Goal: Task Accomplishment & Management: Manage account settings

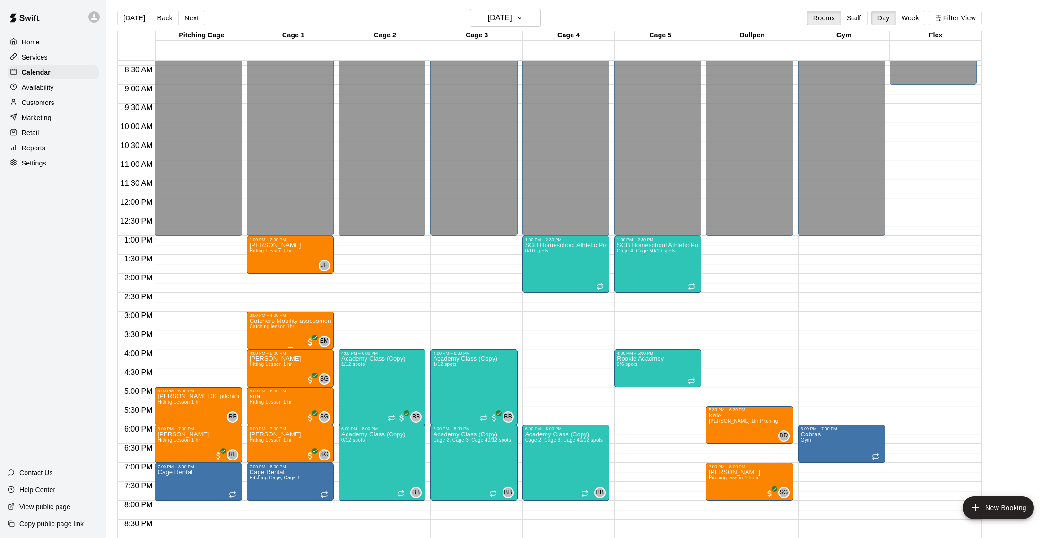
scroll to position [321, 0]
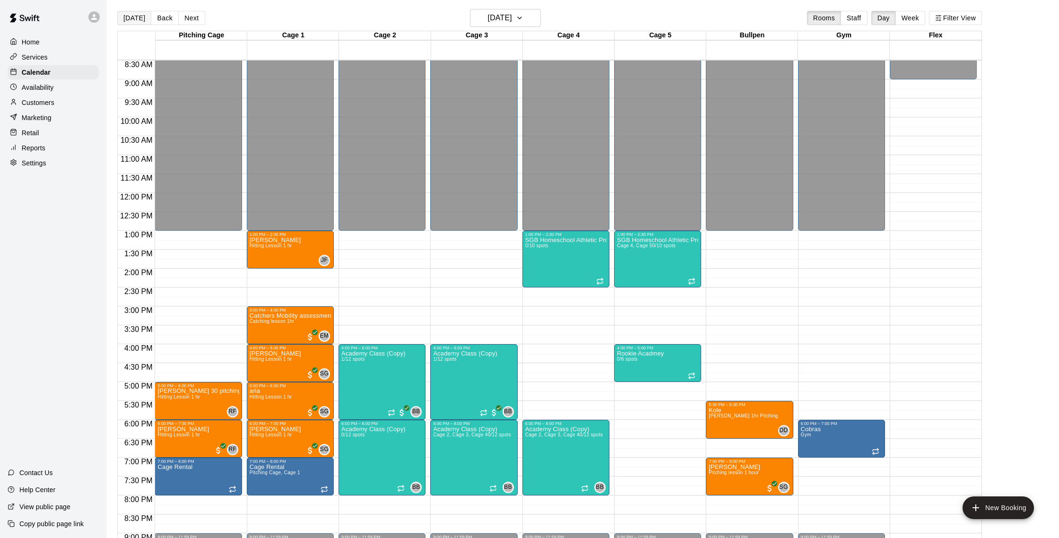
click at [138, 21] on button "[DATE]" at bounding box center [134, 18] width 34 height 14
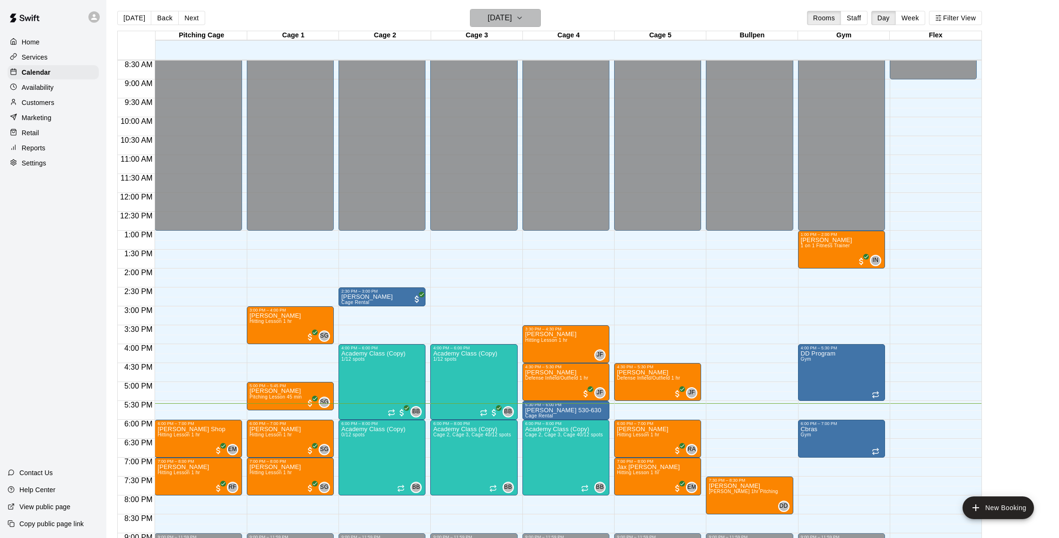
click at [528, 22] on button "Monday Sep 15" at bounding box center [505, 18] width 71 height 18
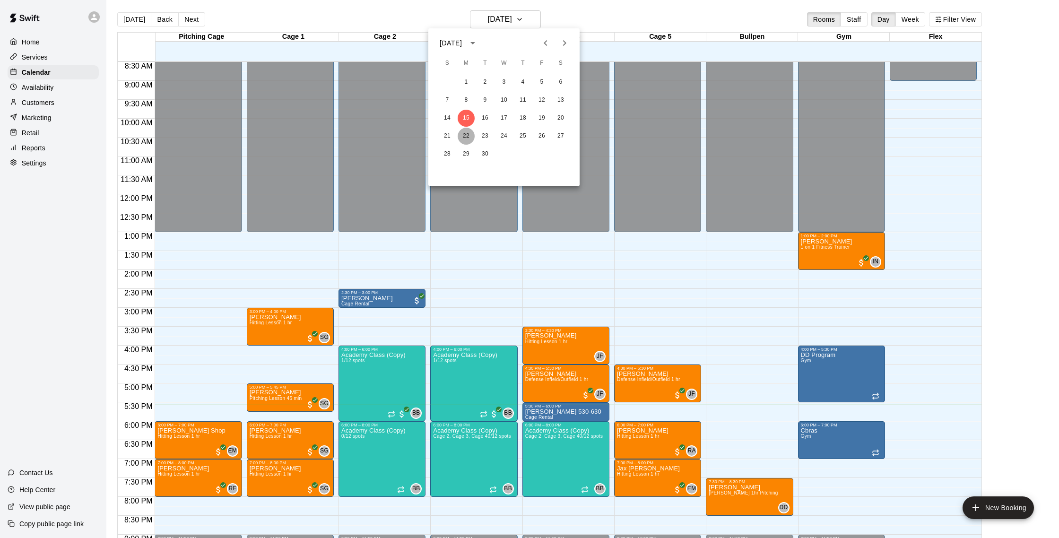
click at [462, 132] on button "22" at bounding box center [466, 136] width 17 height 17
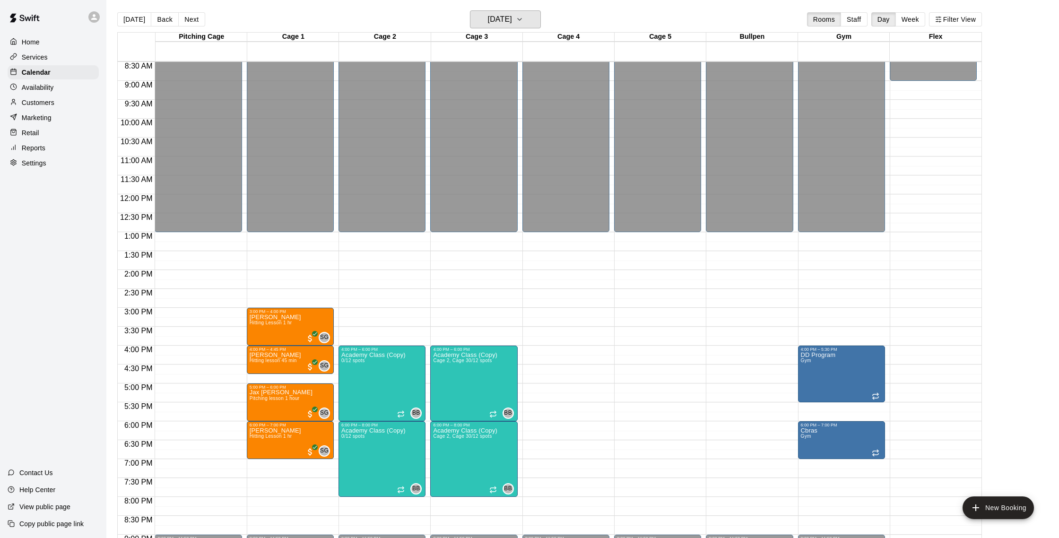
click at [509, 17] on h6 "Monday Sep 22" at bounding box center [500, 19] width 24 height 13
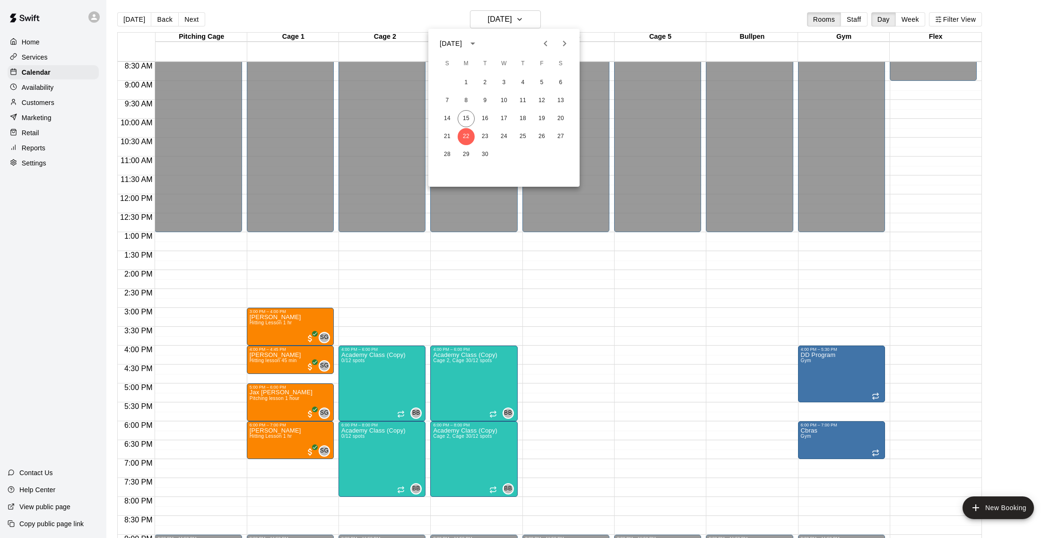
click at [35, 100] on div at bounding box center [529, 269] width 1059 height 538
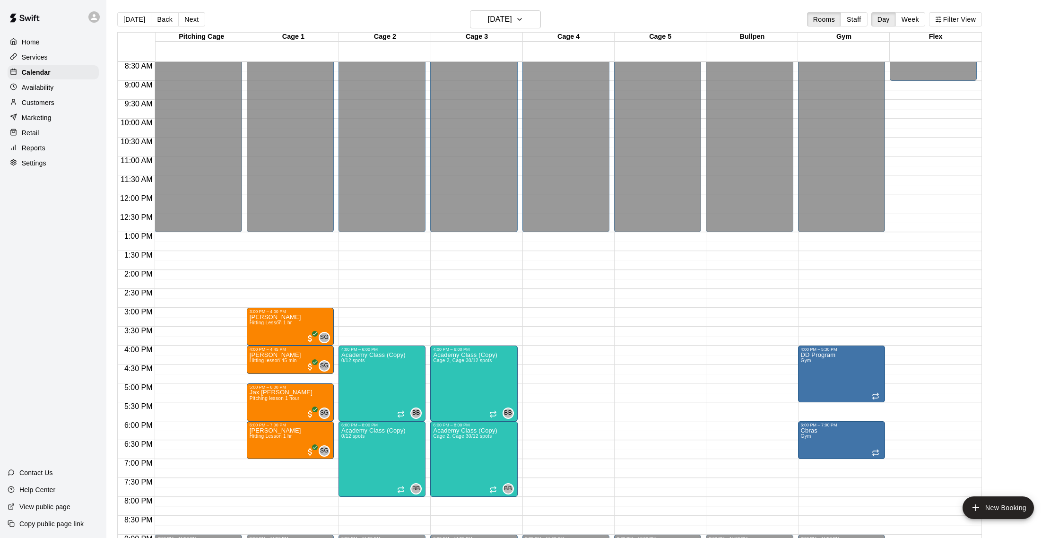
click at [55, 95] on div "Customers" at bounding box center [53, 102] width 91 height 14
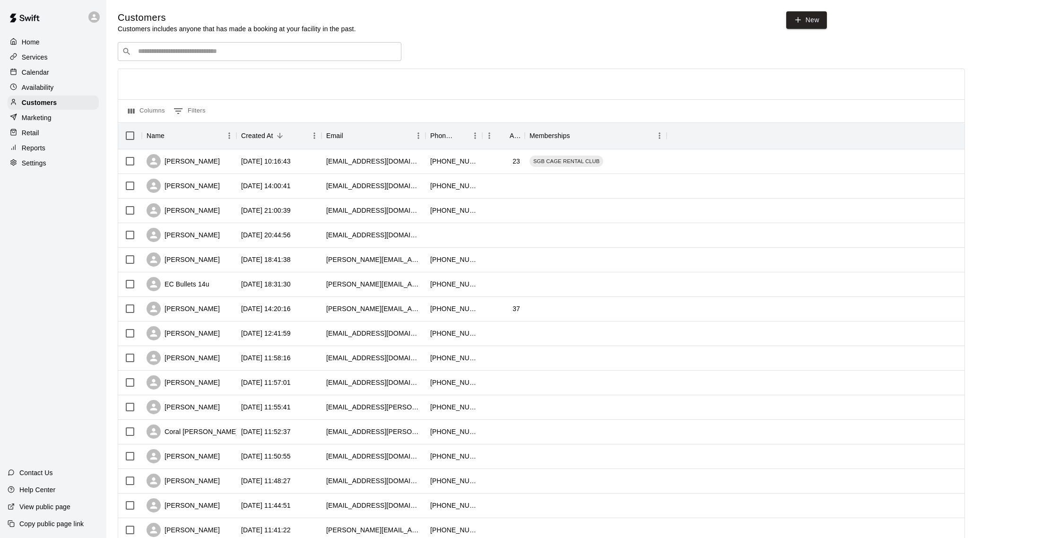
click at [173, 49] on input "Search customers by name or email" at bounding box center [266, 51] width 262 height 9
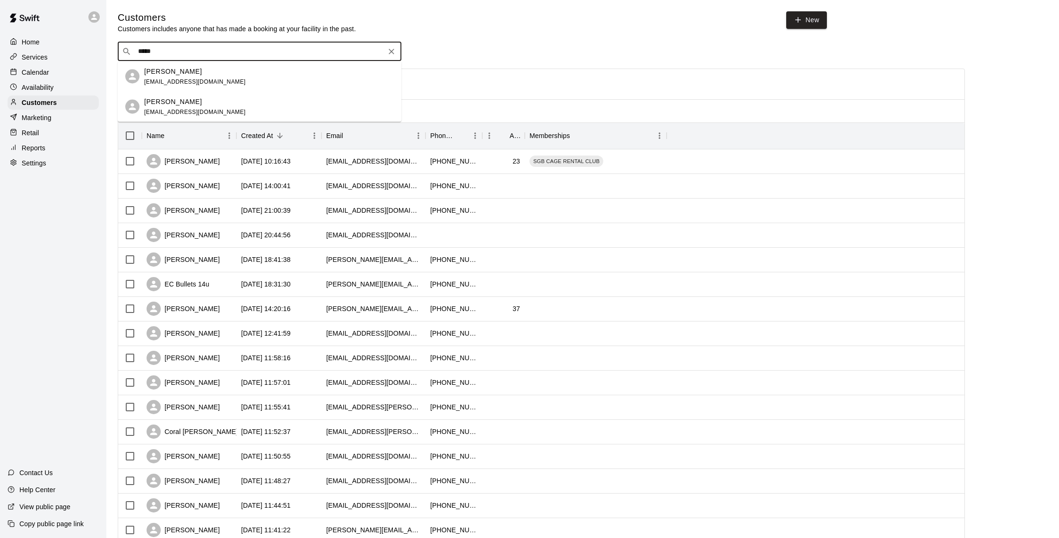
drag, startPoint x: 179, startPoint y: 50, endPoint x: 96, endPoint y: 49, distance: 82.7
click at [96, 49] on div "Home Services Calendar Availability Customers Marketing Retail Reports Settings…" at bounding box center [529, 408] width 1059 height 816
type input "*"
click at [56, 74] on div "Calendar" at bounding box center [53, 72] width 91 height 14
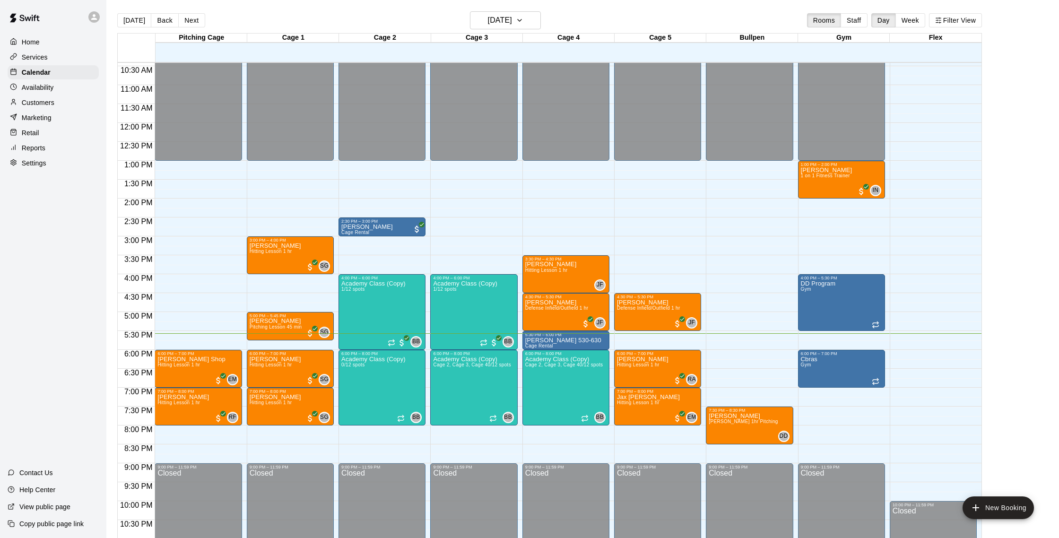
scroll to position [6, 0]
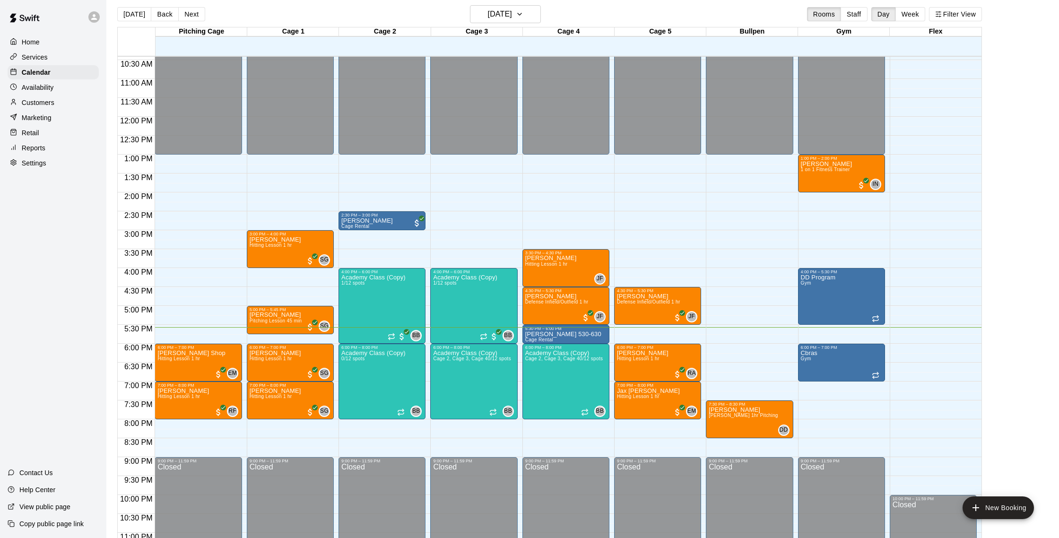
click at [51, 104] on p "Customers" at bounding box center [38, 102] width 33 height 9
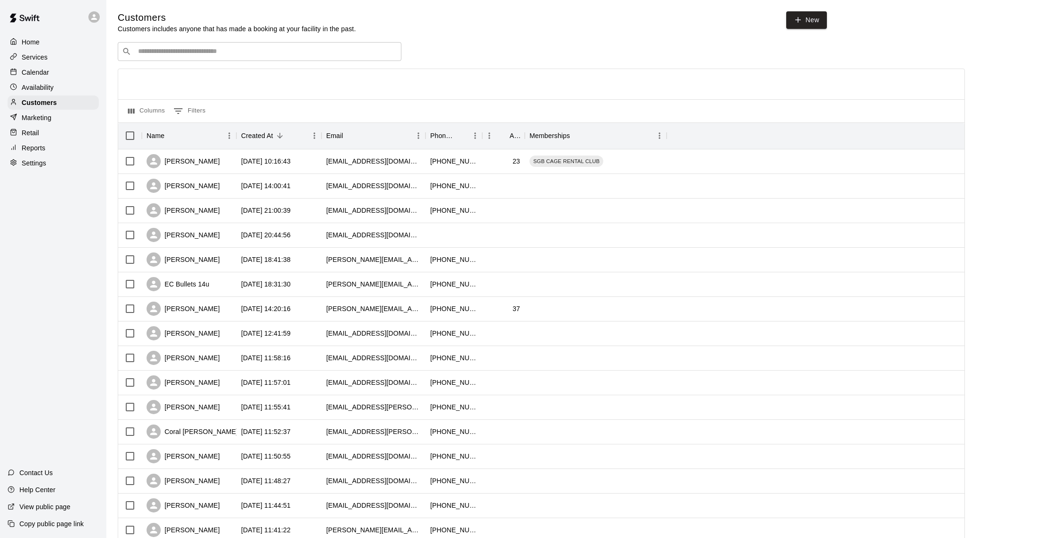
click at [188, 50] on input "Search customers by name or email" at bounding box center [266, 51] width 262 height 9
type input "*"
type input "*****"
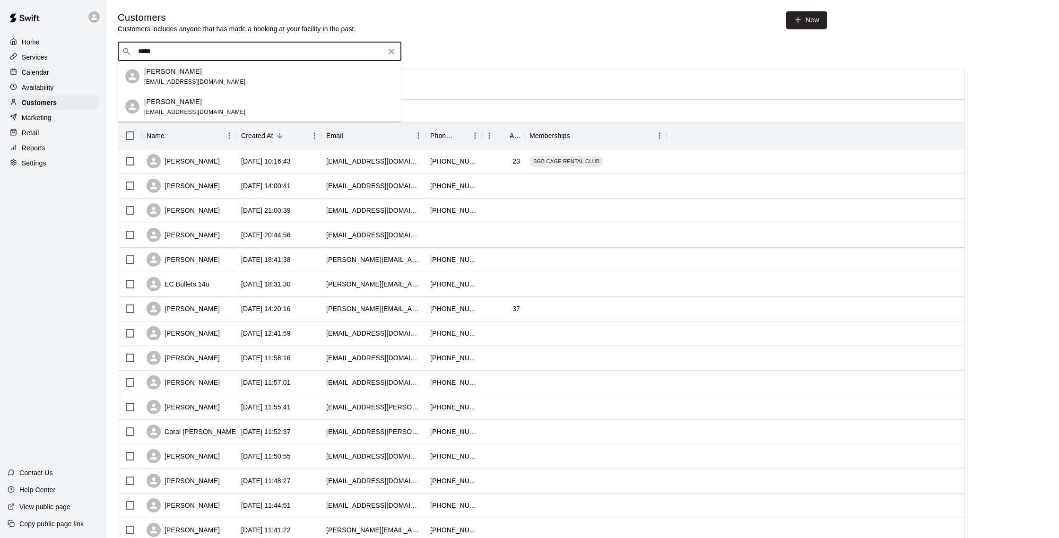
click at [195, 104] on div "arden goldfeder" at bounding box center [195, 101] width 102 height 10
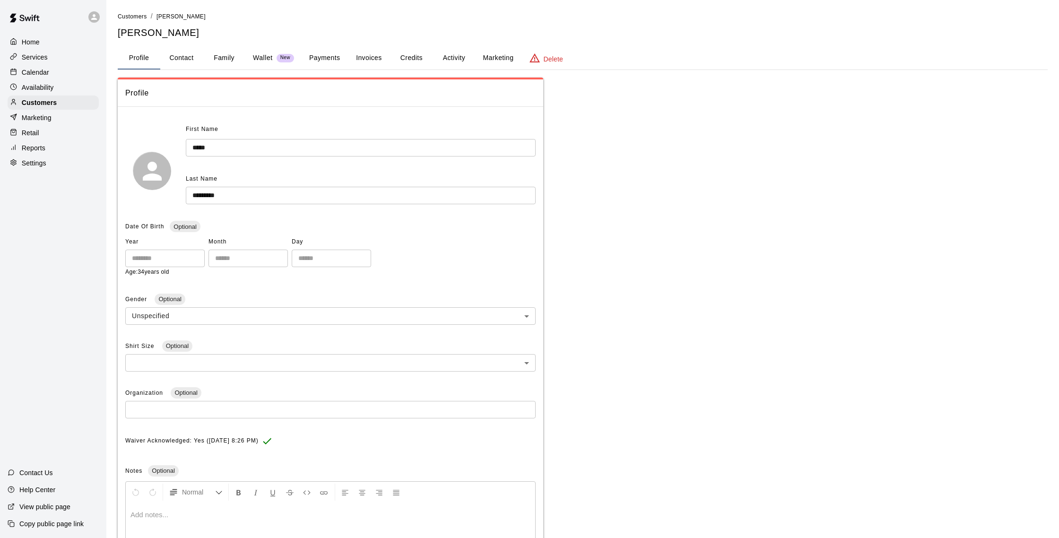
click at [428, 55] on button "Credits" at bounding box center [411, 58] width 43 height 23
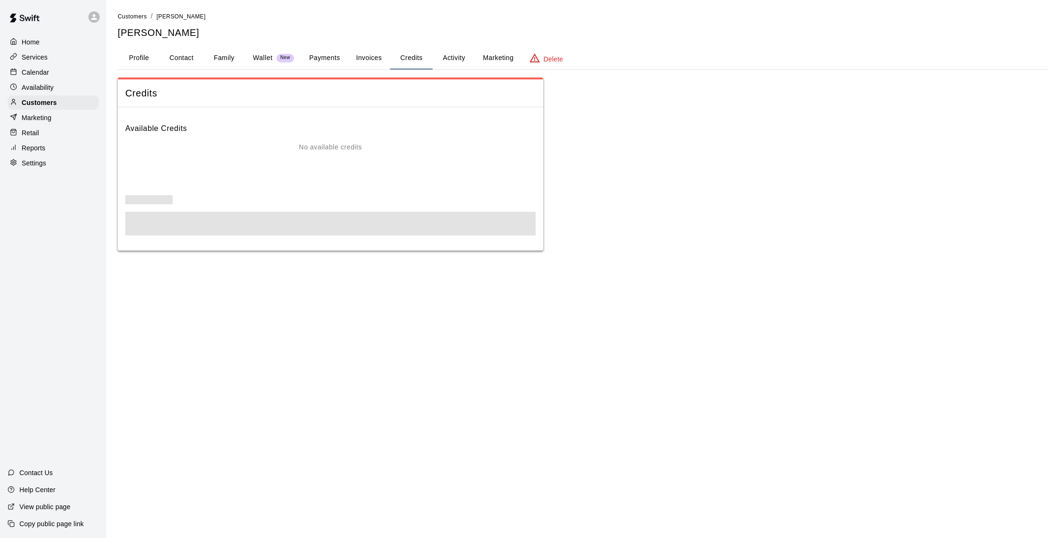
click at [439, 54] on button "Activity" at bounding box center [453, 58] width 43 height 23
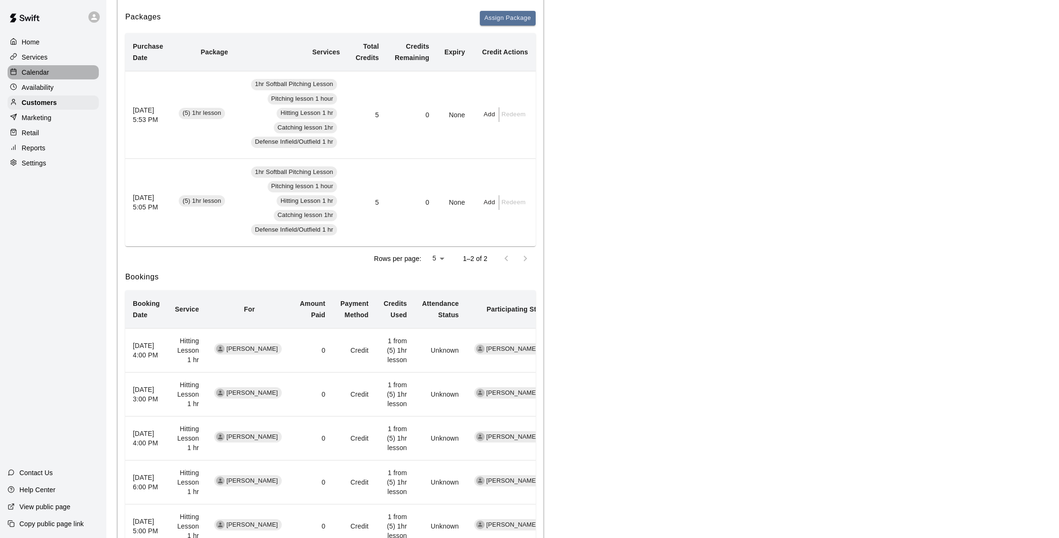
click at [31, 71] on p "Calendar" at bounding box center [35, 72] width 27 height 9
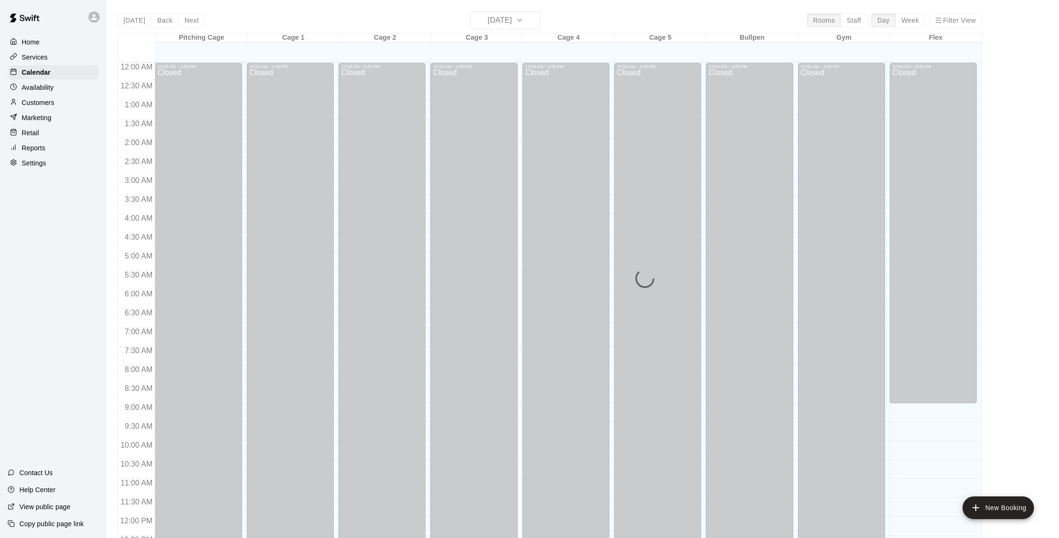
scroll to position [394, 0]
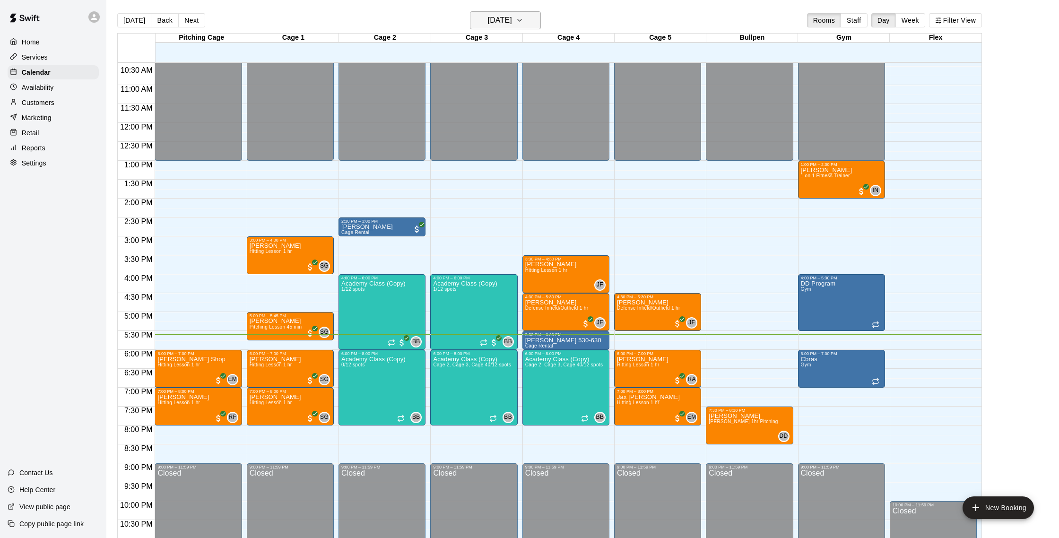
click at [512, 17] on h6 "[DATE]" at bounding box center [500, 20] width 24 height 13
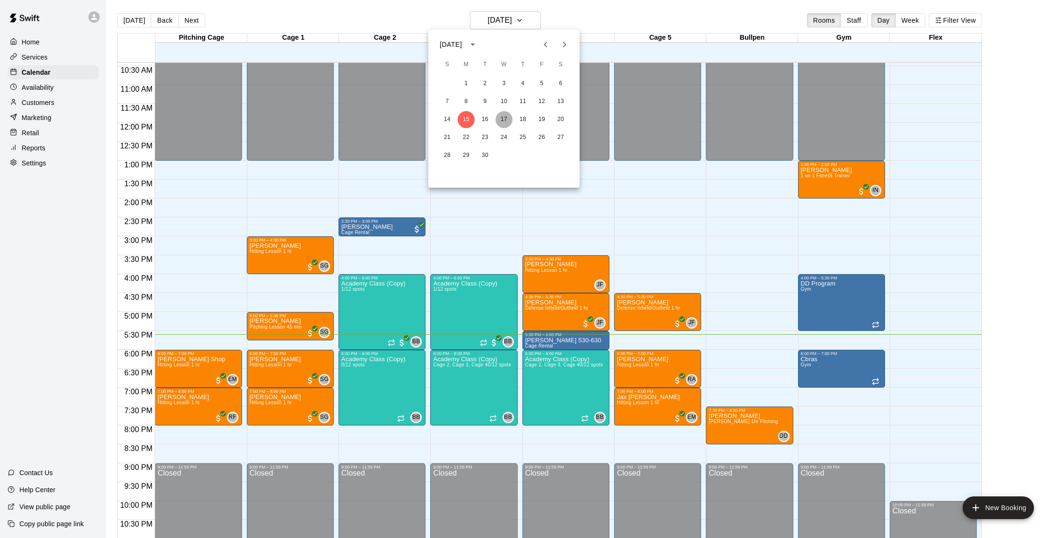
click at [502, 121] on button "17" at bounding box center [503, 119] width 17 height 17
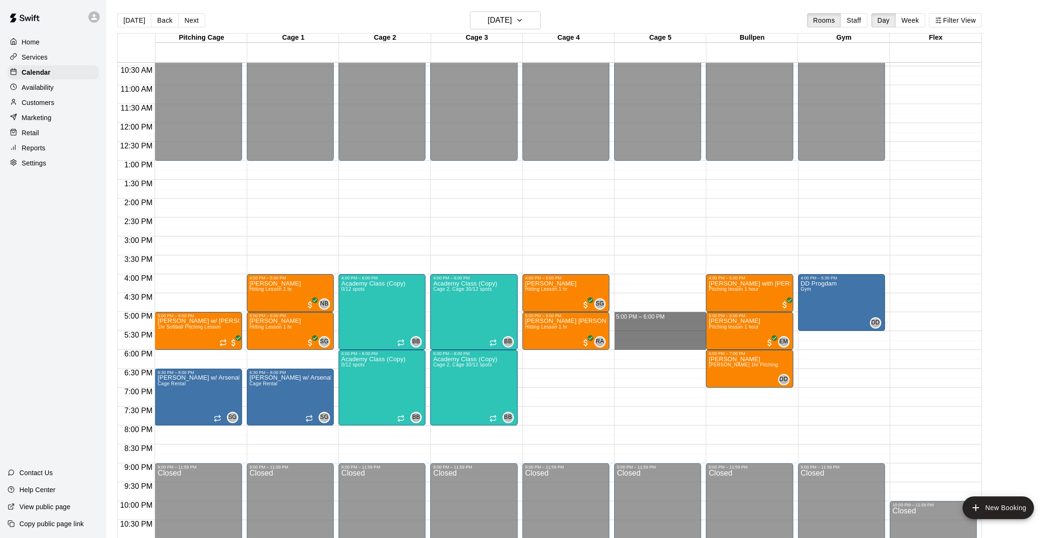
drag, startPoint x: 622, startPoint y: 315, endPoint x: 620, endPoint y: 348, distance: 33.1
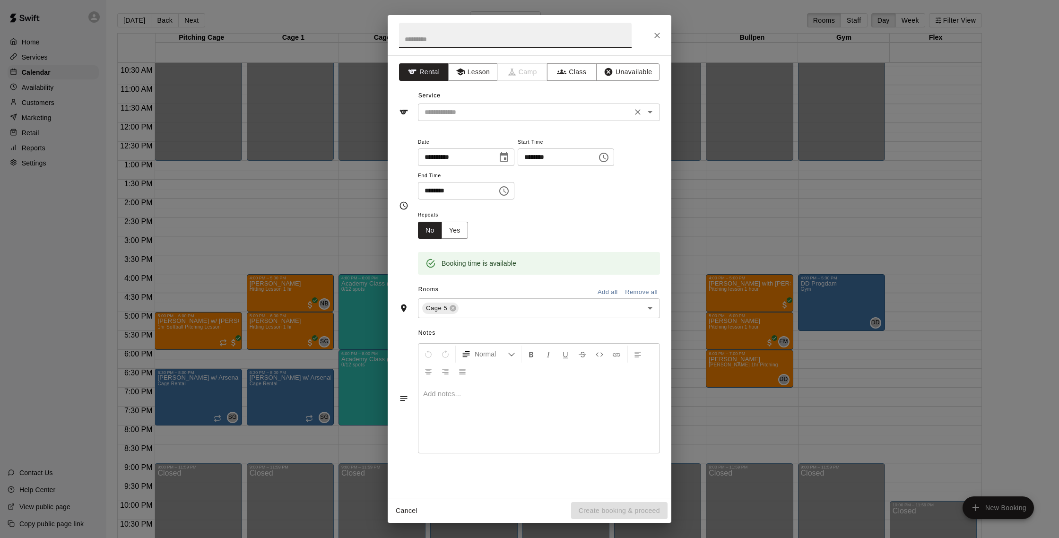
click at [484, 104] on div "​" at bounding box center [539, 112] width 242 height 17
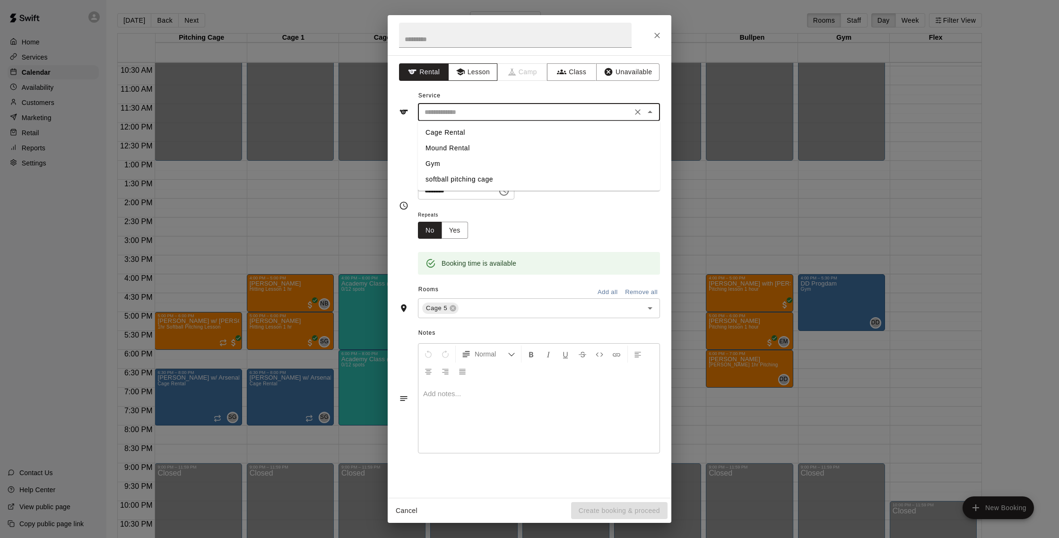
click at [481, 76] on button "Lesson" at bounding box center [473, 71] width 50 height 17
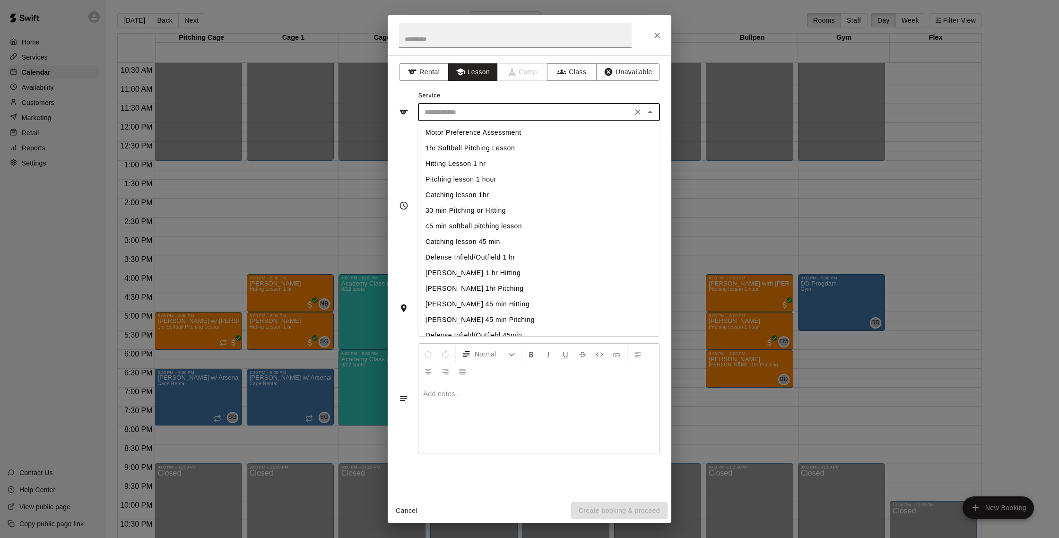
click at [487, 114] on input "text" at bounding box center [525, 112] width 208 height 12
click at [494, 258] on li "Defense Infield/Outfield 1 hr" at bounding box center [539, 258] width 242 height 16
type input "**********"
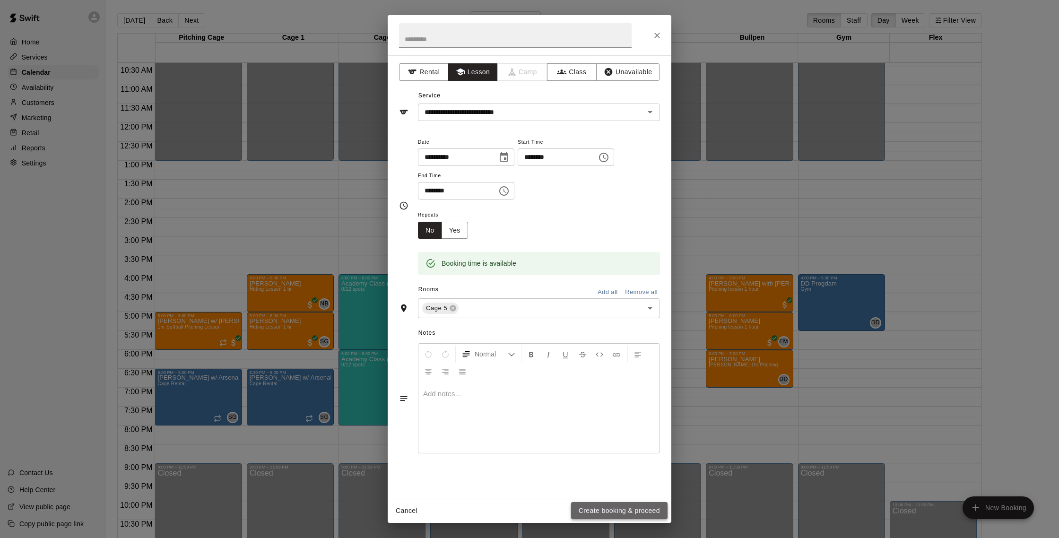
click at [611, 512] on button "Create booking & proceed" at bounding box center [619, 510] width 96 height 17
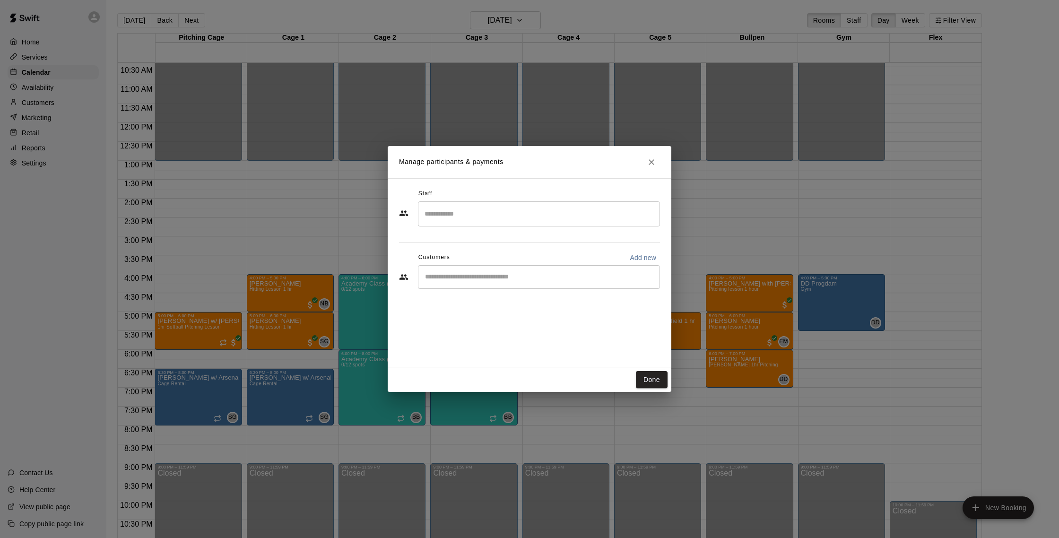
click at [485, 213] on input "Search staff" at bounding box center [538, 214] width 233 height 17
click at [481, 234] on li "Joe Ferro Instructor" at bounding box center [539, 242] width 242 height 32
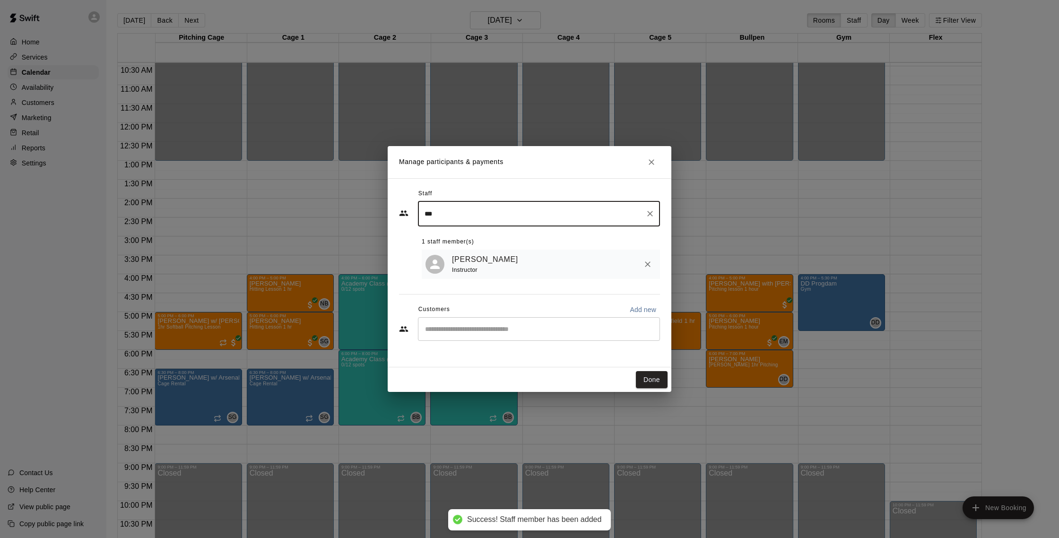
type input "***"
click at [523, 325] on input "Start typing to search customers..." at bounding box center [538, 328] width 233 height 9
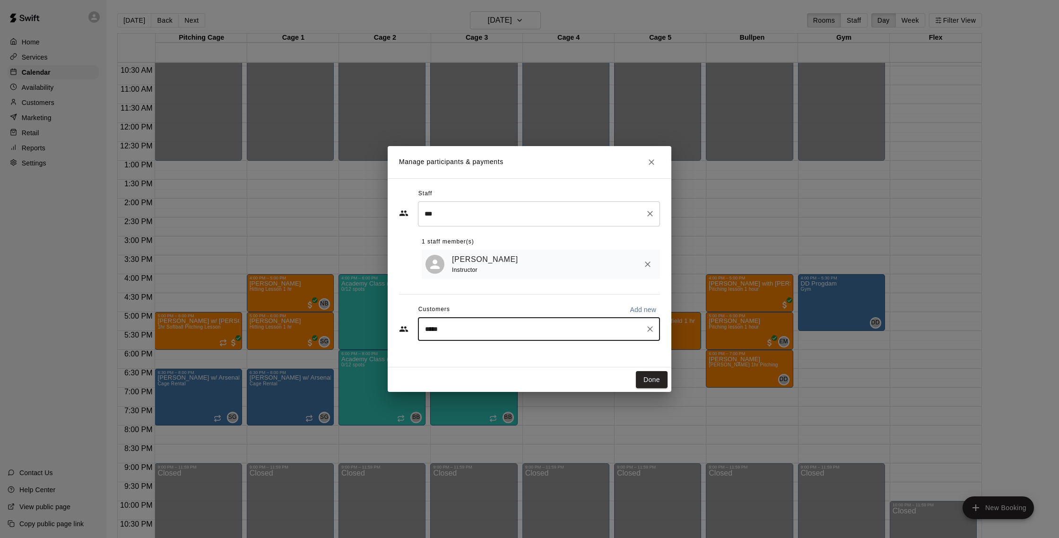
type input "******"
click at [498, 366] on div "Andres Valero valerolaw@gmail.com" at bounding box center [495, 356] width 102 height 20
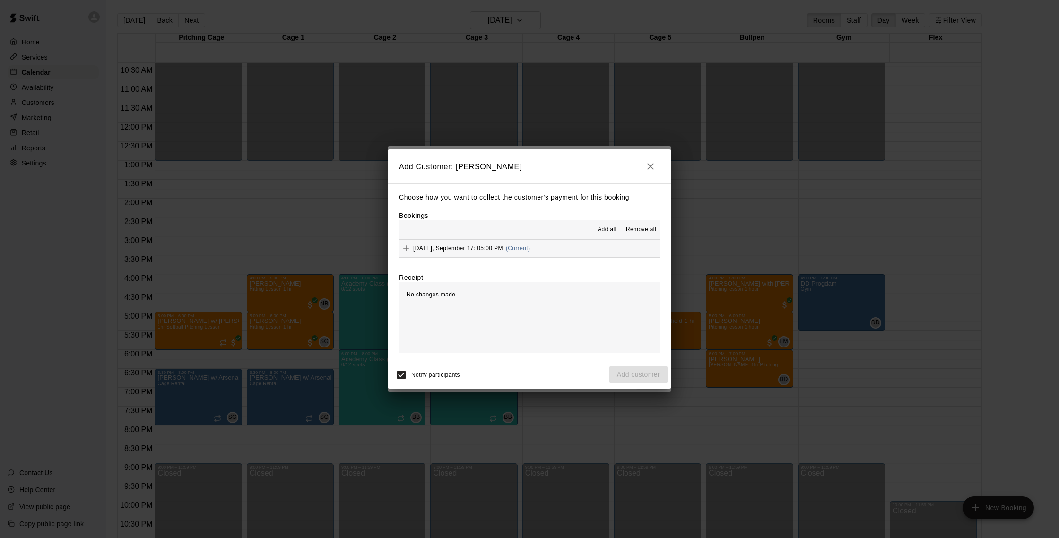
click at [568, 248] on button "Wednesday, September 17: 05:00 PM (Current)" at bounding box center [529, 248] width 261 height 17
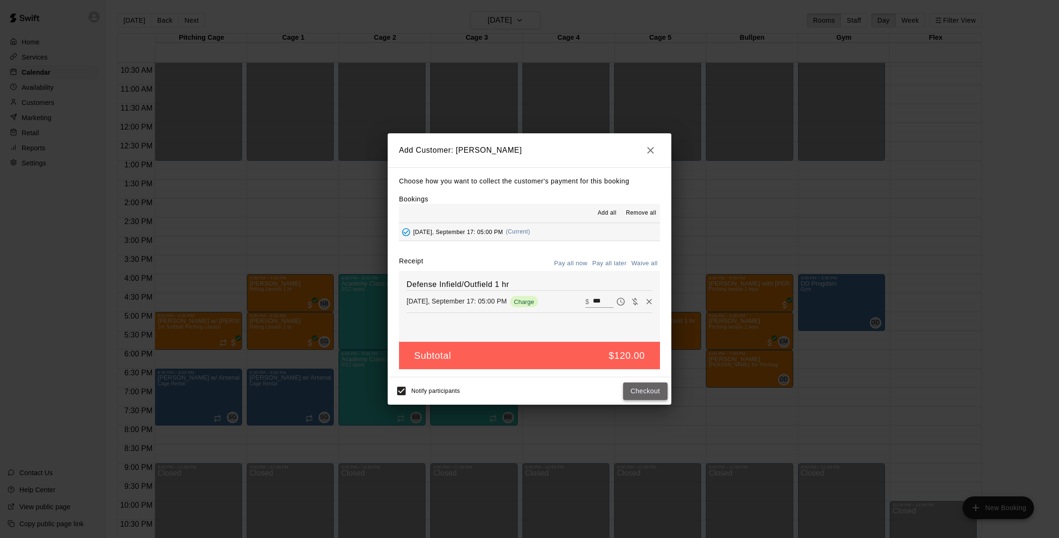
click at [650, 393] on button "Checkout" at bounding box center [645, 390] width 44 height 17
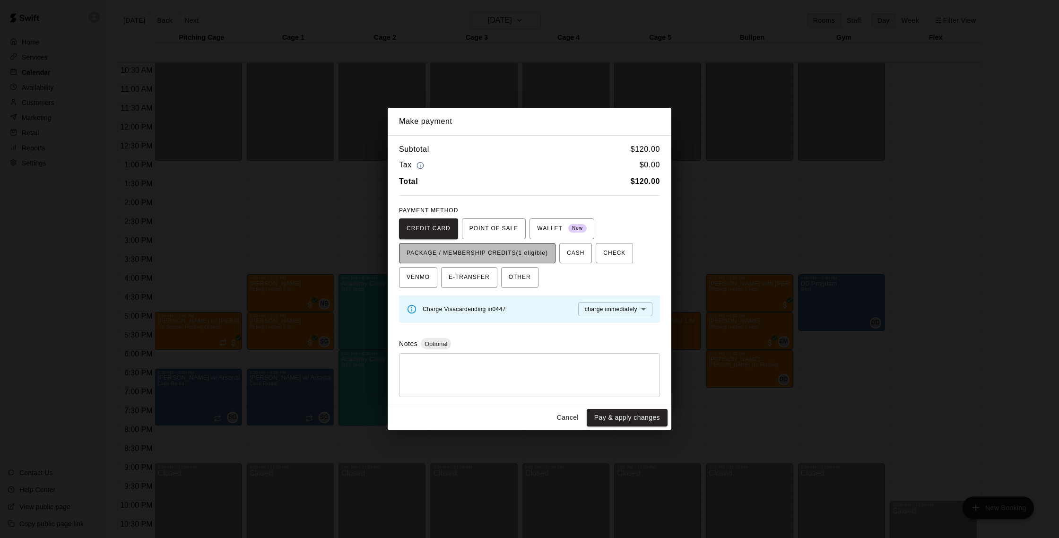
click at [532, 250] on span "PACKAGE / MEMBERSHIP CREDITS (1 eligible)" at bounding box center [476, 253] width 141 height 15
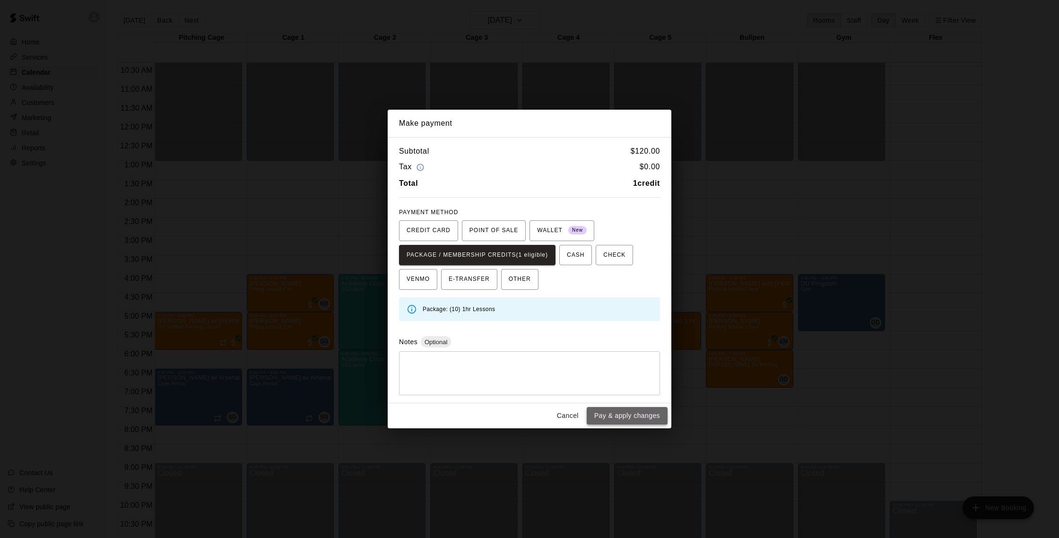
click at [627, 411] on button "Pay & apply changes" at bounding box center [627, 415] width 81 height 17
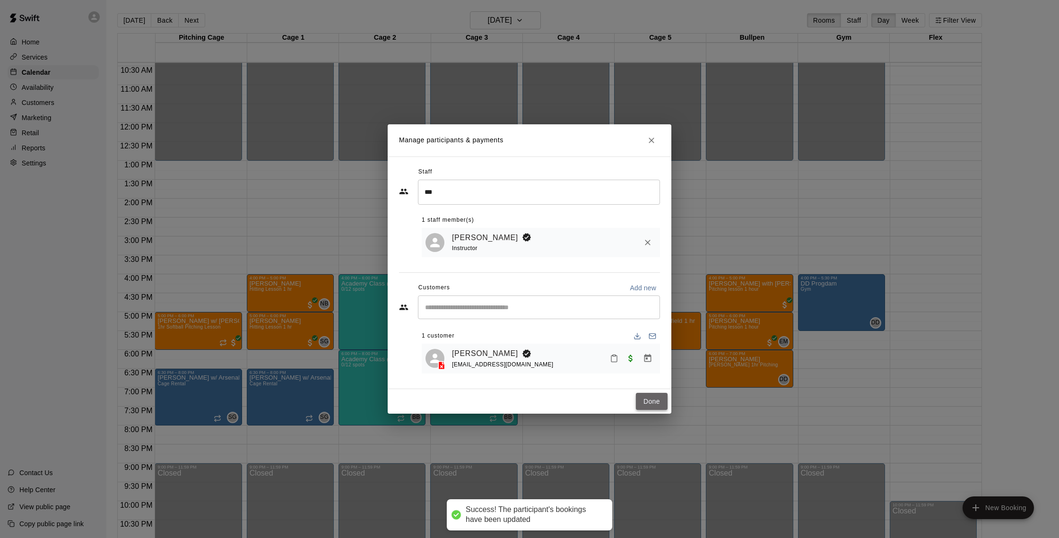
click at [663, 396] on button "Done" at bounding box center [652, 401] width 32 height 17
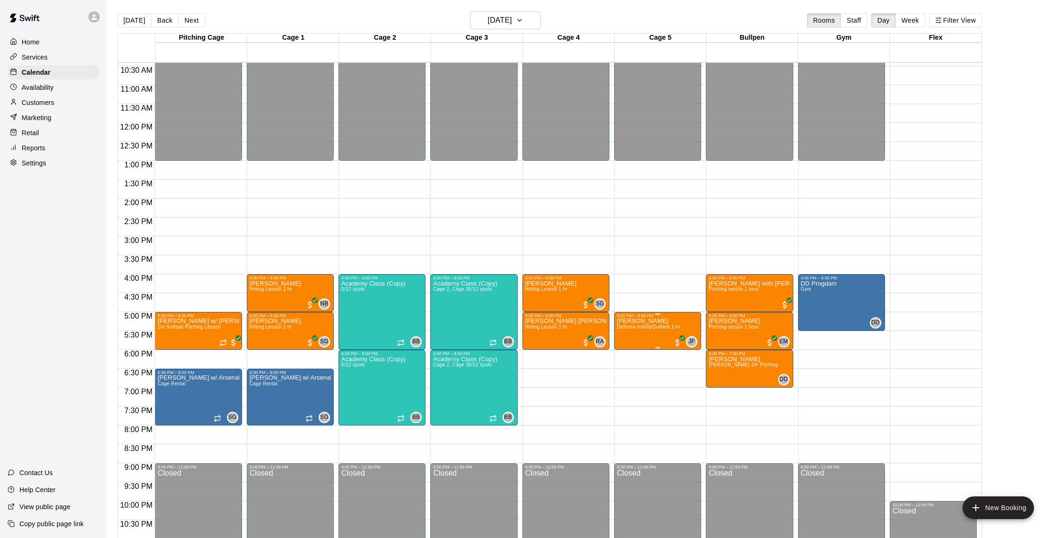
click at [632, 353] on button "edit" at bounding box center [626, 351] width 19 height 18
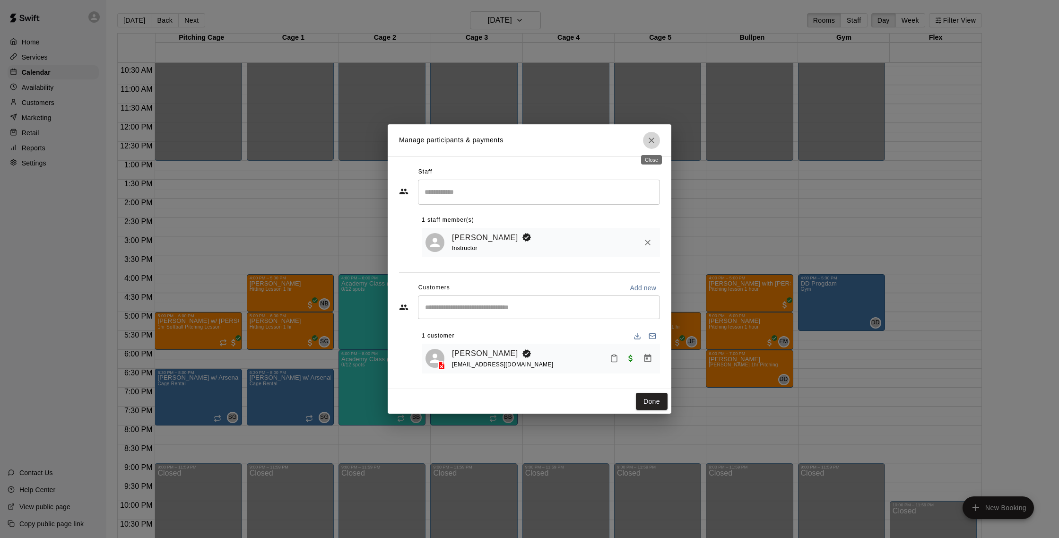
click at [654, 139] on icon "Close" at bounding box center [651, 140] width 9 height 9
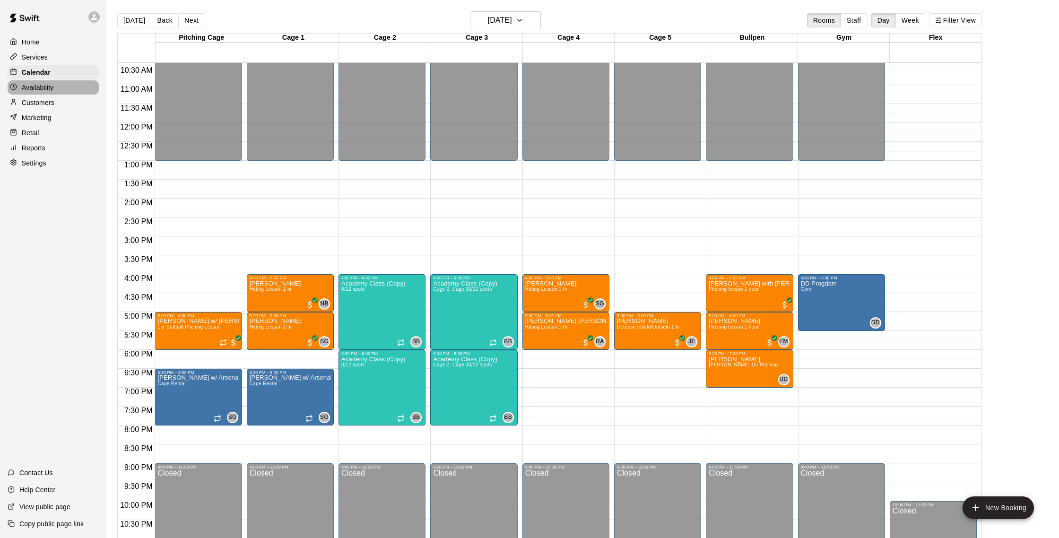
click at [31, 94] on div "Availability" at bounding box center [53, 87] width 91 height 14
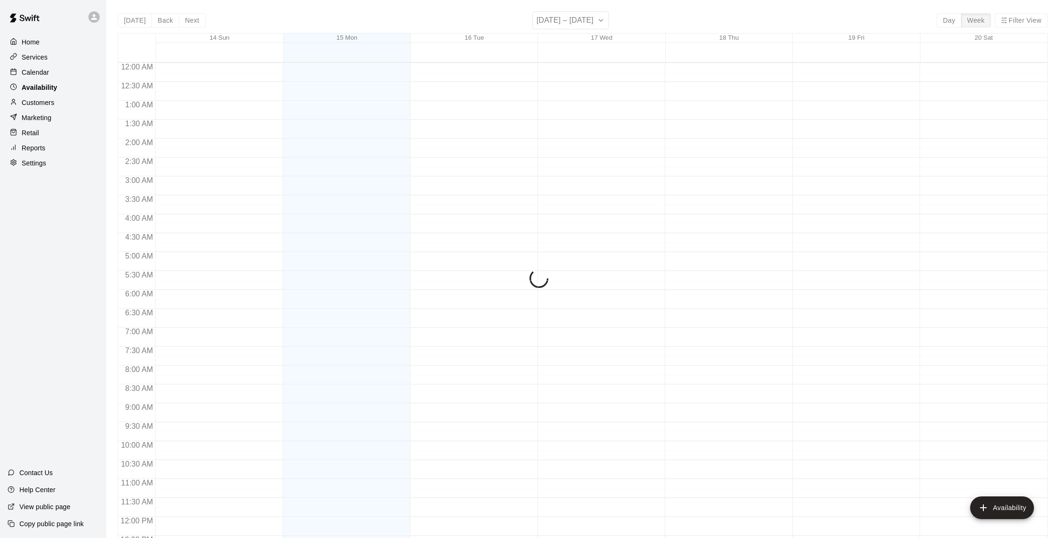
scroll to position [422, 0]
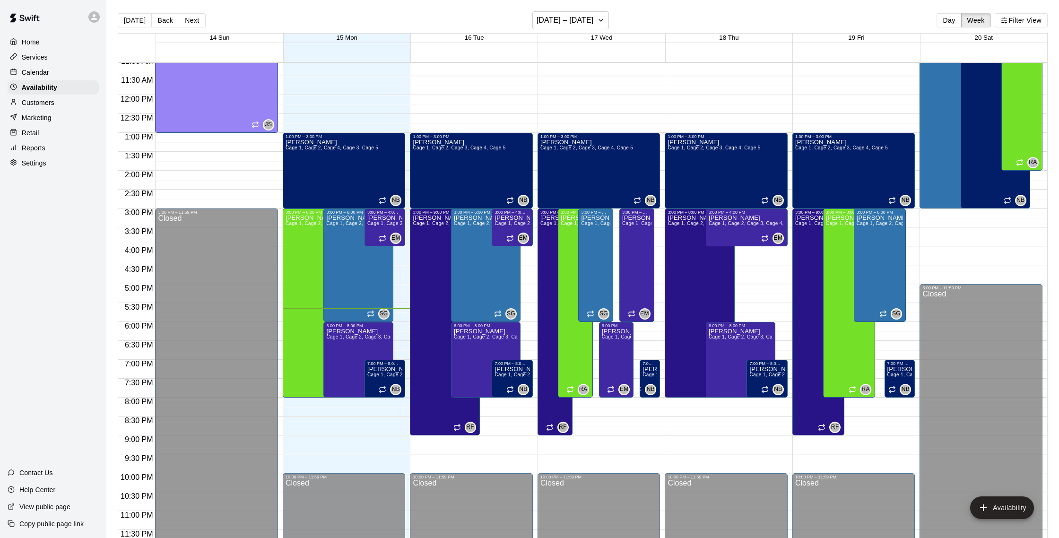
click at [32, 104] on p "Customers" at bounding box center [38, 102] width 33 height 9
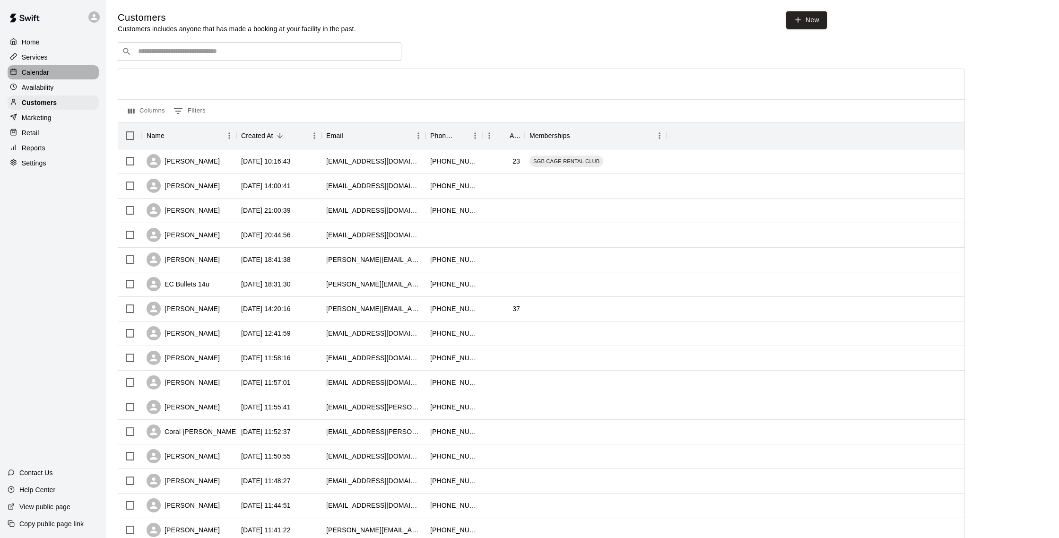
click at [41, 71] on p "Calendar" at bounding box center [35, 72] width 27 height 9
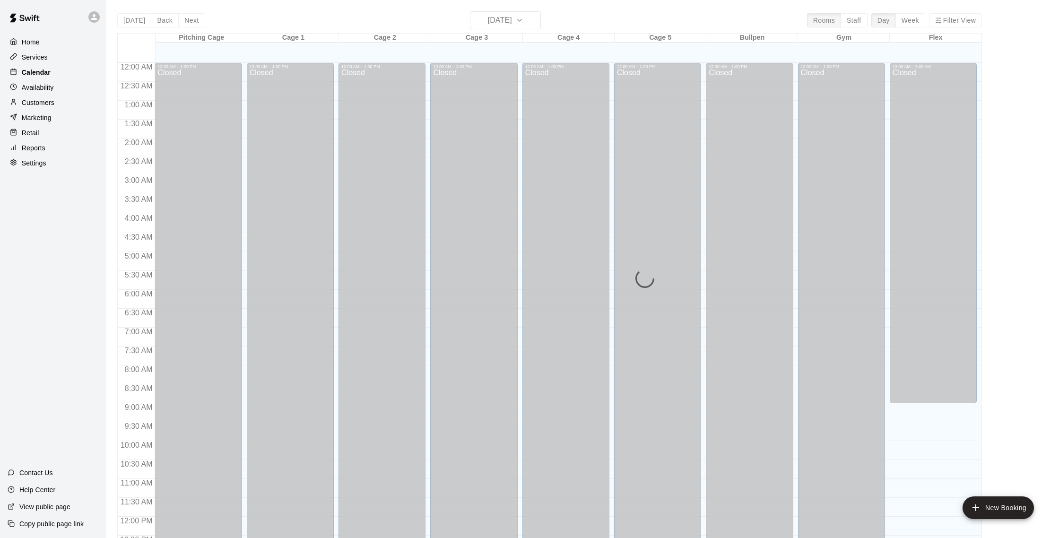
scroll to position [394, 0]
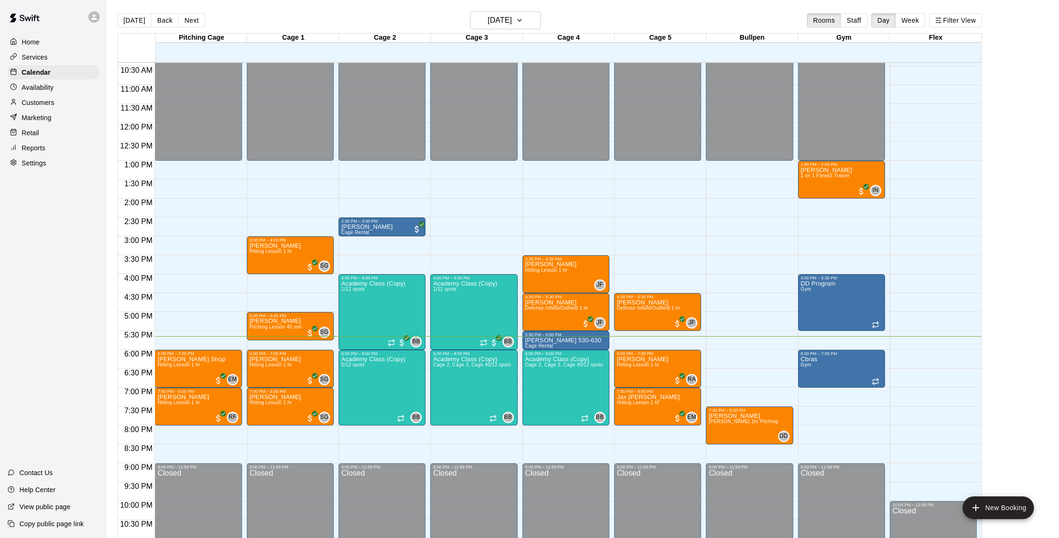
click at [44, 148] on p "Reports" at bounding box center [34, 147] width 24 height 9
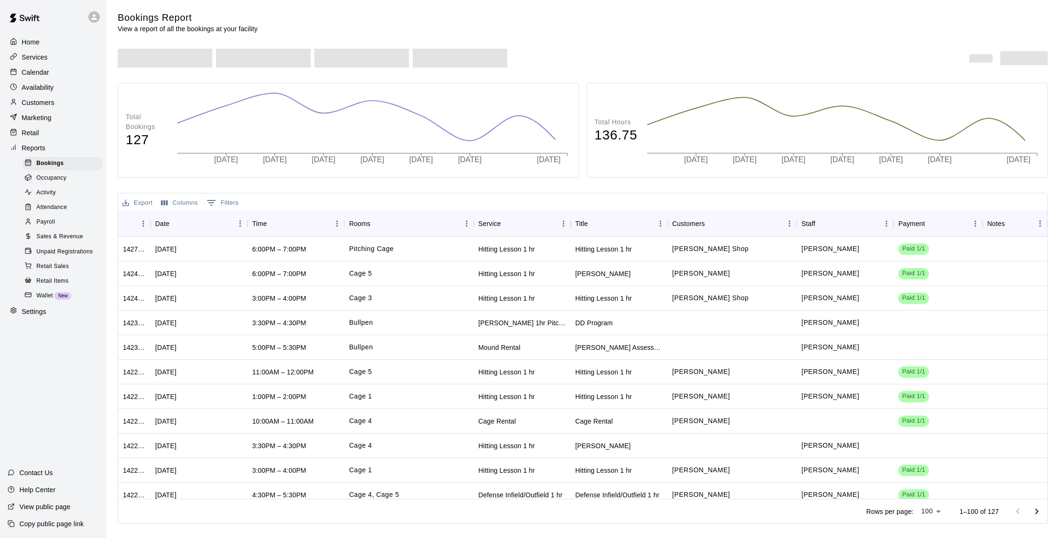
click at [45, 104] on p "Customers" at bounding box center [38, 102] width 33 height 9
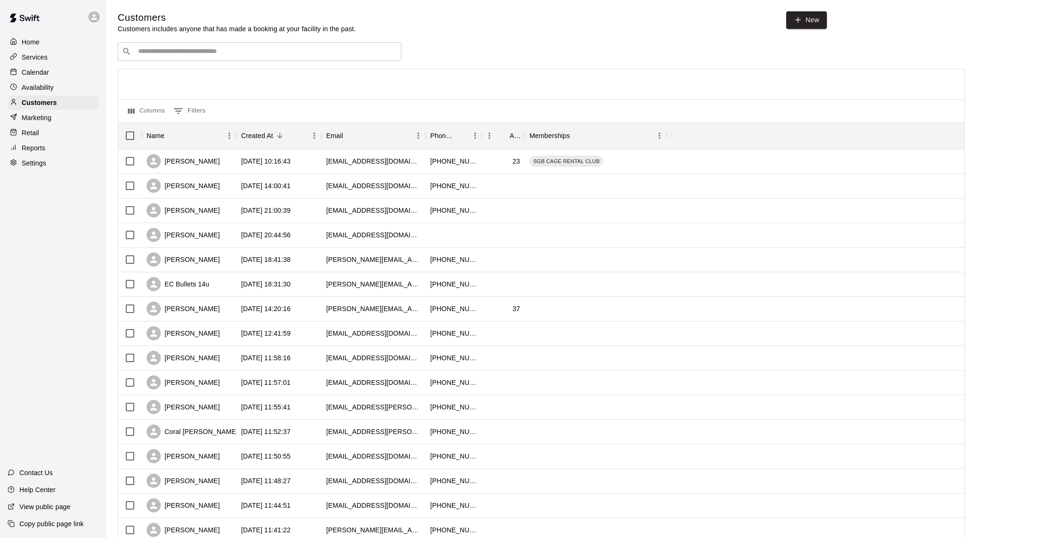
drag, startPoint x: 34, startPoint y: 72, endPoint x: 38, endPoint y: 62, distance: 10.6
click at [34, 72] on p "Calendar" at bounding box center [35, 72] width 27 height 9
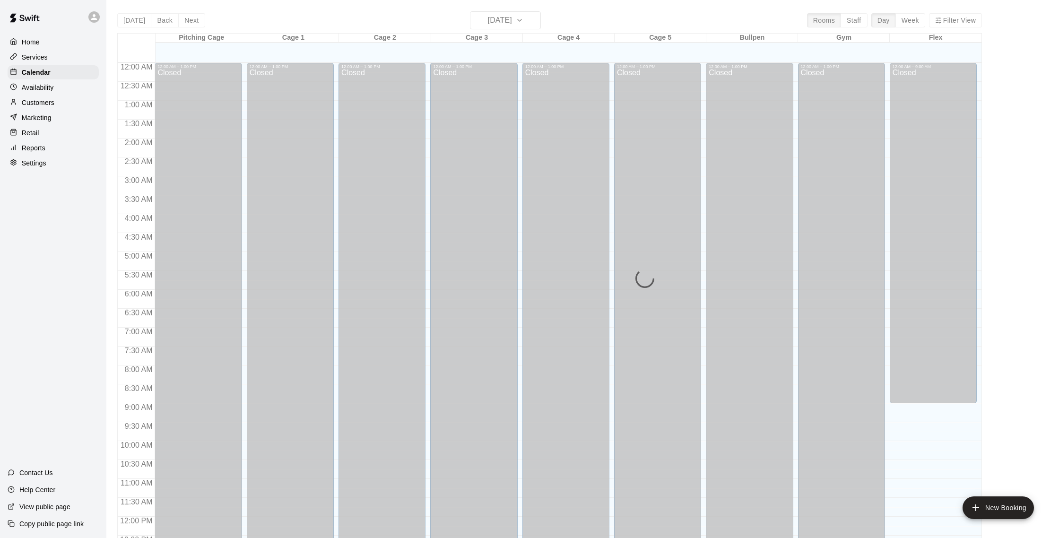
scroll to position [394, 0]
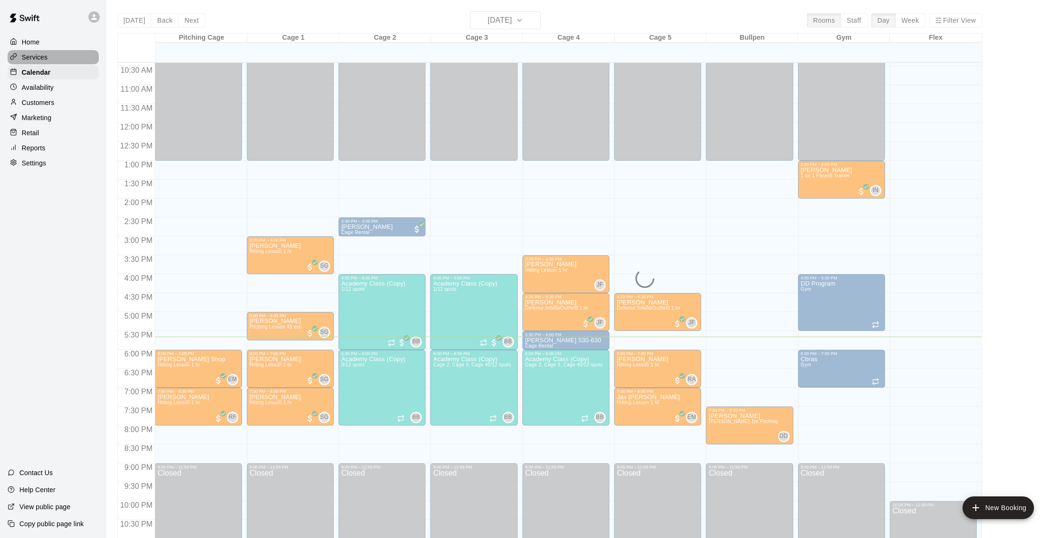
click at [38, 60] on p "Services" at bounding box center [35, 56] width 26 height 9
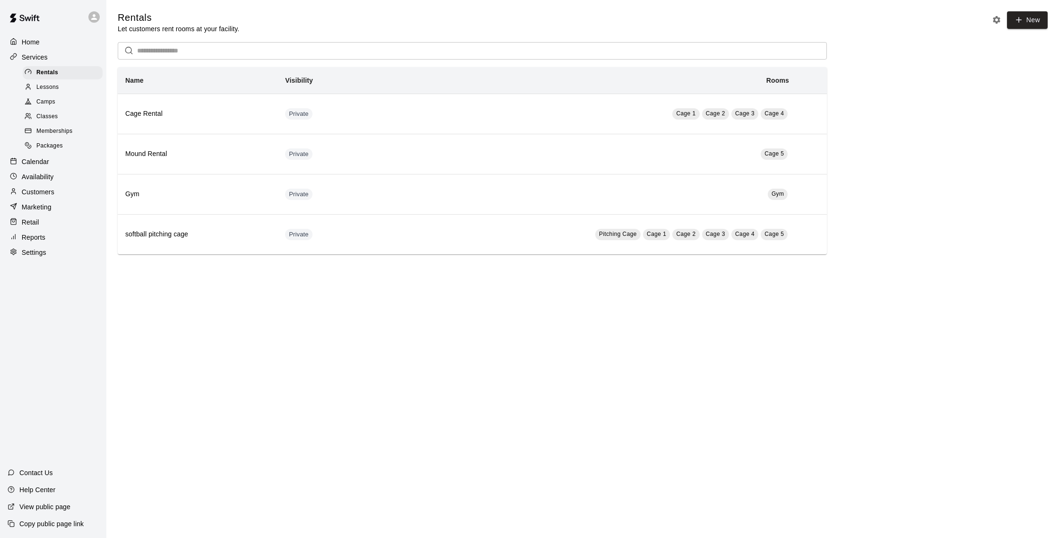
click at [65, 113] on div "Classes" at bounding box center [63, 116] width 80 height 13
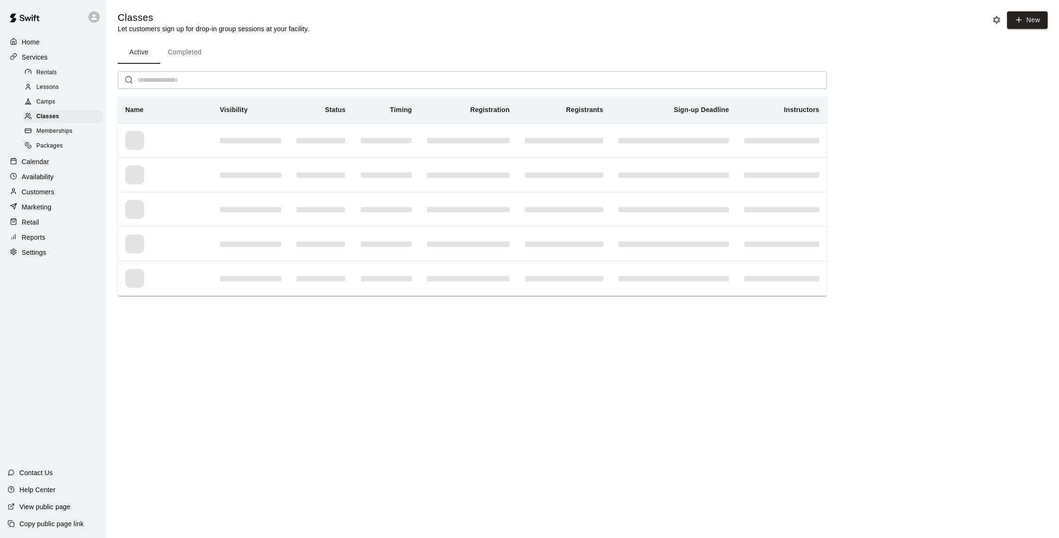
click at [50, 158] on div "Calendar" at bounding box center [53, 162] width 91 height 14
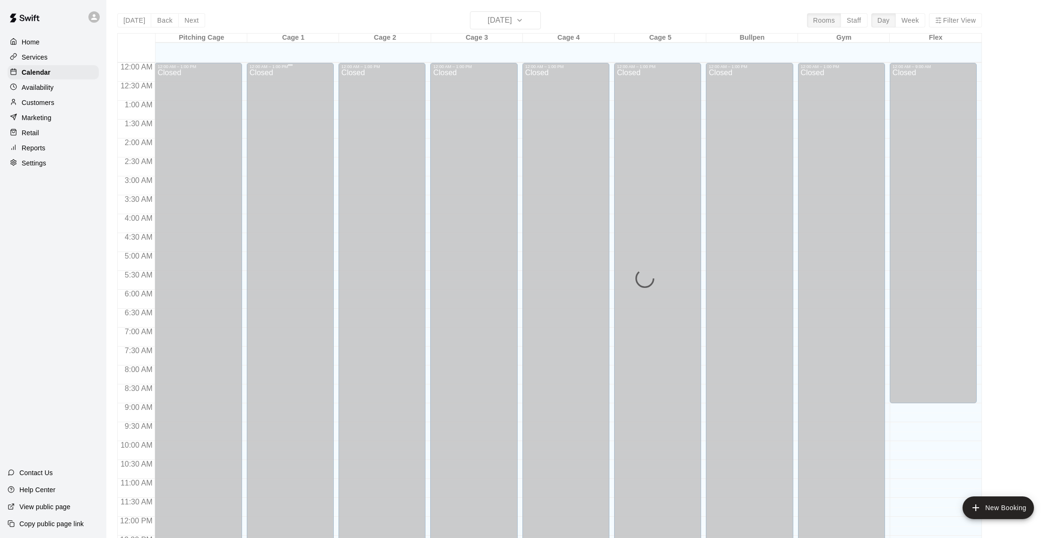
scroll to position [394, 0]
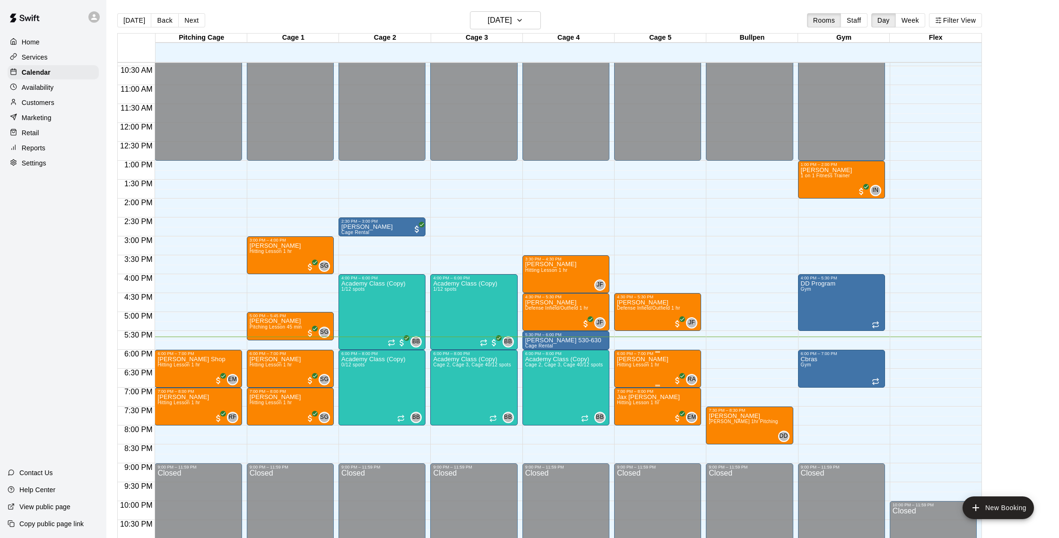
click at [645, 364] on span "Hitting Lesson 1 hr" at bounding box center [638, 364] width 43 height 5
click at [625, 392] on img "edit" at bounding box center [626, 394] width 11 height 11
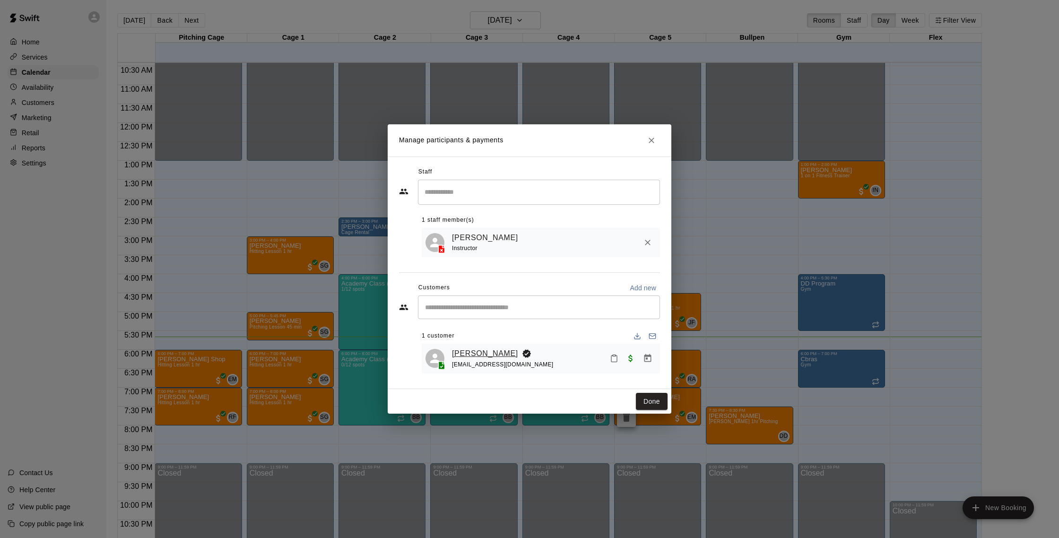
click at [484, 348] on link "[PERSON_NAME]" at bounding box center [485, 353] width 66 height 12
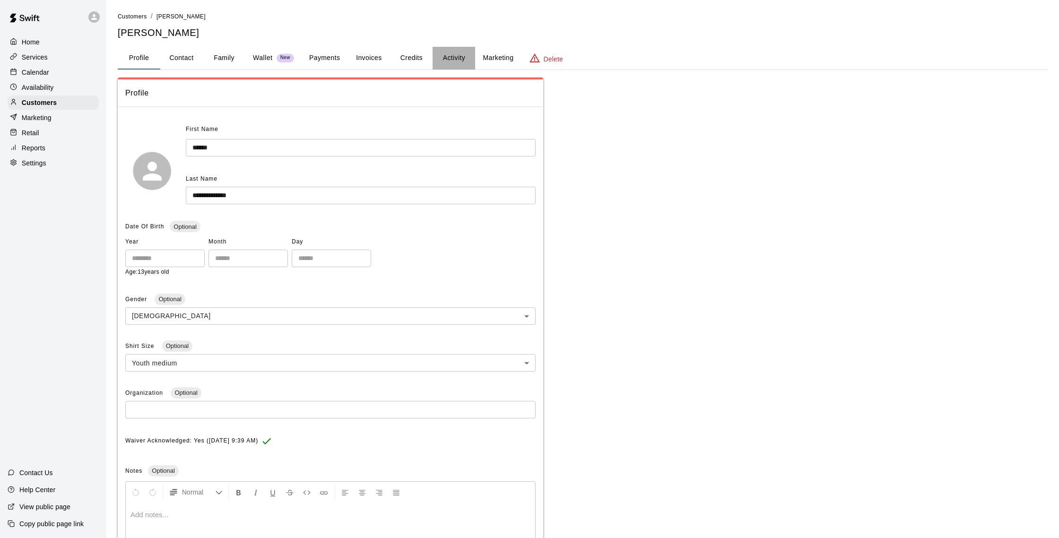
click at [452, 54] on button "Activity" at bounding box center [453, 58] width 43 height 23
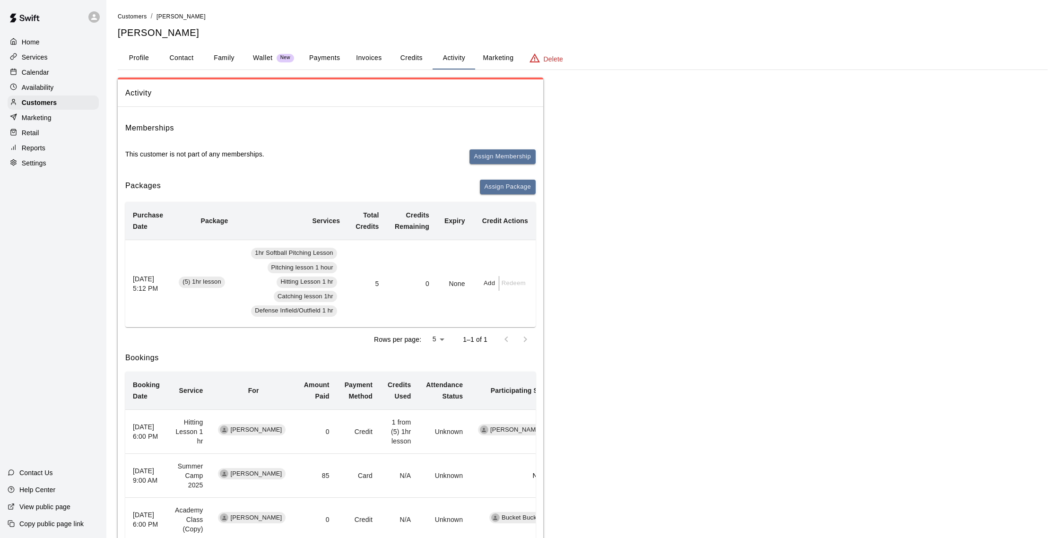
click at [338, 54] on button "Payments" at bounding box center [325, 58] width 46 height 23
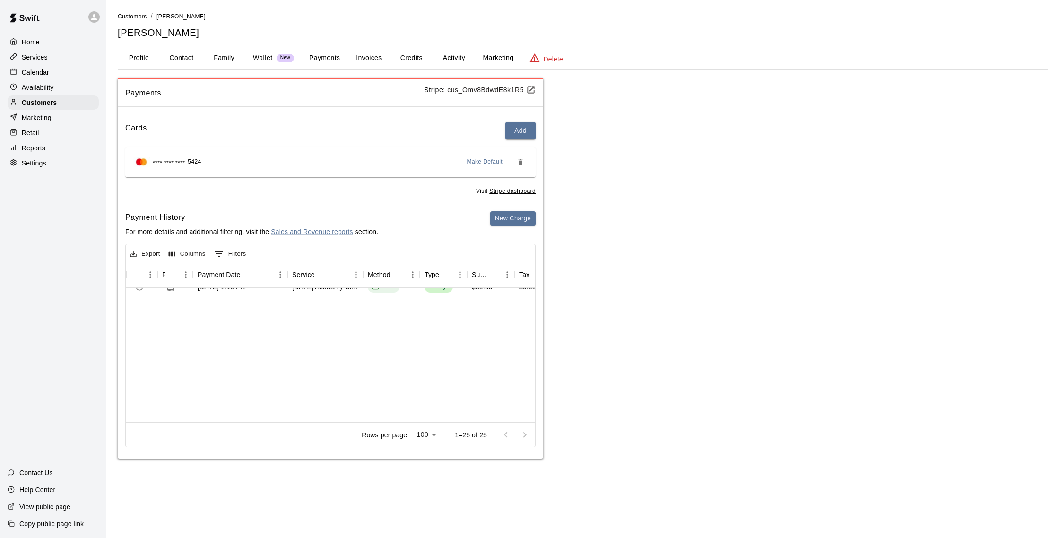
scroll to position [0, 53]
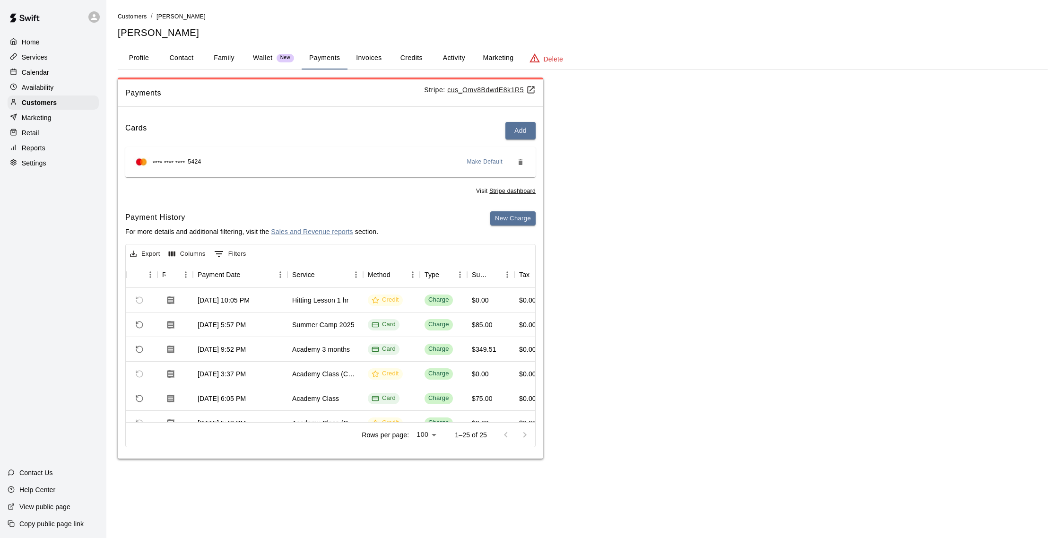
drag, startPoint x: 26, startPoint y: 69, endPoint x: 0, endPoint y: 116, distance: 53.9
click at [26, 69] on p "Calendar" at bounding box center [35, 72] width 27 height 9
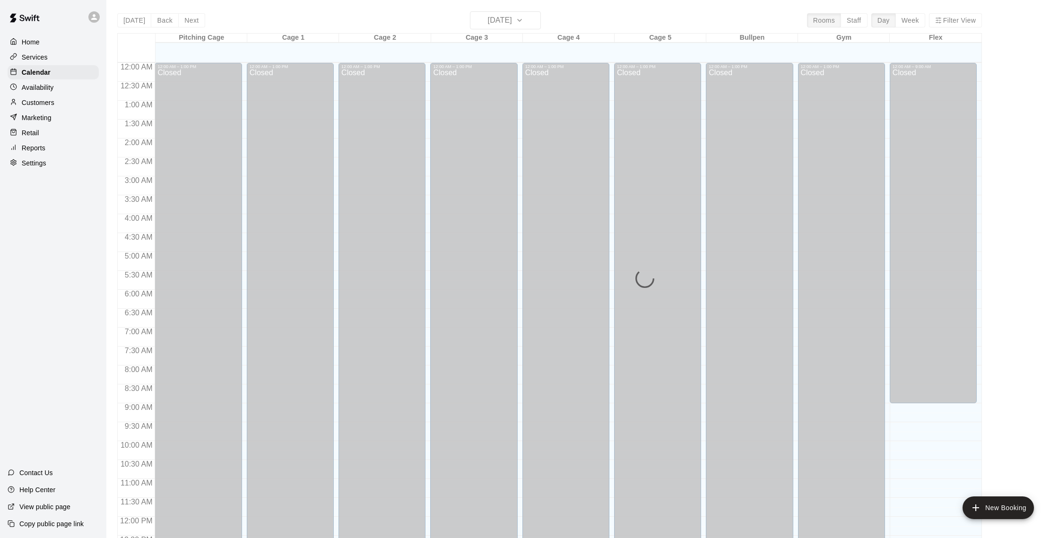
scroll to position [394, 0]
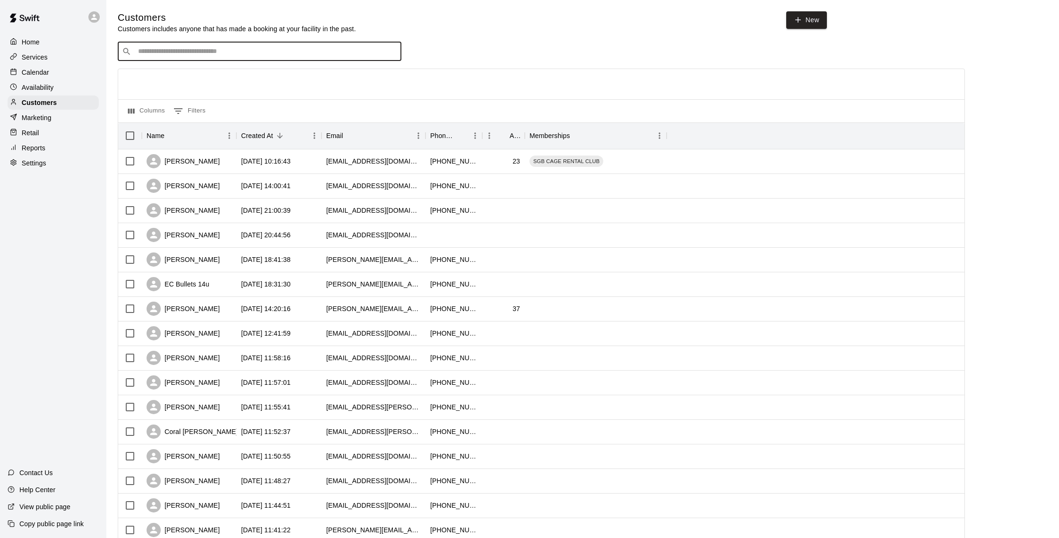
scroll to position [275, 0]
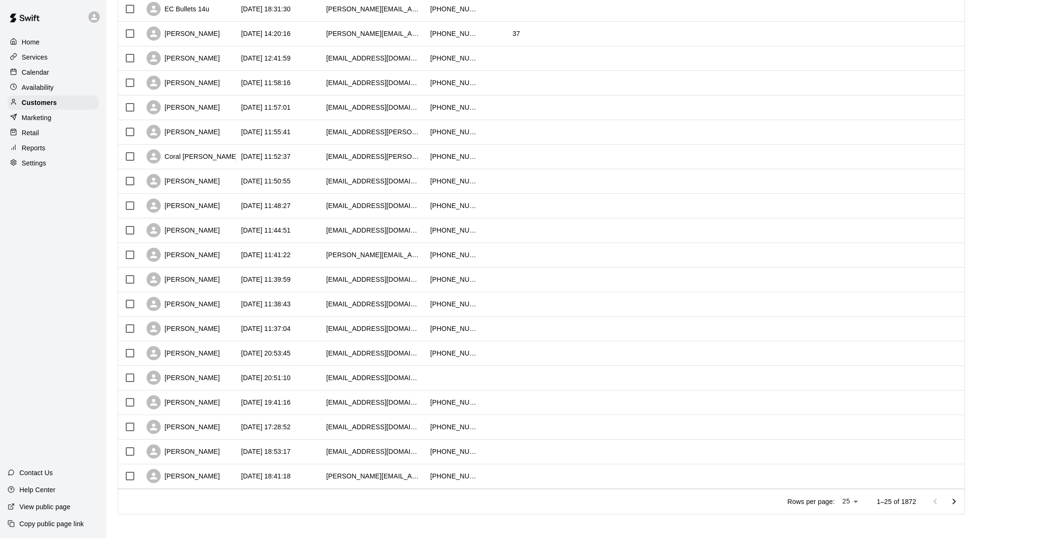
click at [43, 68] on p "Calendar" at bounding box center [35, 72] width 27 height 9
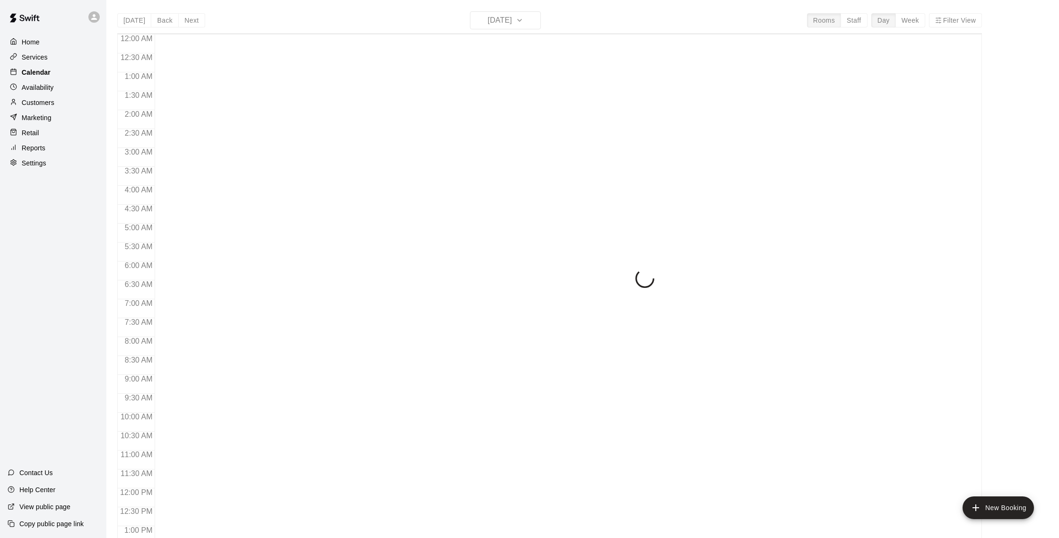
scroll to position [394, 0]
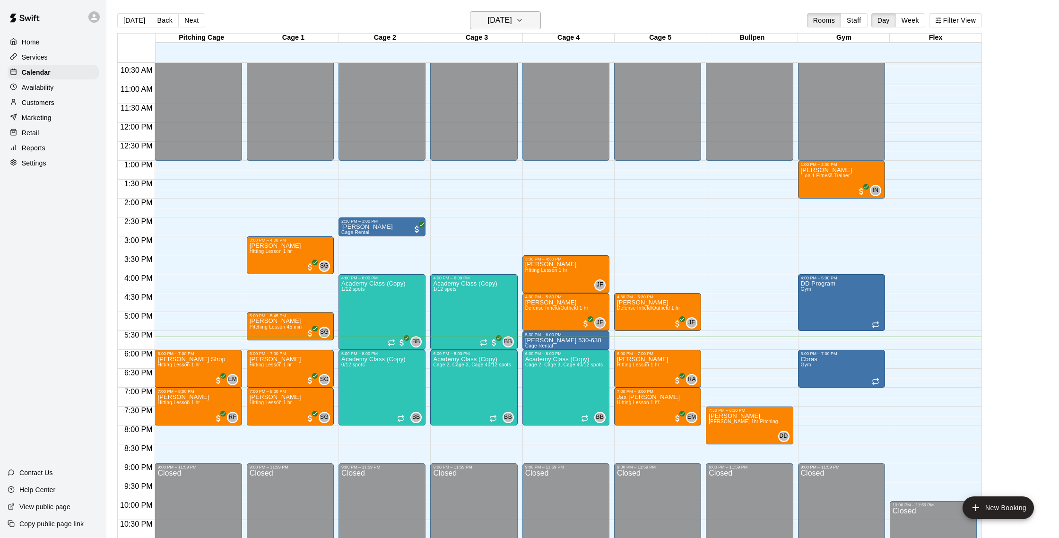
click at [508, 22] on h6 "Monday Sep 15" at bounding box center [500, 20] width 24 height 13
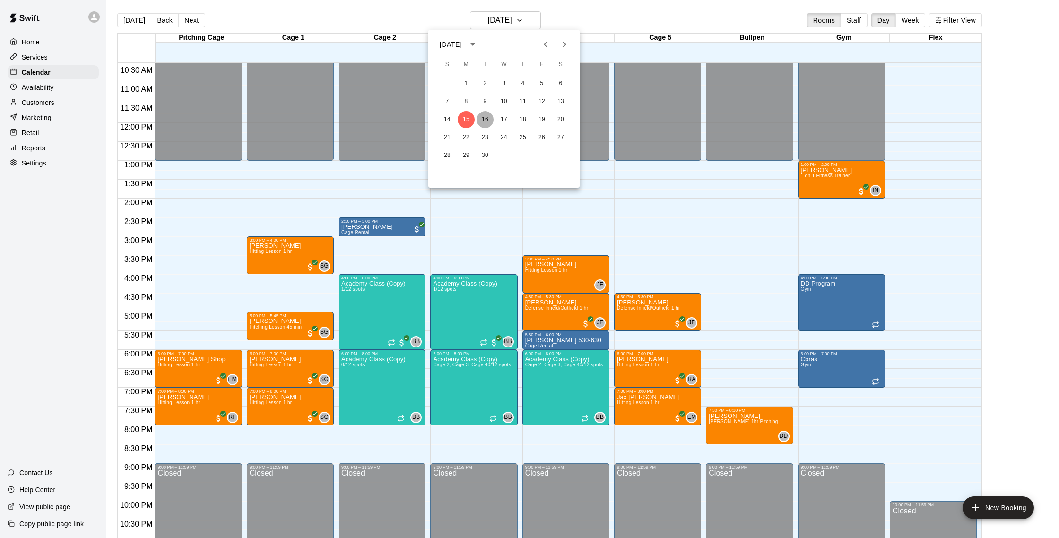
click at [486, 119] on button "16" at bounding box center [484, 119] width 17 height 17
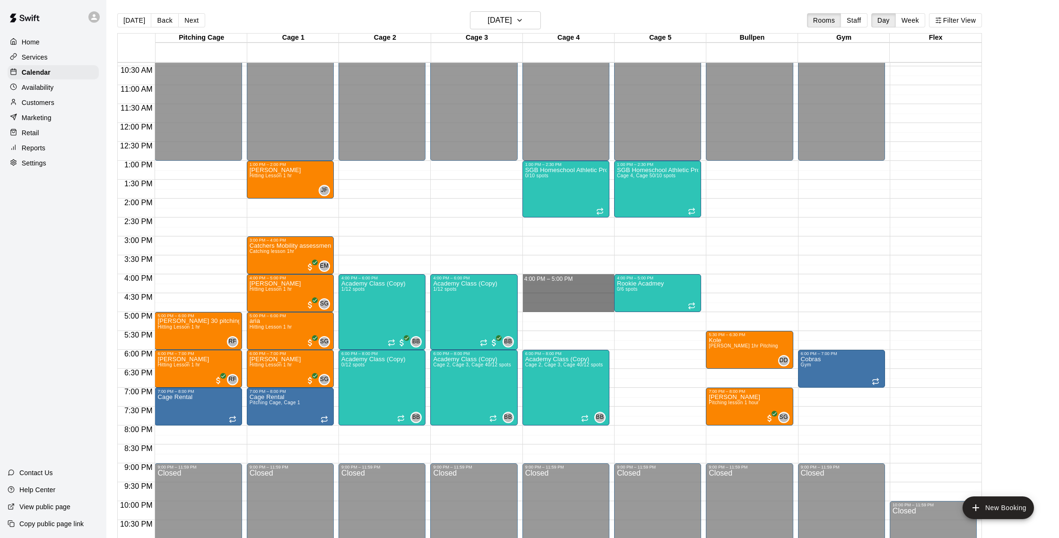
drag, startPoint x: 532, startPoint y: 278, endPoint x: 534, endPoint y: 304, distance: 26.1
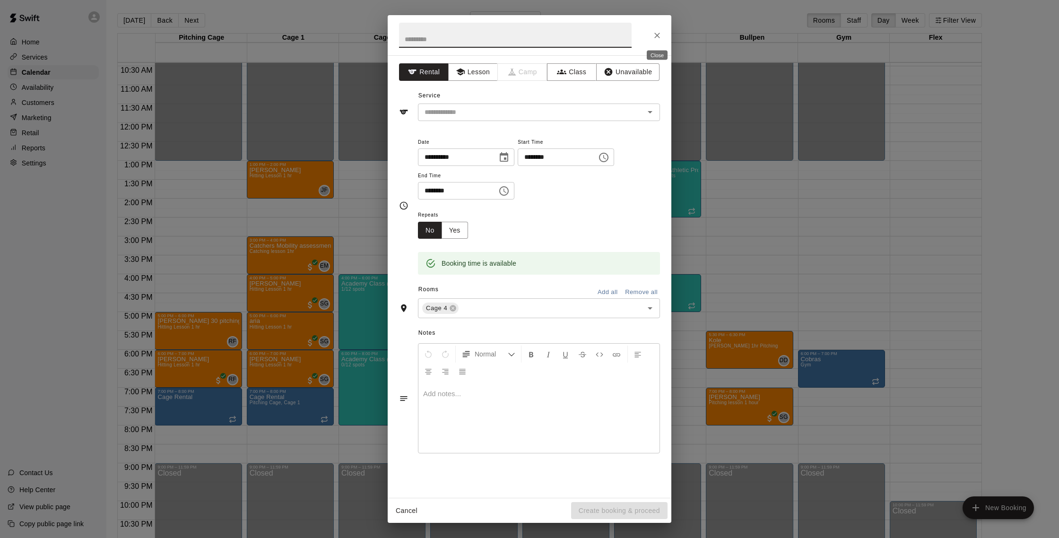
click at [657, 39] on icon "Close" at bounding box center [656, 35] width 9 height 9
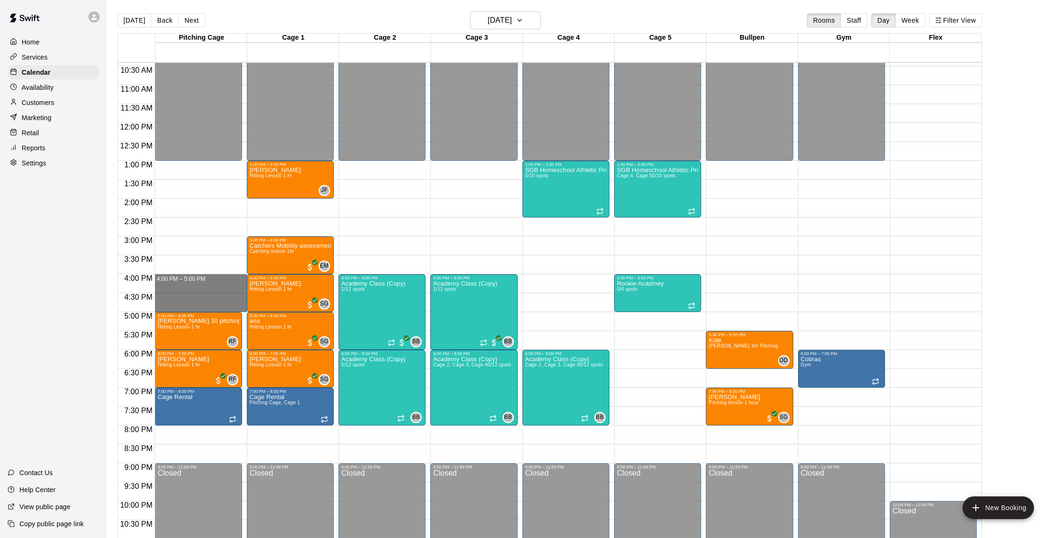
drag, startPoint x: 191, startPoint y: 277, endPoint x: 191, endPoint y: 303, distance: 25.5
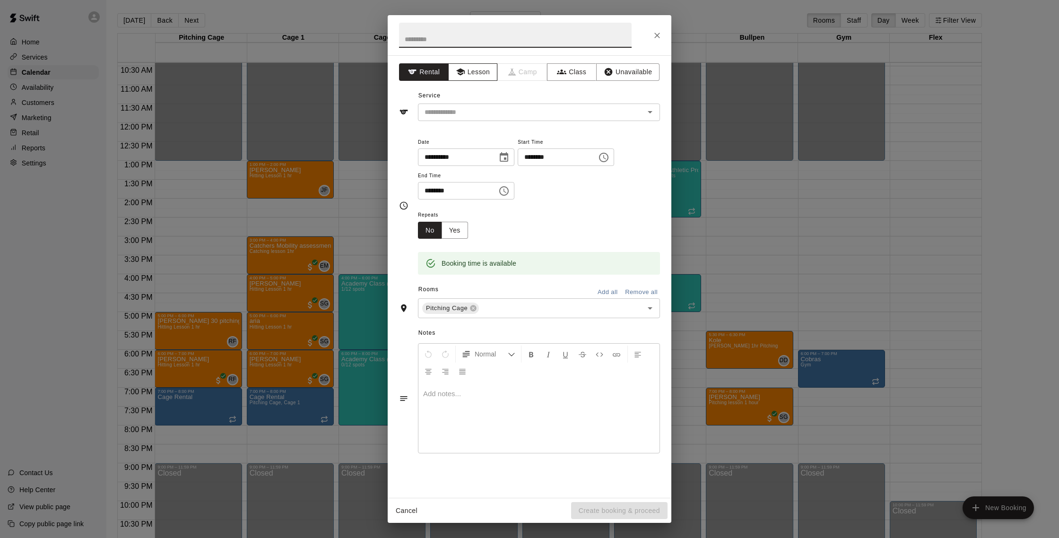
click at [476, 75] on button "Lesson" at bounding box center [473, 71] width 50 height 17
click at [473, 105] on div "​" at bounding box center [539, 112] width 242 height 17
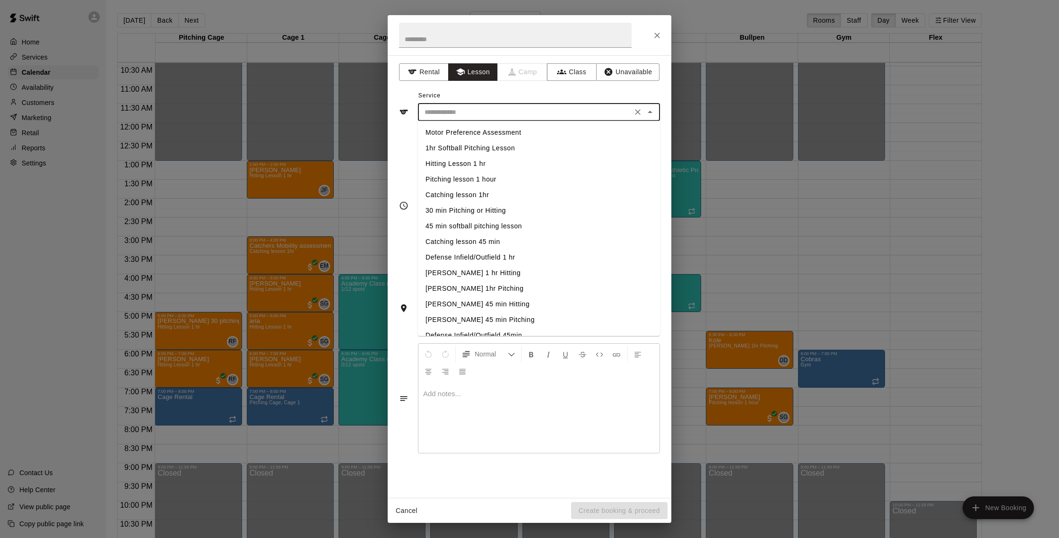
click at [472, 165] on li "Hitting Lesson 1 hr" at bounding box center [539, 164] width 242 height 16
type input "**********"
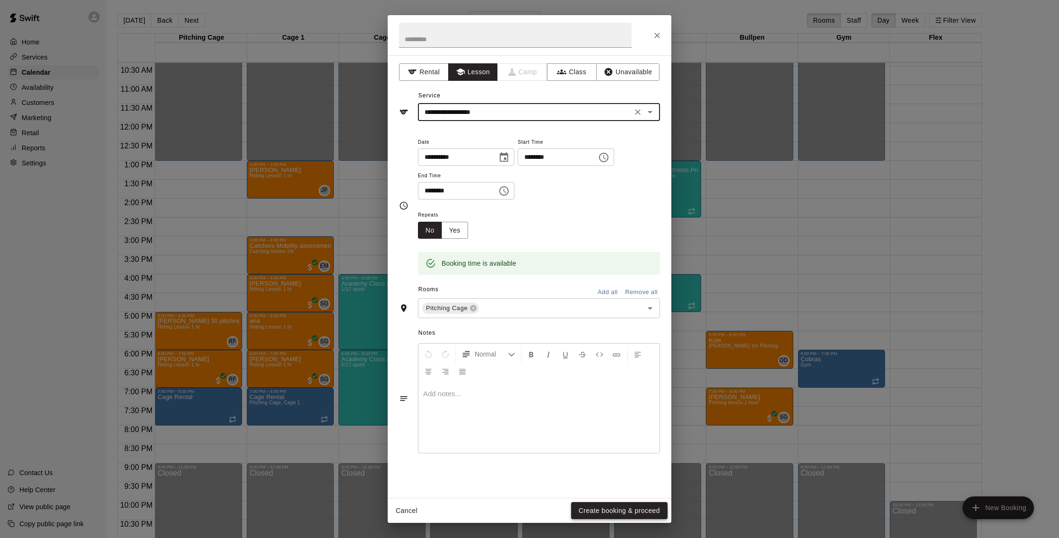
click at [596, 507] on button "Create booking & proceed" at bounding box center [619, 510] width 96 height 17
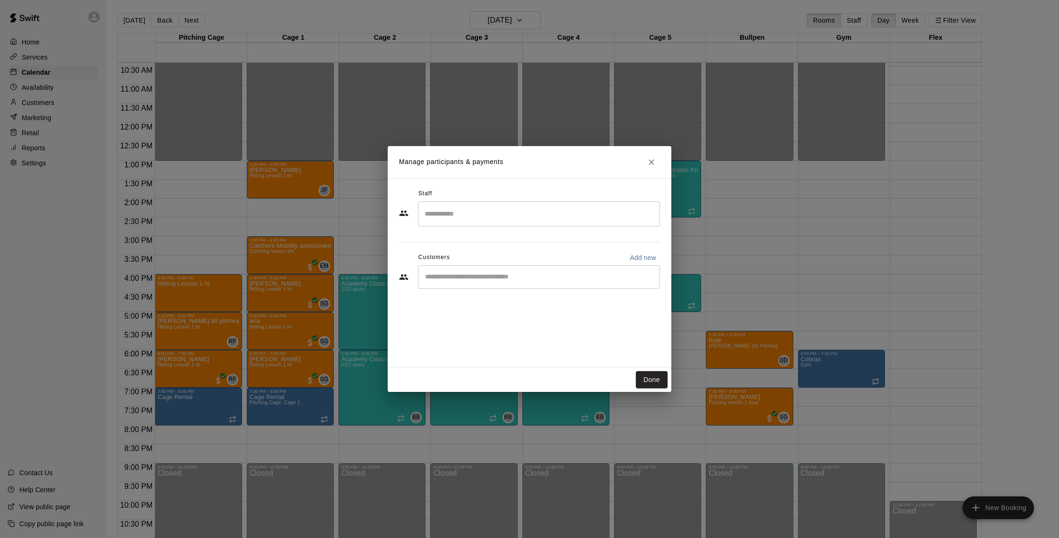
click at [466, 212] on input "Search staff" at bounding box center [538, 214] width 233 height 17
click at [485, 243] on p "Robert Andino" at bounding box center [471, 241] width 58 height 10
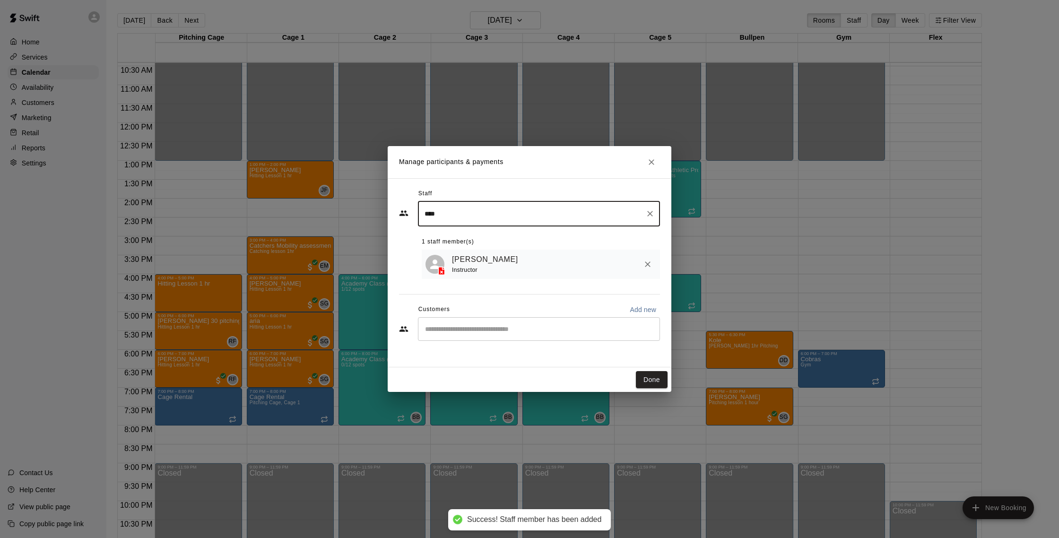
click at [460, 341] on div "​" at bounding box center [539, 329] width 242 height 24
type input "****"
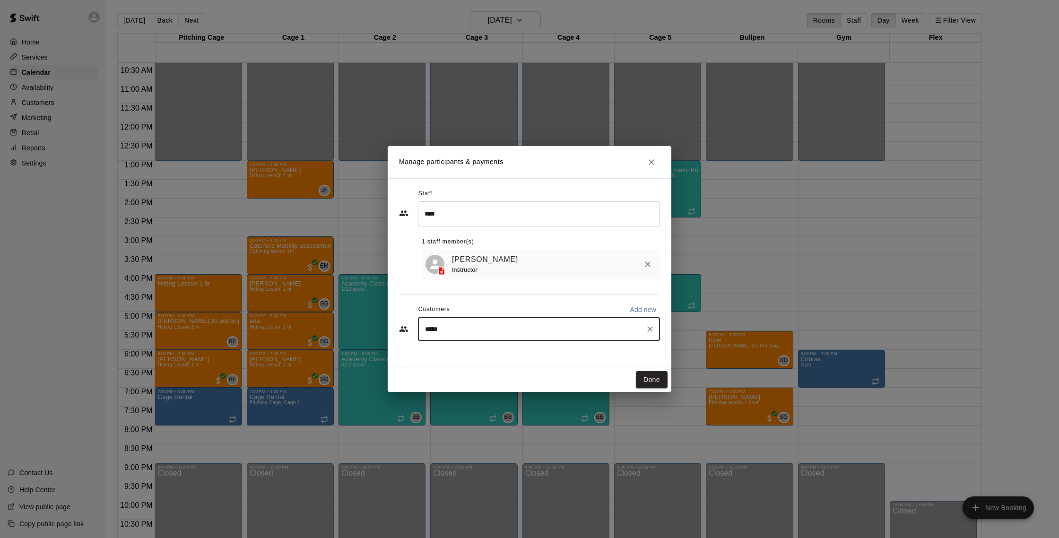
type input "******"
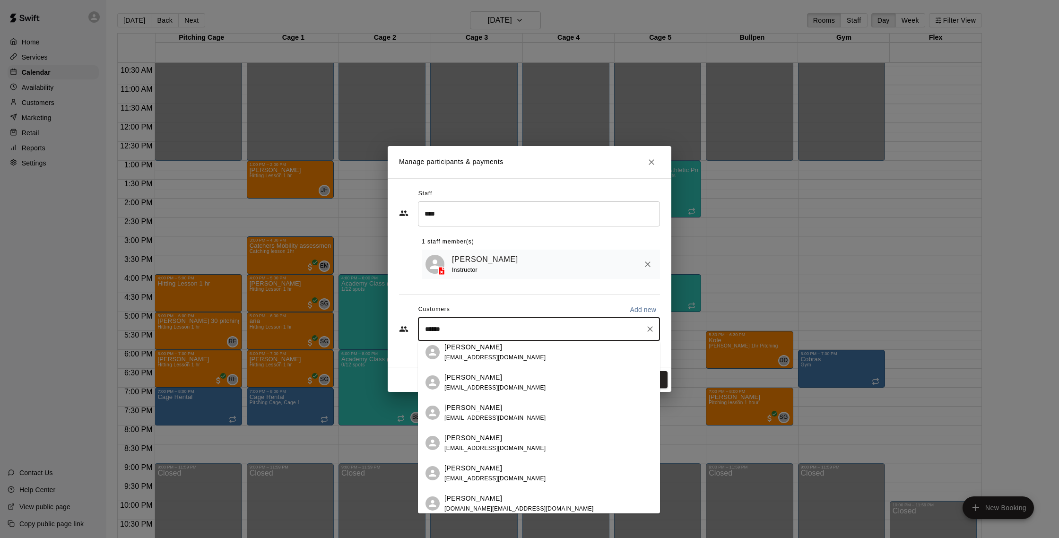
scroll to position [395, 0]
click at [483, 447] on div "Kieran Rivera jenrivera27@gmail.com" at bounding box center [495, 445] width 102 height 20
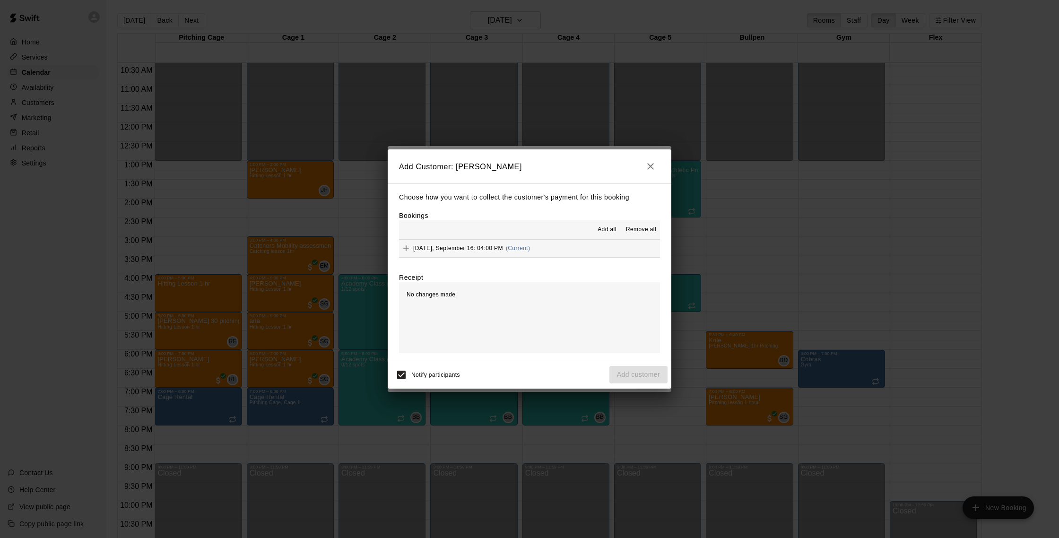
click at [567, 248] on button "Tuesday, September 16: 04:00 PM (Current)" at bounding box center [529, 248] width 261 height 17
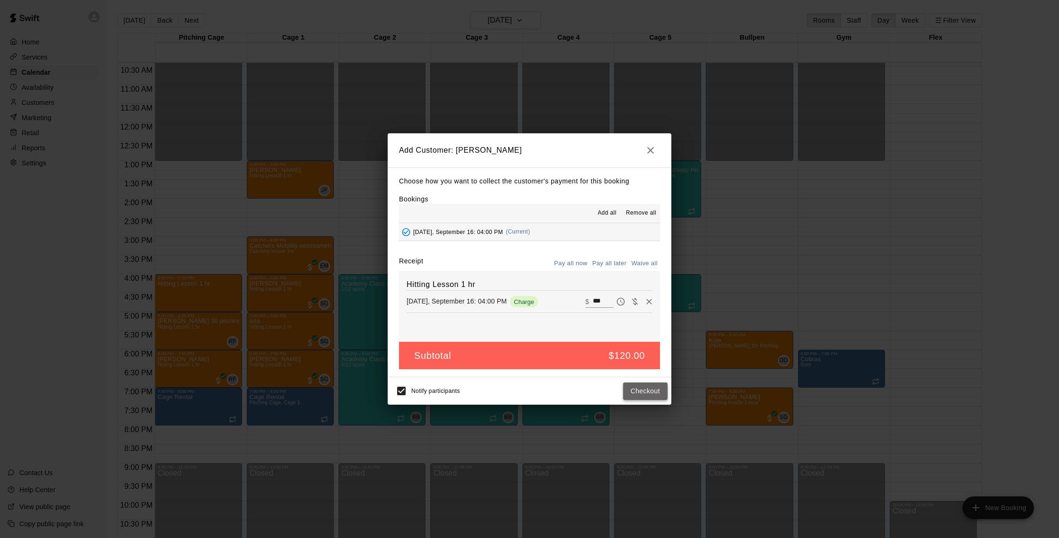
click at [644, 397] on button "Checkout" at bounding box center [645, 390] width 44 height 17
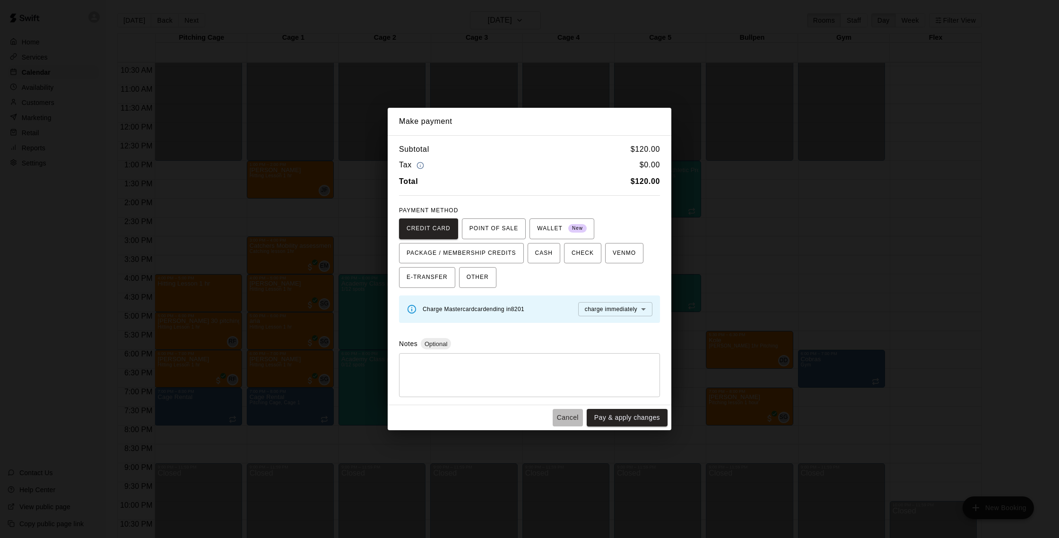
click at [562, 414] on button "Cancel" at bounding box center [568, 417] width 30 height 17
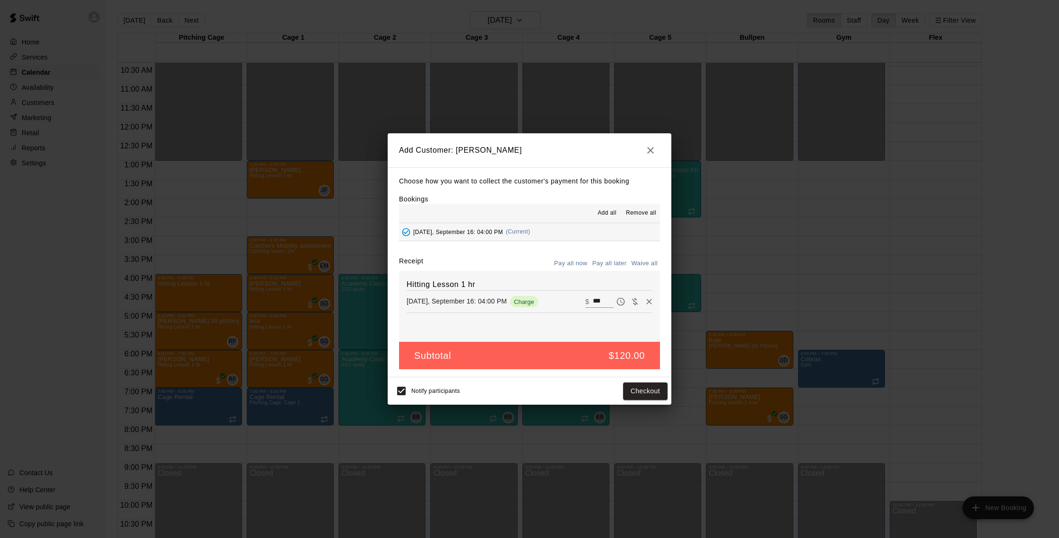
click at [624, 261] on button "Pay all later" at bounding box center [609, 263] width 39 height 15
click at [636, 387] on button "Add customer" at bounding box center [638, 390] width 58 height 17
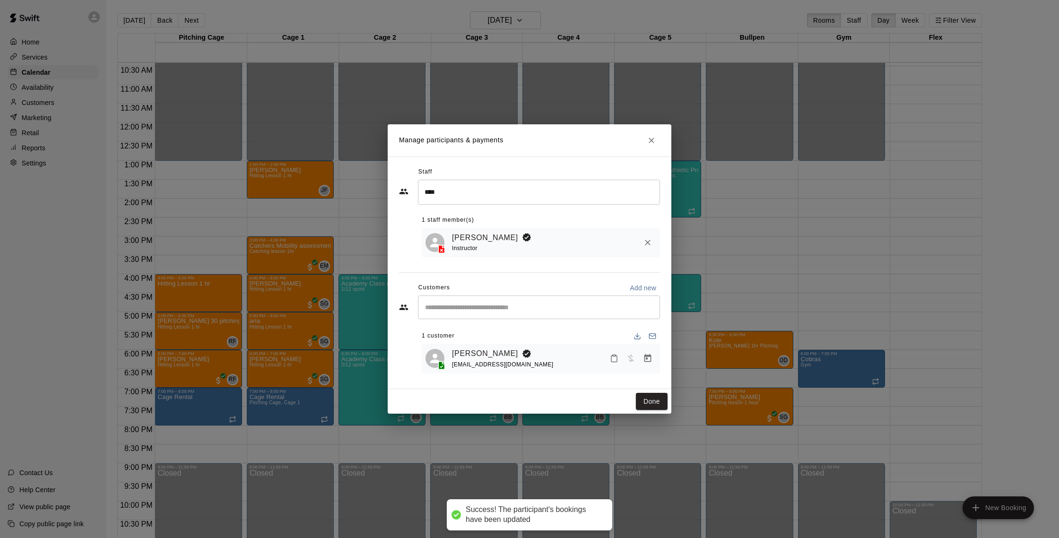
click at [647, 403] on button "Done" at bounding box center [652, 401] width 32 height 17
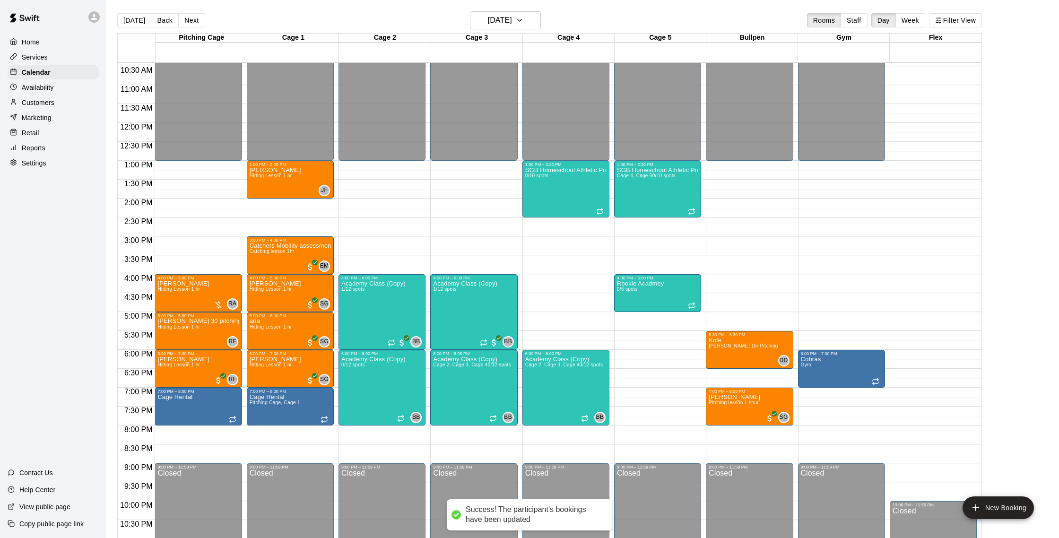
click at [56, 104] on div "Customers" at bounding box center [53, 102] width 91 height 14
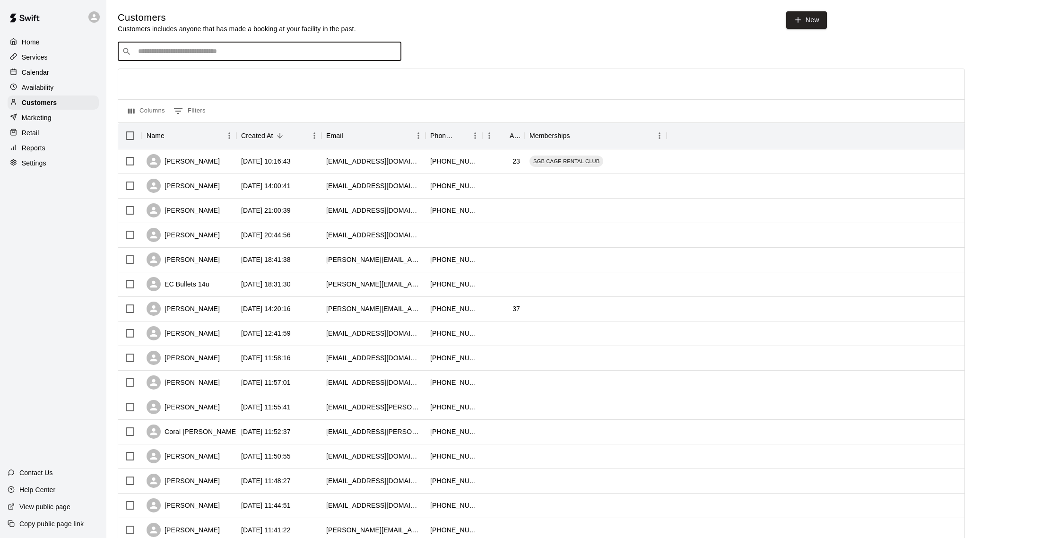
click at [187, 54] on input "Search customers by name or email" at bounding box center [266, 51] width 262 height 9
type input "******"
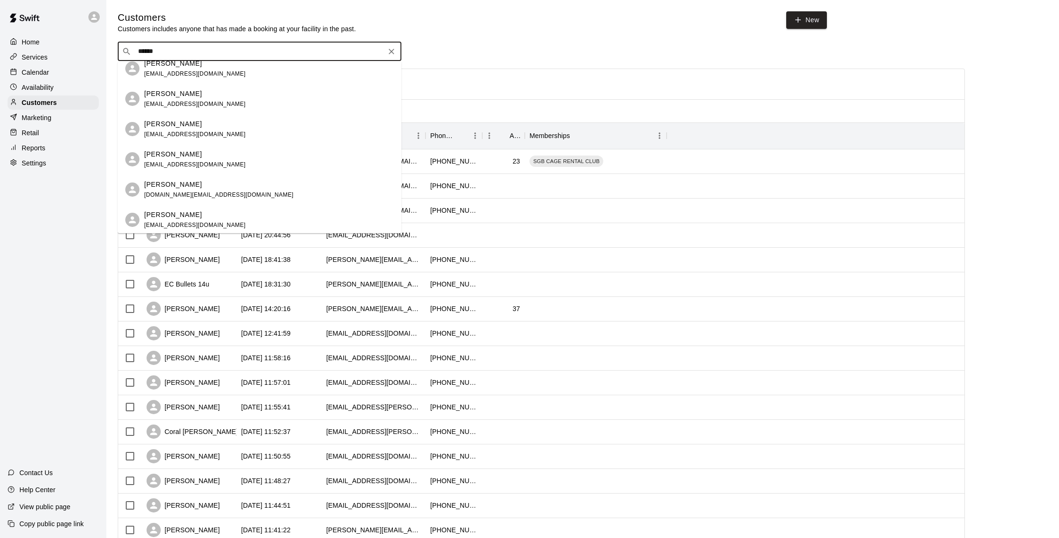
scroll to position [403, 0]
click at [198, 156] on div "Kieran Rivera jenrivera27@gmail.com" at bounding box center [195, 157] width 102 height 20
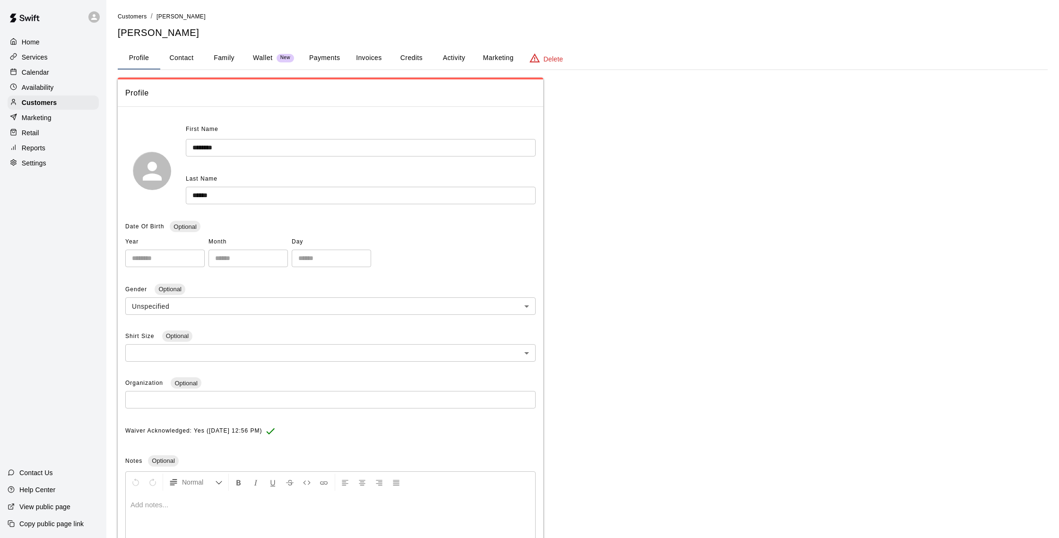
click at [449, 58] on button "Activity" at bounding box center [453, 58] width 43 height 23
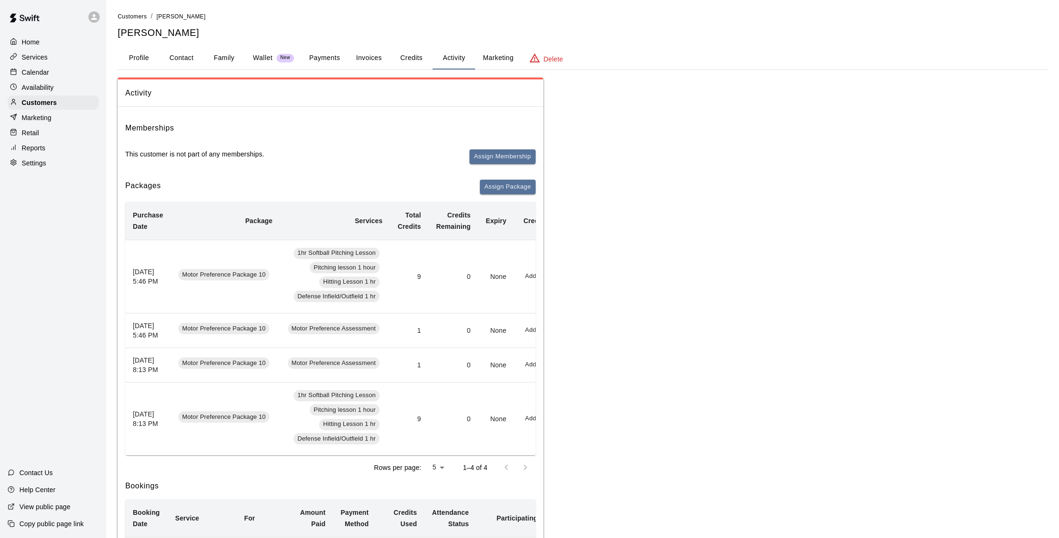
scroll to position [0, 0]
click at [51, 71] on div "Calendar" at bounding box center [53, 72] width 91 height 14
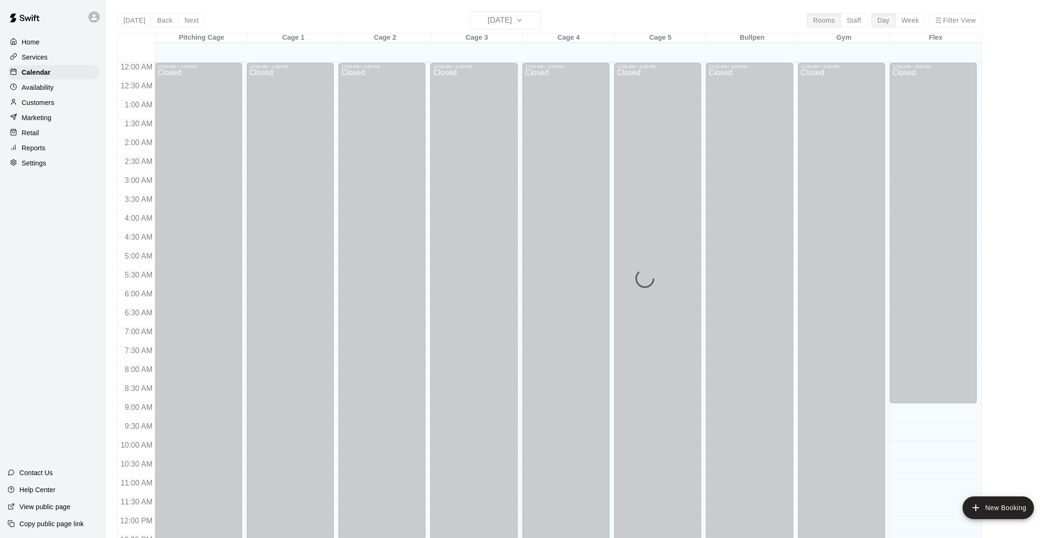
scroll to position [394, 0]
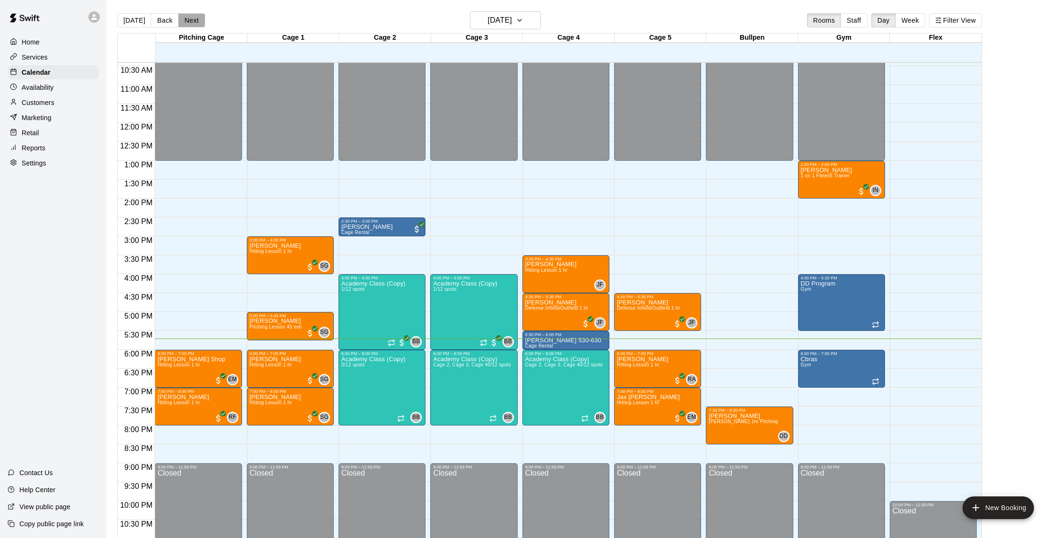
click at [178, 17] on button "Next" at bounding box center [191, 20] width 26 height 14
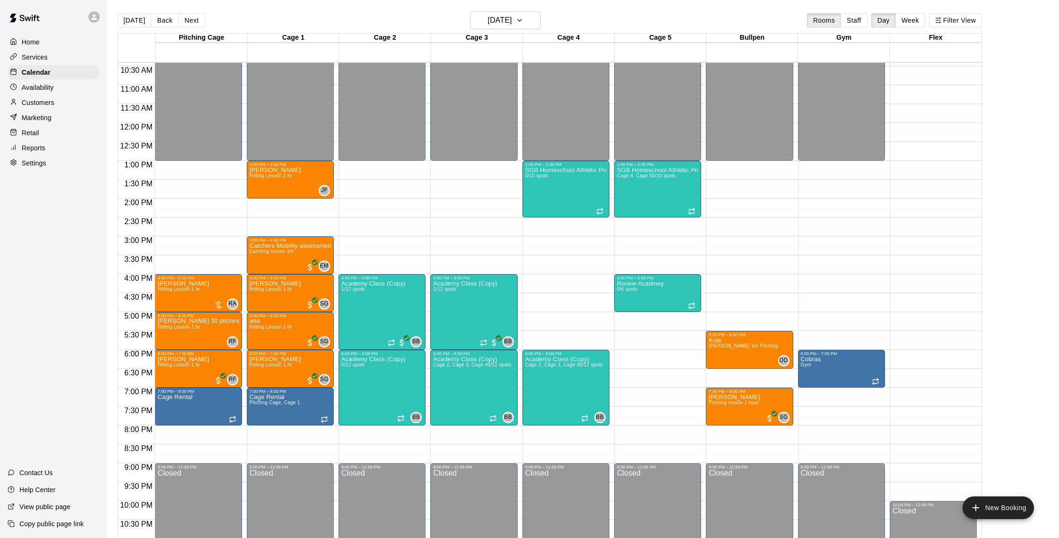
click at [38, 100] on p "Customers" at bounding box center [38, 102] width 33 height 9
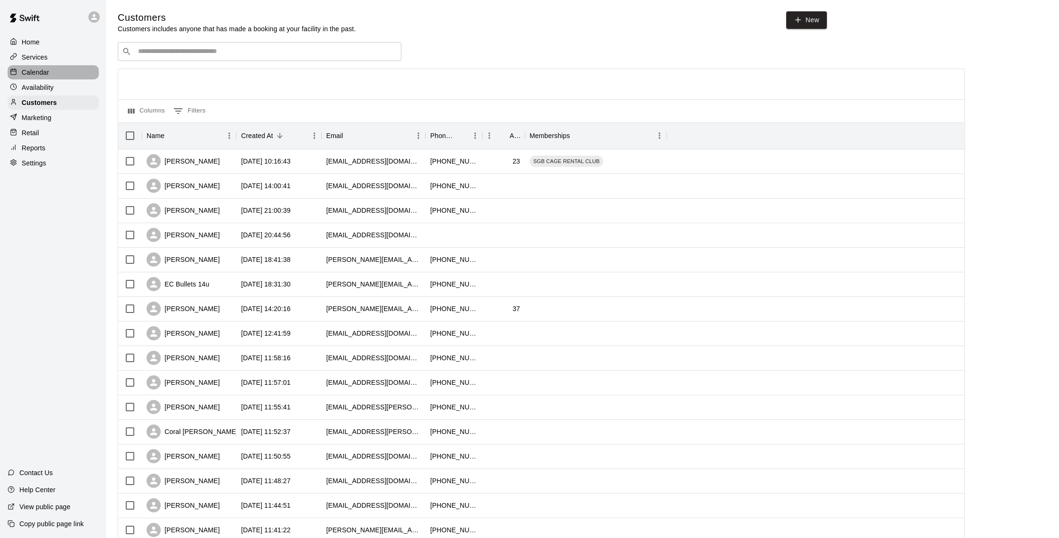
click at [46, 72] on p "Calendar" at bounding box center [35, 72] width 27 height 9
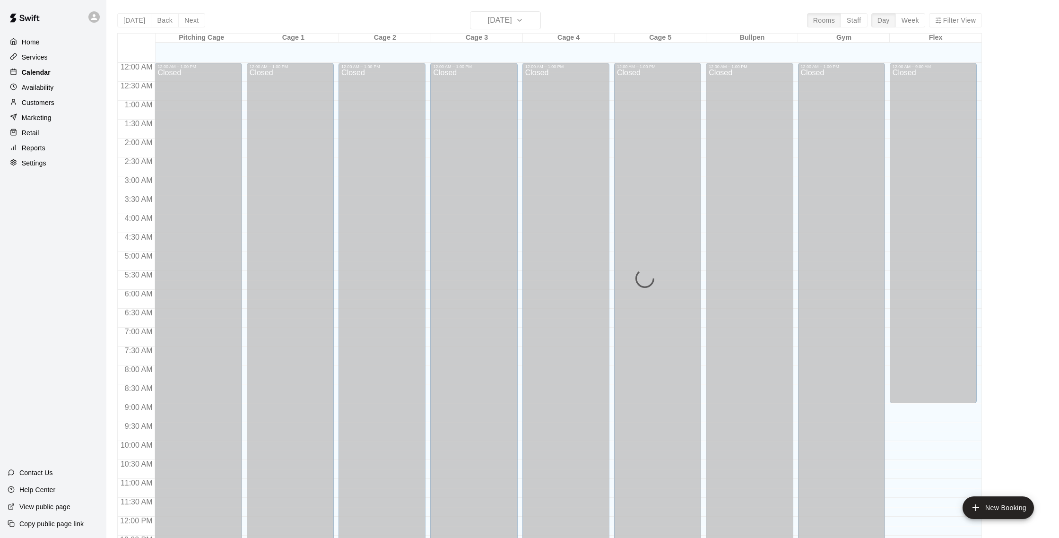
scroll to position [394, 0]
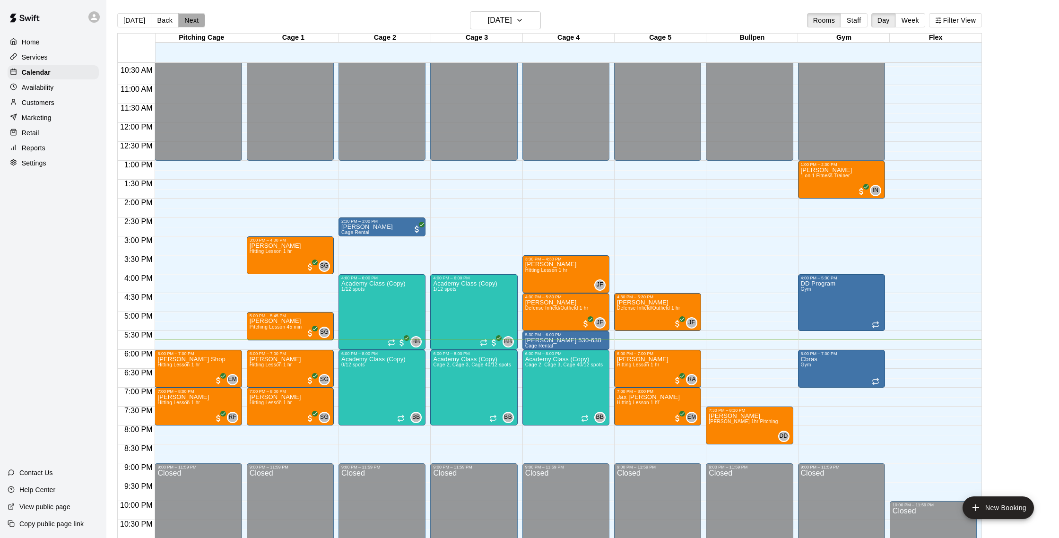
click at [189, 22] on button "Next" at bounding box center [191, 20] width 26 height 14
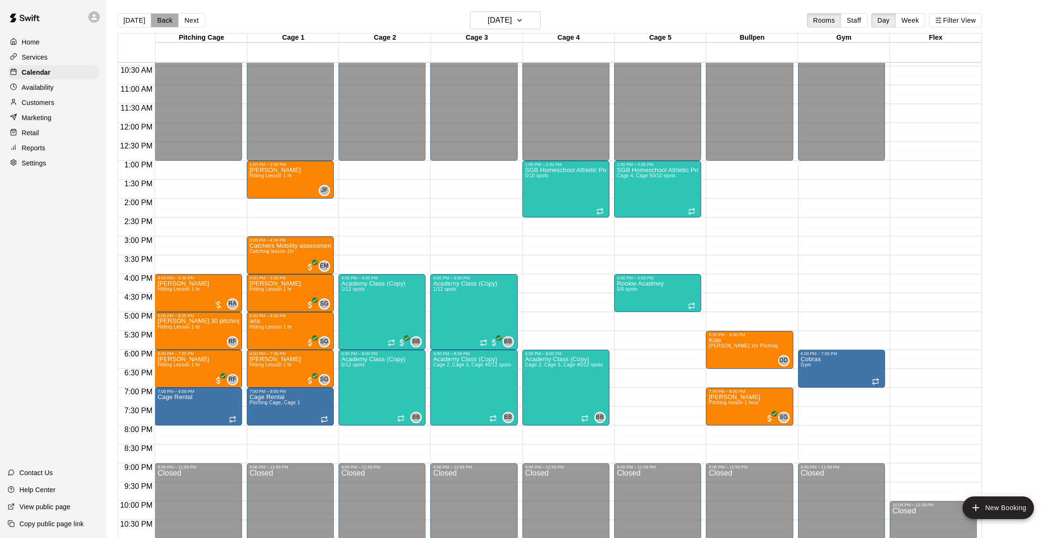
click at [168, 21] on button "Back" at bounding box center [165, 20] width 28 height 14
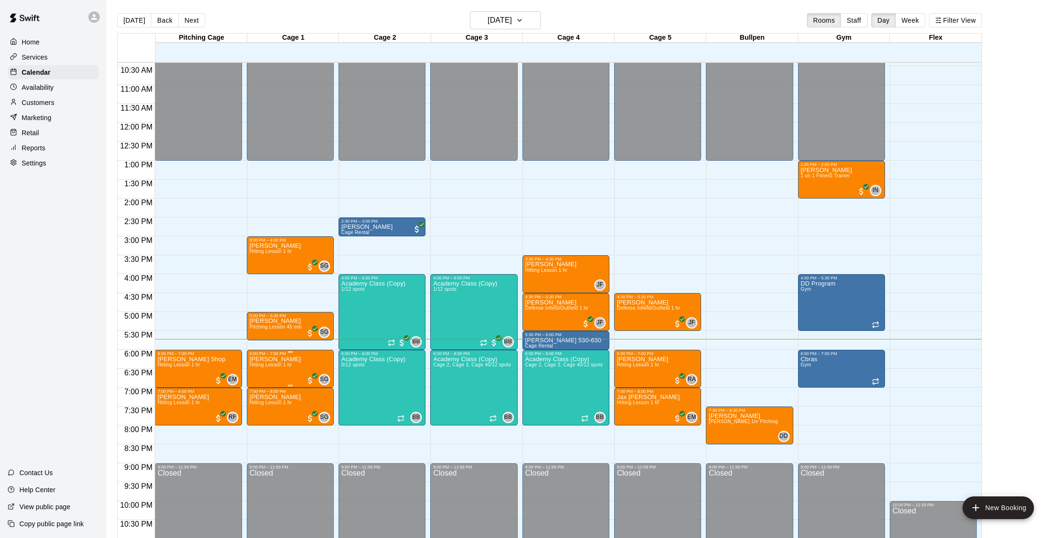
click at [272, 359] on p "[PERSON_NAME]" at bounding box center [276, 359] width 52 height 0
click at [258, 389] on img "edit" at bounding box center [259, 391] width 11 height 11
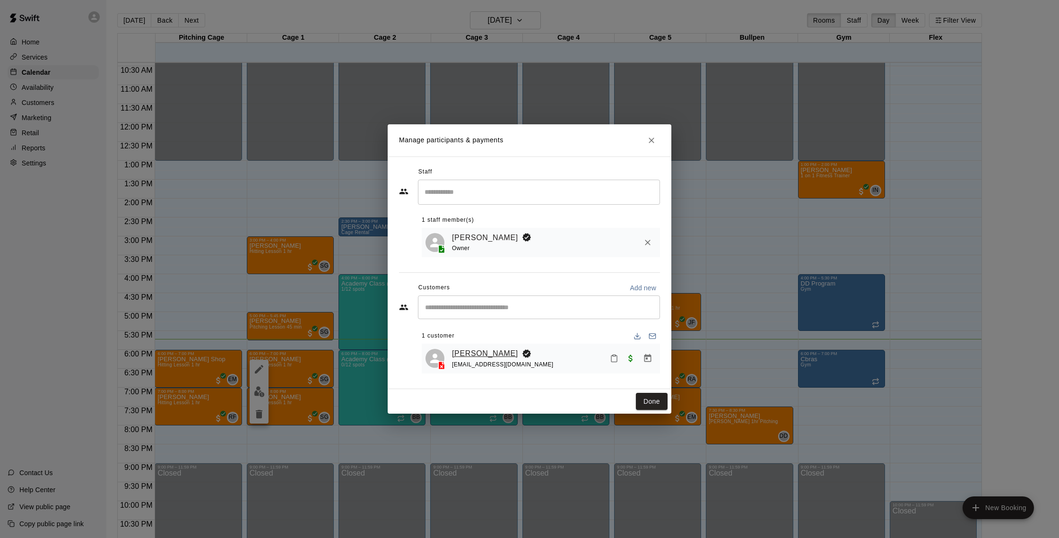
click at [492, 351] on link "[PERSON_NAME]" at bounding box center [485, 353] width 66 height 12
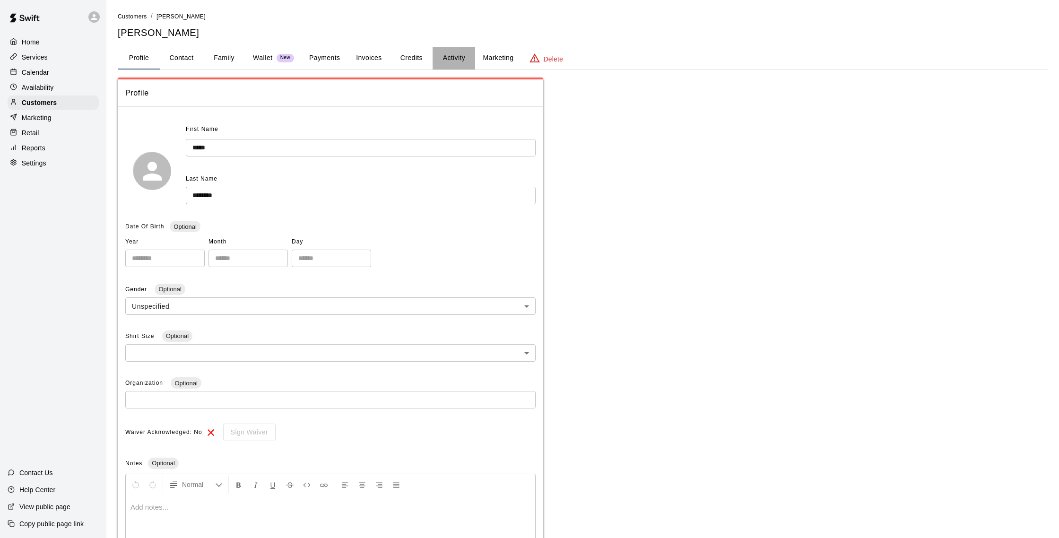
click at [453, 56] on button "Activity" at bounding box center [453, 58] width 43 height 23
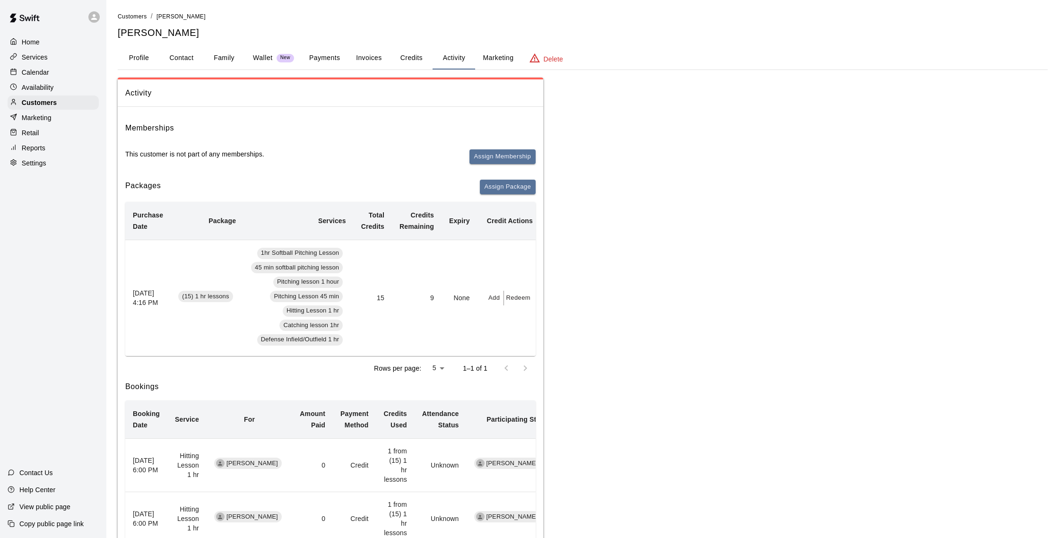
click at [50, 71] on div "Calendar" at bounding box center [53, 72] width 91 height 14
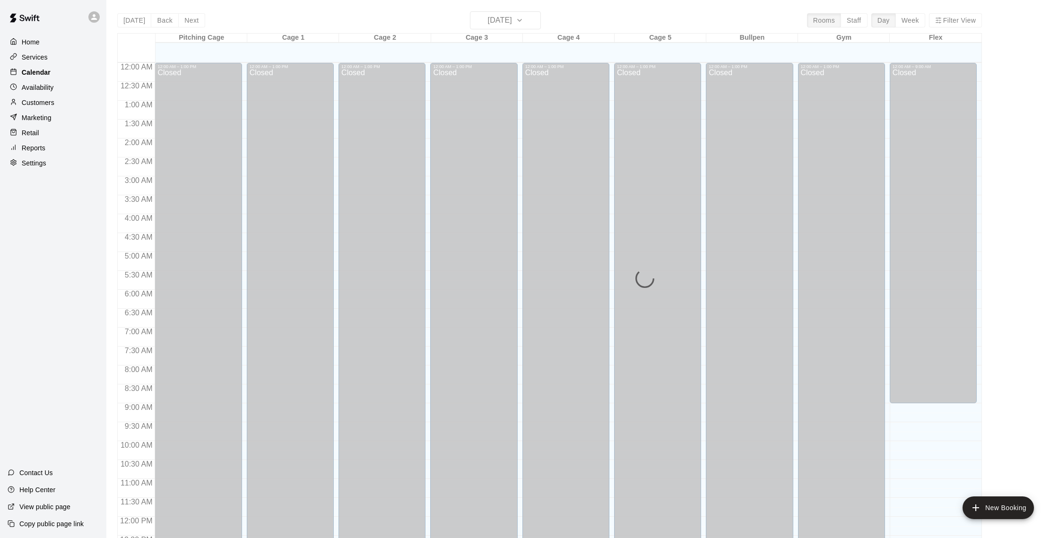
scroll to position [394, 0]
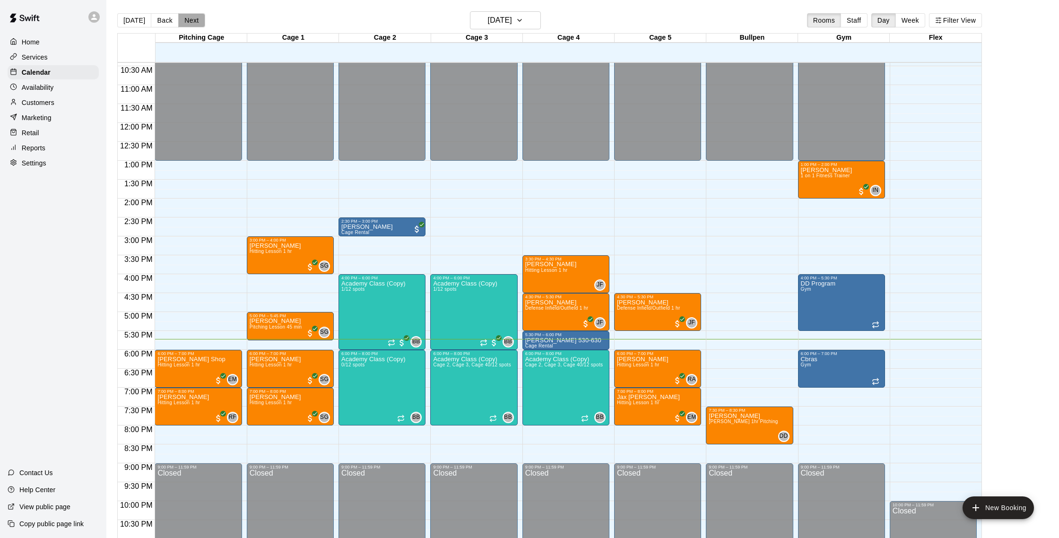
click at [191, 24] on button "Next" at bounding box center [191, 20] width 26 height 14
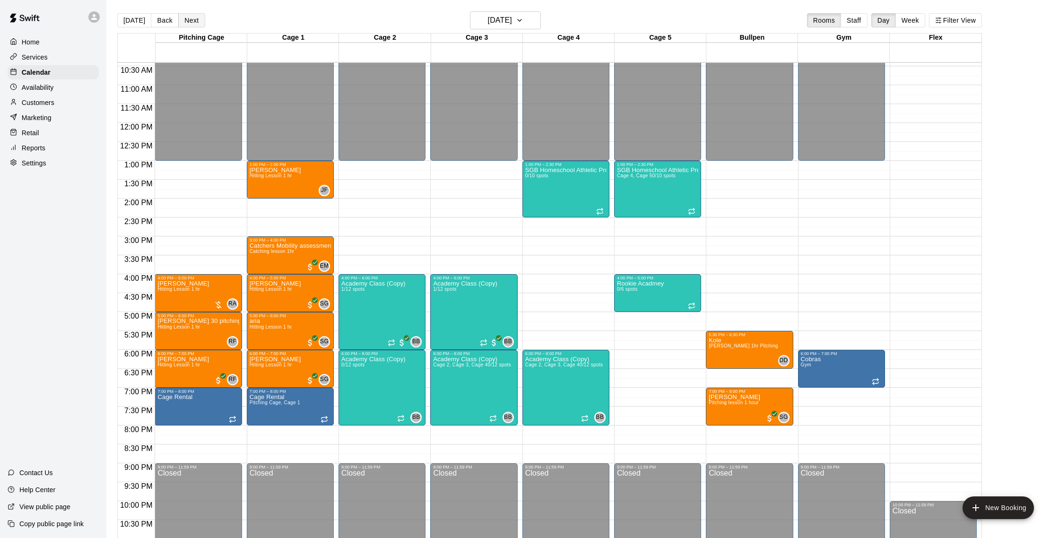
click at [192, 23] on button "Next" at bounding box center [191, 20] width 26 height 14
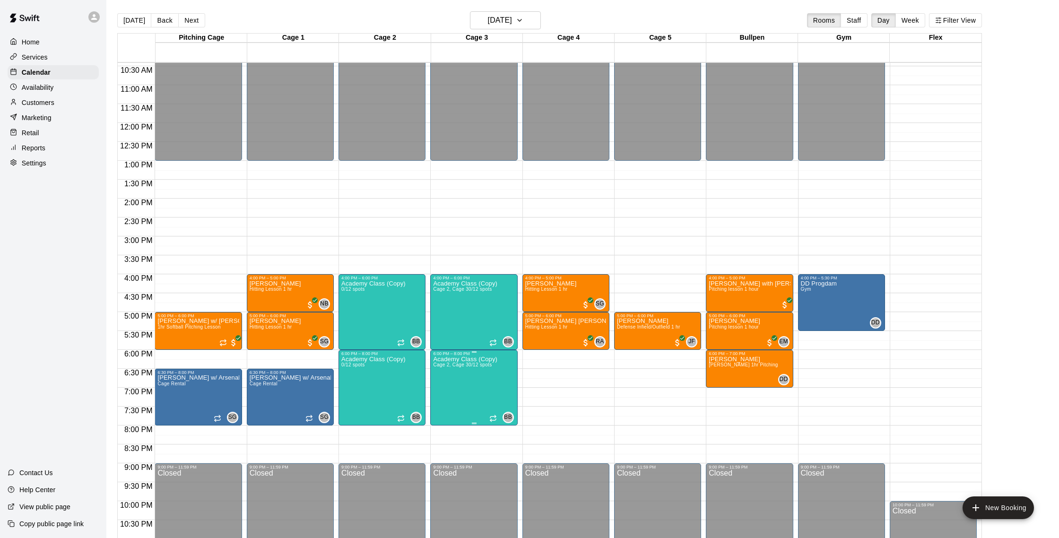
click at [472, 366] on span "0/12 spots" at bounding box center [479, 364] width 23 height 5
click at [458, 218] on div at bounding box center [529, 269] width 1059 height 538
click at [193, 21] on button "Next" at bounding box center [191, 20] width 26 height 14
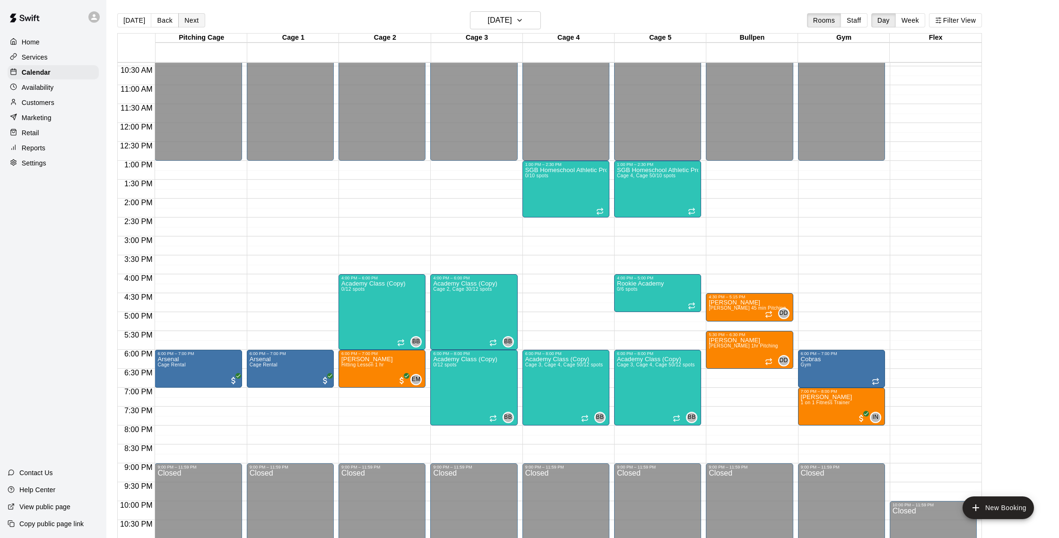
click at [189, 20] on button "Next" at bounding box center [191, 20] width 26 height 14
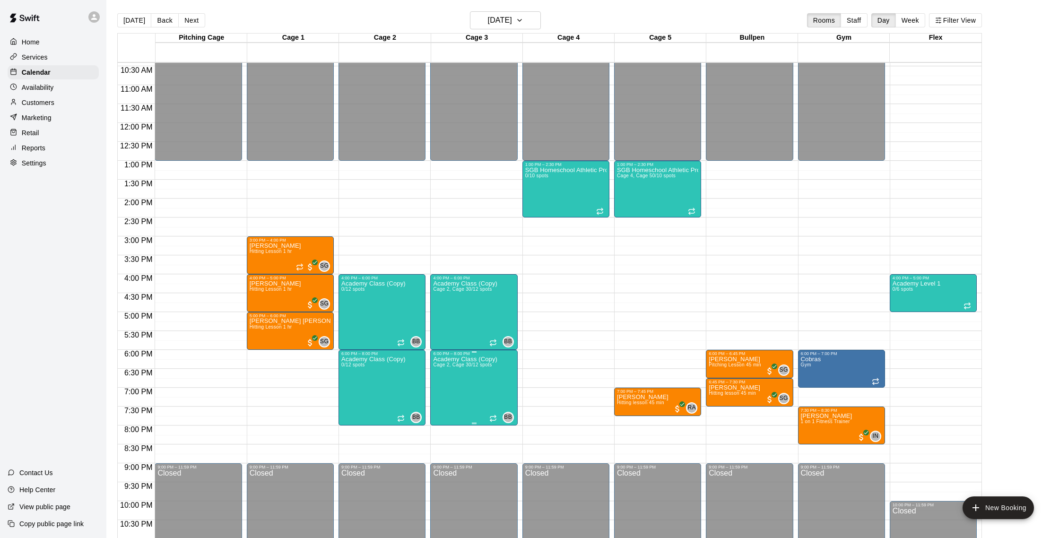
click at [445, 363] on icon "edit" at bounding box center [443, 366] width 9 height 9
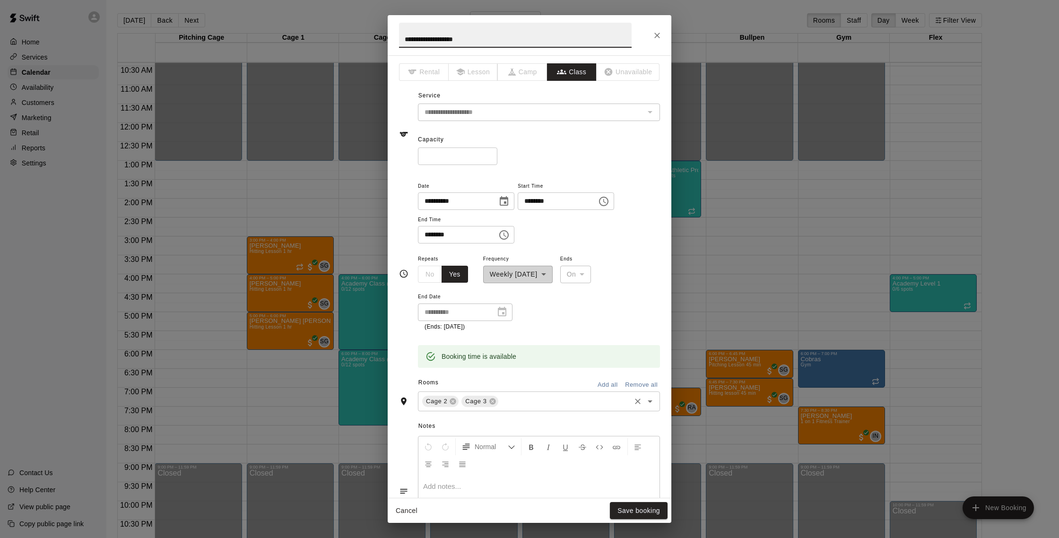
click at [516, 402] on input "text" at bounding box center [565, 401] width 130 height 12
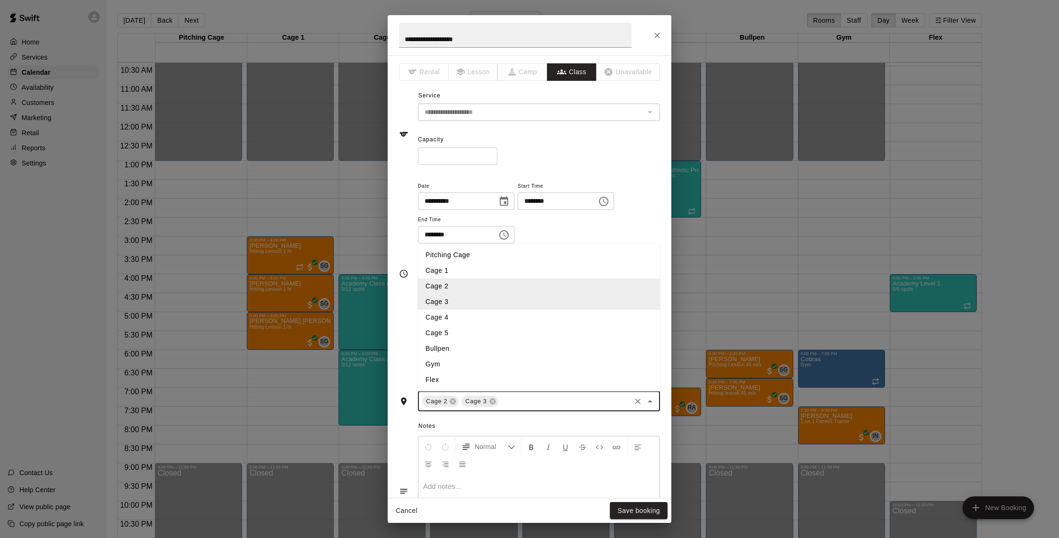
click at [448, 316] on li "Cage 4" at bounding box center [539, 318] width 242 height 16
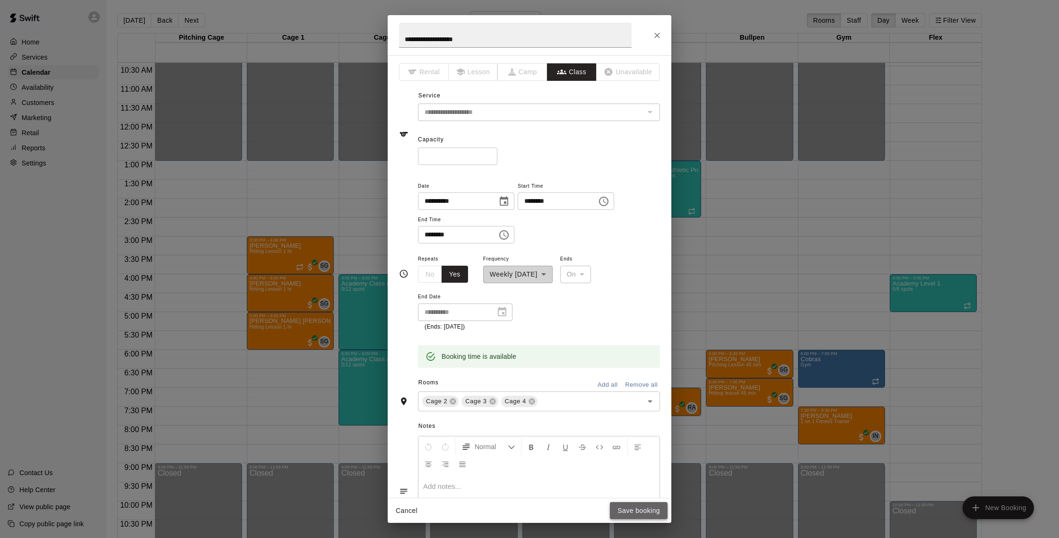
click at [640, 513] on button "Save booking" at bounding box center [639, 510] width 58 height 17
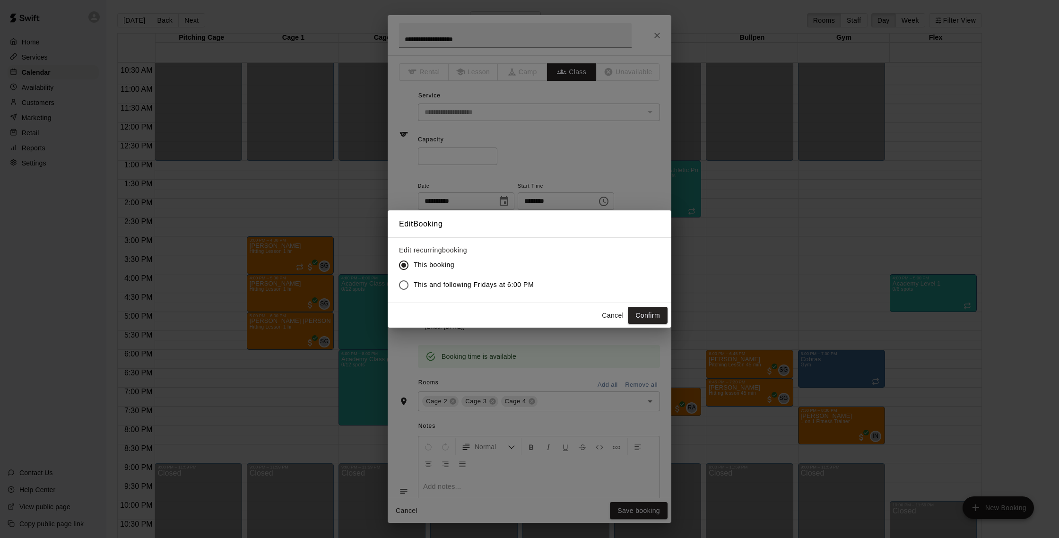
click at [640, 310] on button "Confirm" at bounding box center [648, 315] width 40 height 17
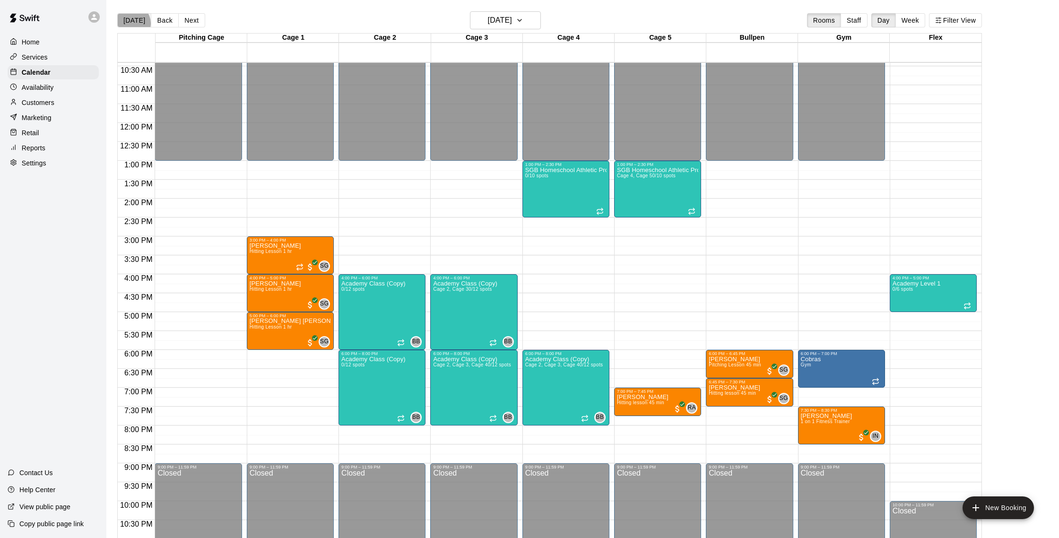
click at [132, 23] on button "[DATE]" at bounding box center [134, 20] width 34 height 14
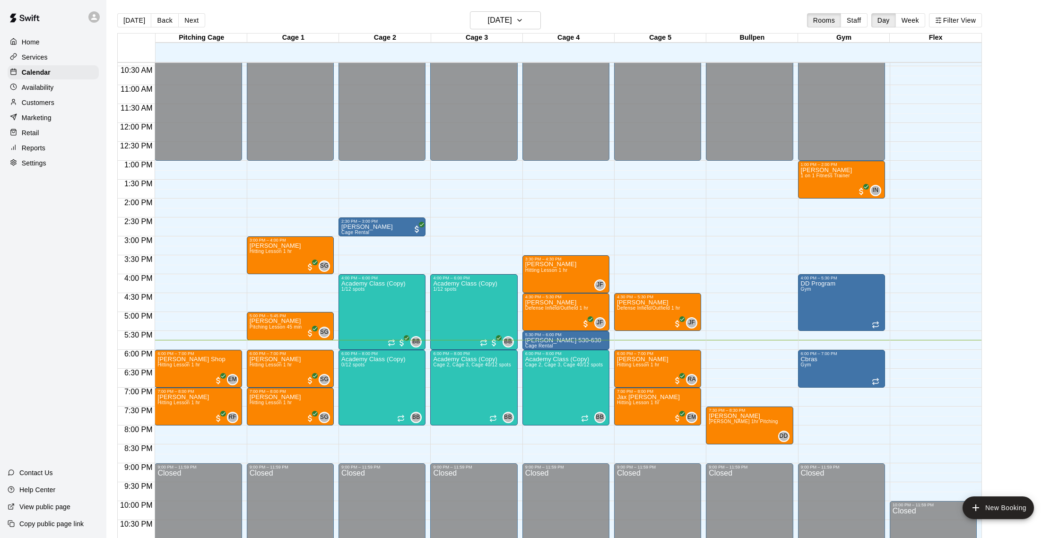
click at [51, 103] on p "Customers" at bounding box center [38, 102] width 33 height 9
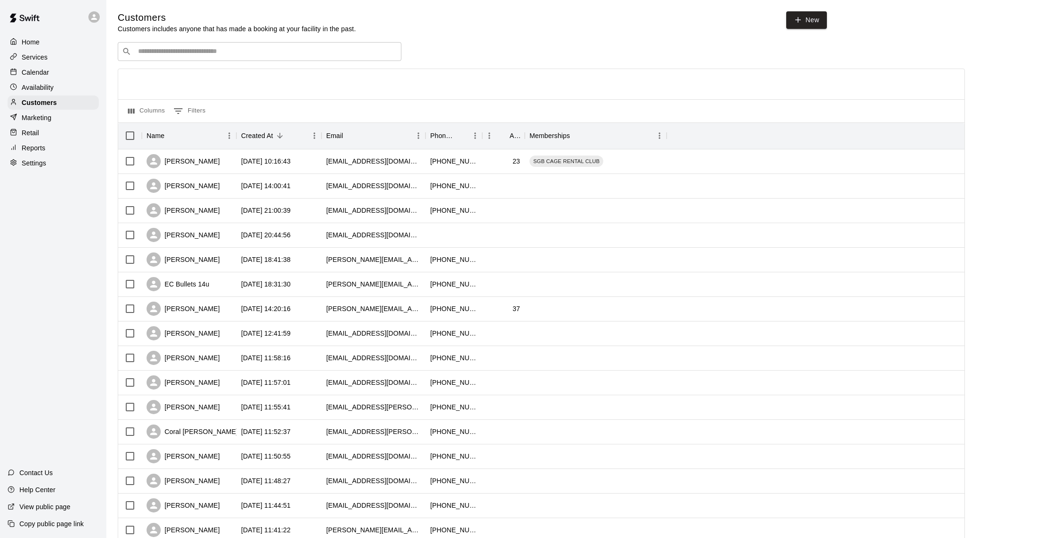
click at [28, 77] on div "Calendar" at bounding box center [53, 72] width 91 height 14
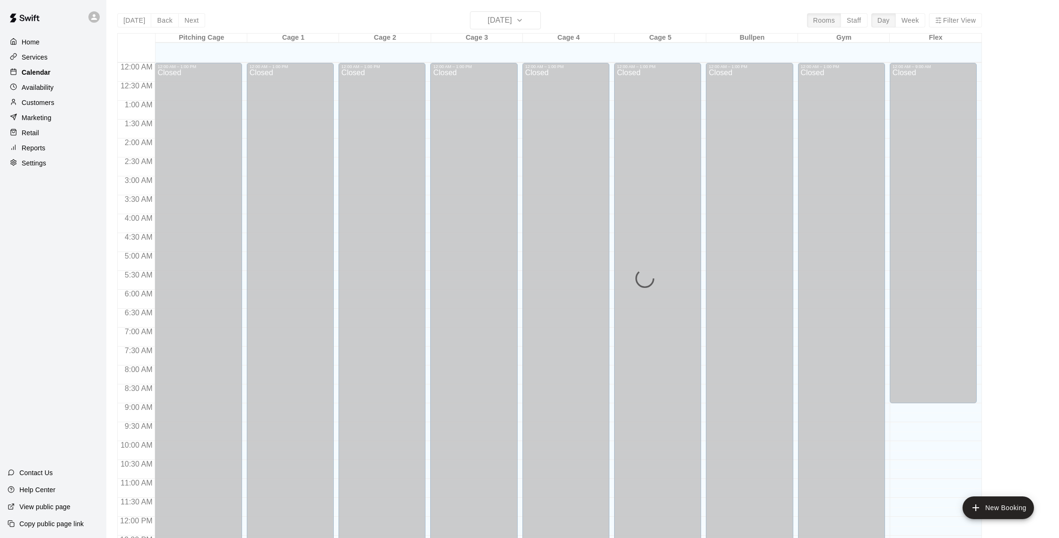
scroll to position [394, 0]
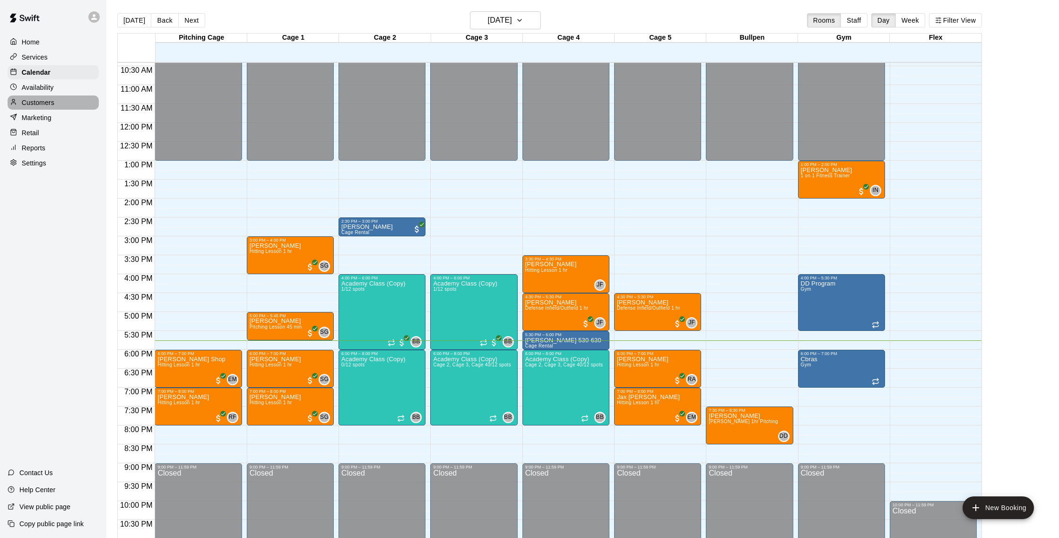
click at [46, 102] on p "Customers" at bounding box center [38, 102] width 33 height 9
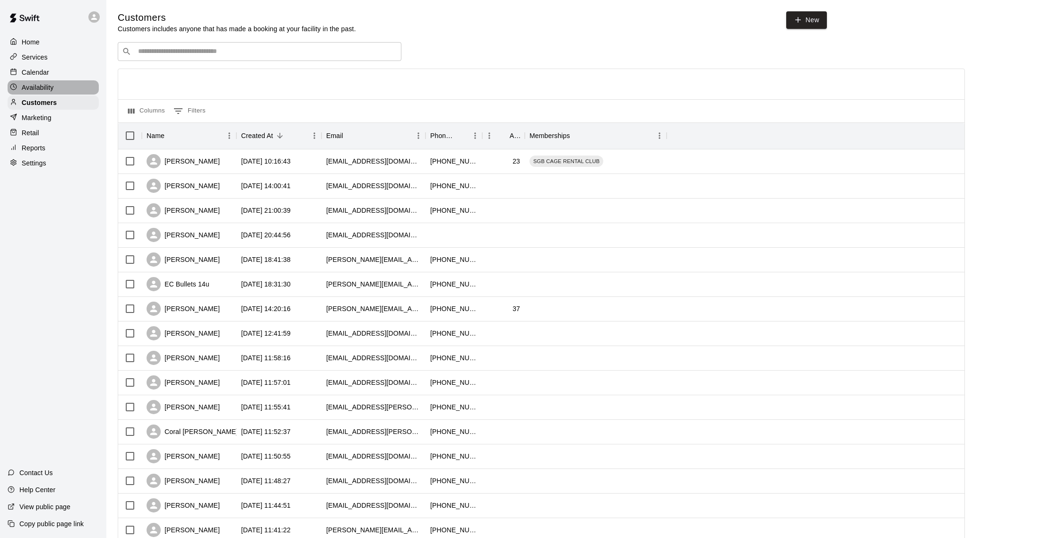
click at [48, 89] on p "Availability" at bounding box center [38, 87] width 32 height 9
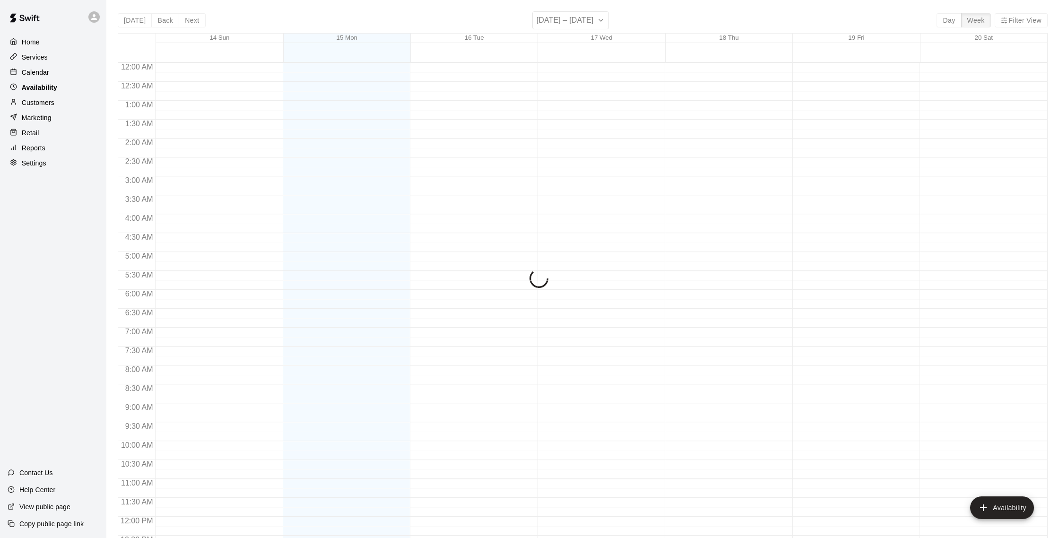
scroll to position [422, 0]
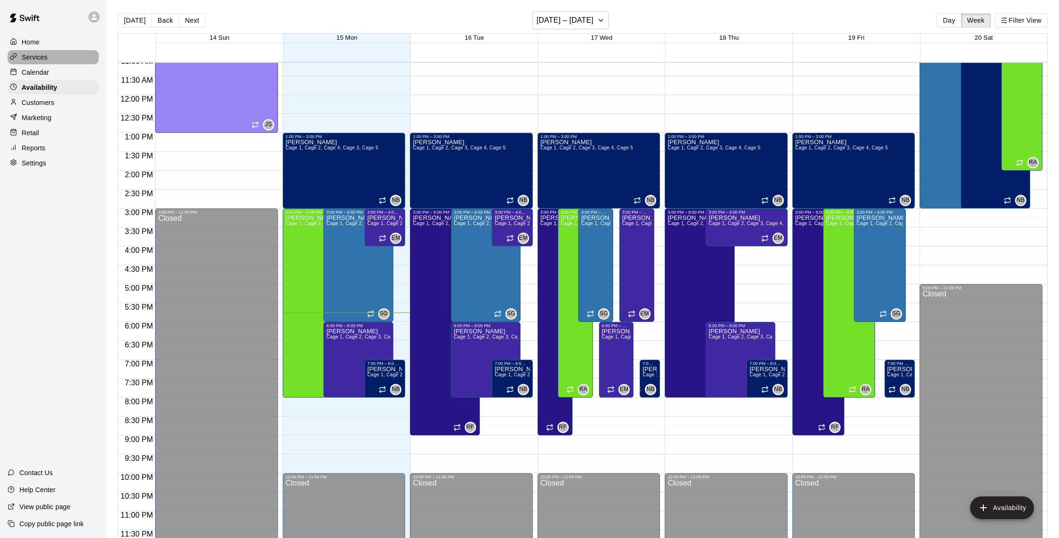
click at [69, 53] on div "Services" at bounding box center [53, 57] width 91 height 14
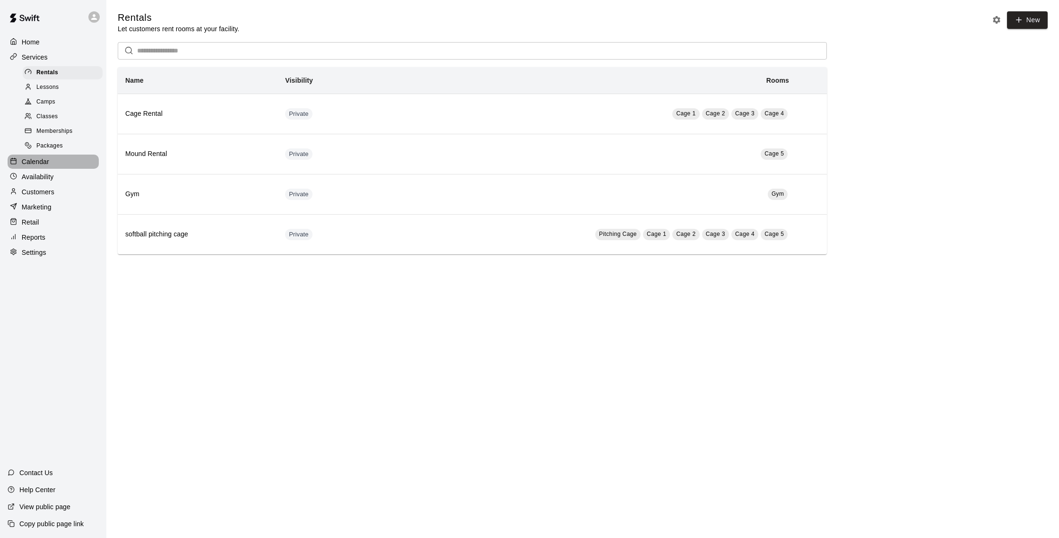
click at [39, 156] on div "Calendar" at bounding box center [53, 162] width 91 height 14
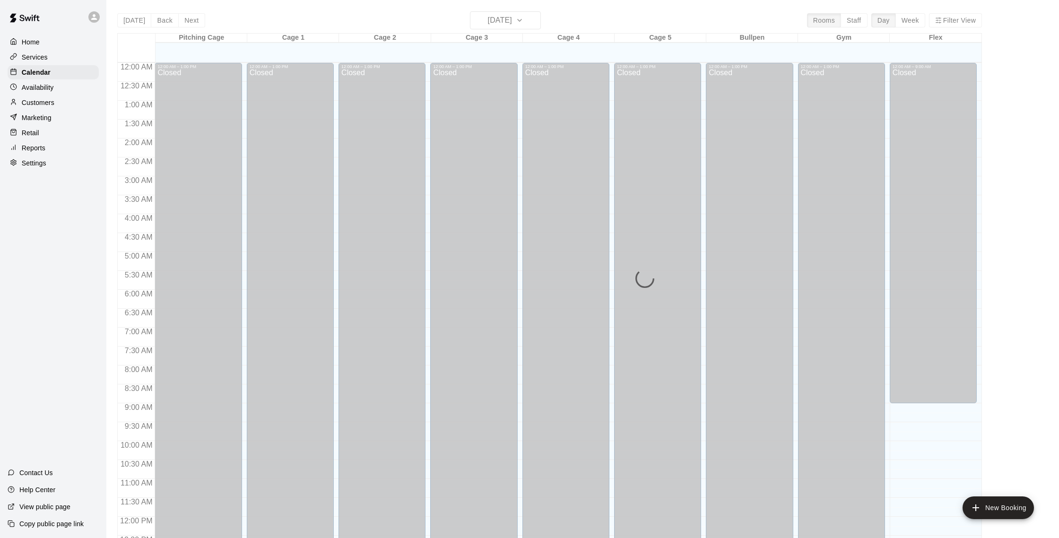
scroll to position [394, 0]
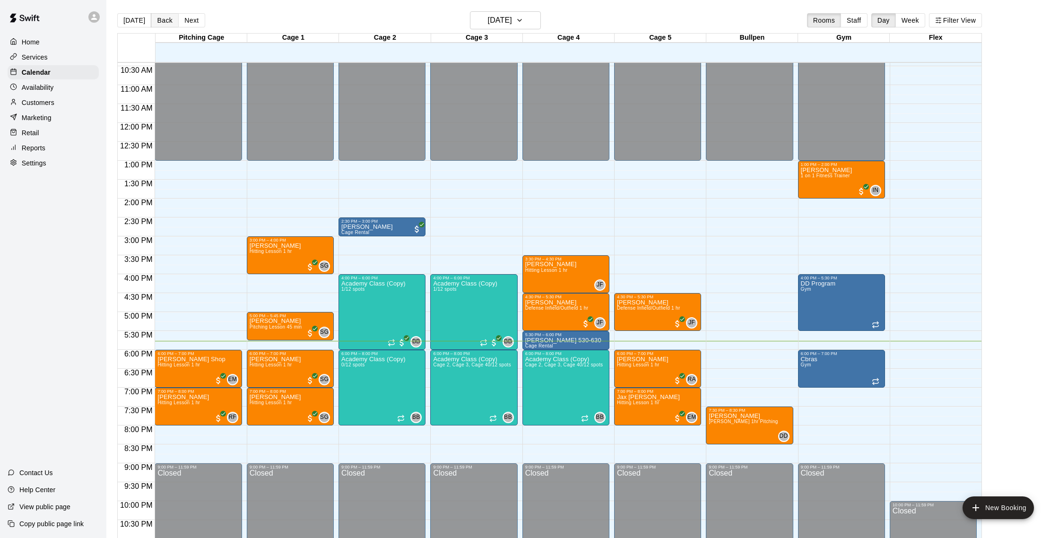
click at [169, 19] on button "Back" at bounding box center [165, 20] width 28 height 14
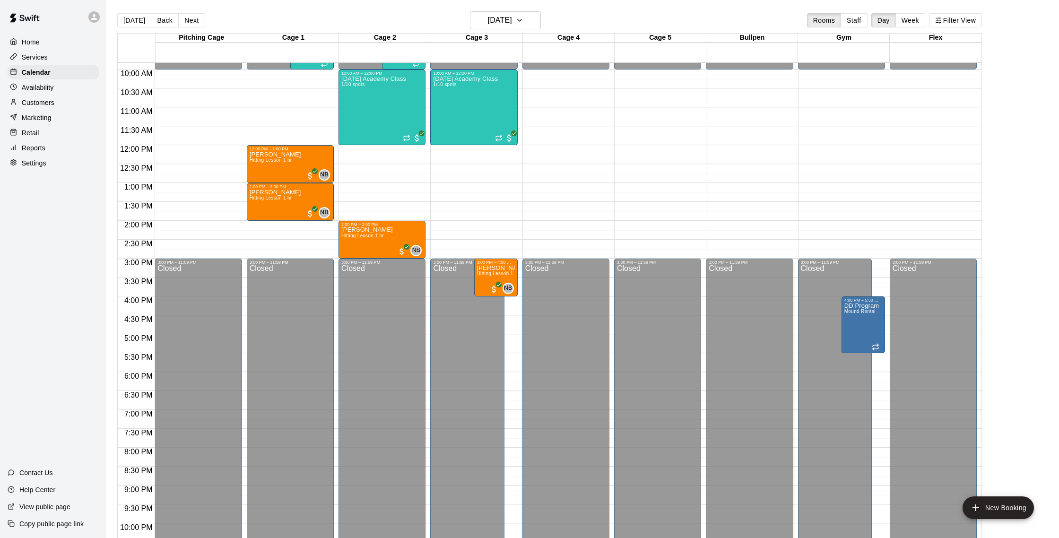
scroll to position [371, 0]
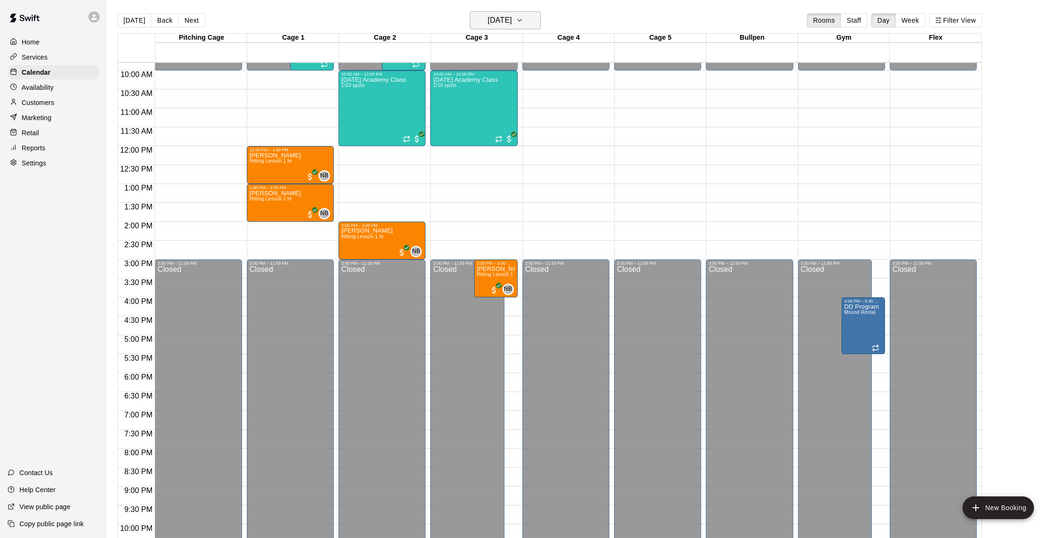
click at [537, 21] on button "Sunday Sep 14" at bounding box center [505, 20] width 71 height 18
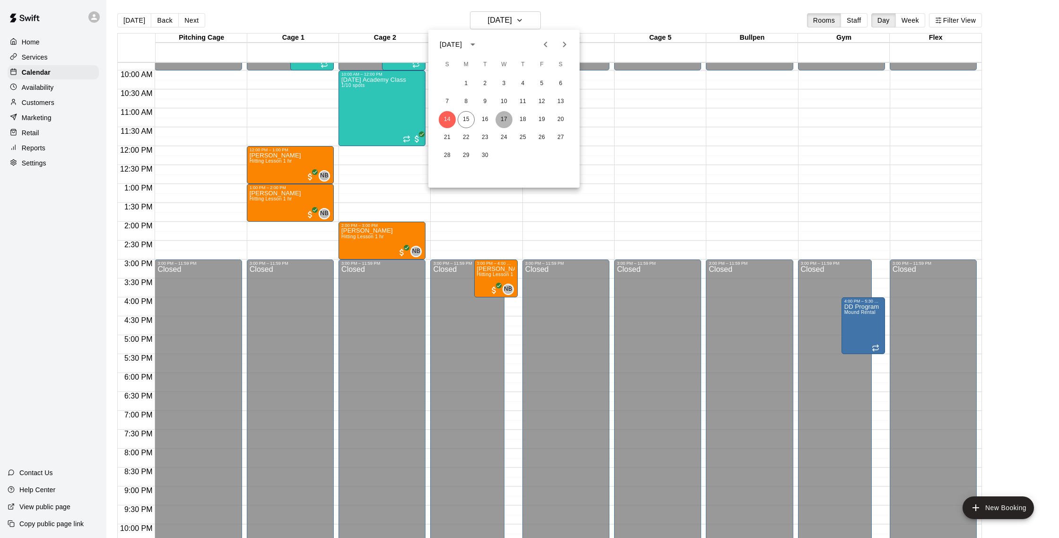
click at [506, 119] on button "17" at bounding box center [503, 119] width 17 height 17
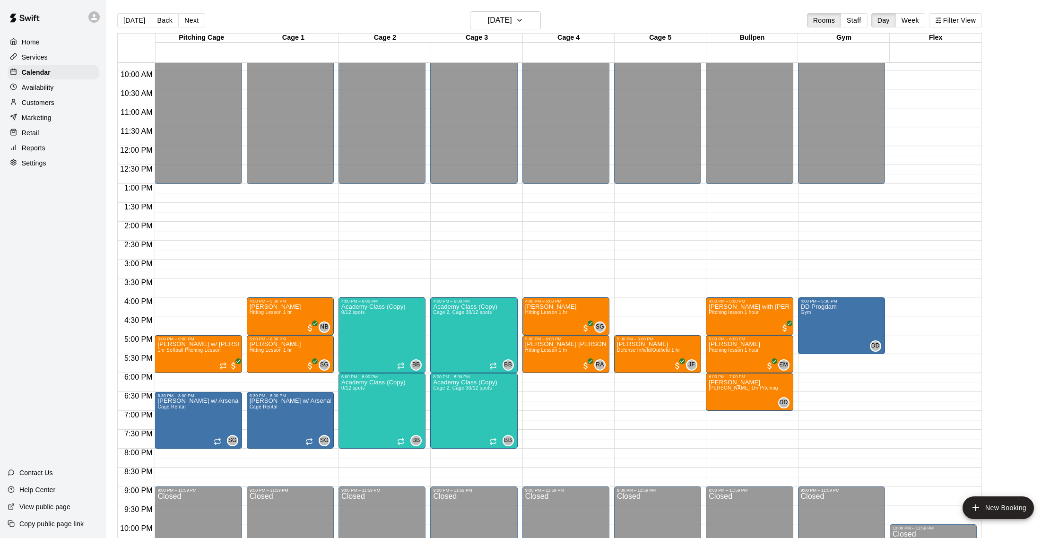
click at [49, 103] on p "Customers" at bounding box center [38, 102] width 33 height 9
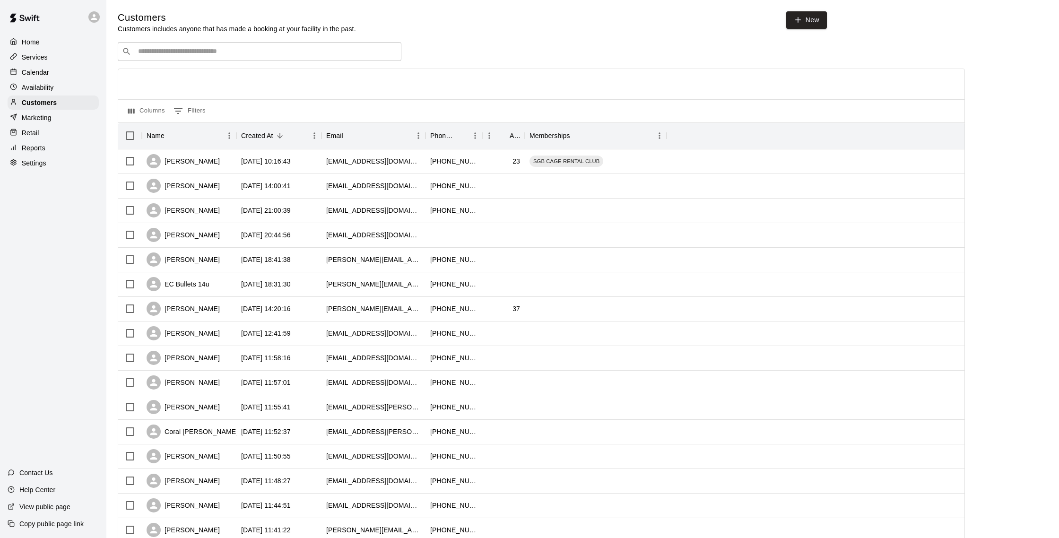
click at [226, 52] on input "Search customers by name or email" at bounding box center [266, 51] width 262 height 9
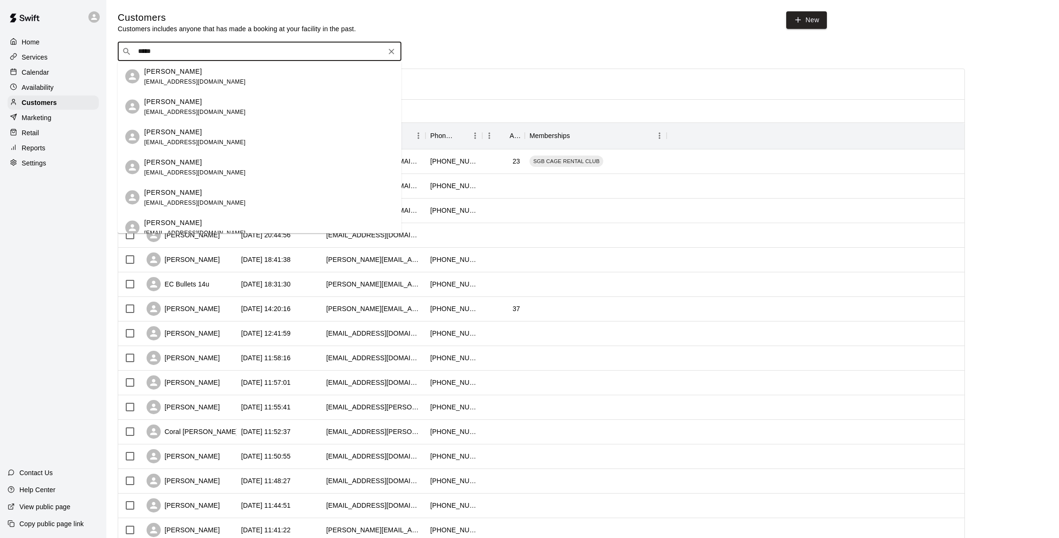
type input "******"
click at [242, 73] on div "Rodney Fowler rodneyfowler12@gmail.com" at bounding box center [269, 76] width 250 height 20
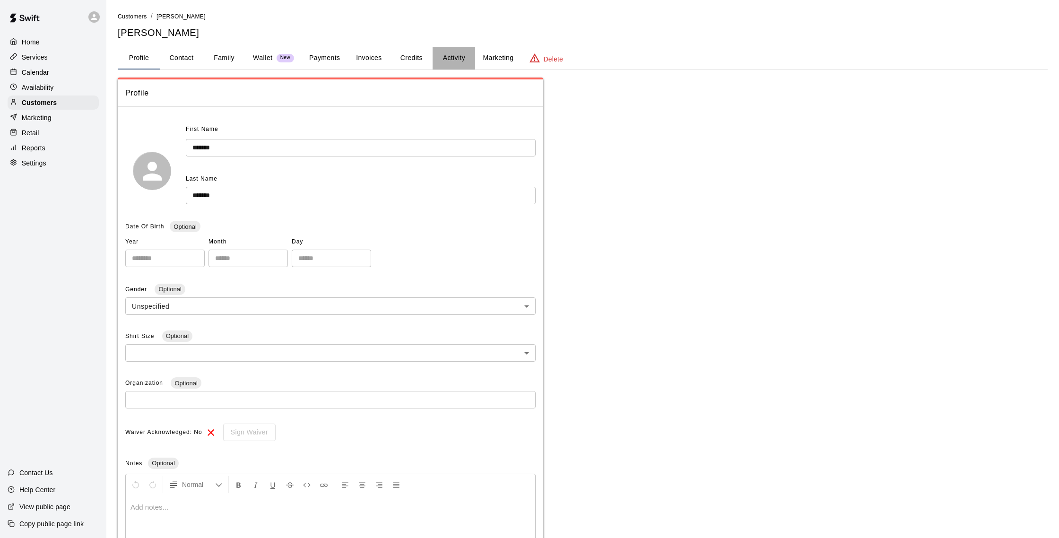
click at [453, 64] on button "Activity" at bounding box center [453, 58] width 43 height 23
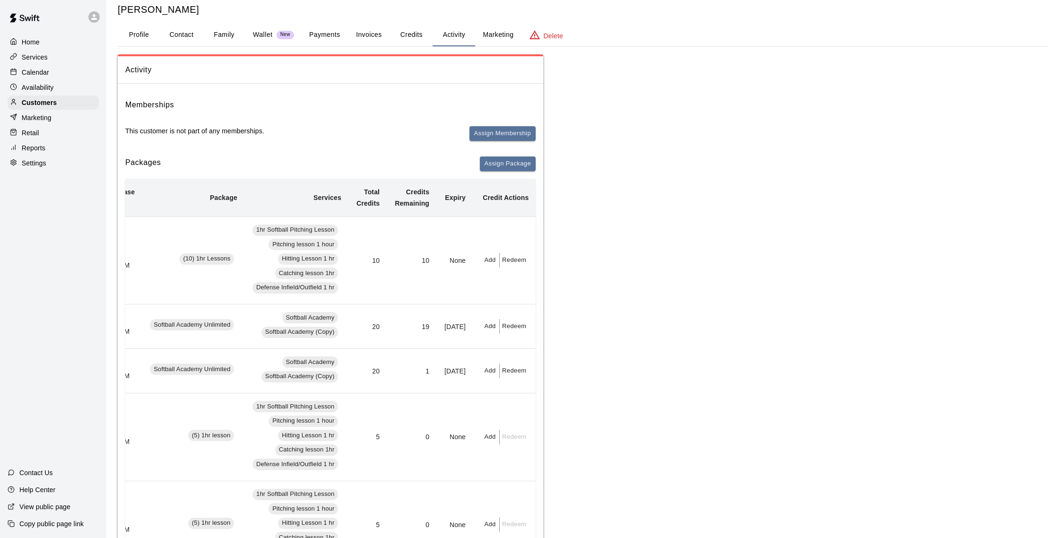
scroll to position [0, 31]
click at [510, 259] on button "Redeem" at bounding box center [513, 260] width 29 height 15
click at [515, 300] on input "text" at bounding box center [521, 297] width 29 height 17
type input "*"
click at [531, 322] on button "Redeem" at bounding box center [546, 322] width 79 height 17
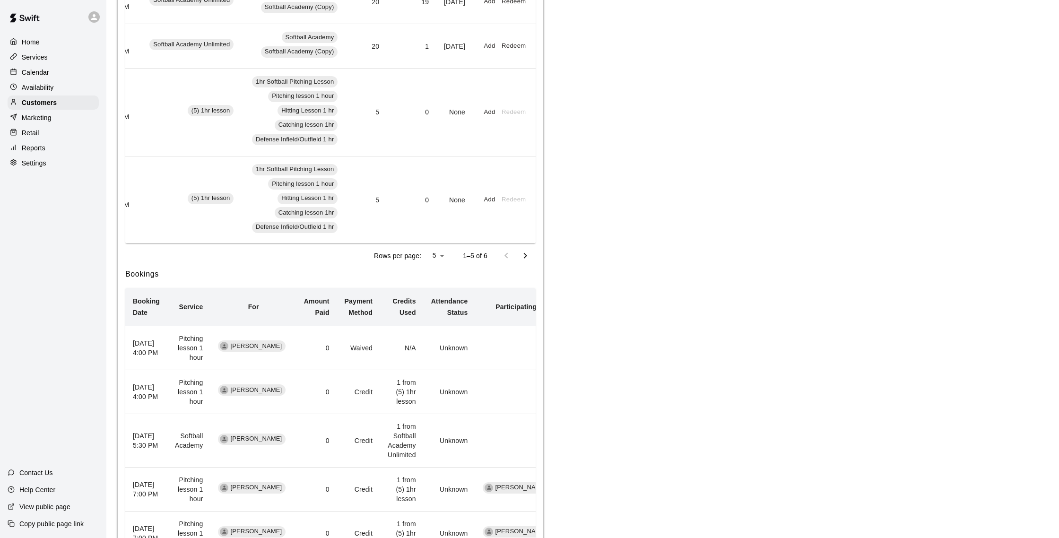
scroll to position [384, 0]
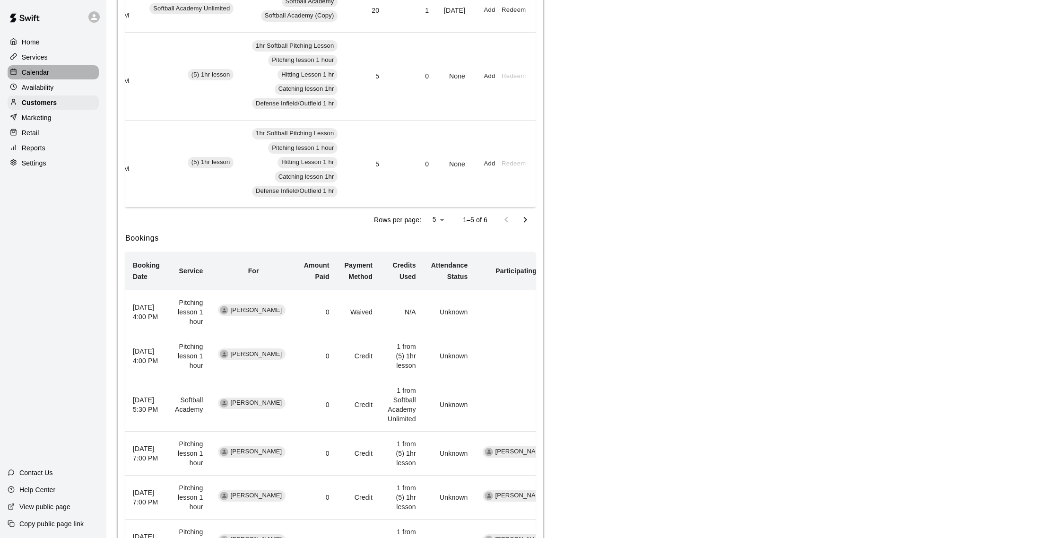
click at [46, 70] on p "Calendar" at bounding box center [35, 72] width 27 height 9
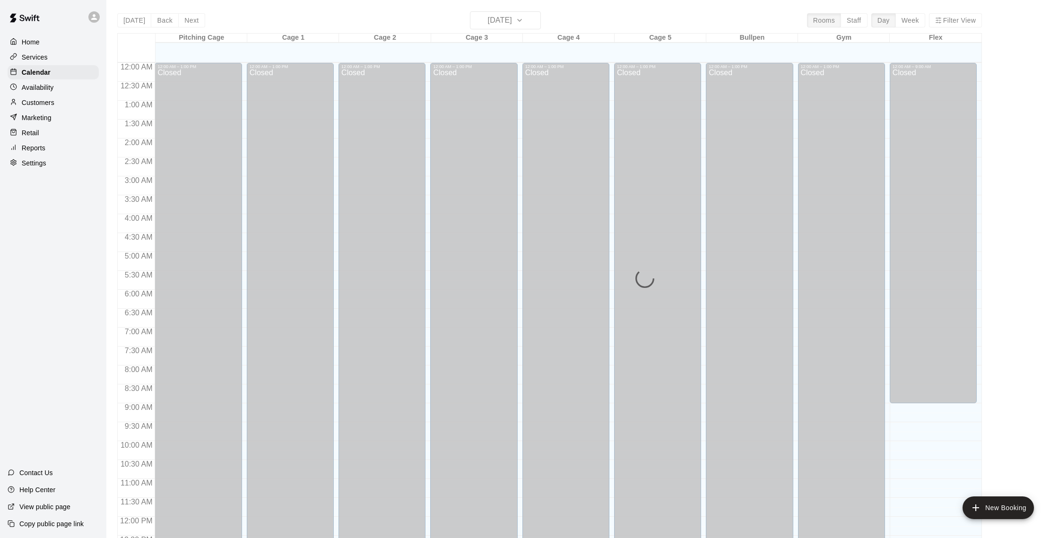
scroll to position [394, 0]
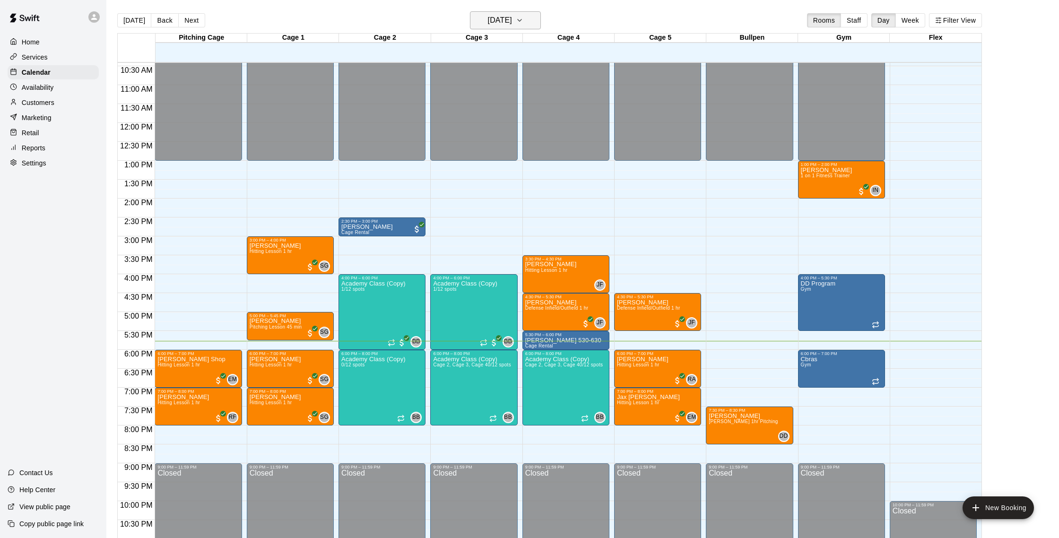
click at [505, 23] on h6 "[DATE]" at bounding box center [500, 20] width 24 height 13
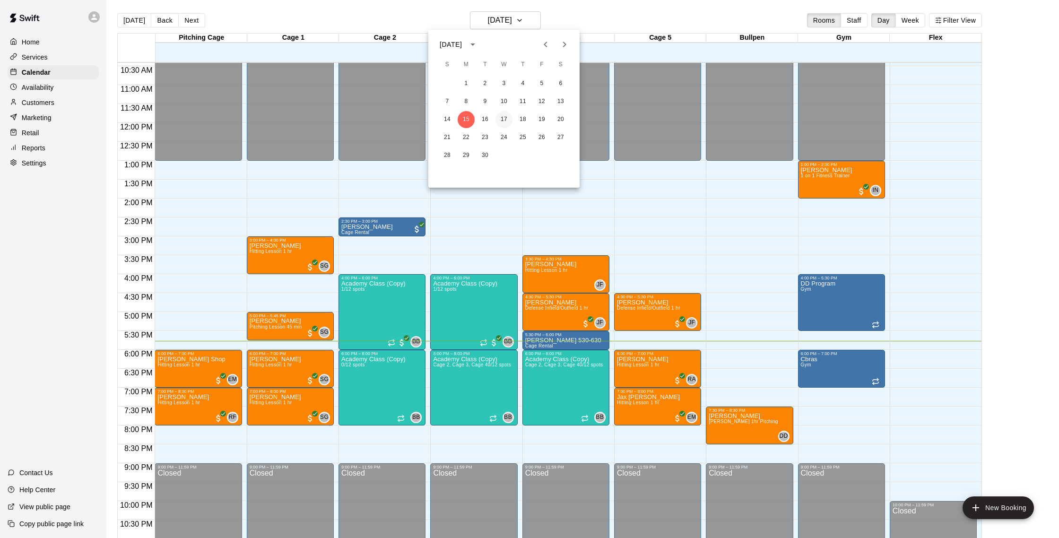
click at [505, 114] on button "17" at bounding box center [503, 119] width 17 height 17
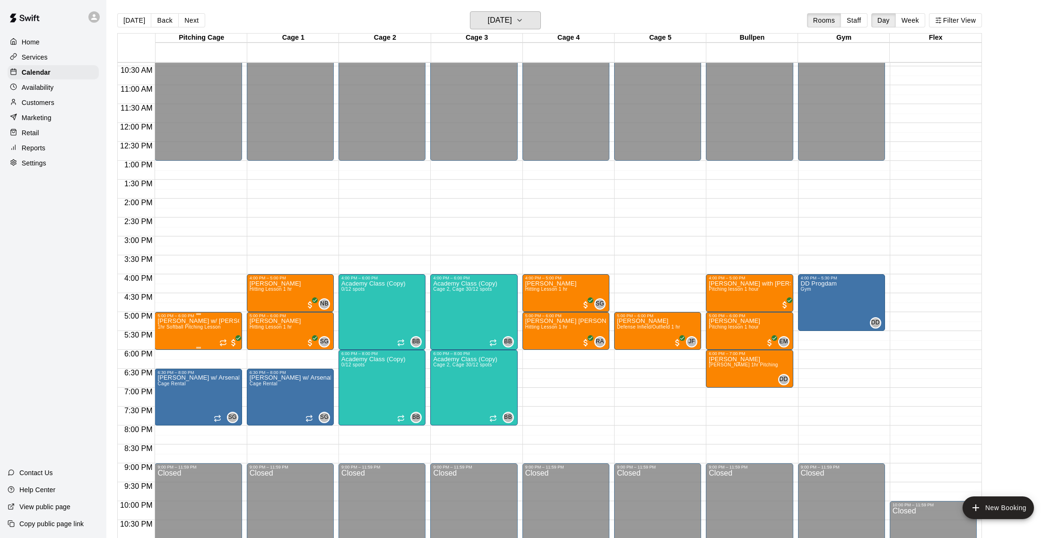
scroll to position [392, 0]
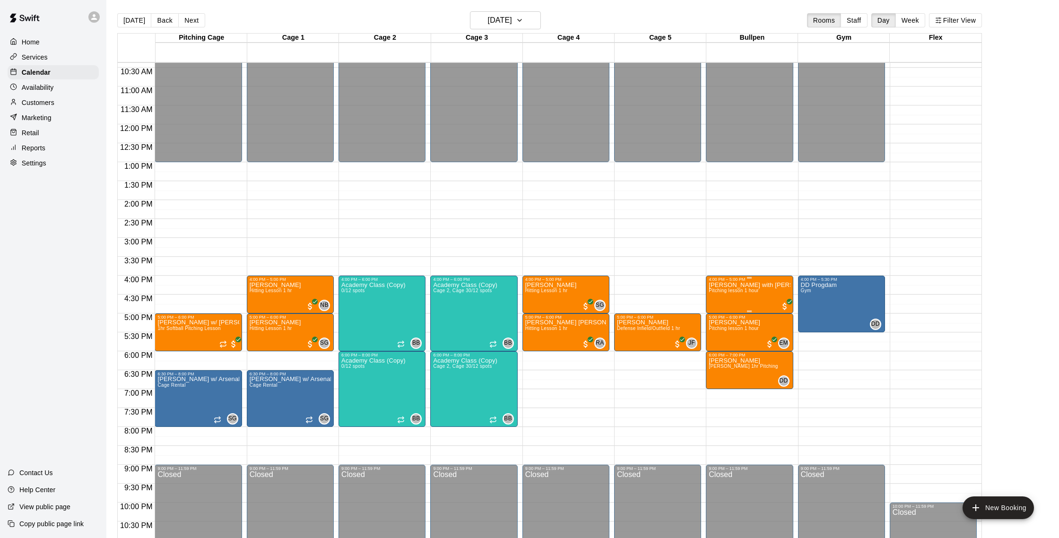
click at [717, 313] on img "edit" at bounding box center [718, 314] width 11 height 11
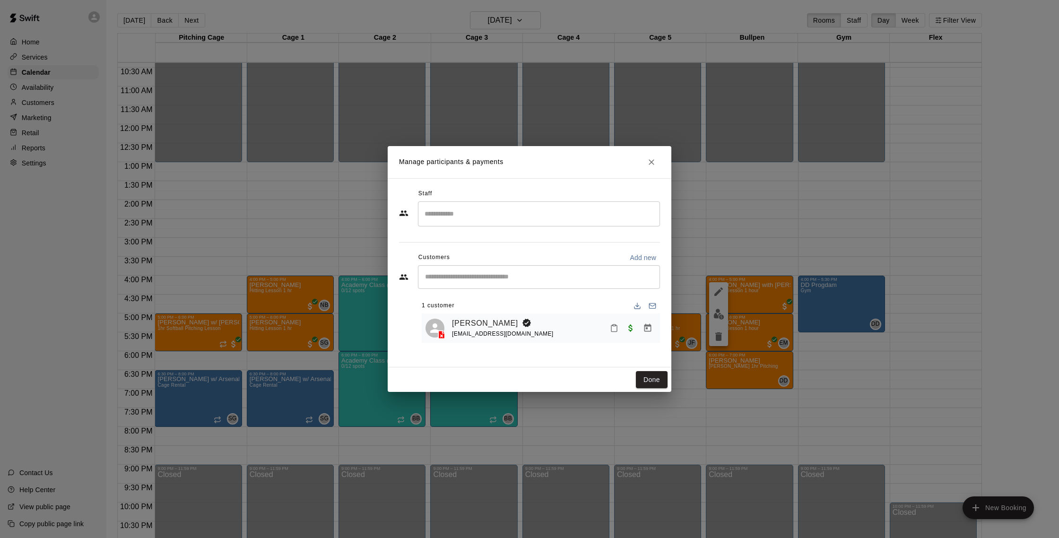
click at [655, 164] on icon "Close" at bounding box center [651, 161] width 9 height 9
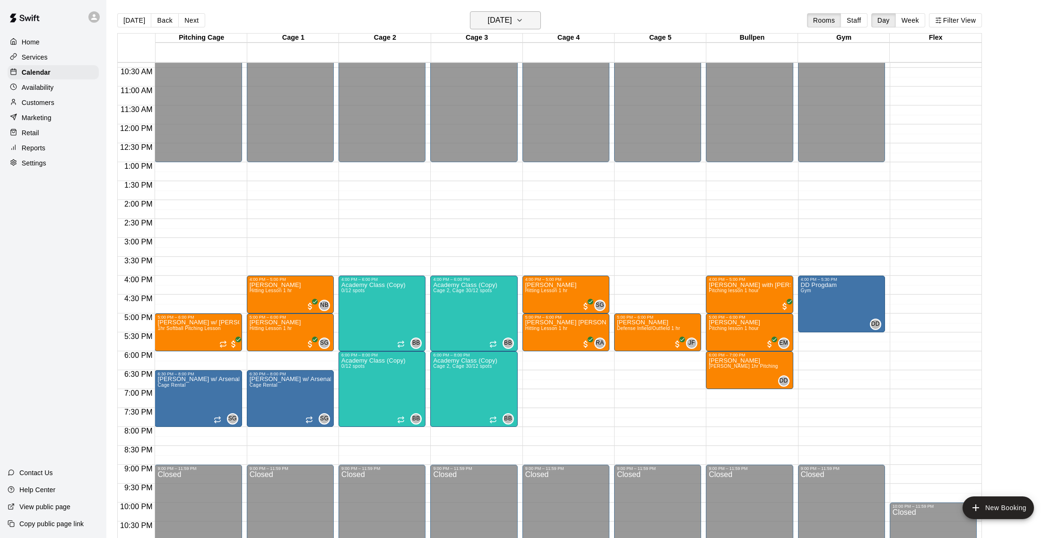
click at [512, 23] on h6 "[DATE]" at bounding box center [500, 20] width 24 height 13
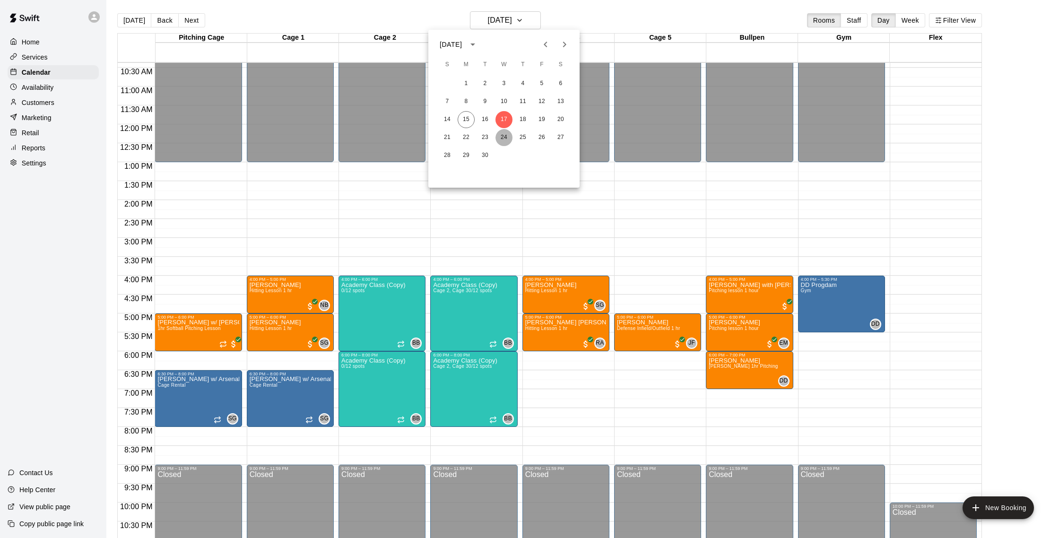
click at [504, 136] on button "24" at bounding box center [503, 137] width 17 height 17
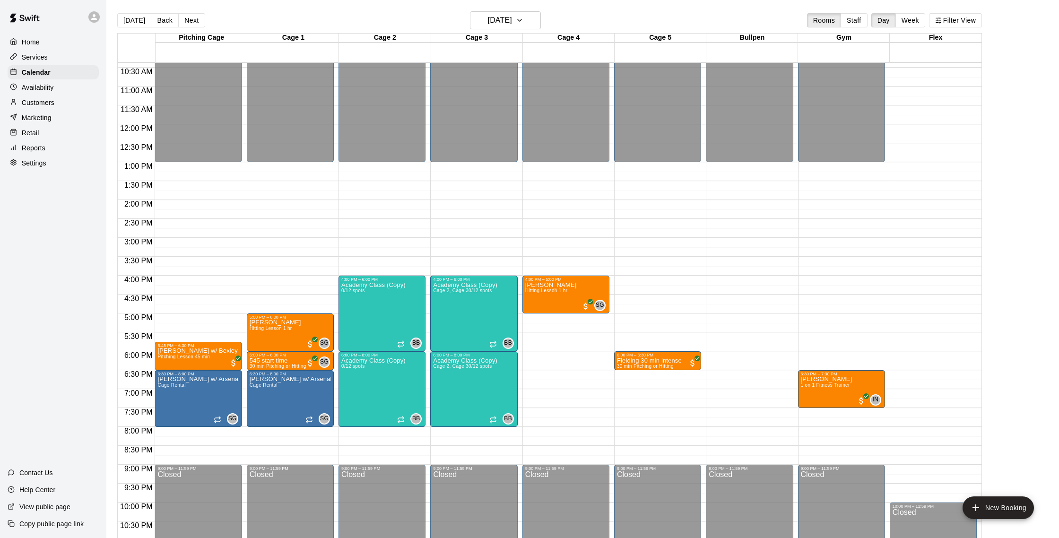
click at [40, 103] on p "Customers" at bounding box center [38, 102] width 33 height 9
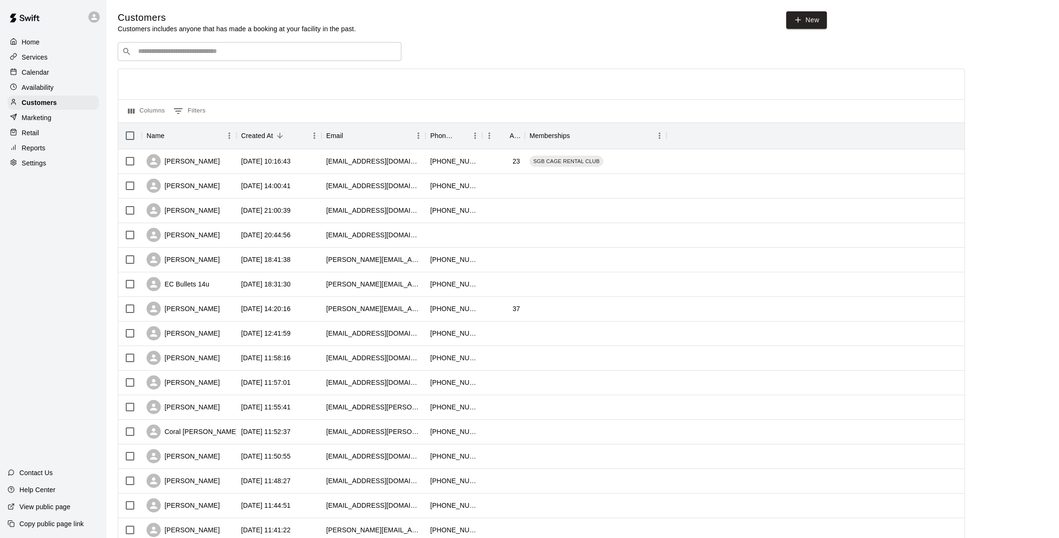
click at [40, 67] on div "Calendar" at bounding box center [53, 72] width 91 height 14
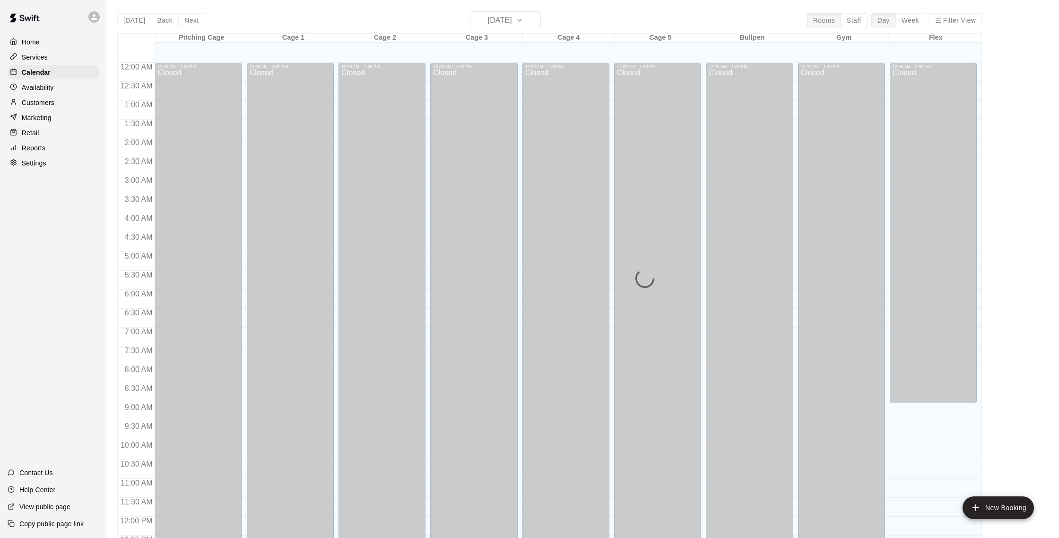
scroll to position [394, 0]
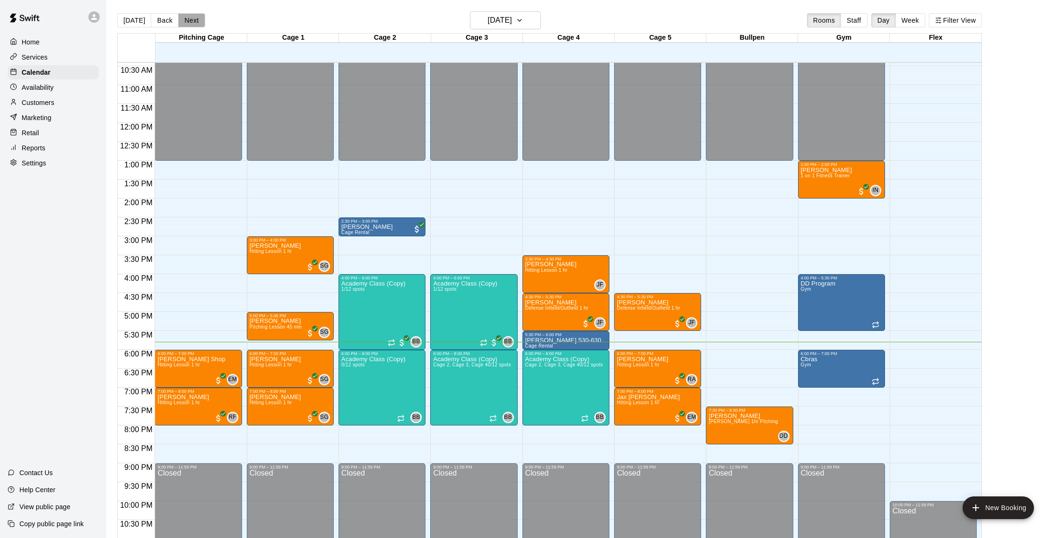
click at [192, 19] on button "Next" at bounding box center [191, 20] width 26 height 14
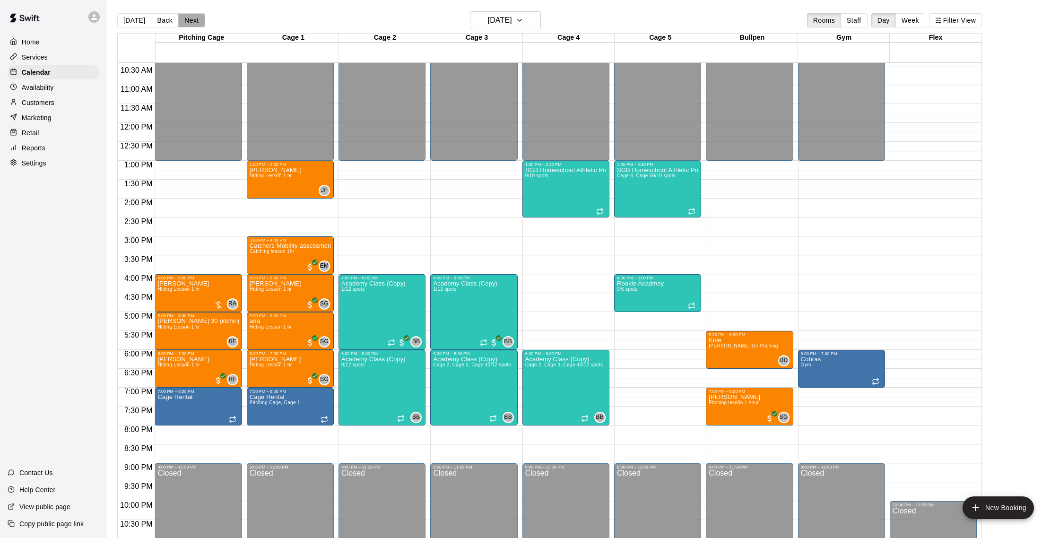
click at [192, 19] on button "Next" at bounding box center [191, 20] width 26 height 14
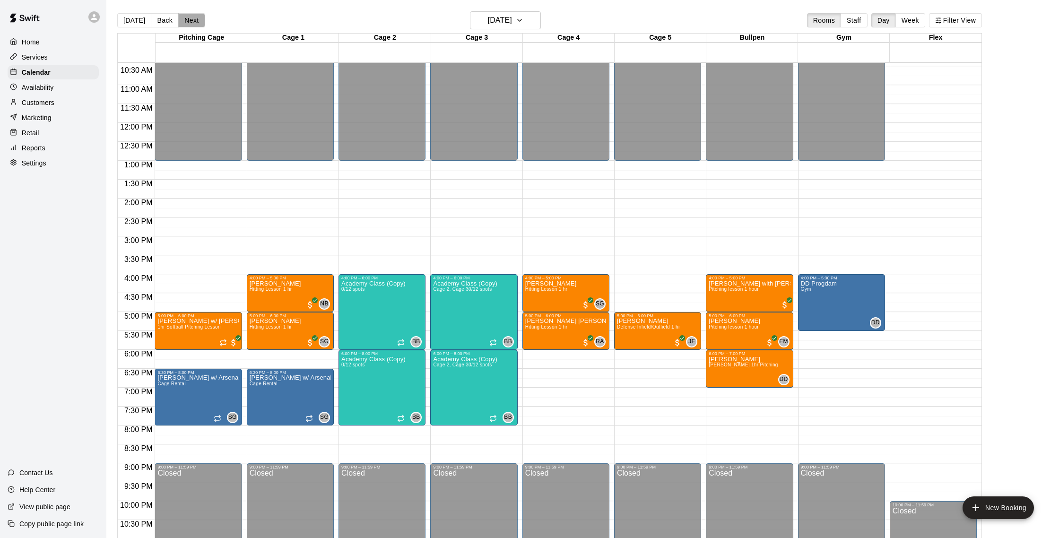
click at [191, 21] on button "Next" at bounding box center [191, 20] width 26 height 14
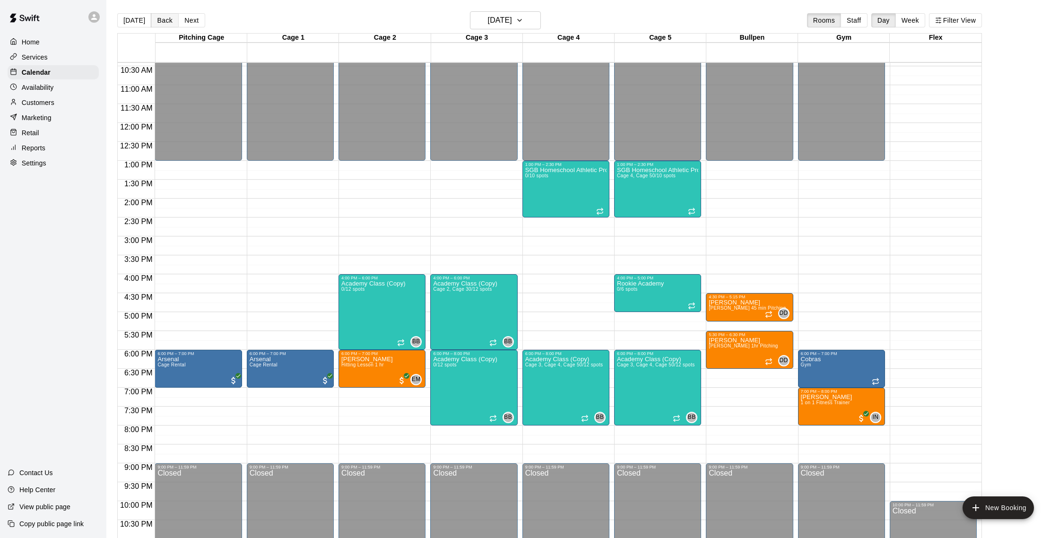
click at [171, 18] on button "Back" at bounding box center [165, 20] width 28 height 14
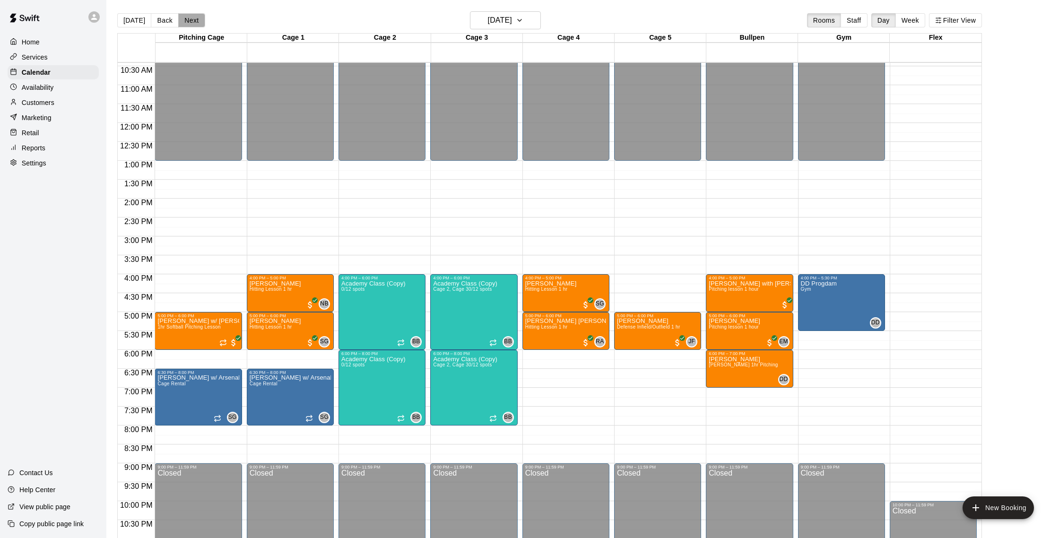
click at [187, 18] on button "Next" at bounding box center [191, 20] width 26 height 14
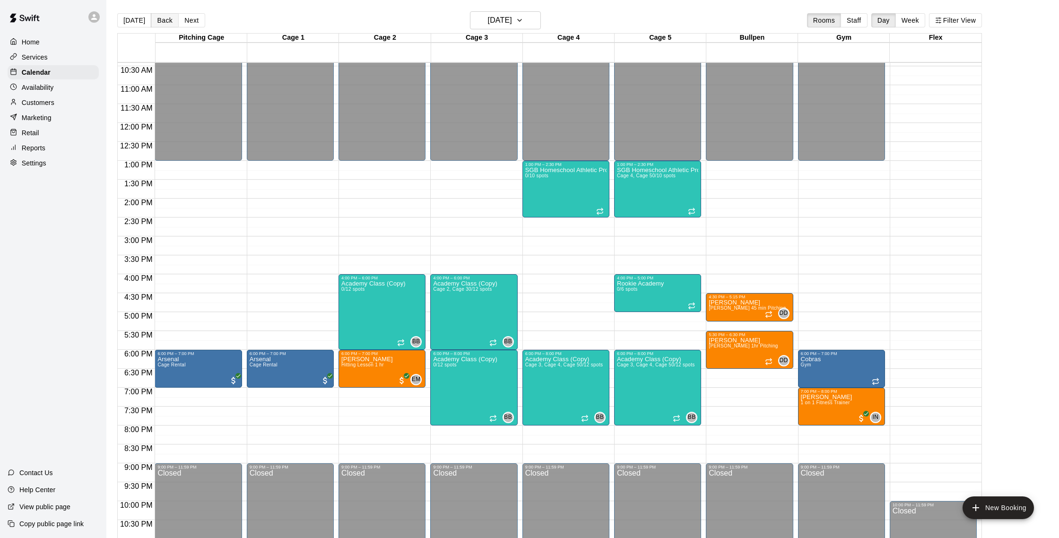
click at [159, 20] on button "Back" at bounding box center [165, 20] width 28 height 14
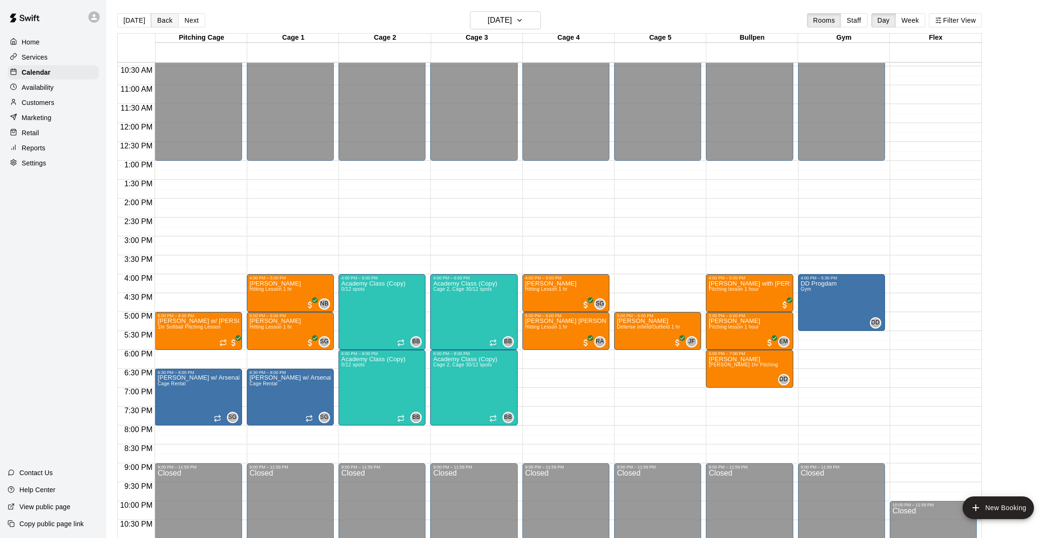
scroll to position [3, 0]
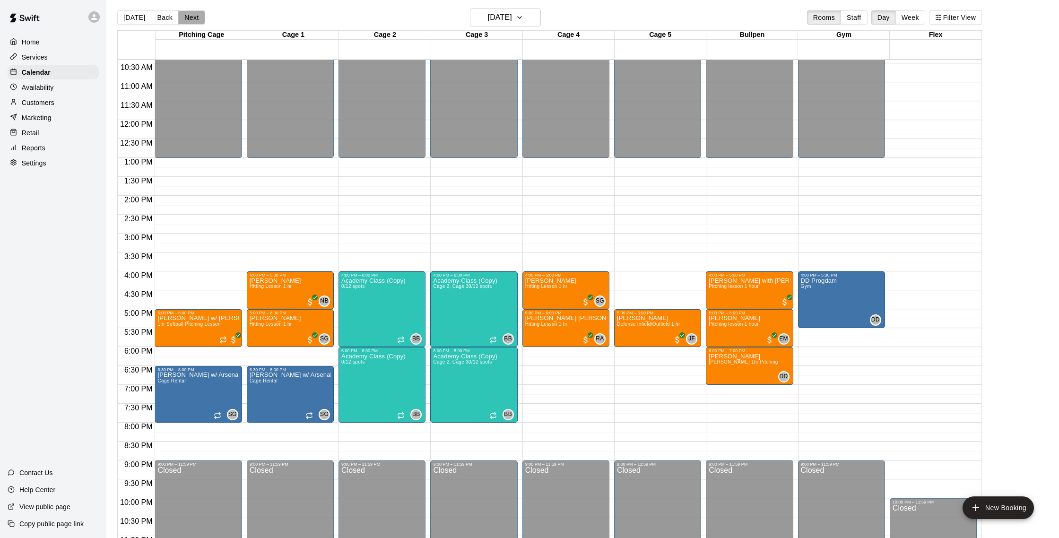
click at [187, 18] on button "Next" at bounding box center [191, 17] width 26 height 14
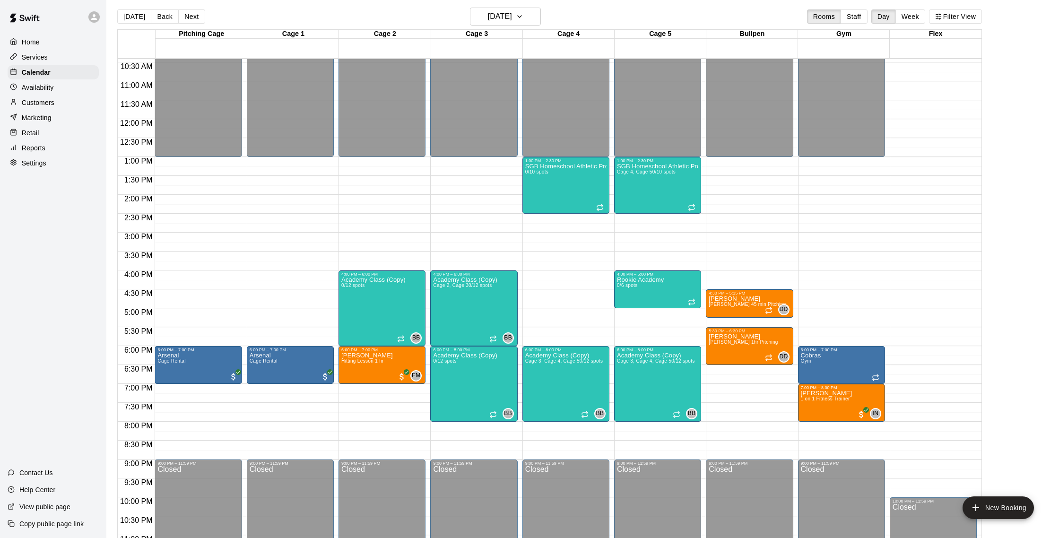
scroll to position [0, 0]
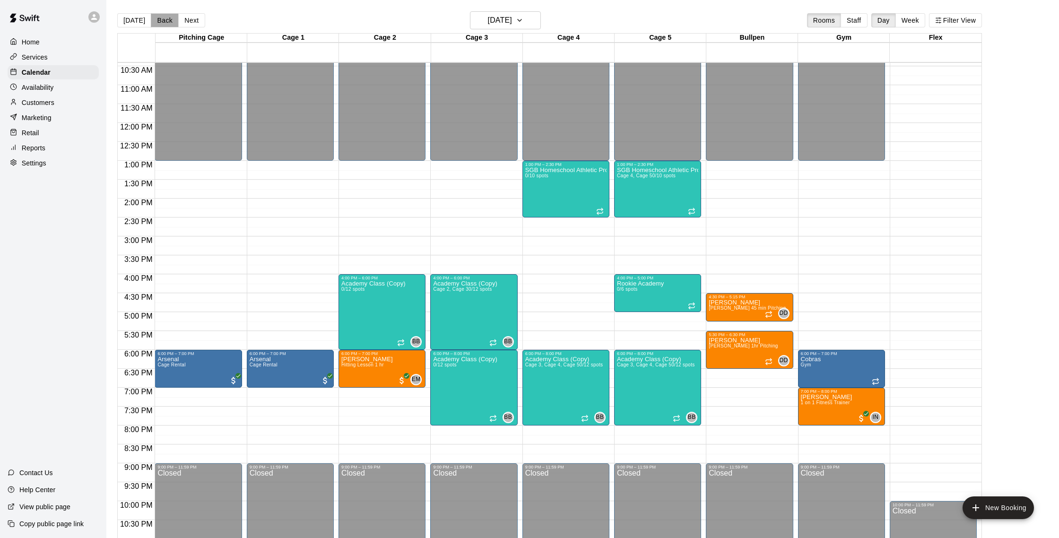
click at [174, 20] on button "Back" at bounding box center [165, 20] width 28 height 14
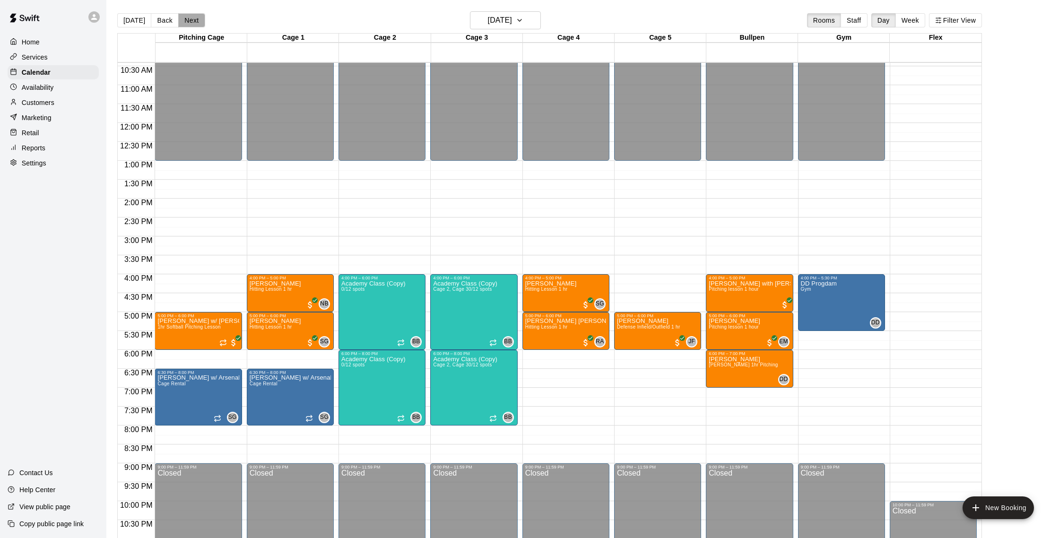
click at [189, 16] on button "Next" at bounding box center [191, 20] width 26 height 14
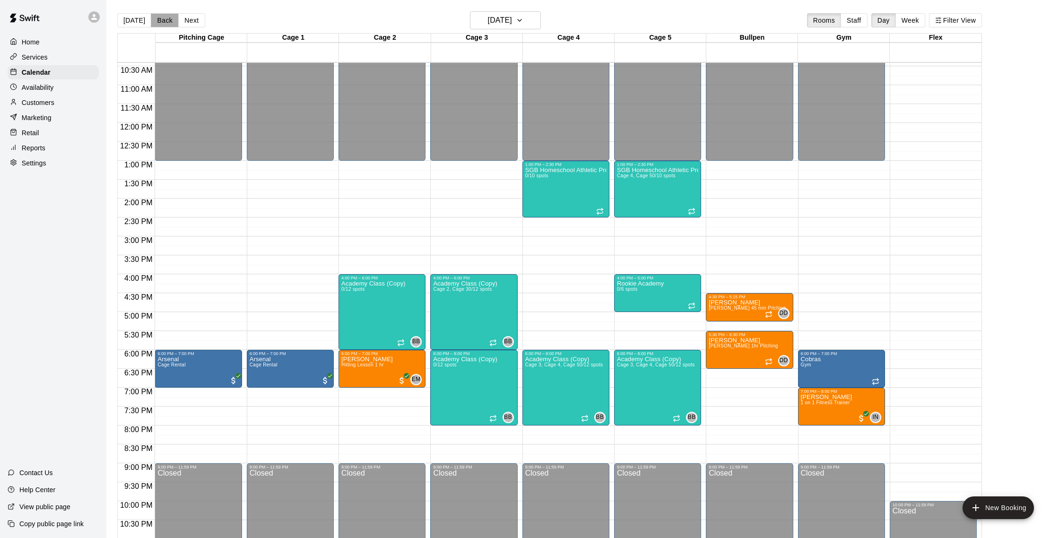
click at [162, 23] on button "Back" at bounding box center [165, 20] width 28 height 14
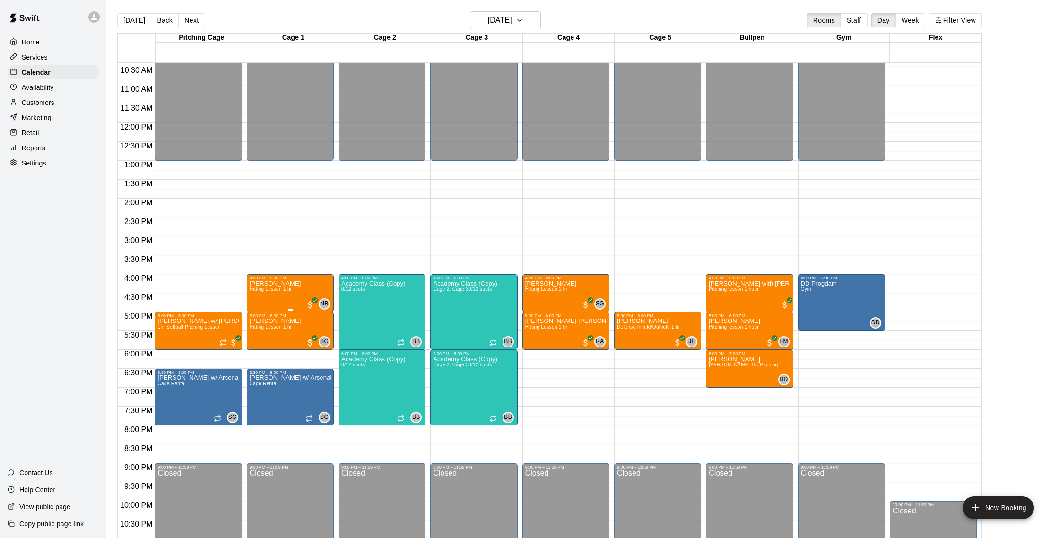
click at [261, 294] on icon "edit" at bounding box center [258, 290] width 11 height 11
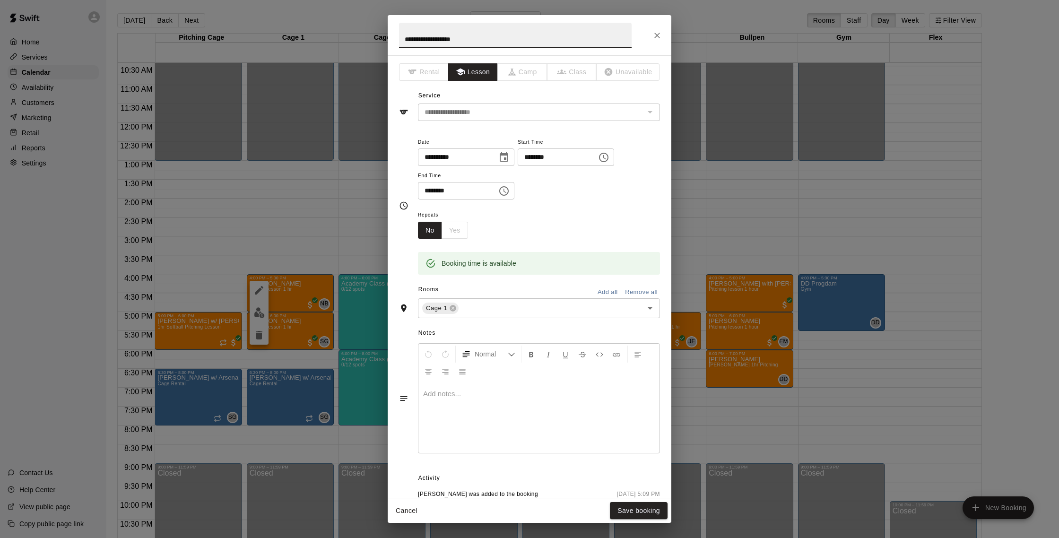
click at [531, 158] on input "********" at bounding box center [554, 156] width 73 height 17
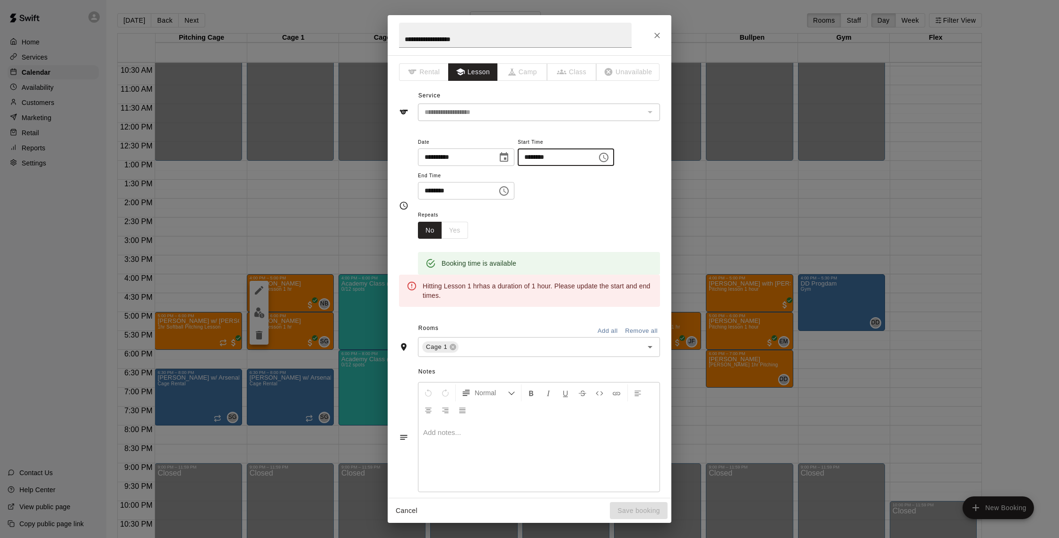
type input "********"
click at [427, 189] on input "********" at bounding box center [454, 190] width 73 height 17
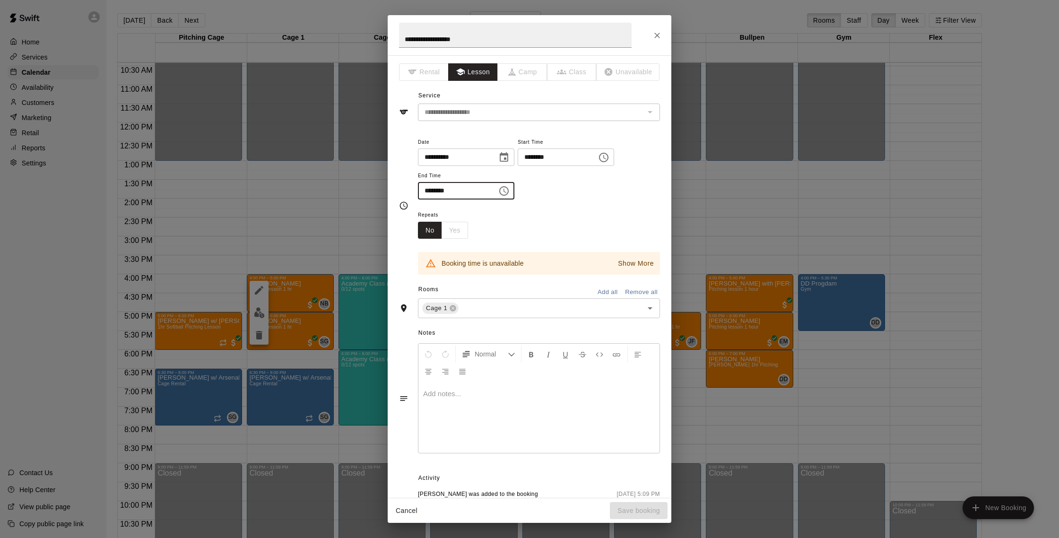
type input "********"
click at [513, 157] on button "Choose date, selected date is Sep 17, 2025" at bounding box center [503, 157] width 19 height 19
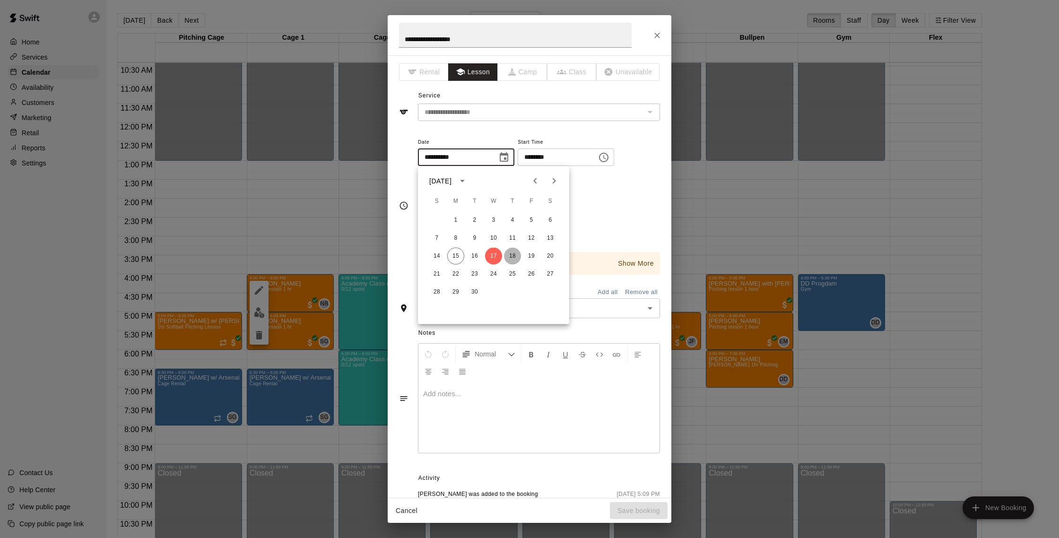
click at [511, 256] on button "18" at bounding box center [512, 256] width 17 height 17
type input "**********"
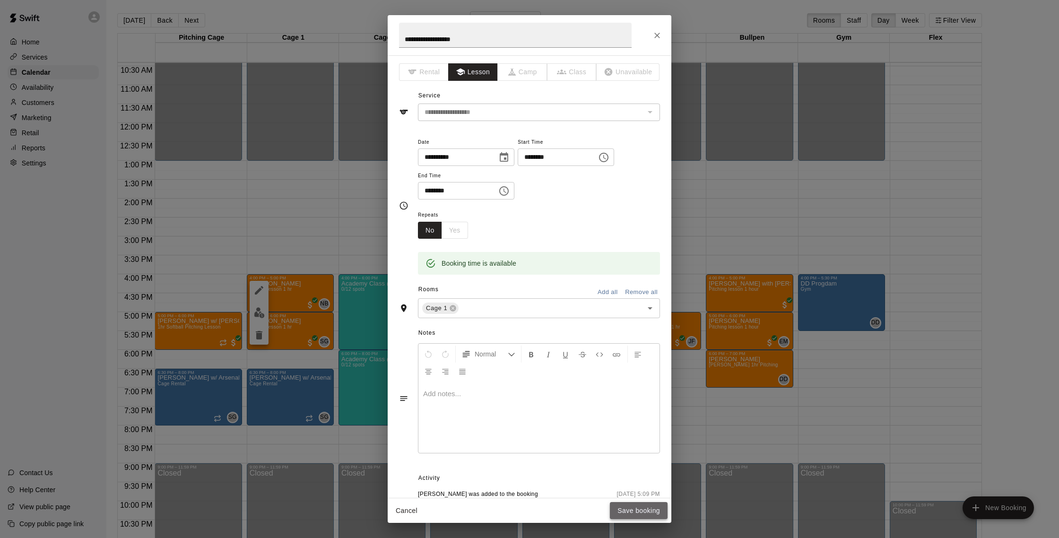
click at [638, 515] on button "Save booking" at bounding box center [639, 510] width 58 height 17
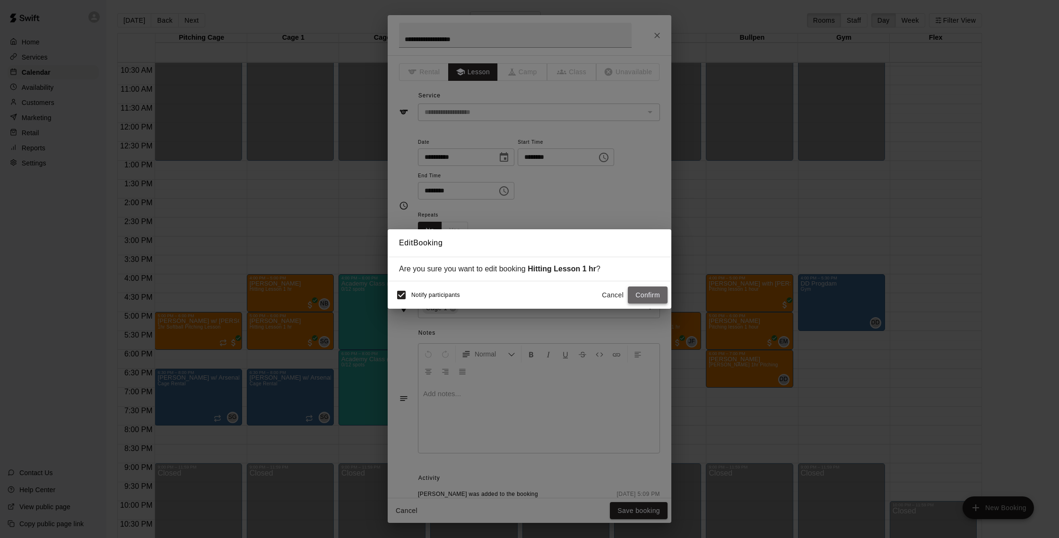
click at [647, 289] on button "Confirm" at bounding box center [648, 294] width 40 height 17
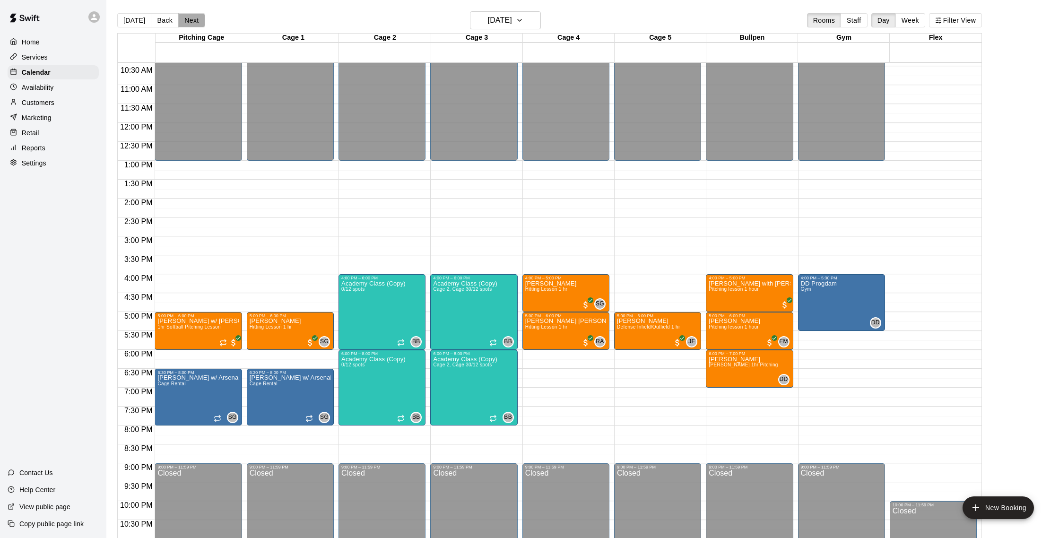
click at [191, 22] on button "Next" at bounding box center [191, 20] width 26 height 14
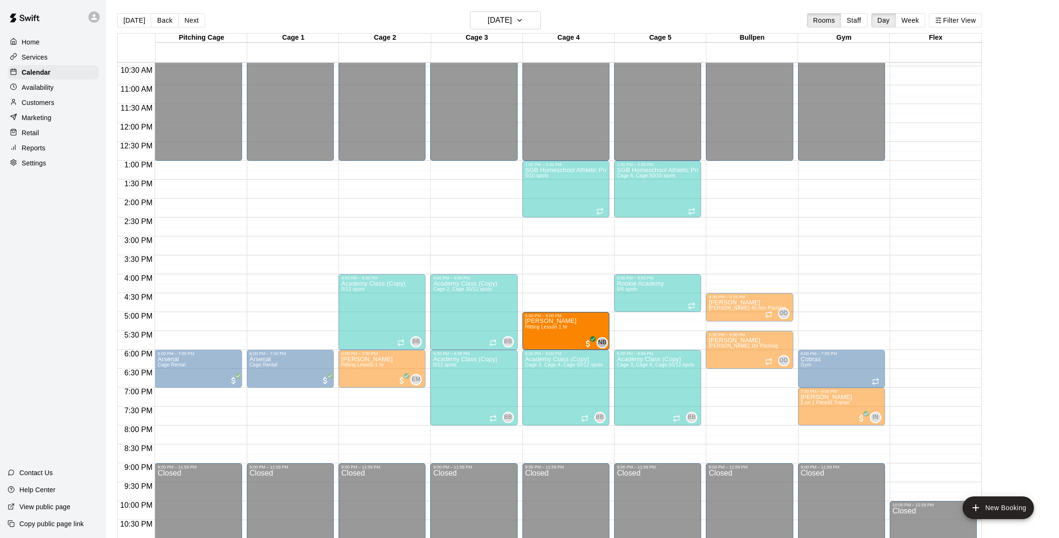
drag, startPoint x: 406, startPoint y: 335, endPoint x: 538, endPoint y: 333, distance: 132.4
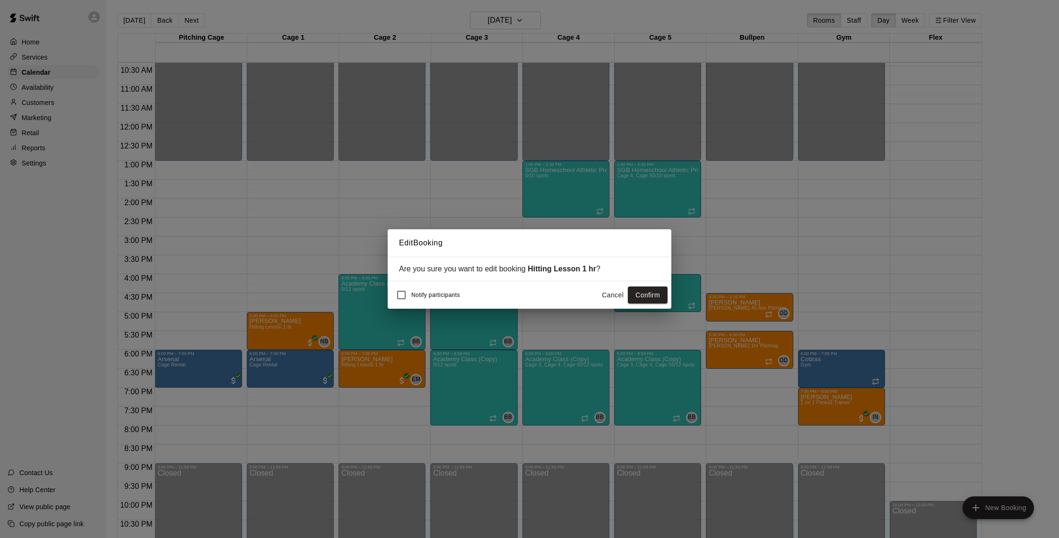
click at [648, 294] on button "Confirm" at bounding box center [648, 294] width 40 height 17
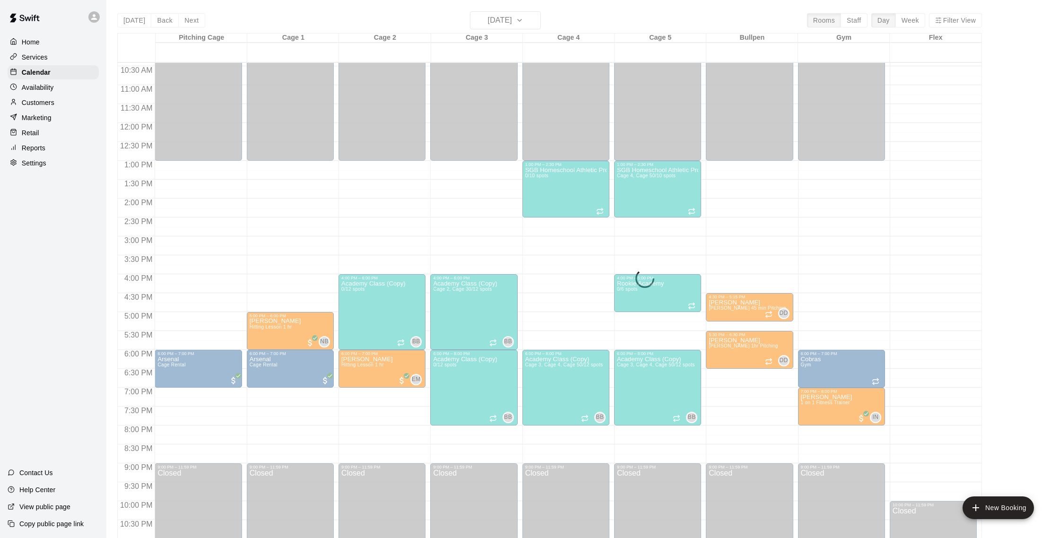
scroll to position [392, 0]
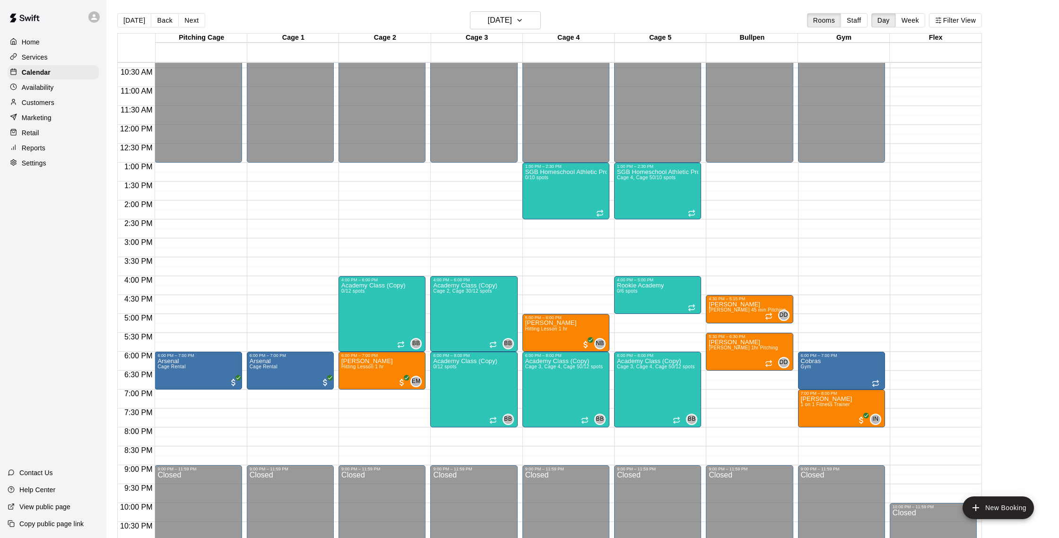
click at [189, 15] on button "Next" at bounding box center [191, 20] width 26 height 14
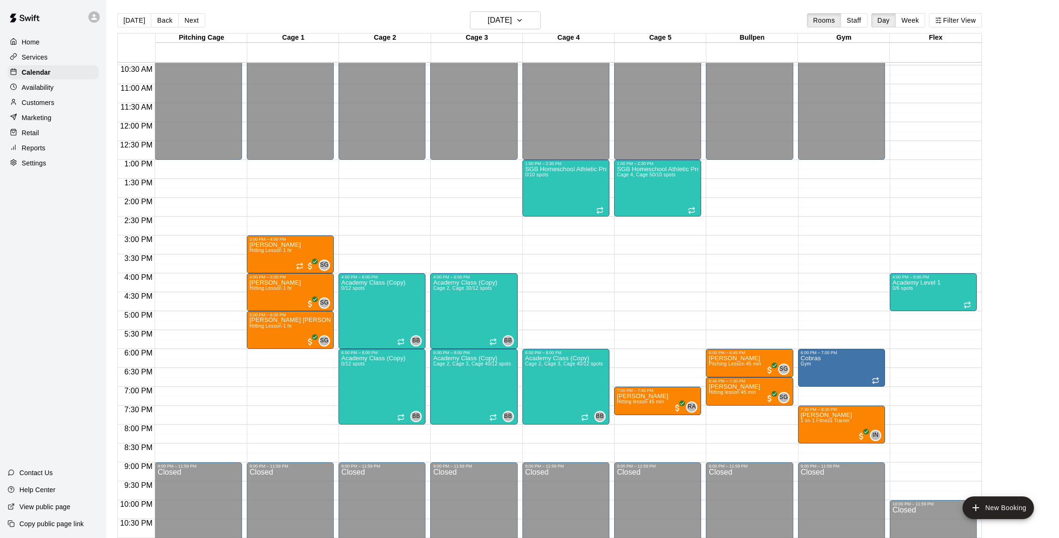
scroll to position [396, 0]
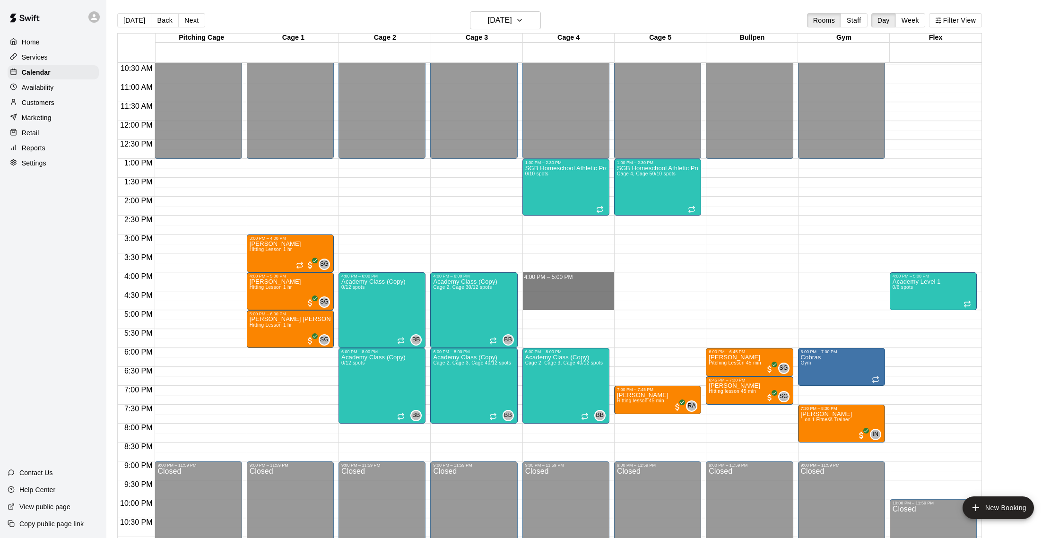
drag, startPoint x: 535, startPoint y: 277, endPoint x: 535, endPoint y: 304, distance: 26.5
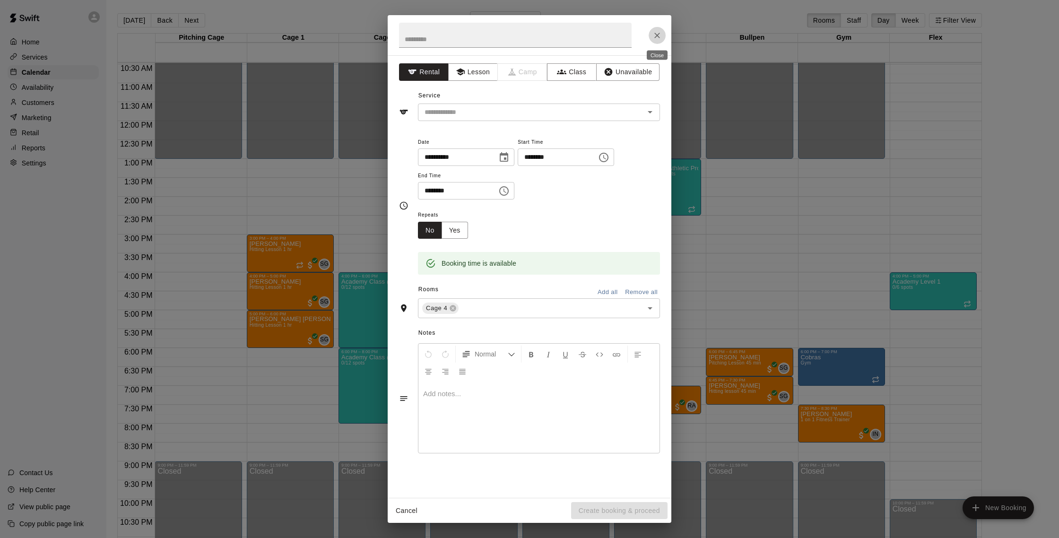
drag, startPoint x: 657, startPoint y: 36, endPoint x: 458, endPoint y: 16, distance: 199.5
click at [657, 36] on icon "Close" at bounding box center [656, 35] width 9 height 9
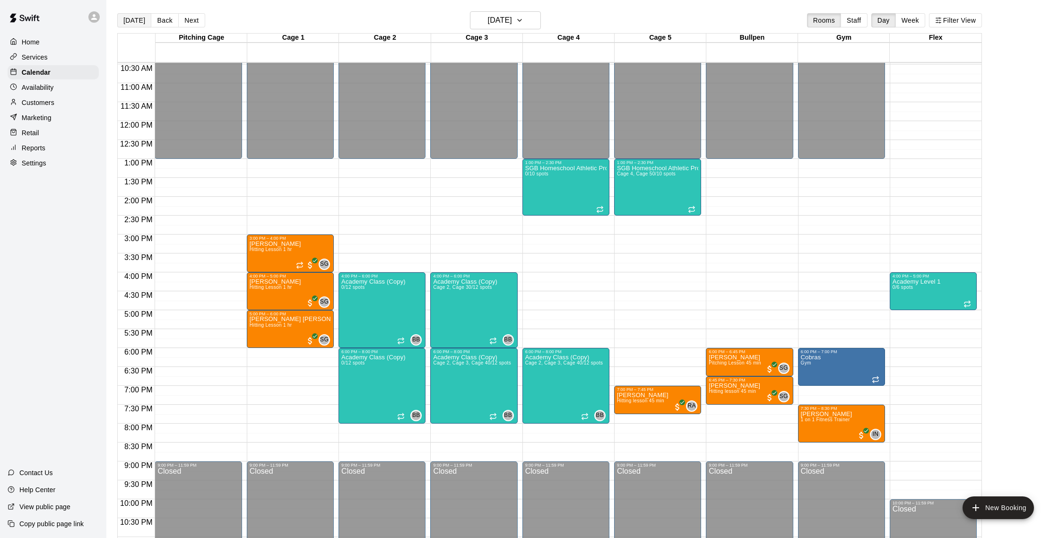
click at [130, 21] on button "[DATE]" at bounding box center [134, 20] width 34 height 14
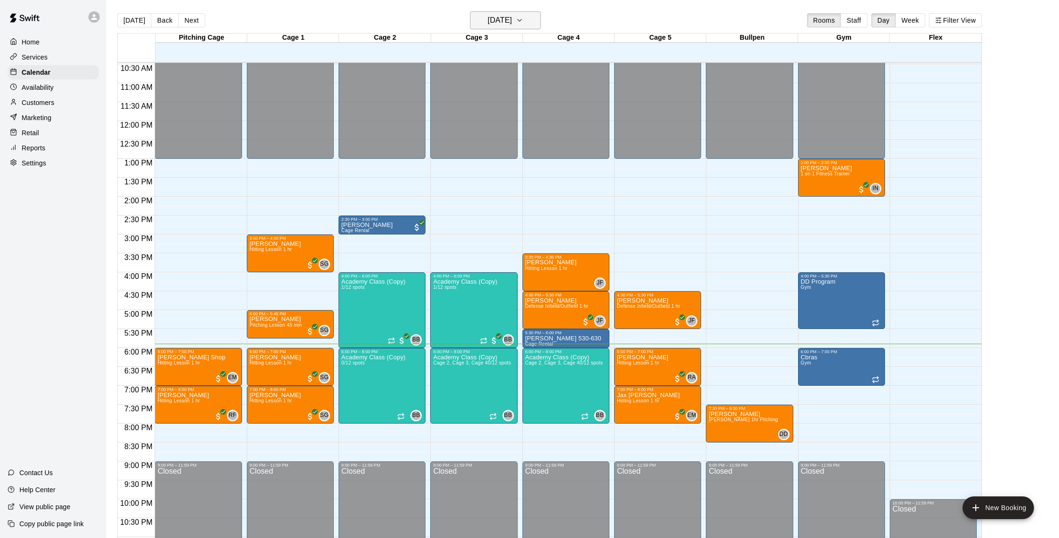
click at [470, 28] on button "[DATE]" at bounding box center [505, 20] width 71 height 18
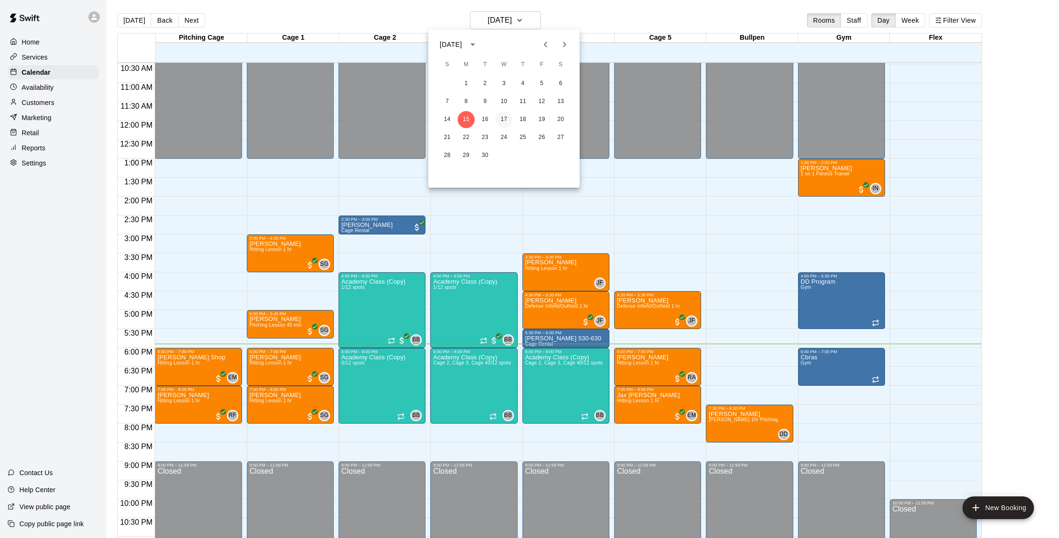
click at [508, 116] on button "17" at bounding box center [503, 119] width 17 height 17
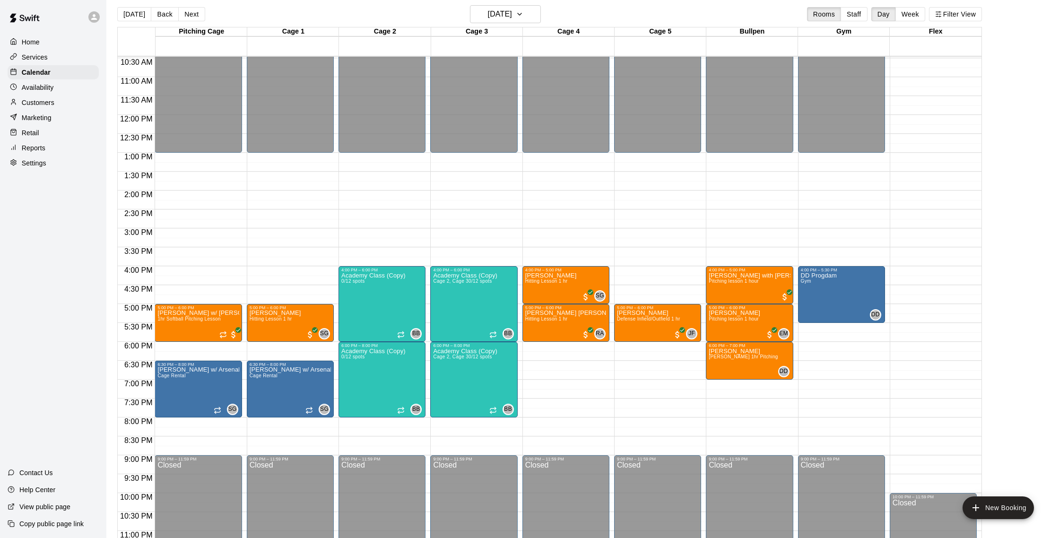
click at [527, 29] on div "Pitching Cage 17 Wed Cage 1 17 Wed Cage 2 17 Wed Cage 3 17 Wed Cage 4 17 Wed Ca…" at bounding box center [549, 285] width 864 height 516
click at [512, 19] on h6 "[DATE]" at bounding box center [500, 13] width 24 height 13
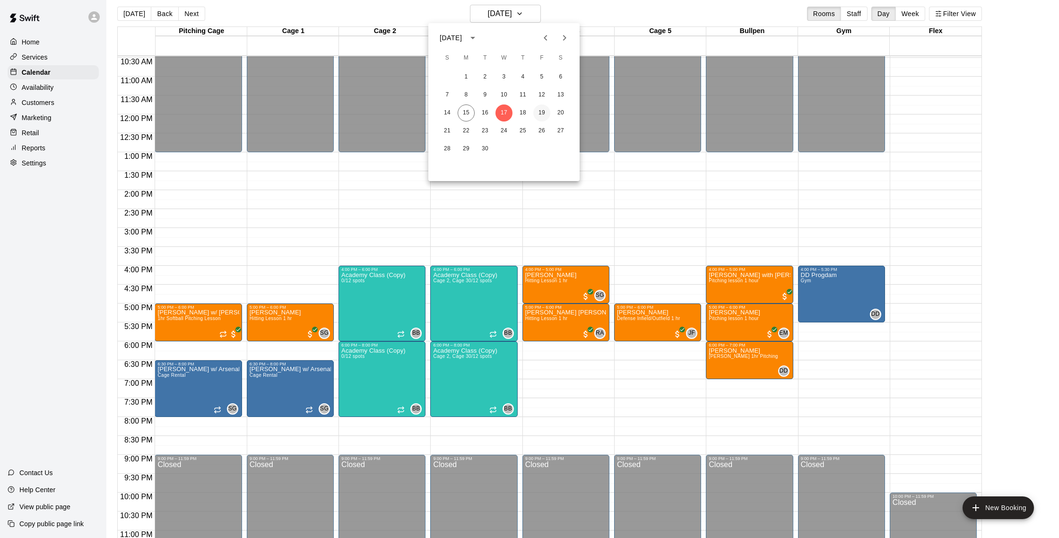
click at [546, 110] on button "19" at bounding box center [541, 112] width 17 height 17
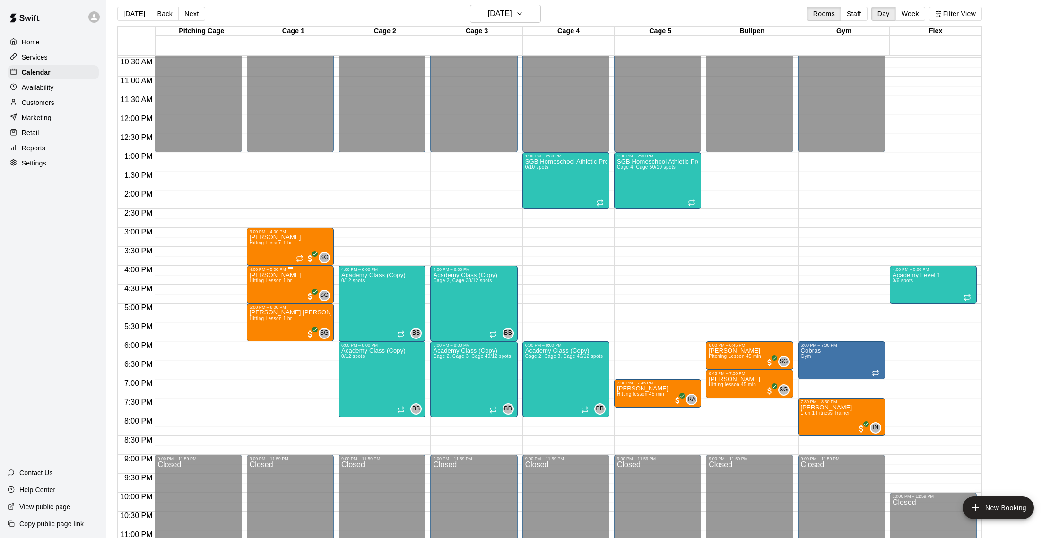
click at [305, 275] on div "arden goldfeder Hitting Lesson 1 hr SG 0" at bounding box center [290, 541] width 81 height 538
click at [262, 284] on icon "edit" at bounding box center [258, 281] width 11 height 11
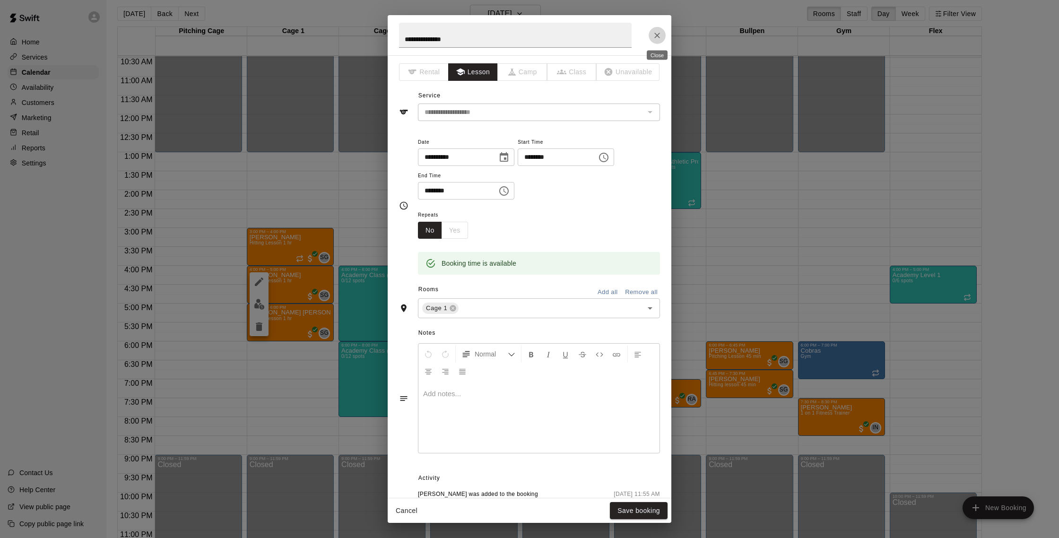
click at [656, 33] on icon "Close" at bounding box center [656, 35] width 9 height 9
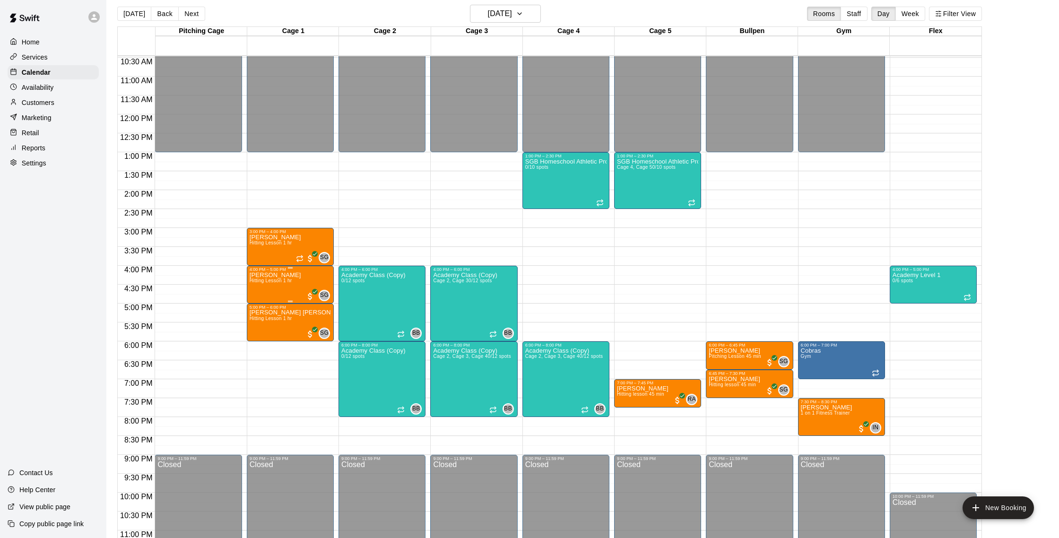
click at [304, 286] on div "arden goldfeder Hitting Lesson 1 hr SG 0" at bounding box center [290, 541] width 81 height 538
click at [263, 304] on img "edit" at bounding box center [259, 304] width 11 height 11
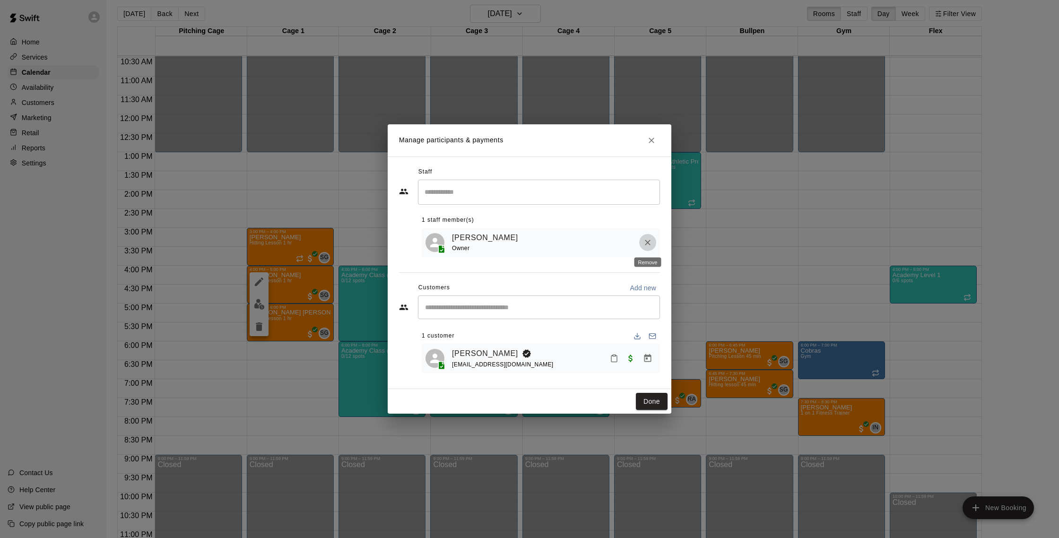
click at [646, 235] on button "Remove" at bounding box center [647, 242] width 17 height 17
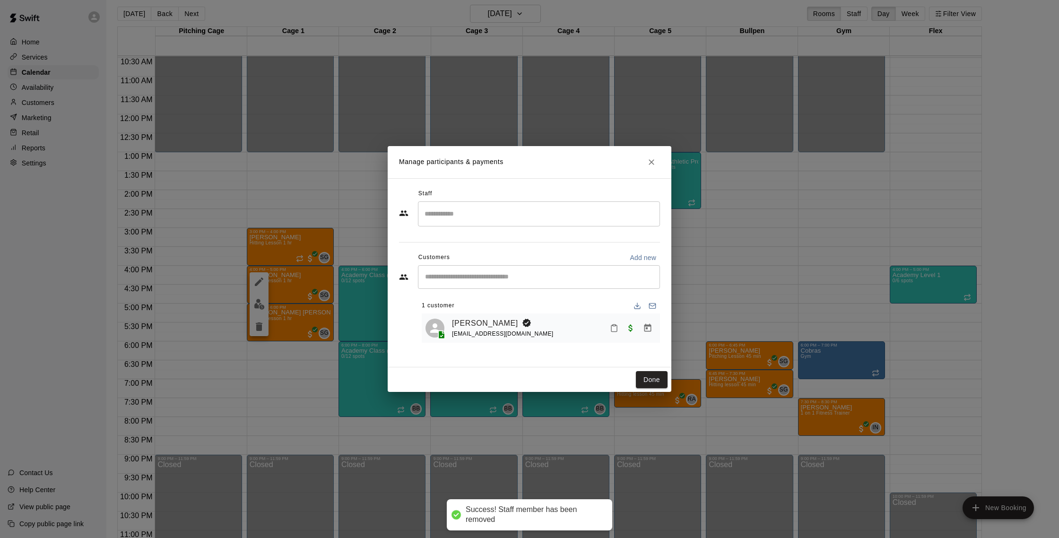
click at [480, 216] on input "Search staff" at bounding box center [538, 214] width 233 height 17
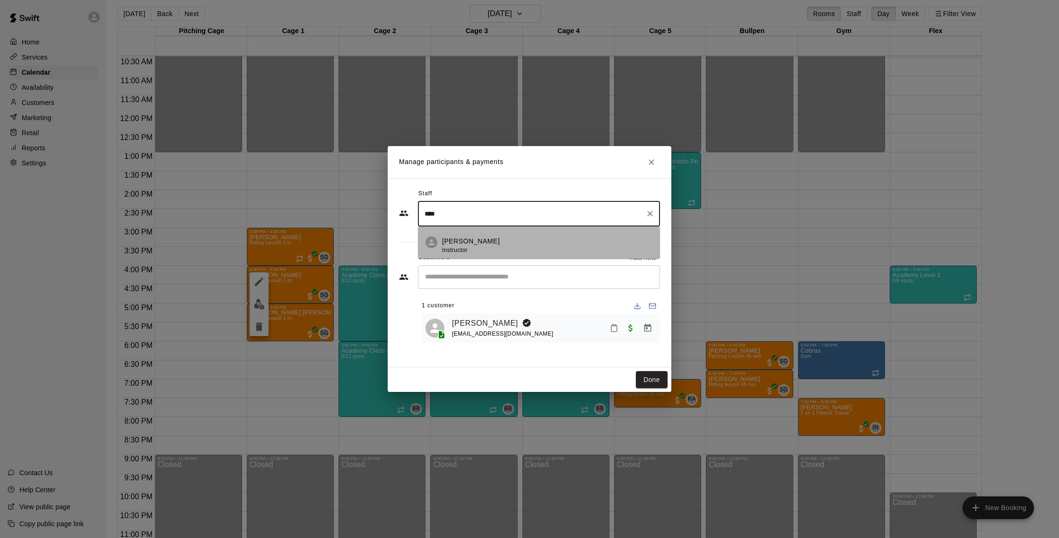
click at [484, 248] on div "Robert Andino Instructor" at bounding box center [471, 245] width 58 height 18
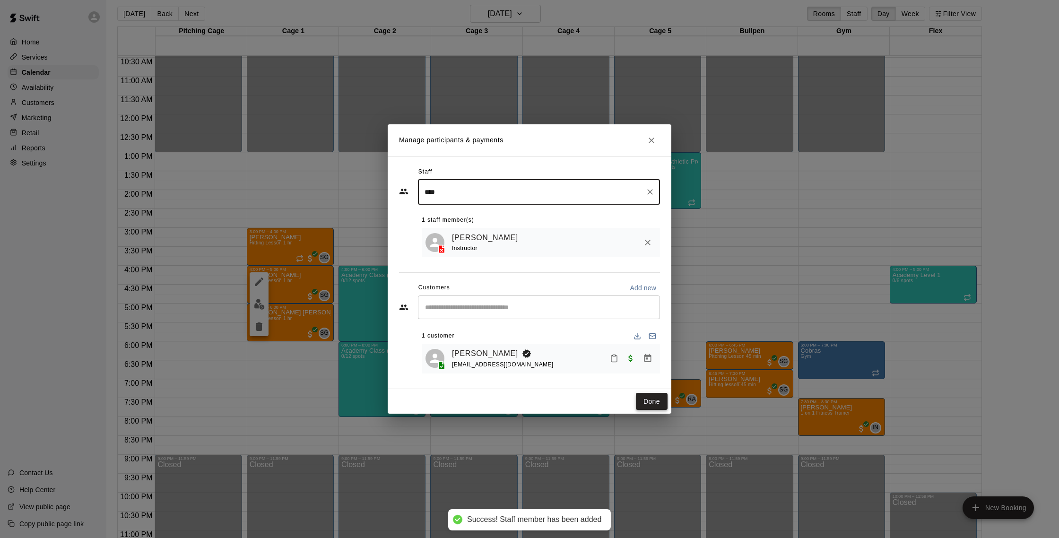
type input "****"
click at [656, 401] on button "Done" at bounding box center [652, 401] width 32 height 17
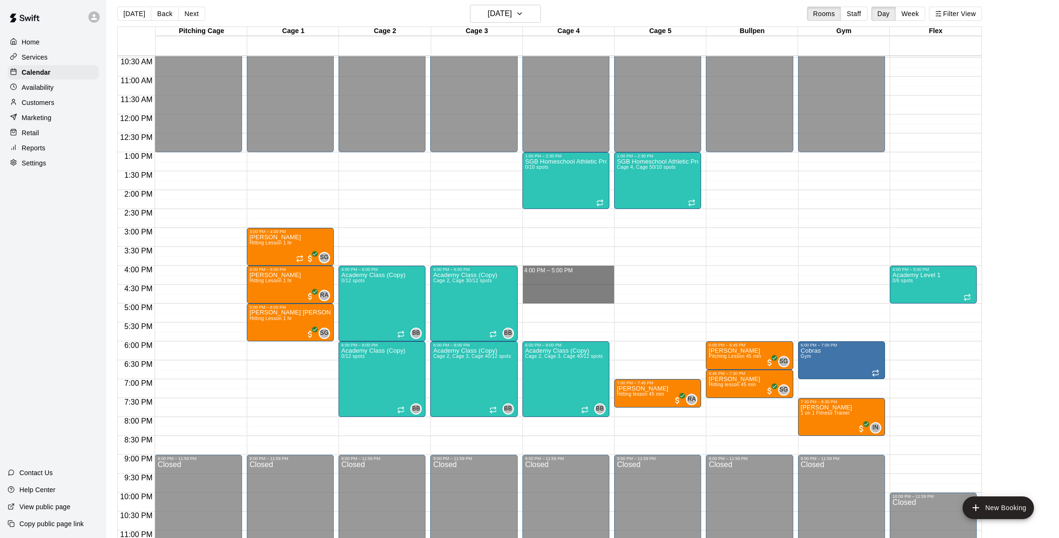
drag, startPoint x: 549, startPoint y: 269, endPoint x: 546, endPoint y: 298, distance: 28.5
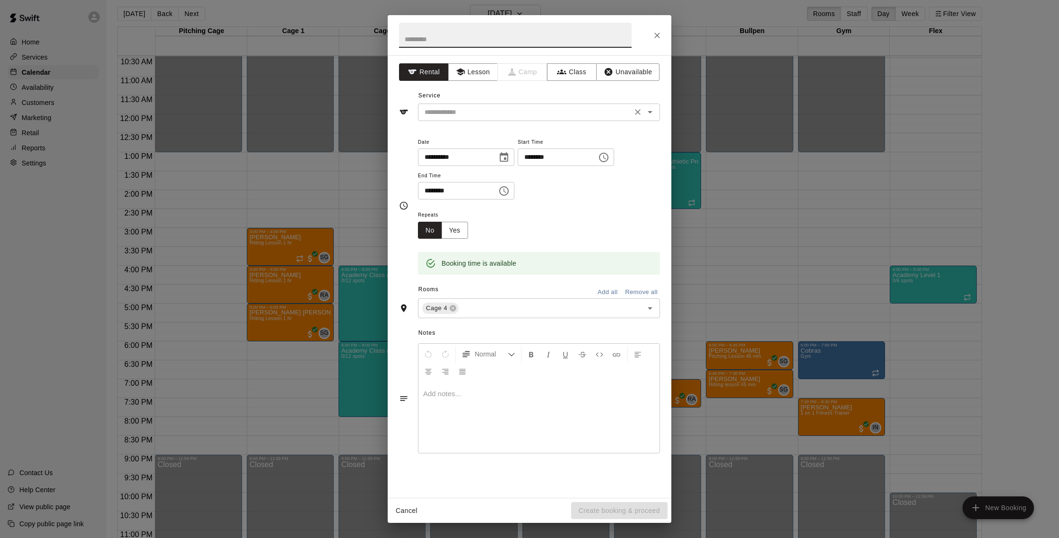
click at [485, 119] on div "​" at bounding box center [539, 112] width 242 height 17
click at [460, 72] on icon "button" at bounding box center [460, 72] width 9 height 7
click at [457, 113] on input "text" at bounding box center [525, 112] width 208 height 12
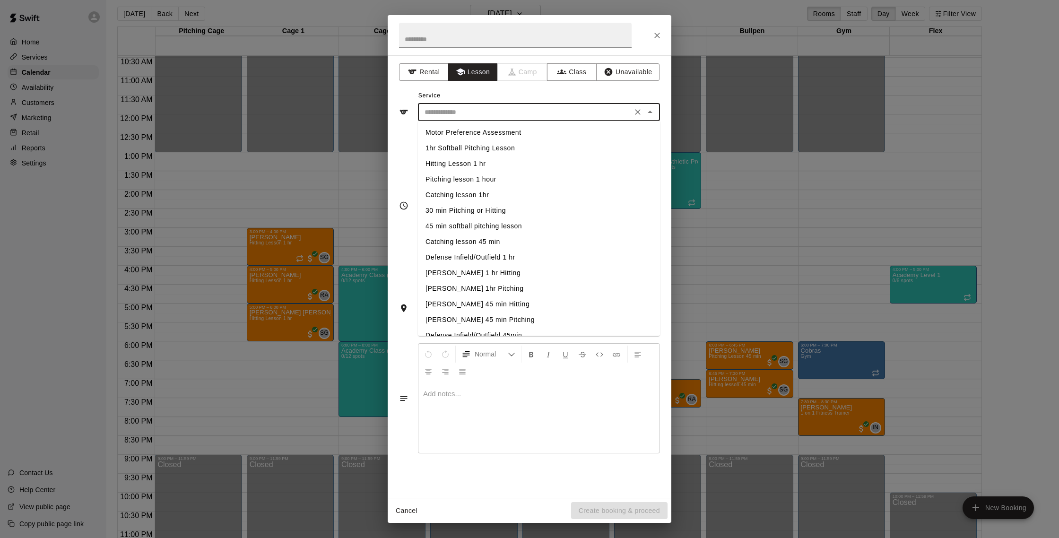
click at [468, 170] on li "Hitting Lesson 1 hr" at bounding box center [539, 164] width 242 height 16
type input "**********"
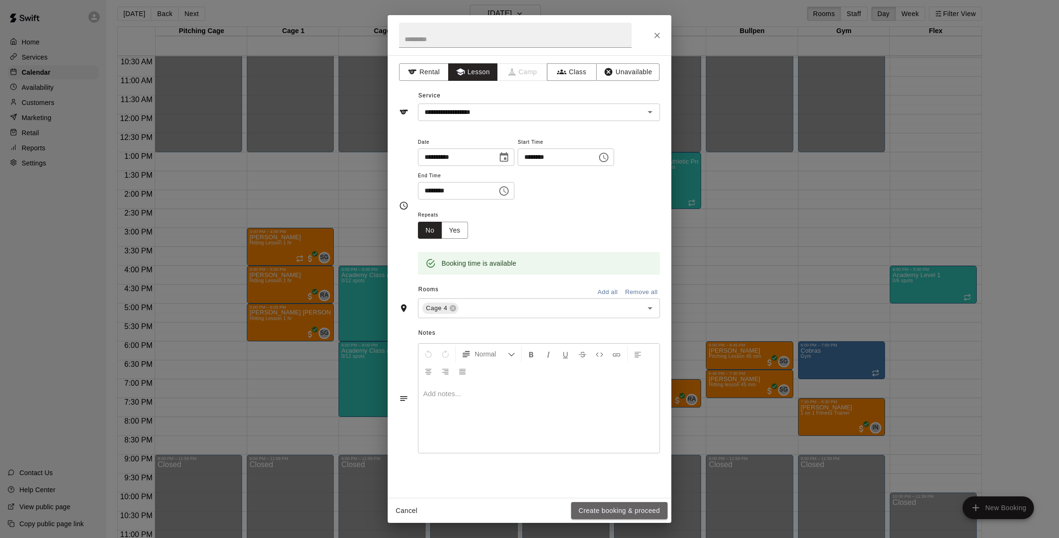
click at [639, 515] on button "Create booking & proceed" at bounding box center [619, 510] width 96 height 17
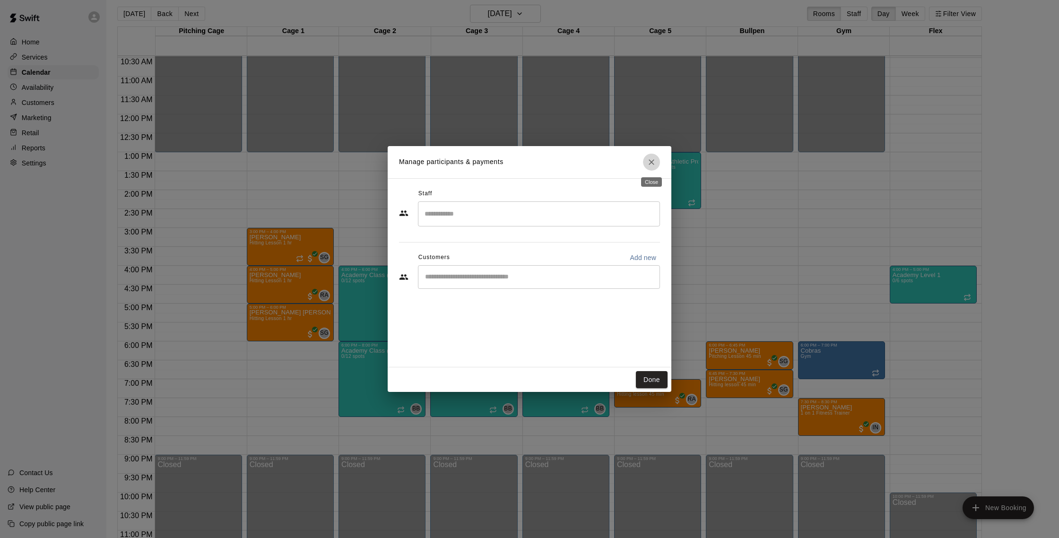
click at [656, 160] on icon "Close" at bounding box center [651, 161] width 9 height 9
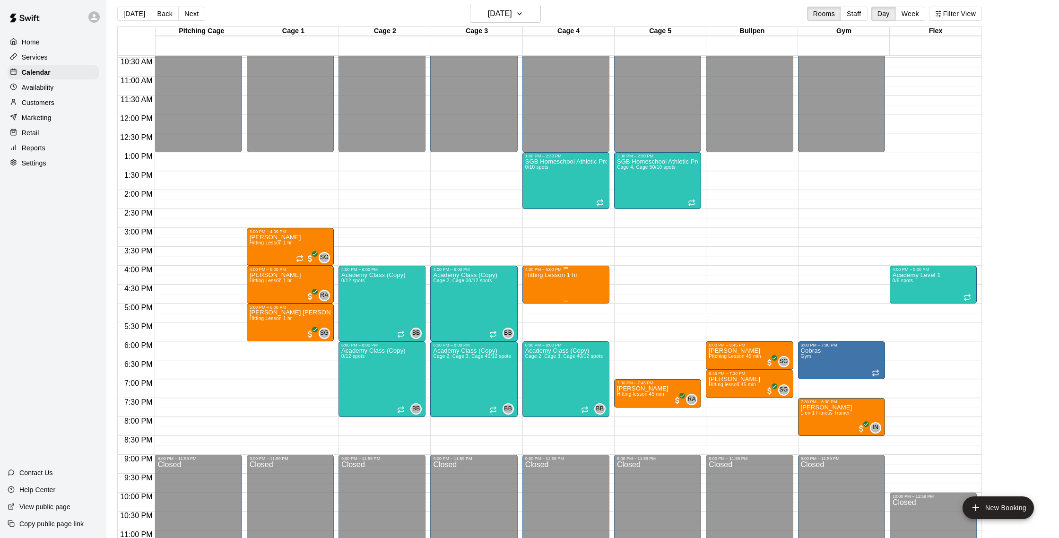
click at [582, 268] on div at bounding box center [565, 267] width 81 height 1
click at [539, 318] on icon "delete" at bounding box center [534, 321] width 11 height 11
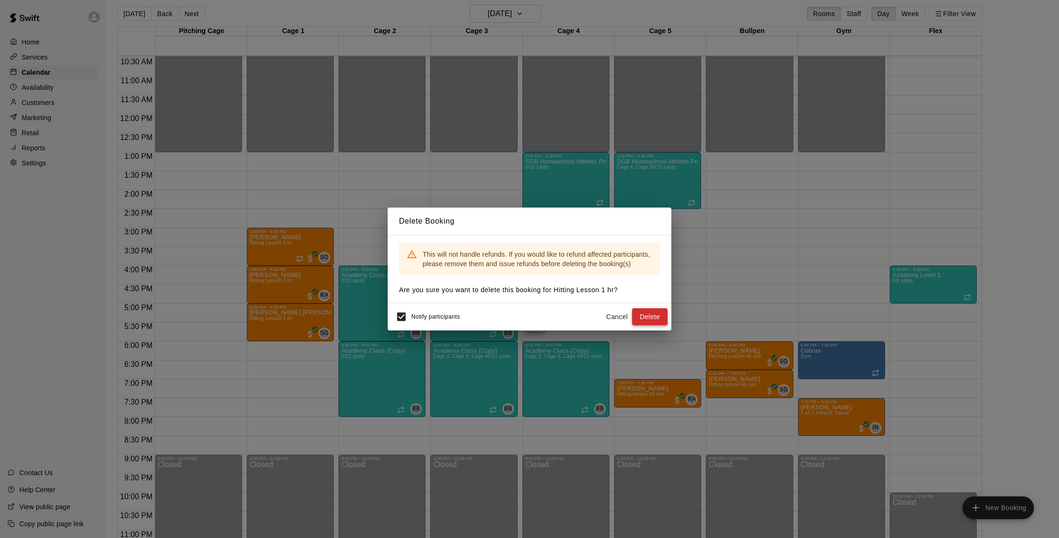
click at [649, 317] on button "Delete" at bounding box center [649, 316] width 35 height 17
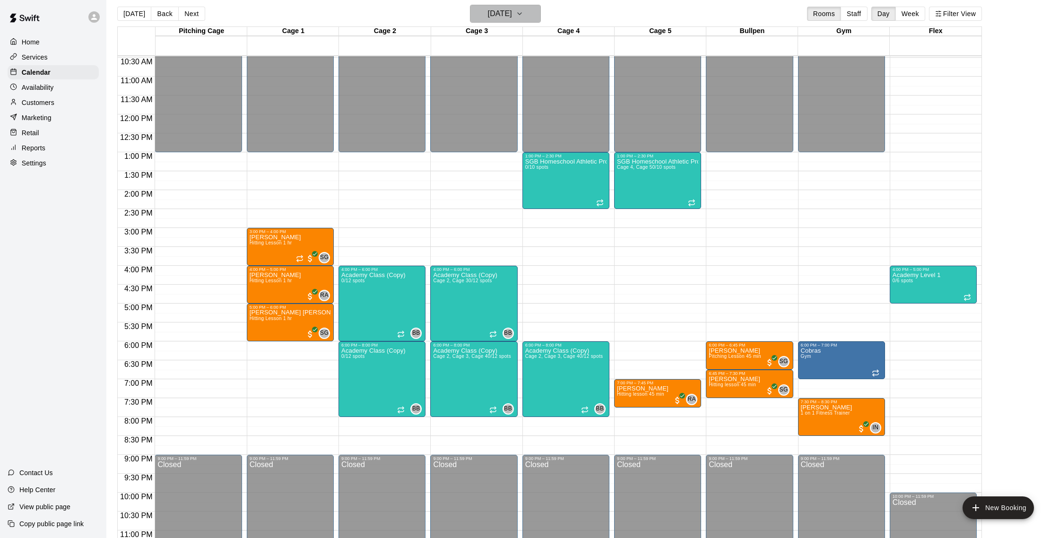
click at [496, 18] on h6 "Friday Sep 19" at bounding box center [500, 13] width 24 height 13
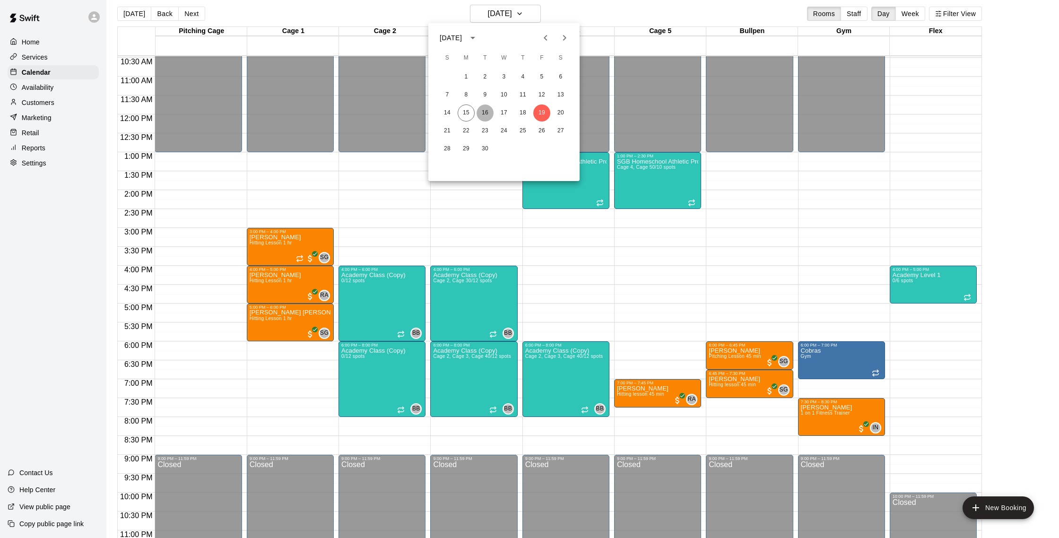
click at [492, 109] on button "16" at bounding box center [484, 112] width 17 height 17
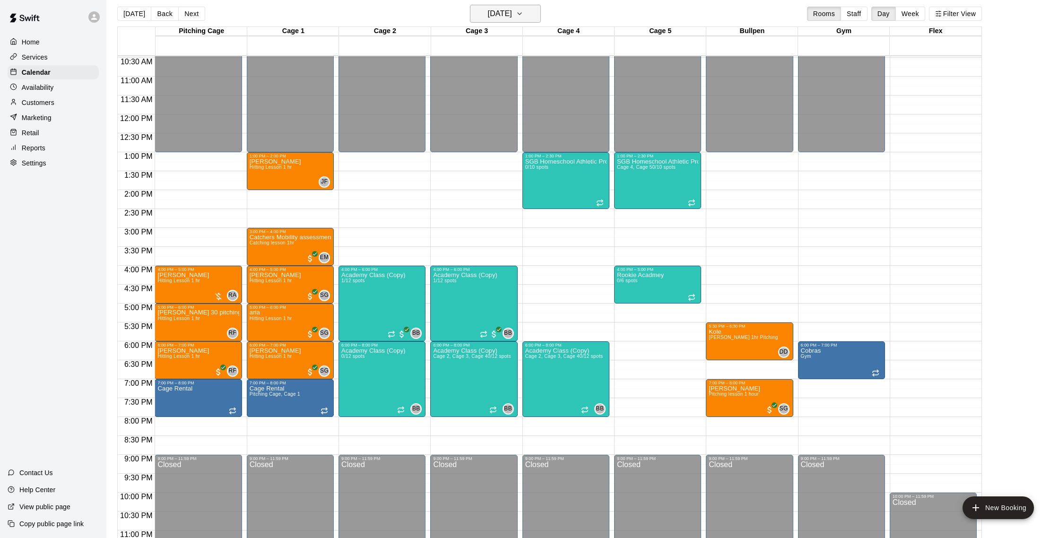
click at [502, 11] on h6 "[DATE]" at bounding box center [500, 13] width 24 height 13
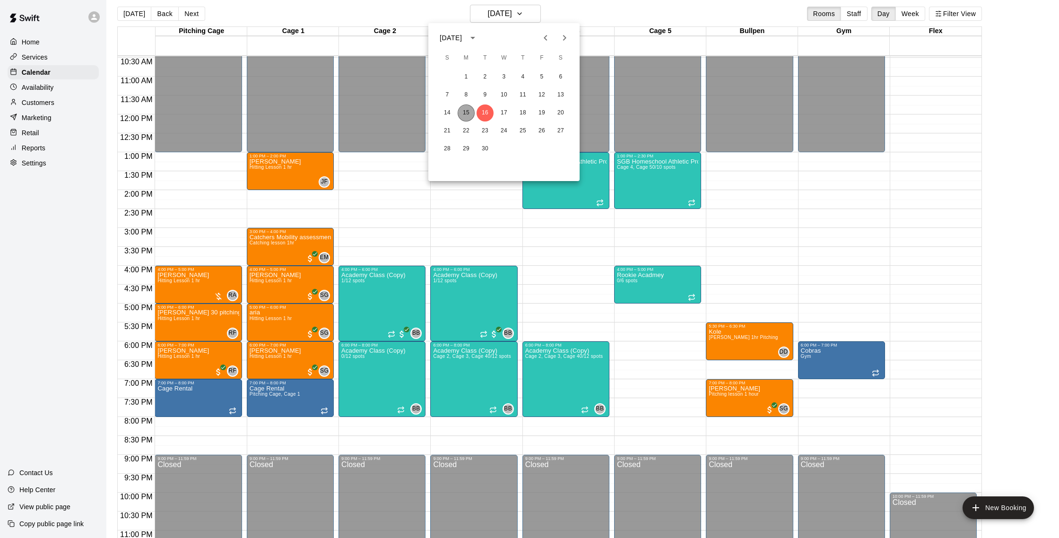
drag, startPoint x: 466, startPoint y: 110, endPoint x: 463, endPoint y: 104, distance: 6.8
click at [466, 110] on button "15" at bounding box center [466, 112] width 17 height 17
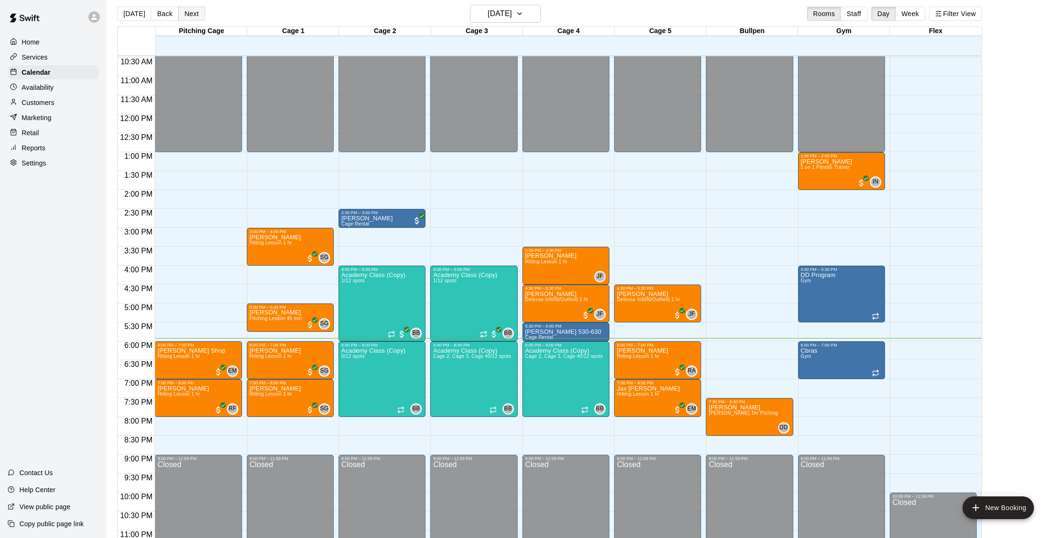
click at [189, 13] on button "Next" at bounding box center [191, 14] width 26 height 14
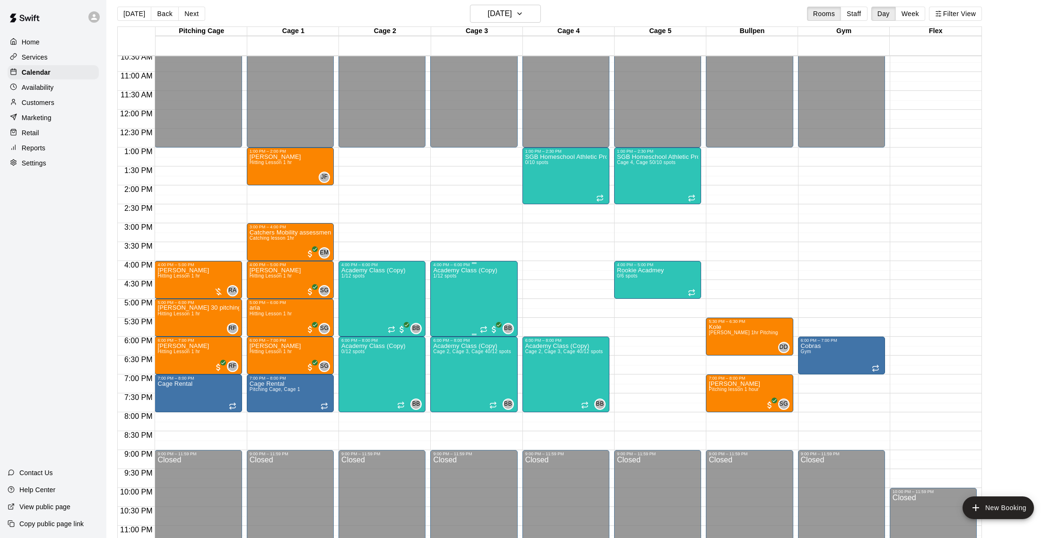
scroll to position [401, 0]
click at [196, 17] on button "Next" at bounding box center [191, 14] width 26 height 14
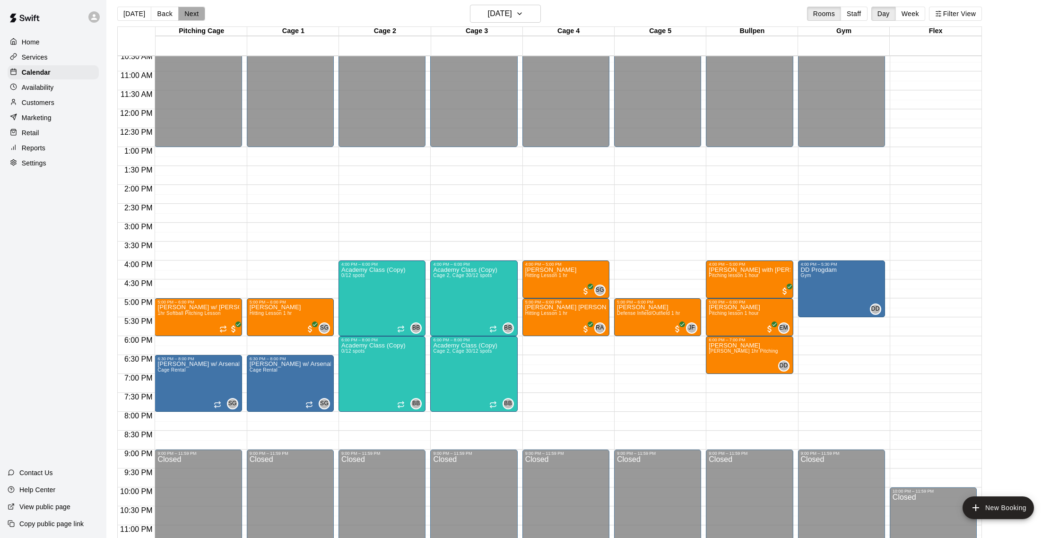
click at [196, 17] on button "Next" at bounding box center [191, 14] width 26 height 14
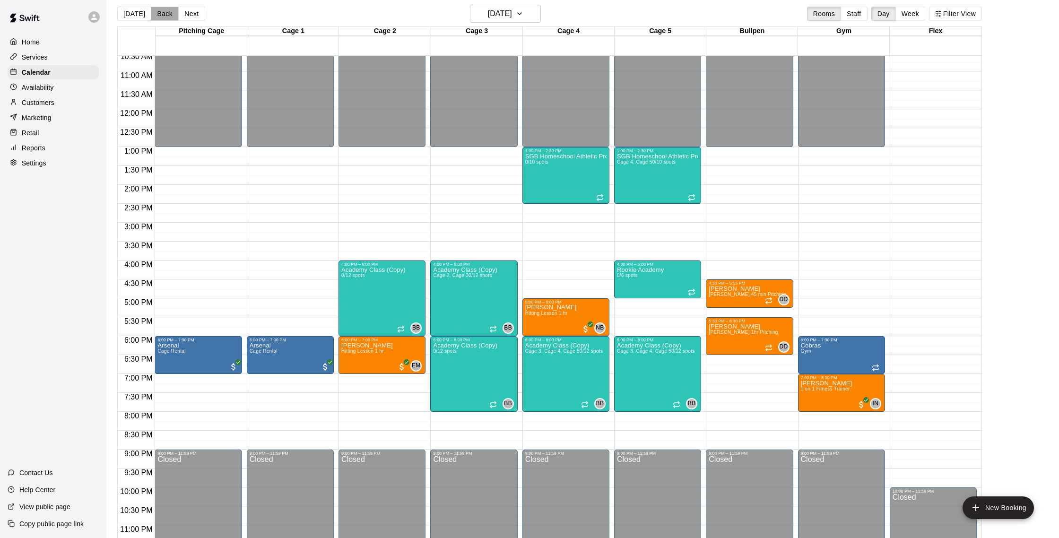
click at [157, 13] on button "Back" at bounding box center [165, 14] width 28 height 14
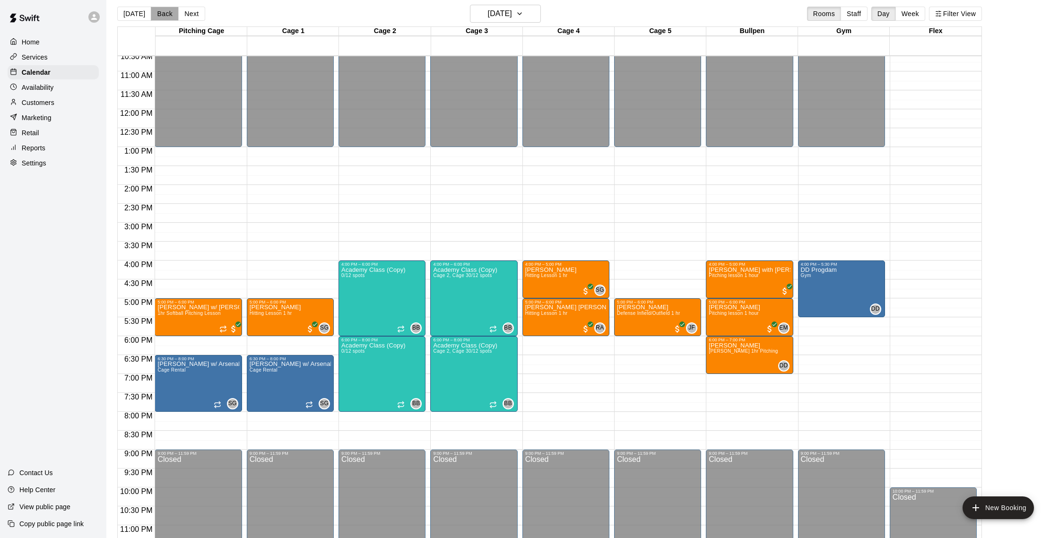
click at [157, 13] on button "Back" at bounding box center [165, 14] width 28 height 14
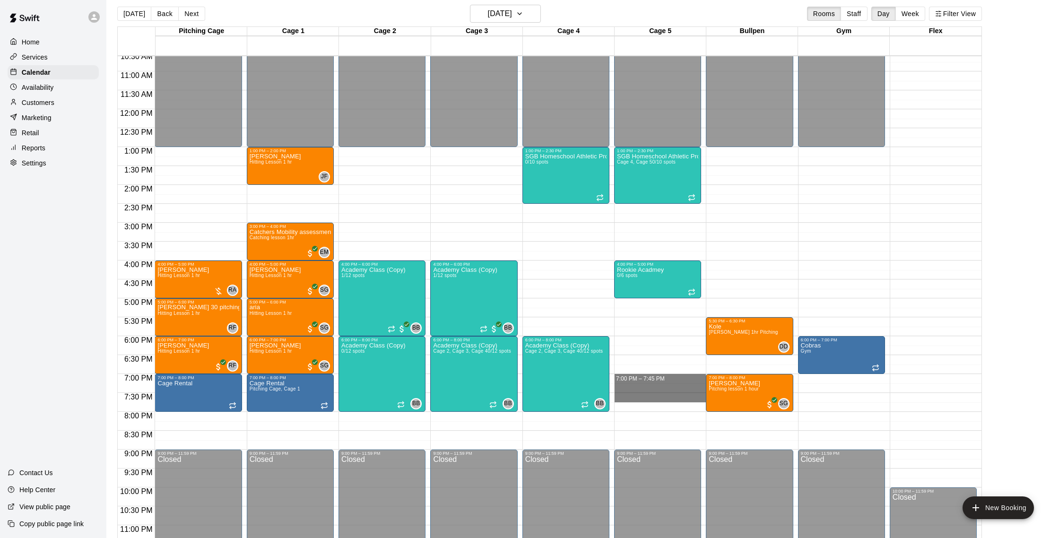
drag, startPoint x: 623, startPoint y: 377, endPoint x: 622, endPoint y: 398, distance: 21.3
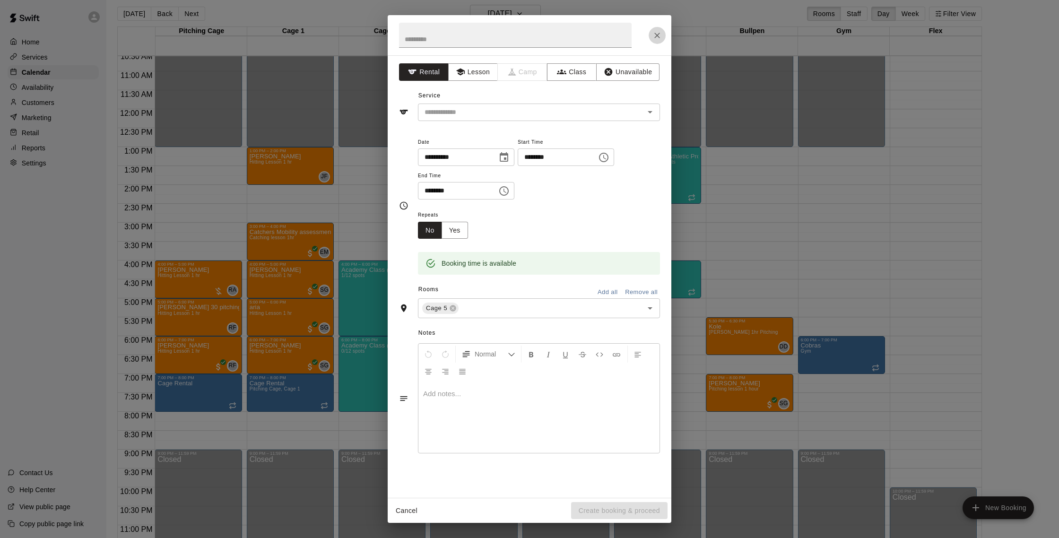
click at [657, 38] on icon "Close" at bounding box center [656, 35] width 9 height 9
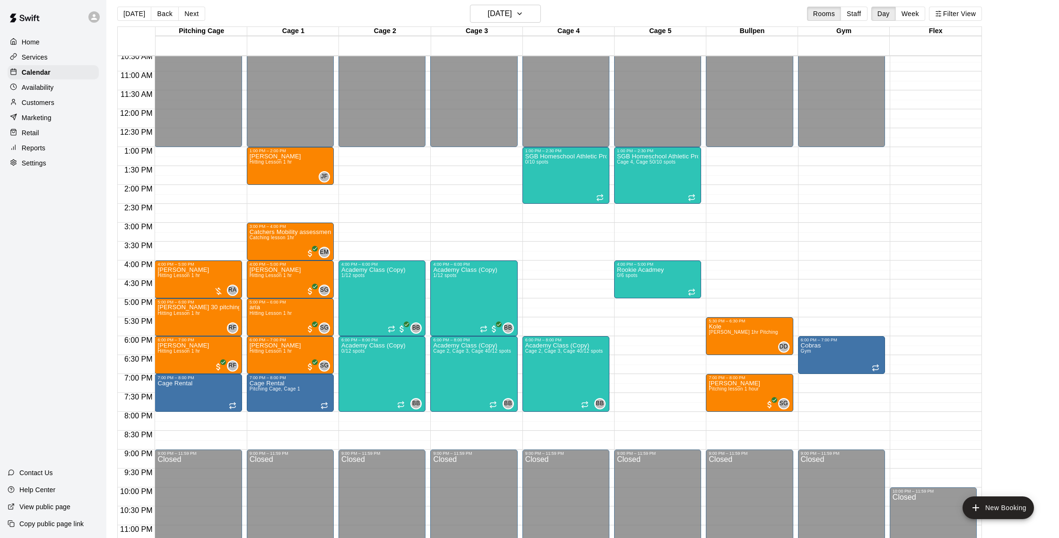
scroll to position [400, 0]
click at [194, 17] on button "Next" at bounding box center [191, 14] width 26 height 14
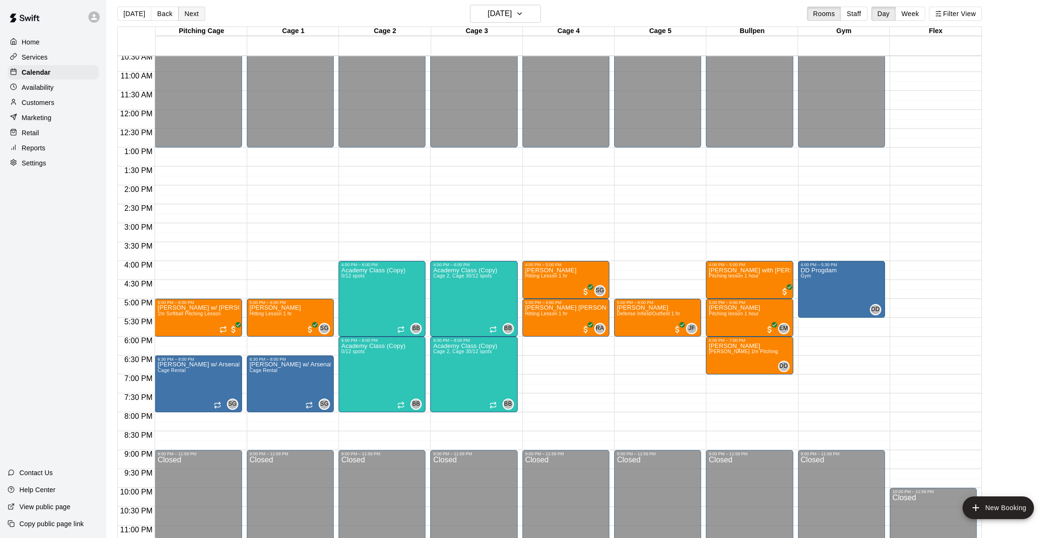
scroll to position [6, 0]
click at [187, 12] on button "Next" at bounding box center [191, 14] width 26 height 14
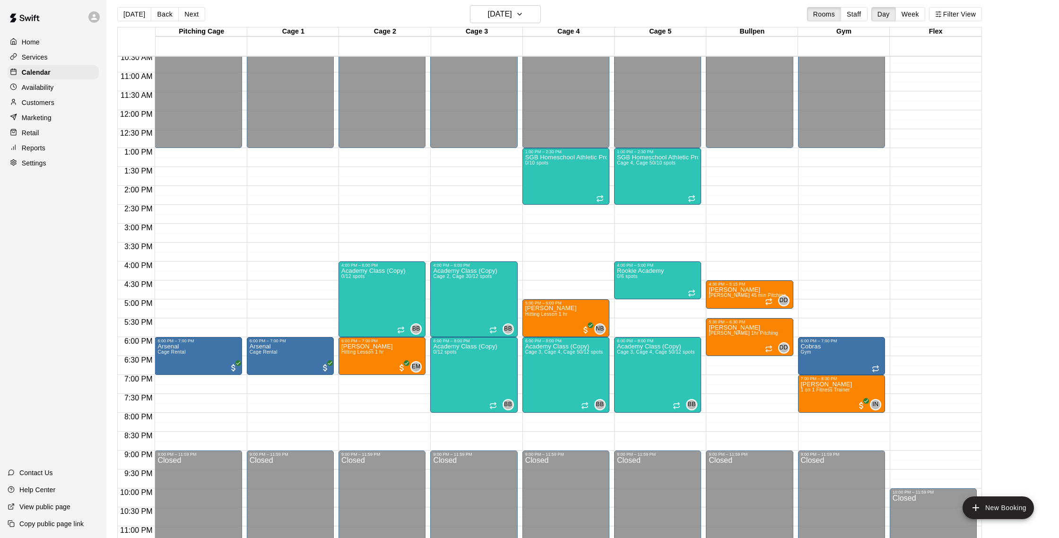
click at [225, 21] on div "Today Back Next Thursday Sep 18 Rooms Staff Day Week Filter View" at bounding box center [549, 16] width 864 height 22
click at [227, 24] on div "Today Back Next Thursday Sep 18 Rooms Staff Day Week Filter View" at bounding box center [549, 16] width 864 height 22
click at [157, 19] on button "Back" at bounding box center [165, 14] width 28 height 14
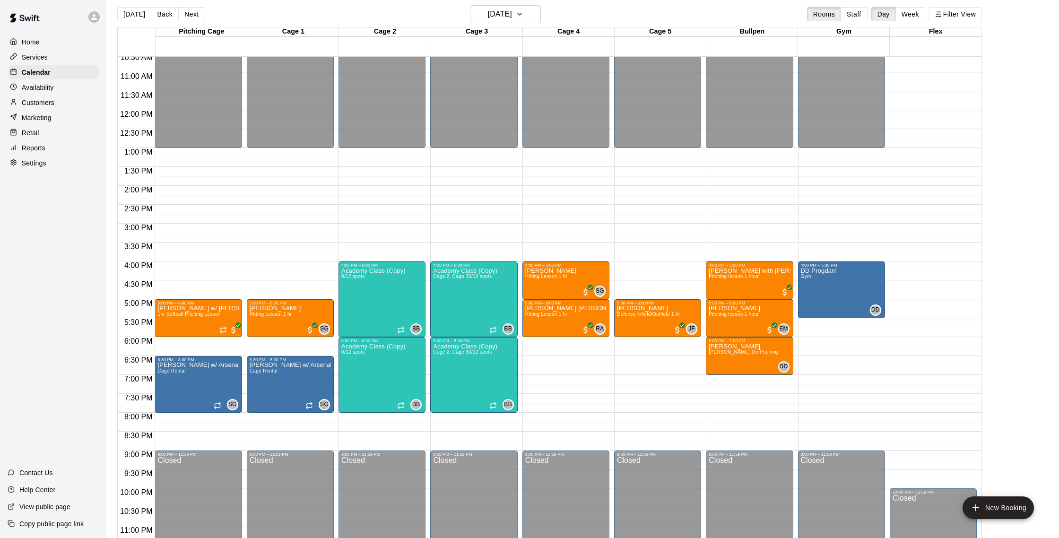
click at [225, 22] on div "Today Back Next Wednesday Sep 17 Rooms Staff Day Week Filter View" at bounding box center [549, 16] width 864 height 22
click at [164, 13] on button "Back" at bounding box center [165, 14] width 28 height 14
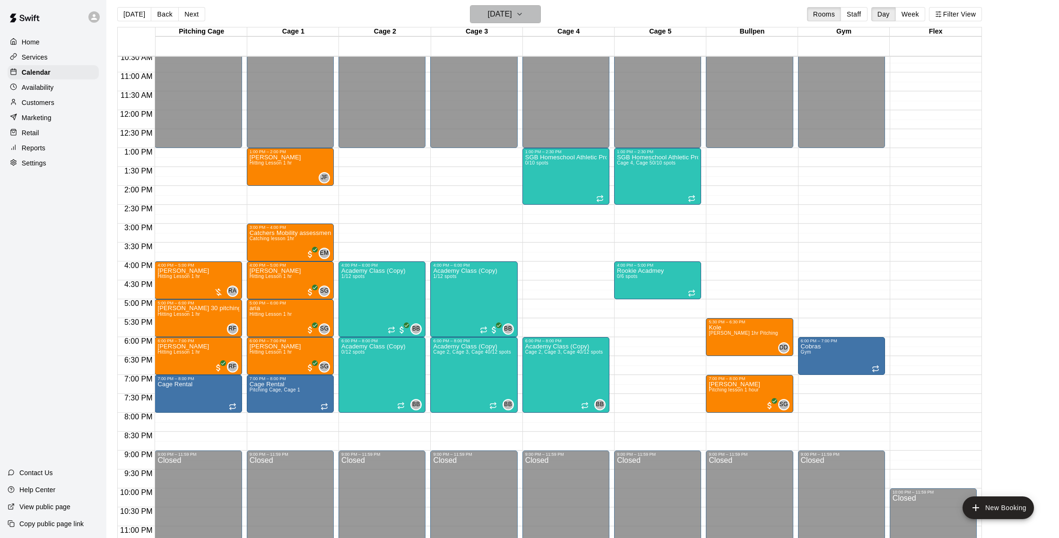
click at [537, 10] on button "[DATE]" at bounding box center [505, 14] width 71 height 18
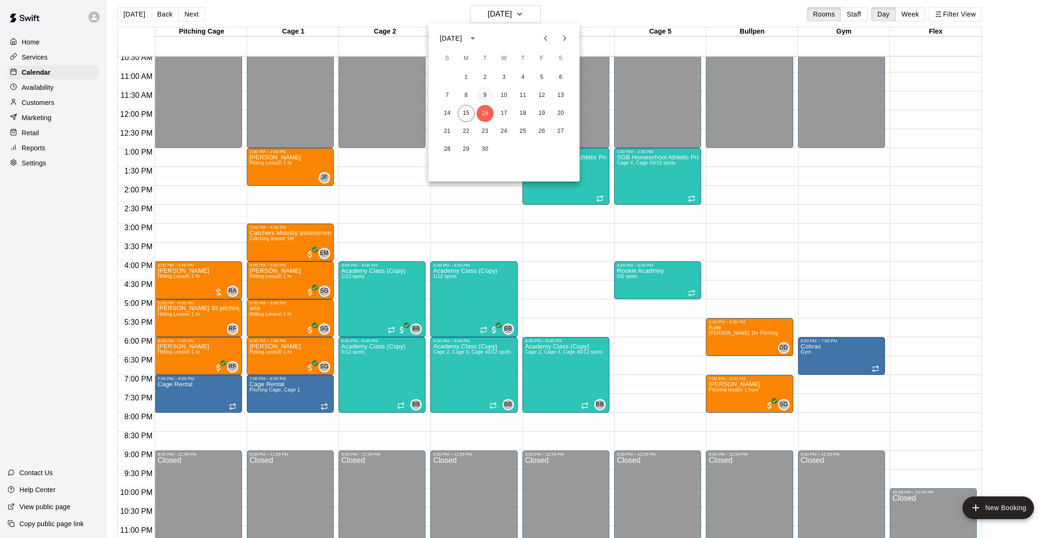
click at [488, 95] on button "9" at bounding box center [484, 95] width 17 height 17
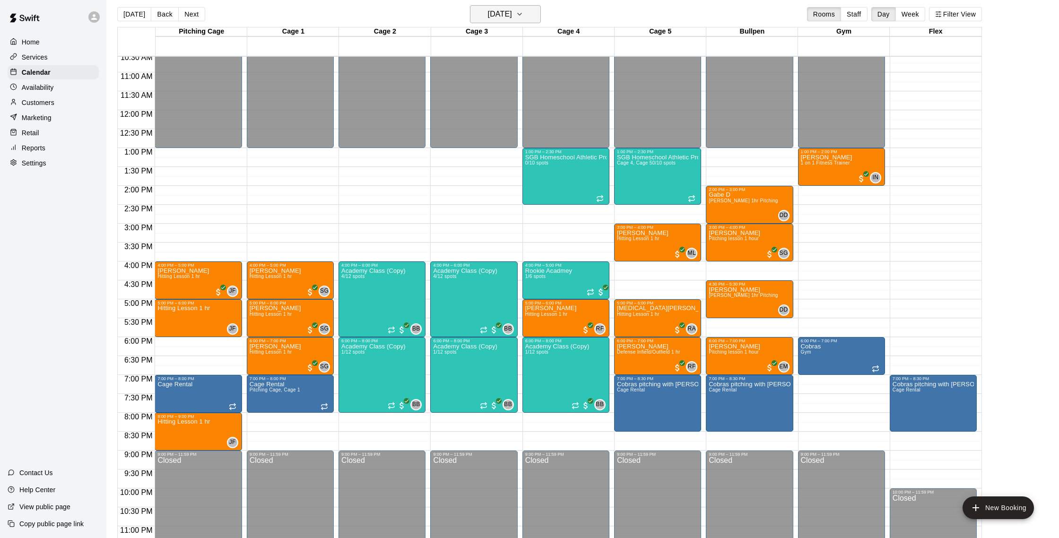
click at [524, 21] on button "Tuesday Sep 09" at bounding box center [505, 14] width 71 height 18
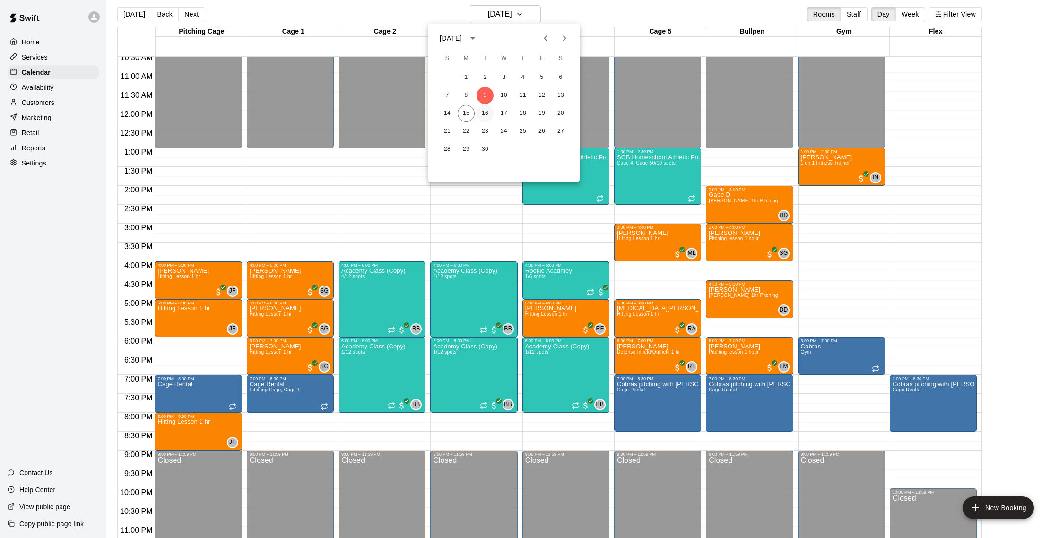
click at [490, 115] on button "16" at bounding box center [484, 113] width 17 height 17
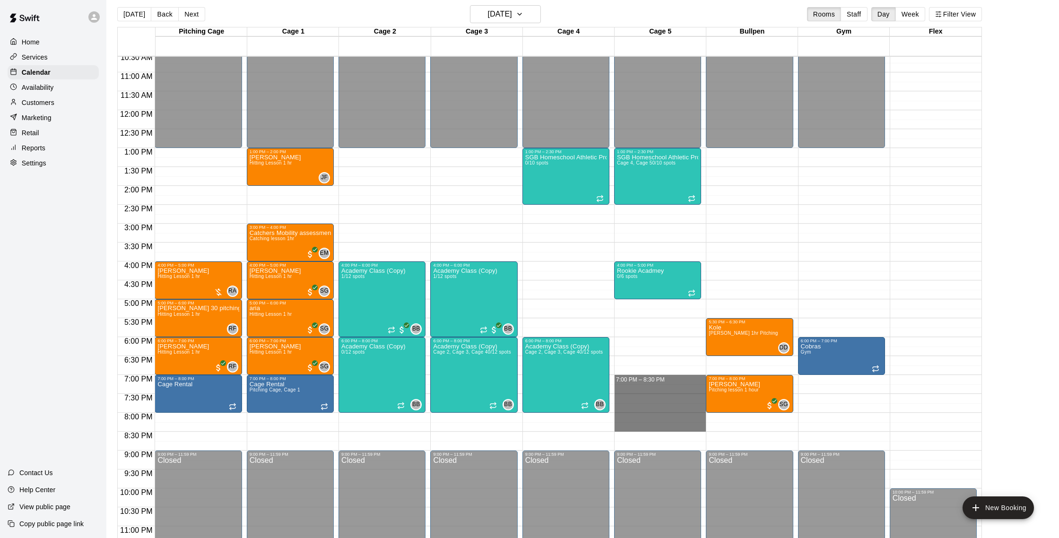
drag, startPoint x: 619, startPoint y: 380, endPoint x: 628, endPoint y: 423, distance: 44.5
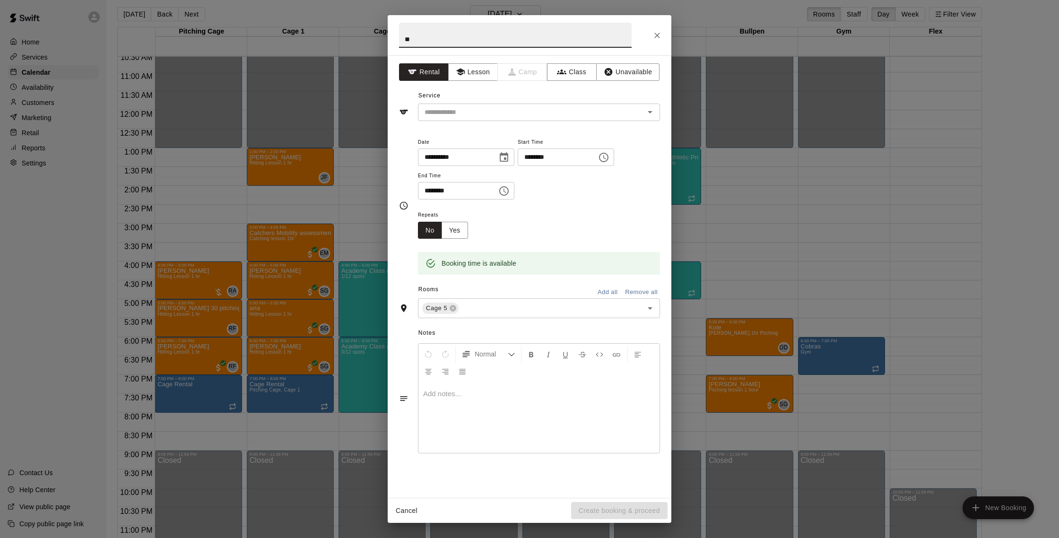
type input "*"
type input "**********"
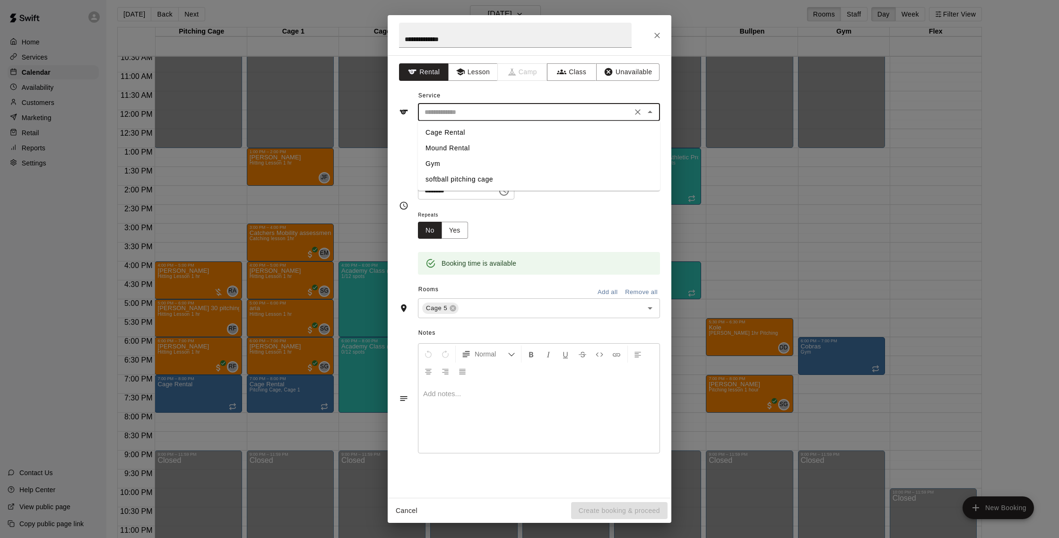
click at [467, 108] on input "text" at bounding box center [525, 112] width 208 height 12
click at [463, 130] on li "Cage Rental" at bounding box center [539, 133] width 242 height 16
type input "**********"
click at [643, 513] on button "Create booking & proceed" at bounding box center [619, 510] width 96 height 17
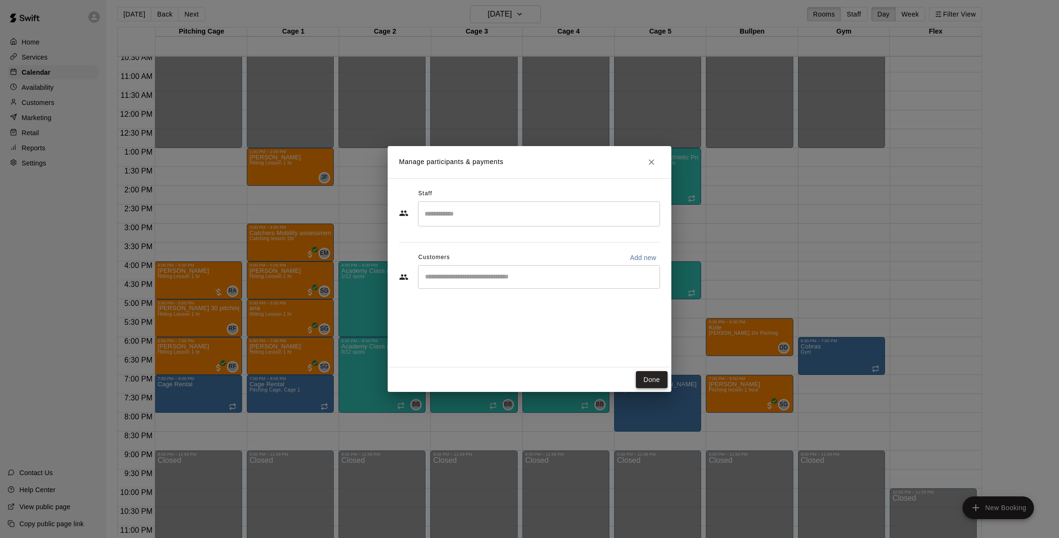
click at [643, 376] on button "Done" at bounding box center [652, 379] width 32 height 17
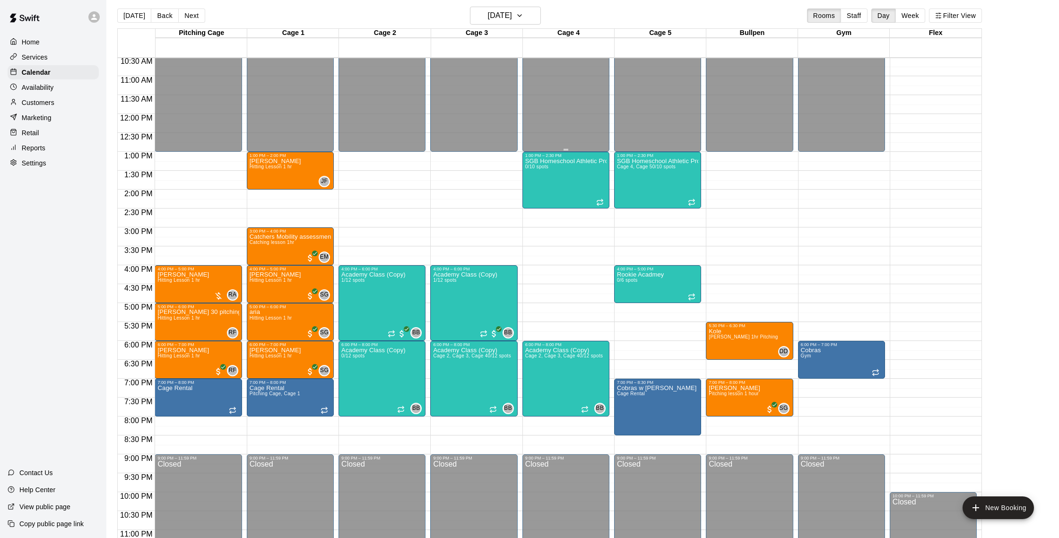
scroll to position [399, 0]
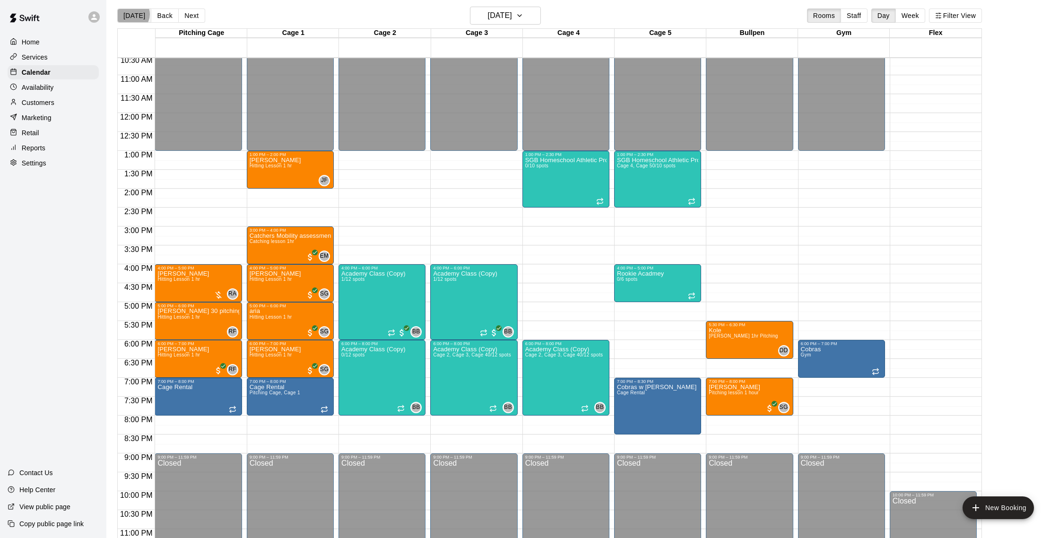
click at [131, 14] on button "[DATE]" at bounding box center [134, 16] width 34 height 14
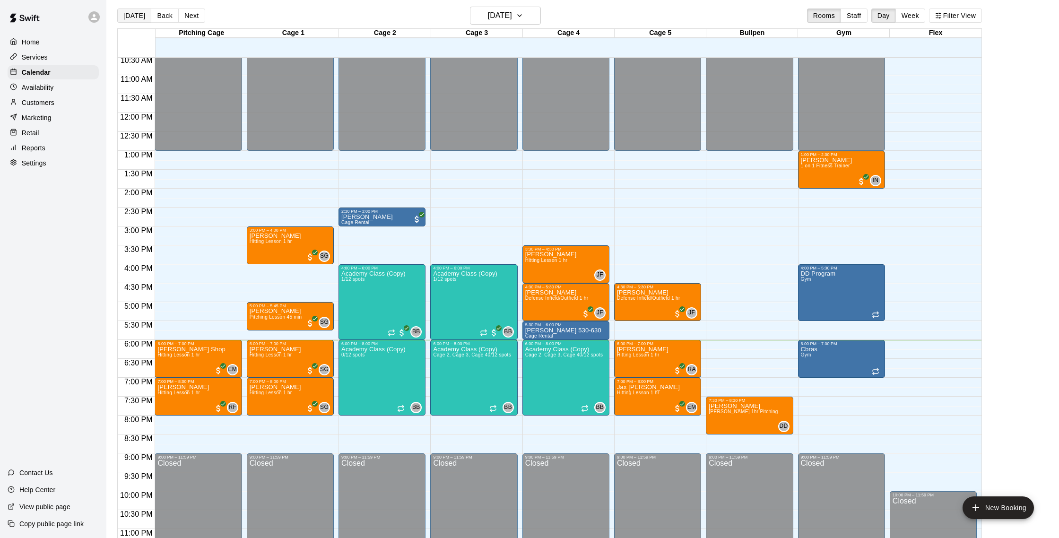
scroll to position [4, 0]
click at [191, 13] on button "Next" at bounding box center [191, 16] width 26 height 14
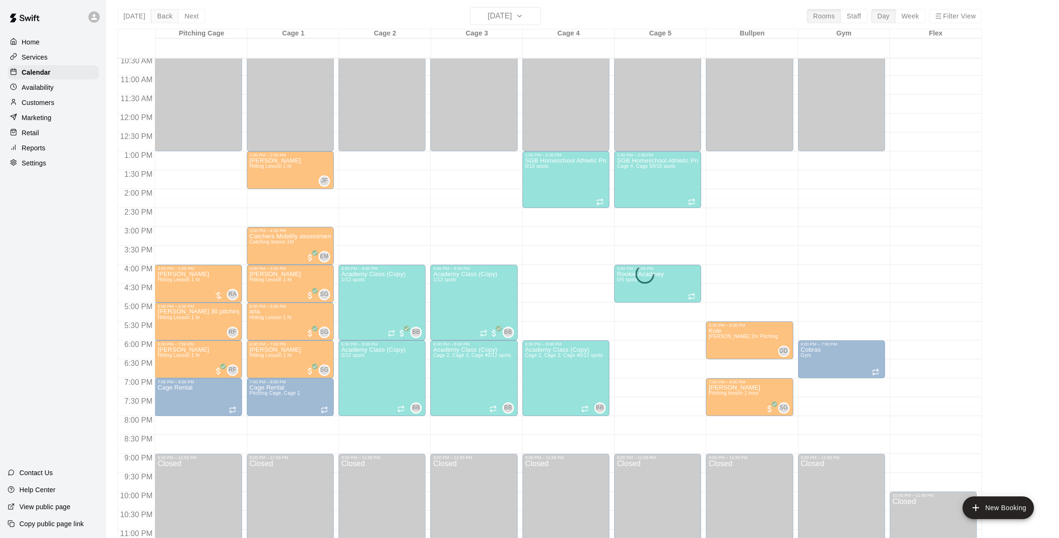
click at [166, 17] on button "Back" at bounding box center [165, 16] width 28 height 14
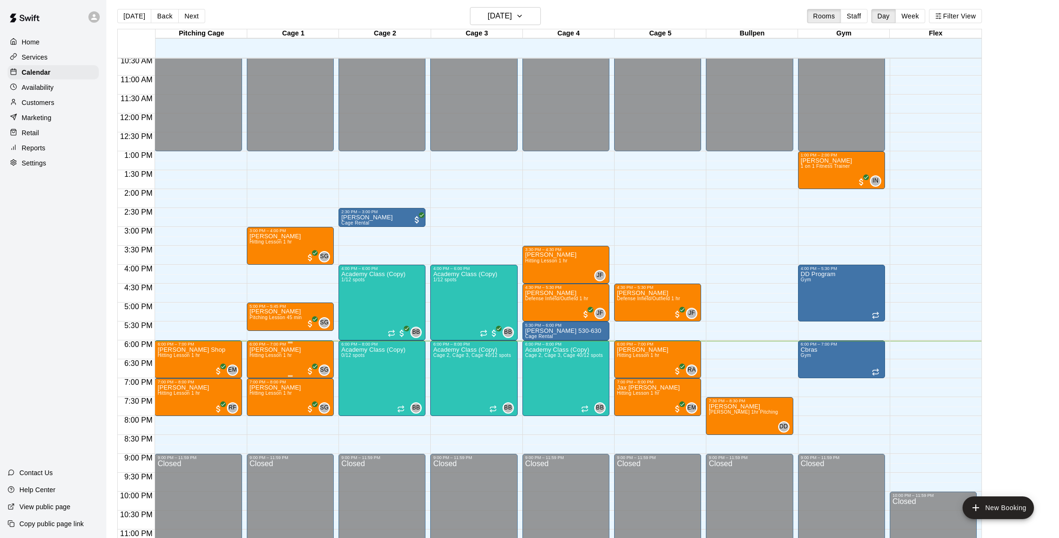
click at [296, 376] on div at bounding box center [290, 375] width 81 height 1
click at [255, 382] on icon "edit" at bounding box center [258, 385] width 11 height 11
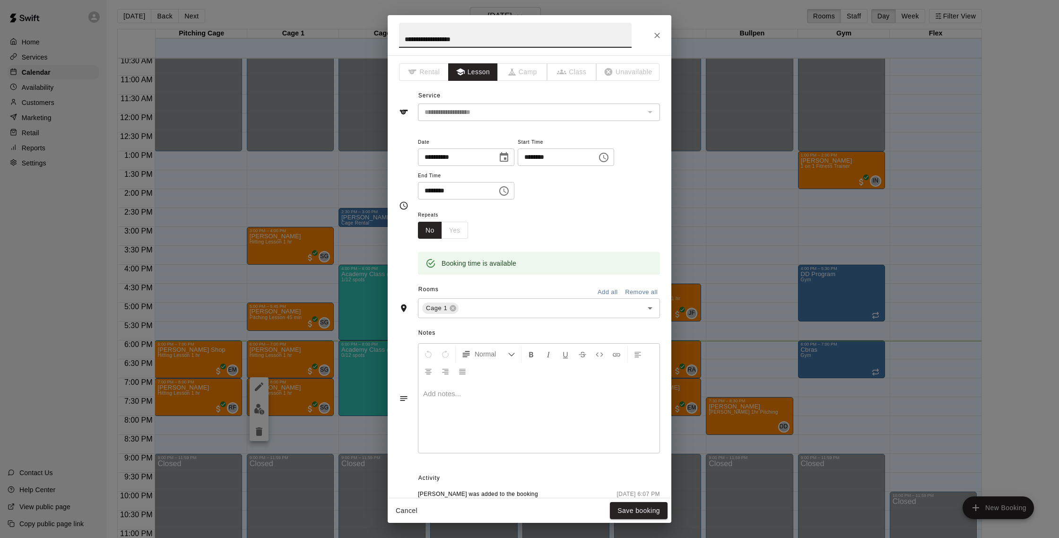
click at [504, 159] on icon "Choose date, selected date is Sep 15, 2025" at bounding box center [503, 157] width 11 height 11
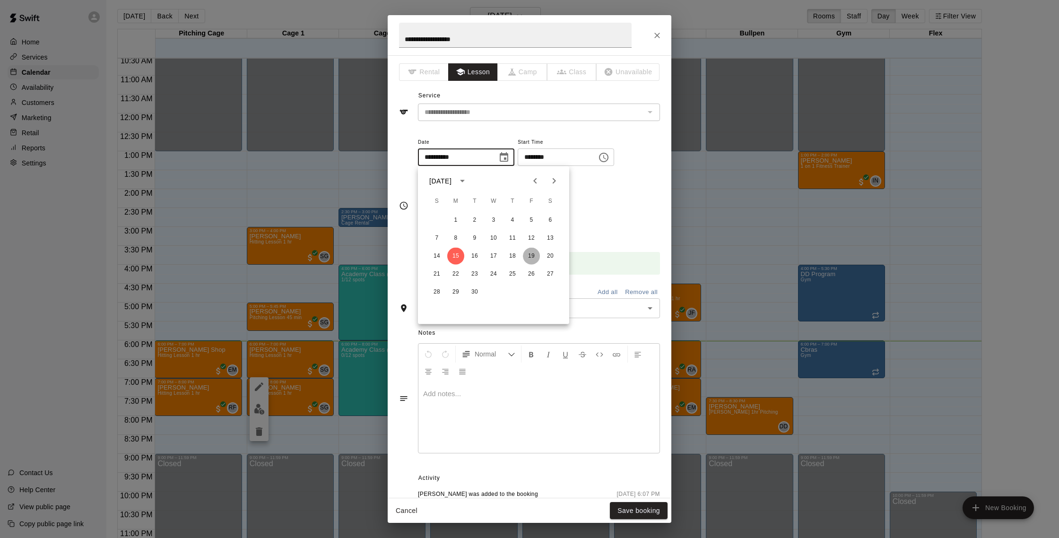
click at [529, 257] on button "19" at bounding box center [531, 256] width 17 height 17
type input "**********"
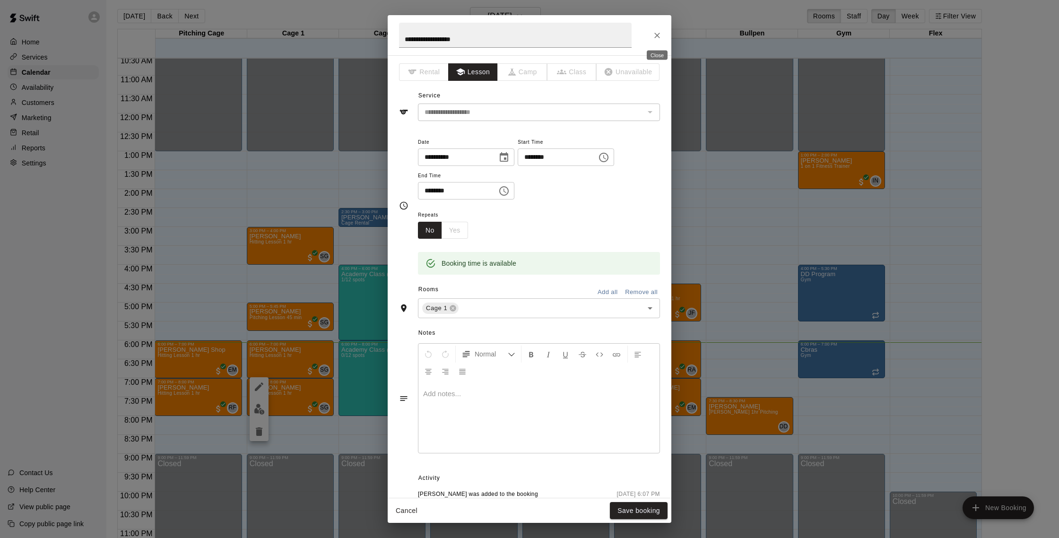
click at [659, 31] on icon "Close" at bounding box center [656, 35] width 9 height 9
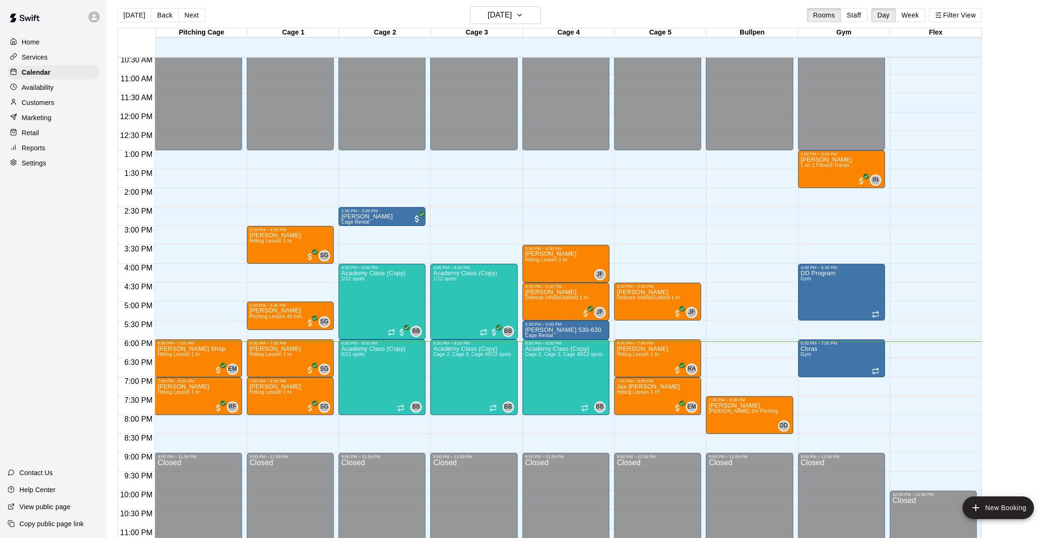
scroll to position [3, 0]
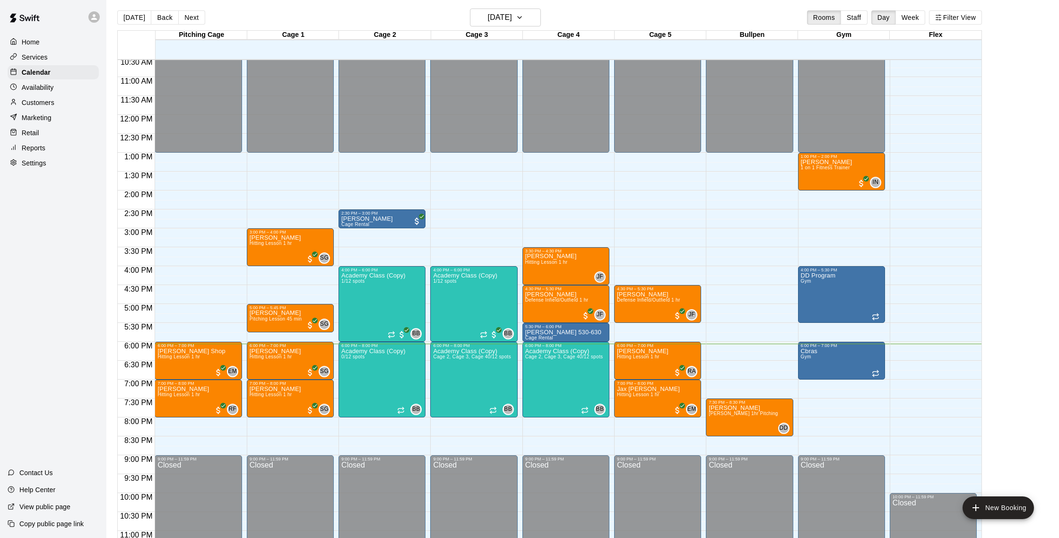
click at [187, 17] on button "Next" at bounding box center [191, 17] width 26 height 14
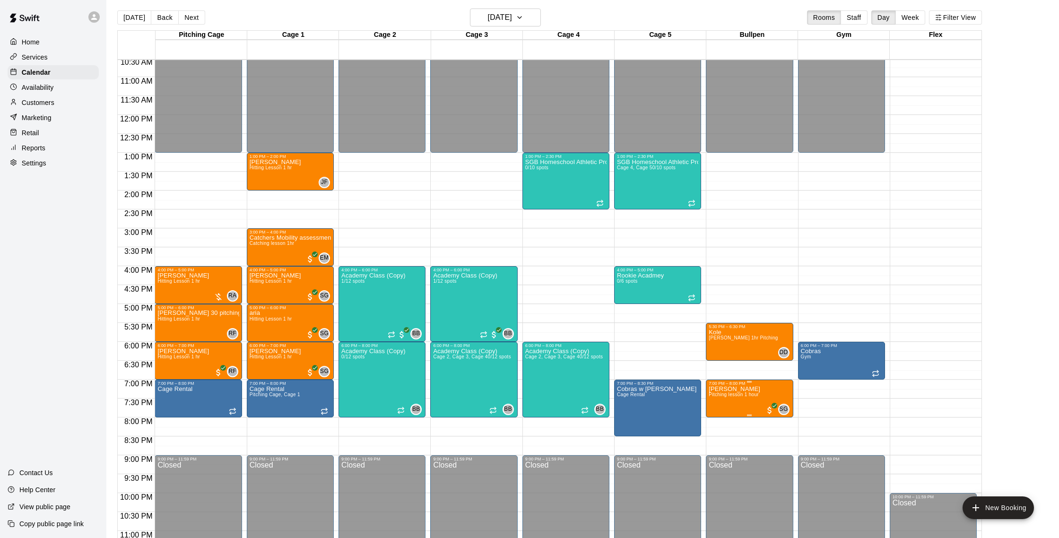
click at [717, 397] on icon "edit" at bounding box center [718, 396] width 9 height 9
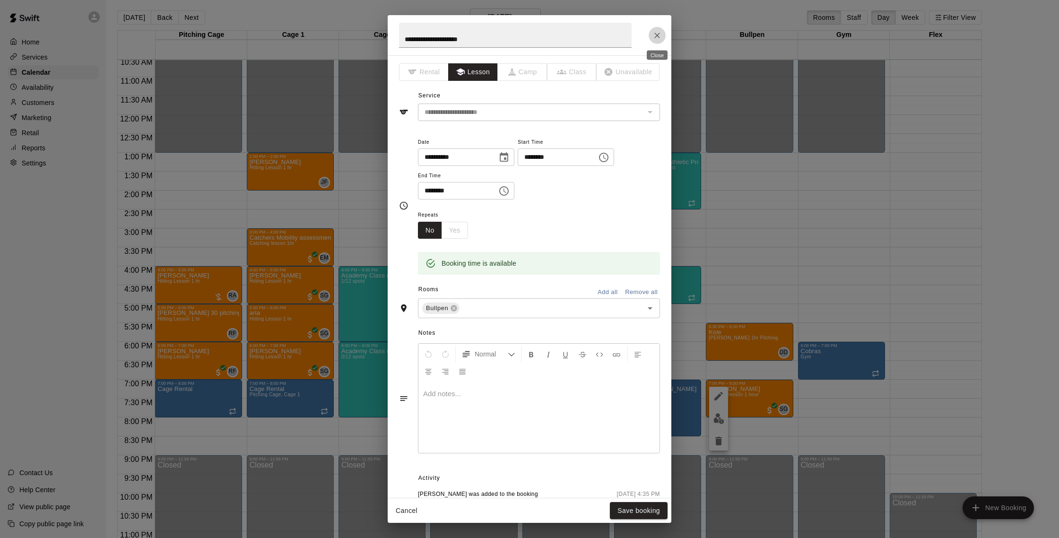
click at [652, 35] on icon "Close" at bounding box center [656, 35] width 9 height 9
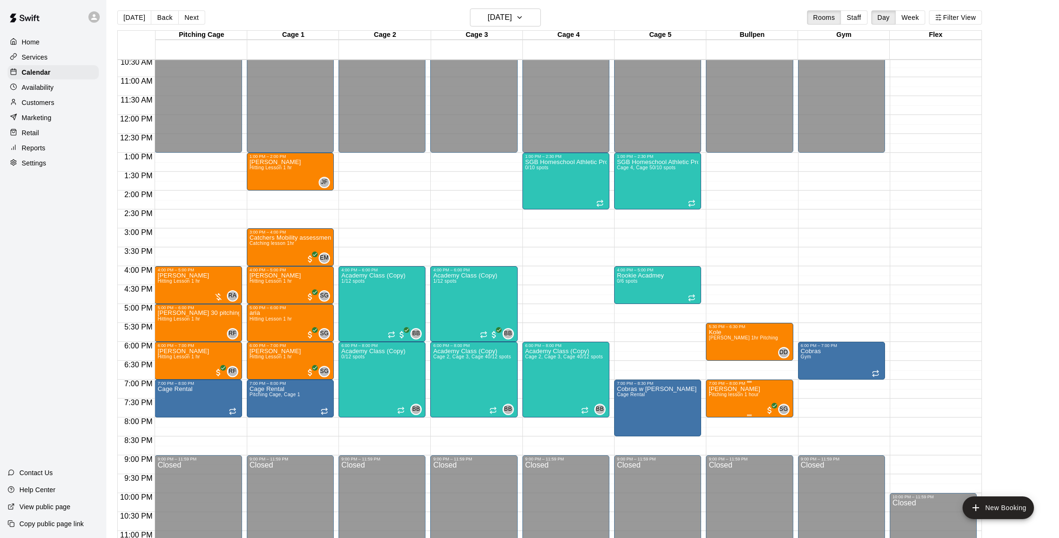
click at [729, 396] on span "Pitching lesson 1 hour" at bounding box center [733, 394] width 50 height 5
click at [719, 424] on img "edit" at bounding box center [718, 424] width 11 height 11
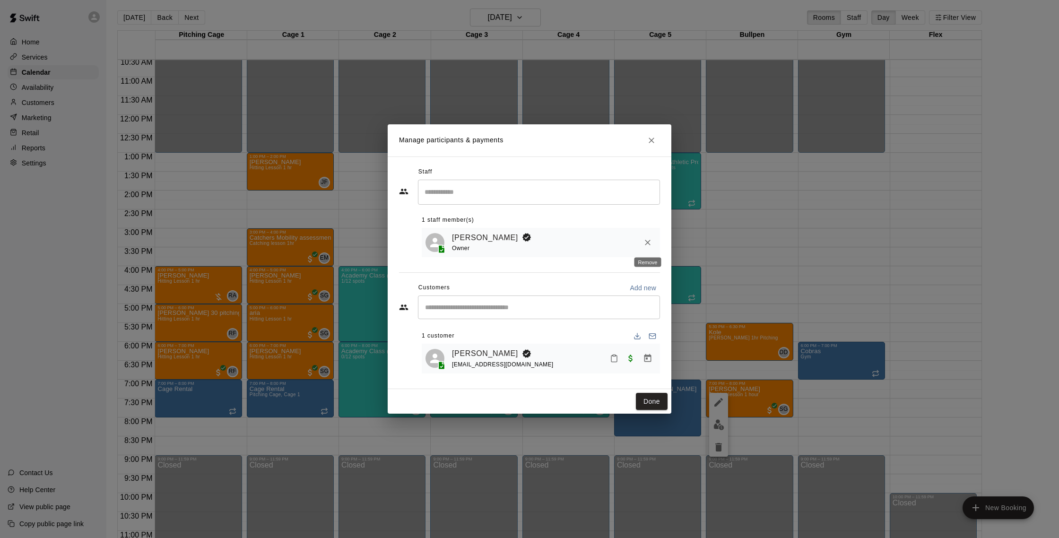
click at [645, 246] on icon "Remove" at bounding box center [647, 242] width 9 height 9
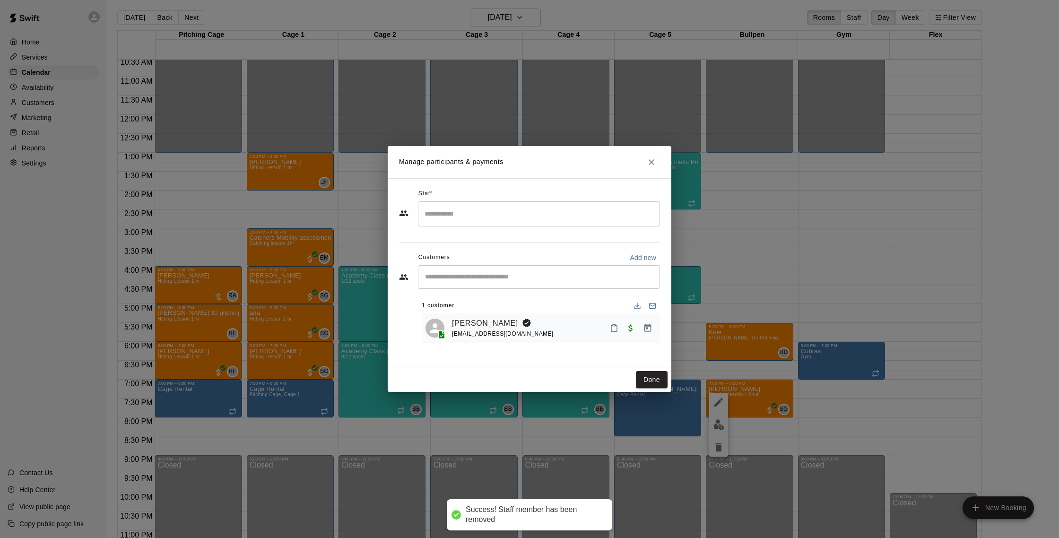
click at [499, 215] on input "Search staff" at bounding box center [538, 214] width 233 height 17
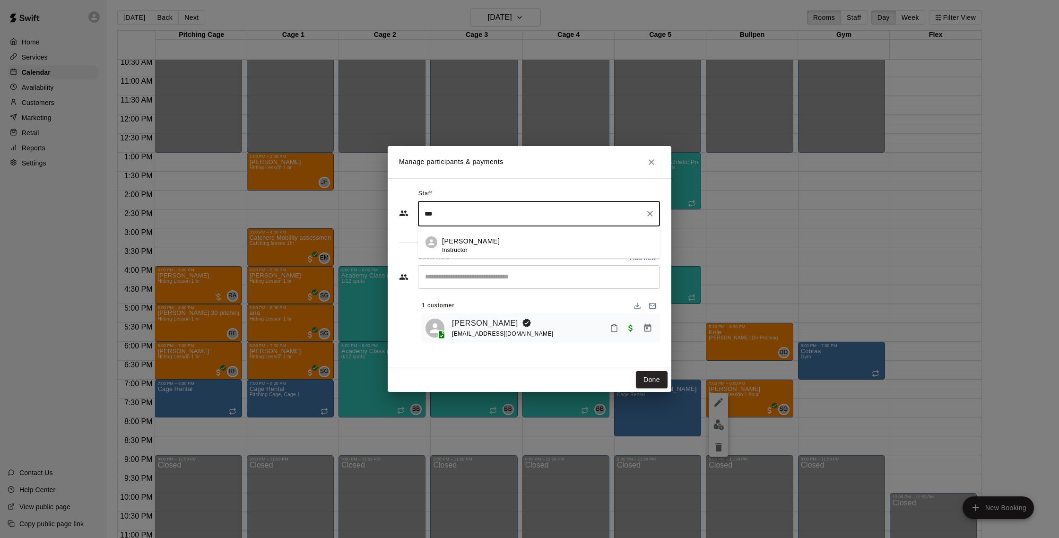
click at [506, 243] on div "Eddy Milian Instructor" at bounding box center [547, 245] width 210 height 18
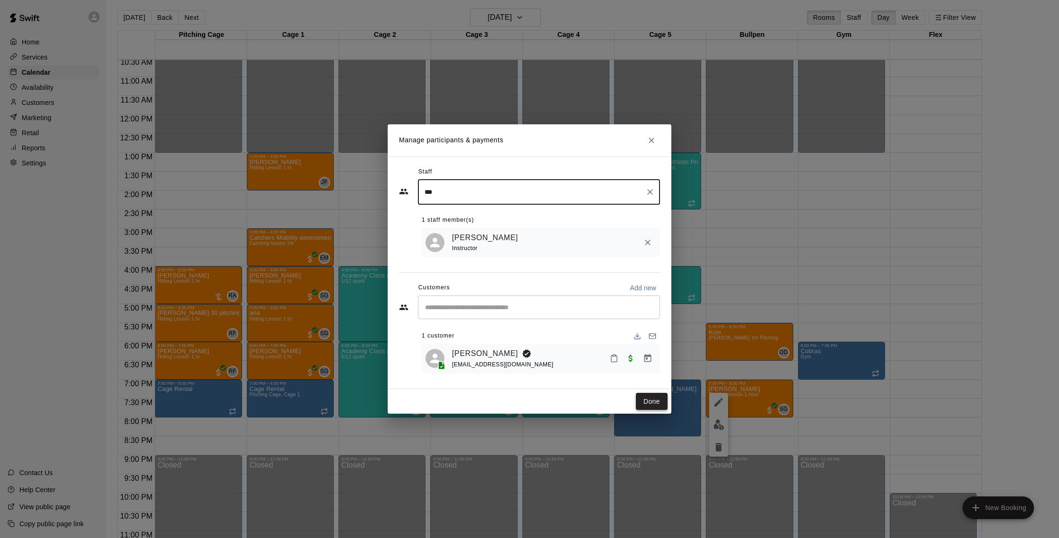
type input "***"
click at [655, 395] on button "Done" at bounding box center [652, 401] width 32 height 17
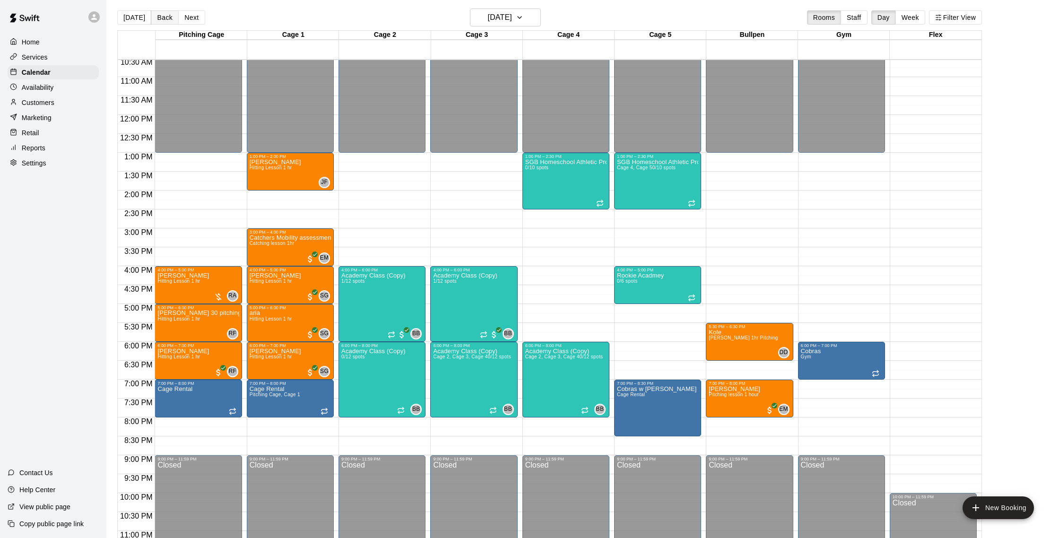
click at [172, 15] on button "Back" at bounding box center [165, 17] width 28 height 14
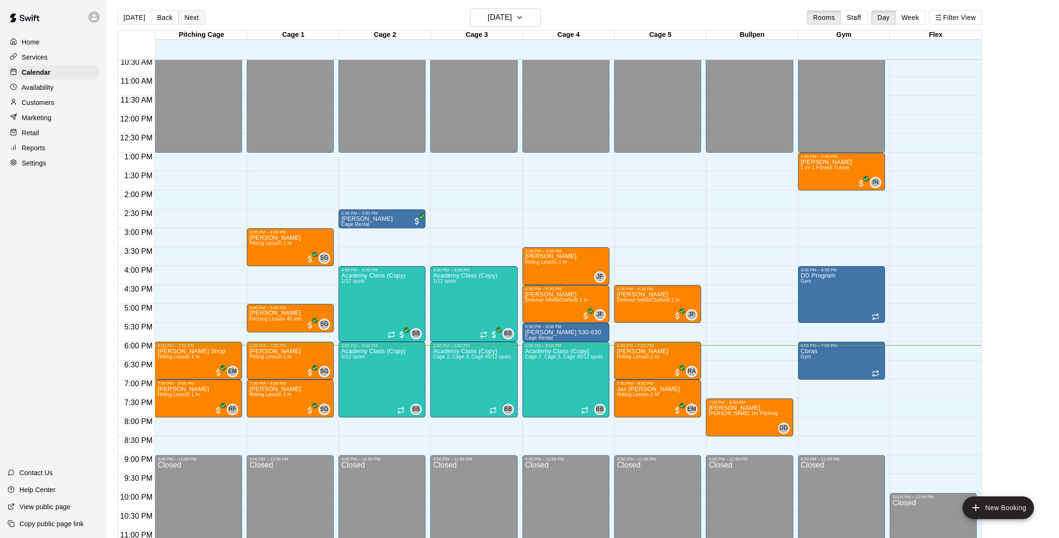
click at [198, 18] on button "Next" at bounding box center [191, 17] width 26 height 14
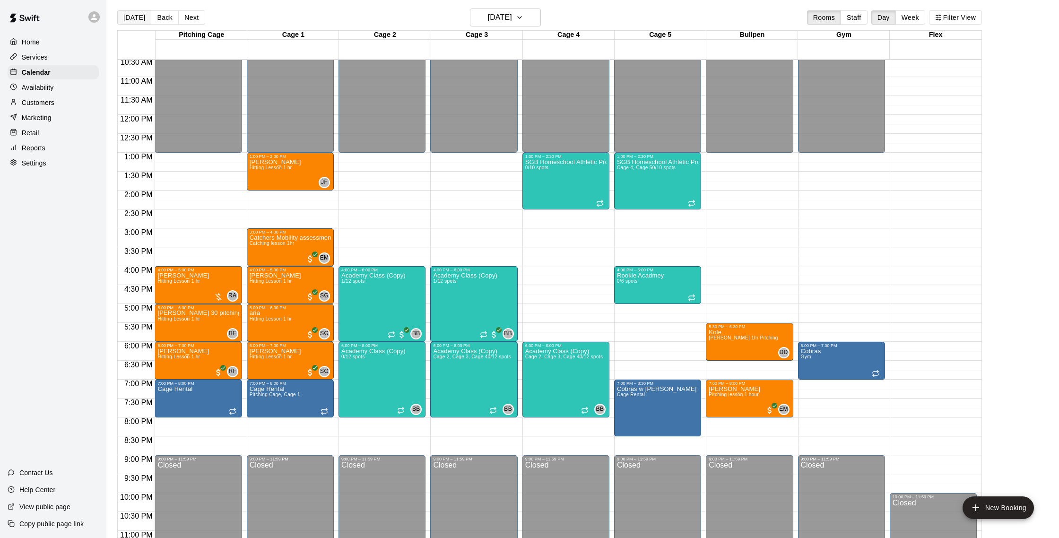
click at [128, 14] on button "[DATE]" at bounding box center [134, 17] width 34 height 14
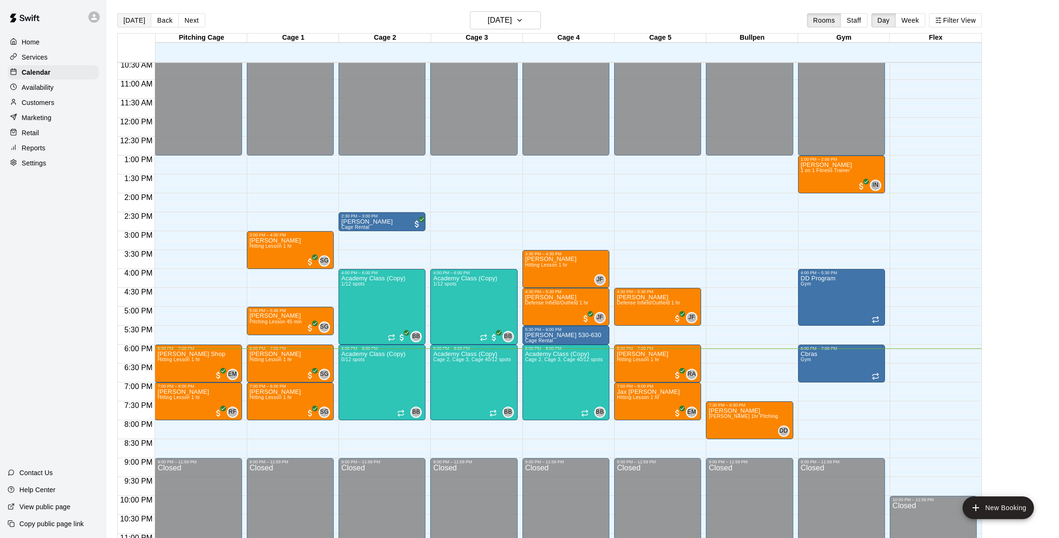
scroll to position [0, 0]
click at [181, 21] on button "Next" at bounding box center [191, 20] width 26 height 14
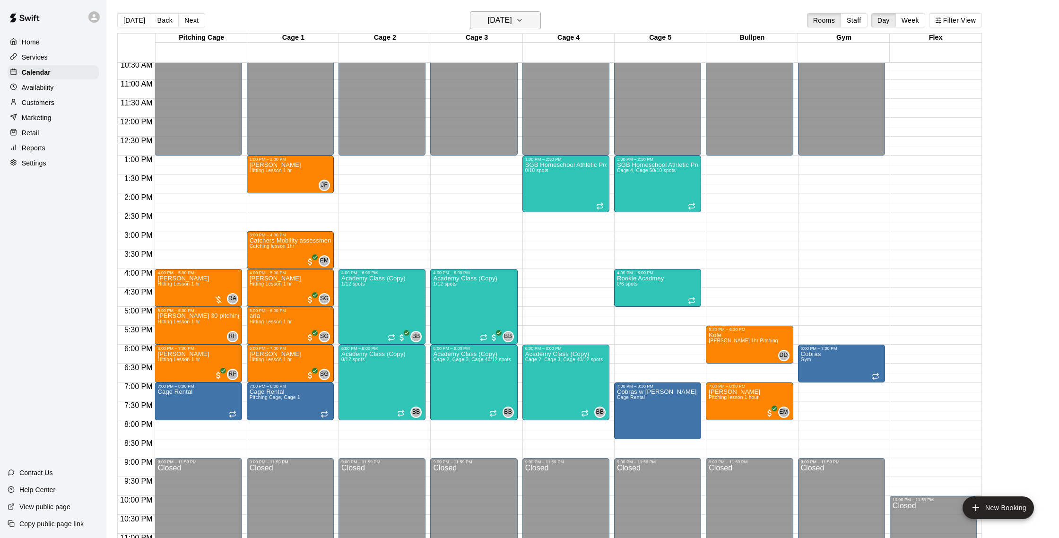
click at [504, 19] on h6 "[DATE]" at bounding box center [500, 20] width 24 height 13
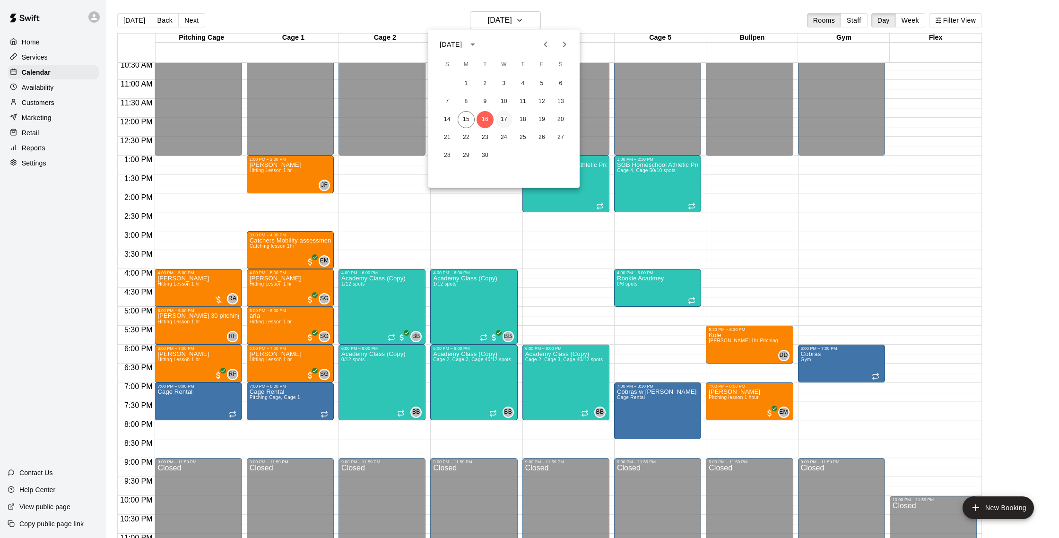
click at [505, 117] on button "17" at bounding box center [503, 119] width 17 height 17
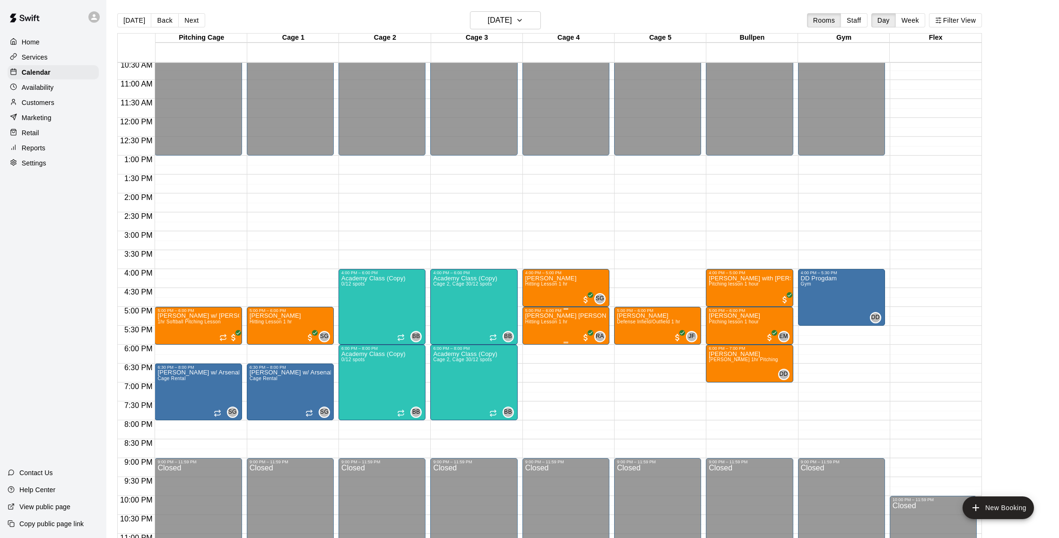
click at [536, 322] on span "Hitting Lesson 1 hr" at bounding box center [546, 321] width 43 height 5
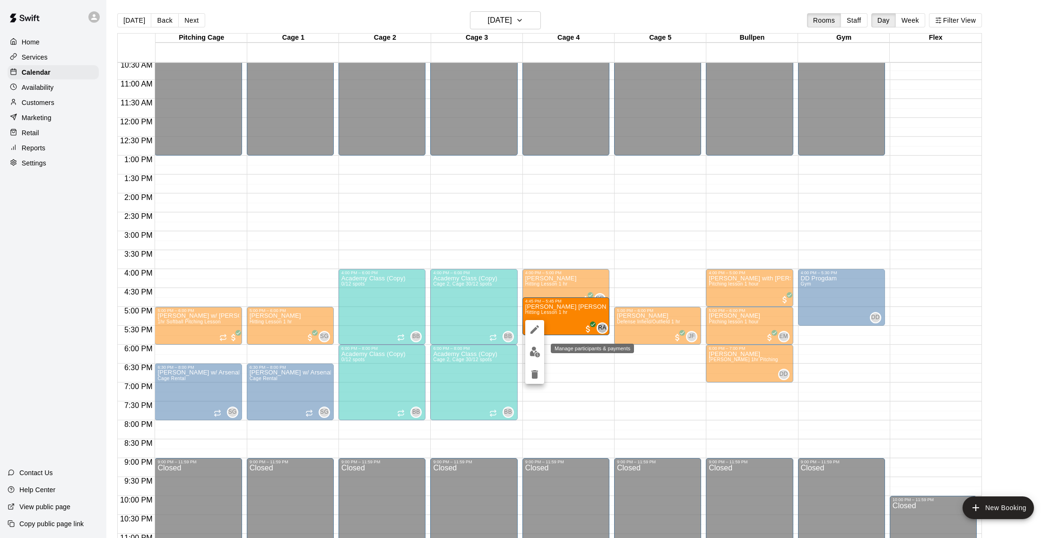
click at [530, 351] on img "edit" at bounding box center [534, 351] width 11 height 11
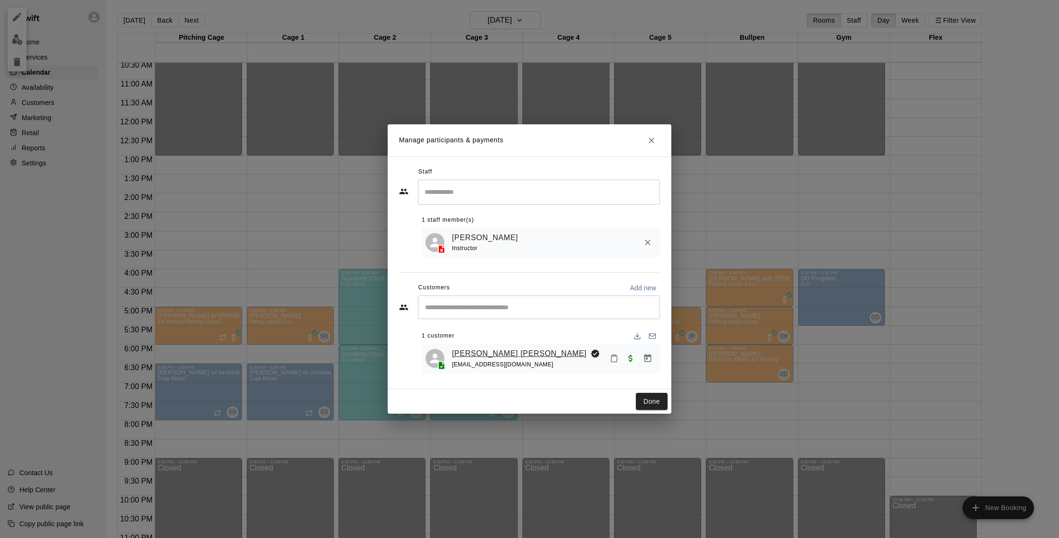
click at [496, 354] on link "[PERSON_NAME] [PERSON_NAME]" at bounding box center [519, 353] width 135 height 12
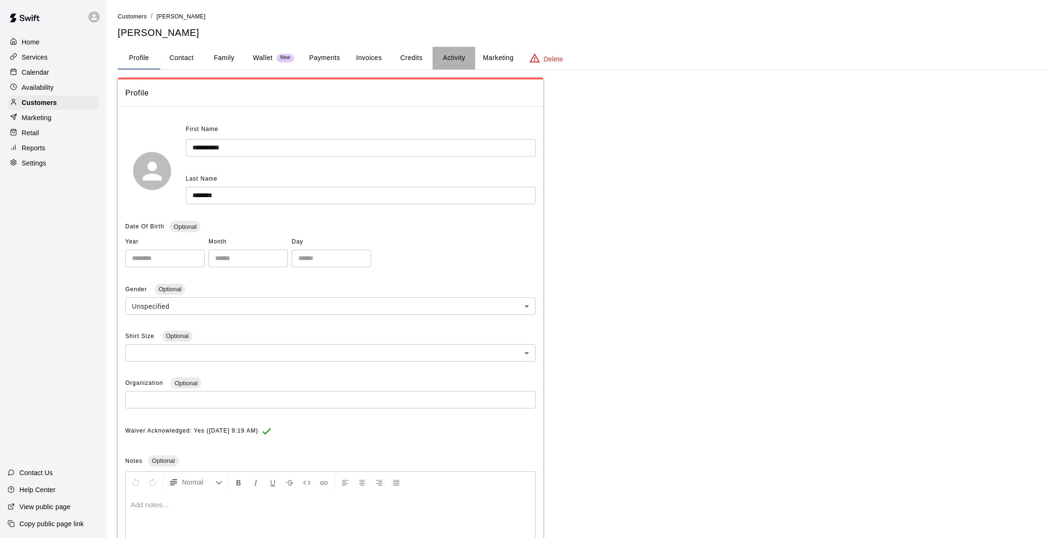
click at [450, 56] on button "Activity" at bounding box center [453, 58] width 43 height 23
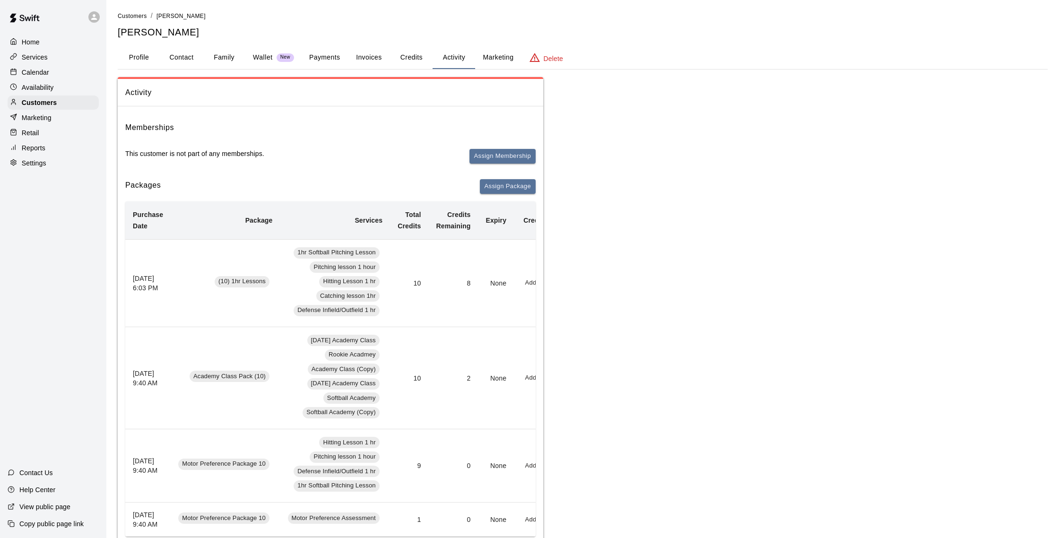
click at [51, 74] on div "Calendar" at bounding box center [53, 72] width 91 height 14
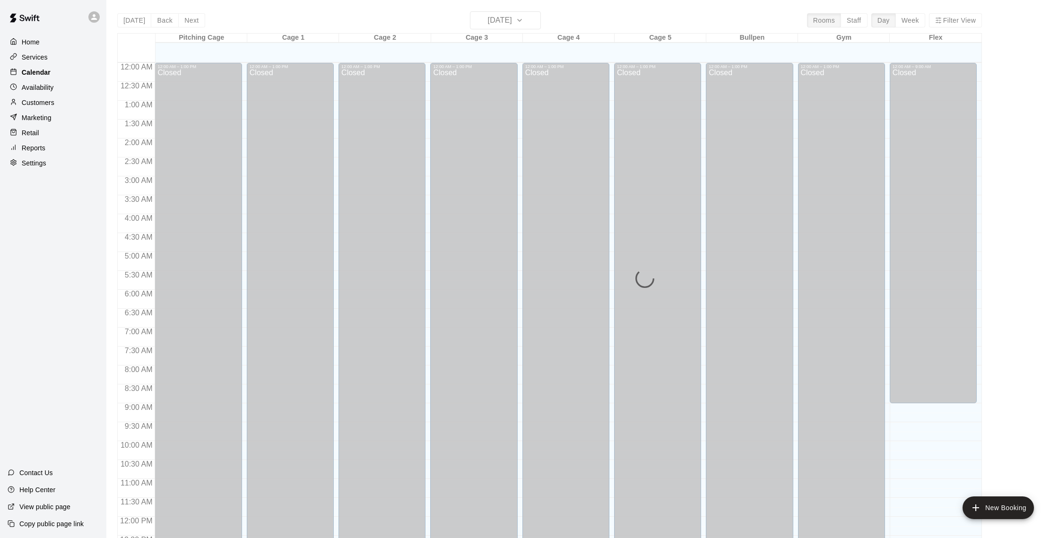
scroll to position [394, 0]
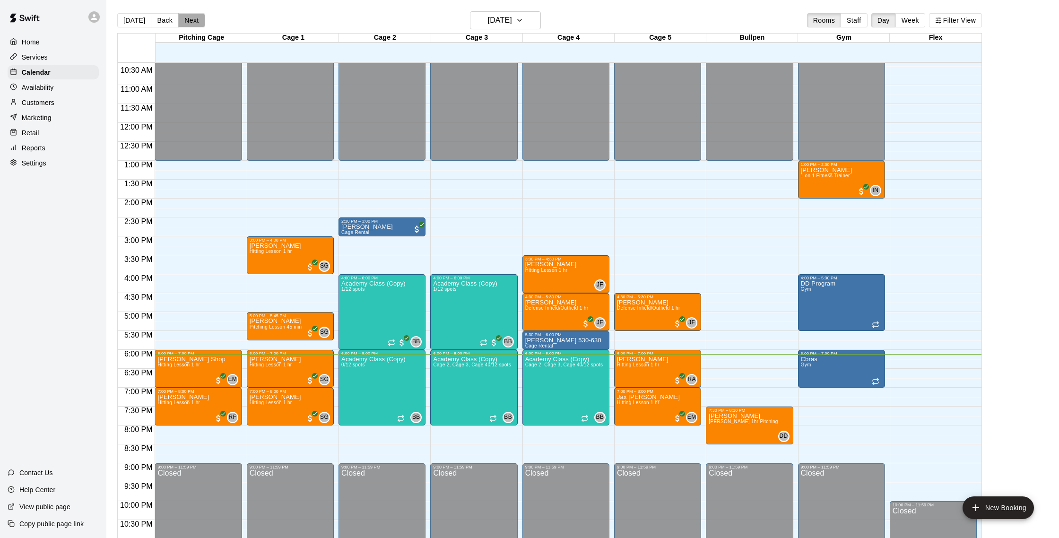
click at [191, 25] on button "Next" at bounding box center [191, 20] width 26 height 14
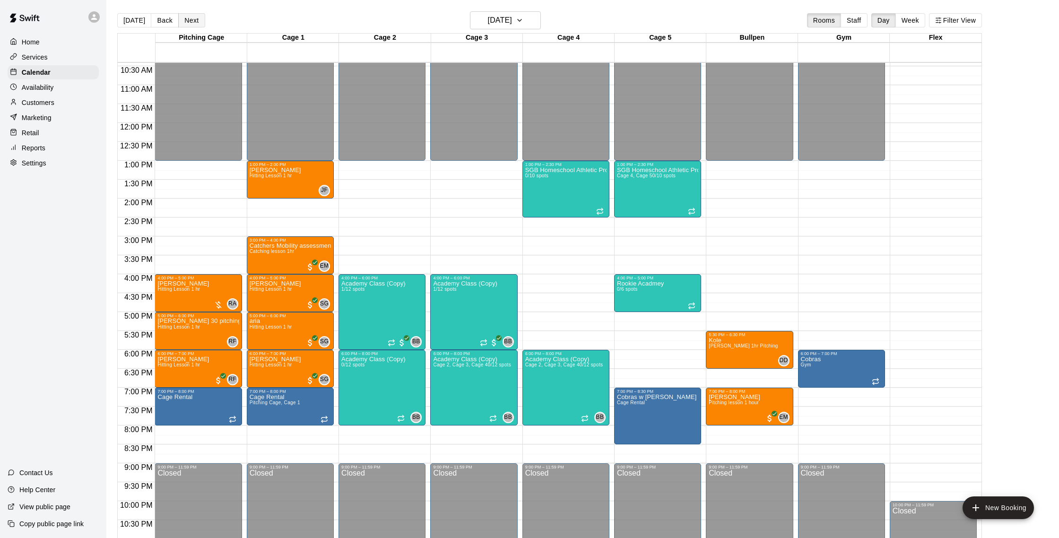
click at [194, 24] on button "Next" at bounding box center [191, 20] width 26 height 14
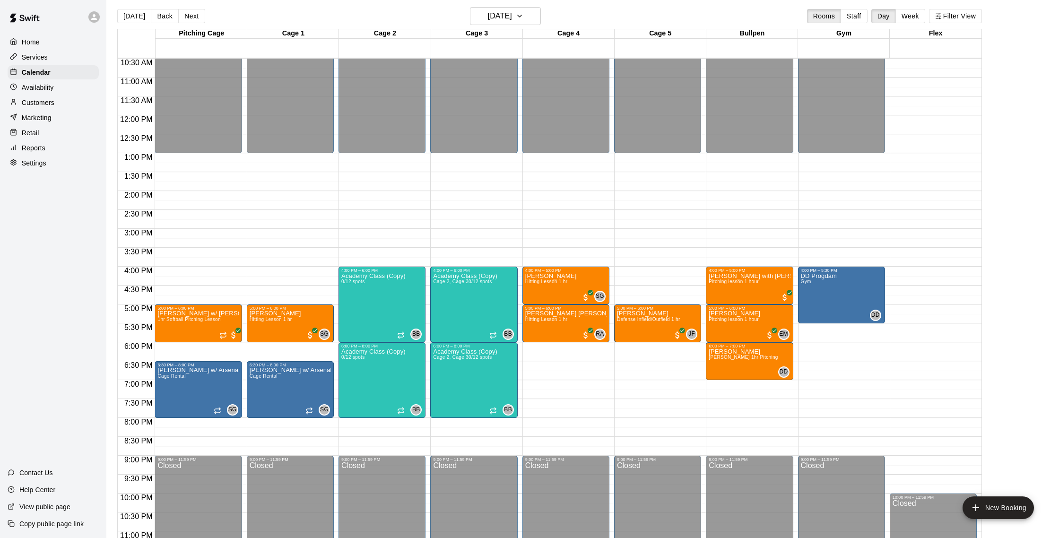
scroll to position [4, 0]
click at [186, 13] on button "Next" at bounding box center [191, 16] width 26 height 14
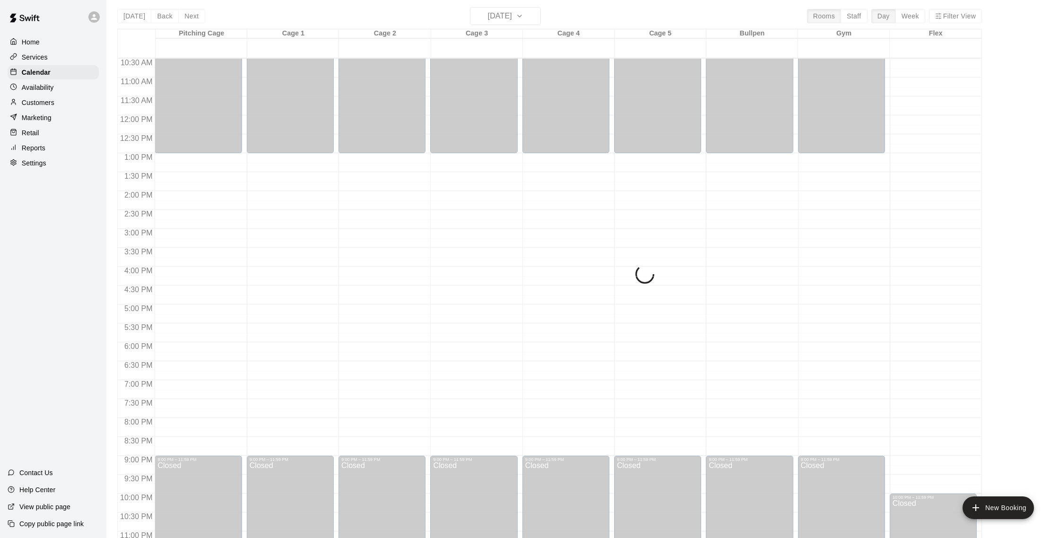
click at [169, 16] on div "Today Back Next Thursday Sep 18 Rooms Staff Day Week Filter View Pitching Cage …" at bounding box center [549, 276] width 864 height 538
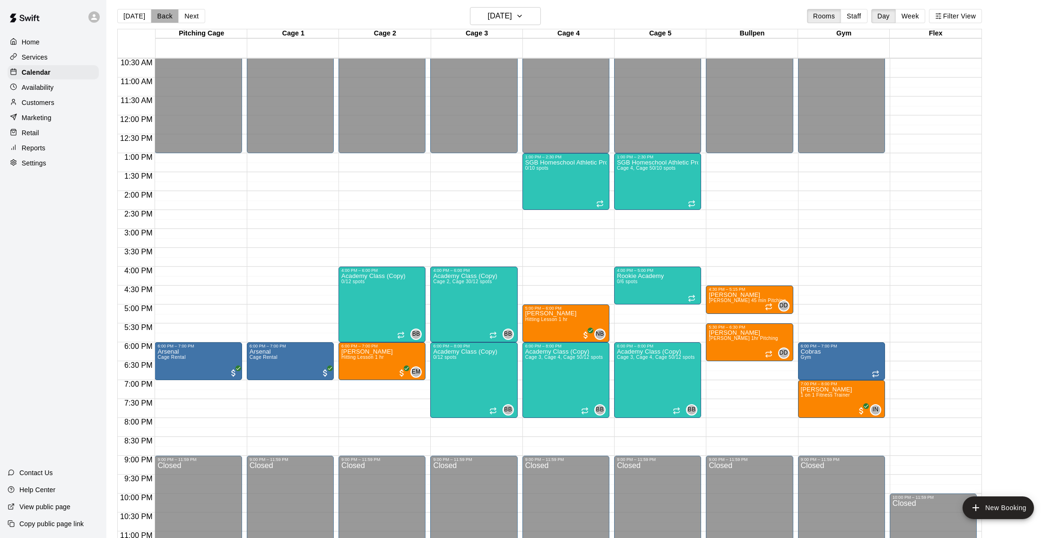
click at [169, 16] on button "Back" at bounding box center [165, 16] width 28 height 14
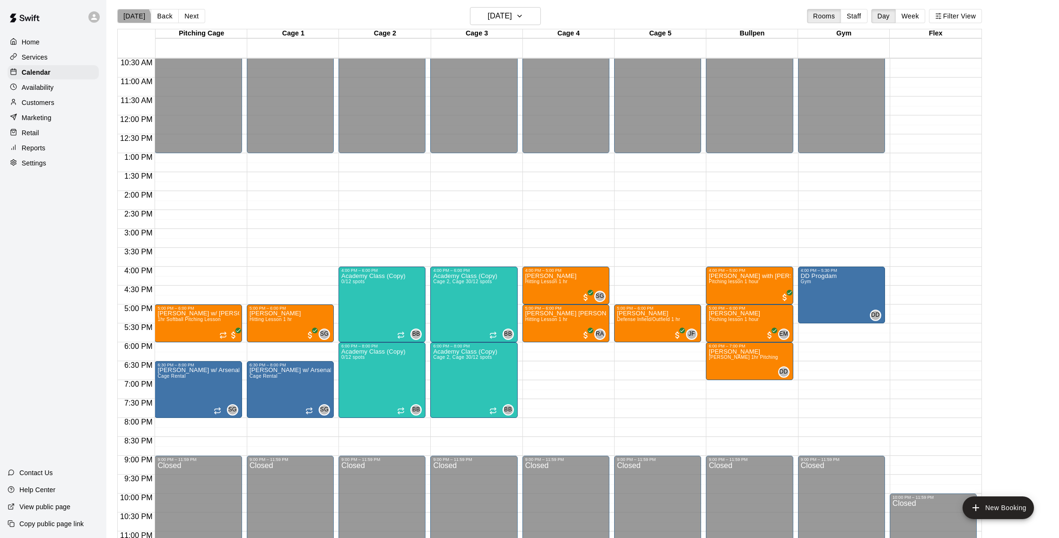
click at [133, 18] on button "[DATE]" at bounding box center [134, 16] width 34 height 14
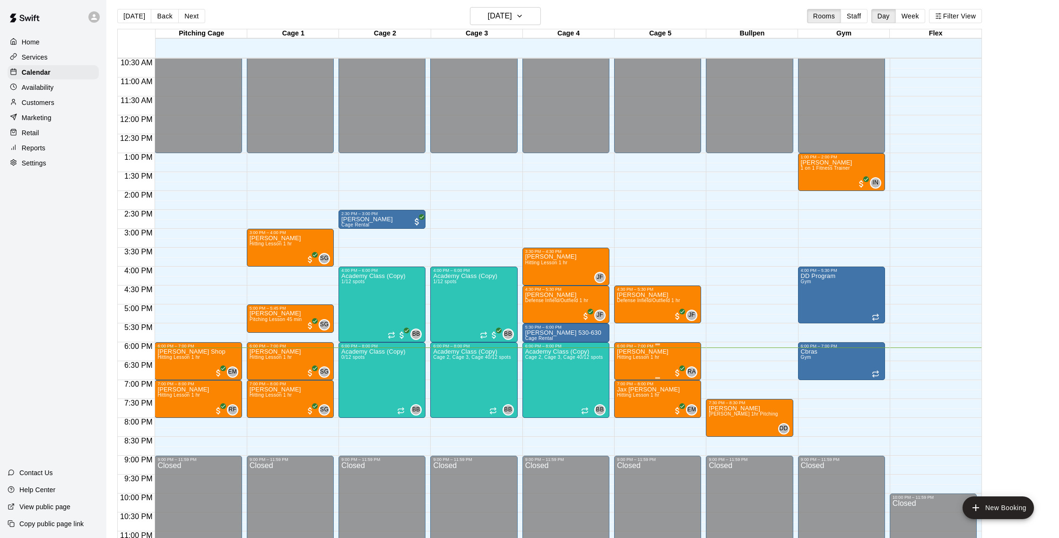
click at [625, 381] on img "edit" at bounding box center [626, 380] width 11 height 11
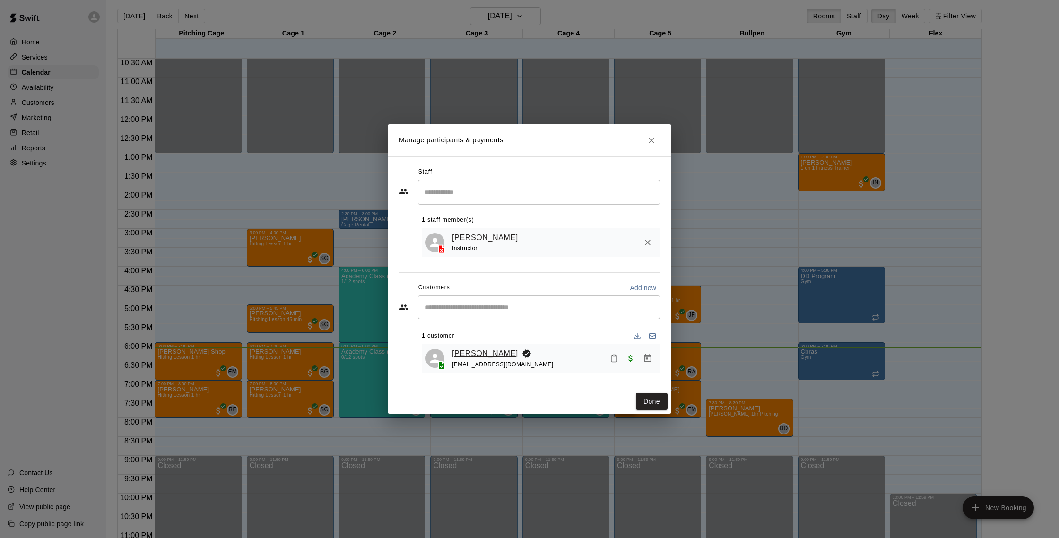
click at [514, 350] on link "[PERSON_NAME]" at bounding box center [485, 353] width 66 height 12
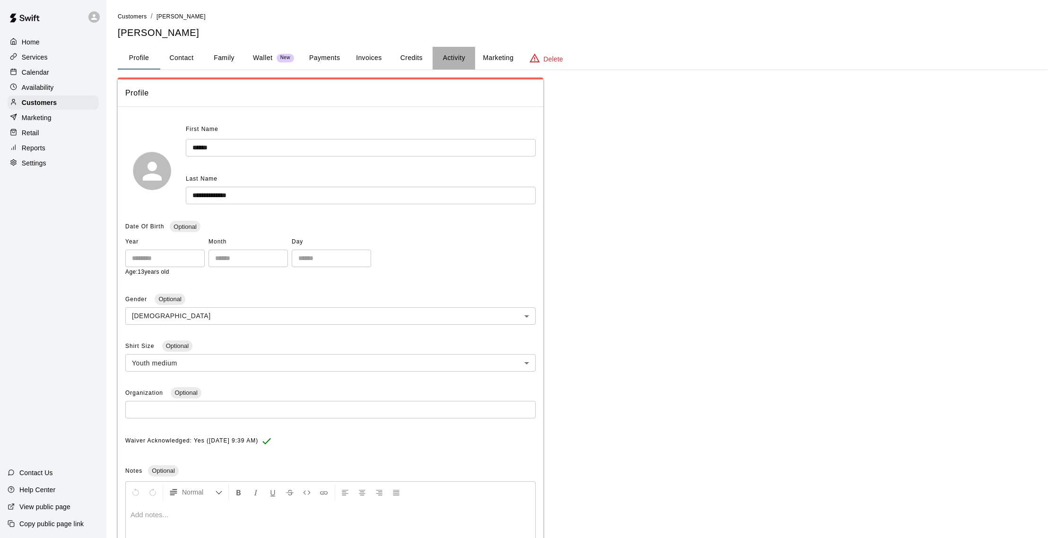
click at [459, 66] on button "Activity" at bounding box center [453, 58] width 43 height 23
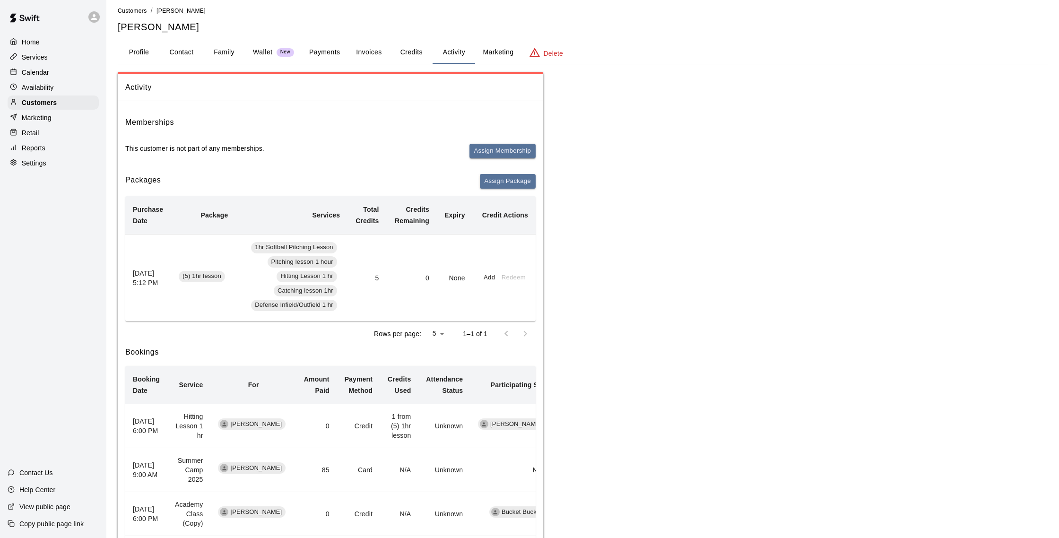
scroll to position [4, 0]
click at [329, 56] on button "Payments" at bounding box center [325, 54] width 46 height 23
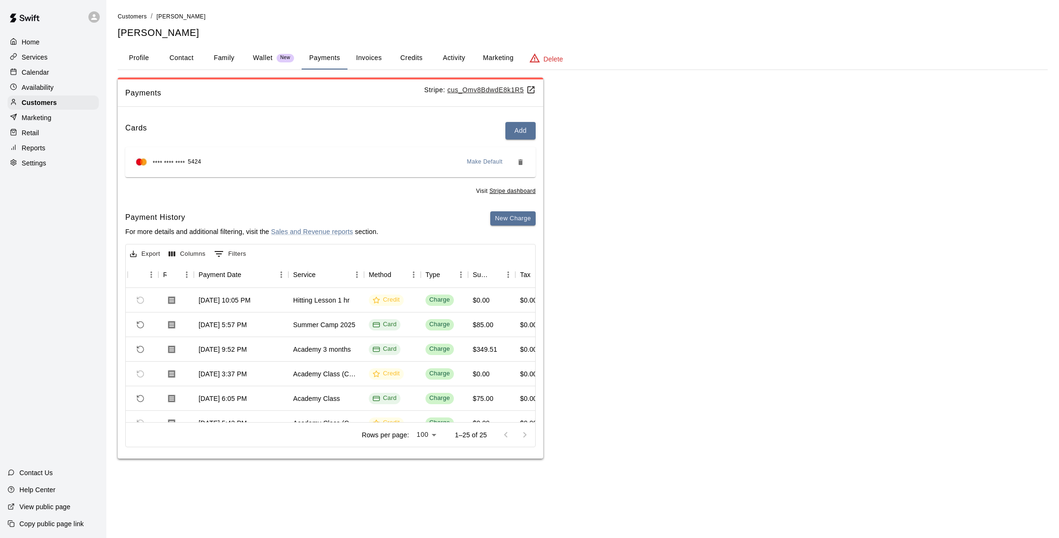
scroll to position [0, 0]
click at [446, 60] on button "Activity" at bounding box center [453, 58] width 43 height 23
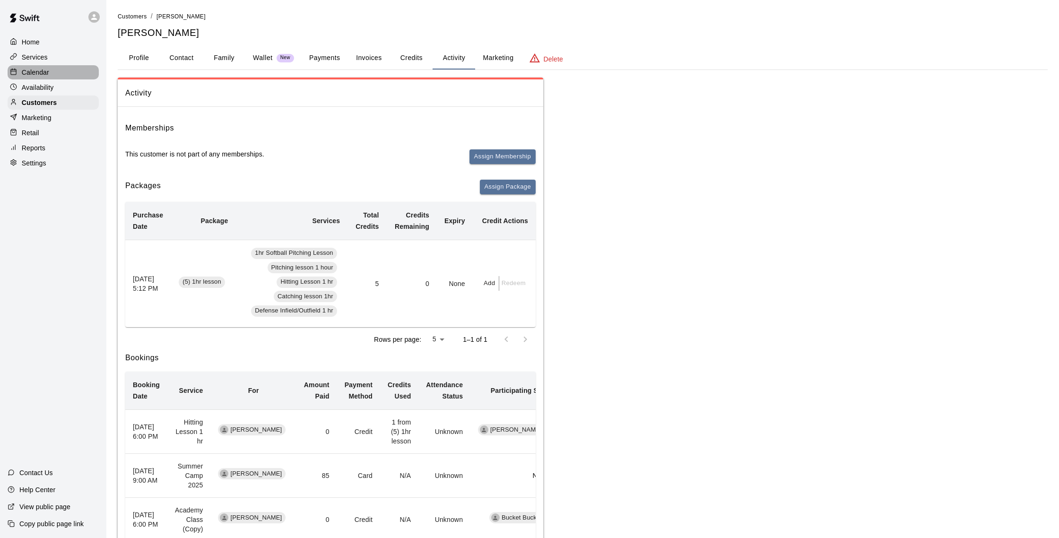
click at [73, 78] on div "Calendar" at bounding box center [53, 72] width 91 height 14
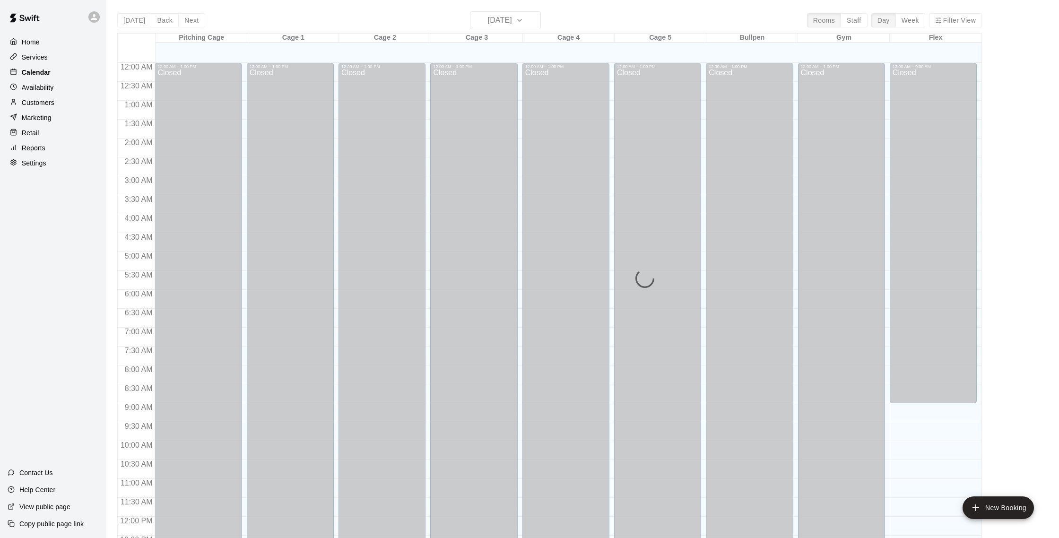
scroll to position [394, 0]
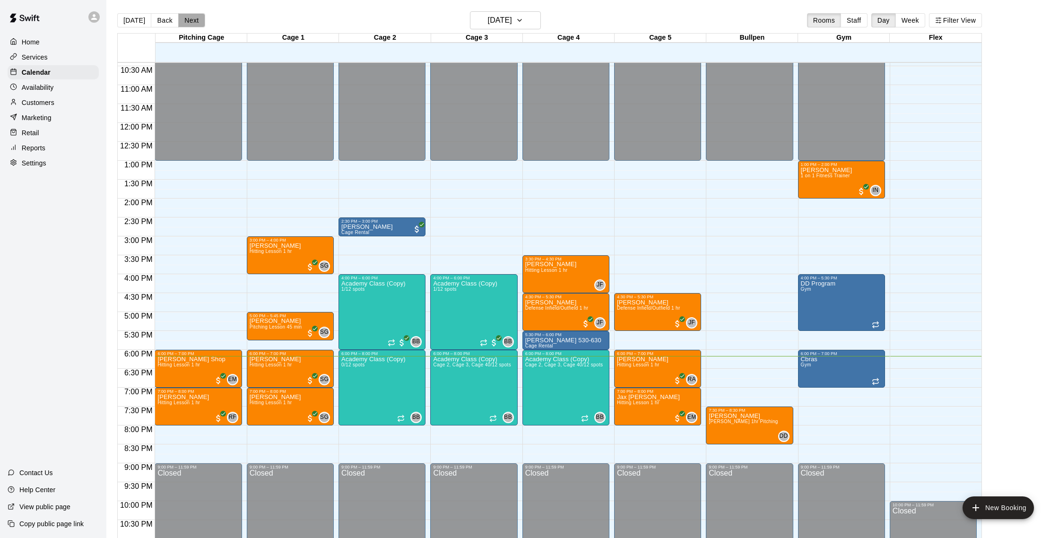
click at [184, 14] on button "Next" at bounding box center [191, 20] width 26 height 14
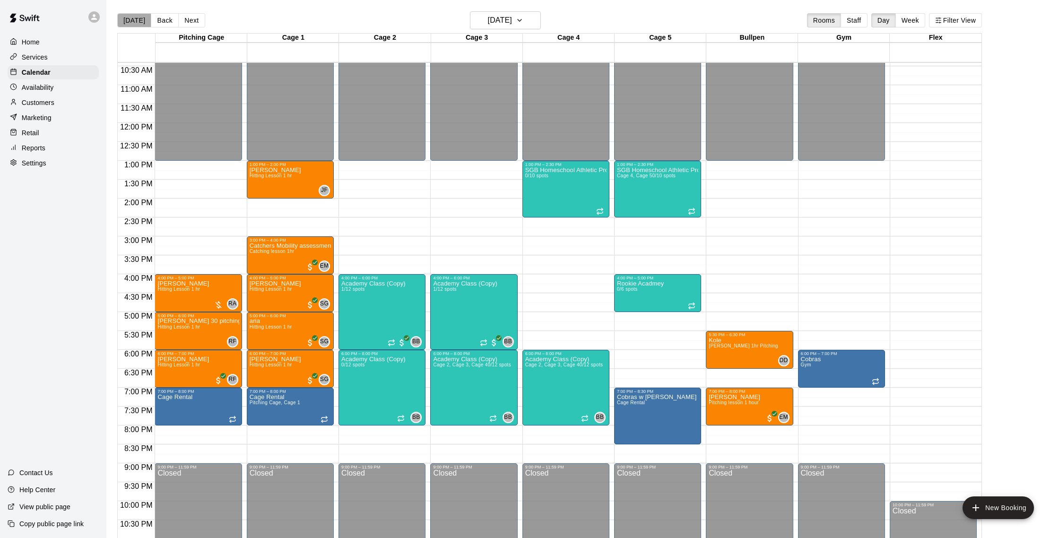
click at [147, 20] on button "[DATE]" at bounding box center [134, 20] width 34 height 14
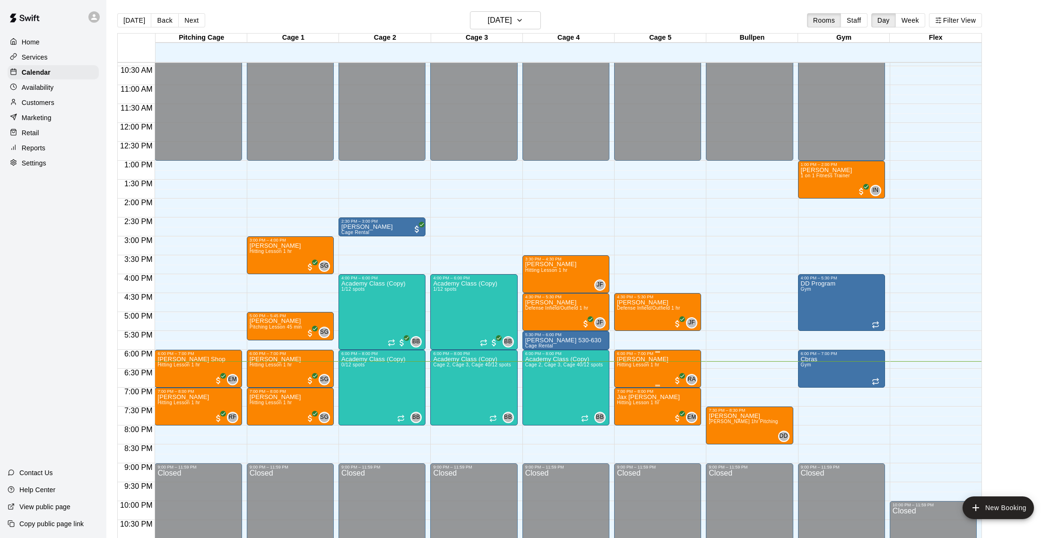
click at [656, 359] on p "[PERSON_NAME]" at bounding box center [643, 359] width 52 height 0
click at [631, 391] on button "edit" at bounding box center [626, 391] width 19 height 18
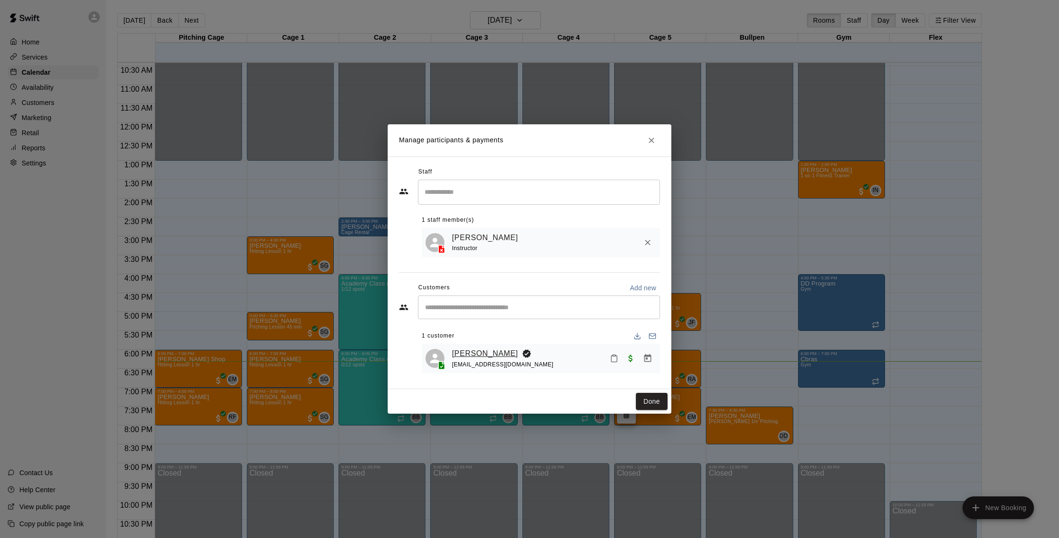
click at [489, 354] on link "[PERSON_NAME]" at bounding box center [485, 353] width 66 height 12
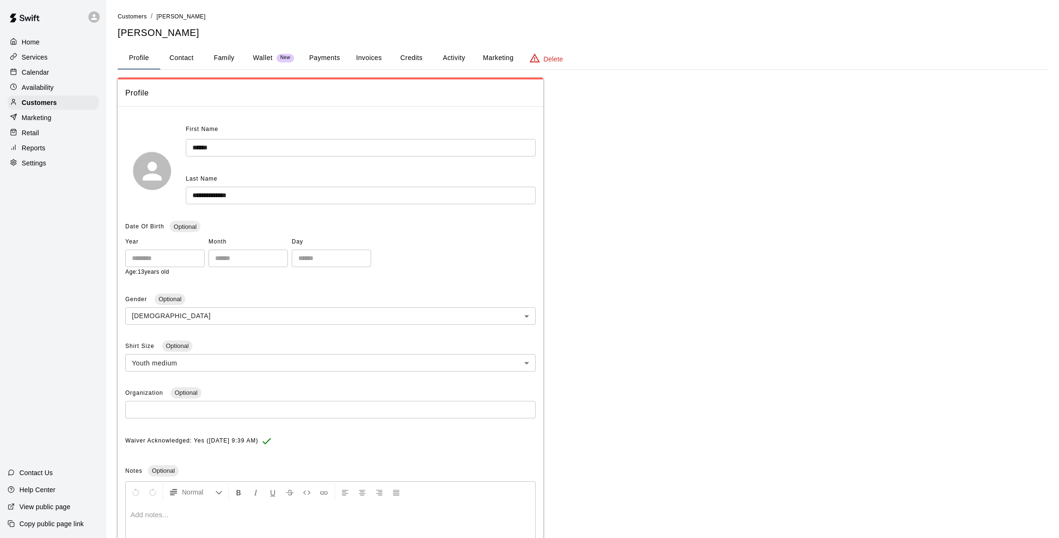
click at [182, 57] on button "Contact" at bounding box center [181, 58] width 43 height 23
select select "**"
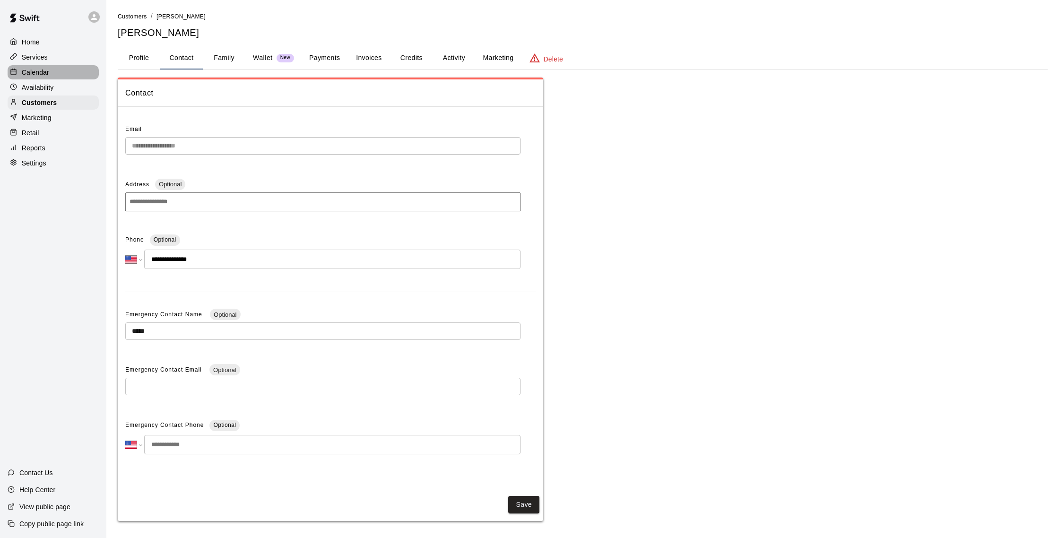
click at [46, 75] on p "Calendar" at bounding box center [35, 72] width 27 height 9
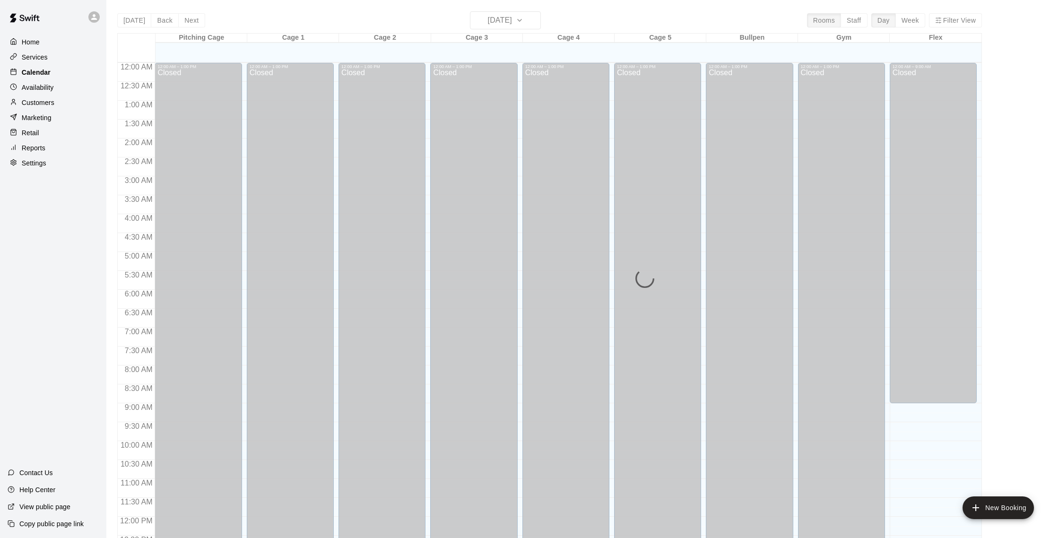
scroll to position [394, 0]
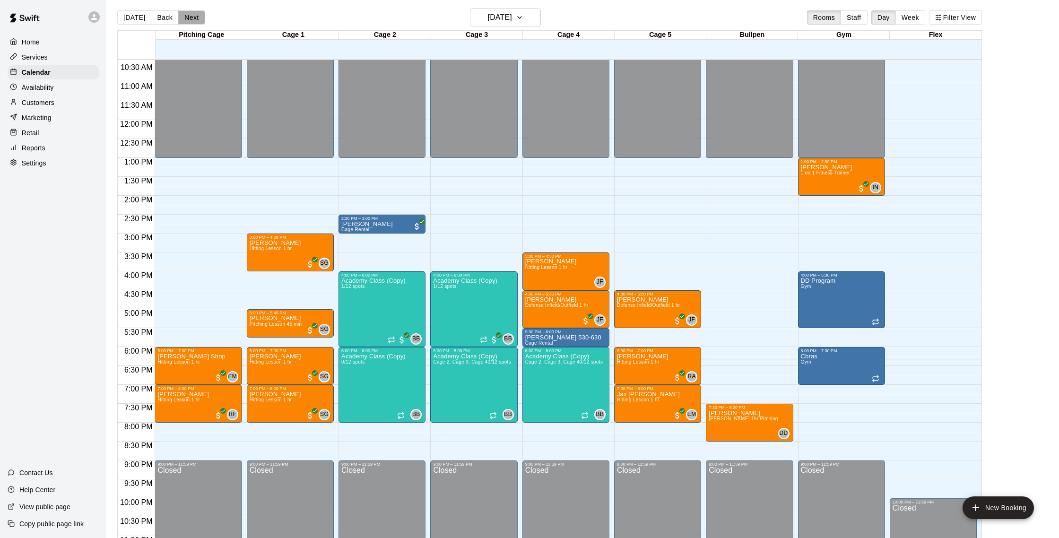
click at [194, 21] on button "Next" at bounding box center [191, 17] width 26 height 14
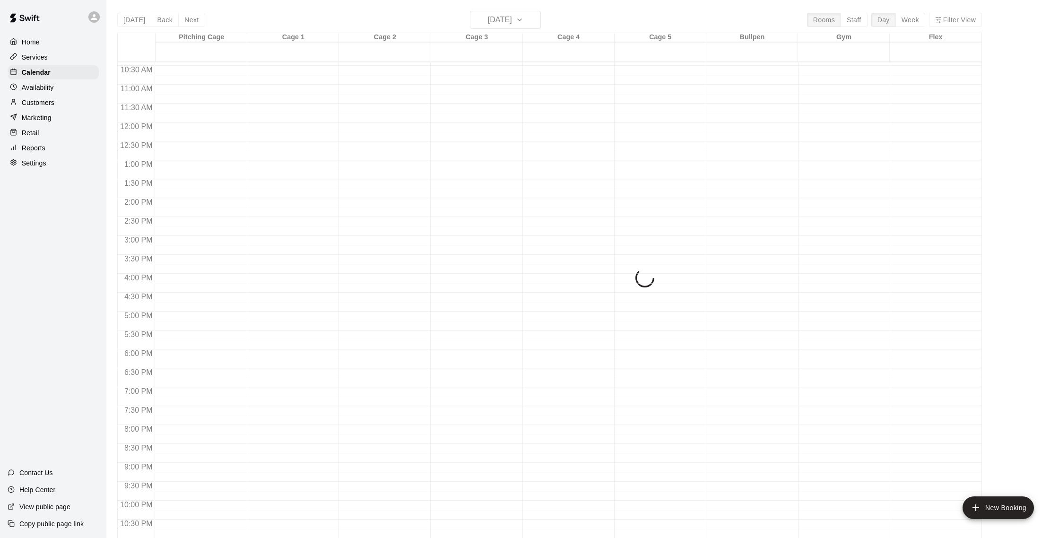
scroll to position [0, 0]
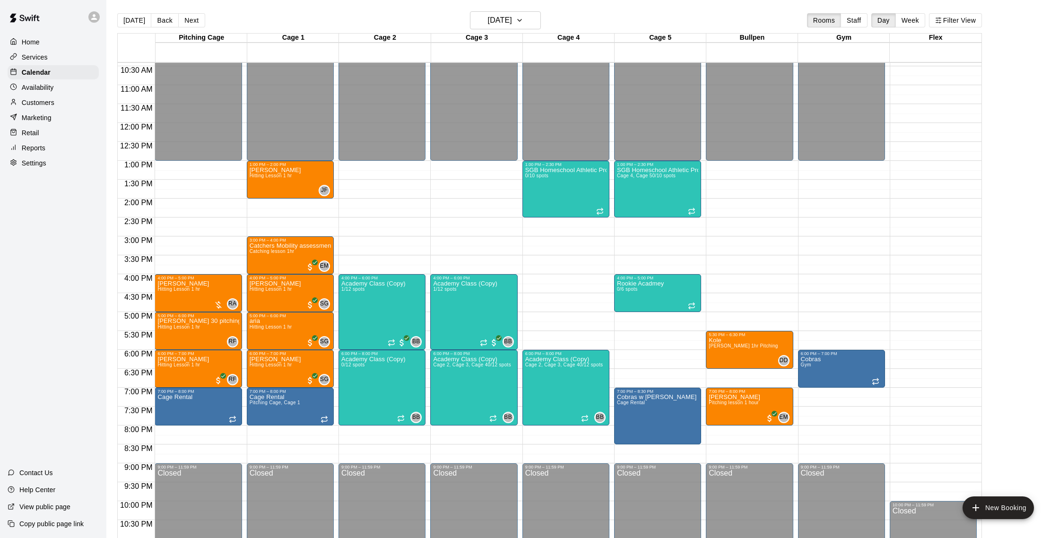
click at [194, 21] on button "Next" at bounding box center [191, 20] width 26 height 14
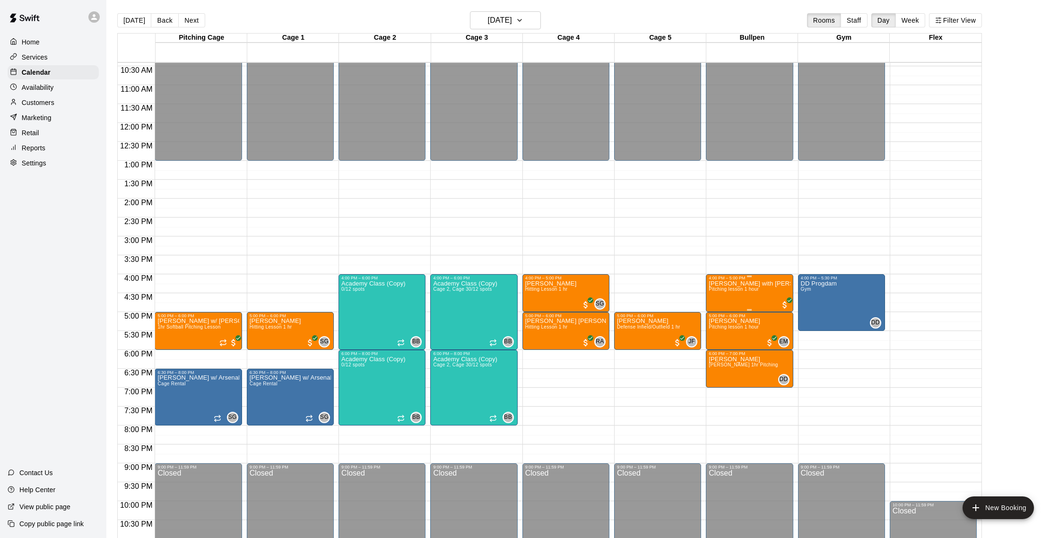
click at [738, 292] on span "Pitching lesson 1 hour" at bounding box center [733, 288] width 50 height 5
click at [635, 281] on div at bounding box center [529, 269] width 1059 height 538
click at [533, 313] on img "edit" at bounding box center [534, 313] width 11 height 11
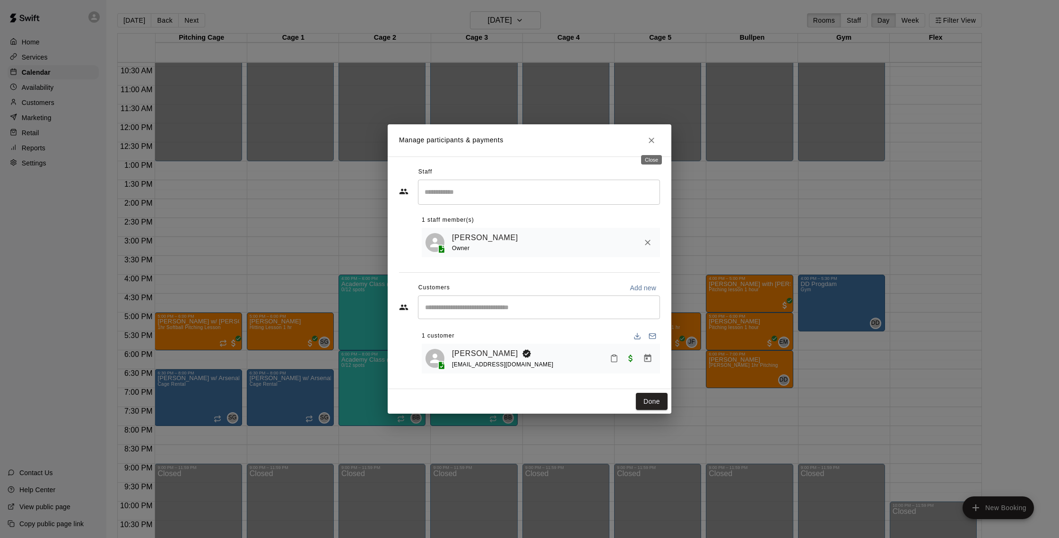
click at [652, 141] on icon "Close" at bounding box center [651, 140] width 9 height 9
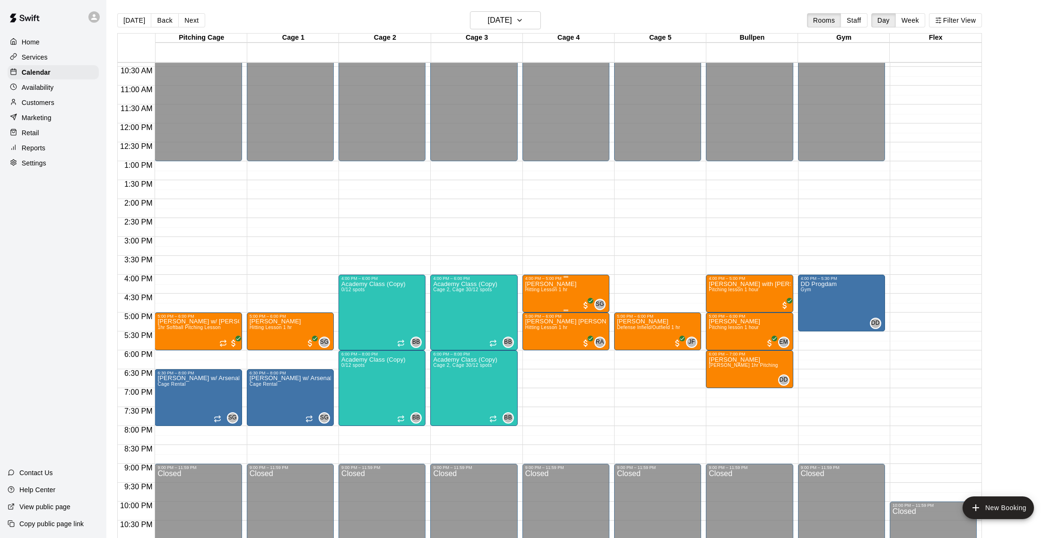
click at [545, 290] on span "Hitting Lesson 1 hr" at bounding box center [546, 289] width 43 height 5
click at [430, 218] on div at bounding box center [529, 269] width 1059 height 538
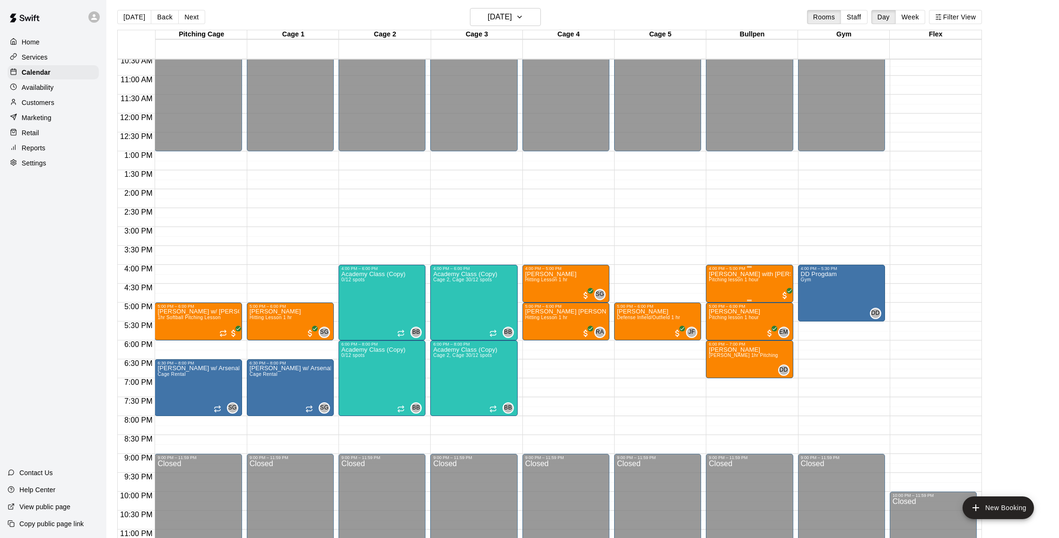
scroll to position [401, 0]
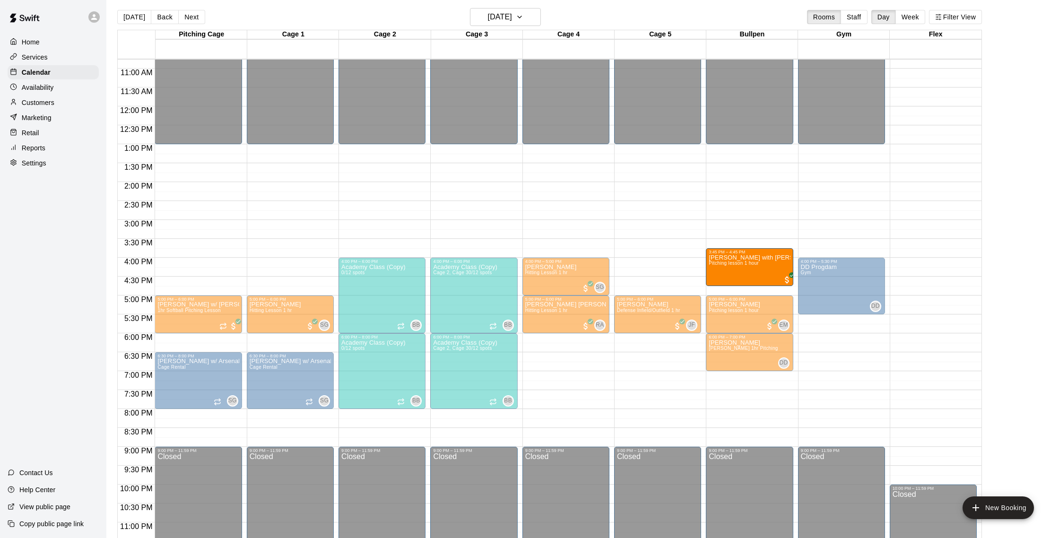
drag, startPoint x: 724, startPoint y: 284, endPoint x: 724, endPoint y: 277, distance: 6.6
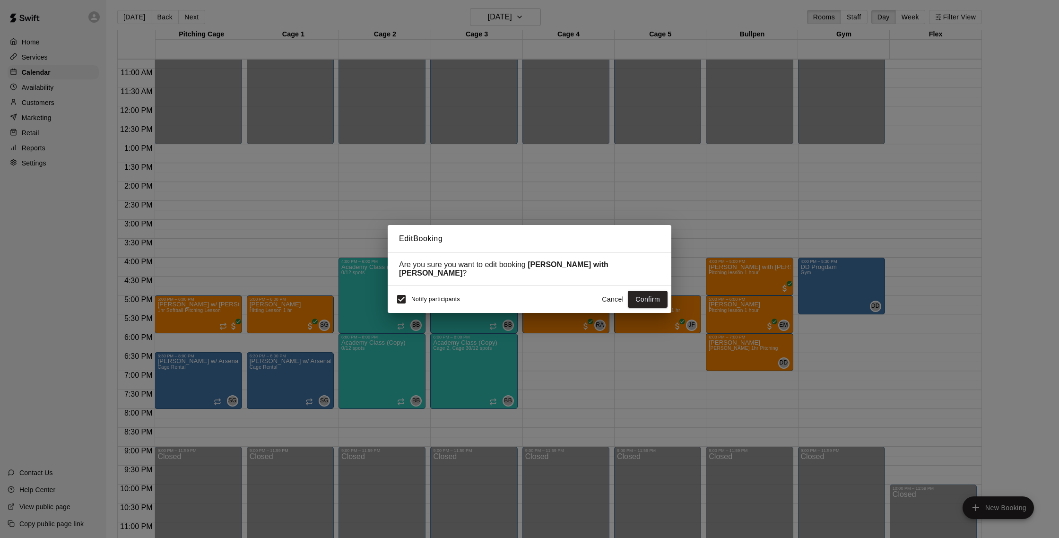
scroll to position [411, 0]
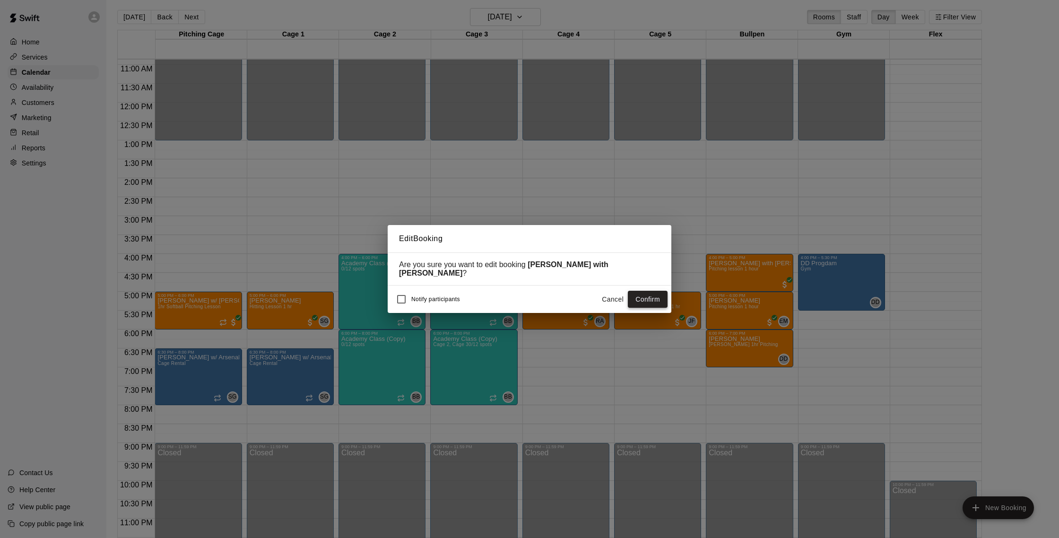
click at [639, 291] on button "Confirm" at bounding box center [648, 299] width 40 height 17
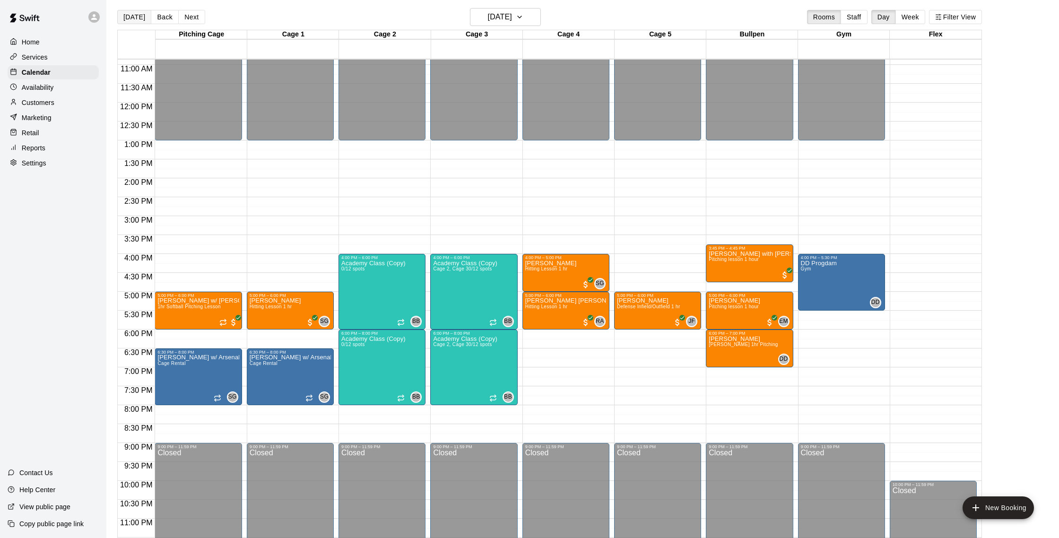
click at [122, 16] on button "[DATE]" at bounding box center [134, 17] width 34 height 14
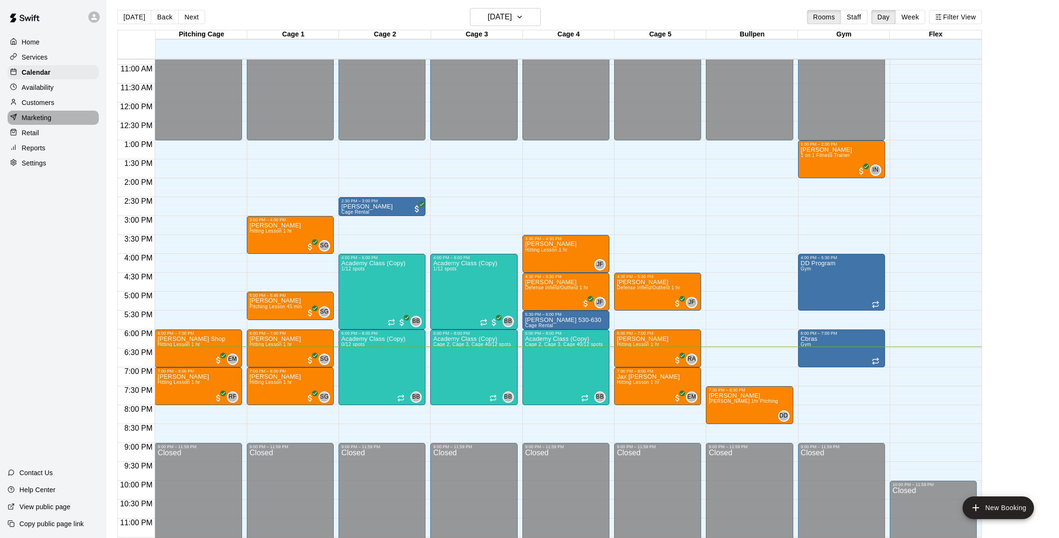
click at [30, 121] on p "Marketing" at bounding box center [37, 117] width 30 height 9
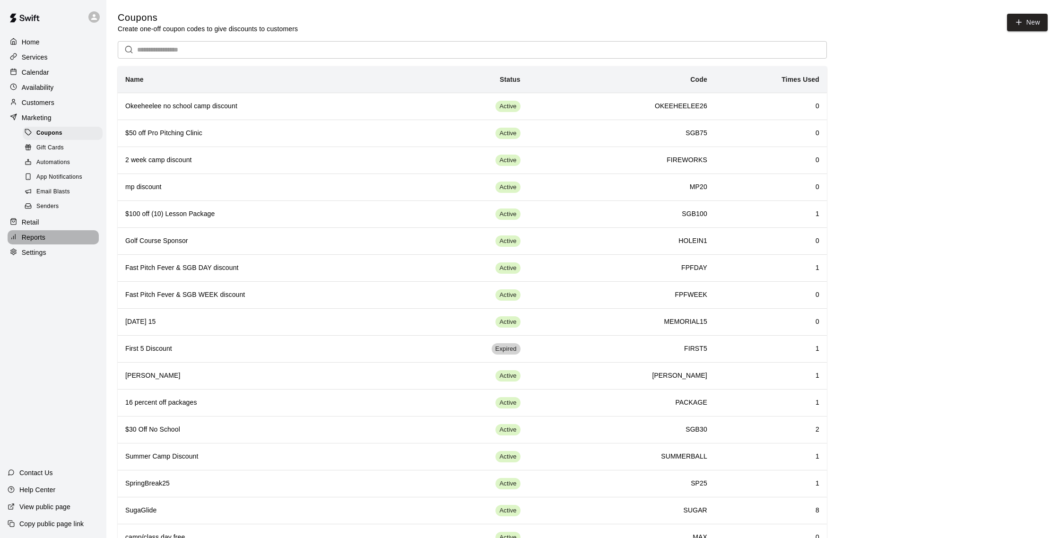
click at [47, 230] on div "Reports" at bounding box center [53, 237] width 91 height 14
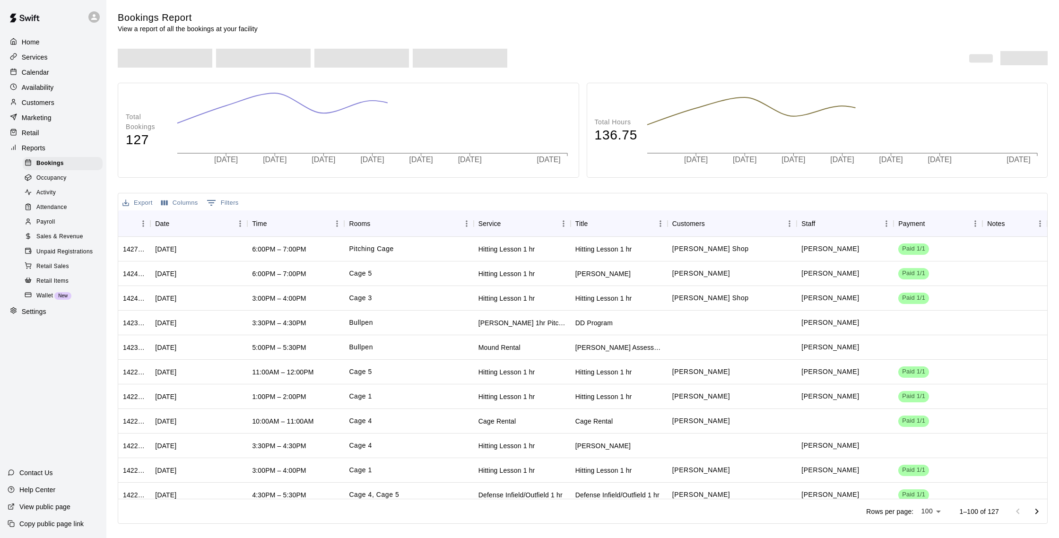
click at [43, 75] on p "Calendar" at bounding box center [35, 72] width 27 height 9
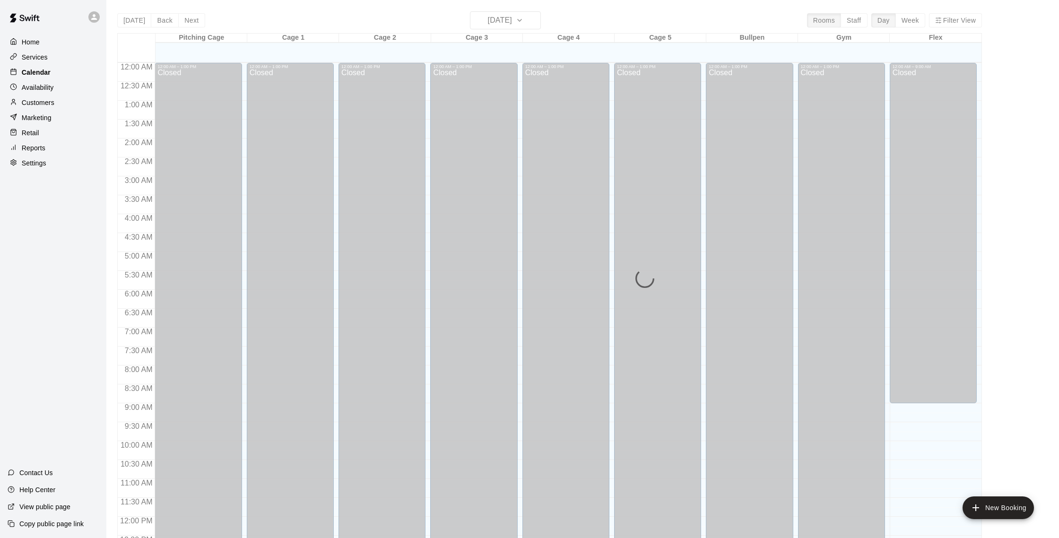
scroll to position [394, 0]
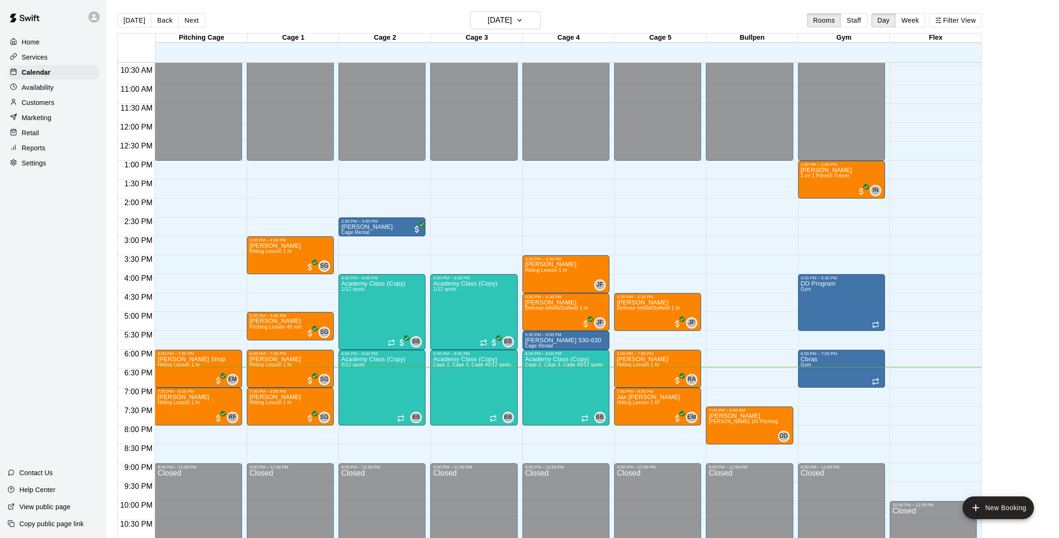
click at [52, 102] on p "Customers" at bounding box center [38, 102] width 33 height 9
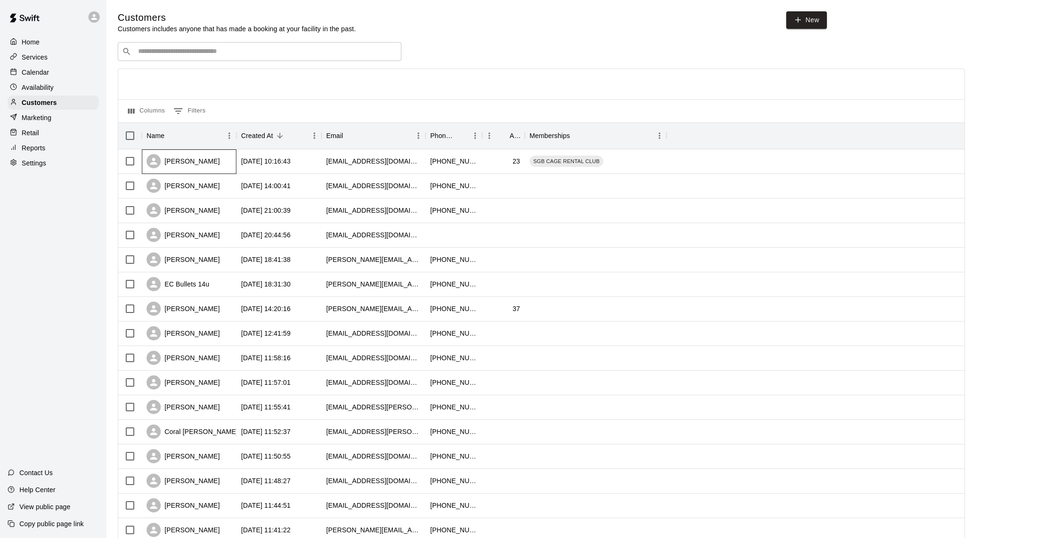
click at [205, 166] on div "[PERSON_NAME]" at bounding box center [189, 161] width 95 height 25
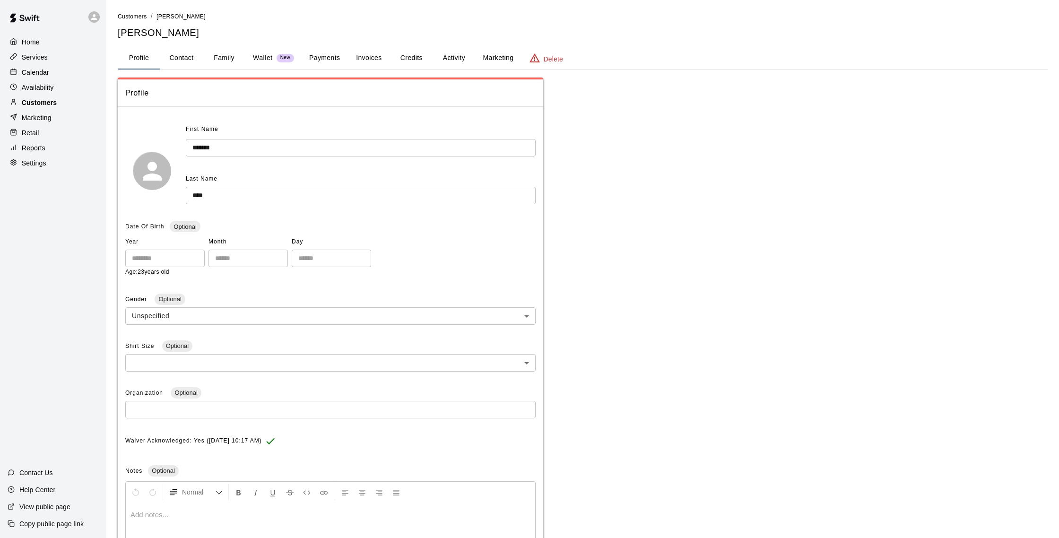
click at [62, 104] on div "Customers" at bounding box center [53, 102] width 91 height 14
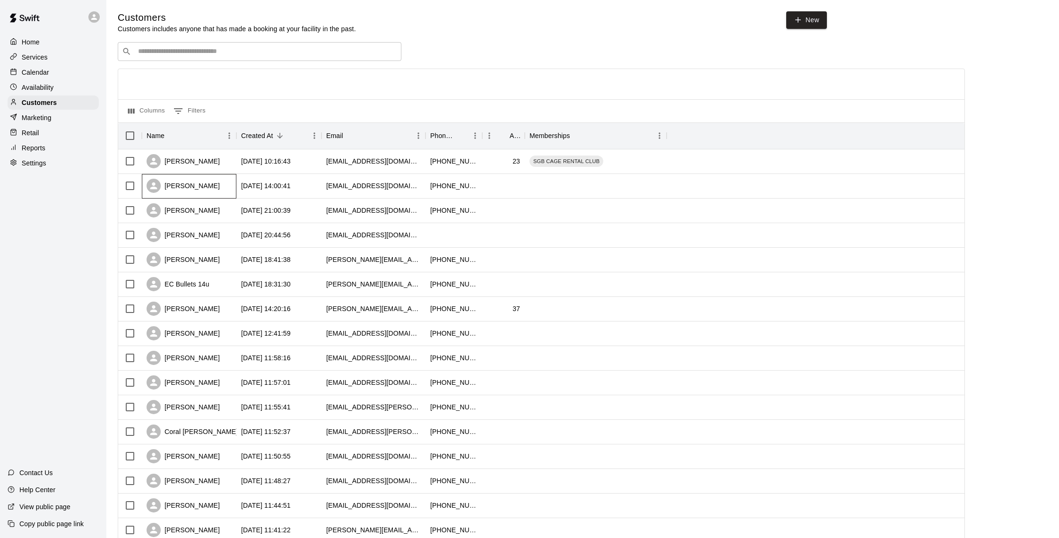
click at [177, 182] on div "[PERSON_NAME]" at bounding box center [183, 186] width 73 height 14
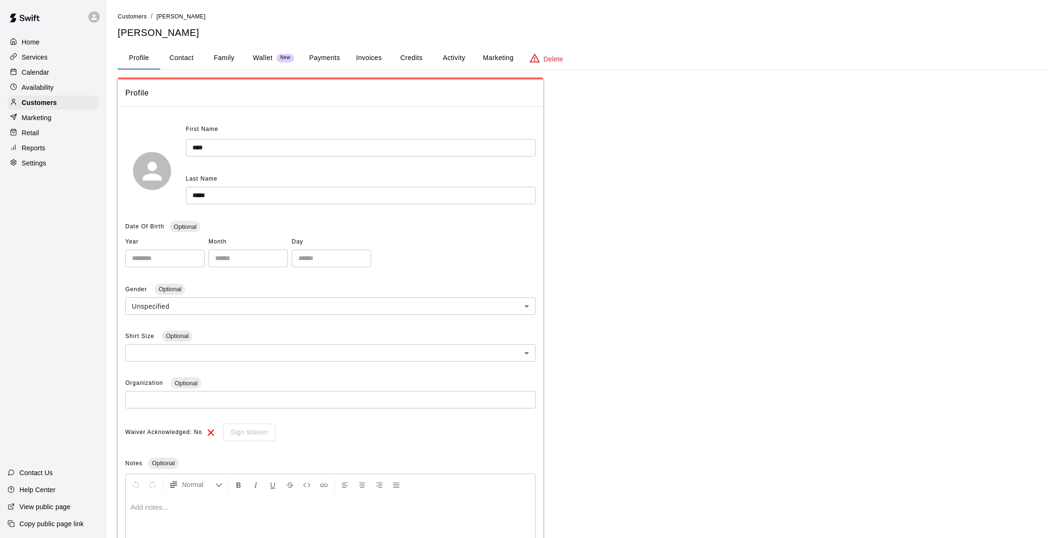
click at [493, 55] on button "Marketing" at bounding box center [498, 58] width 46 height 23
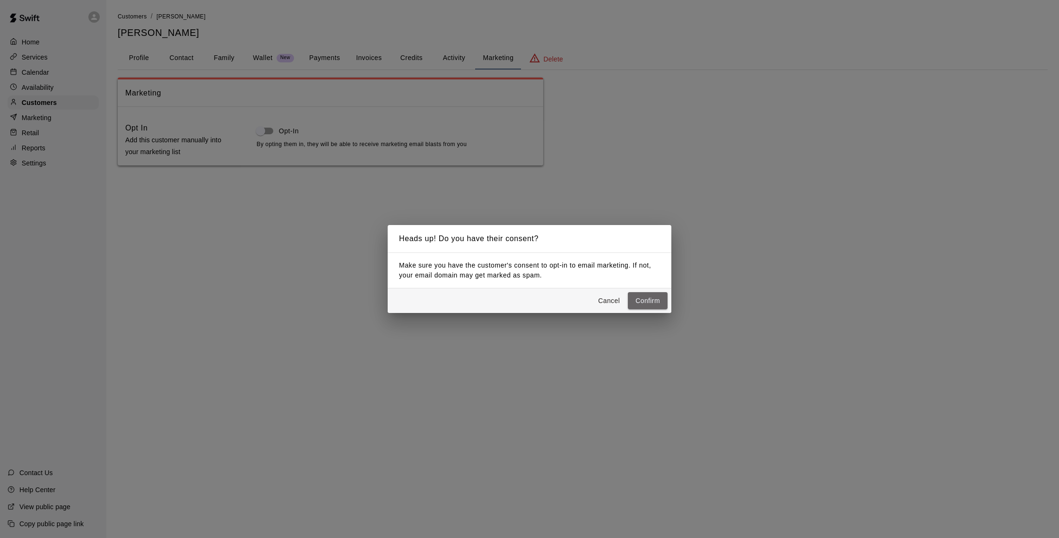
click at [658, 303] on button "Confirm" at bounding box center [648, 300] width 40 height 17
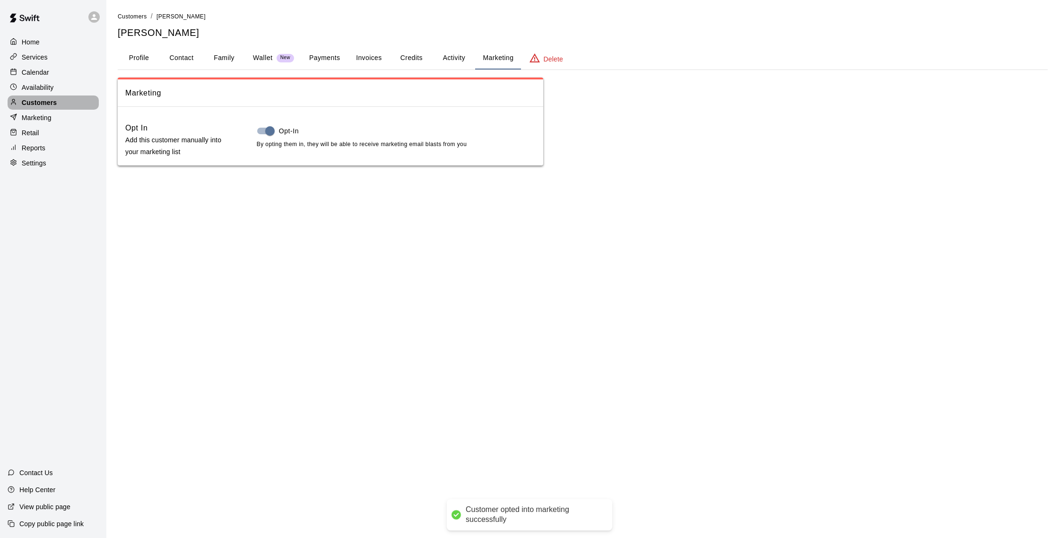
click at [35, 105] on p "Customers" at bounding box center [39, 102] width 35 height 9
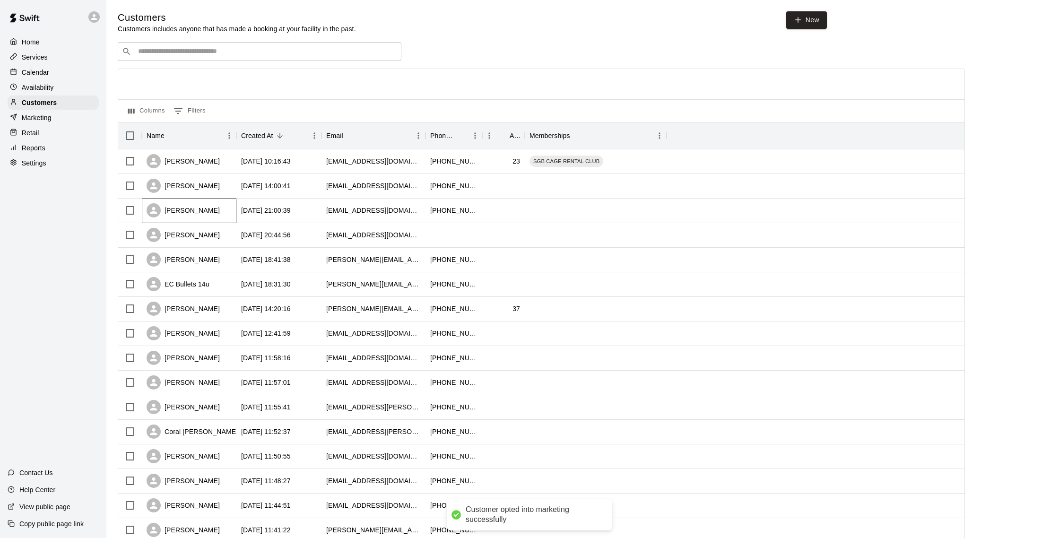
click at [206, 209] on div "[PERSON_NAME]" at bounding box center [189, 211] width 95 height 25
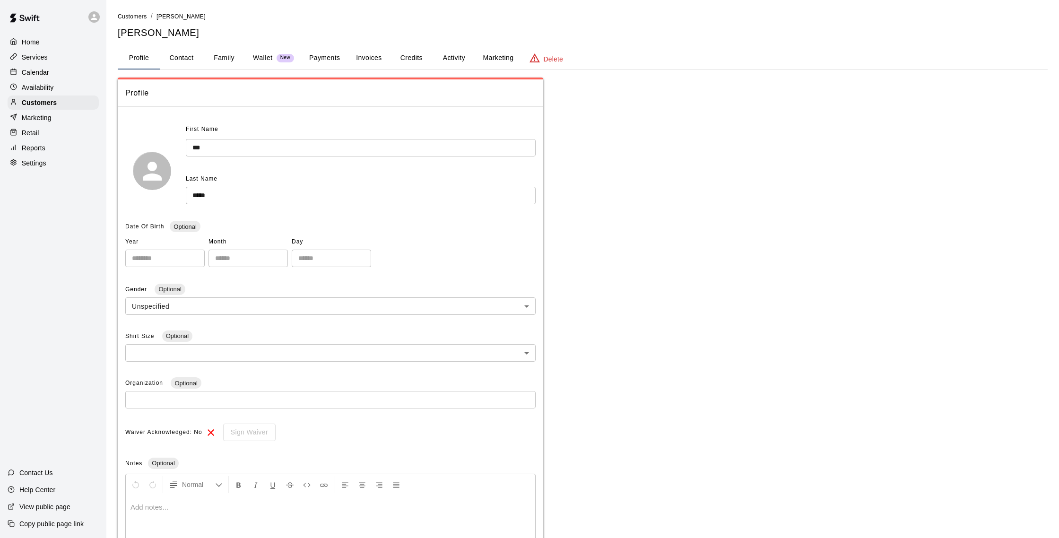
click at [490, 56] on button "Marketing" at bounding box center [498, 58] width 46 height 23
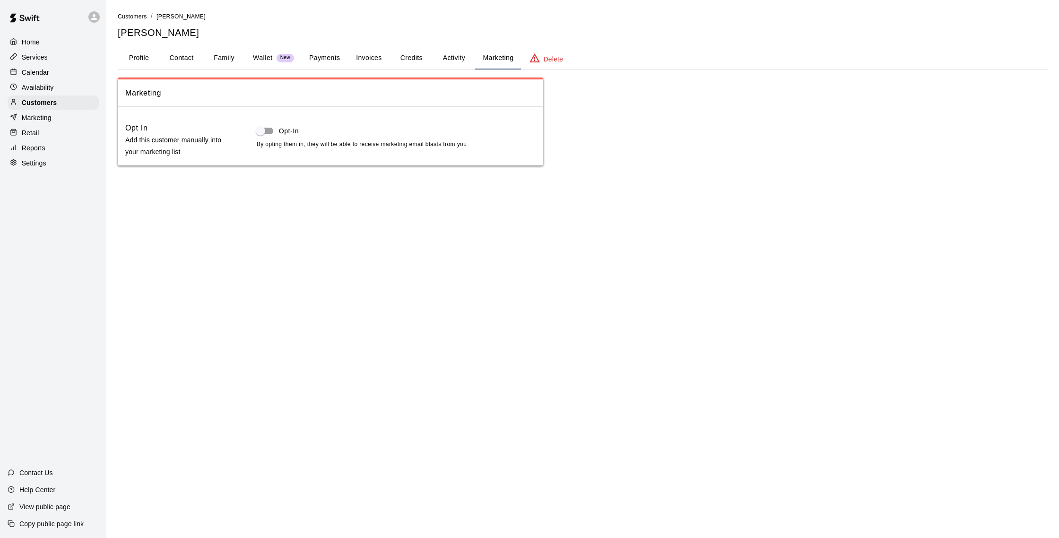
click at [57, 70] on div "Calendar" at bounding box center [53, 72] width 91 height 14
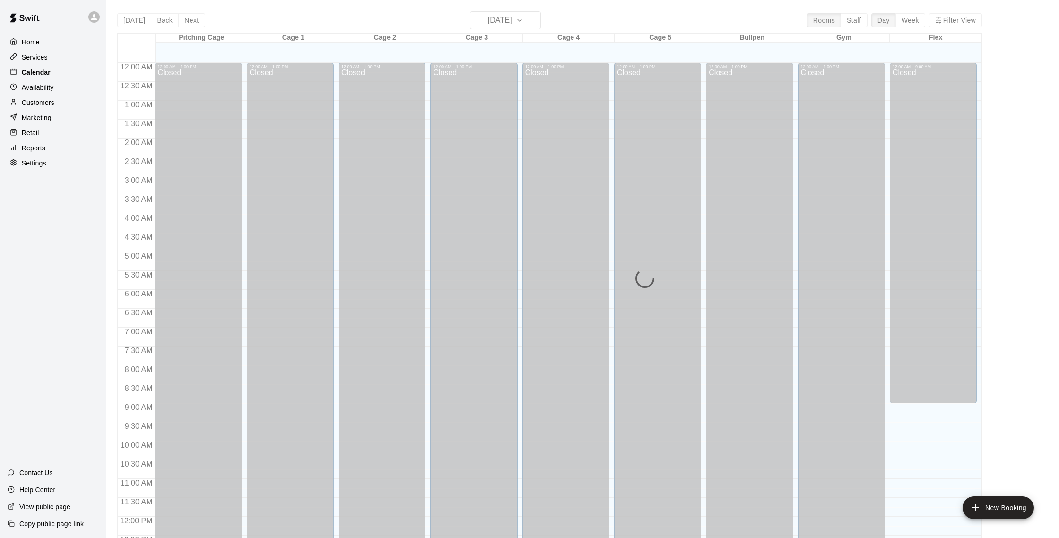
scroll to position [394, 0]
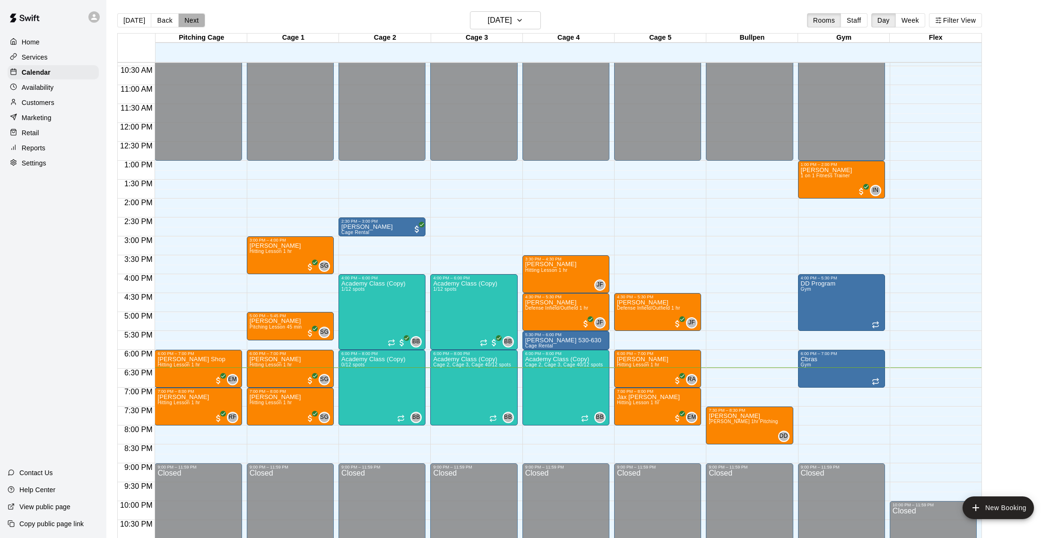
click at [182, 17] on button "Next" at bounding box center [191, 20] width 26 height 14
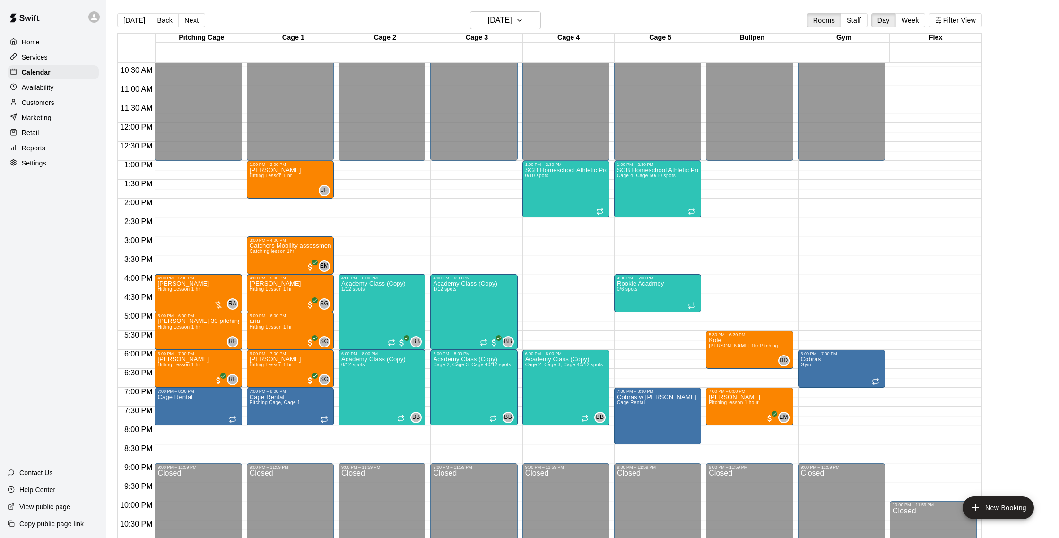
click at [385, 244] on div at bounding box center [529, 269] width 1059 height 538
click at [353, 312] on img "edit" at bounding box center [351, 312] width 11 height 11
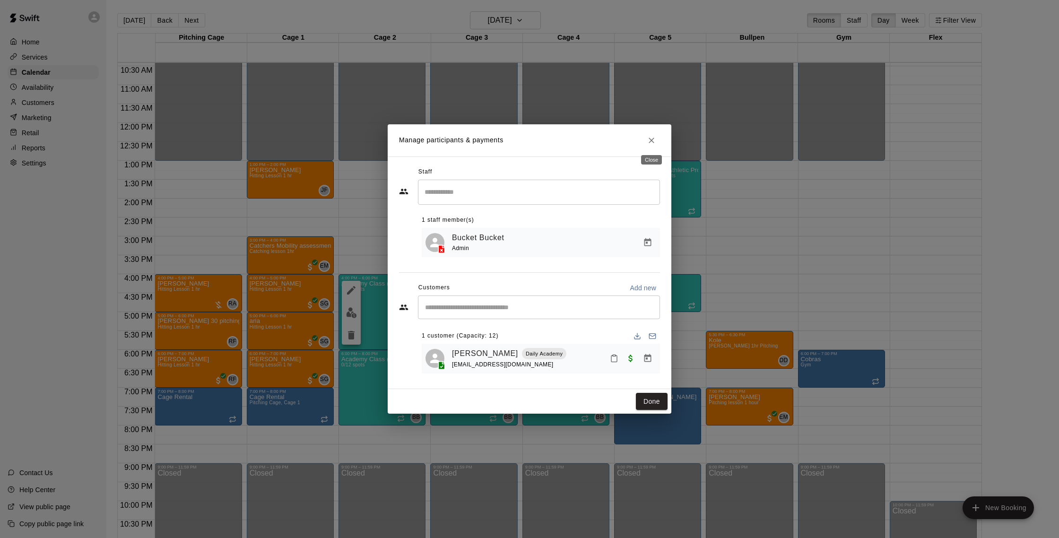
click at [650, 138] on icon "Close" at bounding box center [651, 141] width 6 height 6
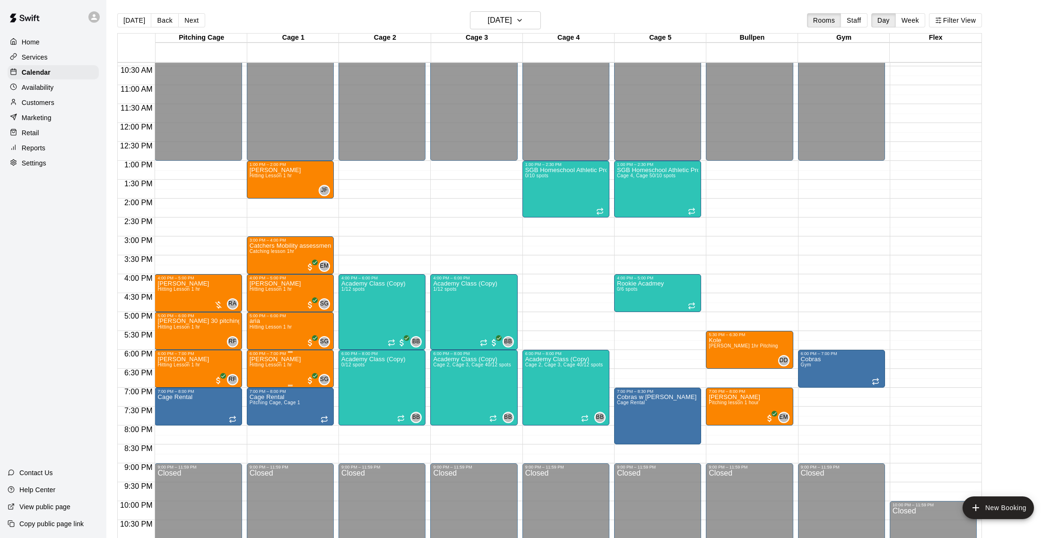
scroll to position [394, 0]
click at [131, 20] on button "[DATE]" at bounding box center [134, 20] width 34 height 14
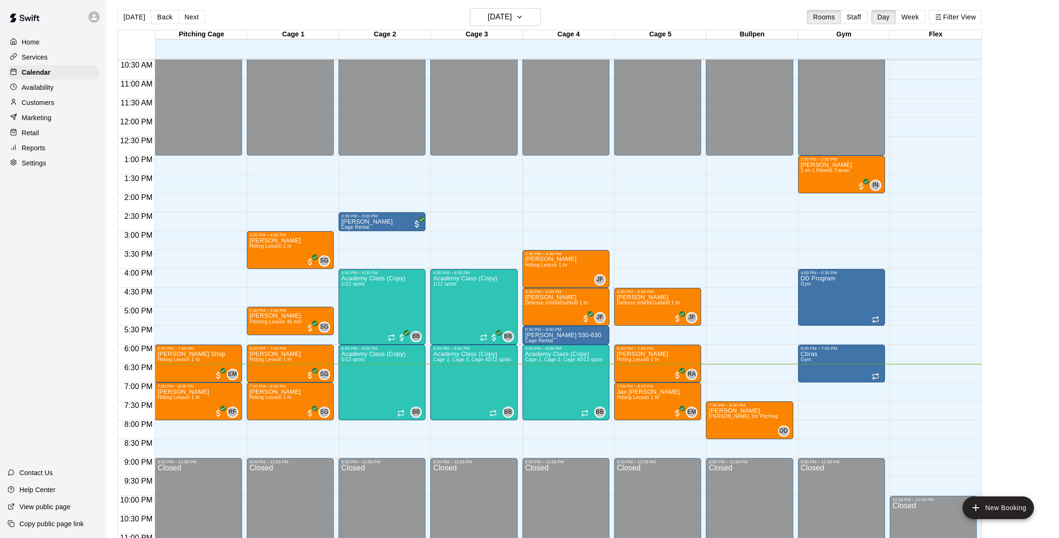
scroll to position [1, 0]
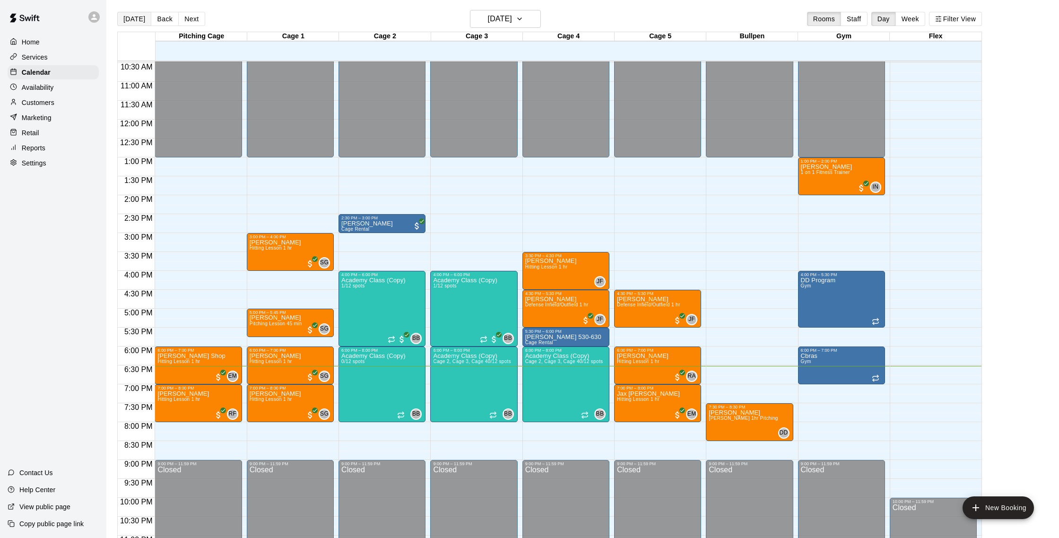
click at [135, 20] on button "[DATE]" at bounding box center [134, 19] width 34 height 14
click at [46, 102] on p "Customers" at bounding box center [38, 102] width 33 height 9
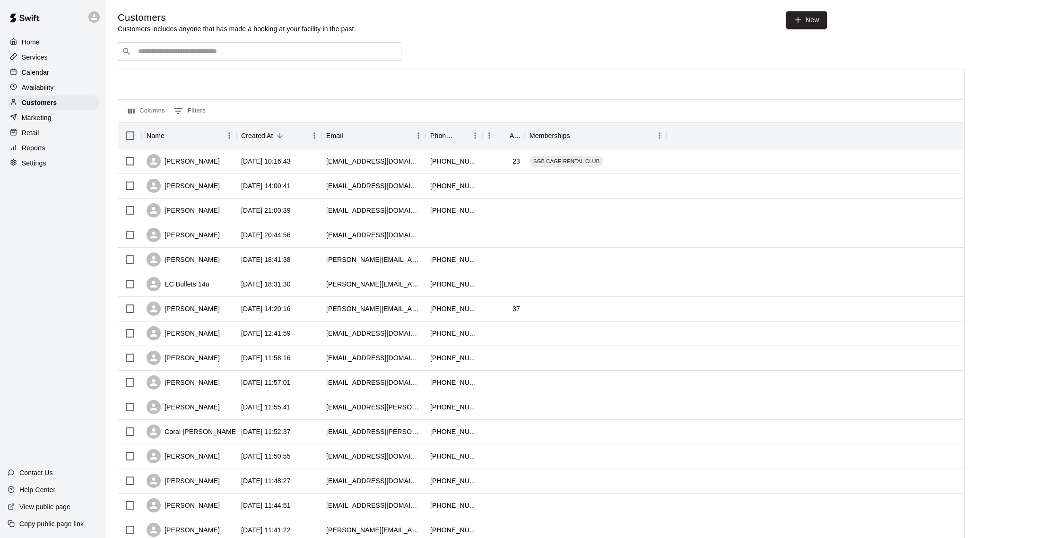
click at [34, 71] on p "Calendar" at bounding box center [35, 72] width 27 height 9
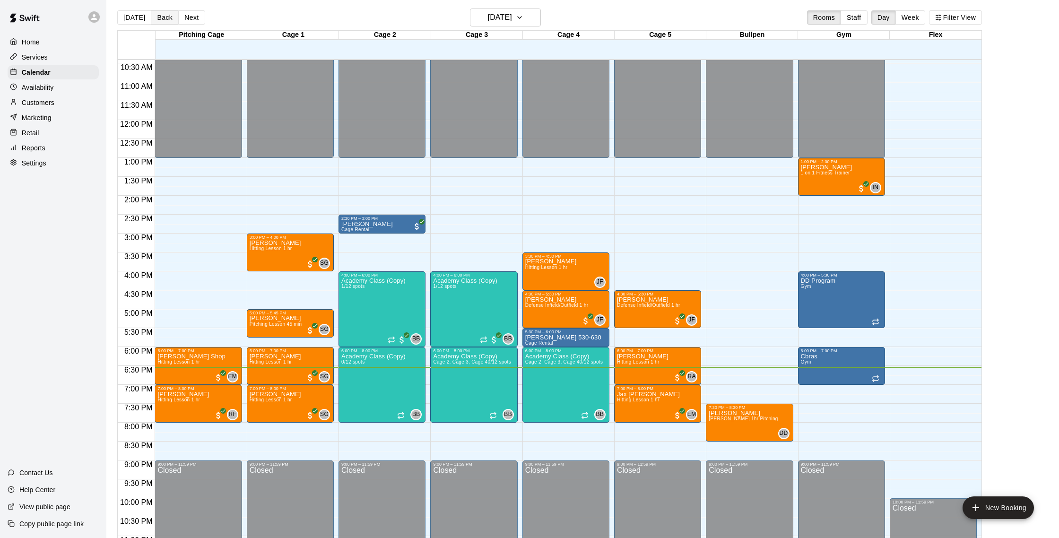
scroll to position [4, 0]
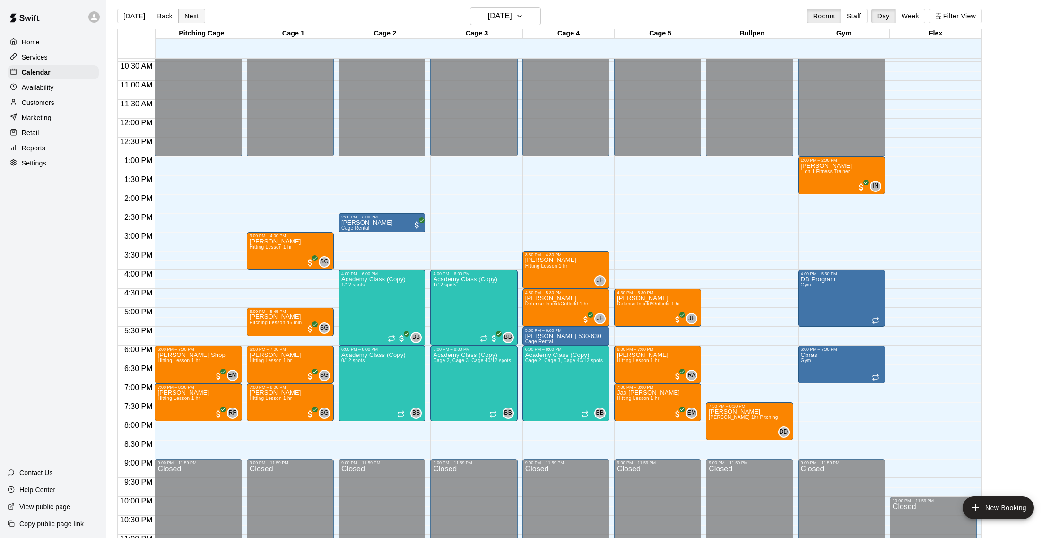
click at [188, 17] on button "Next" at bounding box center [191, 16] width 26 height 14
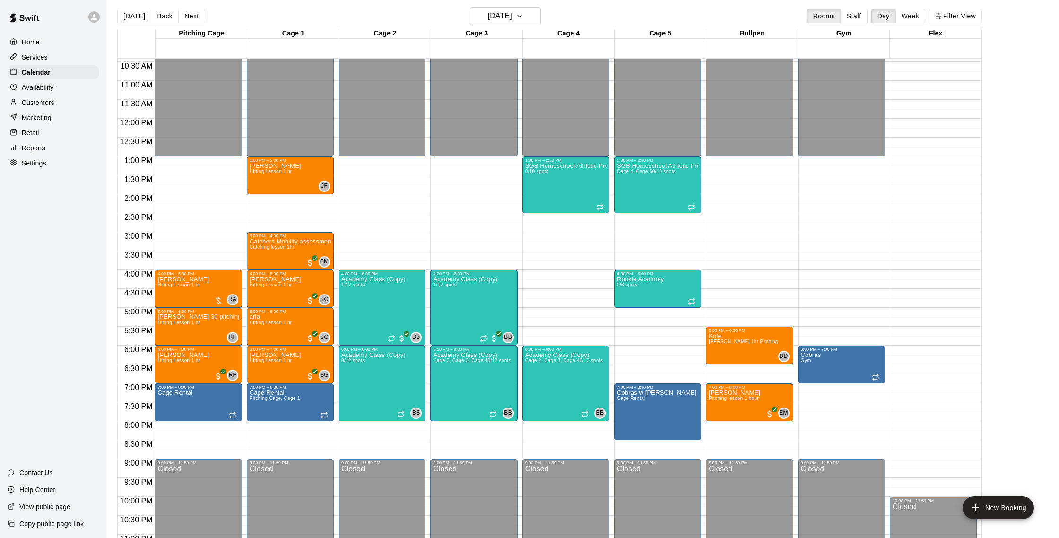
click at [53, 103] on p "Customers" at bounding box center [38, 102] width 33 height 9
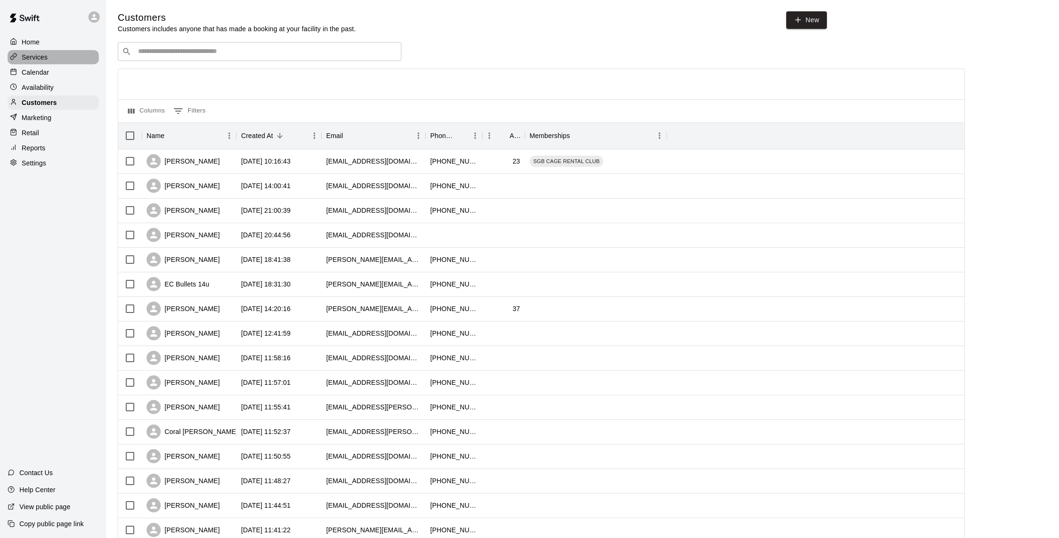
click at [41, 60] on p "Services" at bounding box center [35, 56] width 26 height 9
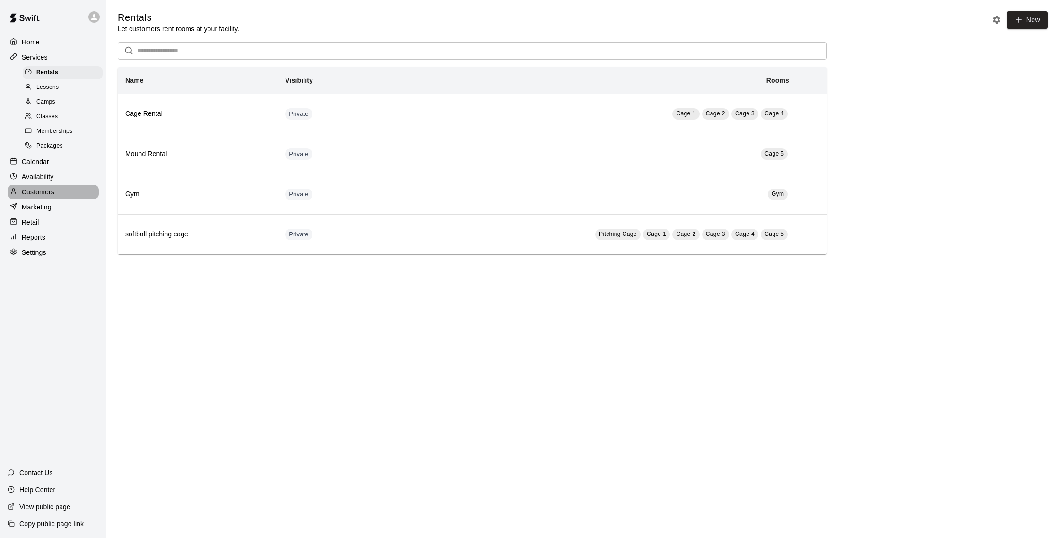
click at [52, 190] on p "Customers" at bounding box center [38, 191] width 33 height 9
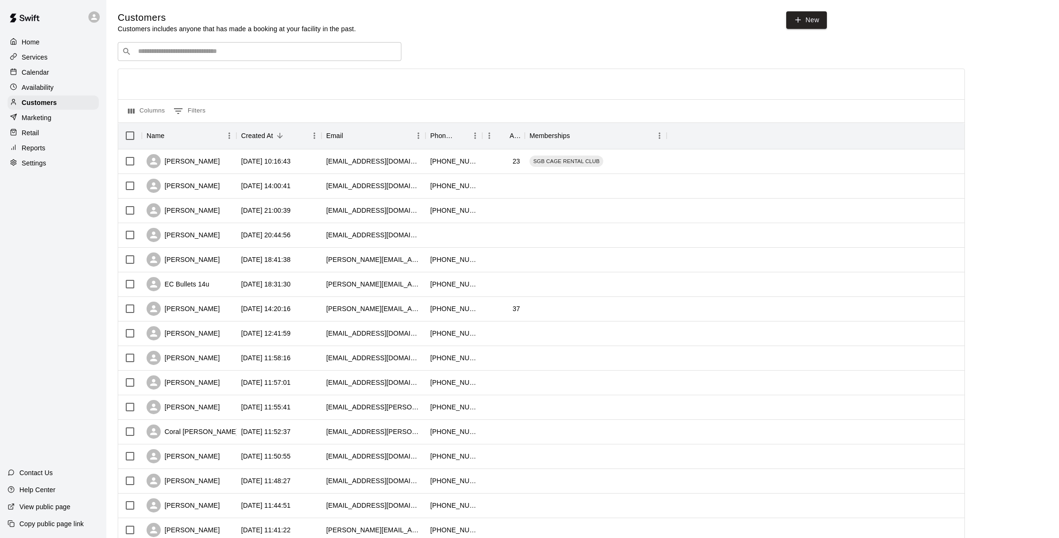
click at [52, 66] on div "Calendar" at bounding box center [53, 72] width 91 height 14
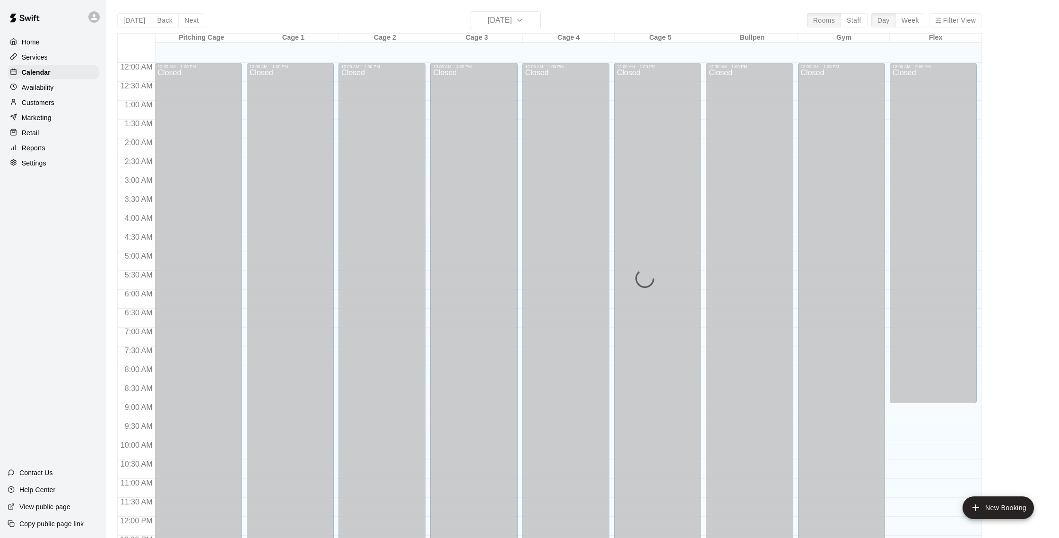
scroll to position [394, 0]
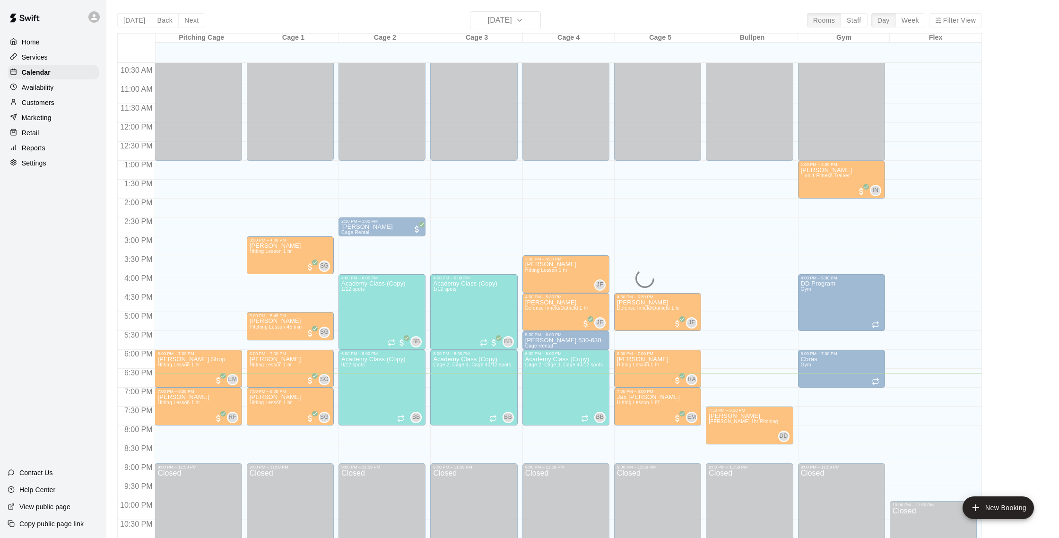
click at [52, 57] on div "Services" at bounding box center [53, 57] width 91 height 14
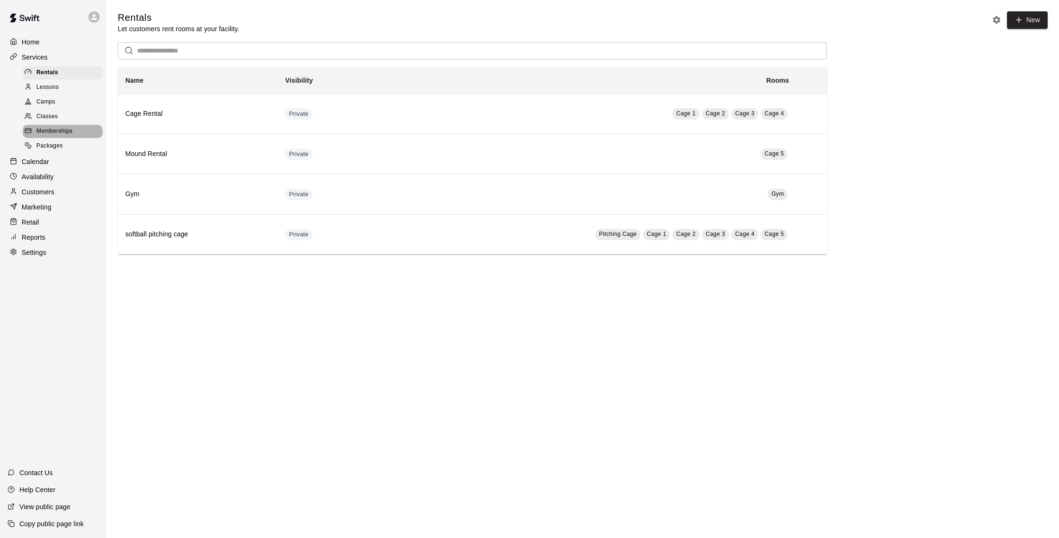
click at [76, 132] on div "Memberships" at bounding box center [63, 131] width 80 height 13
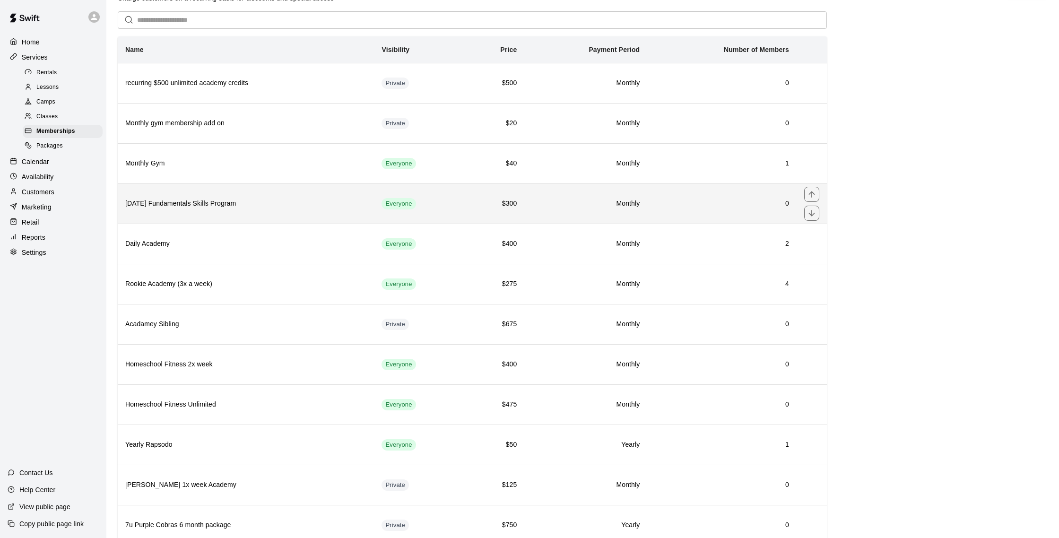
scroll to position [32, 0]
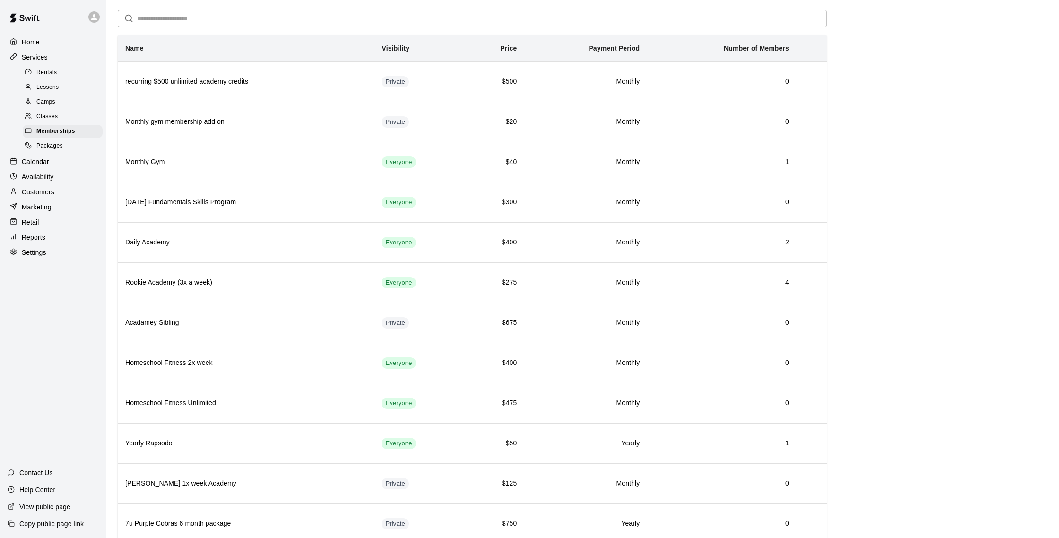
click at [51, 194] on p "Customers" at bounding box center [38, 191] width 33 height 9
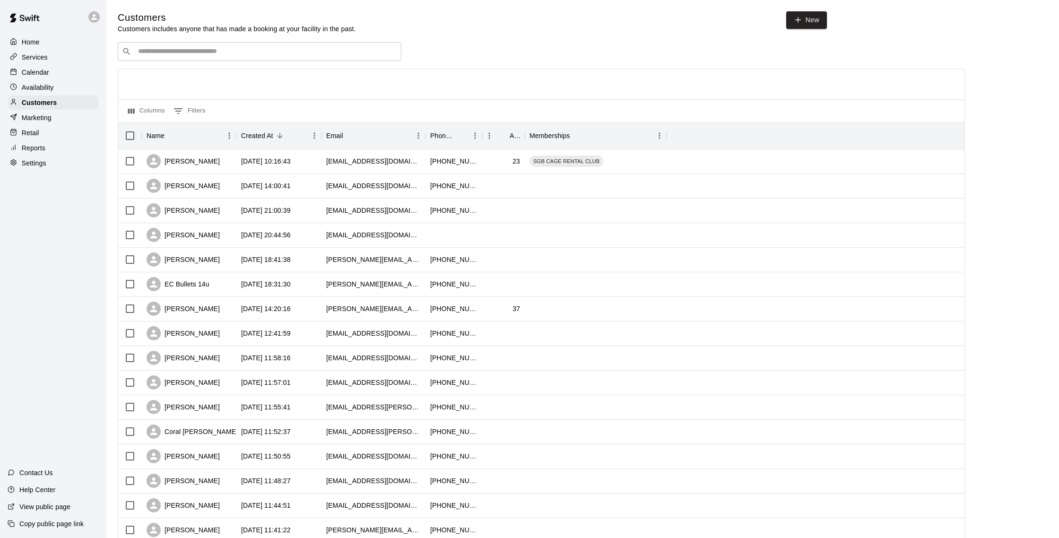
click at [46, 140] on div "Home Services Calendar Availability Customers Marketing Retail Reports Settings" at bounding box center [53, 102] width 106 height 137
click at [46, 144] on div "Reports" at bounding box center [53, 148] width 91 height 14
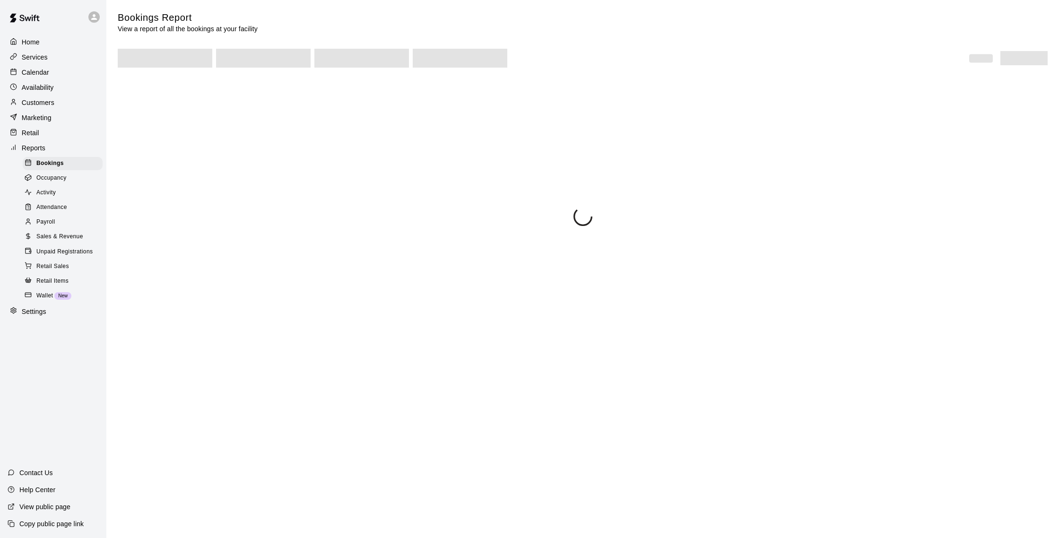
click at [74, 238] on span "Sales & Revenue" at bounding box center [59, 236] width 47 height 9
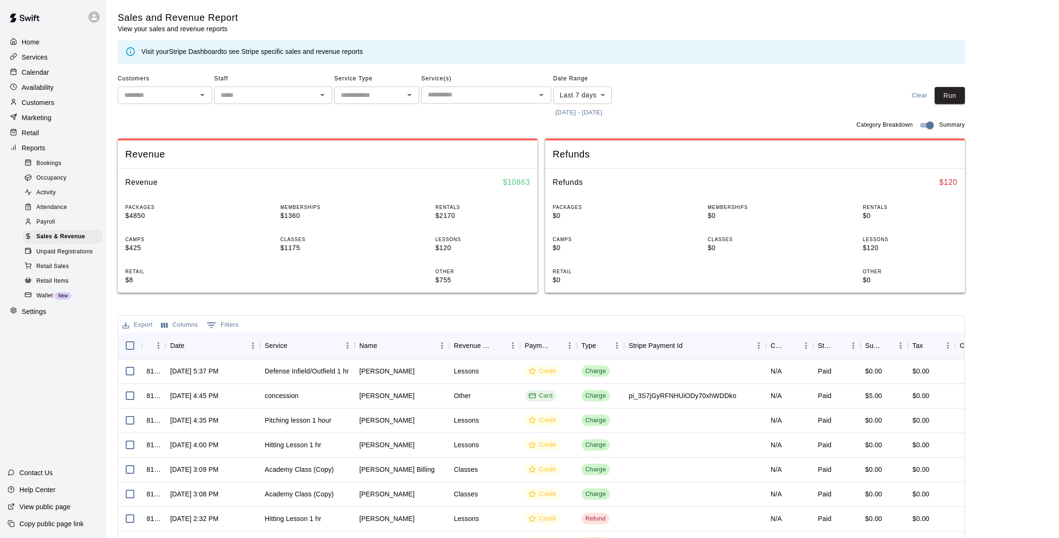
click at [410, 88] on button "Open" at bounding box center [409, 94] width 13 height 13
click at [375, 156] on li "Classes" at bounding box center [376, 163] width 85 height 16
type input "*******"
click at [450, 100] on input "text" at bounding box center [478, 95] width 109 height 12
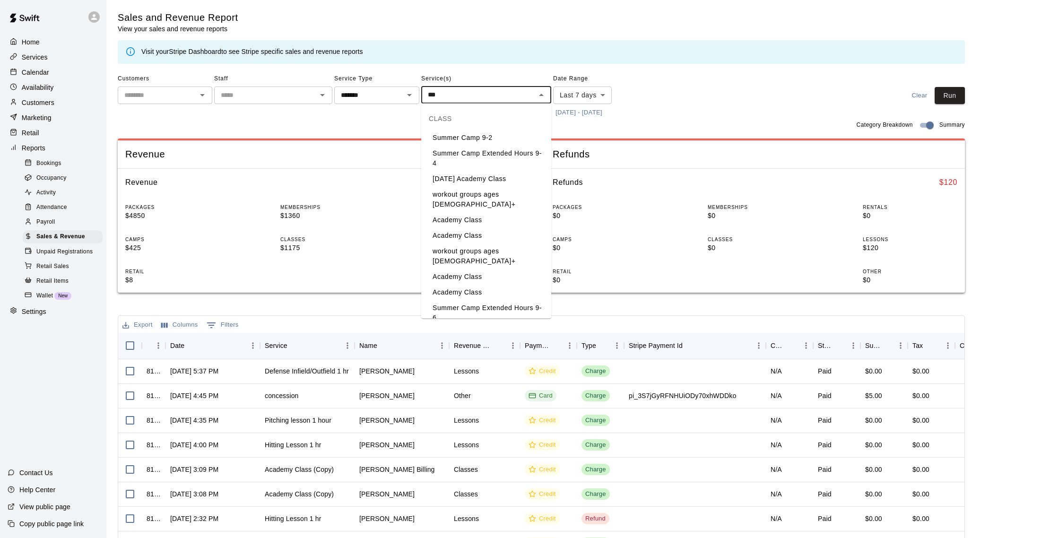
type input "****"
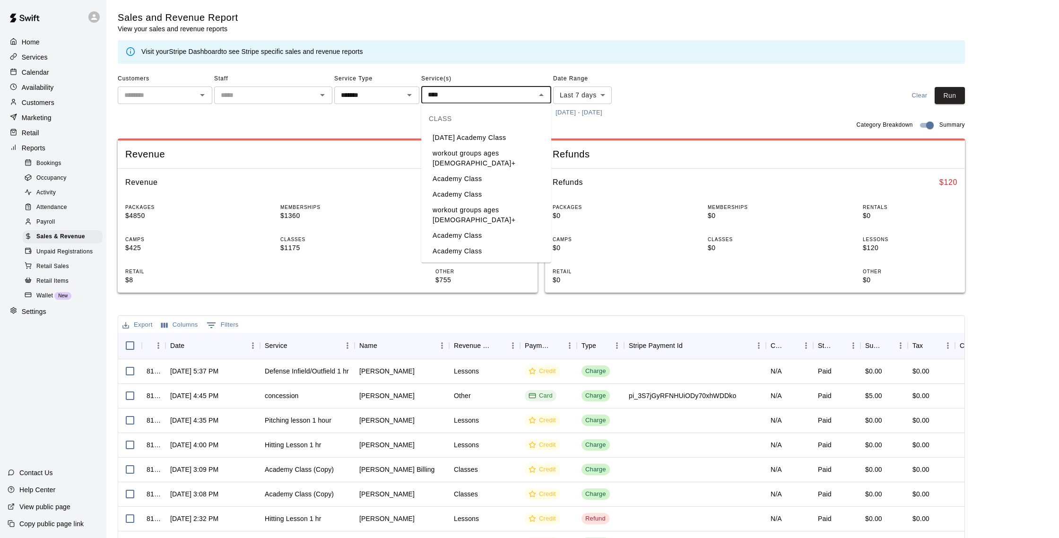
click at [477, 141] on li "Sunday Academy Class" at bounding box center [486, 138] width 130 height 16
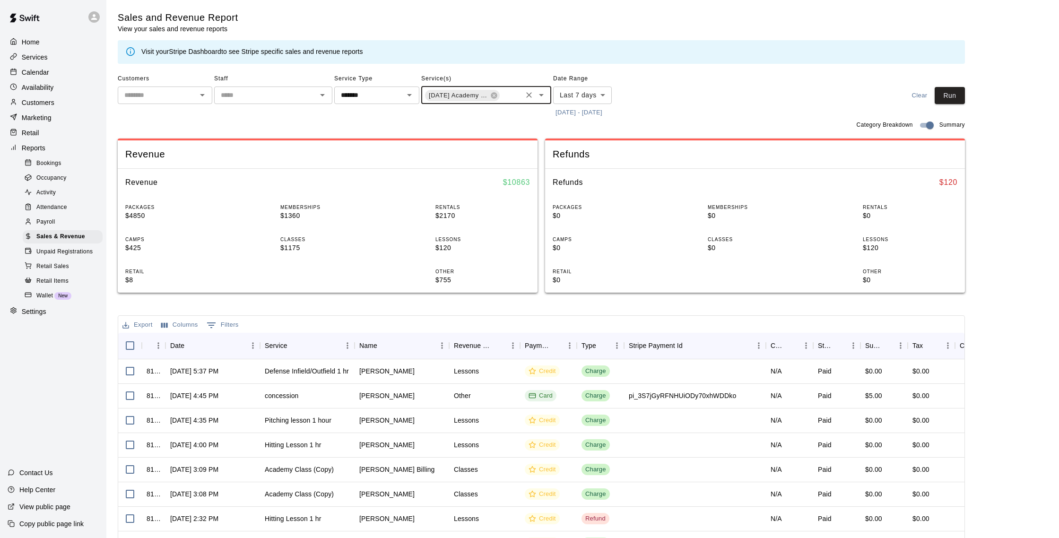
click at [594, 93] on body "Home Services Calendar Availability Customers Marketing Retail Reports Bookings…" at bounding box center [529, 325] width 1059 height 650
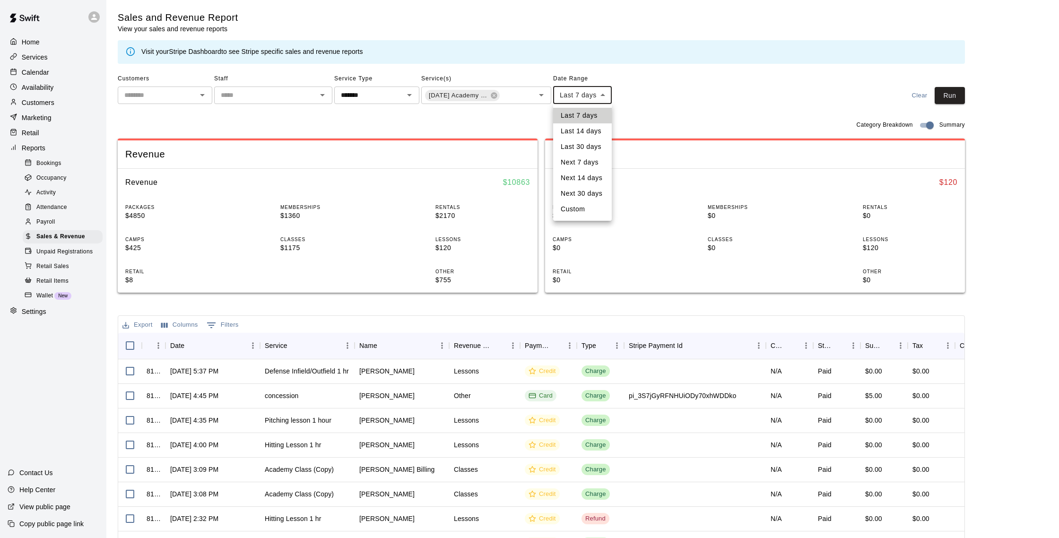
click at [594, 205] on li "Custom" at bounding box center [582, 209] width 59 height 16
type input "******"
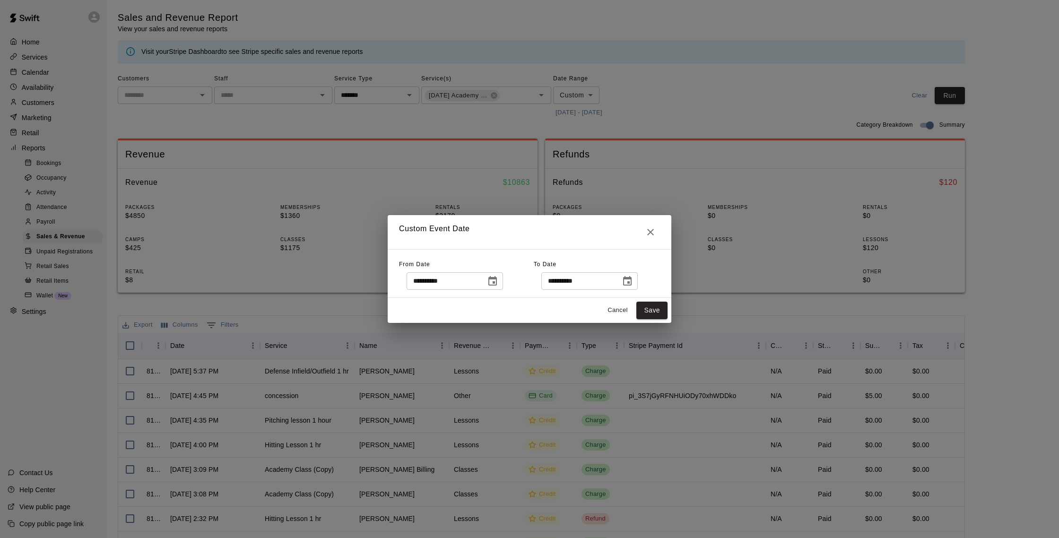
click at [497, 282] on icon "Choose date, selected date is Sep 8, 2025" at bounding box center [492, 280] width 9 height 9
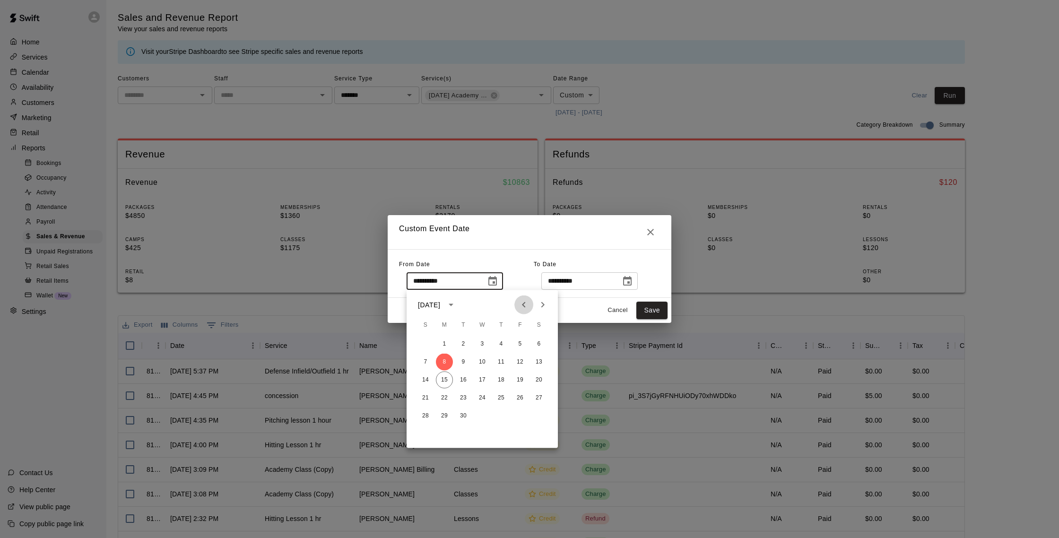
click at [529, 305] on icon "Previous month" at bounding box center [523, 304] width 11 height 11
click at [468, 345] on button "1" at bounding box center [463, 344] width 17 height 17
type input "**********"
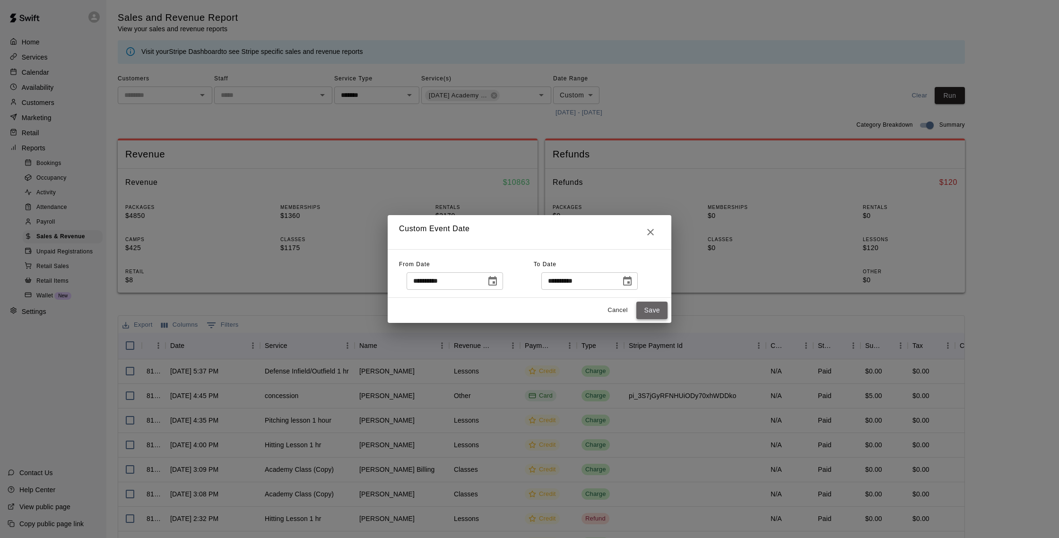
click at [657, 313] on button "Save" at bounding box center [651, 310] width 31 height 17
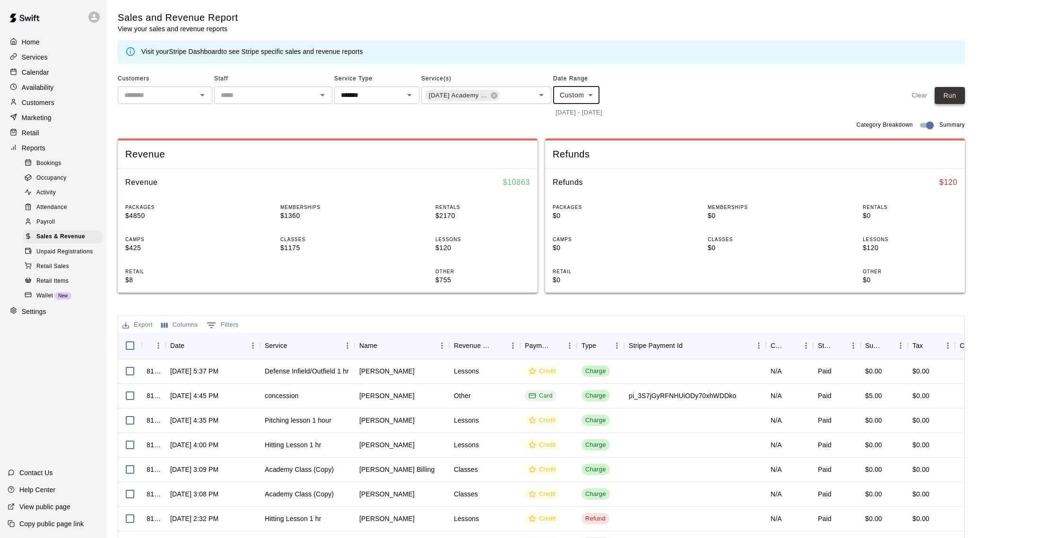
click at [955, 92] on button "Run" at bounding box center [949, 95] width 30 height 17
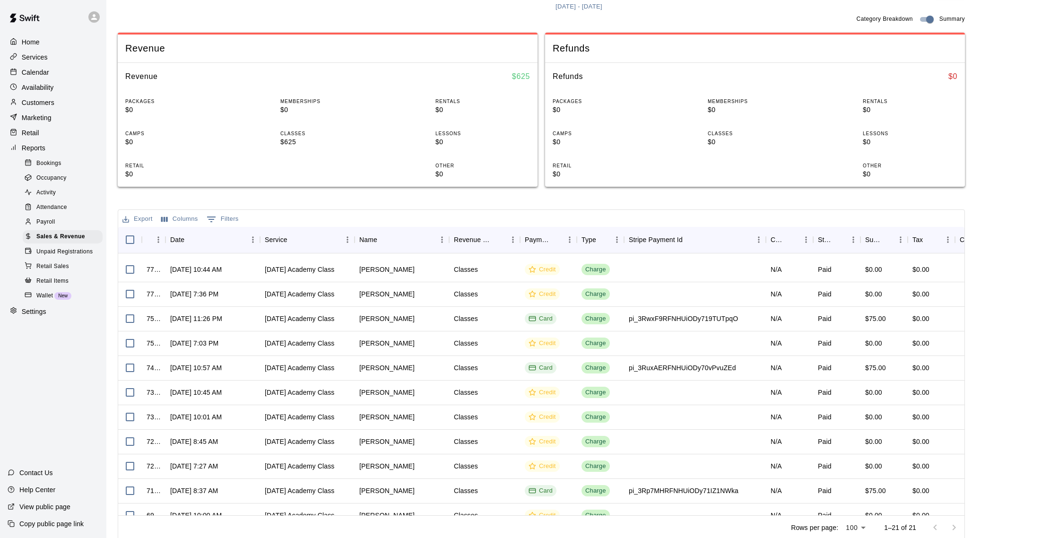
scroll to position [144, 0]
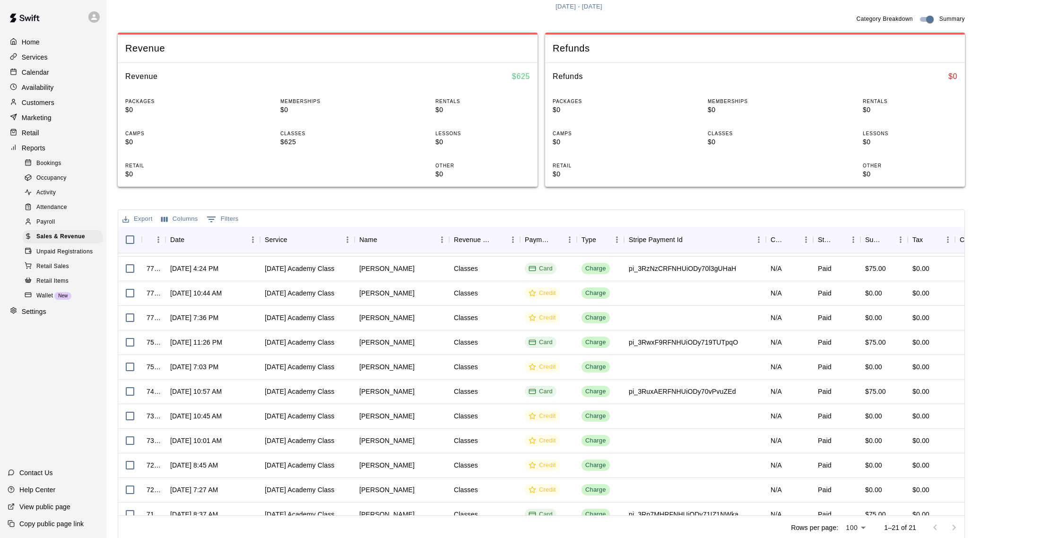
click at [52, 112] on div "Marketing" at bounding box center [53, 118] width 91 height 14
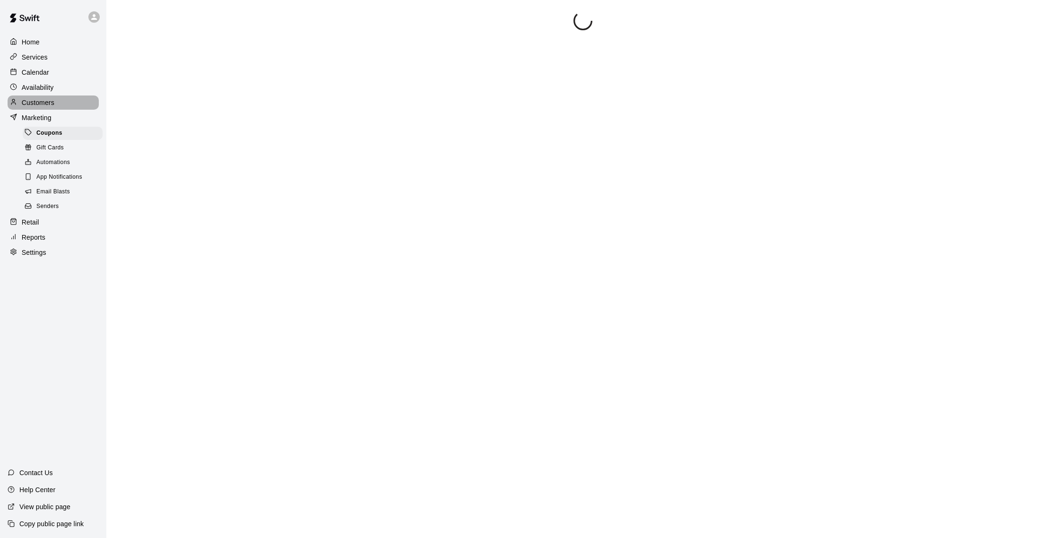
click at [50, 95] on div "Customers" at bounding box center [53, 102] width 91 height 14
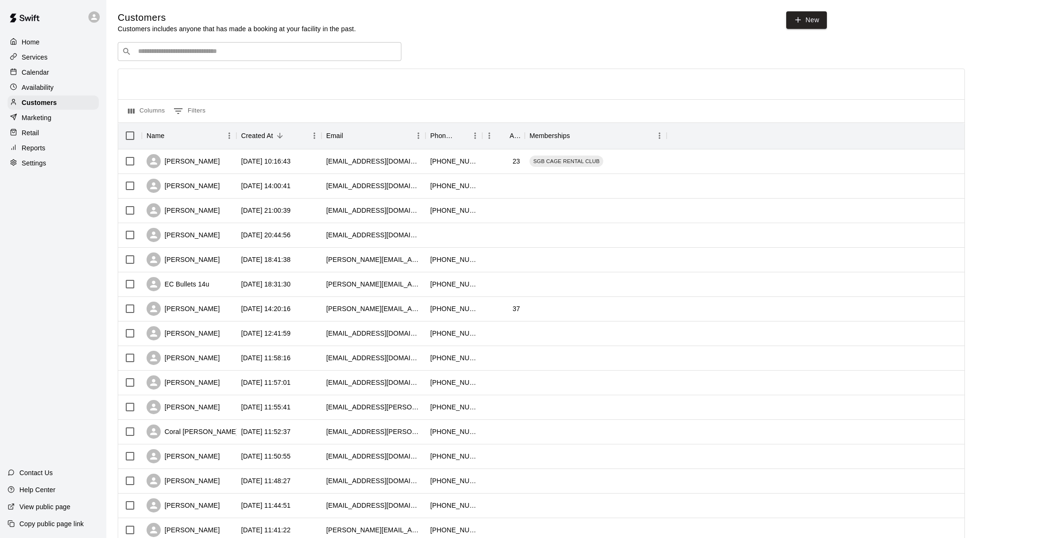
click at [208, 63] on div "​ ​ Columns 0 Filters Name Created At Email Phone Number Age Memberships Jordan…" at bounding box center [541, 415] width 847 height 747
click at [209, 52] on input "Search customers by name or email" at bounding box center [266, 51] width 262 height 9
type input "*****"
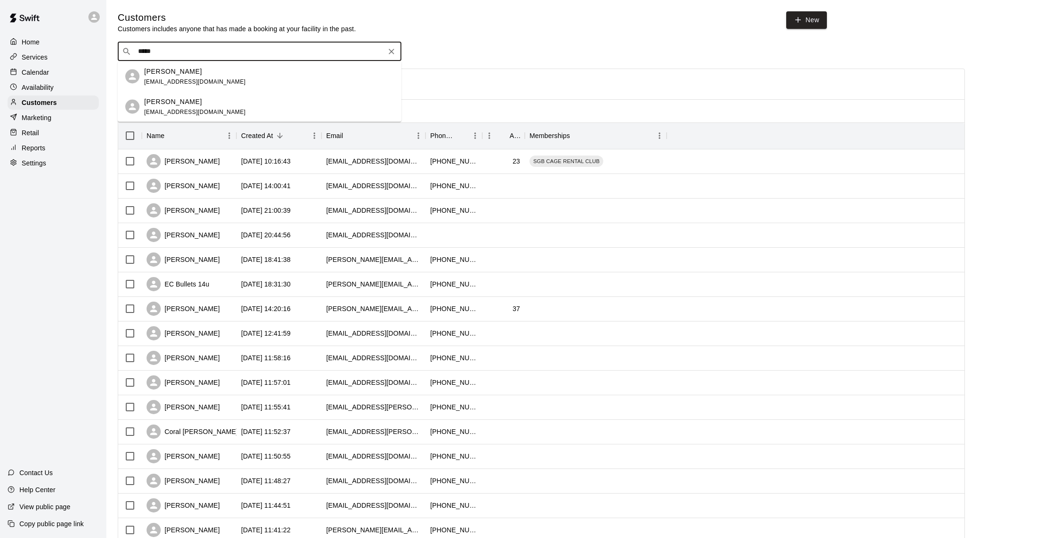
click at [213, 76] on div "Rachel arruda rachaelcvg@gmail.com" at bounding box center [269, 76] width 250 height 20
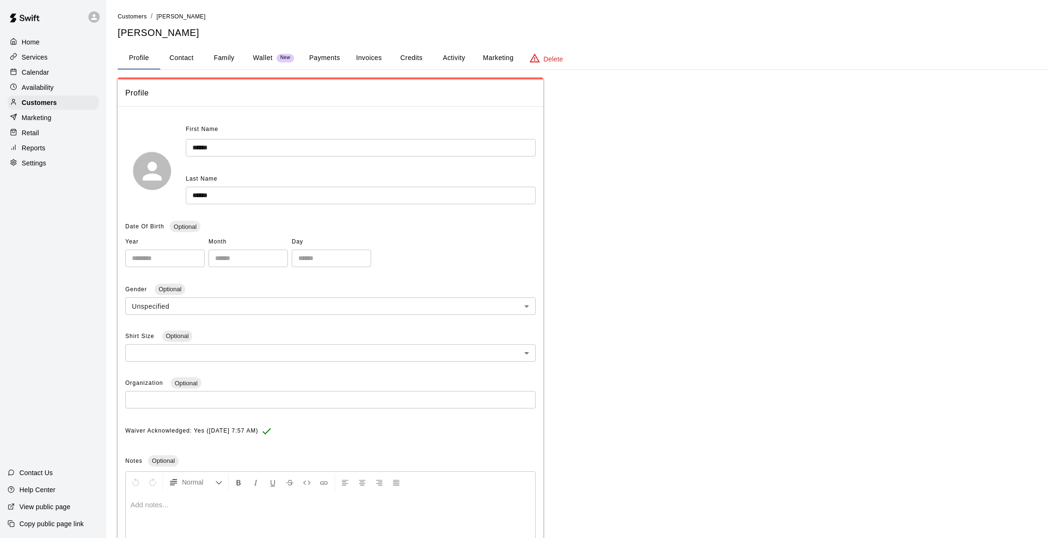
click at [448, 59] on button "Activity" at bounding box center [453, 58] width 43 height 23
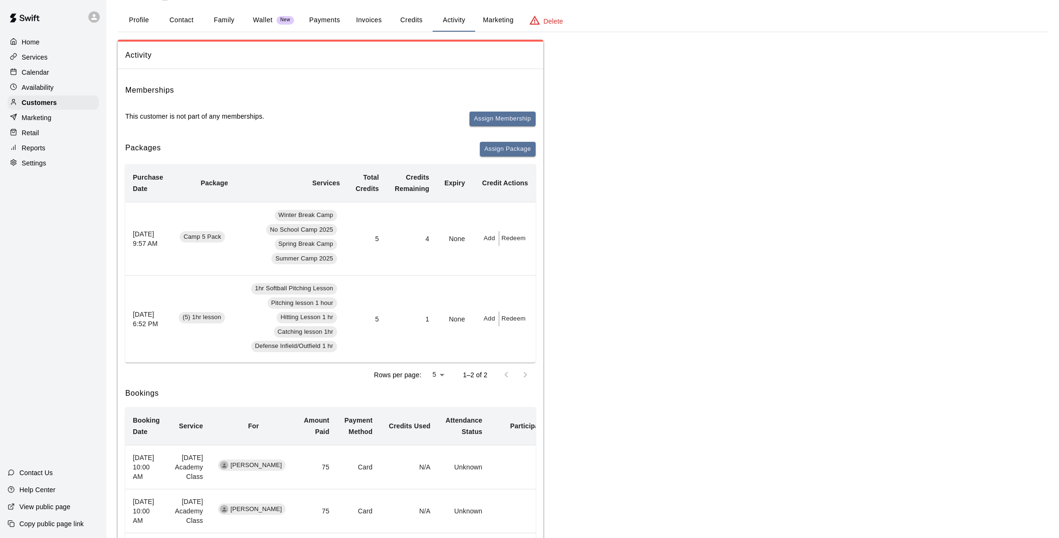
scroll to position [27, 0]
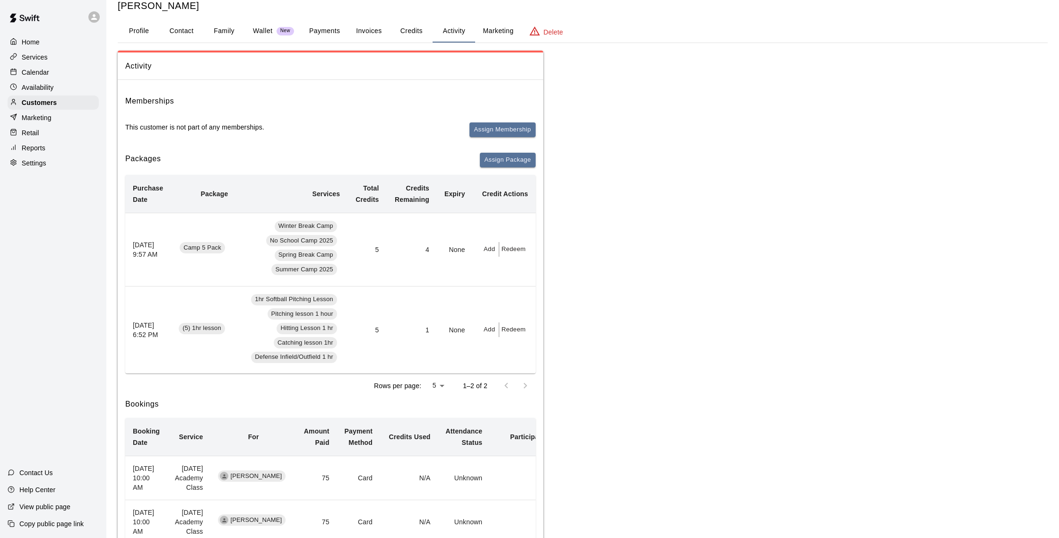
click at [332, 34] on button "Payments" at bounding box center [325, 31] width 46 height 23
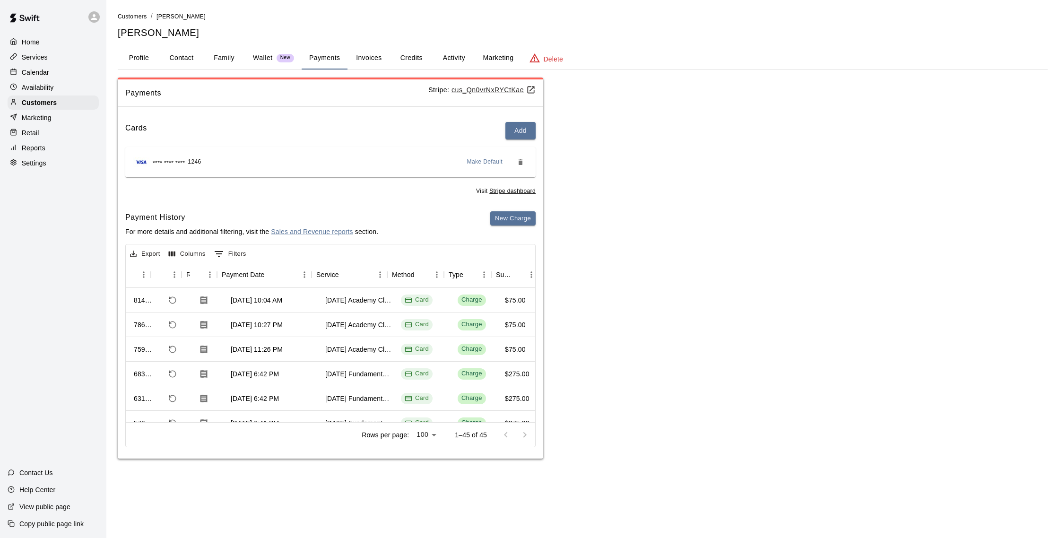
scroll to position [0, 35]
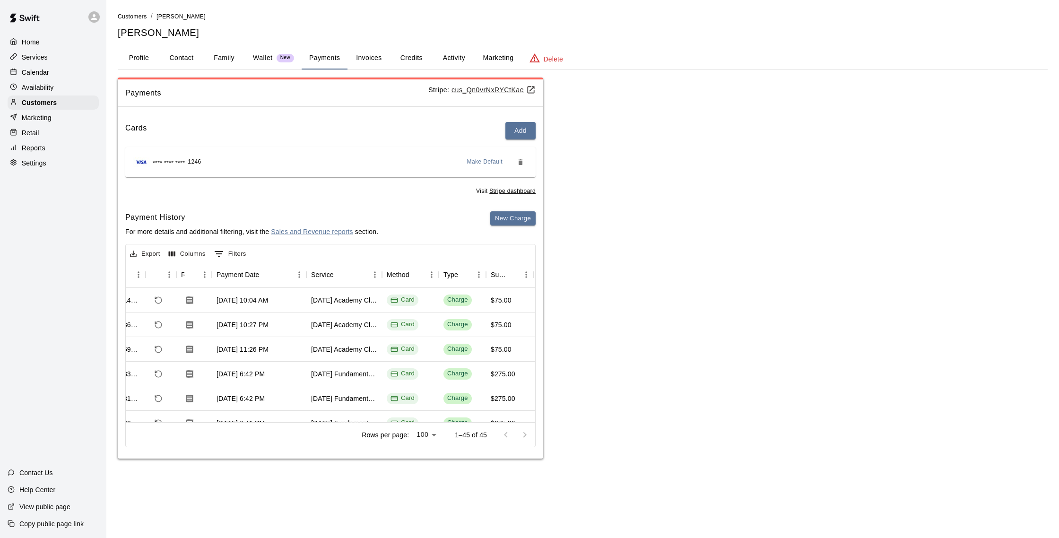
click at [446, 60] on button "Activity" at bounding box center [453, 58] width 43 height 23
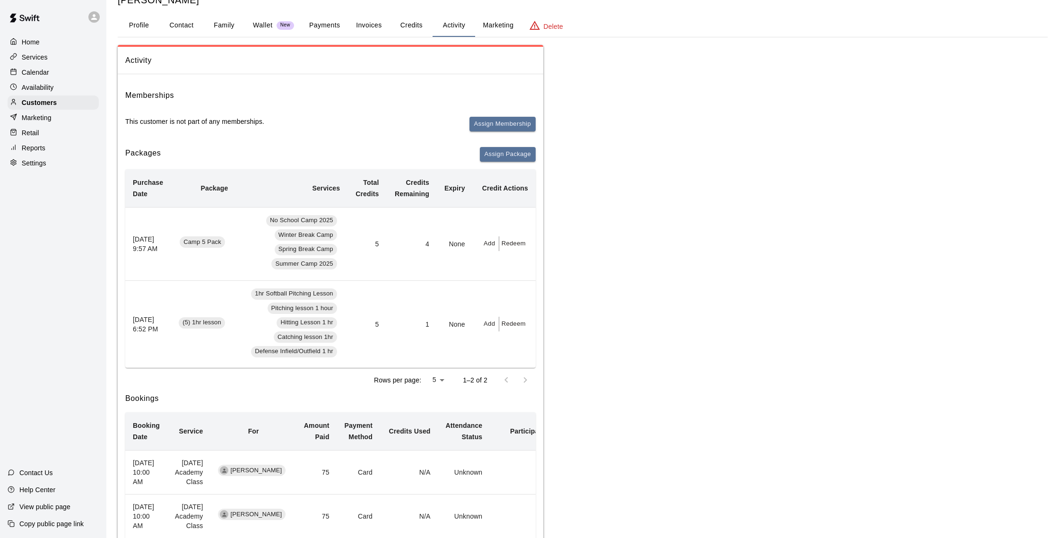
scroll to position [0, 0]
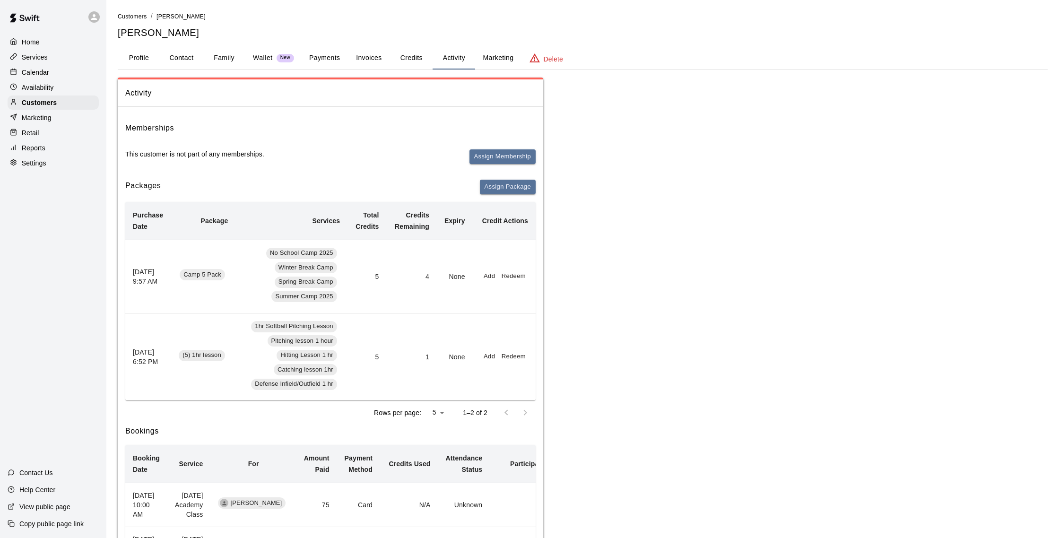
click at [327, 65] on button "Payments" at bounding box center [325, 58] width 46 height 23
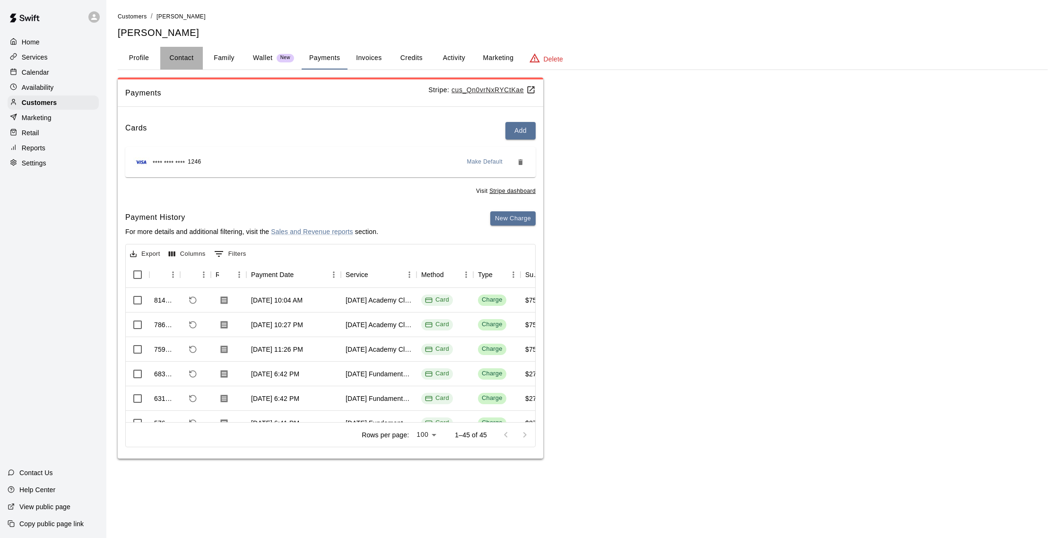
click at [178, 61] on button "Contact" at bounding box center [181, 58] width 43 height 23
select select "**"
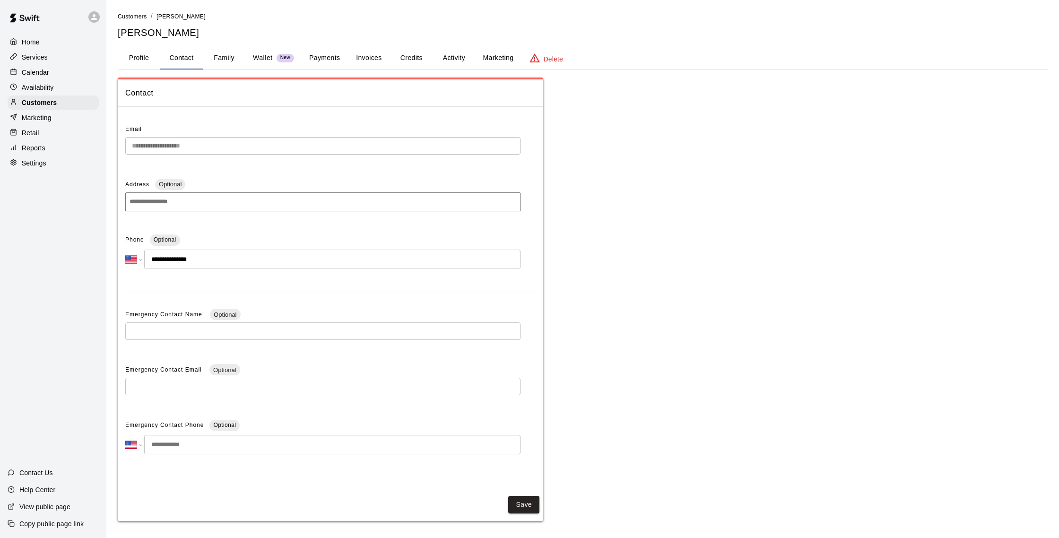
click at [61, 78] on div "Calendar" at bounding box center [53, 72] width 91 height 14
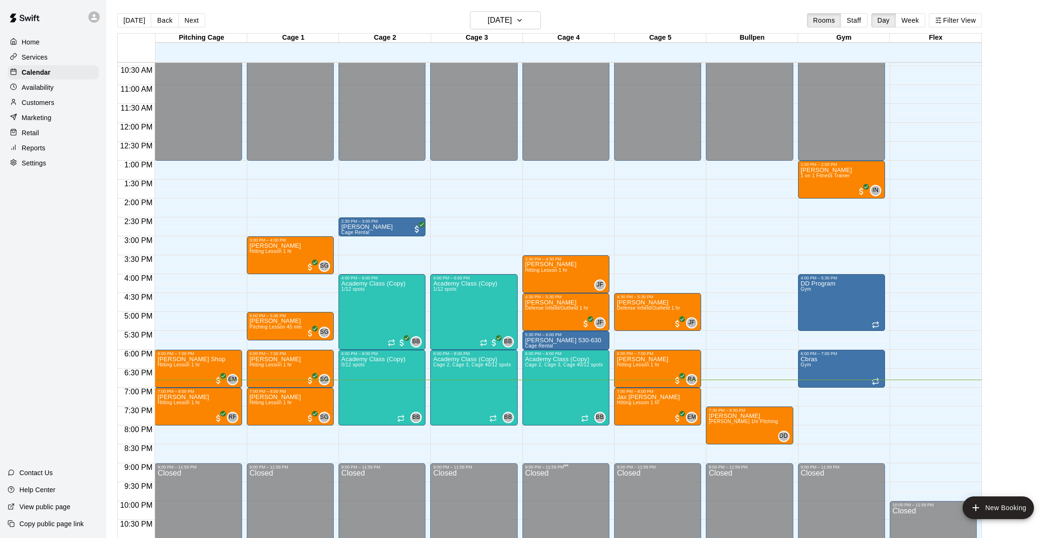
scroll to position [396, 0]
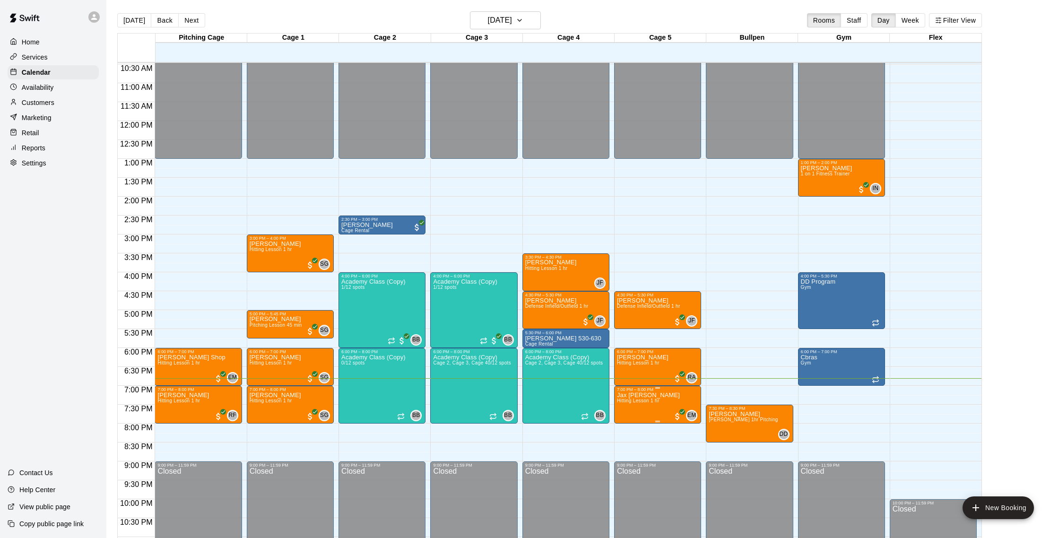
click at [625, 420] on img "edit" at bounding box center [626, 424] width 11 height 11
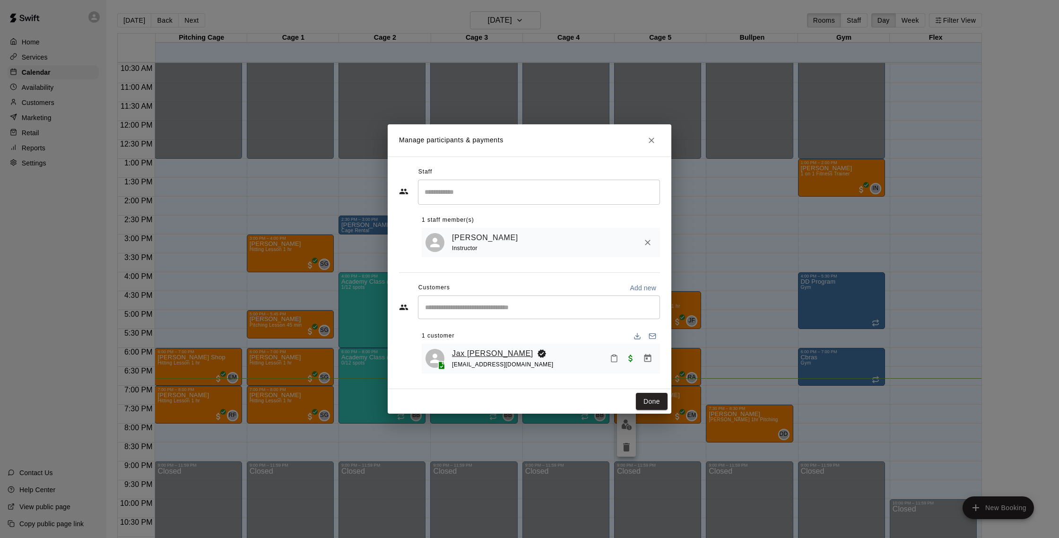
click at [478, 347] on link "Jax [PERSON_NAME]" at bounding box center [492, 353] width 81 height 12
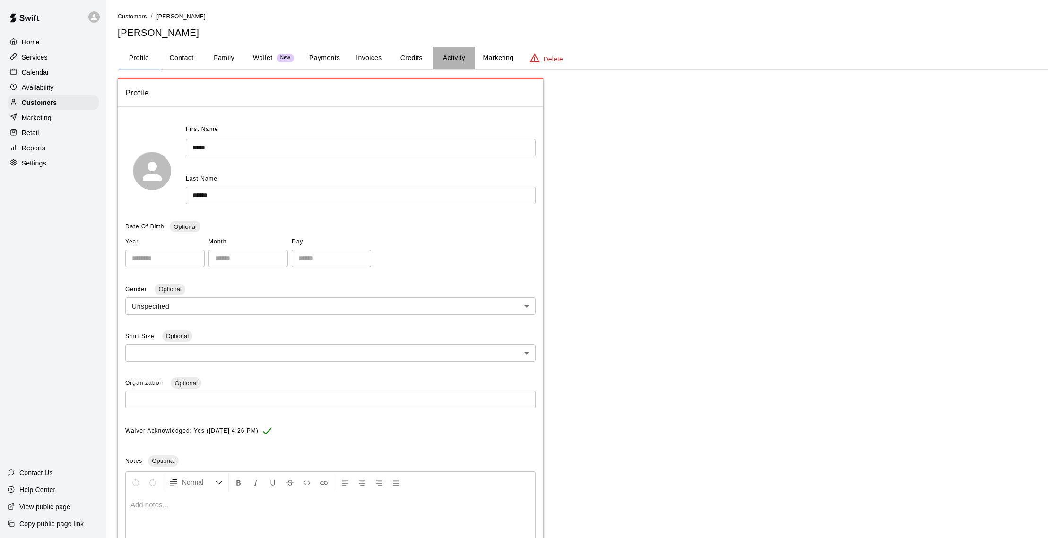
click at [454, 59] on button "Activity" at bounding box center [453, 58] width 43 height 23
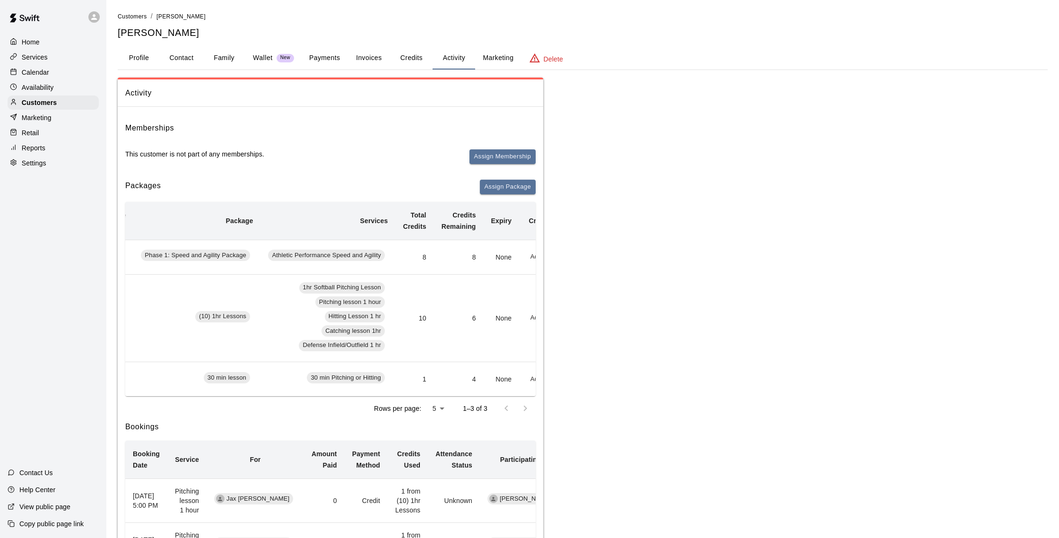
scroll to position [0, 45]
click at [49, 71] on div "Calendar" at bounding box center [53, 72] width 91 height 14
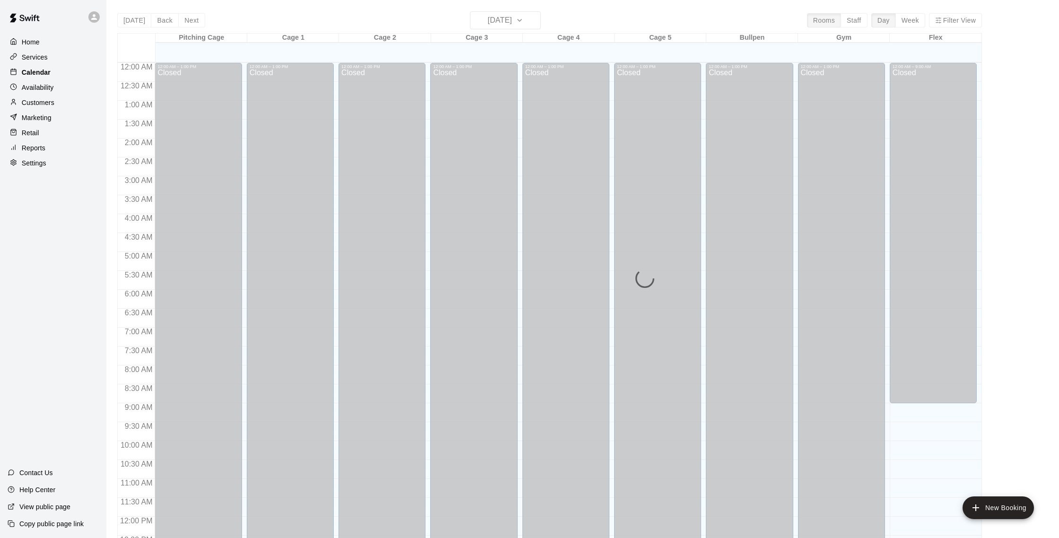
scroll to position [394, 0]
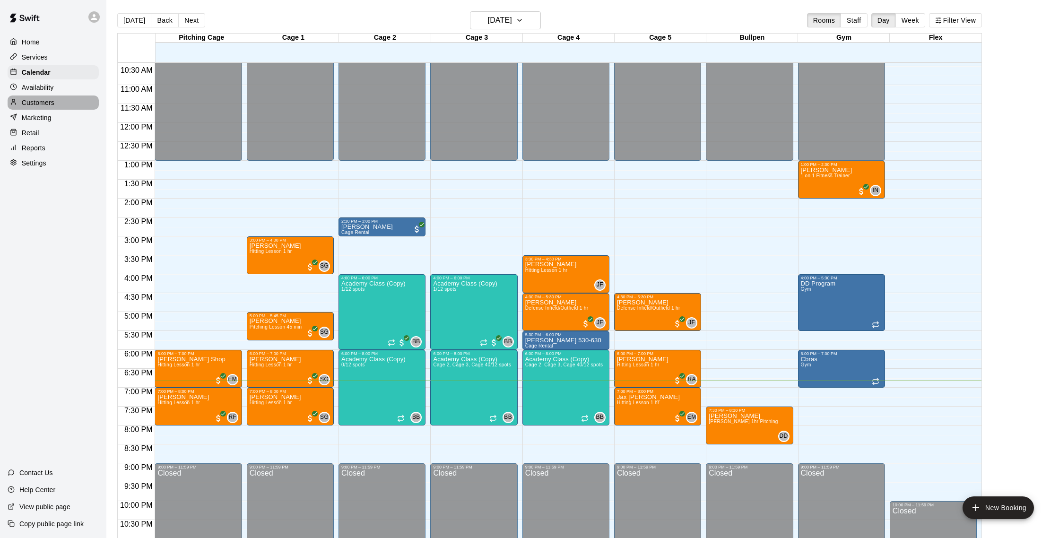
click at [51, 106] on p "Customers" at bounding box center [38, 102] width 33 height 9
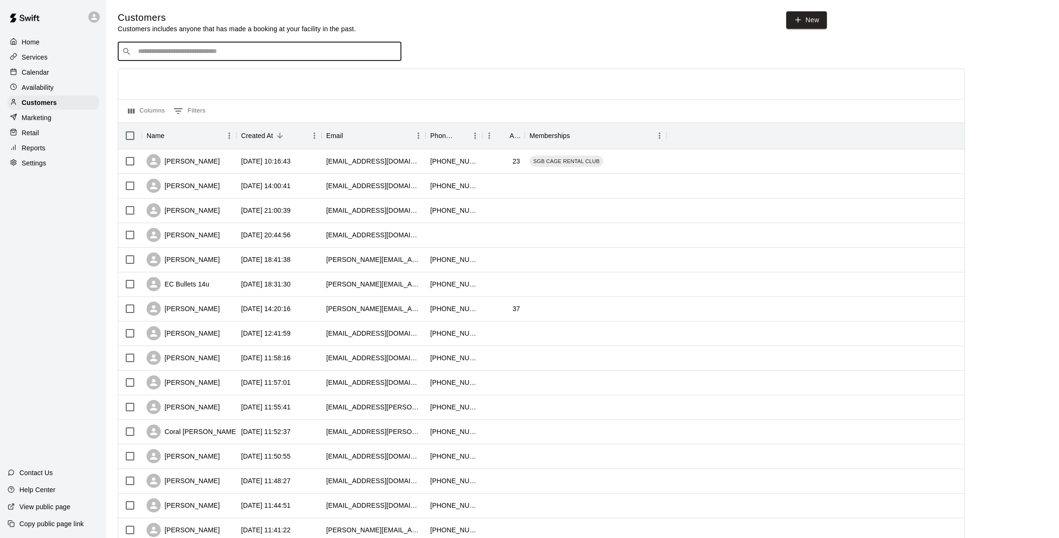
click at [181, 53] on input "Search customers by name or email" at bounding box center [266, 51] width 262 height 9
type input "*******"
click at [224, 78] on div "Kaleb Lopez Mendoza jeika302@gmail.com" at bounding box center [269, 76] width 250 height 20
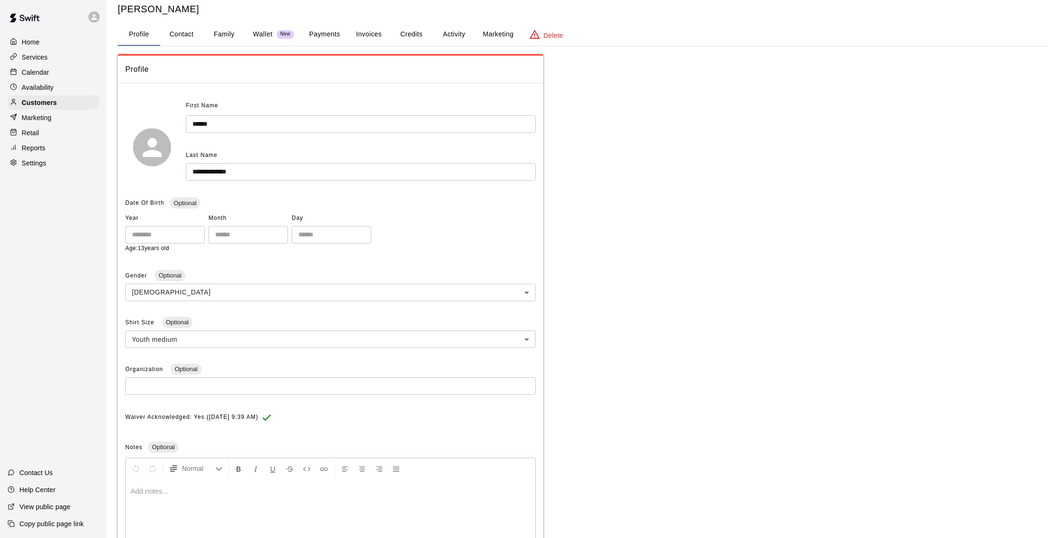
scroll to position [35, 0]
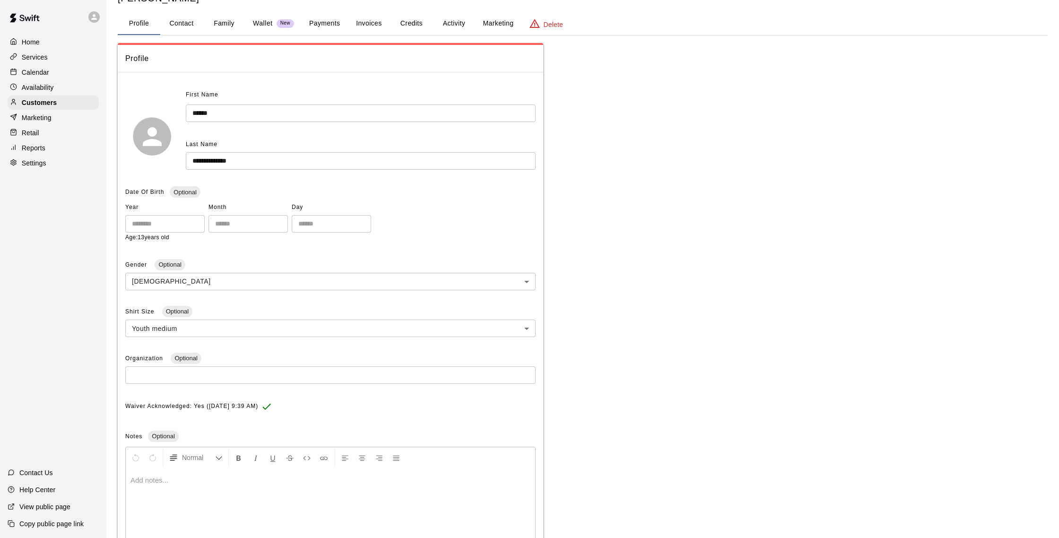
click at [447, 27] on button "Activity" at bounding box center [453, 23] width 43 height 23
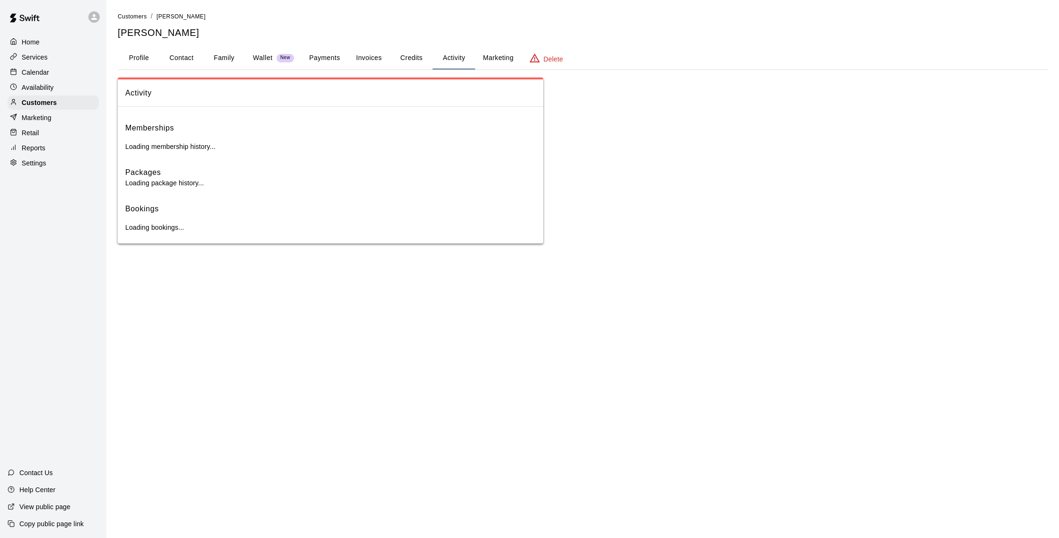
scroll to position [0, 0]
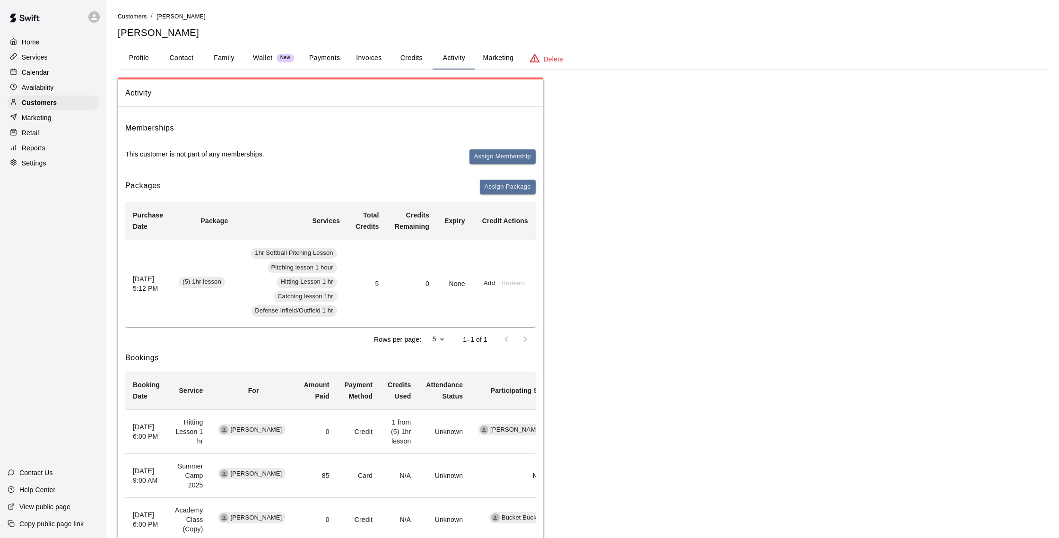
click at [38, 71] on p "Calendar" at bounding box center [35, 72] width 27 height 9
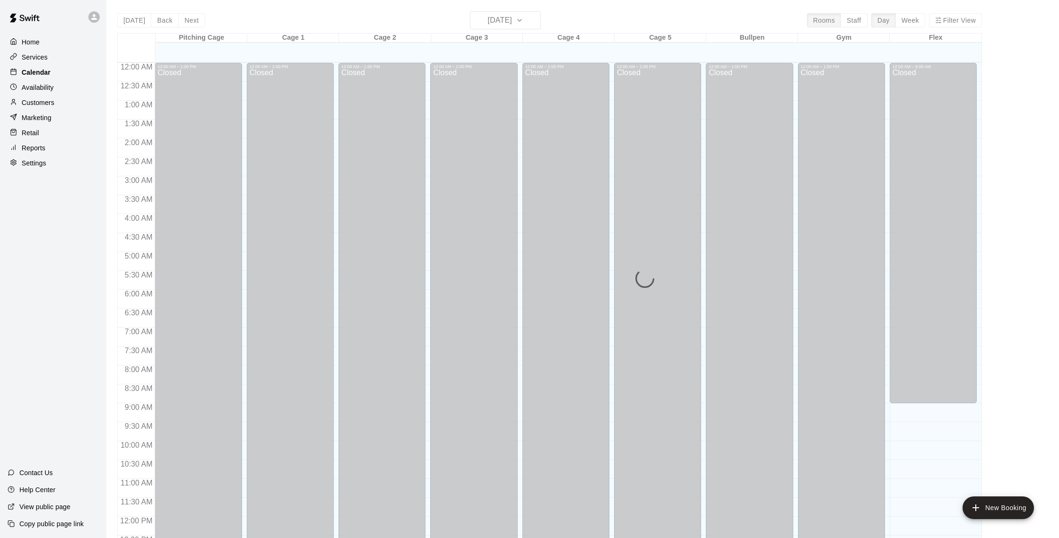
scroll to position [394, 0]
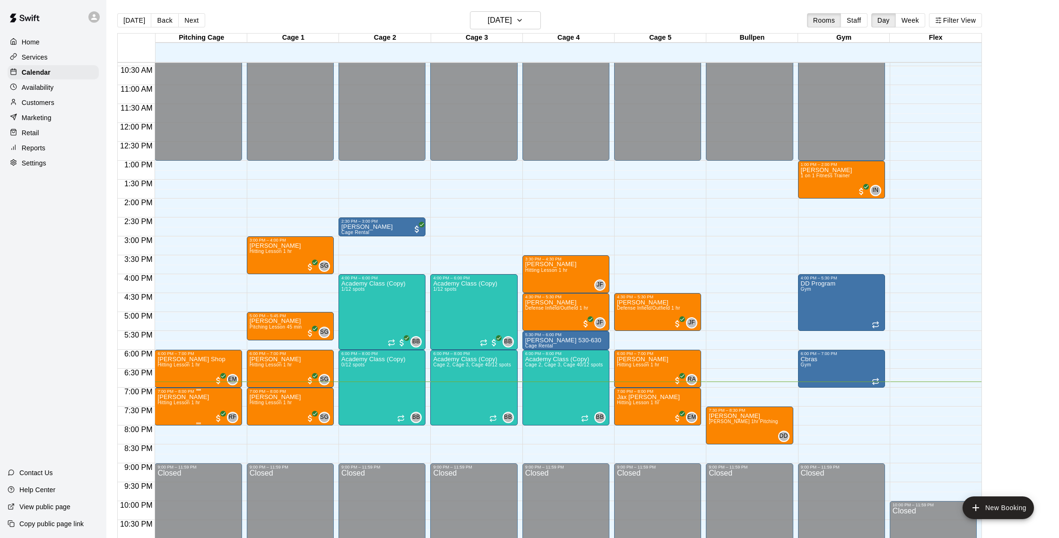
click at [173, 401] on span "Hitting Lesson 1 hr" at bounding box center [178, 402] width 43 height 5
click at [174, 431] on button "edit" at bounding box center [167, 432] width 19 height 18
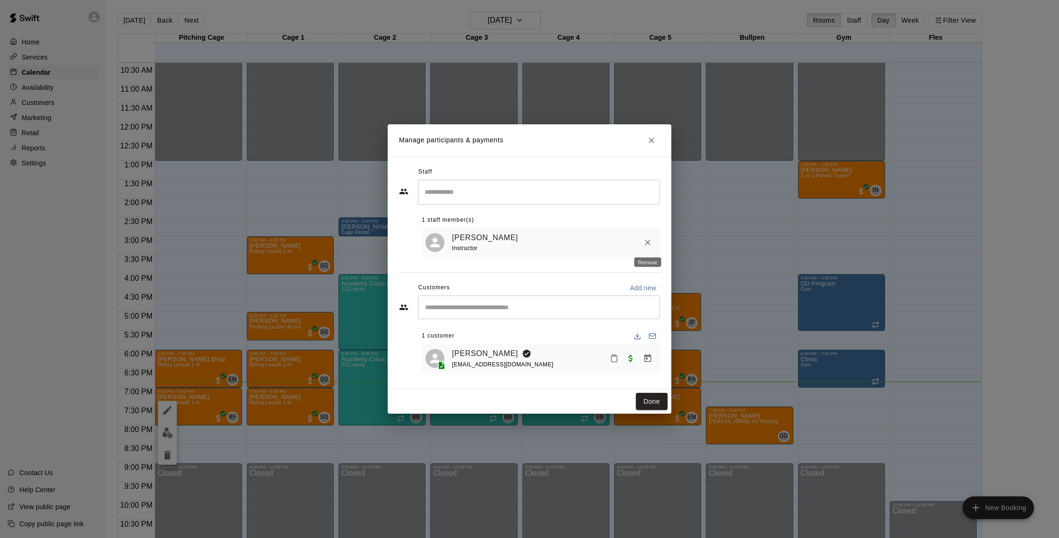
click at [649, 242] on icon "Remove" at bounding box center [647, 242] width 9 height 9
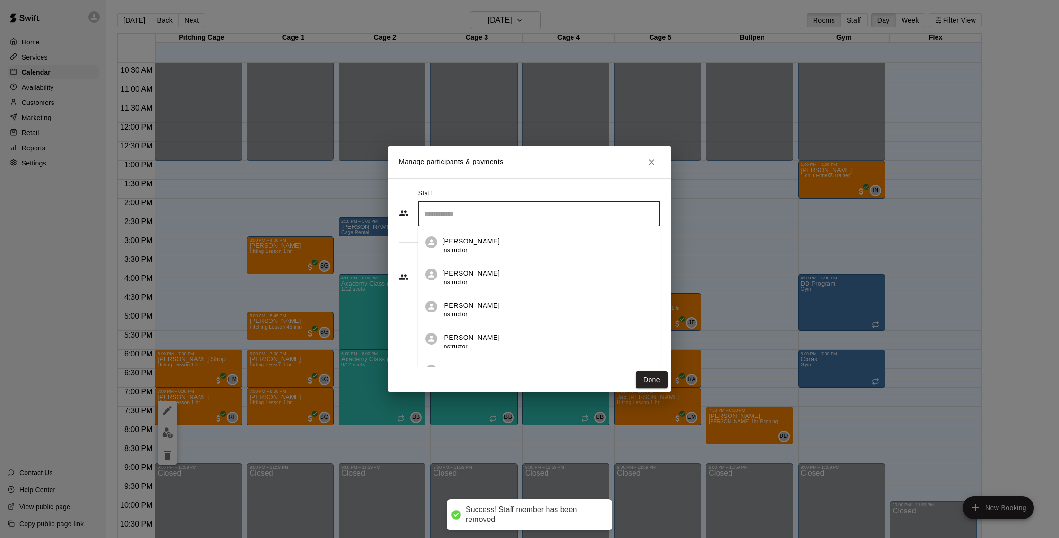
click at [468, 215] on input "Search staff" at bounding box center [538, 214] width 233 height 17
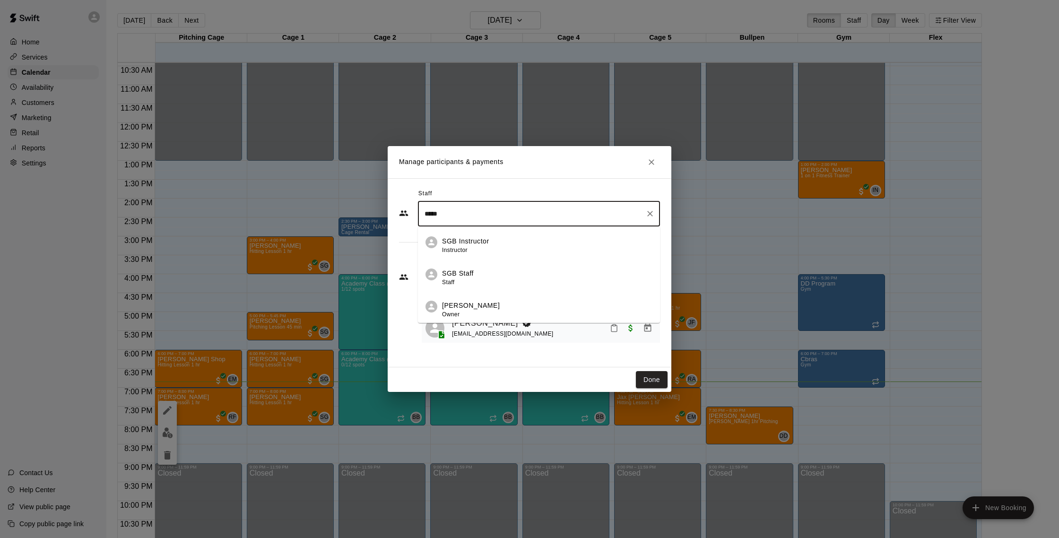
type input "*****"
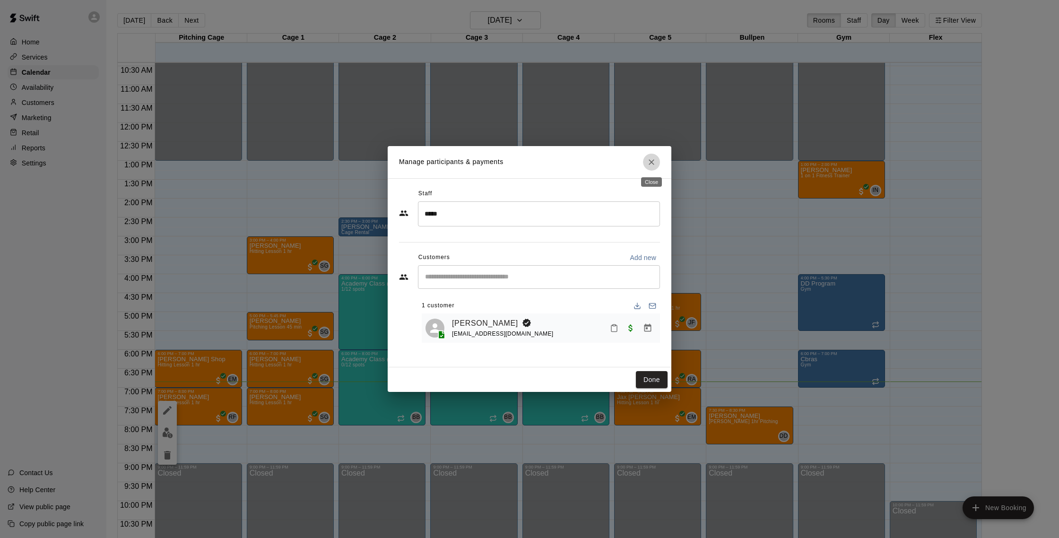
click at [655, 161] on icon "Close" at bounding box center [651, 161] width 9 height 9
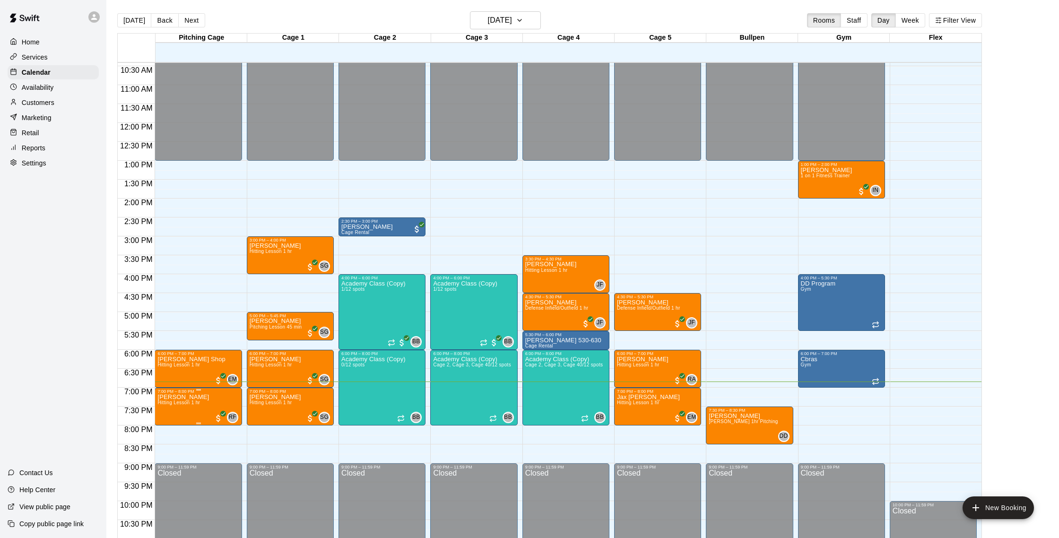
click at [174, 430] on button "edit" at bounding box center [167, 426] width 19 height 18
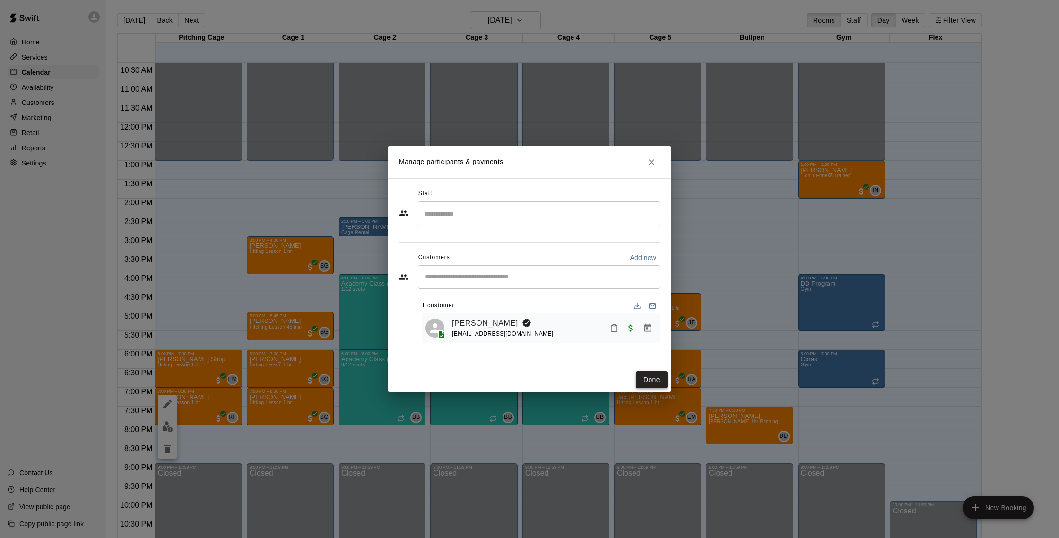
click at [651, 381] on button "Done" at bounding box center [652, 379] width 32 height 17
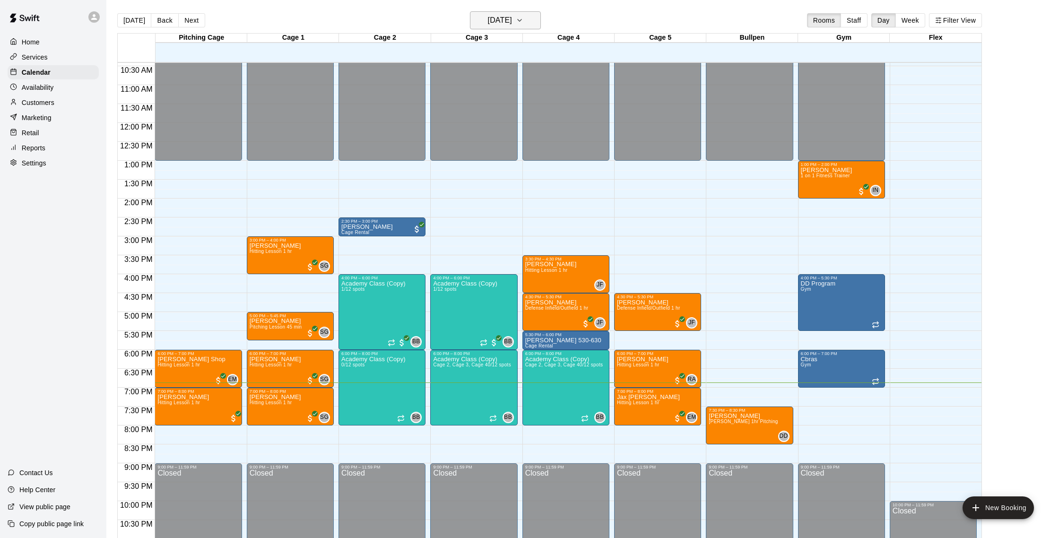
click at [488, 20] on h6 "[DATE]" at bounding box center [500, 20] width 24 height 13
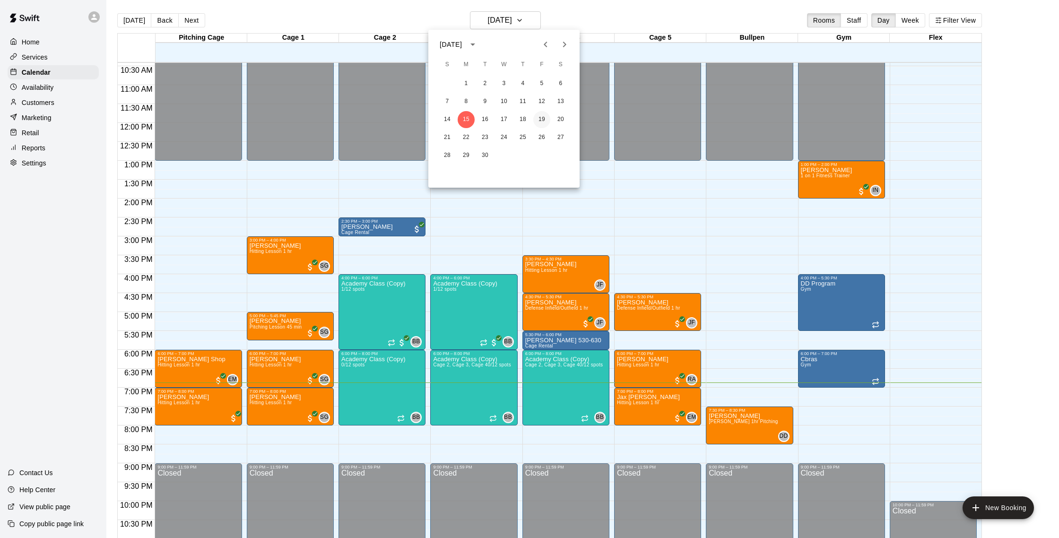
click at [536, 118] on button "19" at bounding box center [541, 119] width 17 height 17
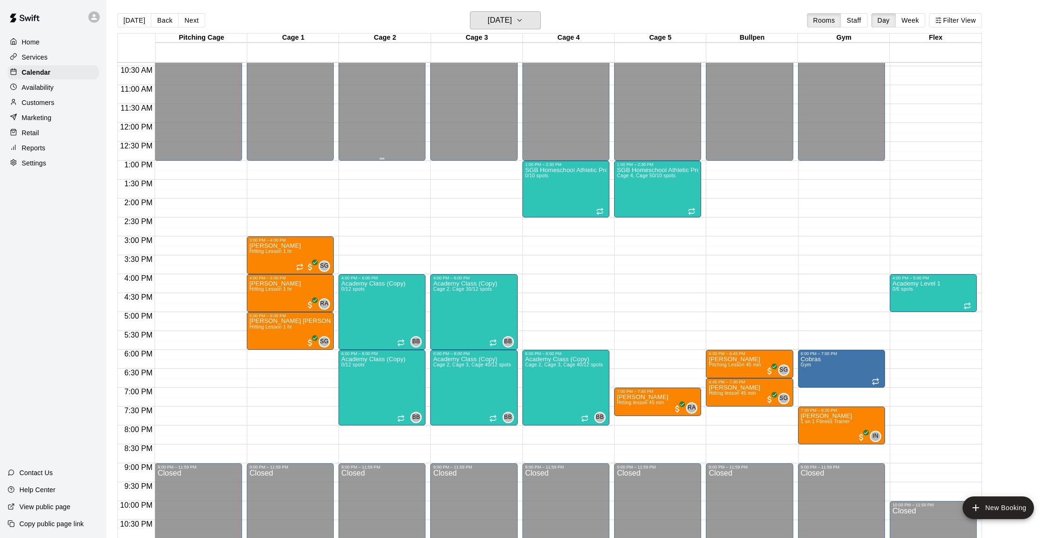
scroll to position [393, 0]
click at [58, 146] on div "Reports" at bounding box center [53, 148] width 91 height 14
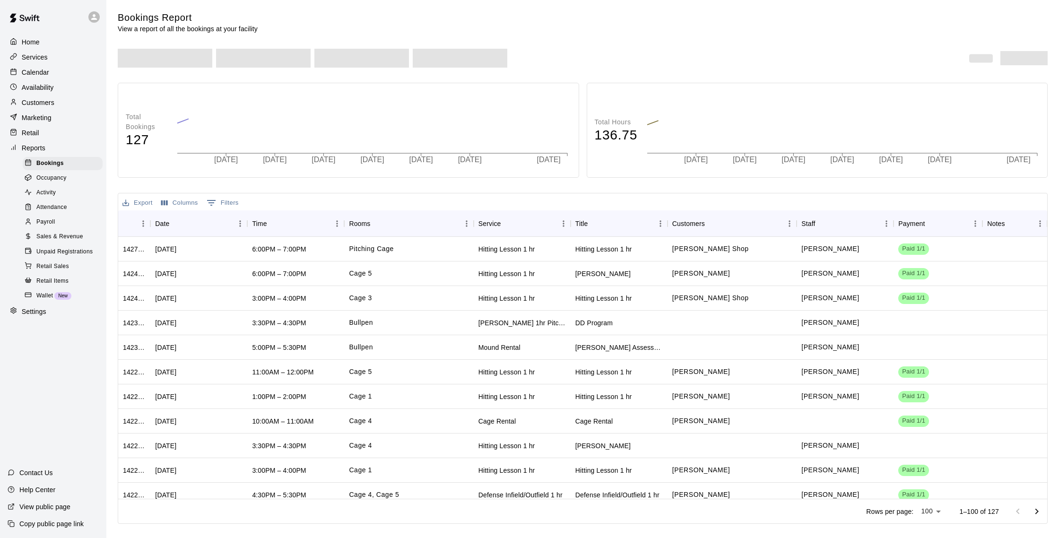
drag, startPoint x: 78, startPoint y: 237, endPoint x: 72, endPoint y: 234, distance: 6.3
click at [78, 237] on span "Sales & Revenue" at bounding box center [59, 236] width 47 height 9
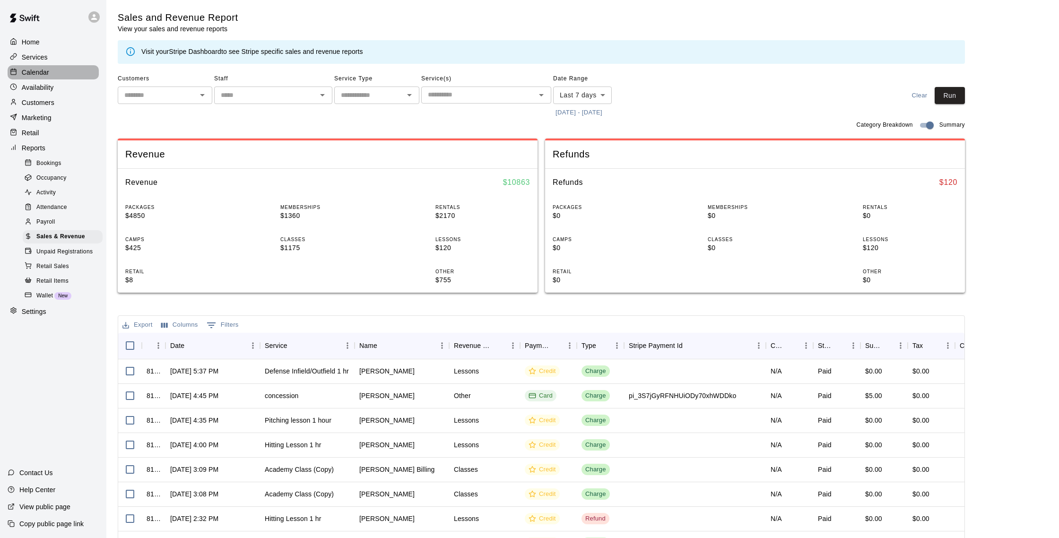
click at [43, 70] on p "Calendar" at bounding box center [35, 72] width 27 height 9
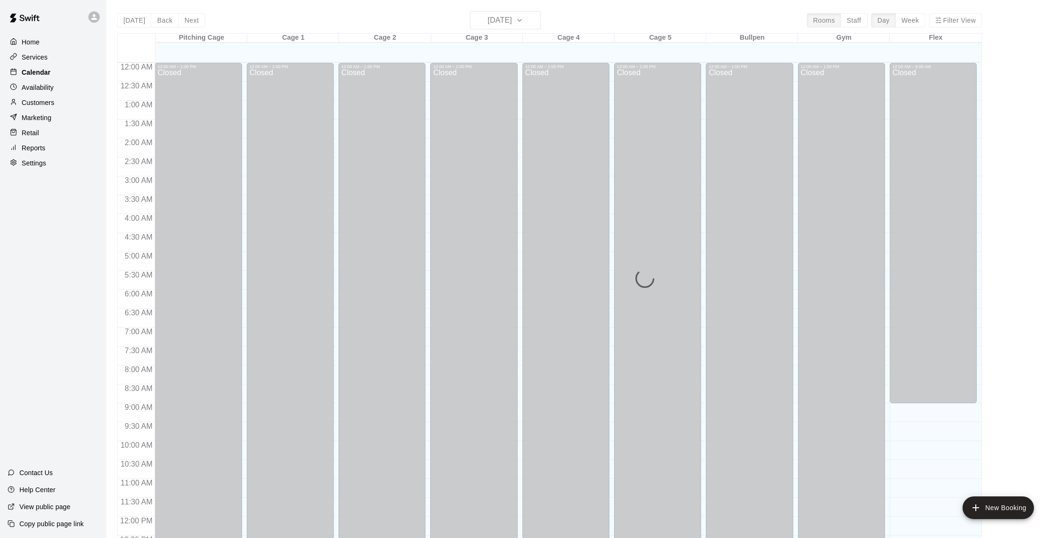
scroll to position [394, 0]
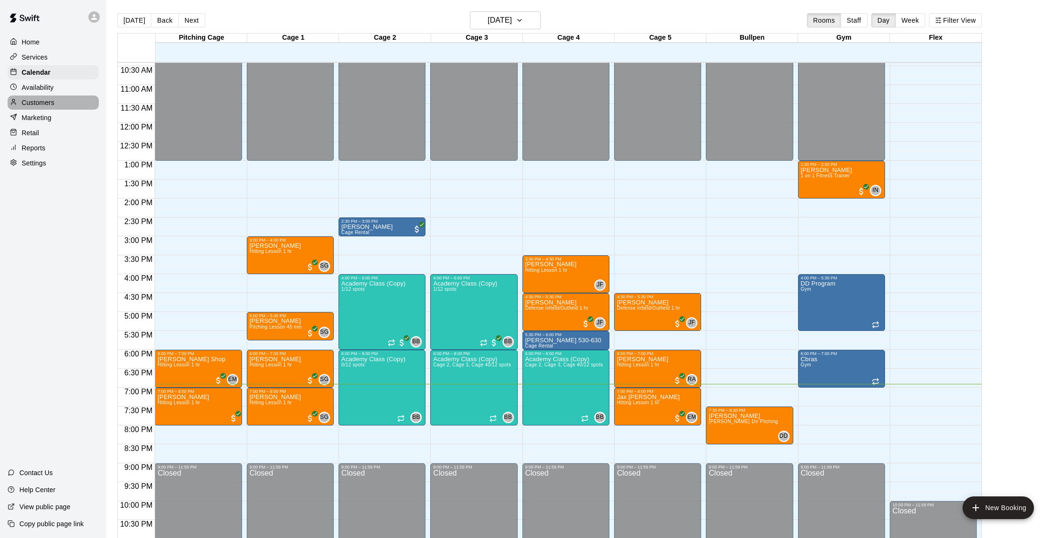
click at [47, 104] on p "Customers" at bounding box center [38, 102] width 33 height 9
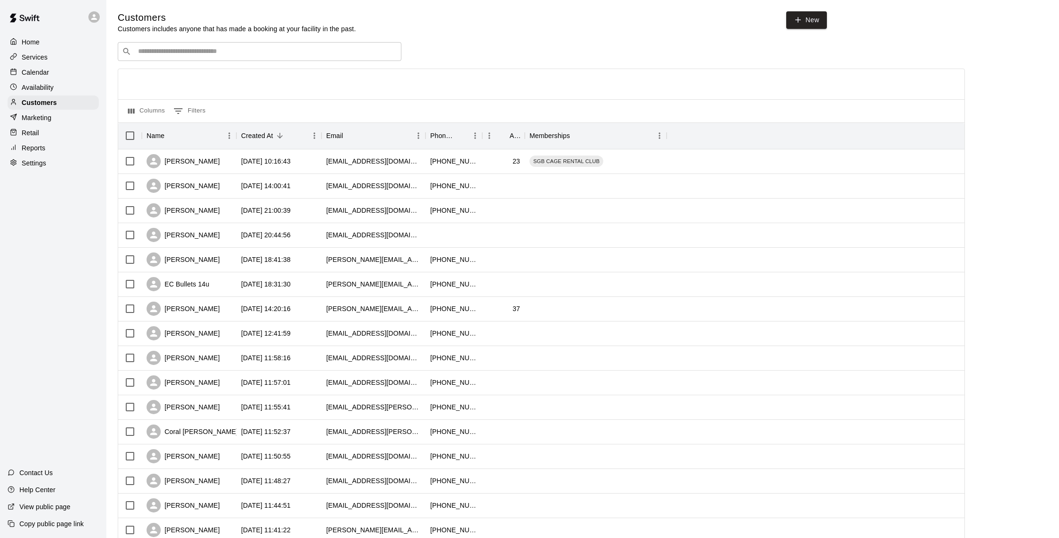
click at [152, 55] on input "Search customers by name or email" at bounding box center [266, 51] width 262 height 9
type input "**********"
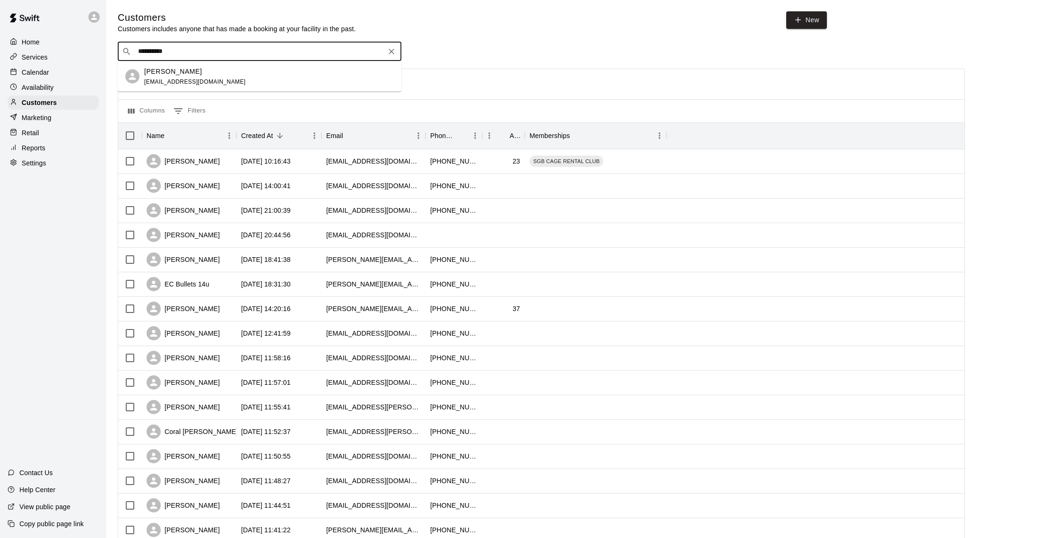
click at [193, 71] on div "Wade Davis wdigx@me.com" at bounding box center [269, 76] width 250 height 20
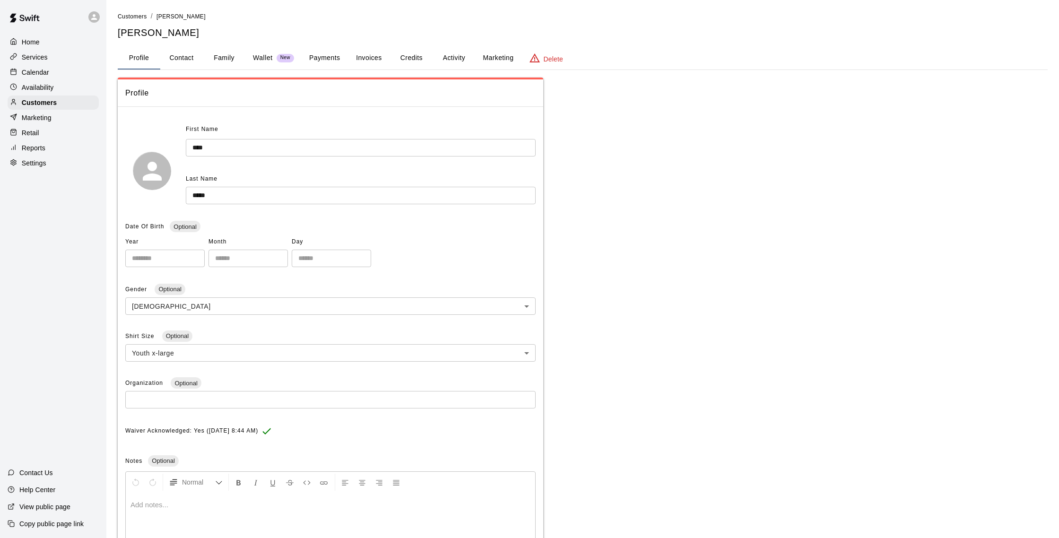
click at [323, 62] on button "Payments" at bounding box center [325, 58] width 46 height 23
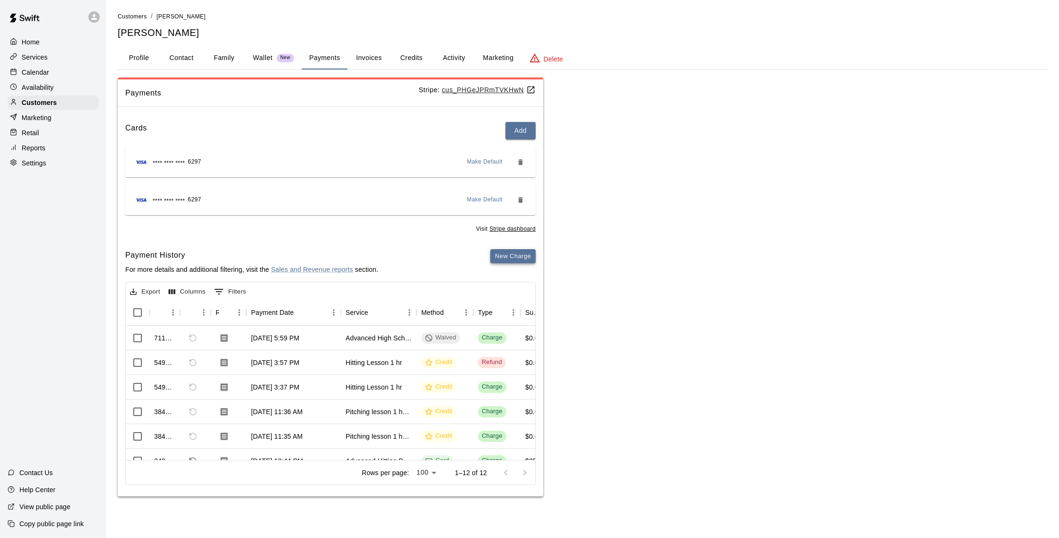
click at [507, 256] on button "New Charge" at bounding box center [512, 256] width 45 height 15
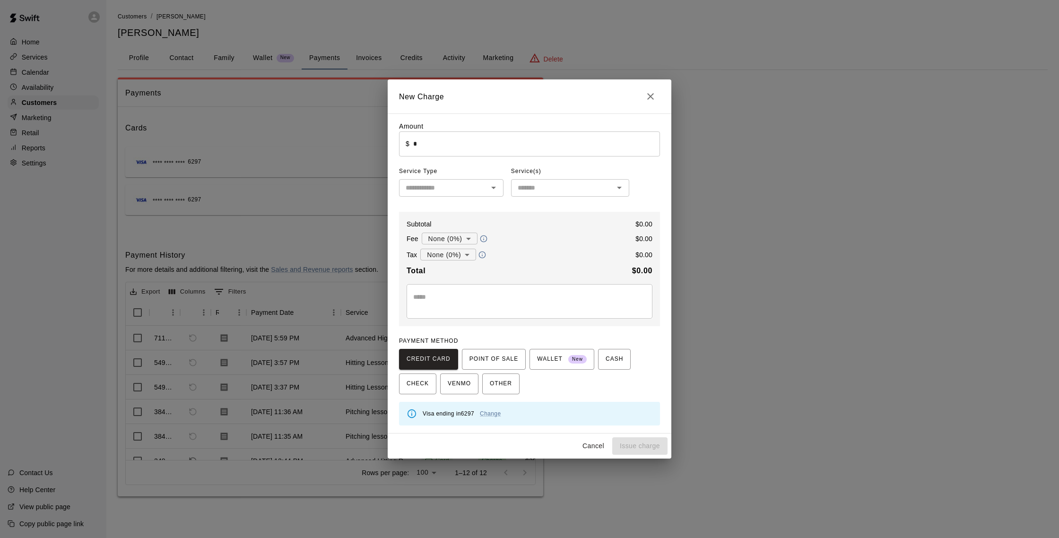
click at [427, 145] on input "*" at bounding box center [536, 143] width 247 height 25
type input "*****"
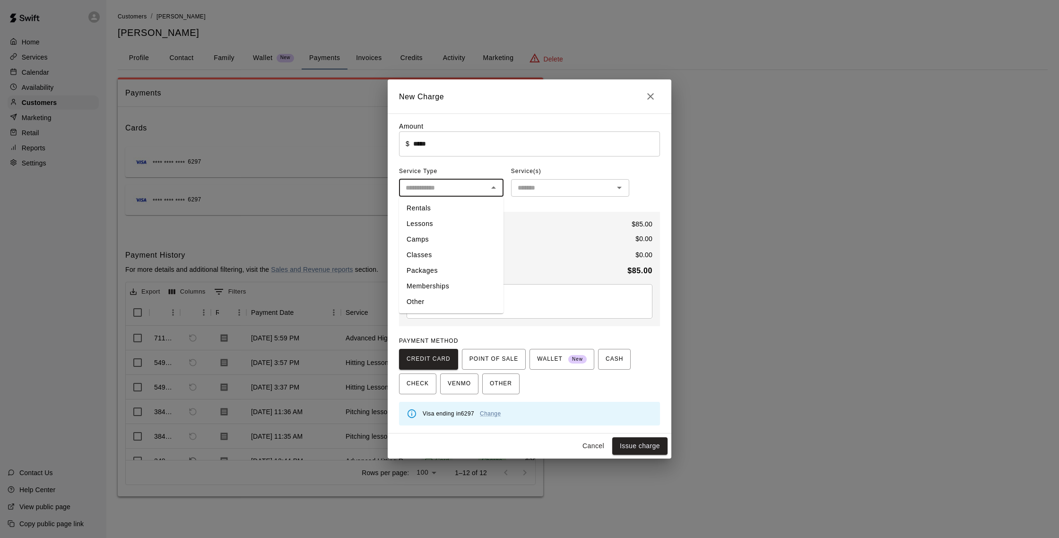
click at [466, 192] on input "text" at bounding box center [443, 188] width 83 height 12
click at [432, 258] on li "Classes" at bounding box center [451, 255] width 104 height 16
type input "*******"
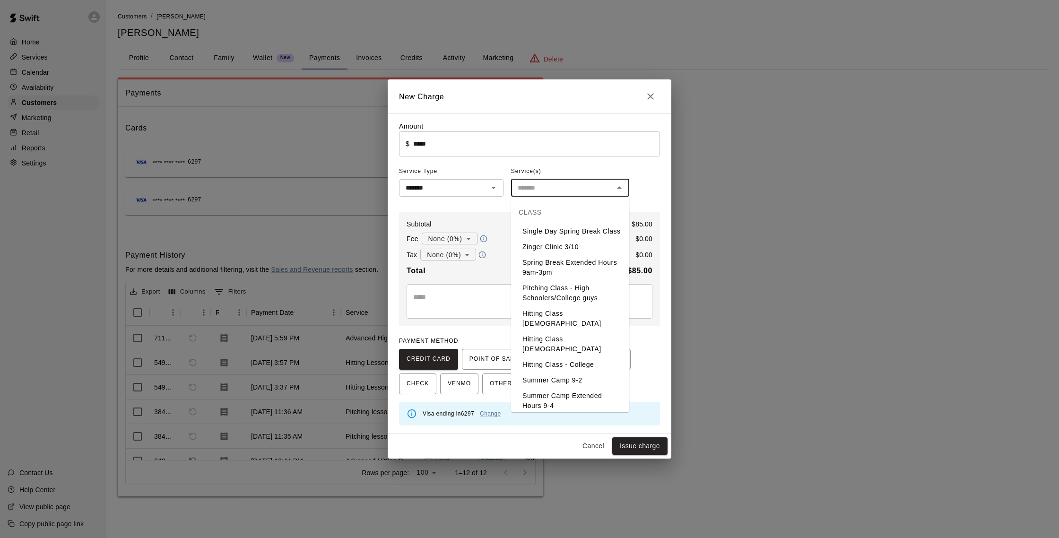
click at [538, 193] on input "text" at bounding box center [562, 188] width 97 height 12
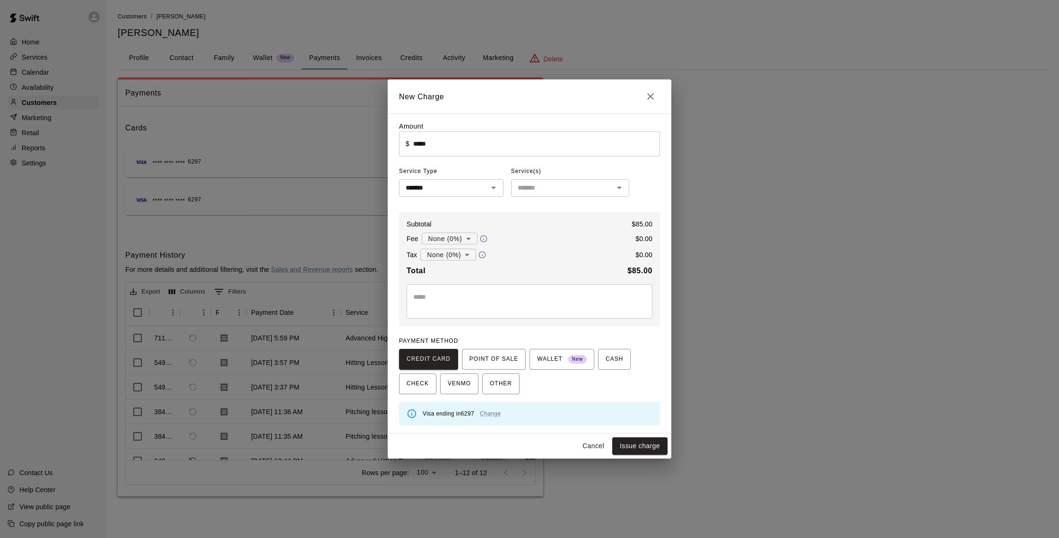
drag, startPoint x: 649, startPoint y: 181, endPoint x: 643, endPoint y: 189, distance: 9.5
click at [649, 181] on div "Amount ​ $ ***** ​ Service Type ******* ​ Service(s) ​ Subtotal $ 85.00 Fee Non…" at bounding box center [529, 273] width 261 height 304
click at [656, 440] on button "Issue charge" at bounding box center [639, 445] width 55 height 17
type input "*"
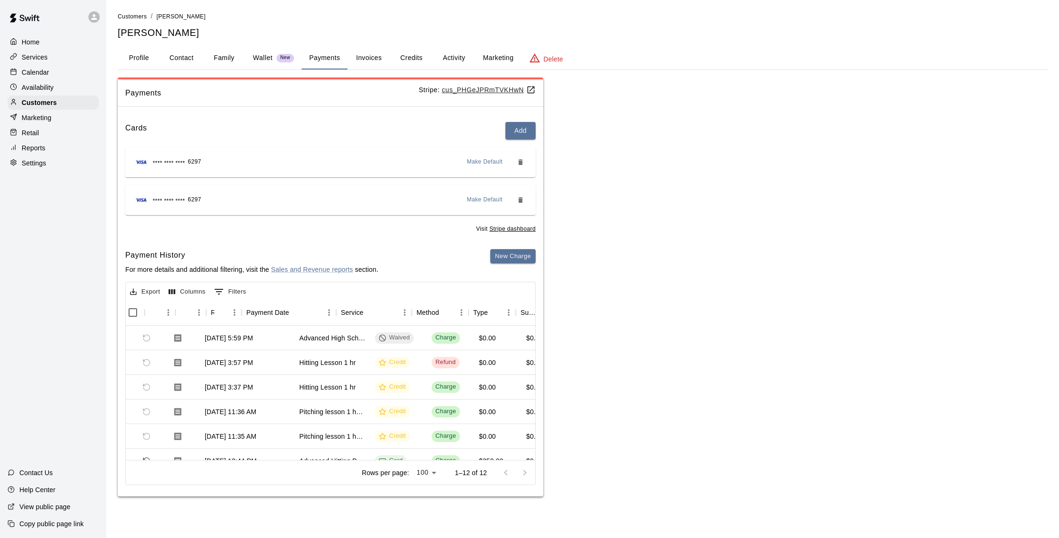
scroll to position [0, 0]
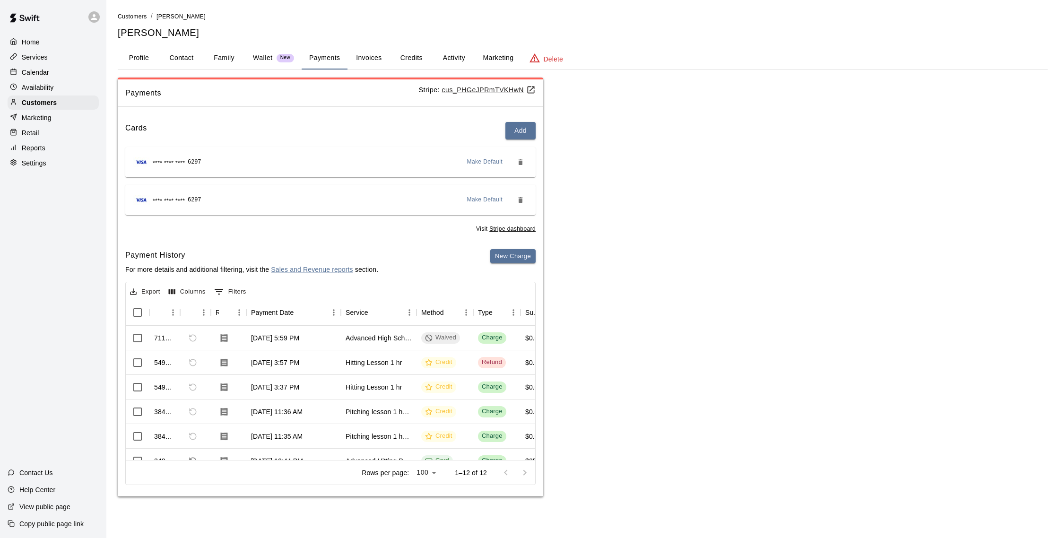
click at [478, 200] on span "Make Default" at bounding box center [485, 199] width 36 height 9
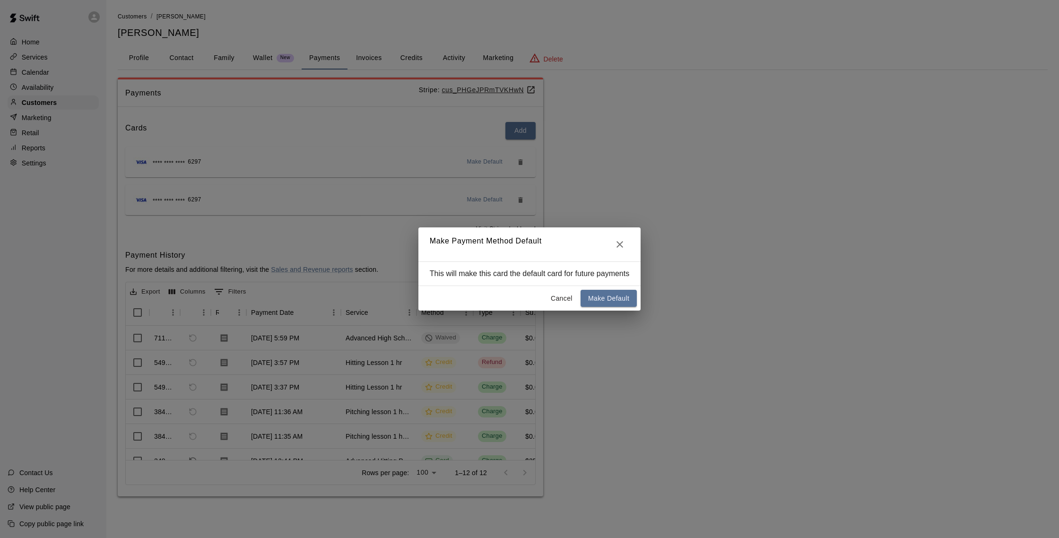
click at [603, 299] on button "Make Default" at bounding box center [608, 298] width 56 height 17
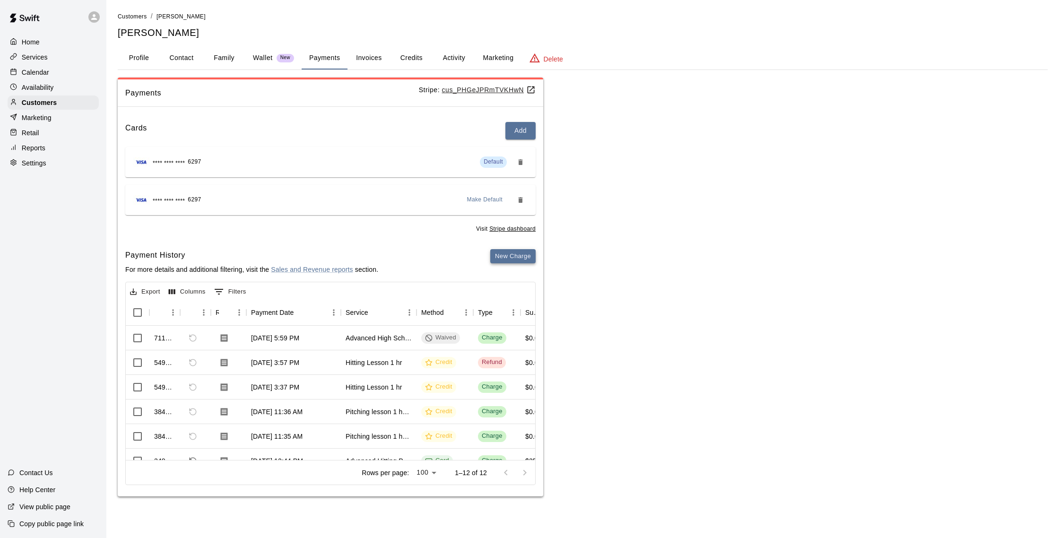
click at [524, 252] on button "New Charge" at bounding box center [512, 256] width 45 height 15
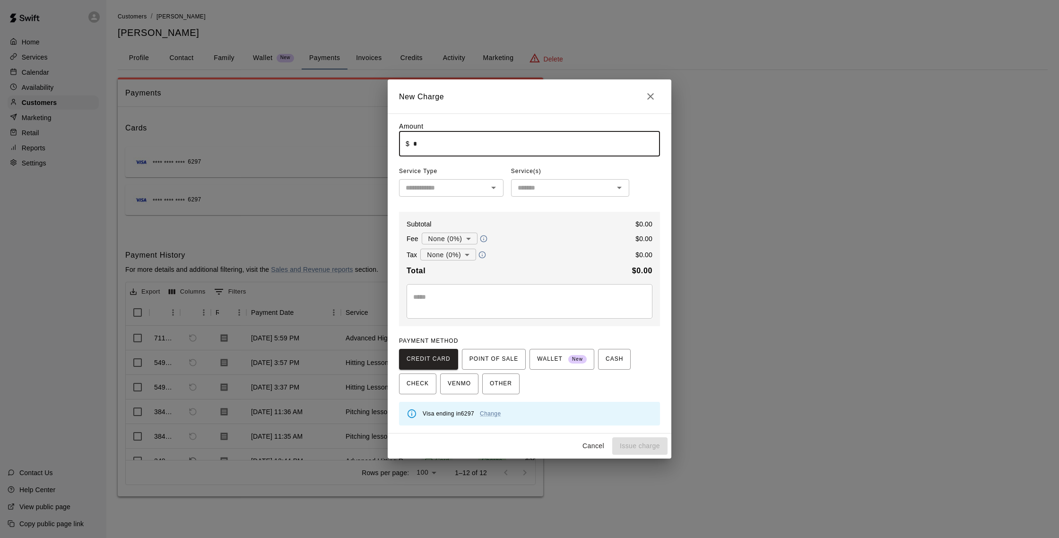
click at [453, 147] on input "*" at bounding box center [536, 143] width 247 height 25
click at [632, 443] on button "Issue charge" at bounding box center [639, 445] width 55 height 17
type input "*"
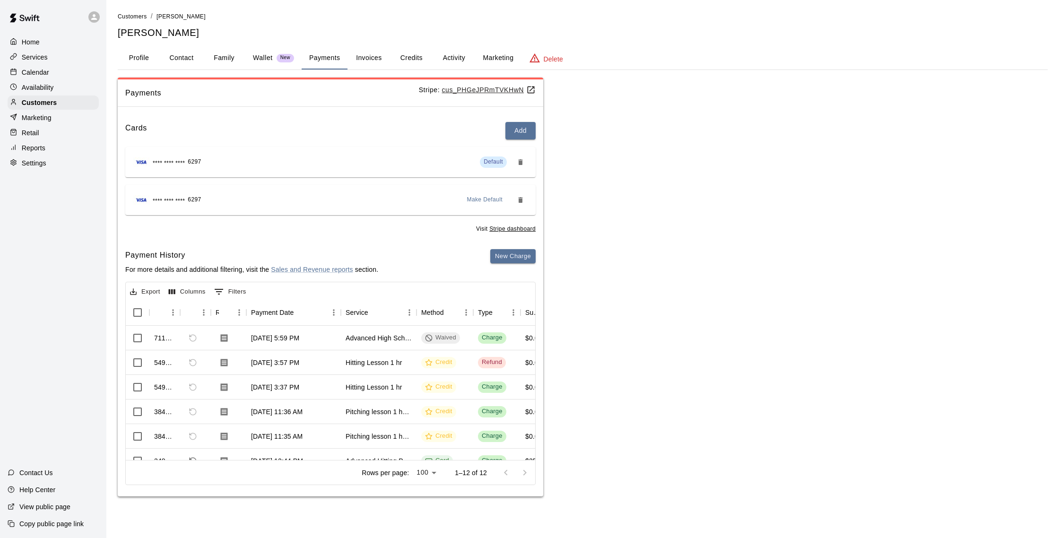
click at [44, 70] on p "Calendar" at bounding box center [35, 72] width 27 height 9
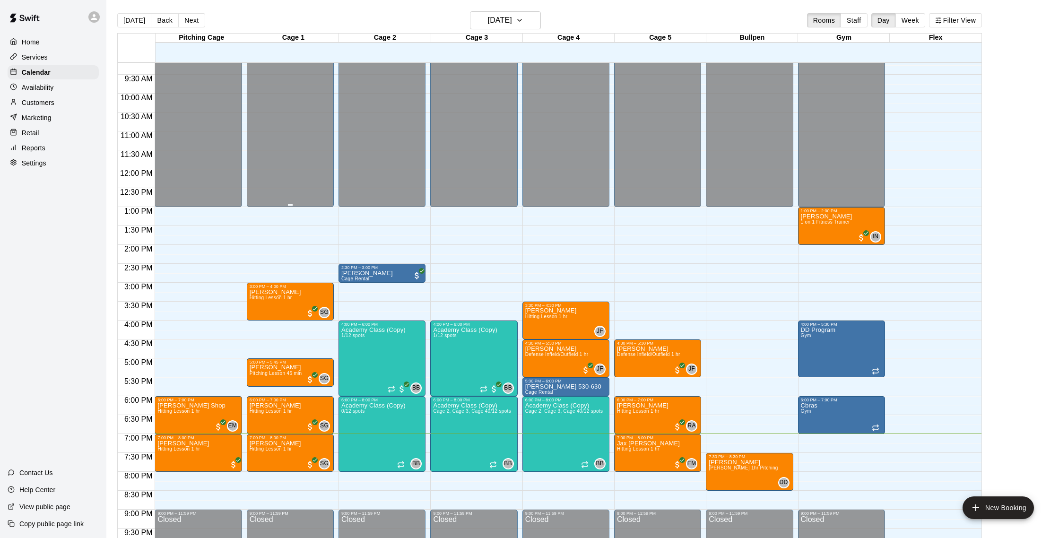
scroll to position [0, 0]
click at [190, 19] on button "Next" at bounding box center [191, 20] width 26 height 14
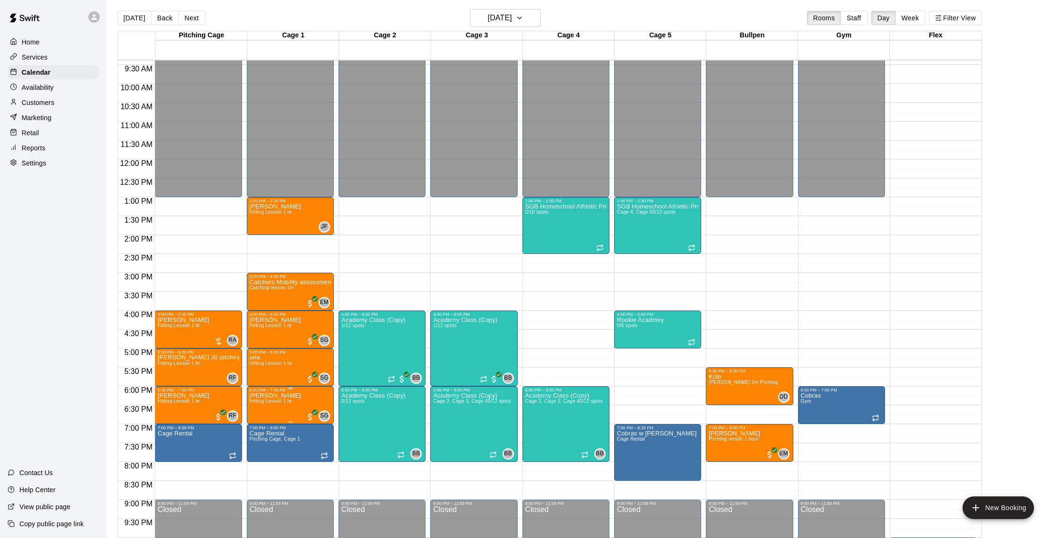
scroll to position [351, 0]
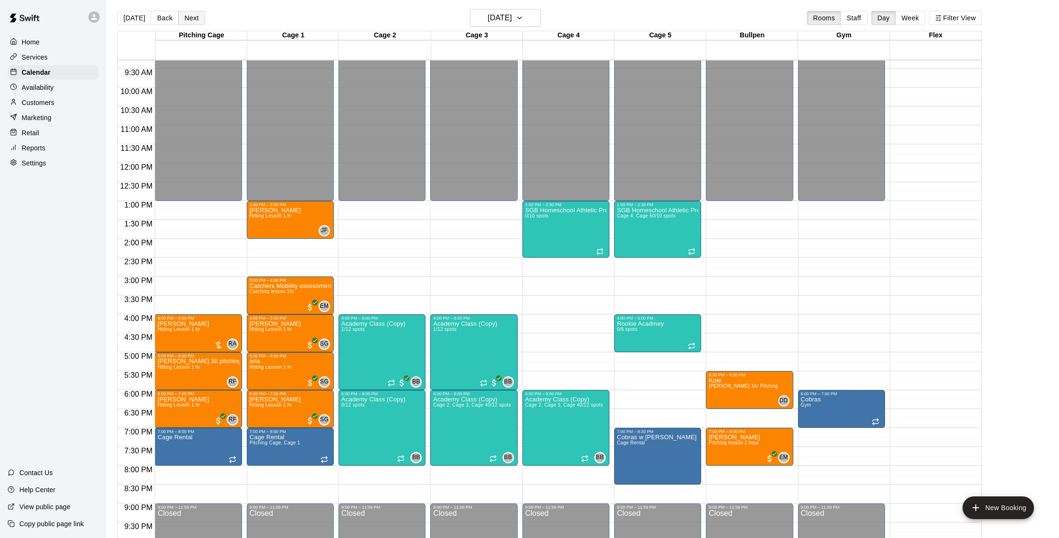
click at [199, 22] on button "Next" at bounding box center [191, 18] width 26 height 14
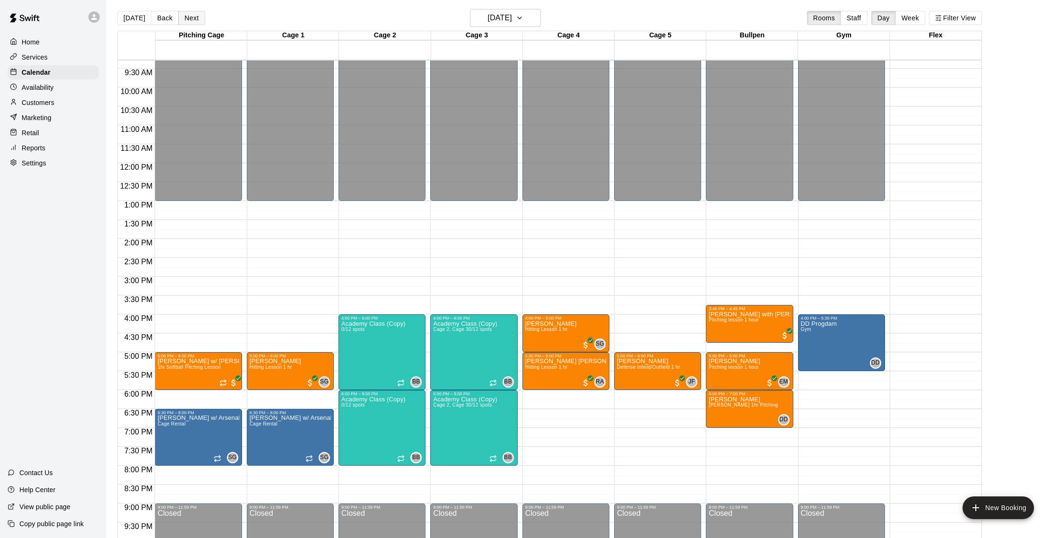
click at [191, 18] on button "Next" at bounding box center [191, 18] width 26 height 14
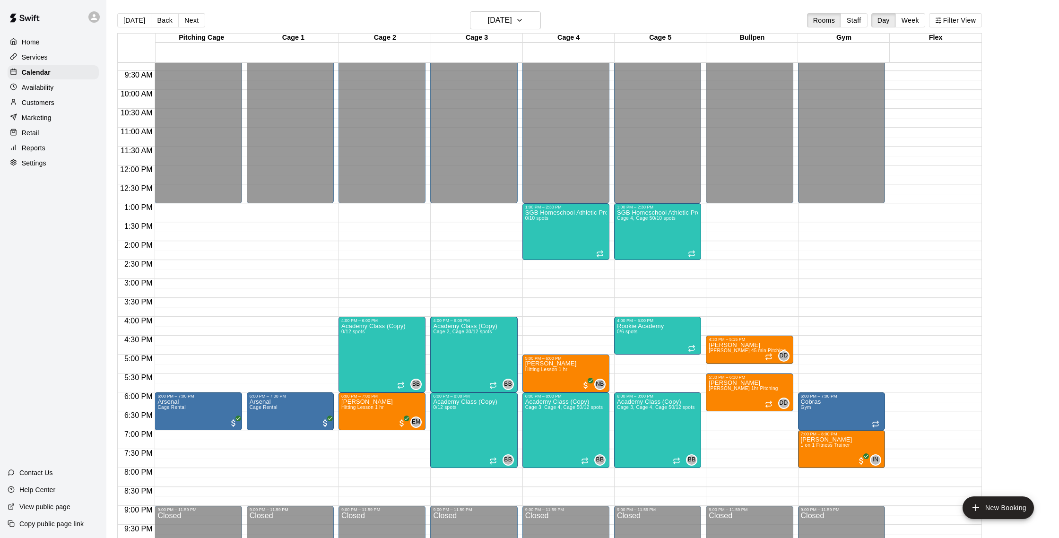
scroll to position [15, 0]
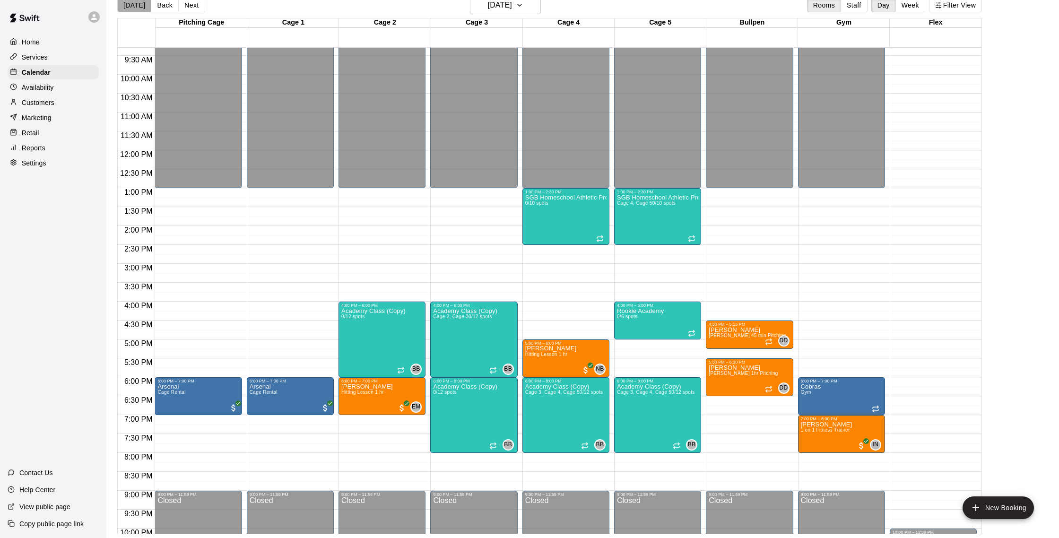
click at [142, 8] on button "[DATE]" at bounding box center [134, 5] width 34 height 14
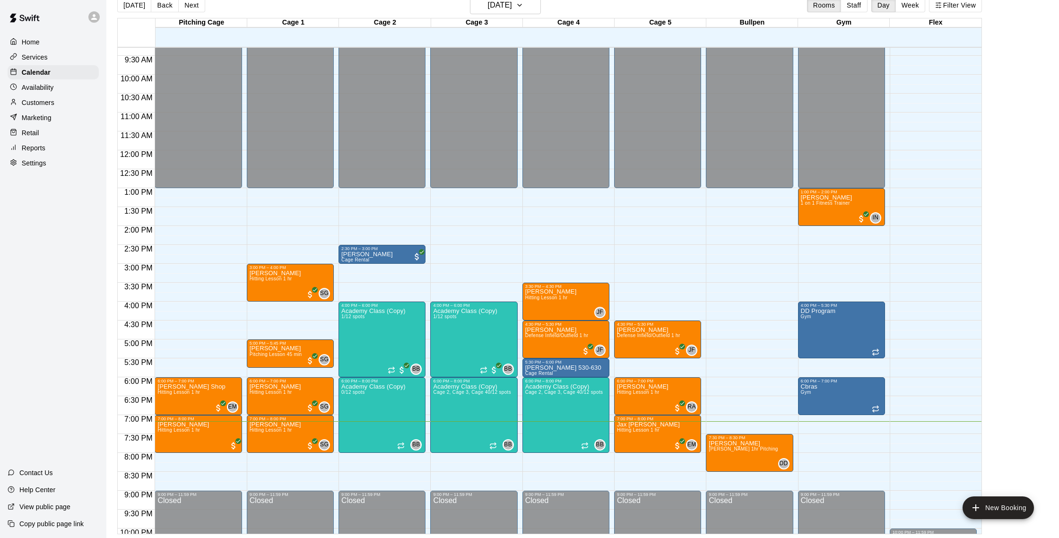
click at [41, 102] on p "Customers" at bounding box center [38, 102] width 33 height 9
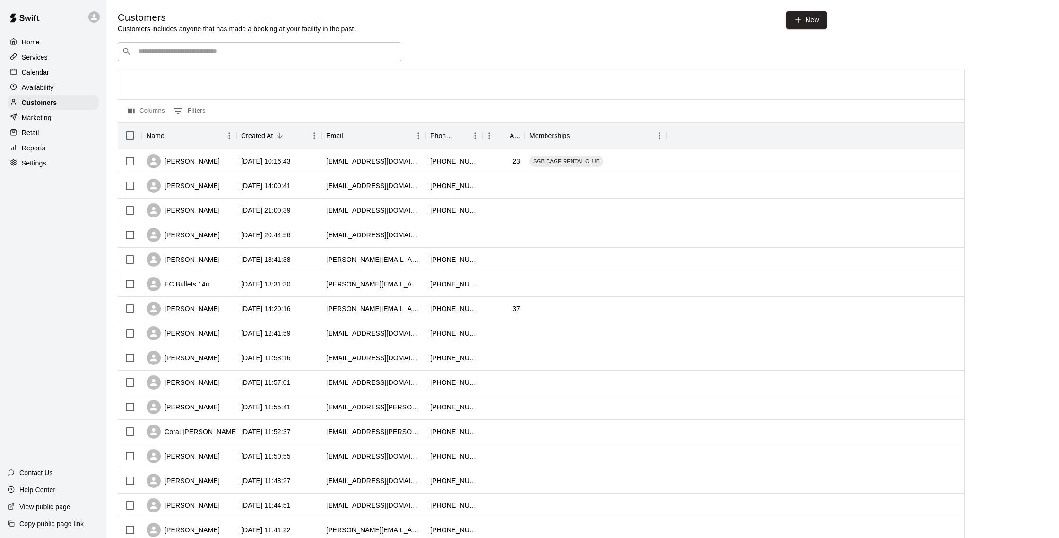
click at [42, 76] on p "Calendar" at bounding box center [35, 72] width 27 height 9
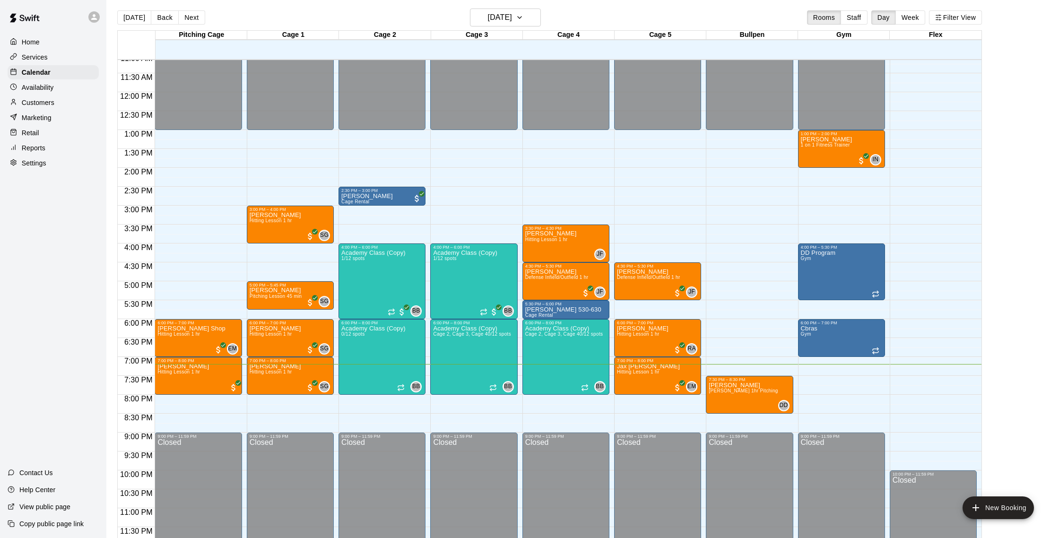
scroll to position [1, 0]
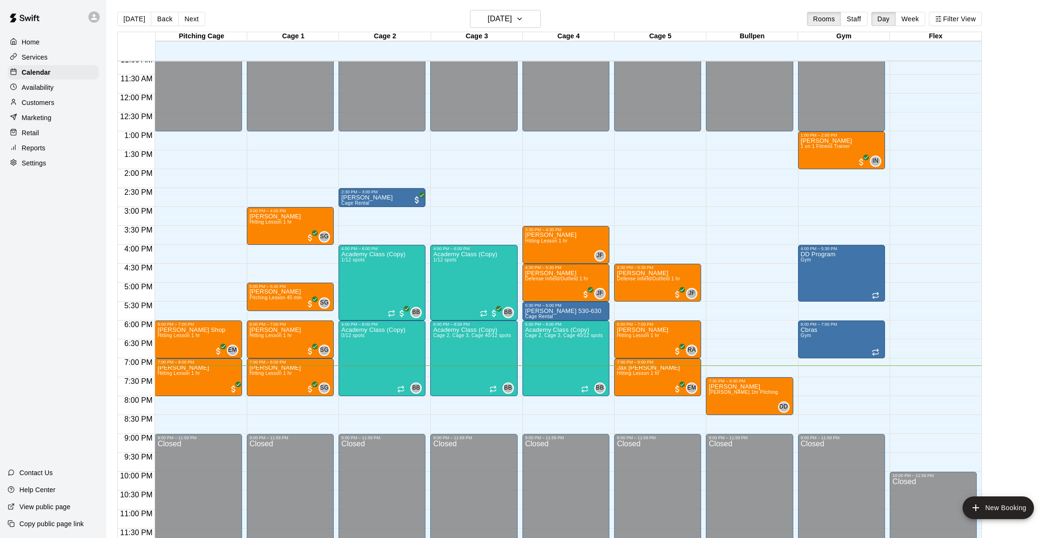
click at [30, 104] on p "Customers" at bounding box center [38, 102] width 33 height 9
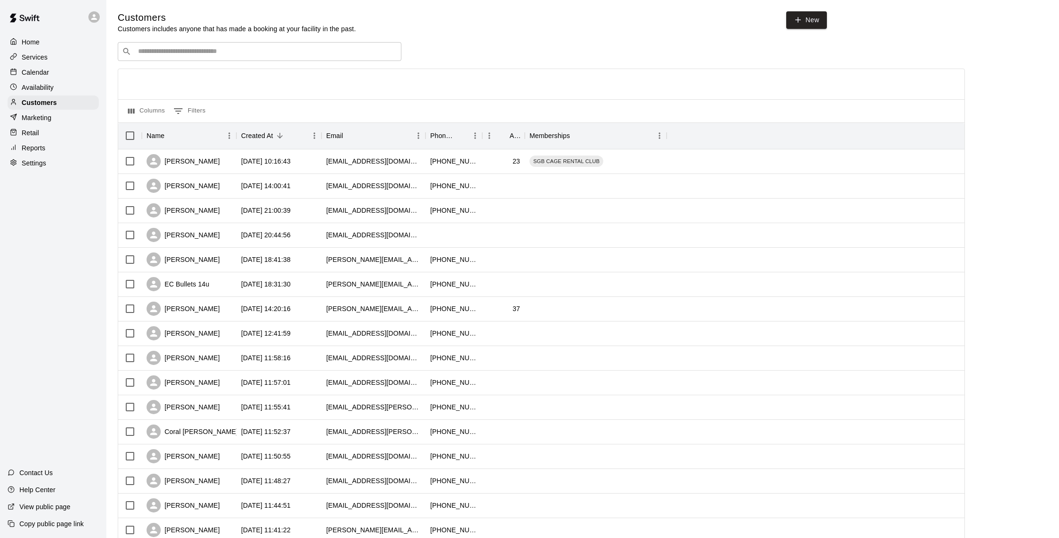
click at [41, 67] on div "Calendar" at bounding box center [53, 72] width 91 height 14
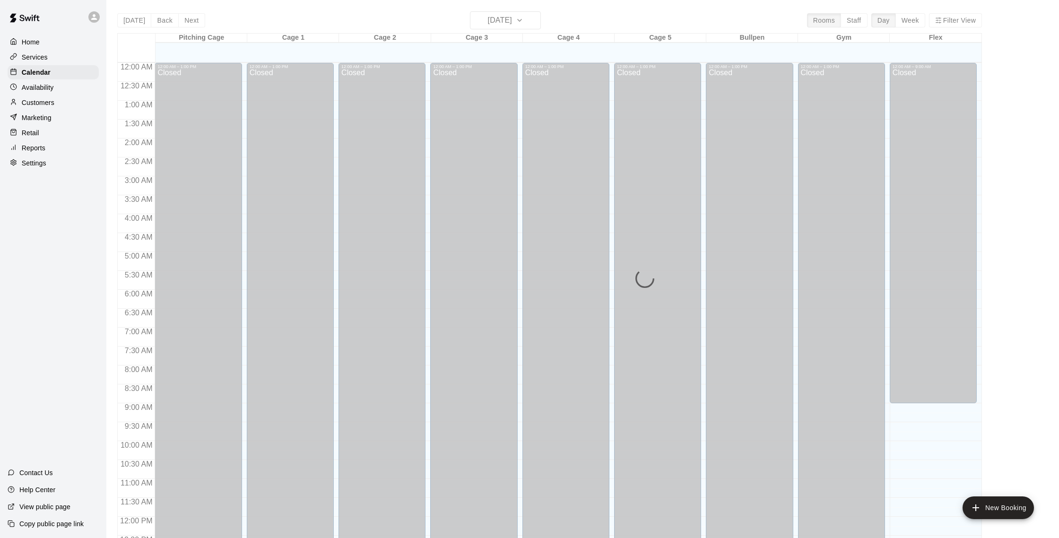
scroll to position [394, 0]
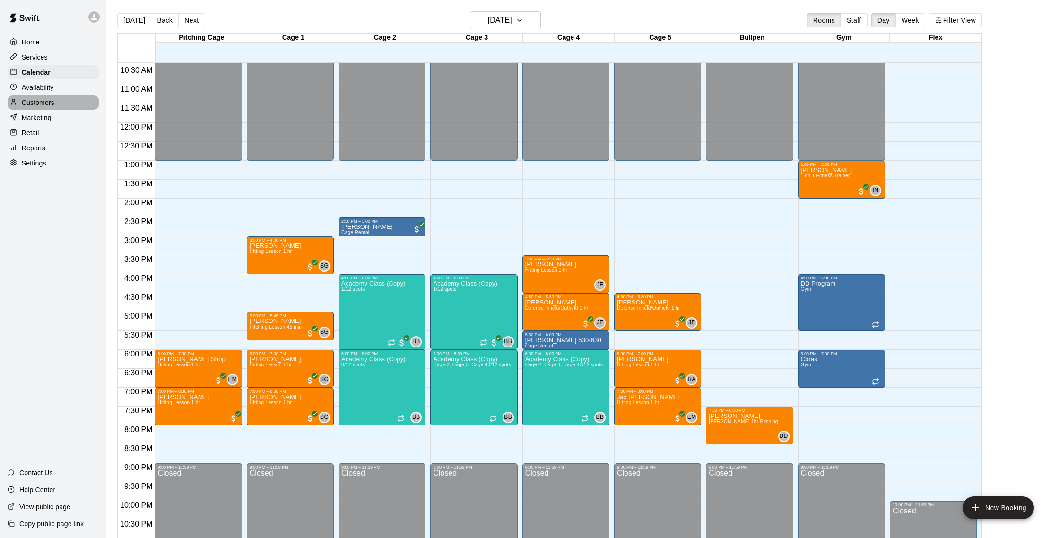
click at [47, 102] on p "Customers" at bounding box center [38, 102] width 33 height 9
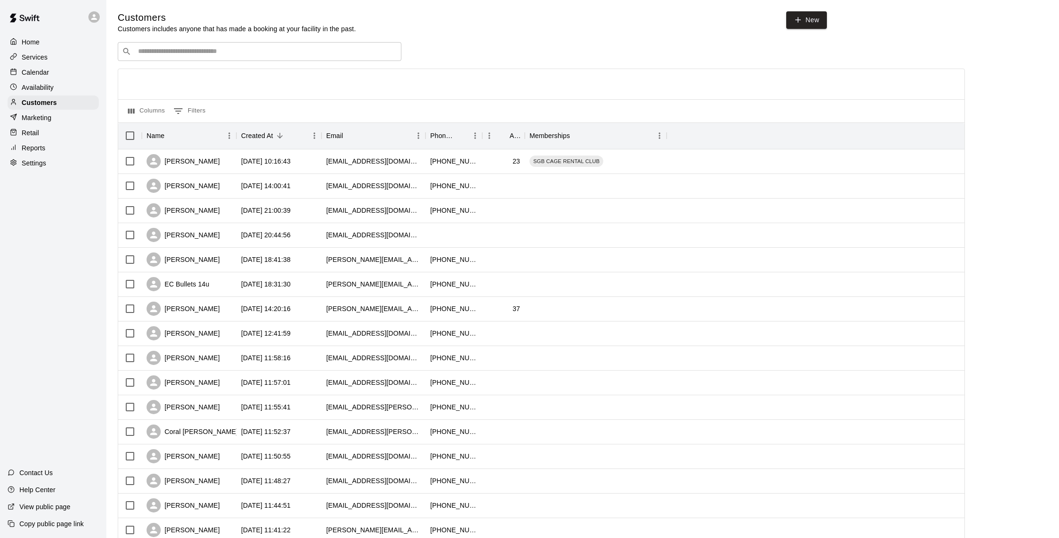
click at [45, 117] on p "Marketing" at bounding box center [37, 117] width 30 height 9
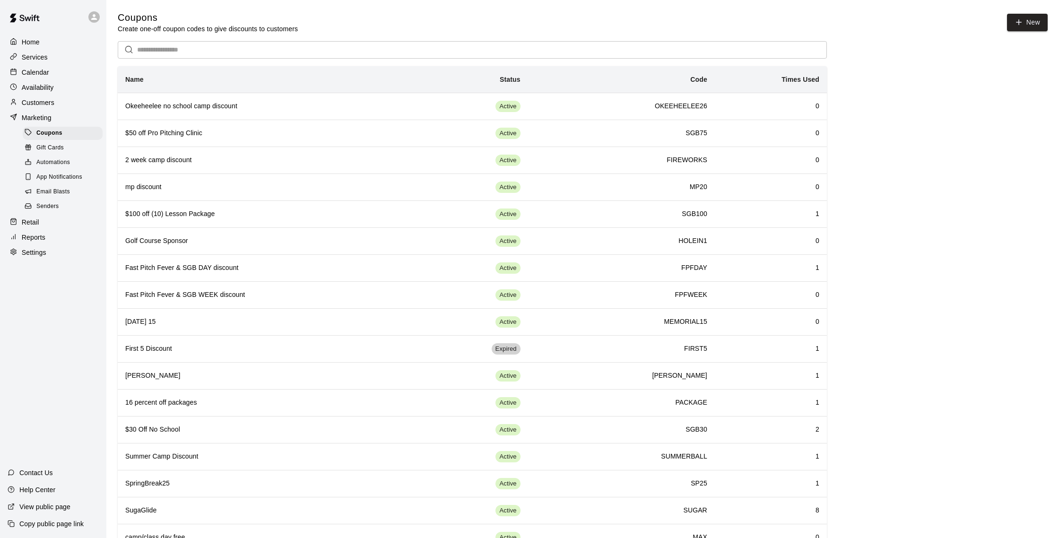
click at [60, 192] on span "Email Blasts" at bounding box center [53, 191] width 34 height 9
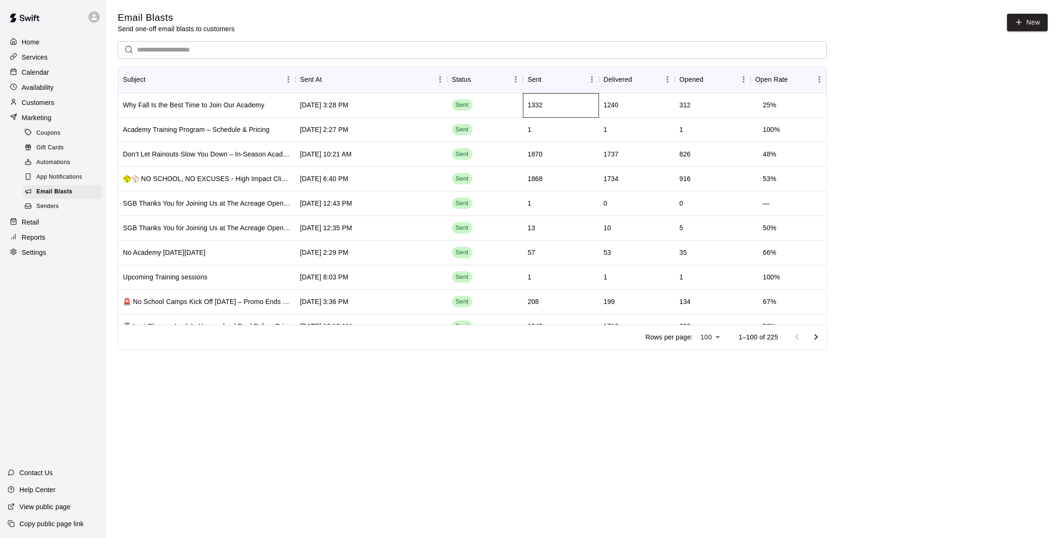
click at [561, 105] on div "1332" at bounding box center [561, 105] width 76 height 25
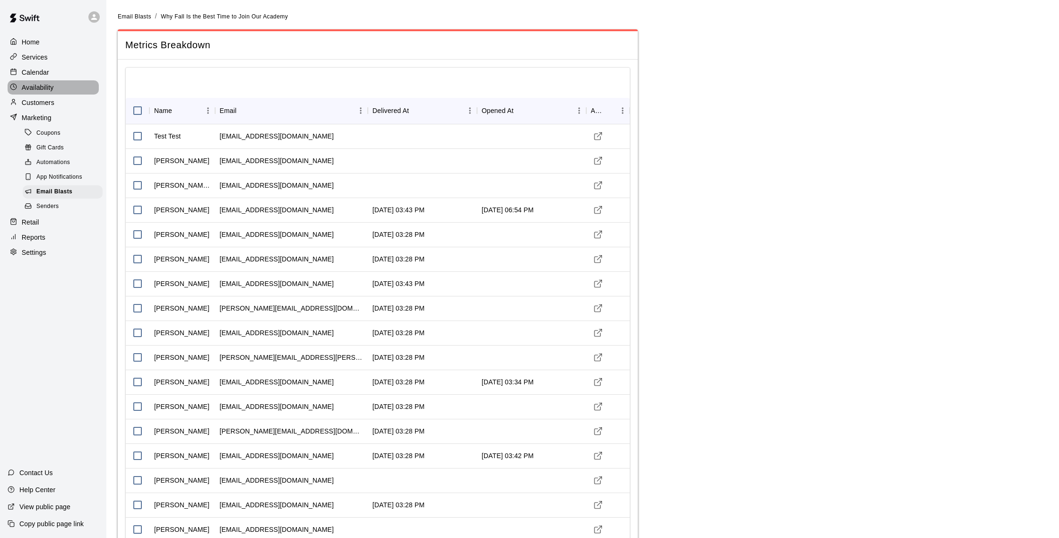
click at [46, 82] on div "Availability" at bounding box center [53, 87] width 91 height 14
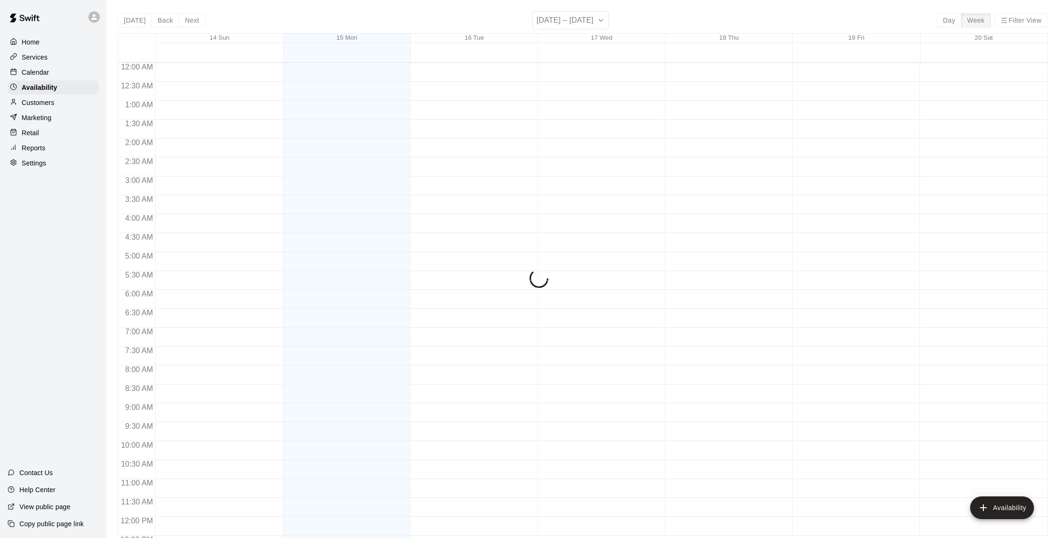
scroll to position [422, 0]
click at [45, 78] on div "Calendar" at bounding box center [53, 72] width 91 height 14
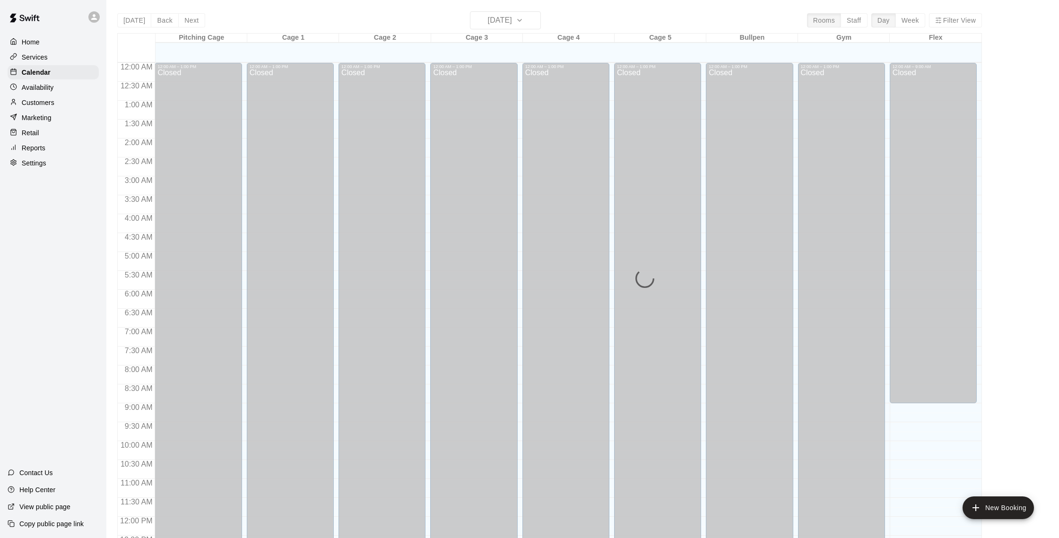
scroll to position [394, 0]
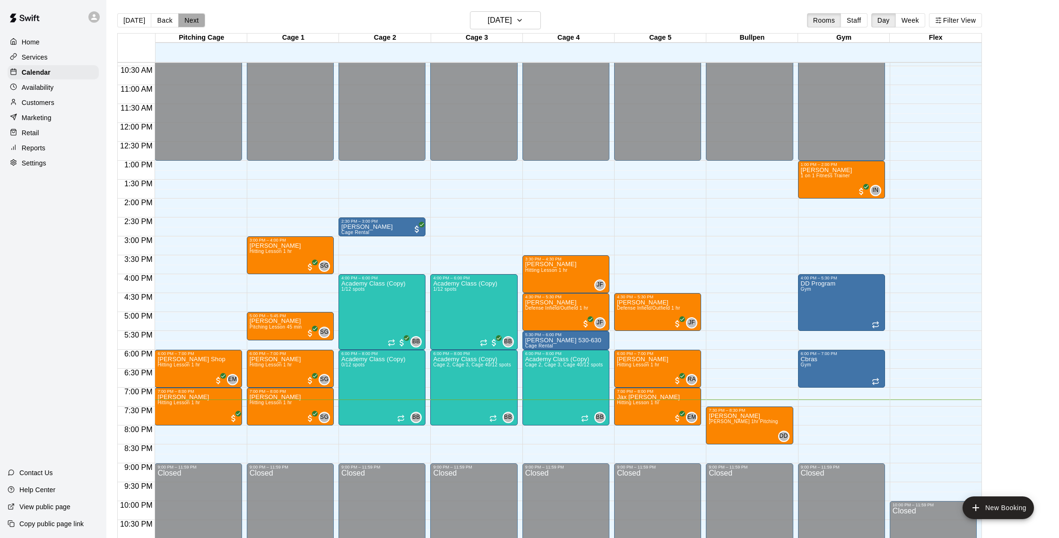
click at [193, 20] on button "Next" at bounding box center [191, 20] width 26 height 14
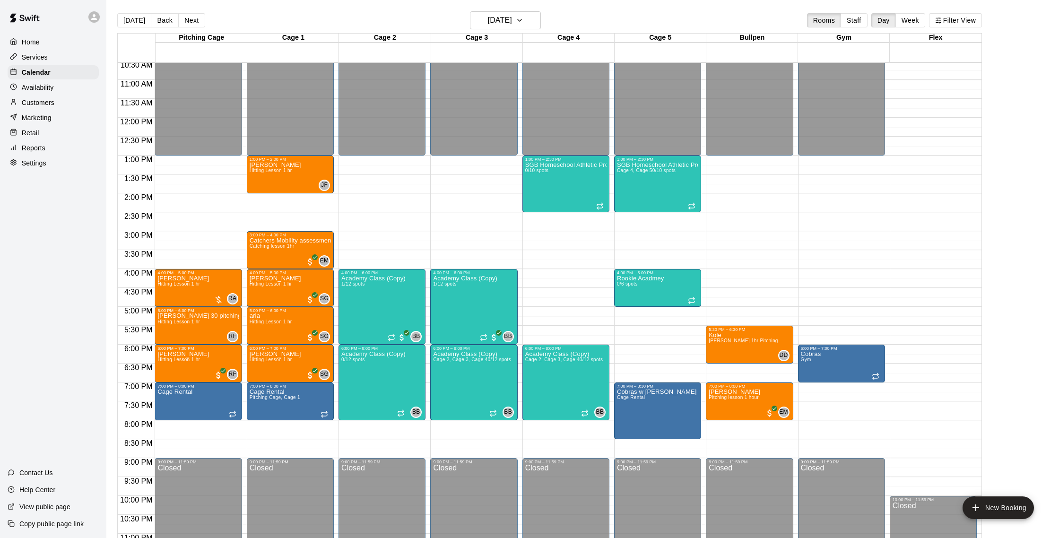
scroll to position [399, 0]
drag, startPoint x: 627, startPoint y: 348, endPoint x: 627, endPoint y: 378, distance: 30.2
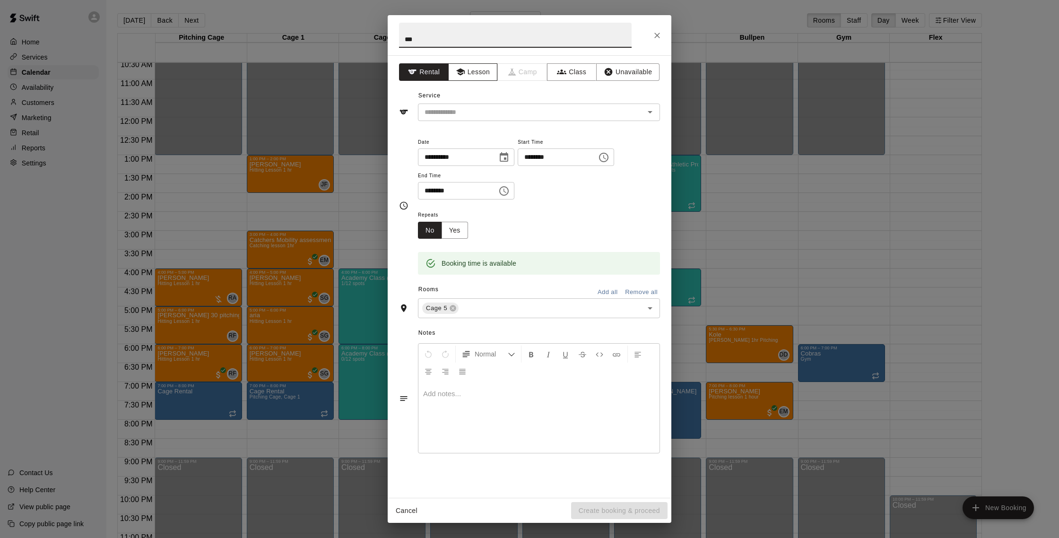
type input "***"
click at [492, 70] on button "Lesson" at bounding box center [473, 71] width 50 height 17
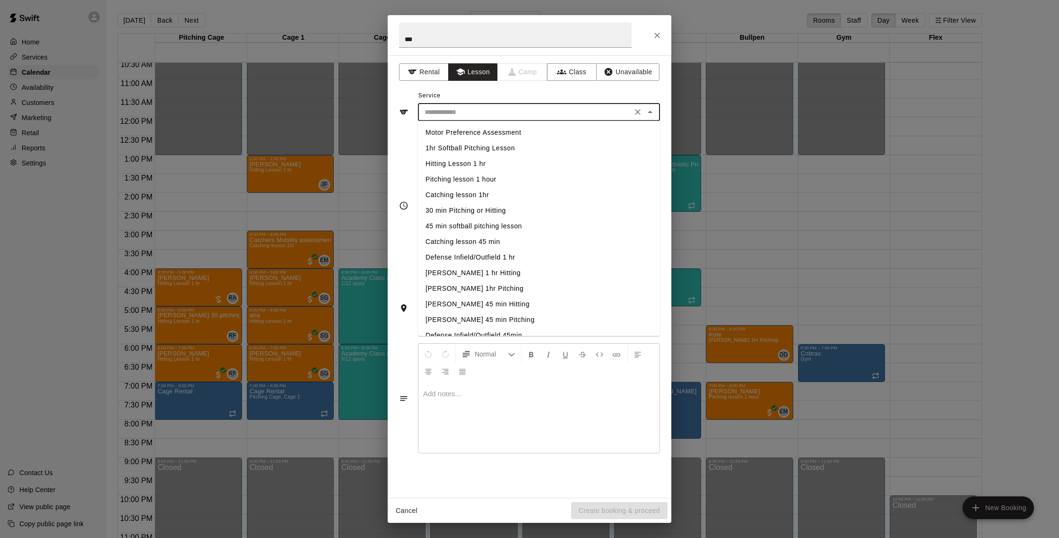
click at [486, 108] on input "text" at bounding box center [525, 112] width 208 height 12
click at [485, 165] on li "Hitting Lesson 1 hr" at bounding box center [539, 164] width 242 height 16
type input "**********"
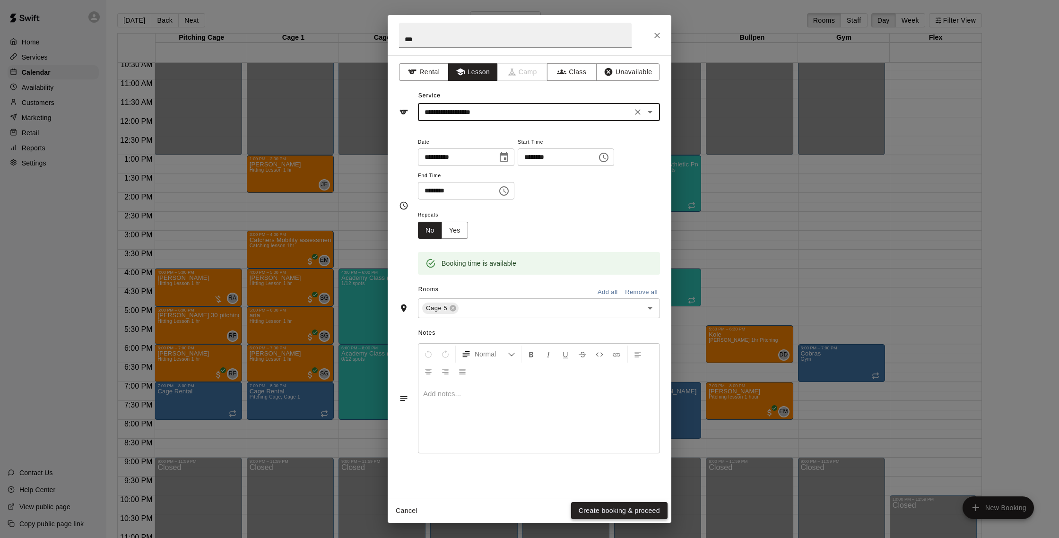
click at [612, 509] on button "Create booking & proceed" at bounding box center [619, 510] width 96 height 17
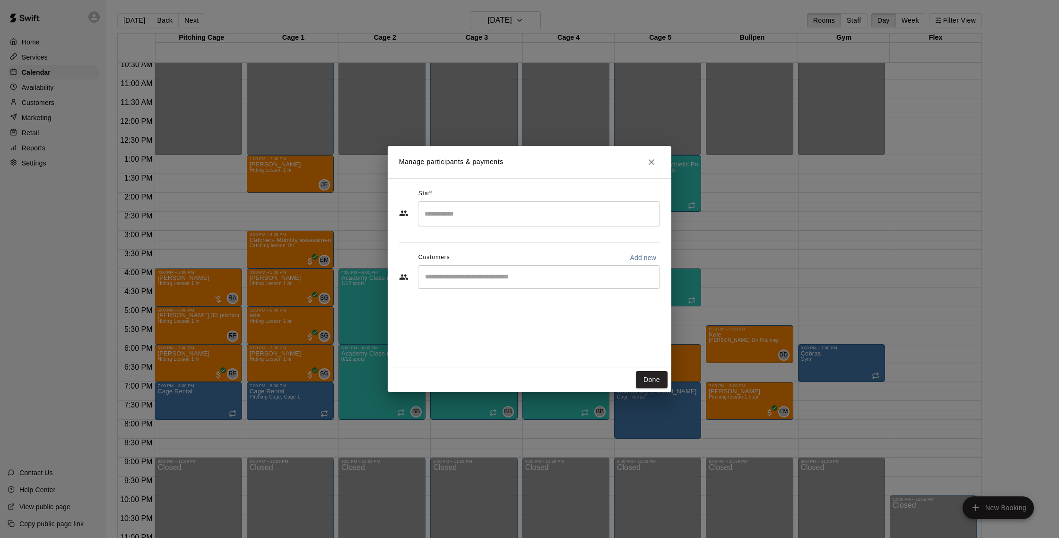
click at [533, 213] on input "Search staff" at bounding box center [538, 214] width 233 height 17
click at [545, 239] on div "Joe Ferro Instructor" at bounding box center [547, 245] width 210 height 18
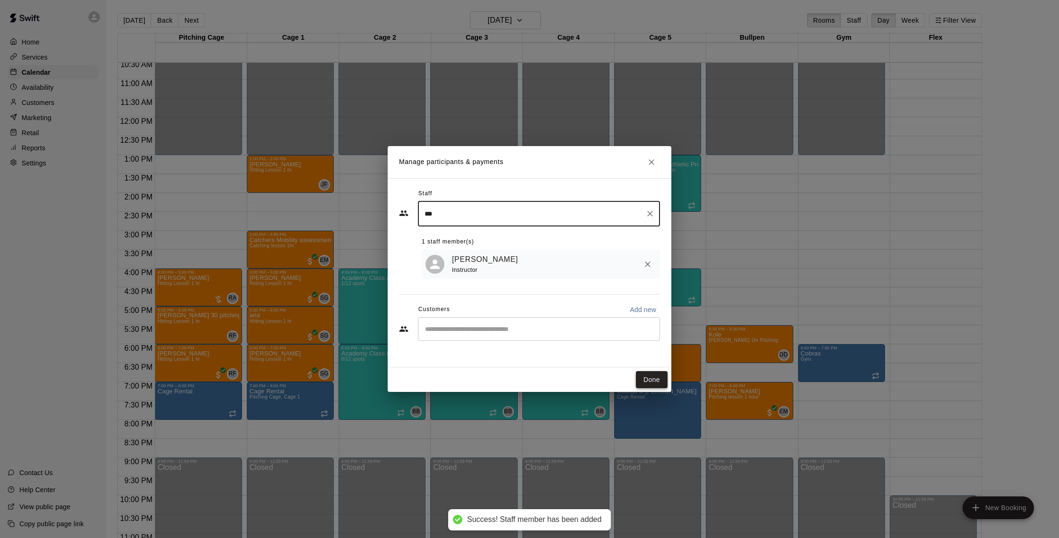
type input "***"
click at [646, 384] on button "Done" at bounding box center [652, 379] width 32 height 17
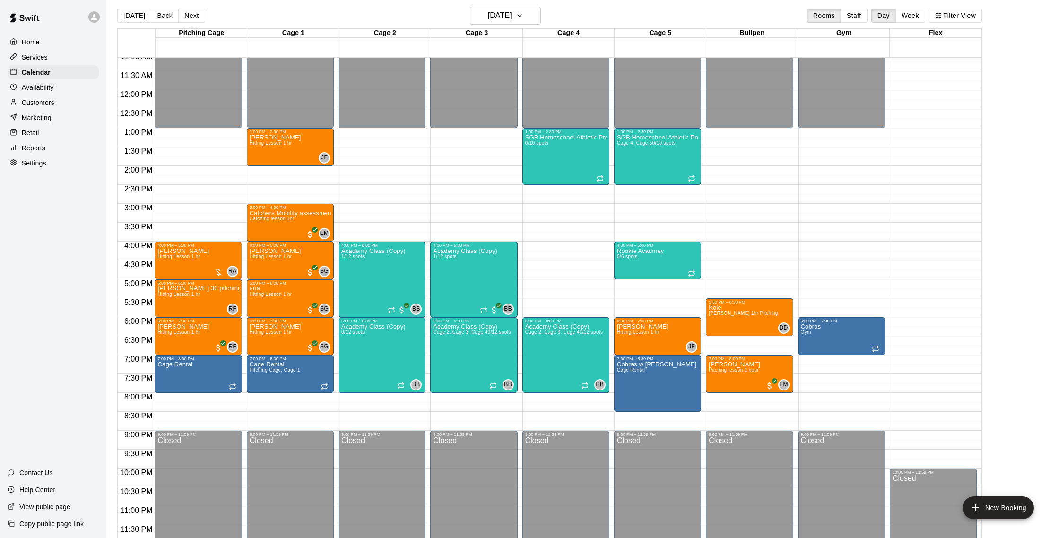
scroll to position [4, 0]
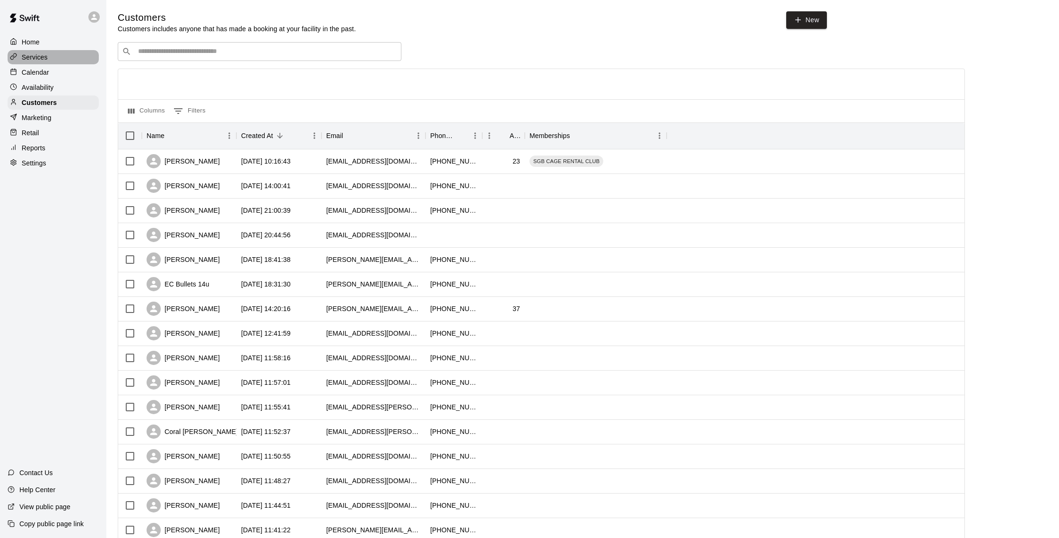
click at [60, 57] on div "Services" at bounding box center [53, 57] width 91 height 14
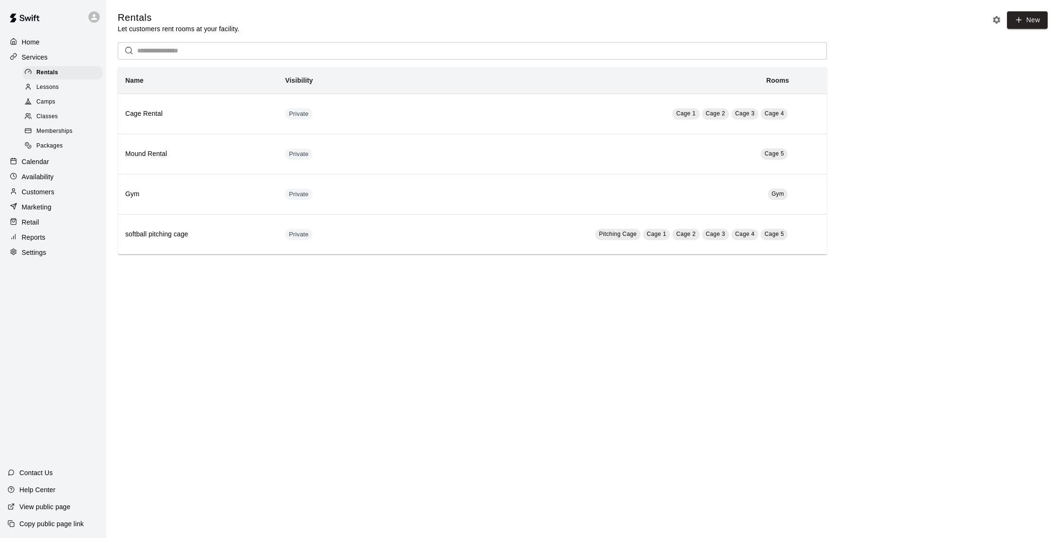
click at [50, 103] on span "Camps" at bounding box center [45, 101] width 19 height 9
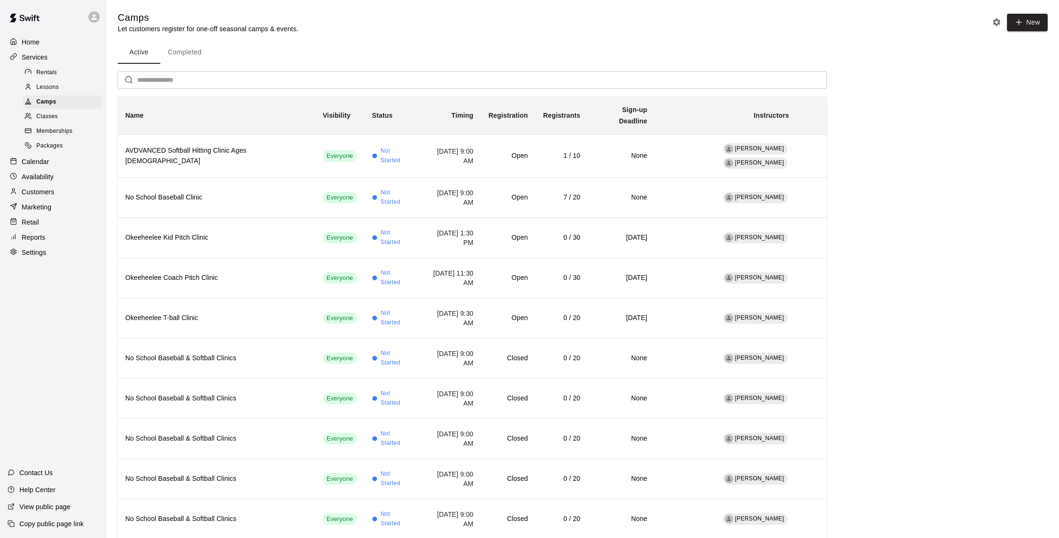
scroll to position [8, 0]
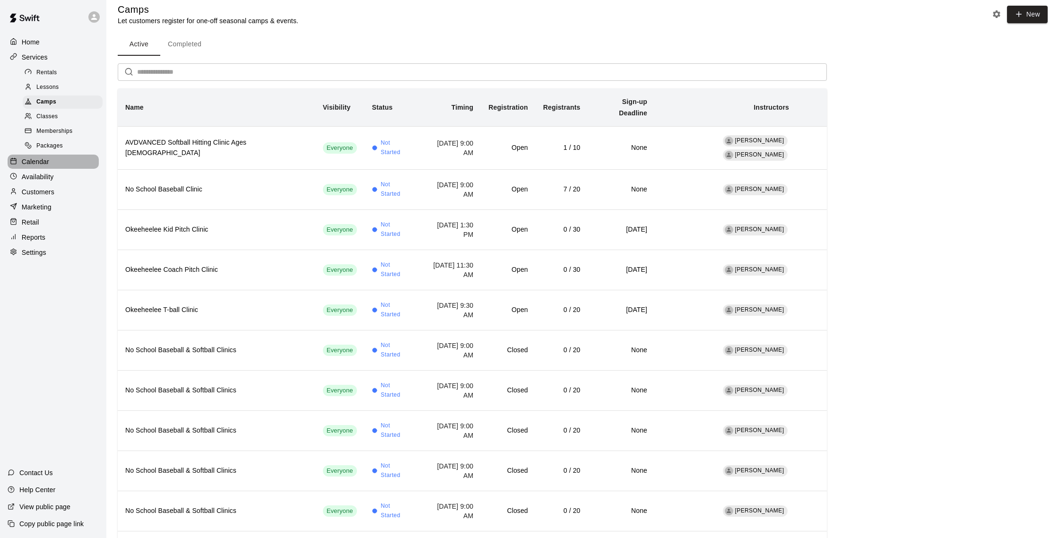
click at [48, 160] on p "Calendar" at bounding box center [35, 161] width 27 height 9
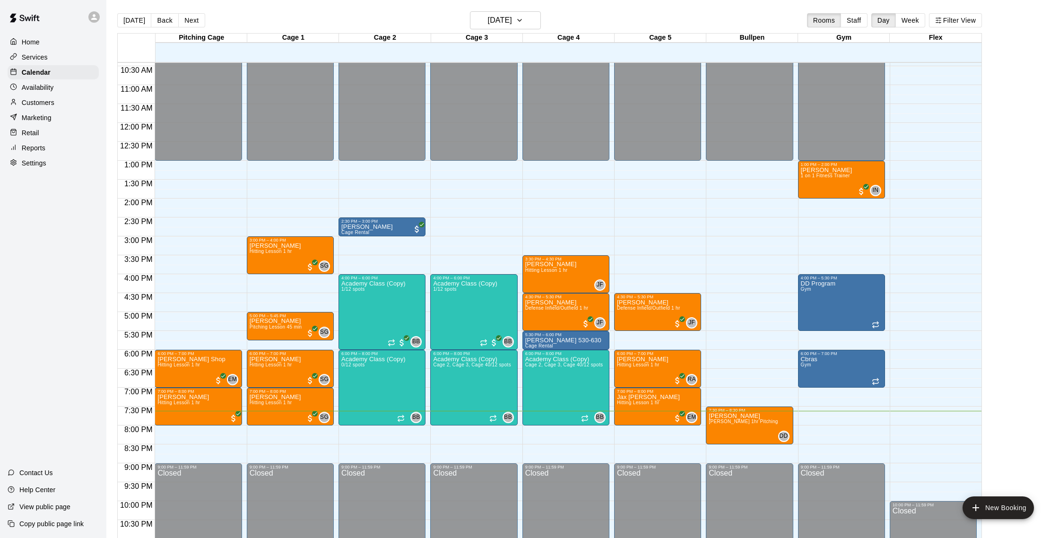
scroll to position [0, 0]
click at [53, 104] on p "Customers" at bounding box center [38, 102] width 33 height 9
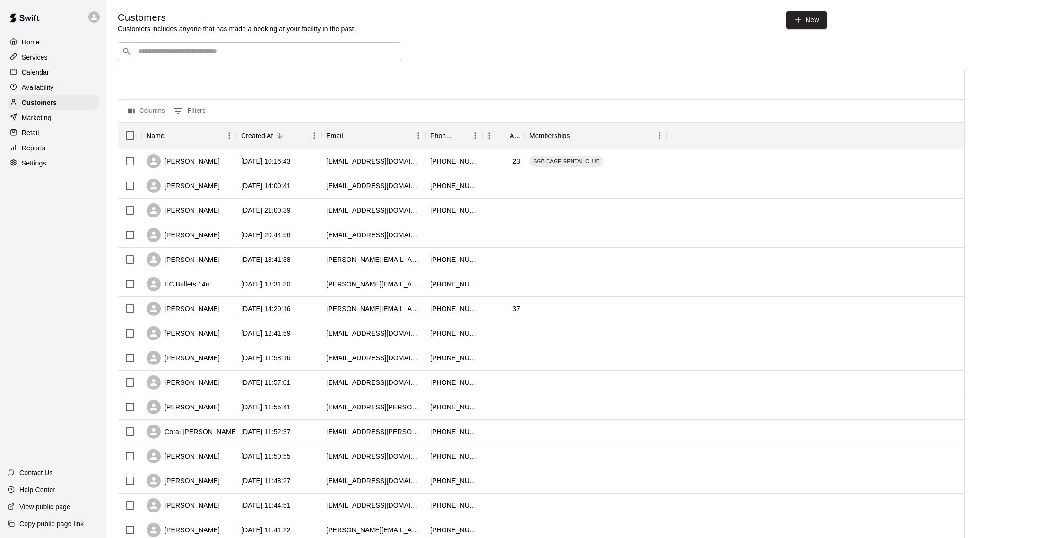
click at [50, 70] on div "Calendar" at bounding box center [53, 72] width 91 height 14
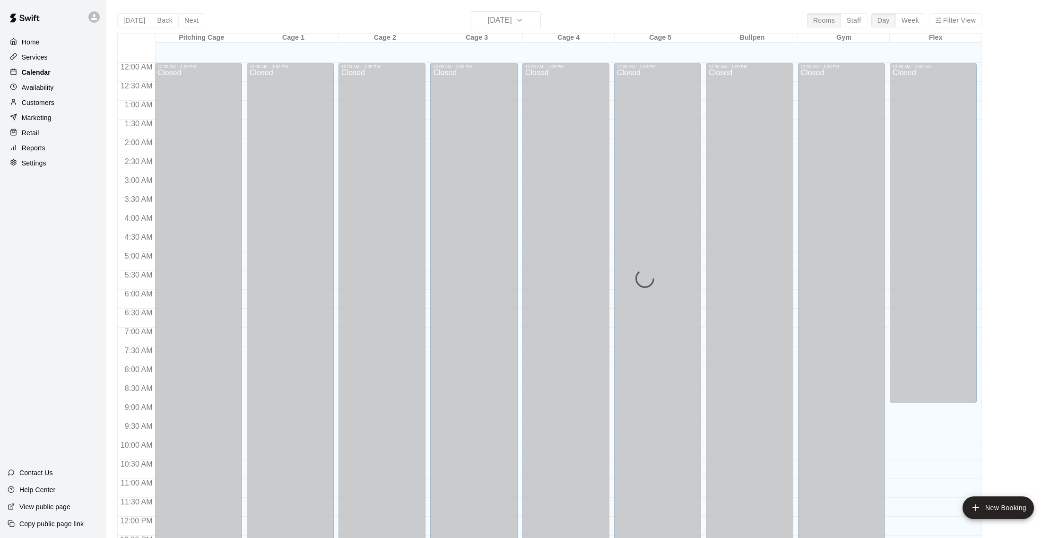
scroll to position [394, 0]
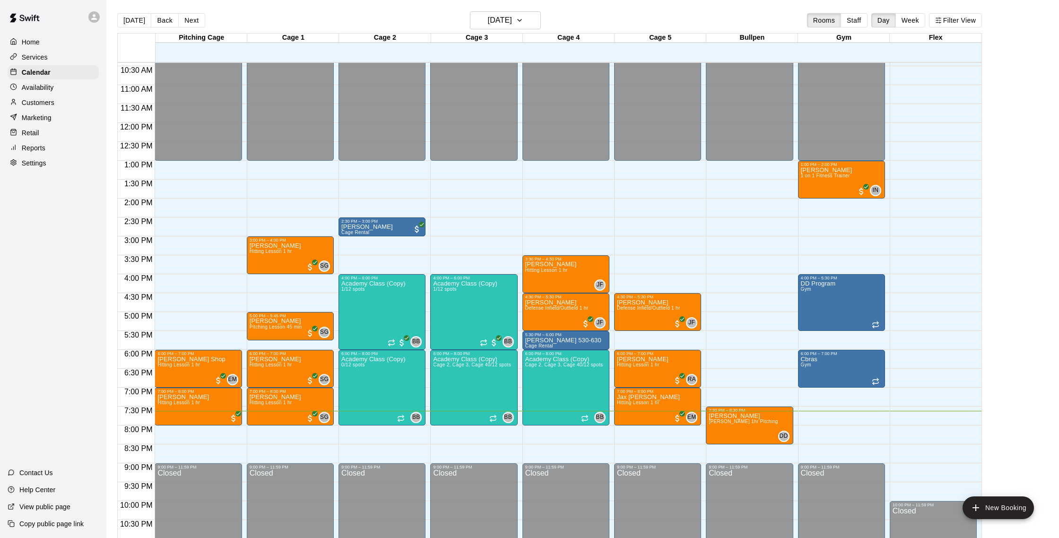
click at [56, 85] on div "Availability" at bounding box center [53, 87] width 91 height 14
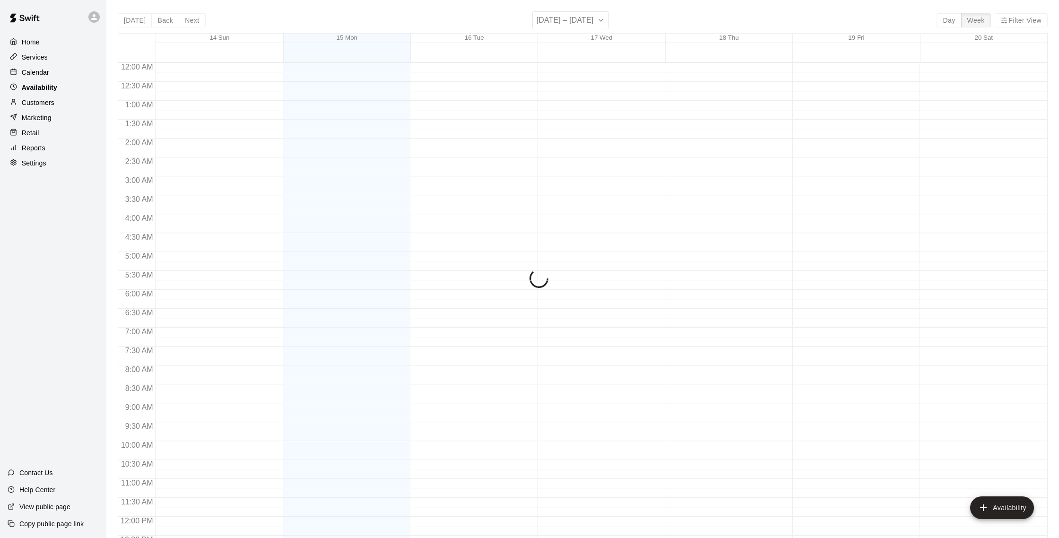
scroll to position [422, 0]
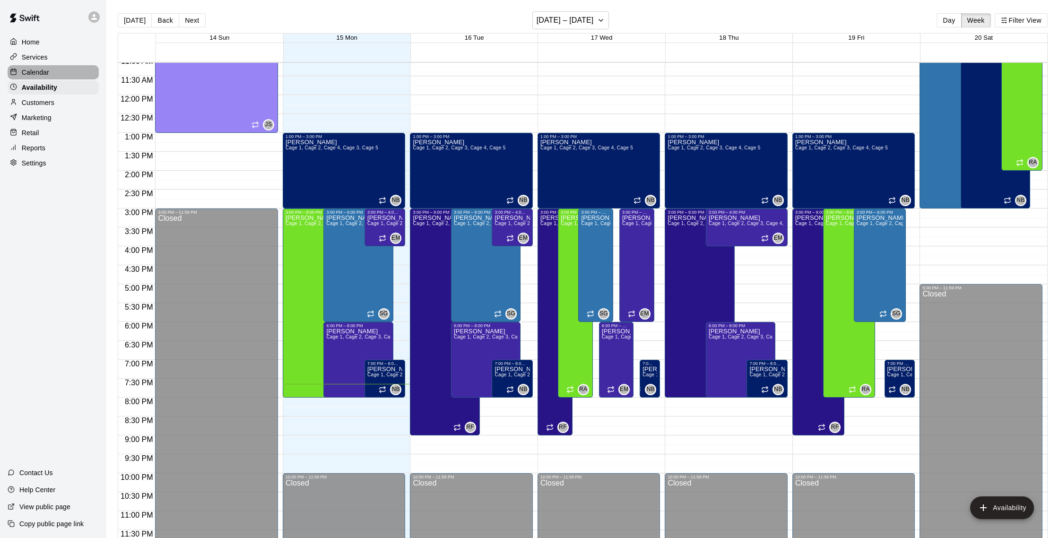
click at [52, 71] on div "Calendar" at bounding box center [53, 72] width 91 height 14
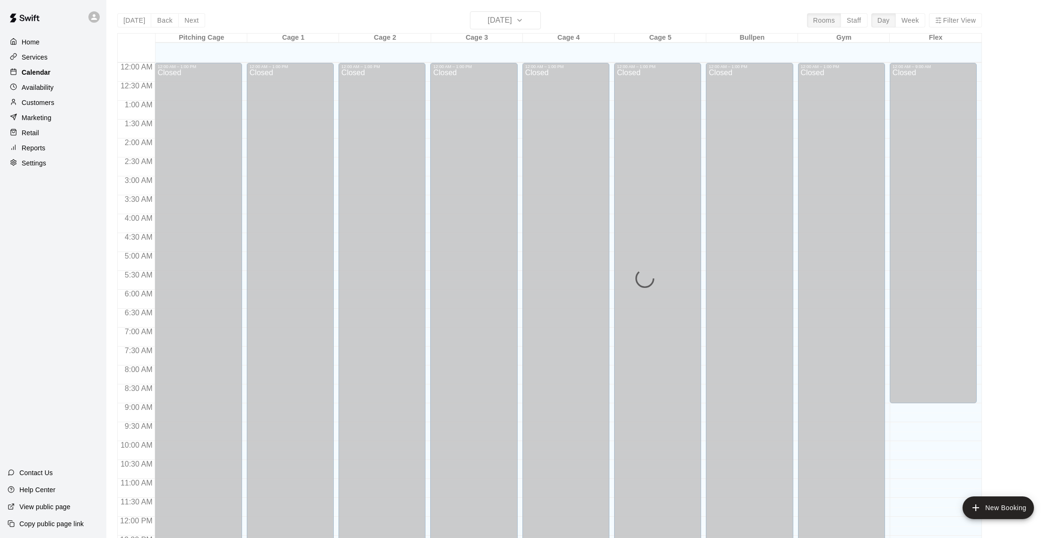
scroll to position [394, 0]
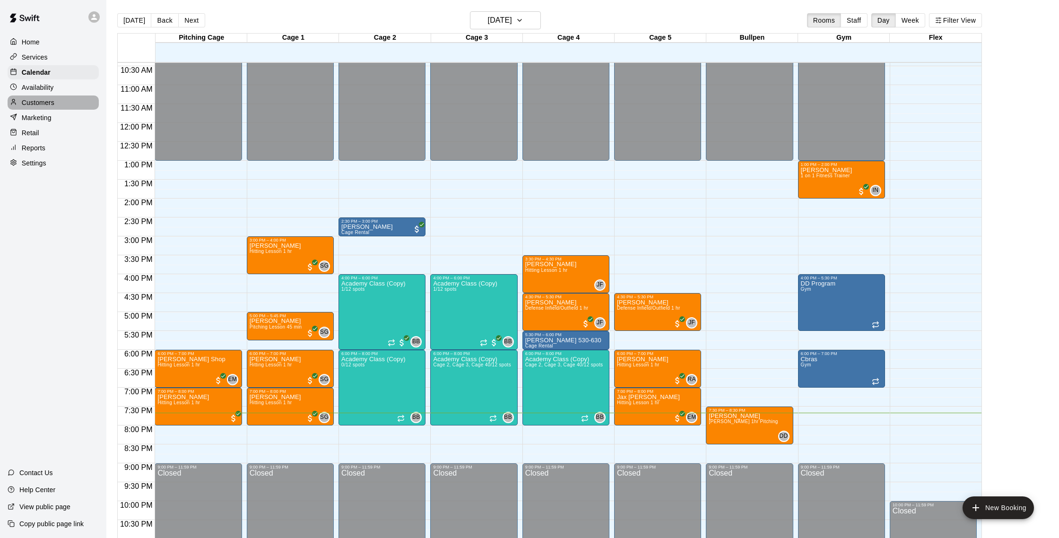
click at [52, 101] on p "Customers" at bounding box center [38, 102] width 33 height 9
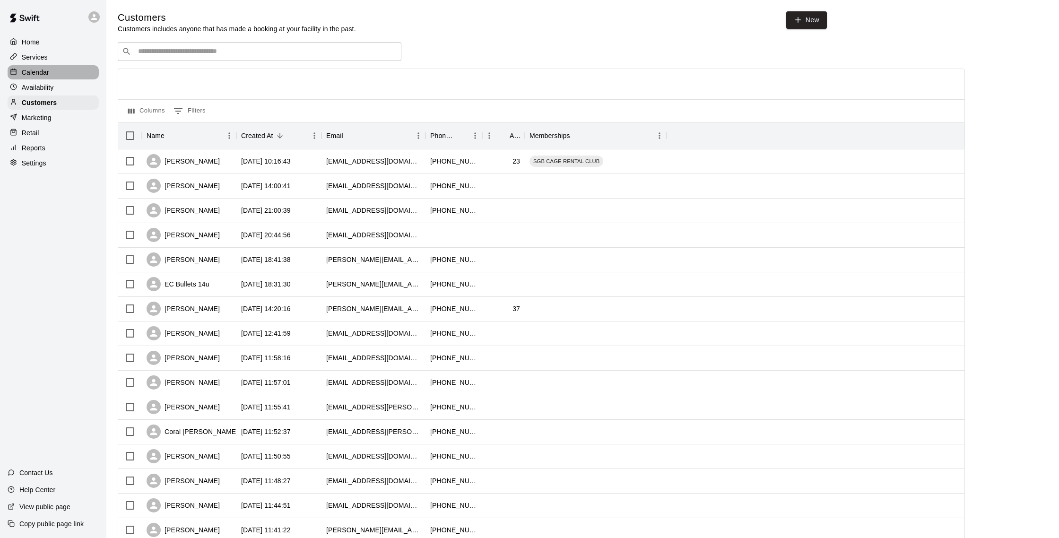
click at [51, 75] on div "Calendar" at bounding box center [53, 72] width 91 height 14
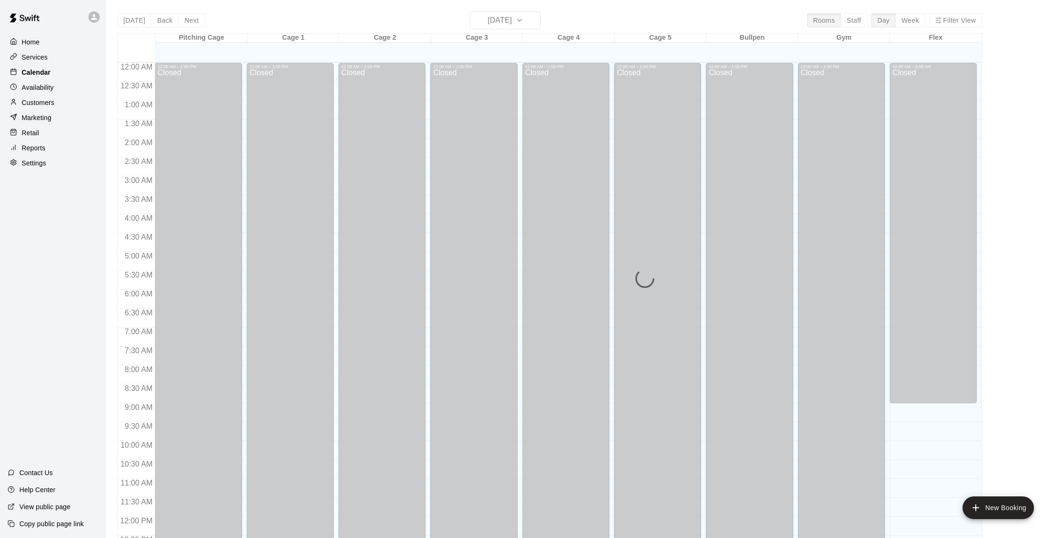
scroll to position [394, 0]
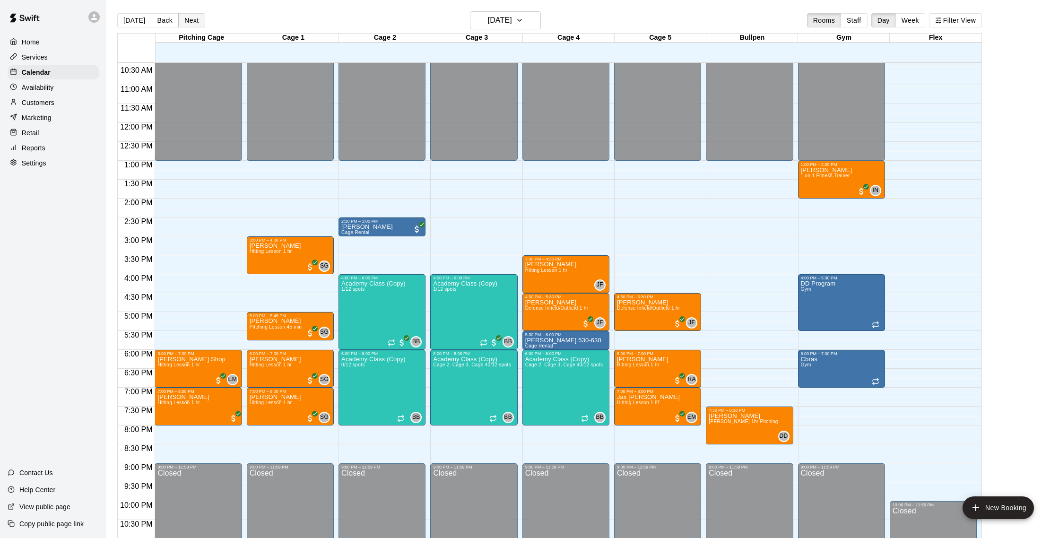
click at [194, 20] on button "Next" at bounding box center [191, 20] width 26 height 14
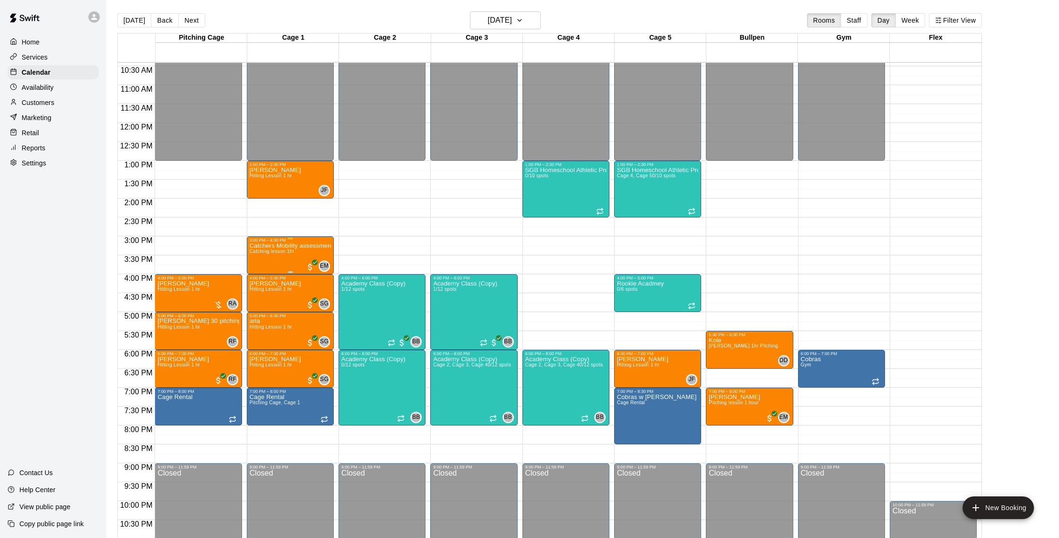
click at [276, 259] on div "Catchers Mobility assessment Catching lesson 1hr" at bounding box center [290, 511] width 81 height 538
click at [263, 277] on img "edit" at bounding box center [259, 275] width 11 height 11
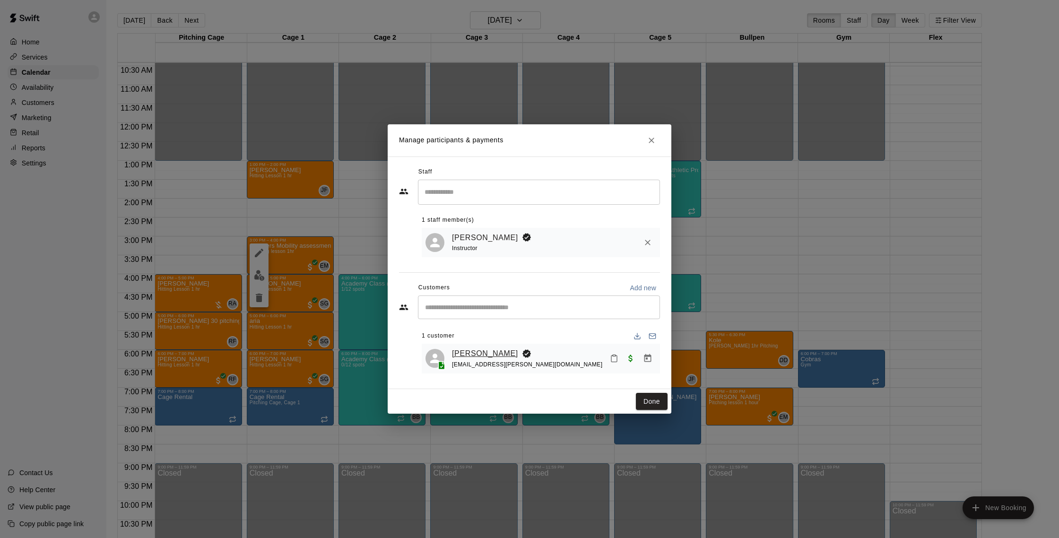
click at [494, 352] on link "Alicia Carpentier" at bounding box center [485, 353] width 66 height 12
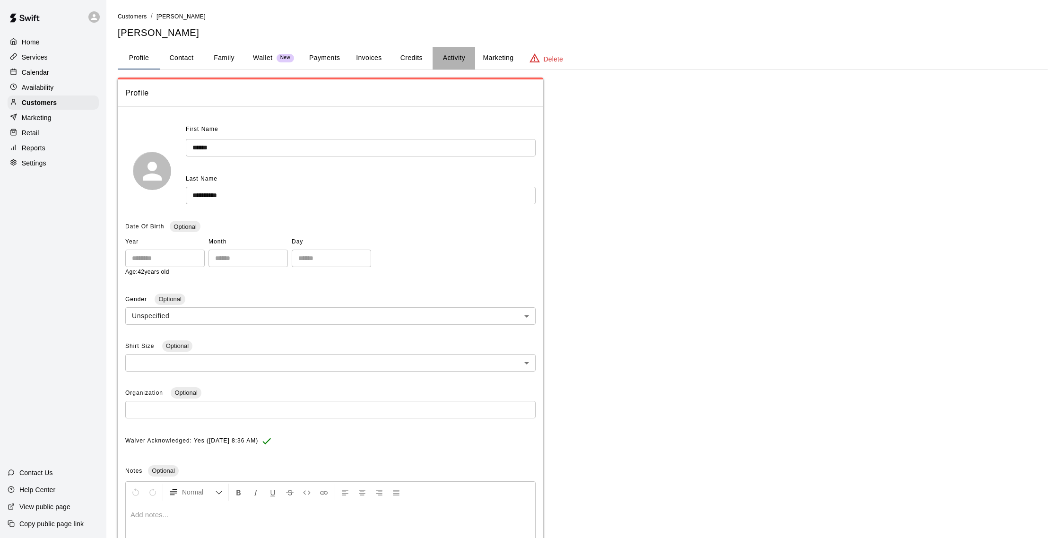
click at [450, 58] on button "Activity" at bounding box center [453, 58] width 43 height 23
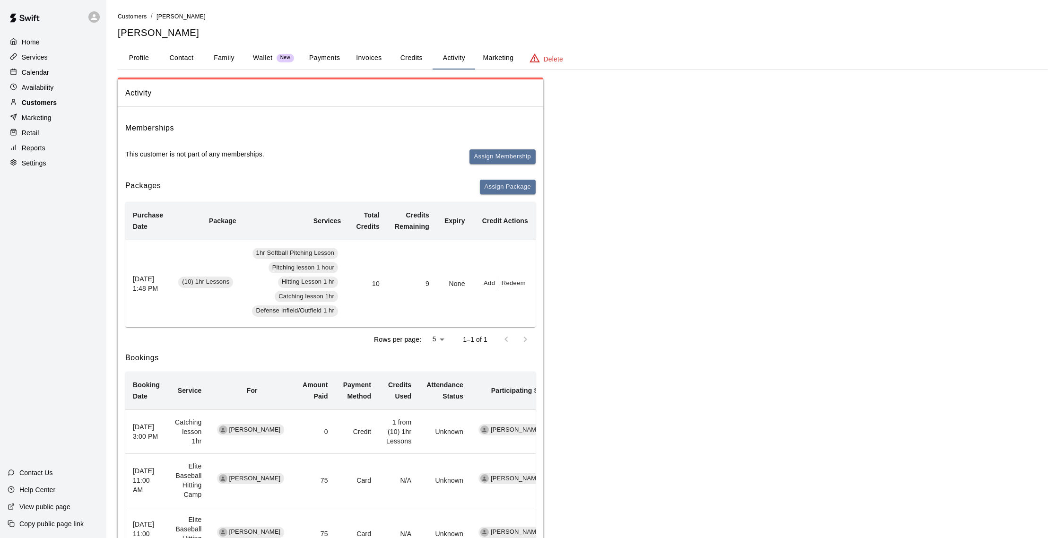
click at [38, 101] on p "Customers" at bounding box center [39, 102] width 35 height 9
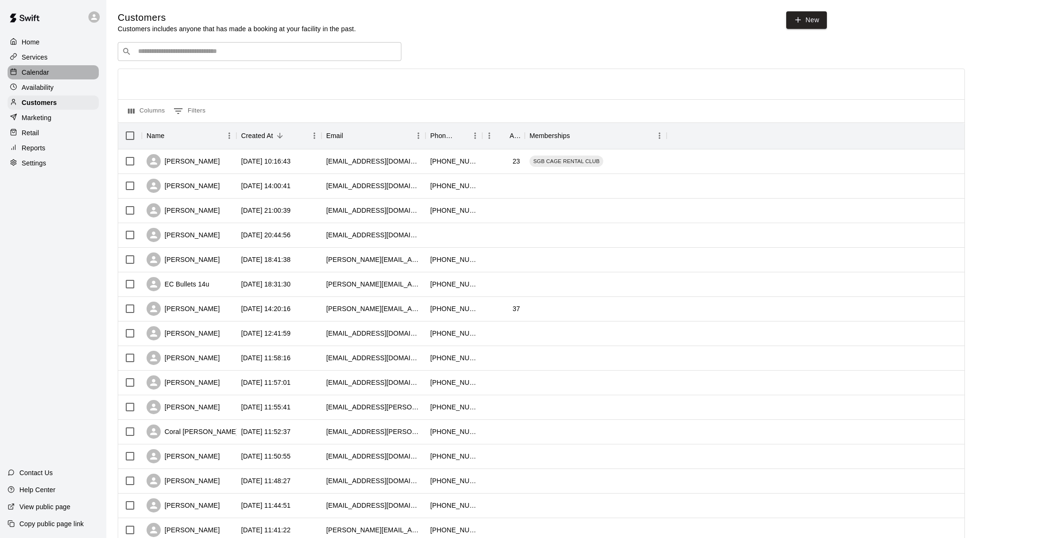
click at [56, 73] on div "Calendar" at bounding box center [53, 72] width 91 height 14
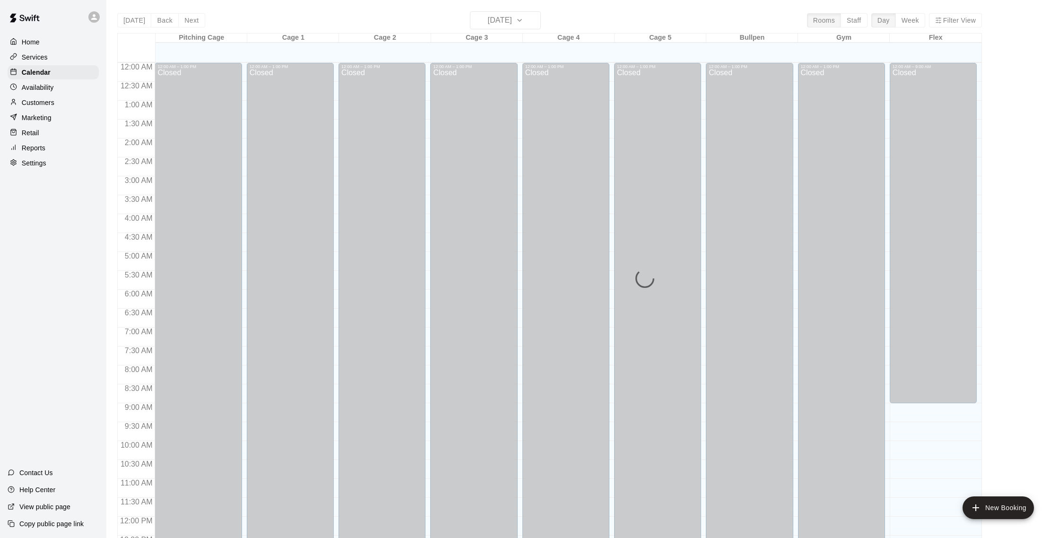
scroll to position [394, 0]
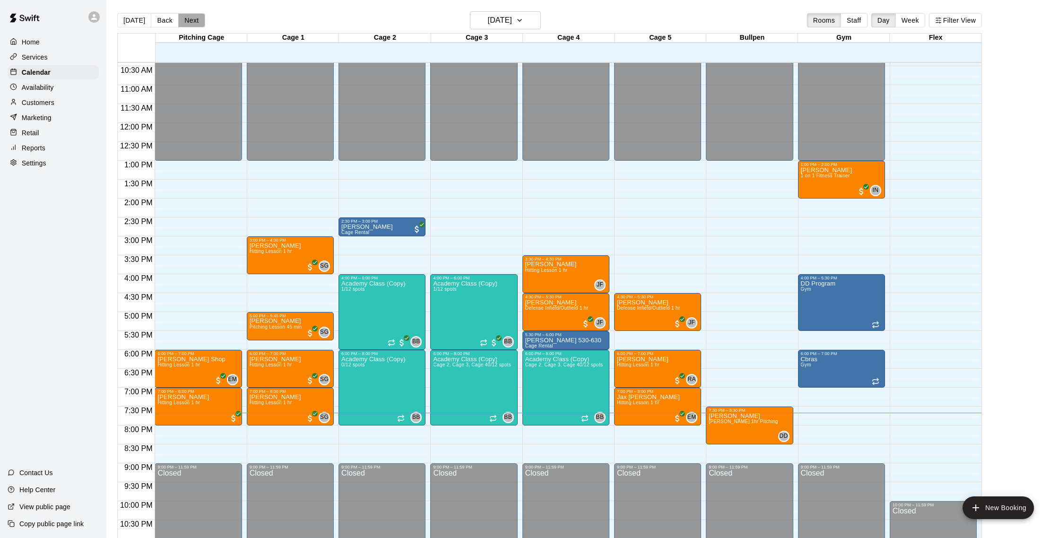
click at [187, 20] on button "Next" at bounding box center [191, 20] width 26 height 14
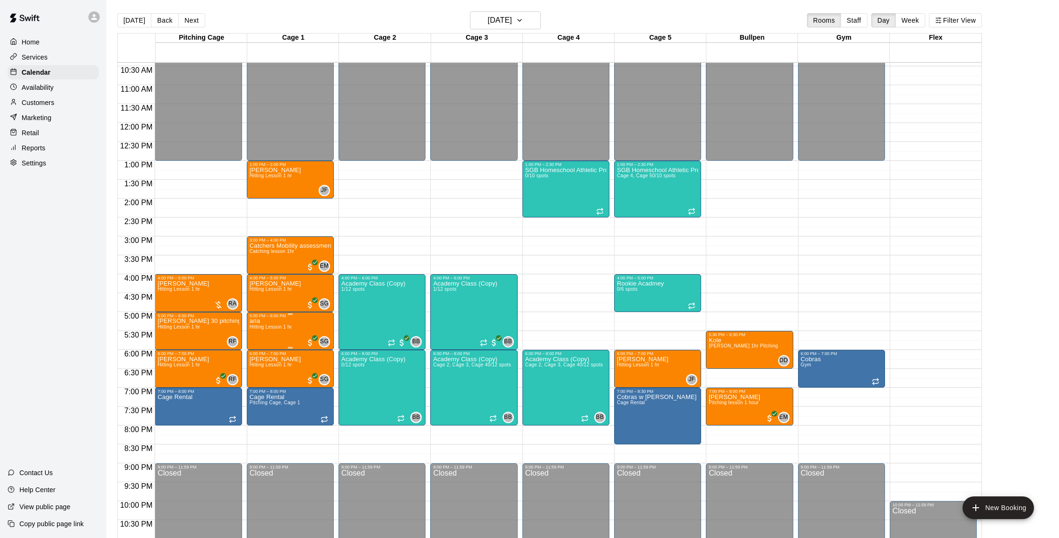
click at [262, 348] on img "edit" at bounding box center [259, 350] width 11 height 11
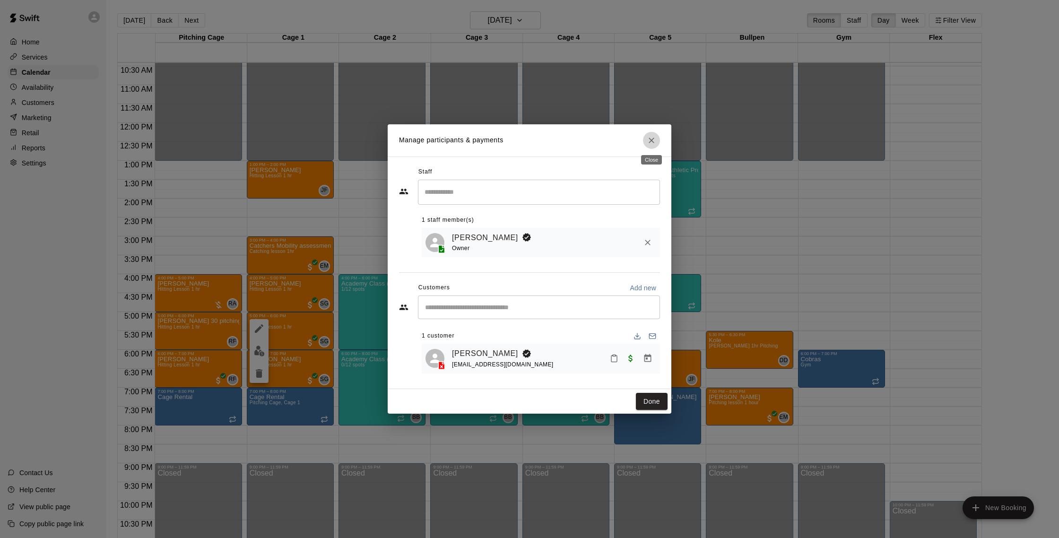
click at [649, 138] on icon "Close" at bounding box center [651, 141] width 6 height 6
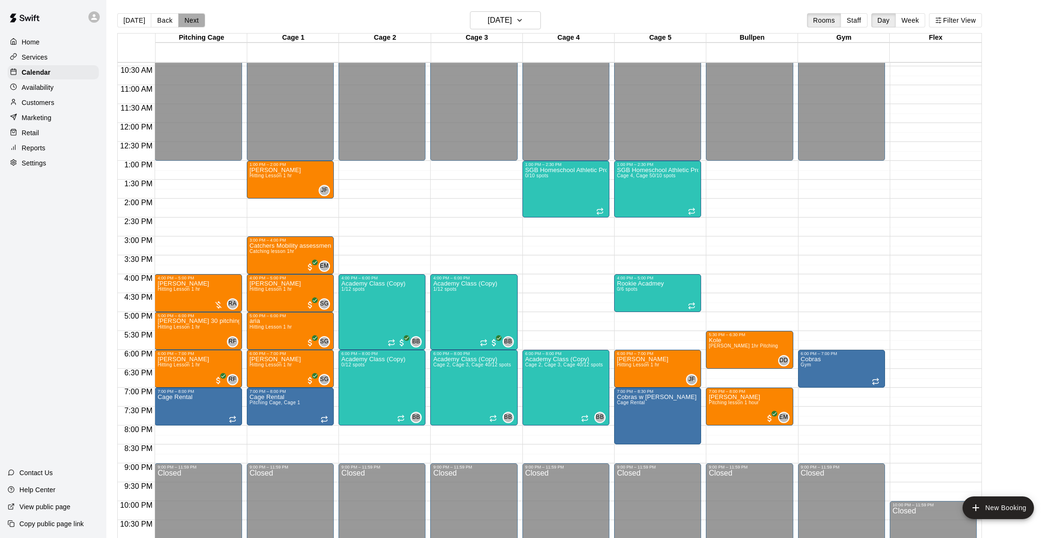
click at [195, 20] on button "Next" at bounding box center [191, 20] width 26 height 14
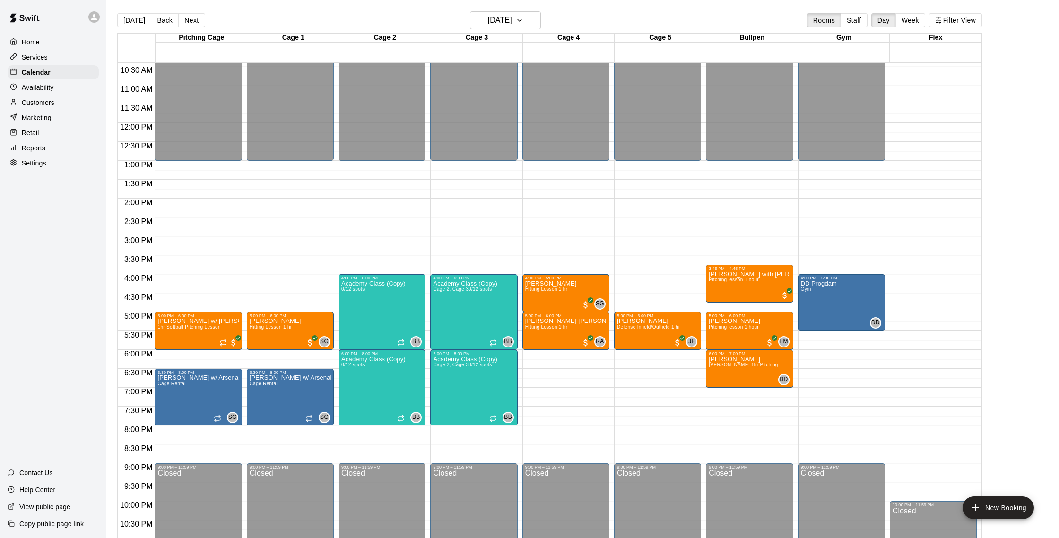
scroll to position [397, 0]
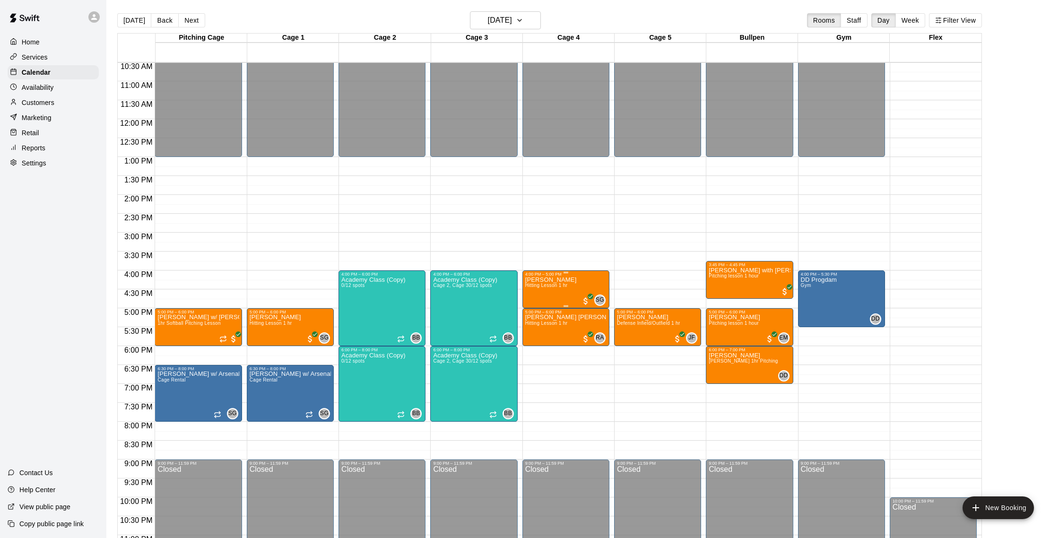
click at [539, 294] on div "Megan Vujnich Hitting Lesson 1 hr" at bounding box center [551, 545] width 52 height 538
click at [535, 304] on img "edit" at bounding box center [534, 308] width 11 height 11
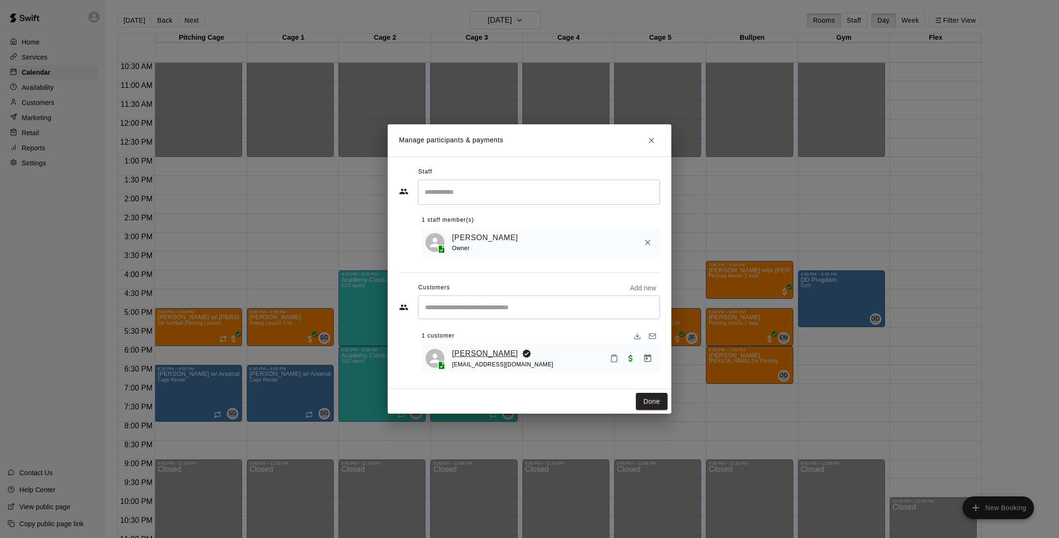
scroll to position [398, 0]
click at [479, 350] on link "[PERSON_NAME]" at bounding box center [485, 353] width 66 height 12
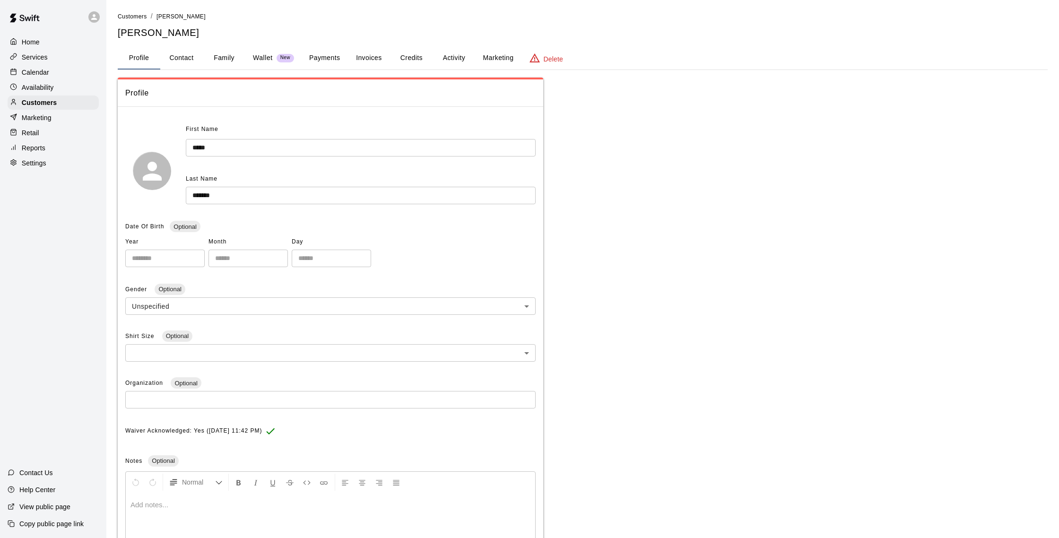
click at [449, 54] on button "Activity" at bounding box center [453, 58] width 43 height 23
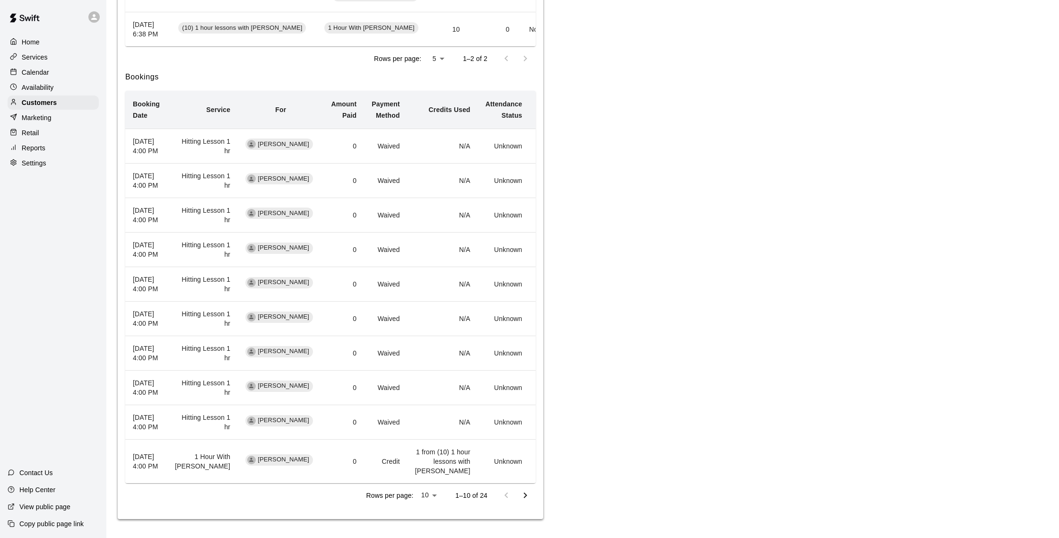
scroll to position [438, 0]
click at [528, 490] on icon "Go to next page" at bounding box center [524, 495] width 11 height 11
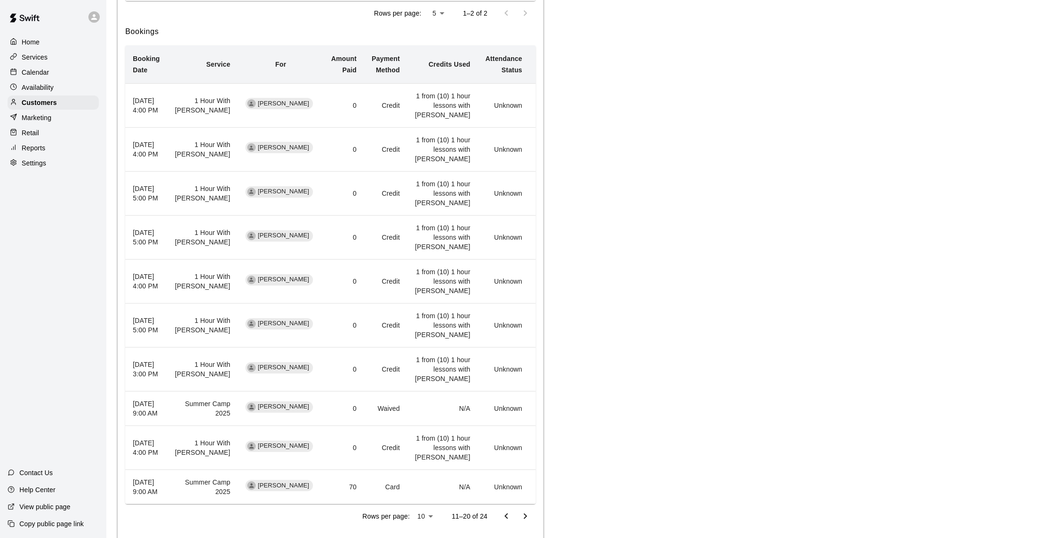
scroll to position [637, 0]
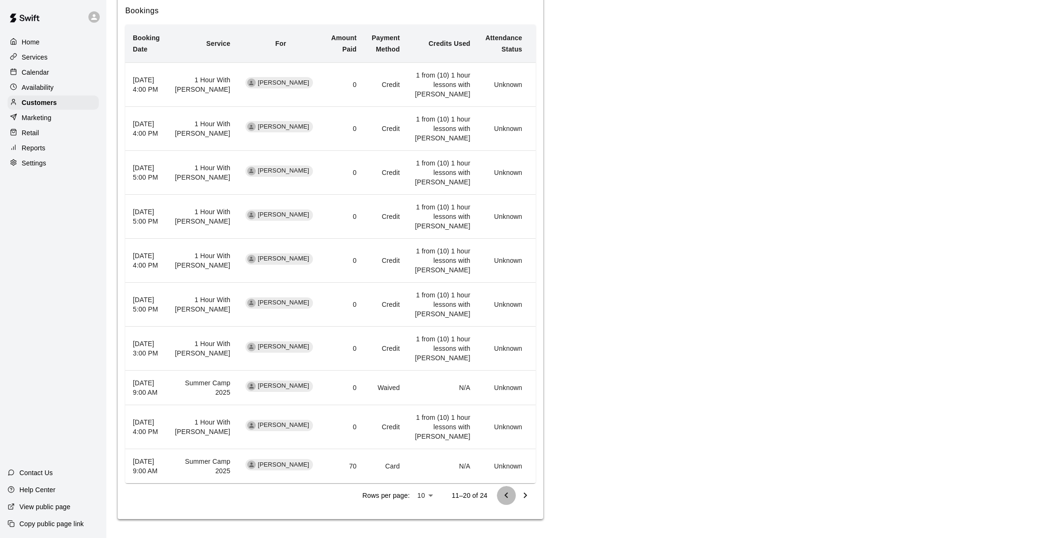
click at [505, 499] on icon "Go to previous page" at bounding box center [506, 495] width 11 height 11
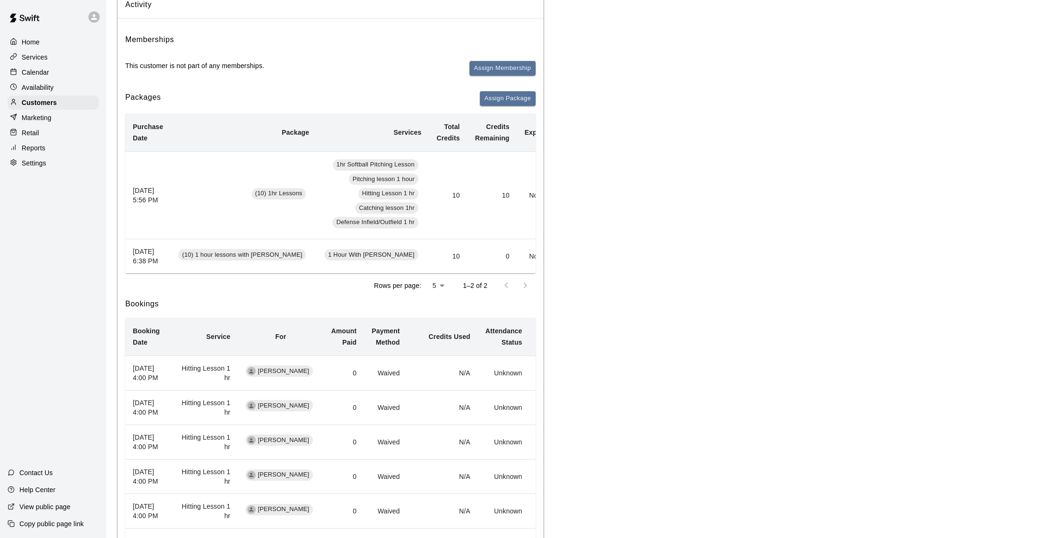
scroll to position [0, 38]
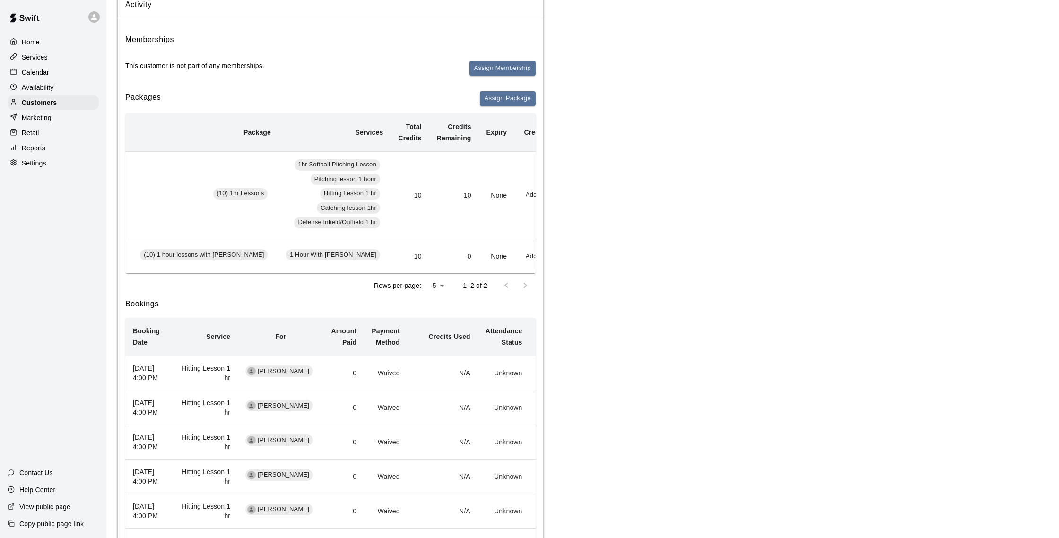
click at [541, 195] on button "Redeem" at bounding box center [555, 195] width 29 height 15
click at [519, 235] on input "text" at bounding box center [521, 232] width 29 height 17
type input "**"
click at [539, 258] on button "Redeem" at bounding box center [546, 257] width 79 height 17
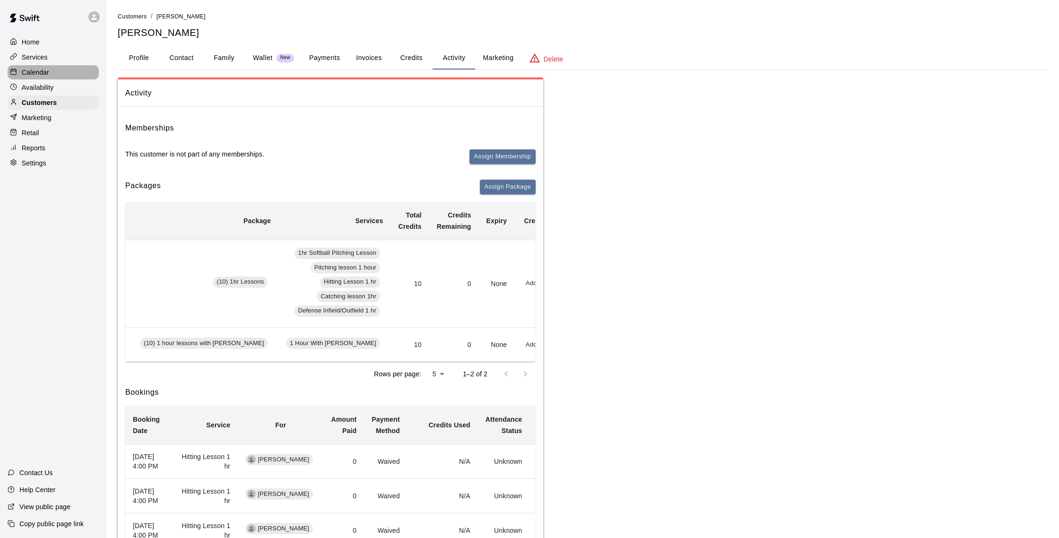
click at [45, 75] on p "Calendar" at bounding box center [35, 72] width 27 height 9
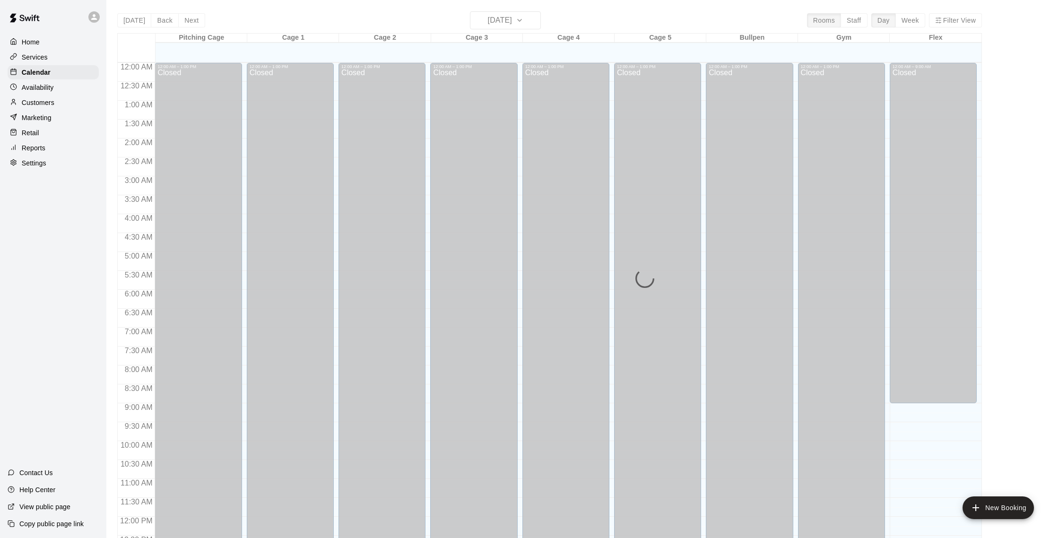
scroll to position [394, 0]
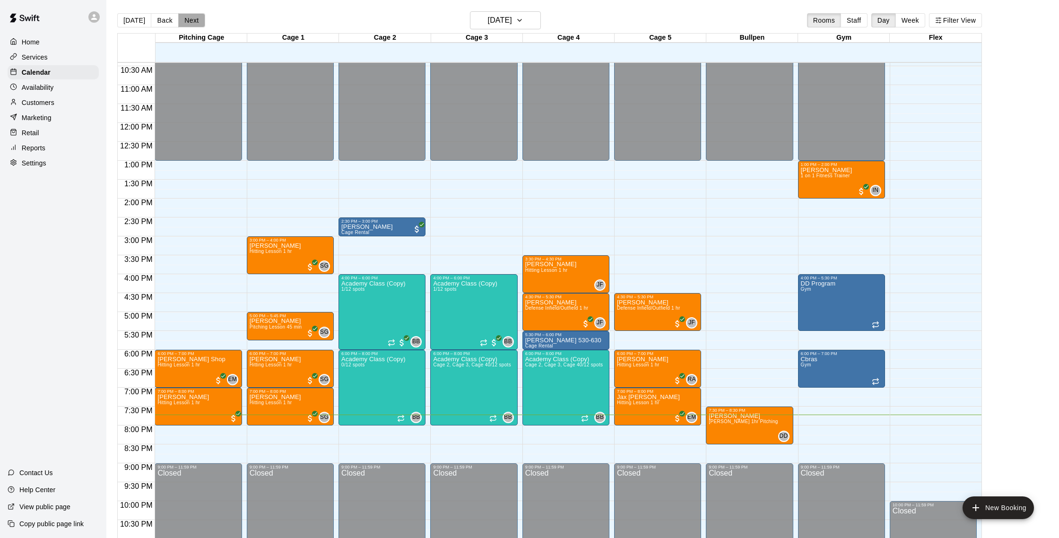
click at [190, 21] on button "Next" at bounding box center [191, 20] width 26 height 14
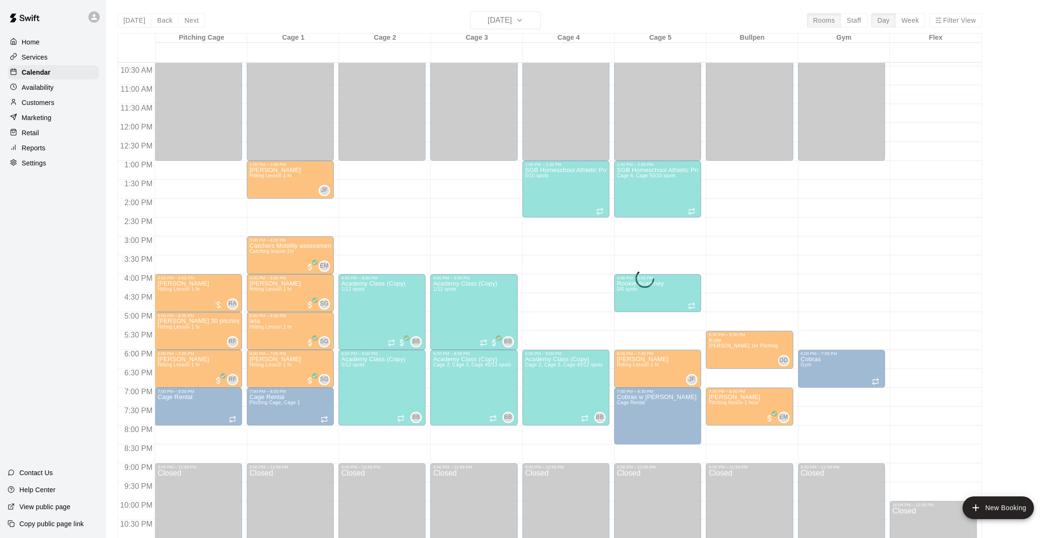
click at [190, 21] on div "Today Back Next Tuesday Sep 16 Rooms Staff Day Week Filter View Pitching Cage 1…" at bounding box center [549, 280] width 864 height 538
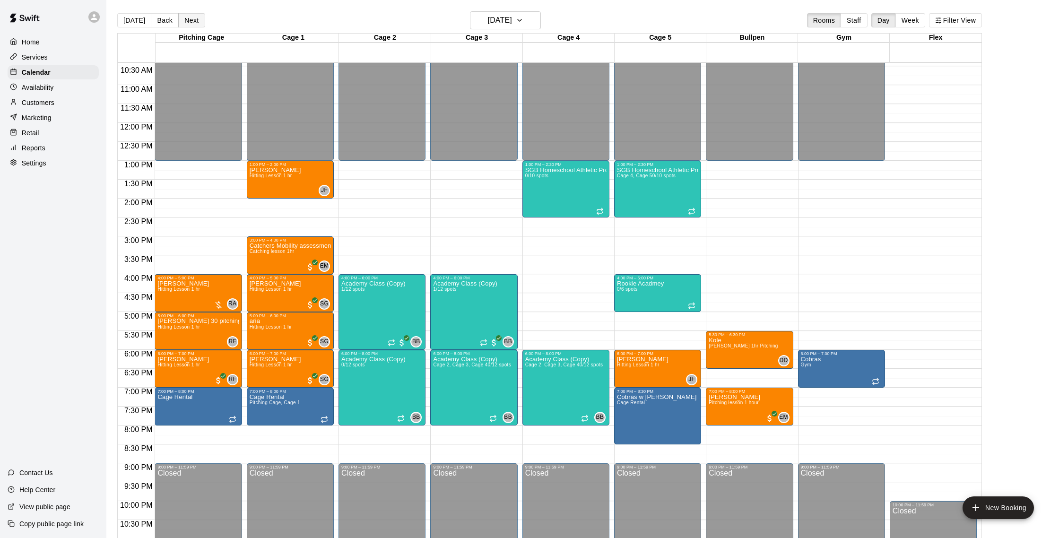
click at [190, 21] on button "Next" at bounding box center [191, 20] width 26 height 14
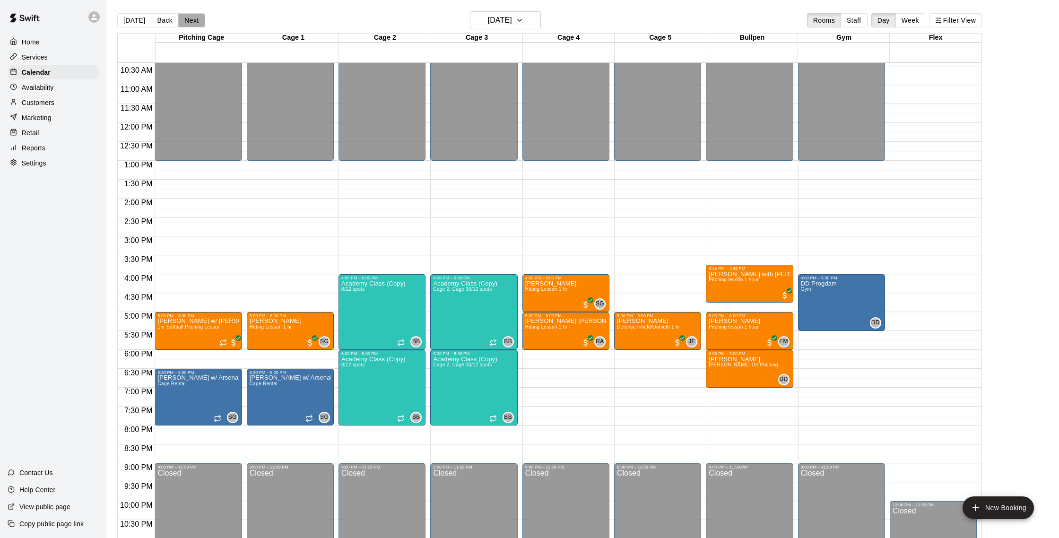
click at [185, 19] on button "Next" at bounding box center [191, 20] width 26 height 14
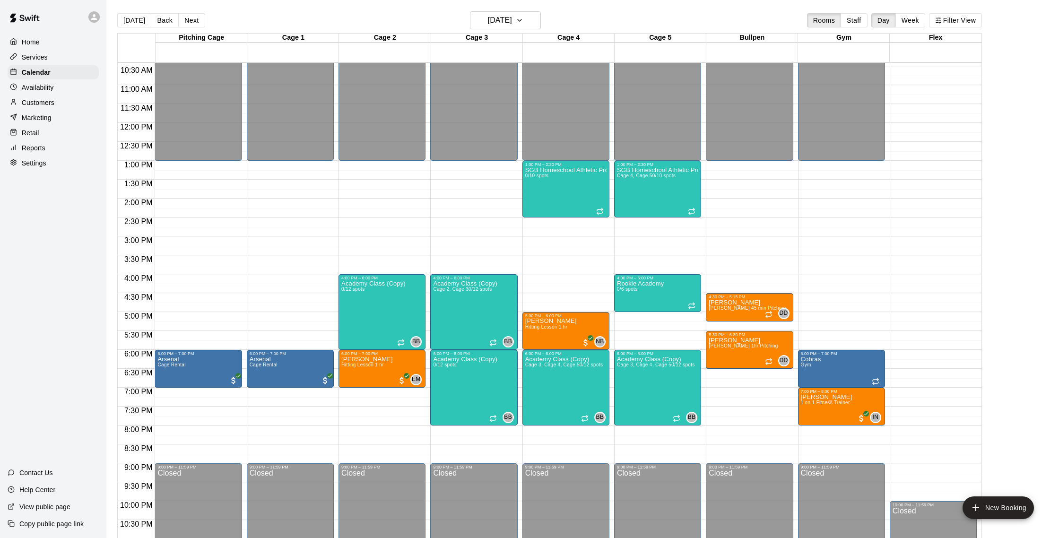
scroll to position [15, 0]
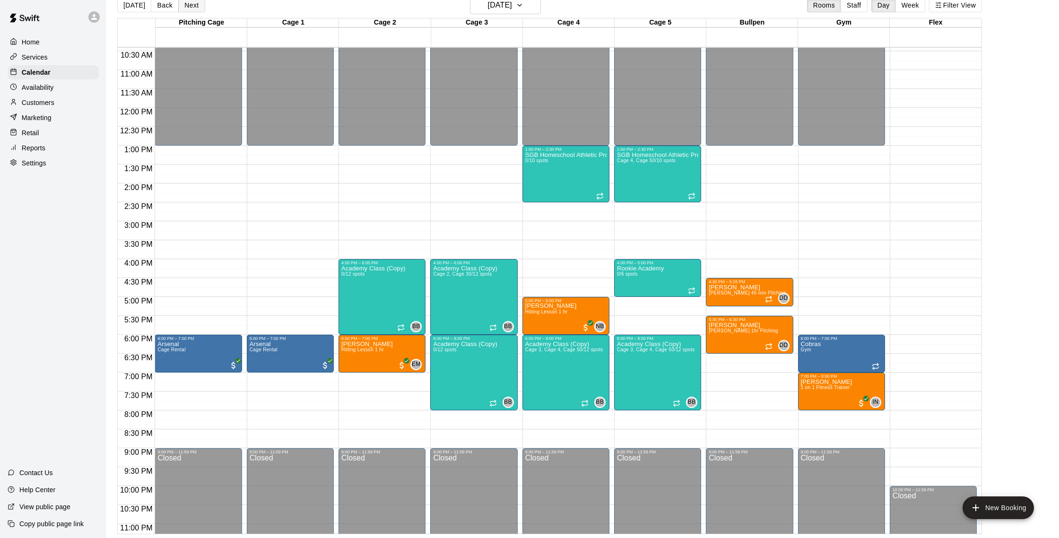
click at [193, 6] on button "Next" at bounding box center [191, 5] width 26 height 14
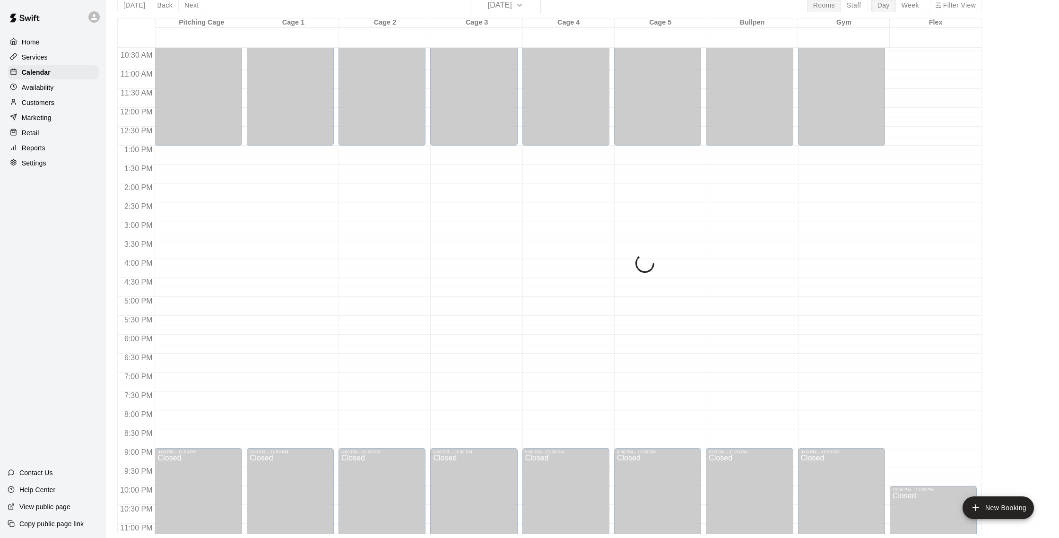
click at [160, 7] on div "Today Back Next Friday Sep 19 Rooms Staff Day Week Filter View Pitching Cage 19…" at bounding box center [549, 265] width 864 height 538
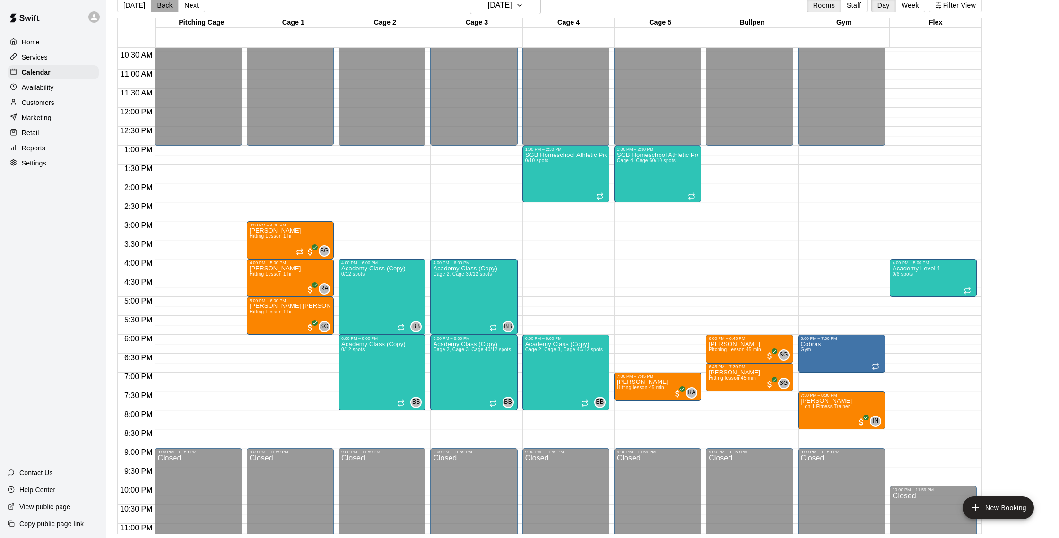
click at [160, 7] on button "Back" at bounding box center [165, 5] width 28 height 14
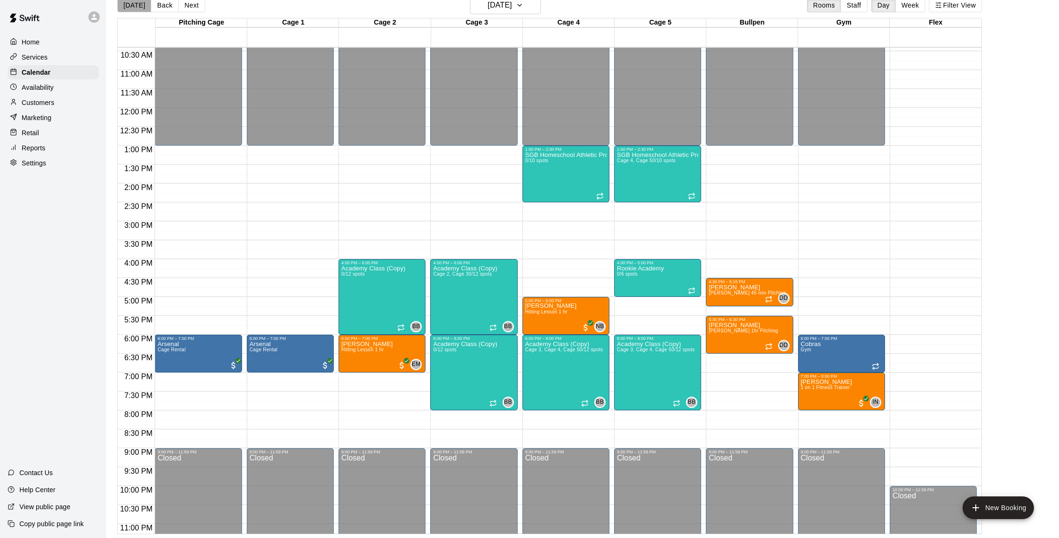
click at [138, 3] on button "[DATE]" at bounding box center [134, 5] width 34 height 14
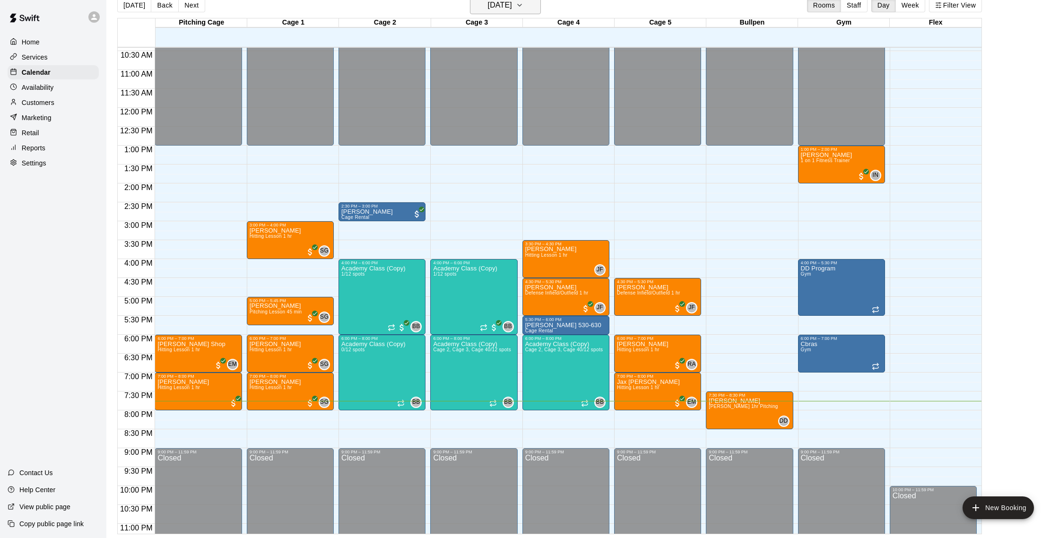
click at [512, 7] on h6 "[DATE]" at bounding box center [500, 5] width 24 height 13
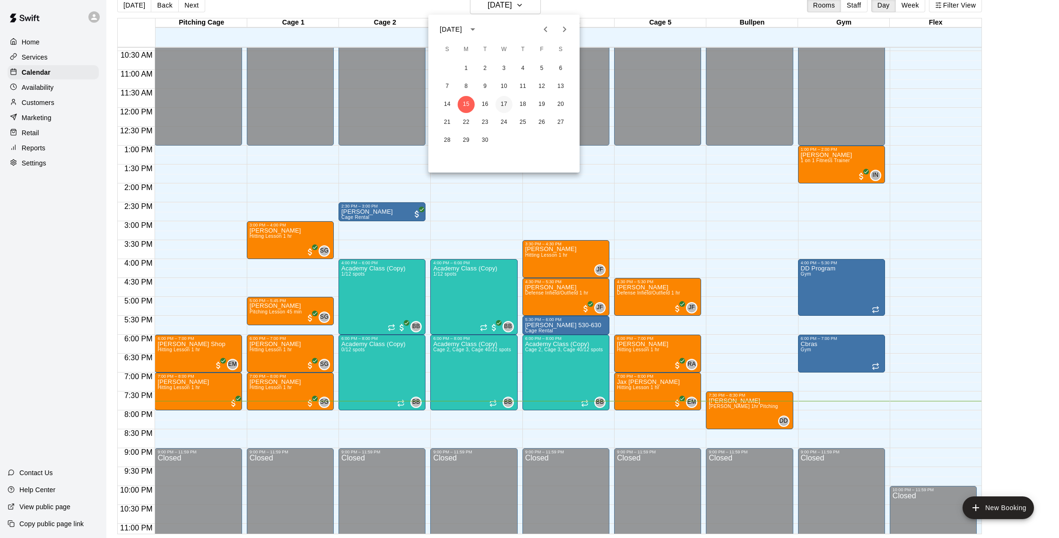
click at [504, 103] on button "17" at bounding box center [503, 104] width 17 height 17
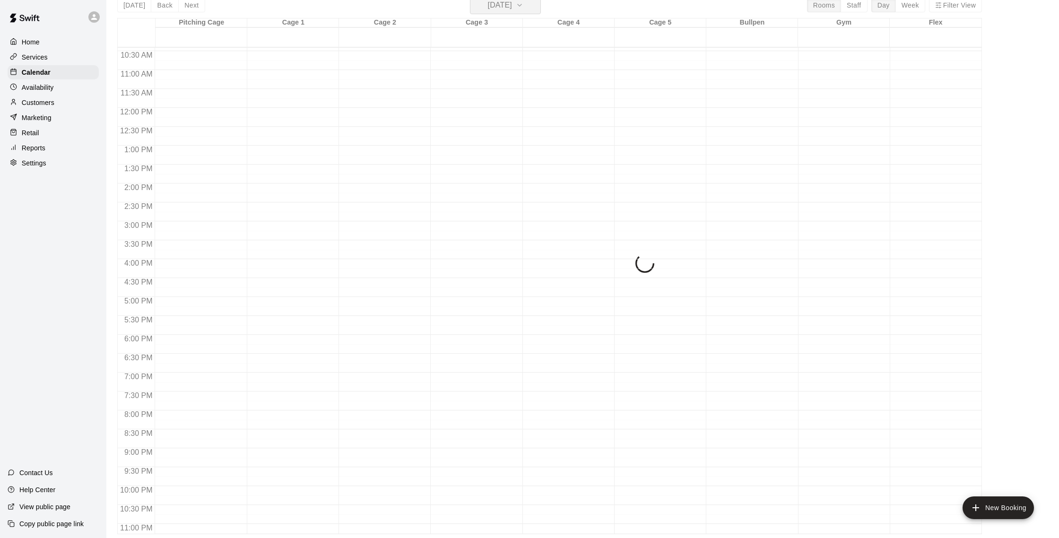
scroll to position [11, 0]
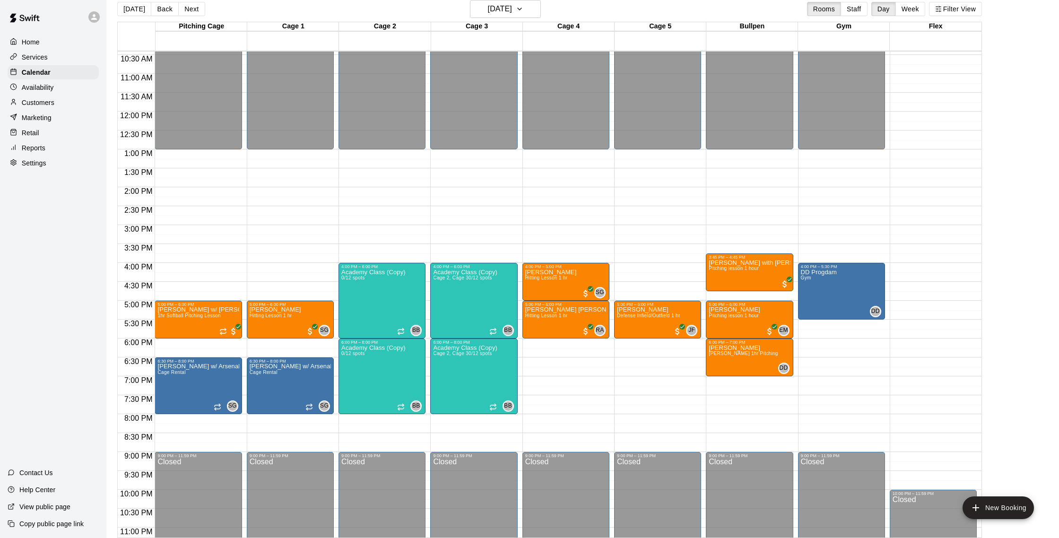
click at [37, 106] on p "Customers" at bounding box center [38, 102] width 33 height 9
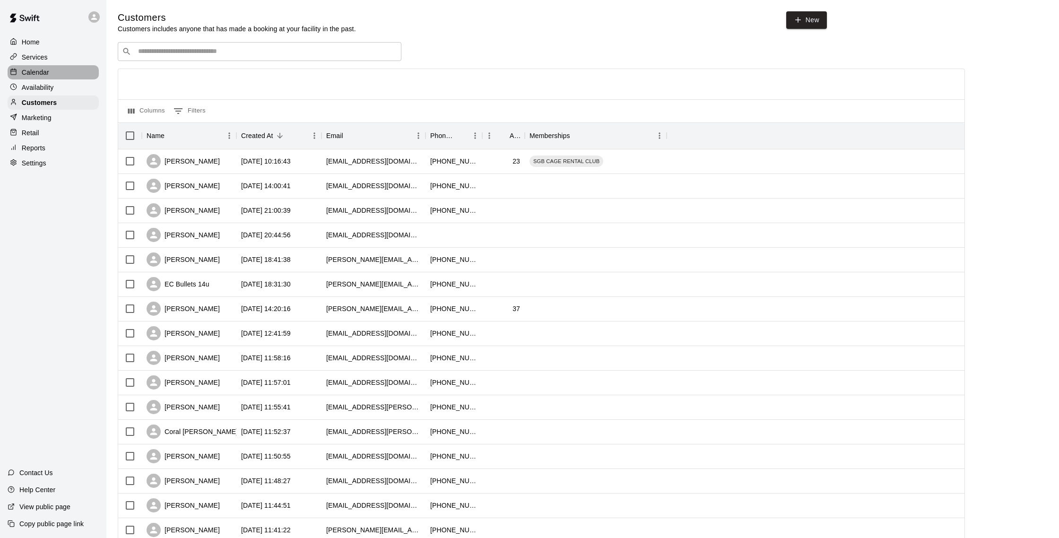
click at [58, 73] on div "Calendar" at bounding box center [53, 72] width 91 height 14
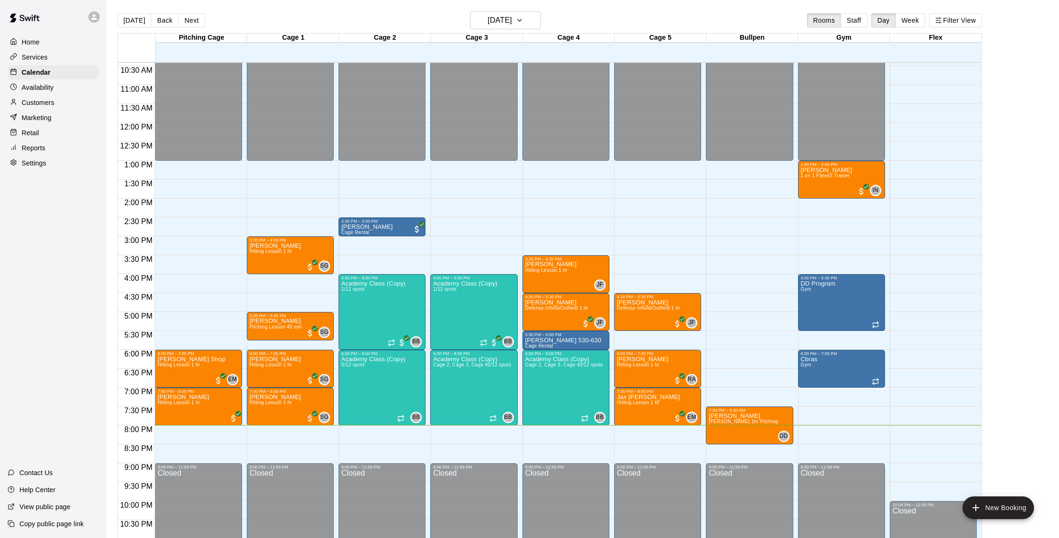
scroll to position [393, 0]
click at [490, 21] on h6 "[DATE]" at bounding box center [500, 20] width 24 height 13
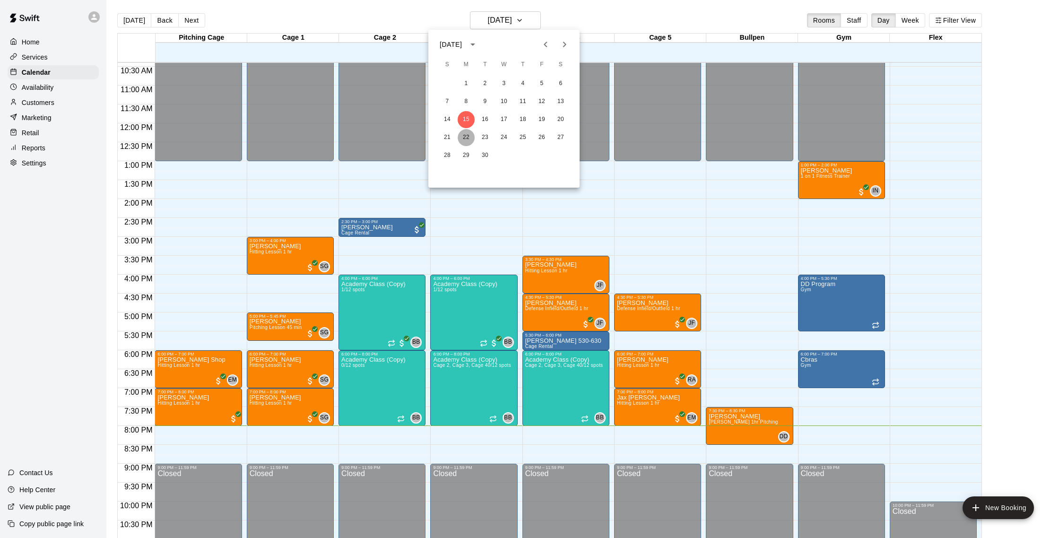
click at [470, 132] on button "22" at bounding box center [466, 137] width 17 height 17
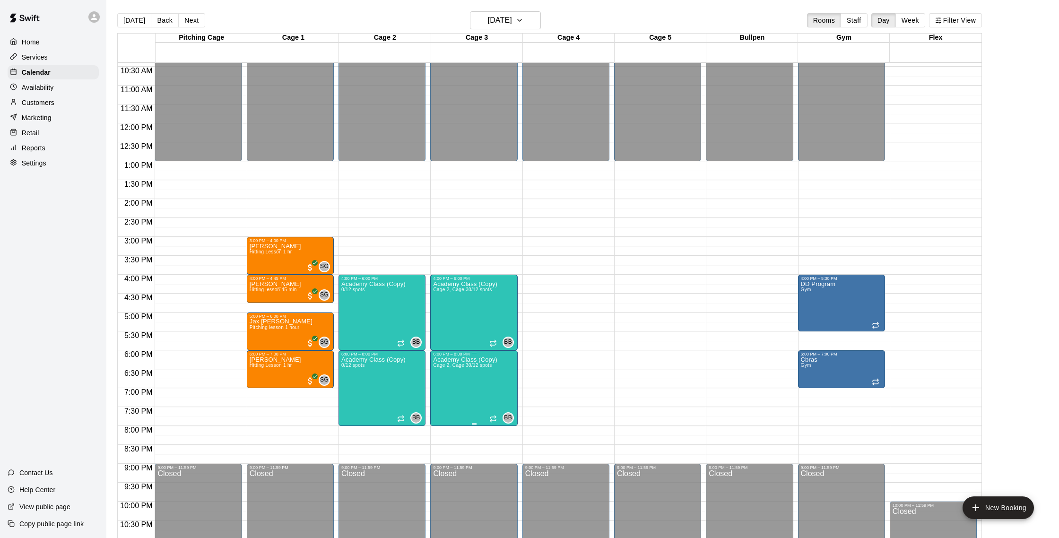
click at [495, 360] on p "Academy Class (Copy)" at bounding box center [465, 360] width 64 height 0
click at [445, 365] on icon "edit" at bounding box center [442, 369] width 11 height 11
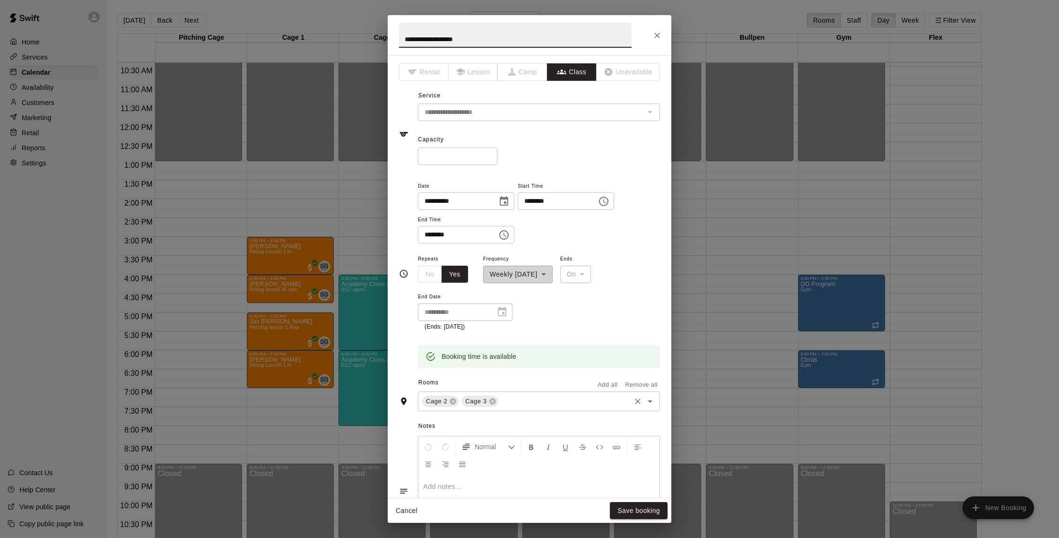
click at [513, 405] on input "text" at bounding box center [565, 401] width 130 height 12
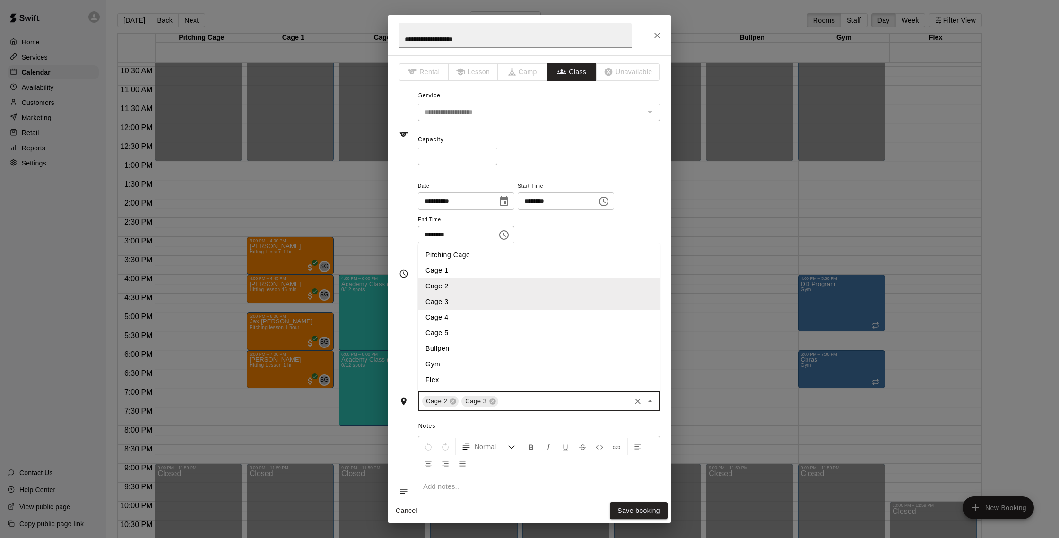
scroll to position [2, 0]
click at [464, 332] on li "Cage 5" at bounding box center [539, 331] width 242 height 16
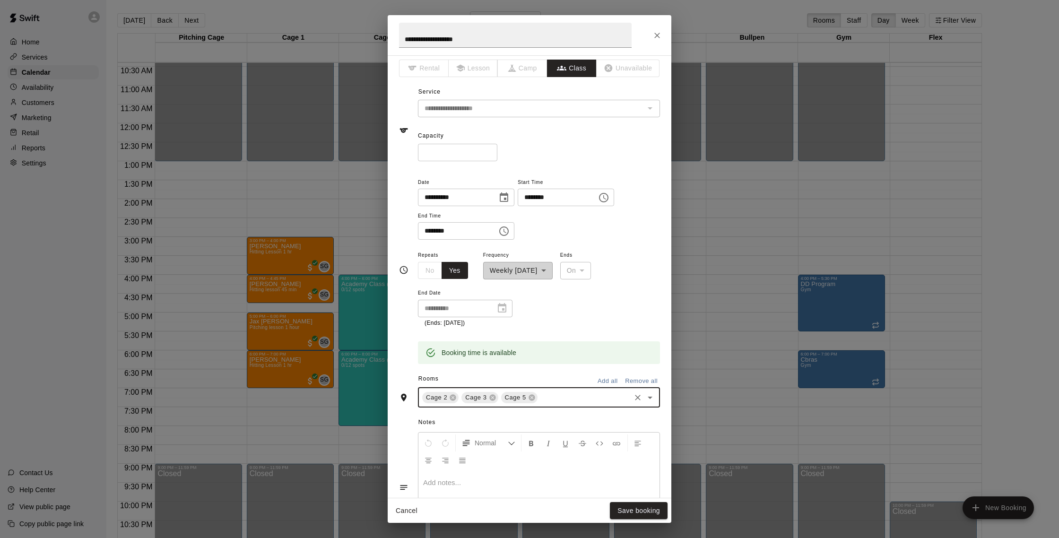
scroll to position [3, 0]
click at [533, 398] on icon at bounding box center [531, 398] width 6 height 6
click at [535, 392] on input "text" at bounding box center [565, 398] width 130 height 12
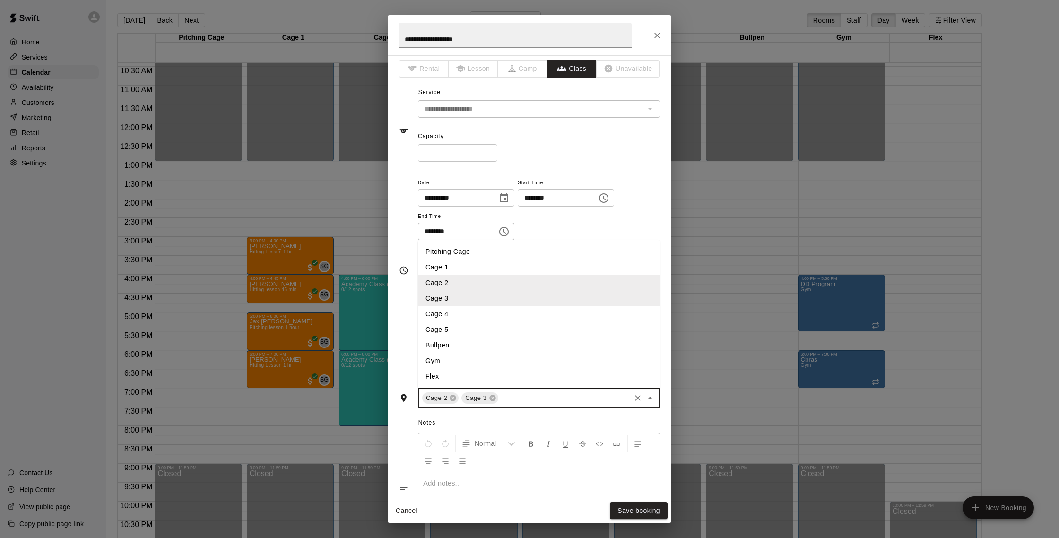
scroll to position [2, 0]
click at [457, 312] on li "Cage 4" at bounding box center [539, 315] width 242 height 16
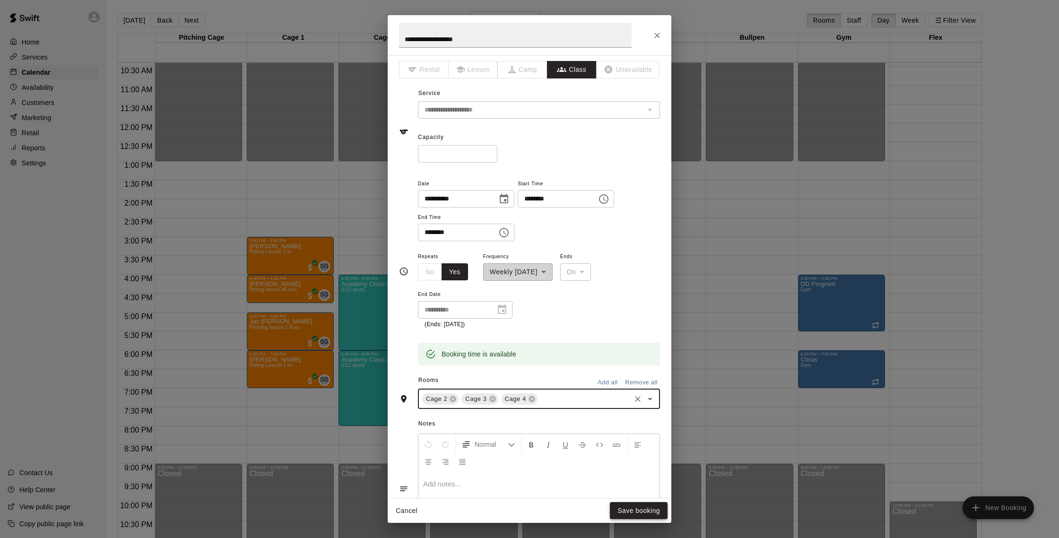
click at [648, 510] on button "Save booking" at bounding box center [639, 510] width 58 height 17
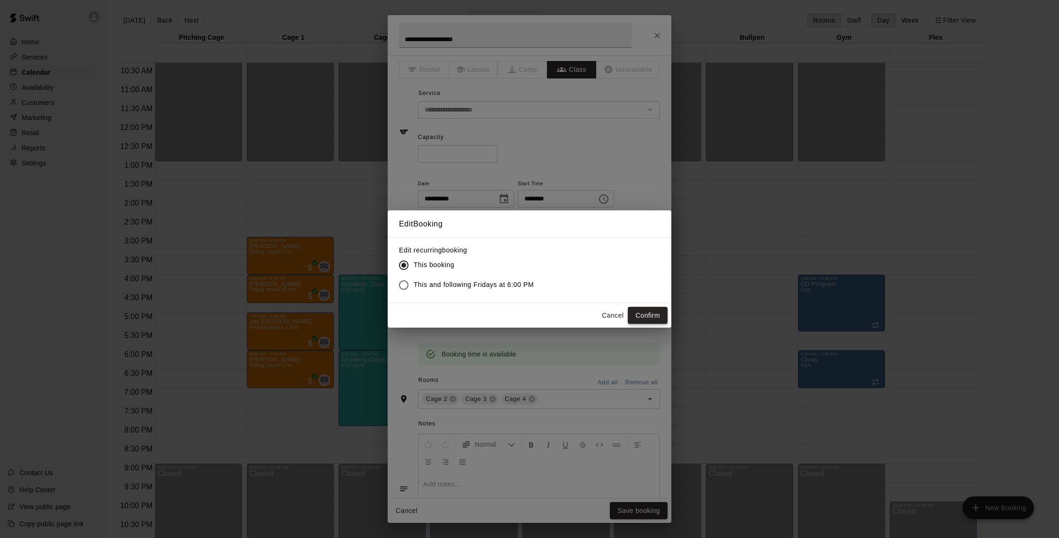
click at [662, 309] on button "Confirm" at bounding box center [648, 315] width 40 height 17
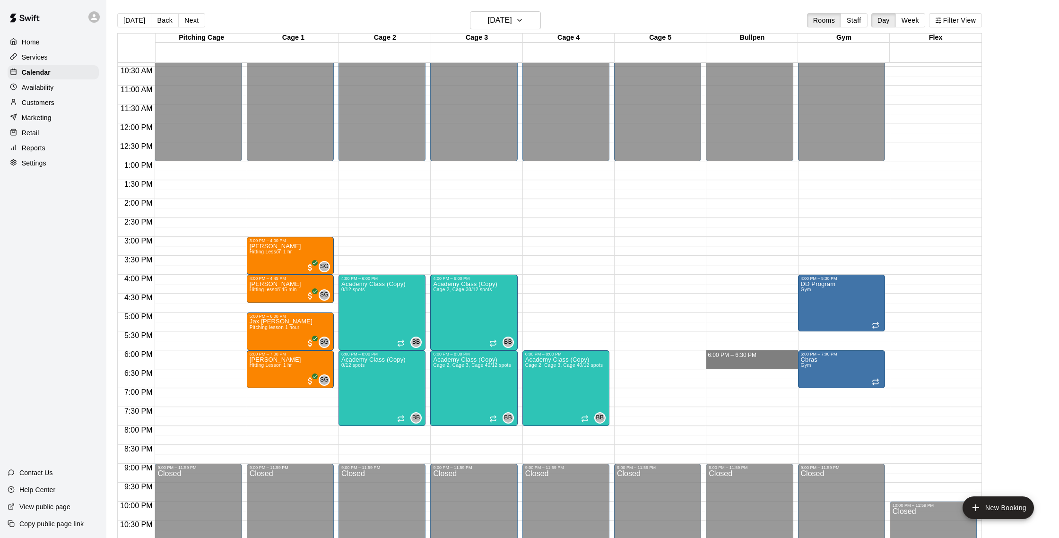
drag, startPoint x: 711, startPoint y: 353, endPoint x: 711, endPoint y: 360, distance: 7.1
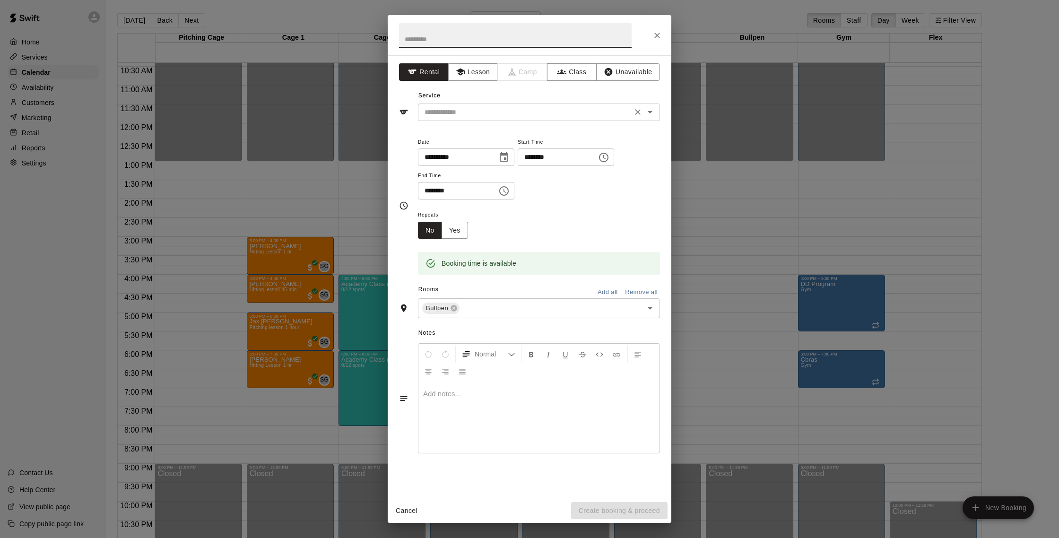
click at [486, 104] on div "​" at bounding box center [539, 112] width 242 height 17
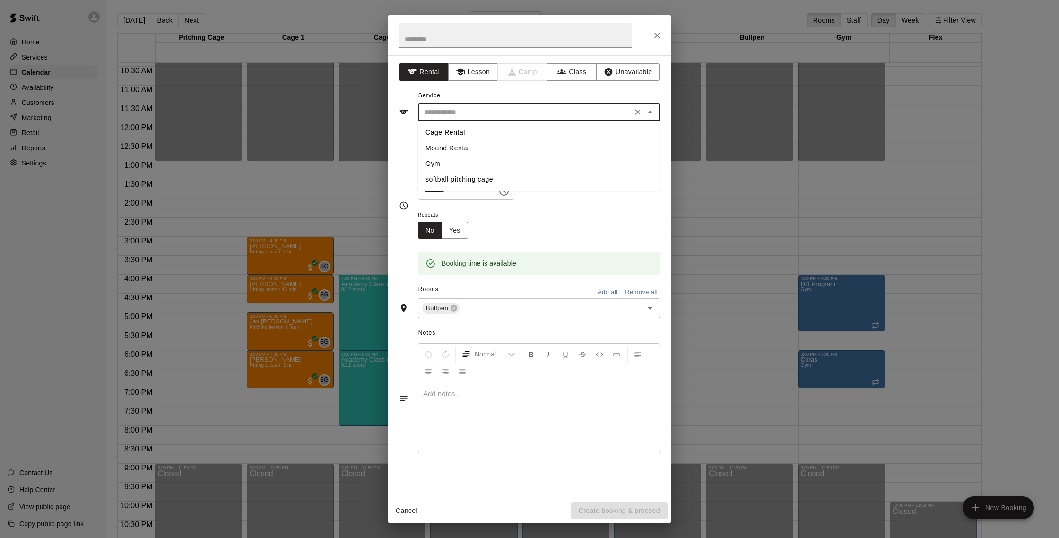
click at [468, 82] on div "**********" at bounding box center [530, 276] width 284 height 442
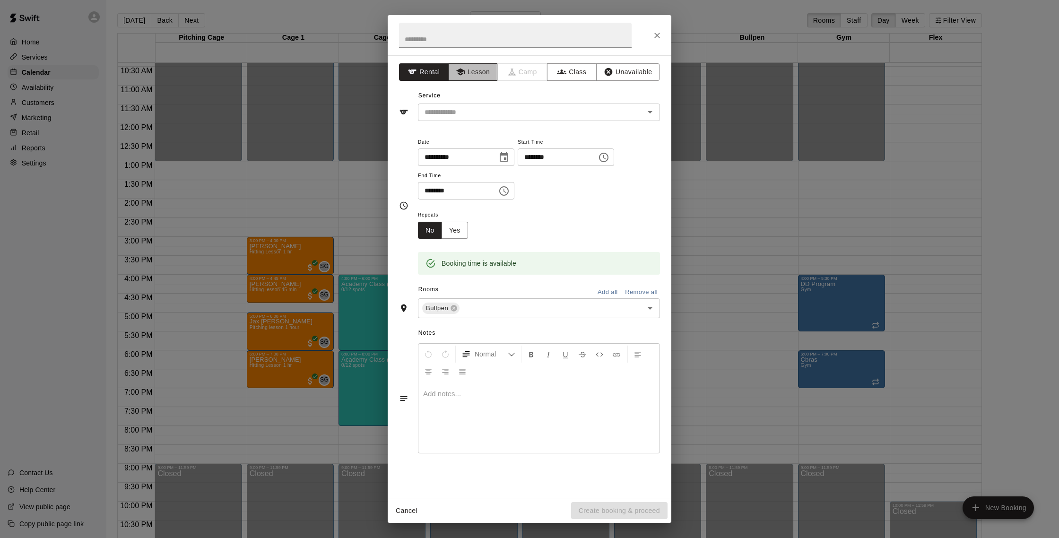
click at [472, 75] on button "Lesson" at bounding box center [473, 71] width 50 height 17
click at [470, 107] on input "text" at bounding box center [525, 112] width 208 height 12
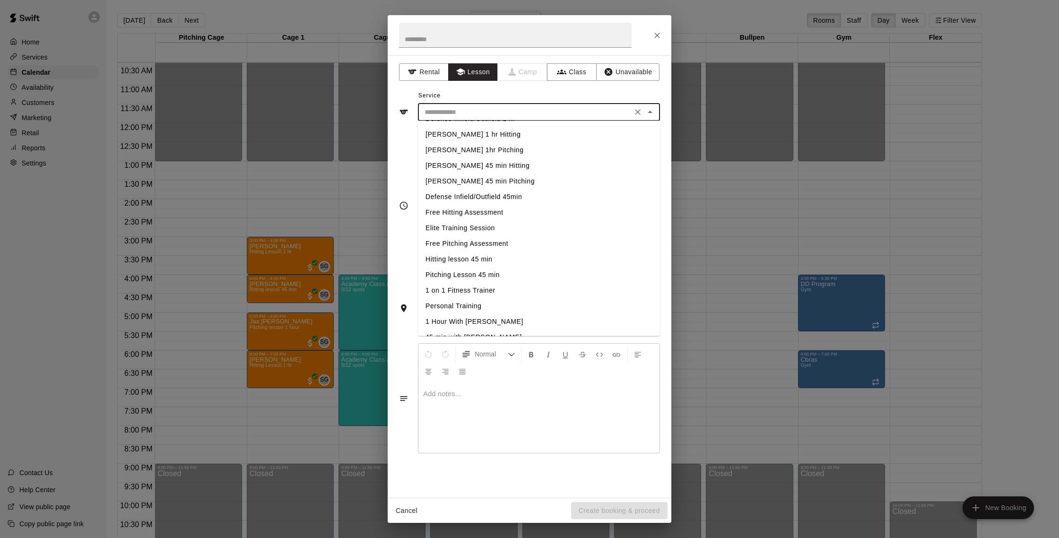
scroll to position [151, 0]
click at [473, 282] on li "1 on 1 Fitness Trainer" at bounding box center [539, 278] width 242 height 16
type input "**********"
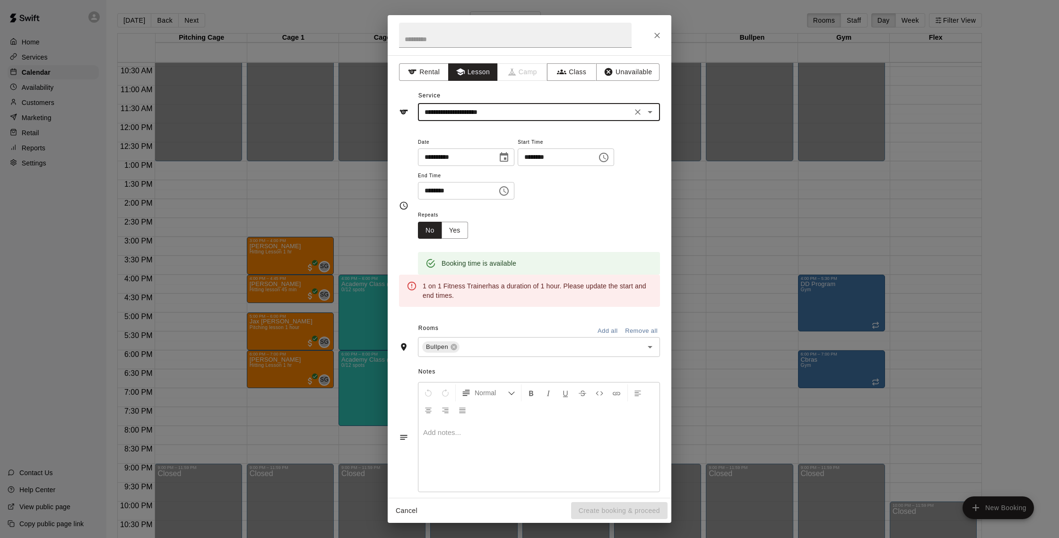
click at [430, 190] on input "********" at bounding box center [454, 190] width 73 height 17
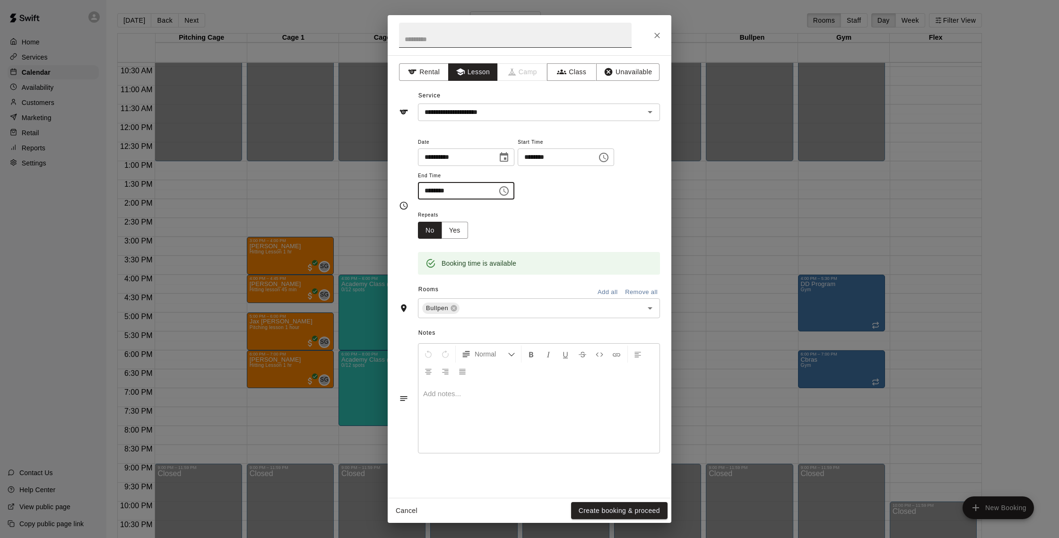
type input "********"
click at [516, 44] on input "text" at bounding box center [515, 35] width 233 height 25
type input "**********"
click at [629, 506] on button "Create booking & proceed" at bounding box center [619, 510] width 96 height 17
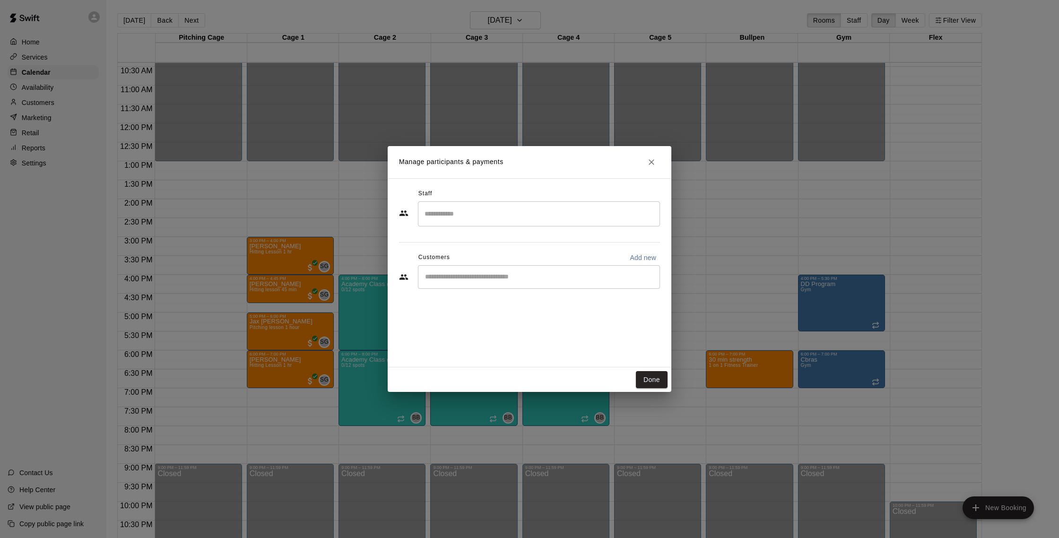
click at [508, 210] on input "Search staff" at bounding box center [538, 214] width 233 height 17
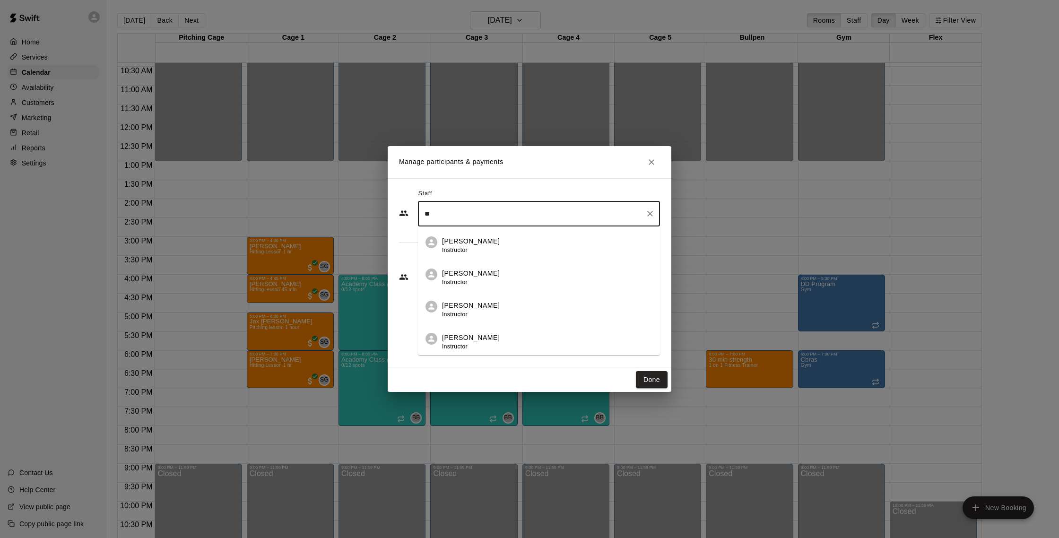
click at [485, 306] on p "Isaiah Nelson" at bounding box center [471, 306] width 58 height 10
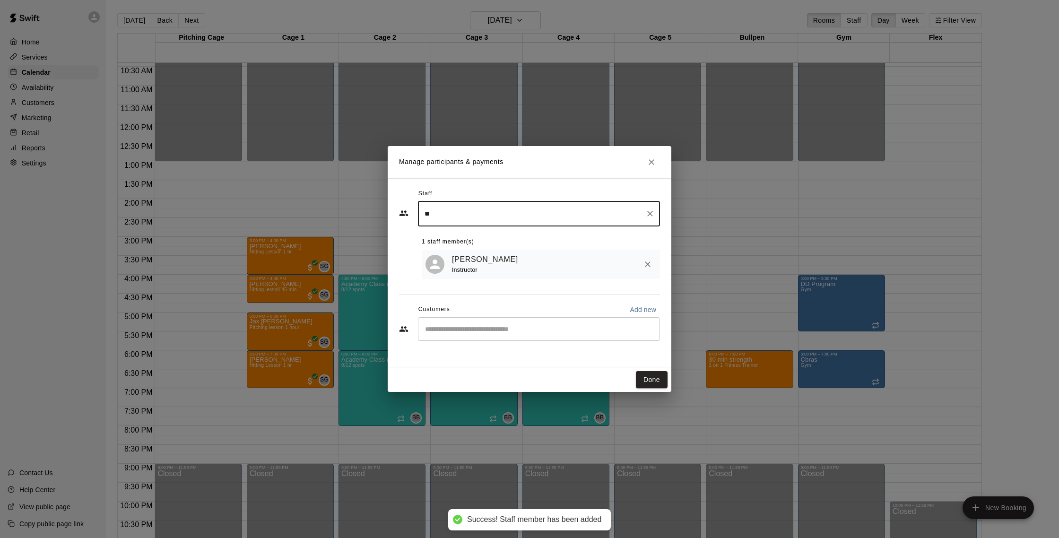
click at [506, 322] on div "​" at bounding box center [539, 329] width 242 height 24
type input "**"
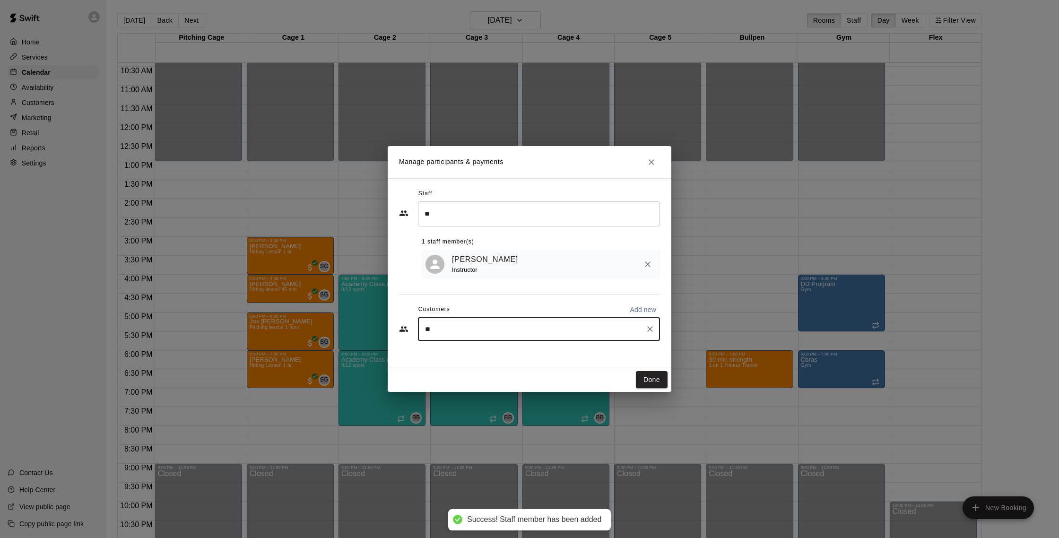
type input "***"
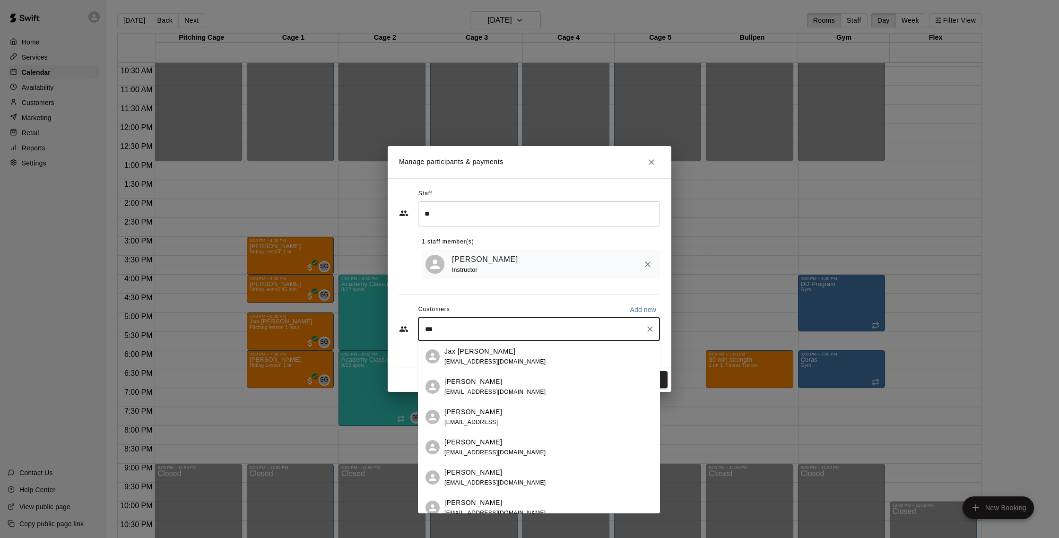
click at [509, 363] on span "shanetresch@gmail.com" at bounding box center [495, 361] width 102 height 7
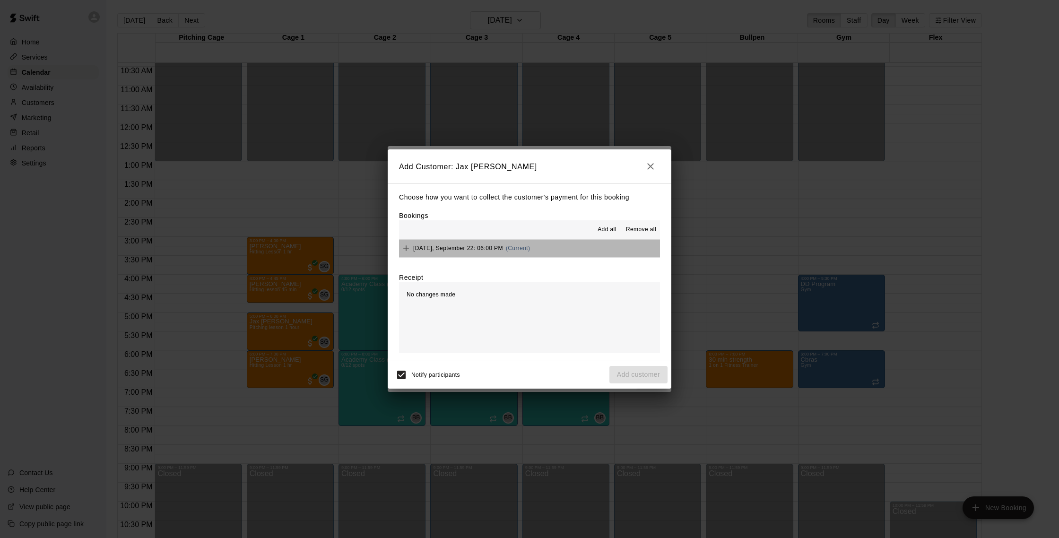
click at [561, 257] on button "Monday, September 22: 06:00 PM (Current)" at bounding box center [529, 248] width 261 height 17
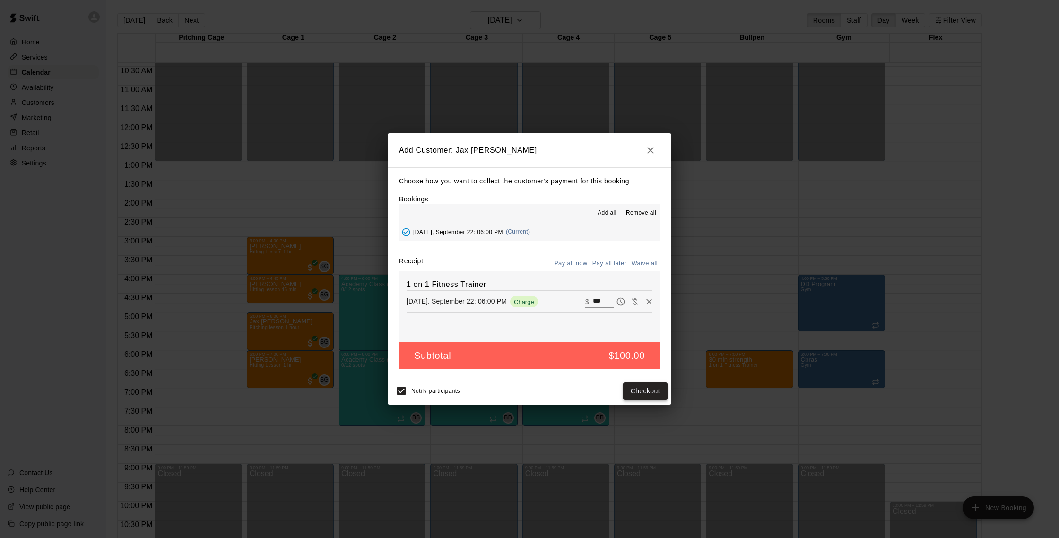
click at [639, 394] on button "Checkout" at bounding box center [645, 390] width 44 height 17
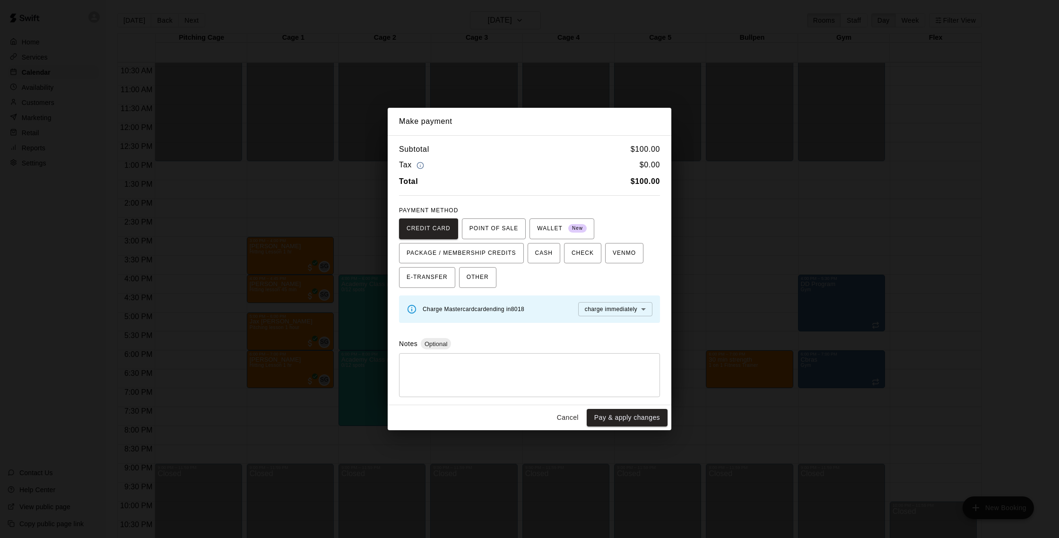
click at [573, 419] on button "Cancel" at bounding box center [568, 417] width 30 height 17
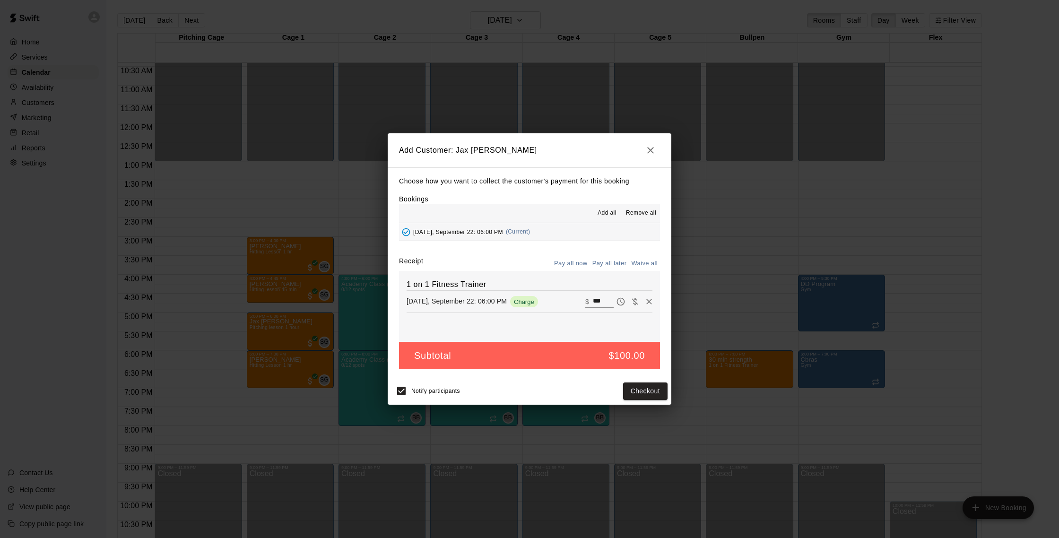
click at [649, 263] on button "Waive all" at bounding box center [644, 263] width 31 height 15
type input "*"
click at [640, 396] on button "Add customer" at bounding box center [638, 390] width 58 height 17
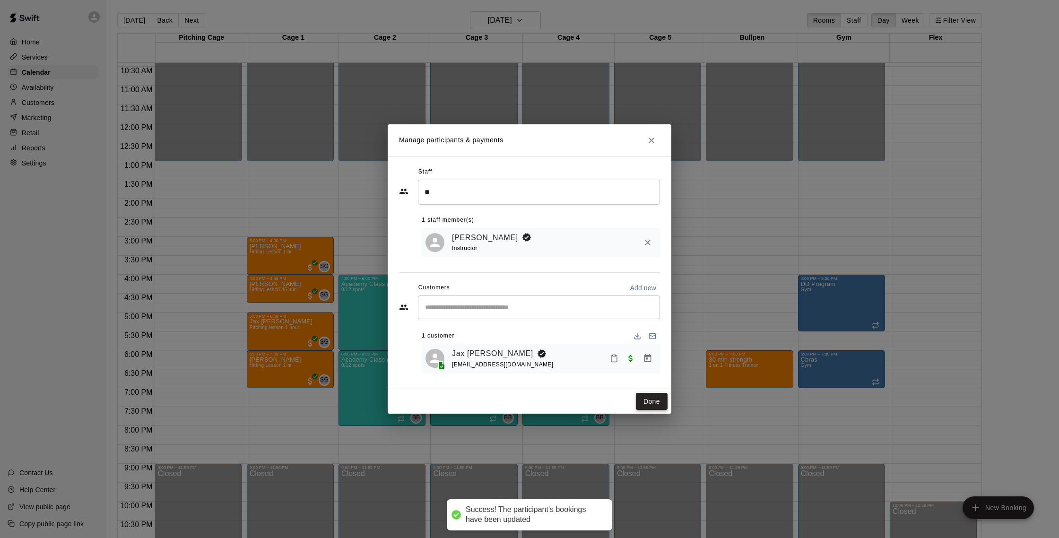
click at [648, 405] on button "Done" at bounding box center [652, 401] width 32 height 17
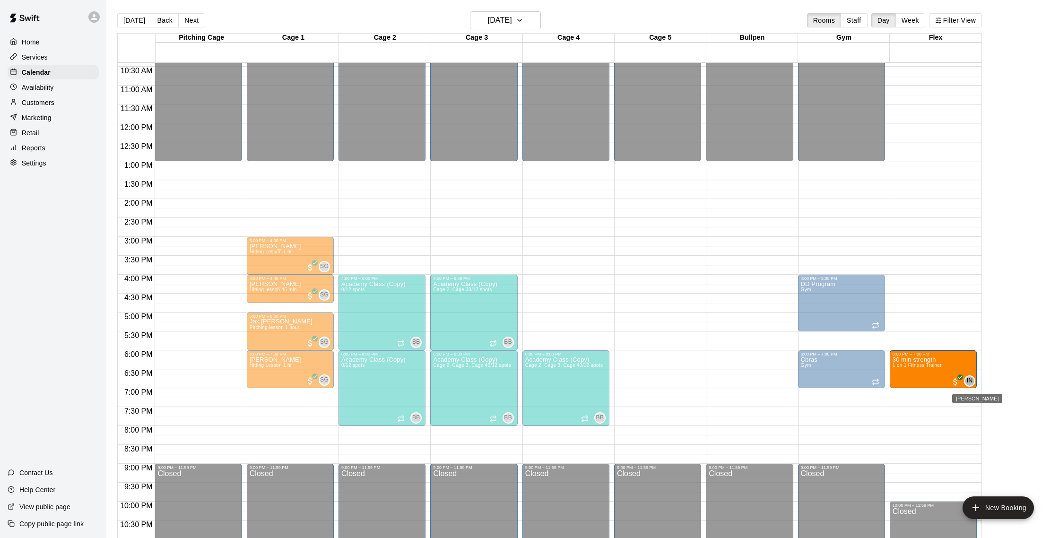
drag, startPoint x: 754, startPoint y: 375, endPoint x: 967, endPoint y: 377, distance: 212.7
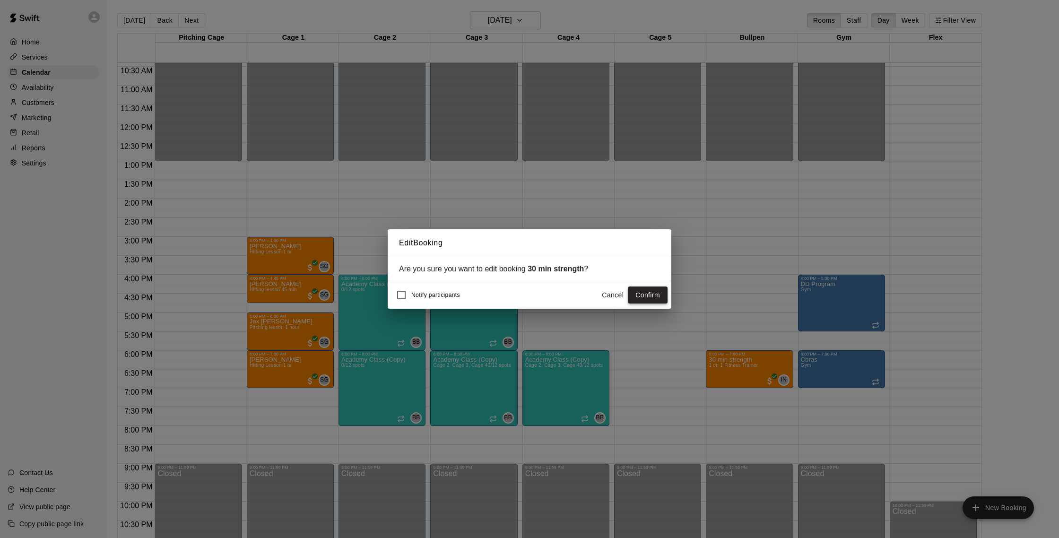
click at [653, 295] on button "Confirm" at bounding box center [648, 294] width 40 height 17
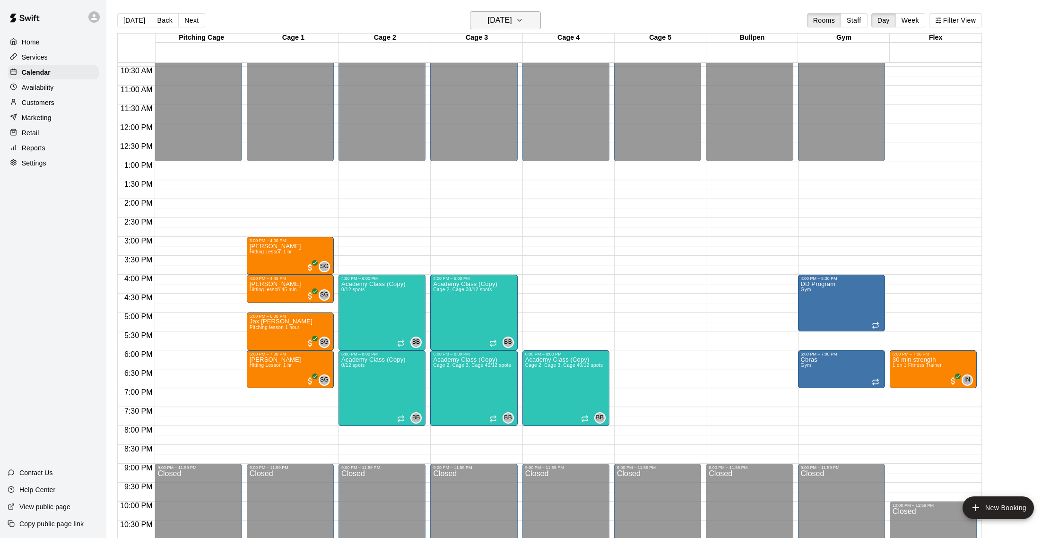
click at [512, 17] on h6 "Monday Sep 22" at bounding box center [500, 20] width 24 height 13
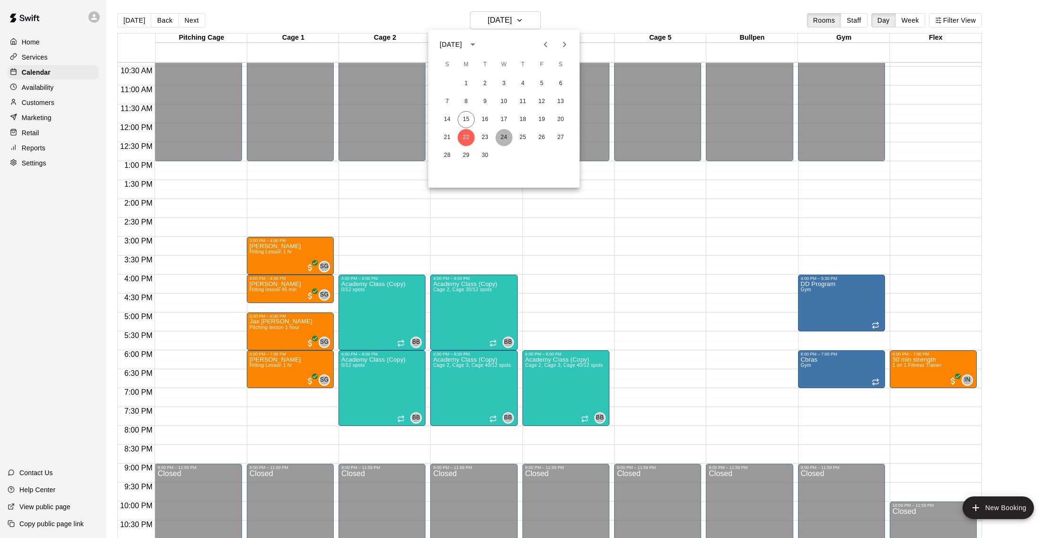
click at [501, 138] on button "24" at bounding box center [503, 137] width 17 height 17
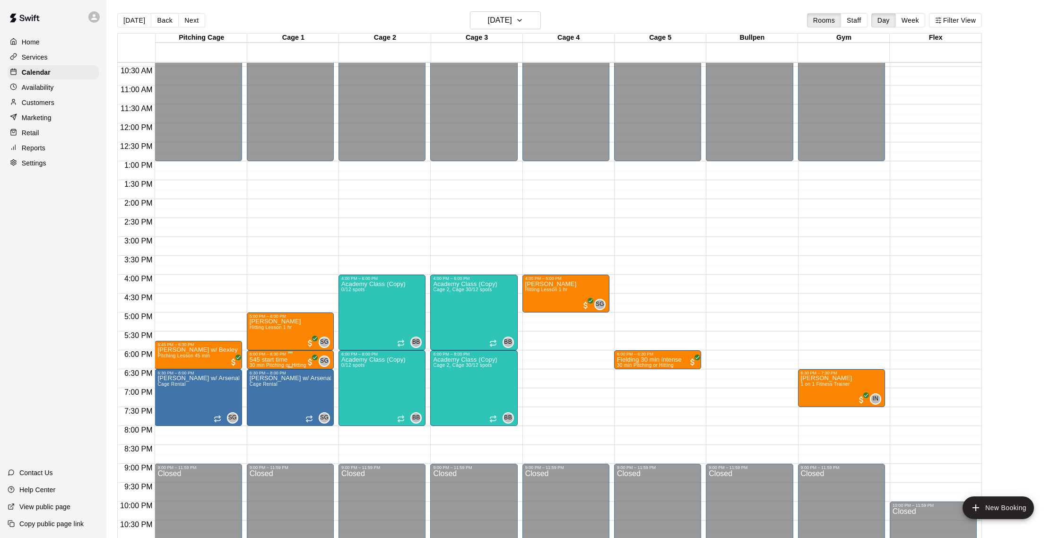
click at [255, 393] on img "edit" at bounding box center [259, 389] width 11 height 11
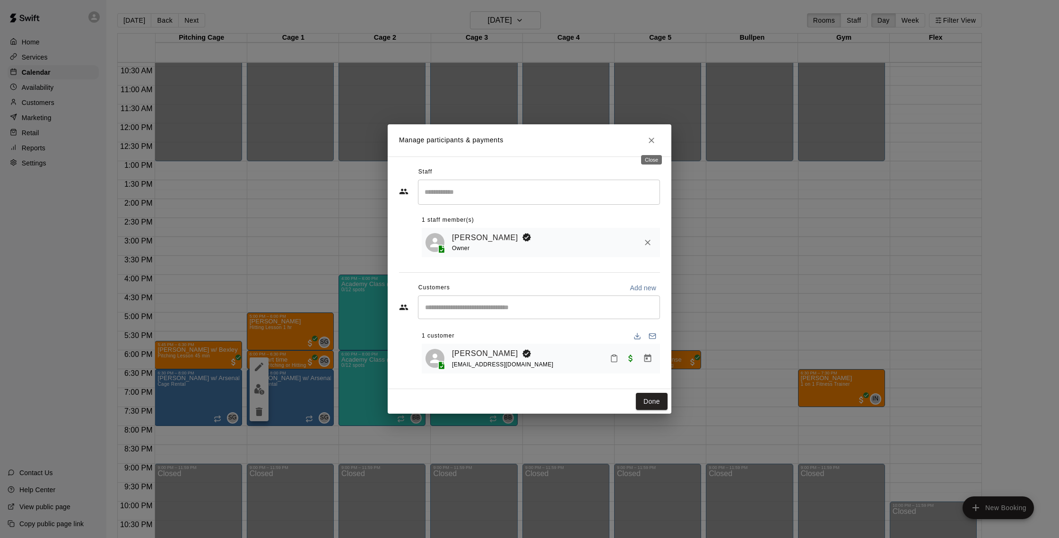
click at [650, 144] on icon "Close" at bounding box center [651, 140] width 9 height 9
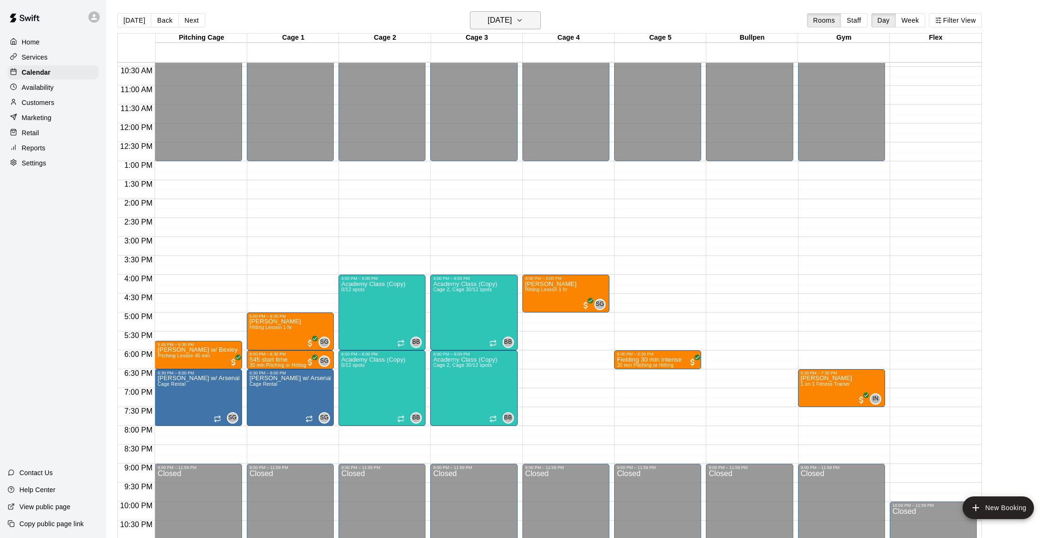
click at [505, 17] on h6 "Wednesday Sep 24" at bounding box center [500, 20] width 24 height 13
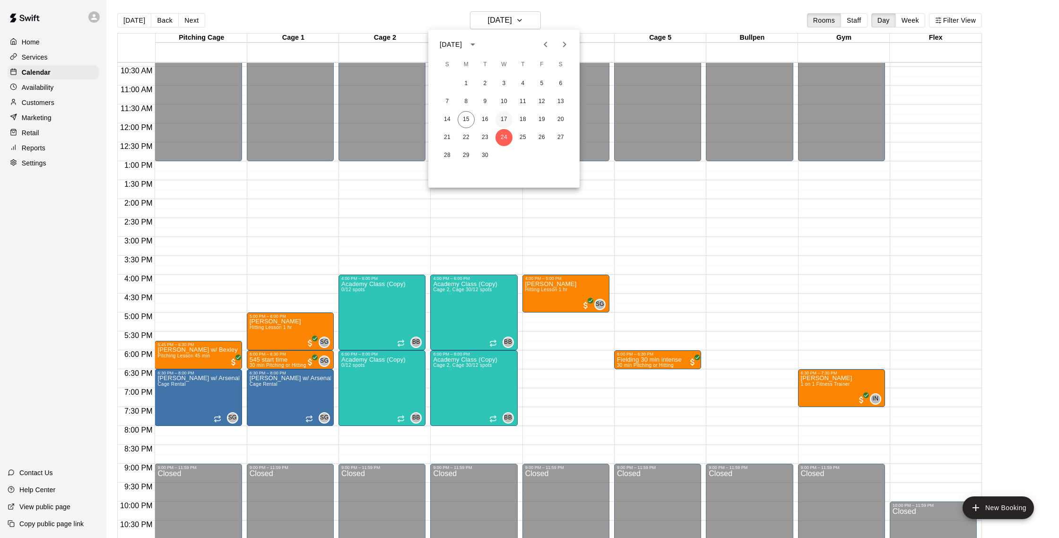
click at [506, 117] on button "17" at bounding box center [503, 119] width 17 height 17
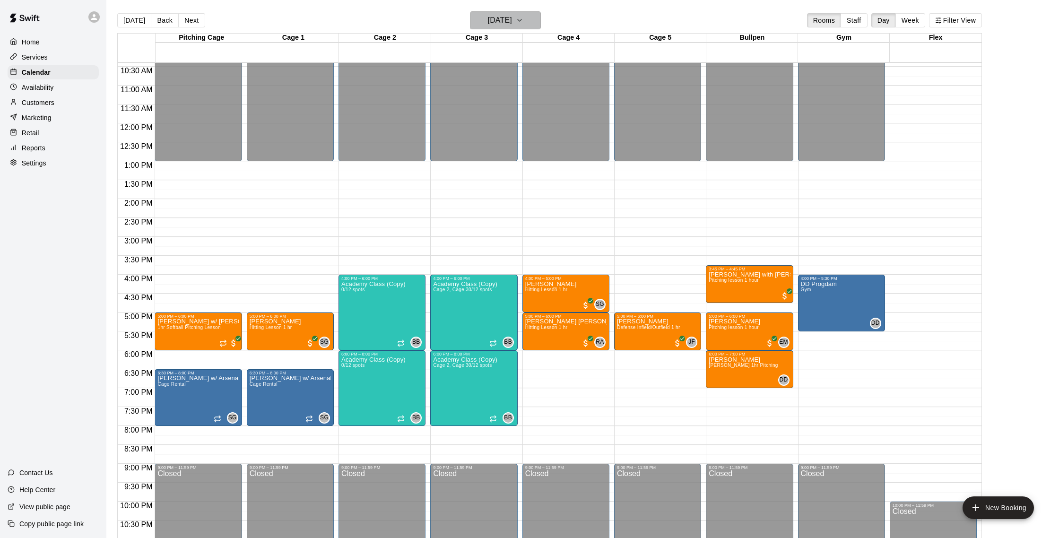
click at [488, 18] on h6 "[DATE]" at bounding box center [500, 20] width 24 height 13
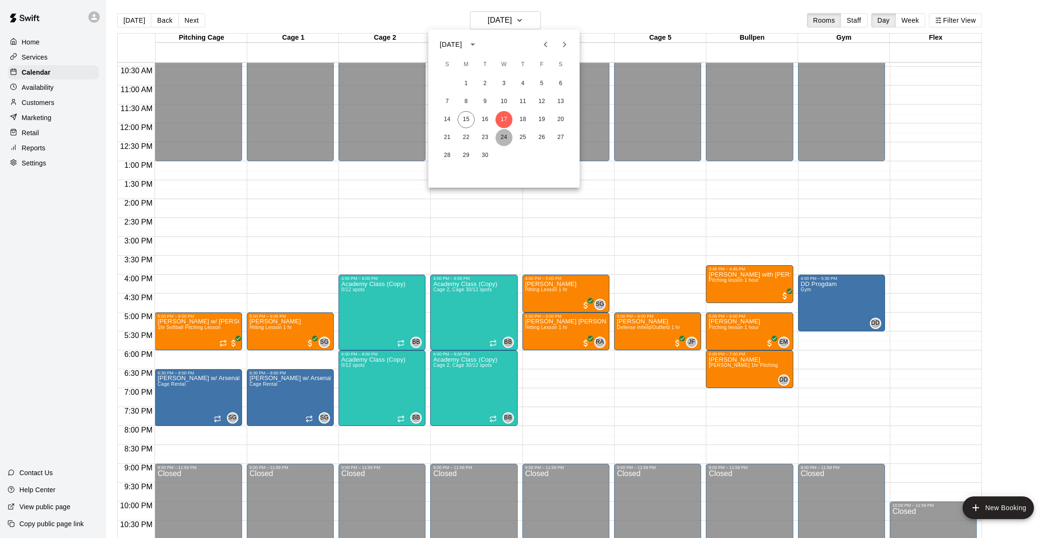
click at [504, 139] on button "24" at bounding box center [503, 137] width 17 height 17
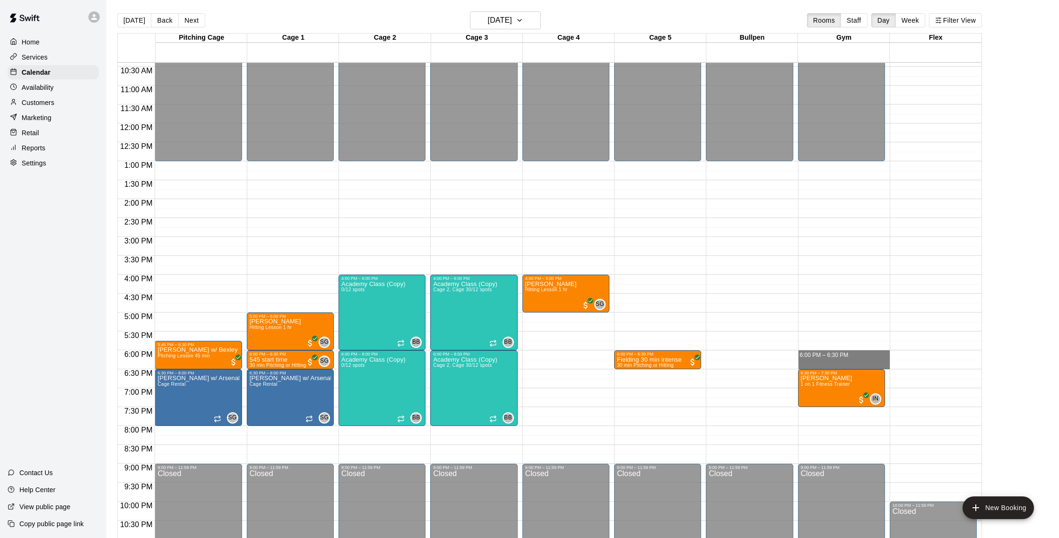
drag, startPoint x: 808, startPoint y: 352, endPoint x: 809, endPoint y: 369, distance: 16.5
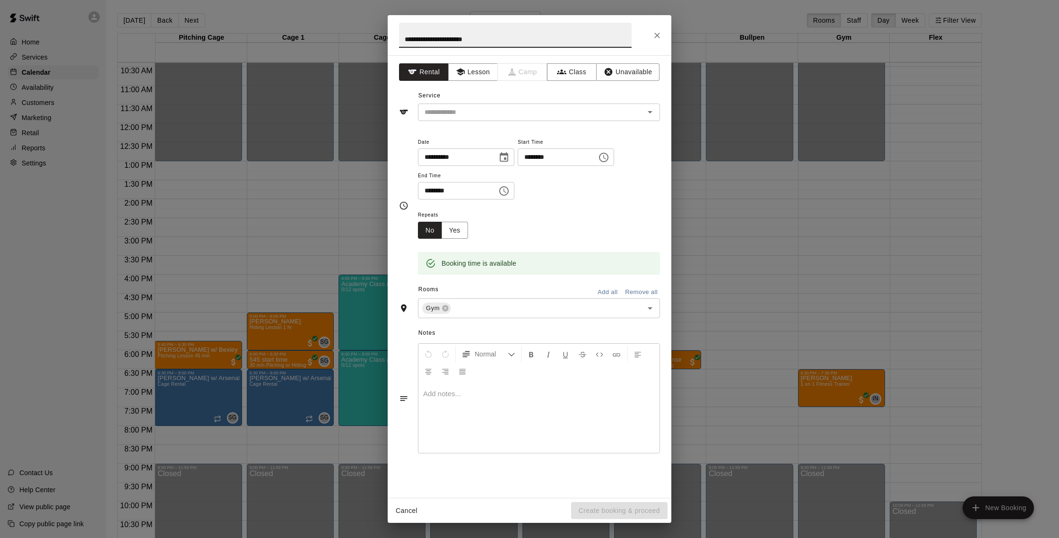
click at [417, 40] on input "**********" at bounding box center [515, 35] width 233 height 25
click at [498, 36] on input "**********" at bounding box center [515, 35] width 233 height 25
type input "**********"
click at [491, 109] on input "text" at bounding box center [525, 112] width 208 height 12
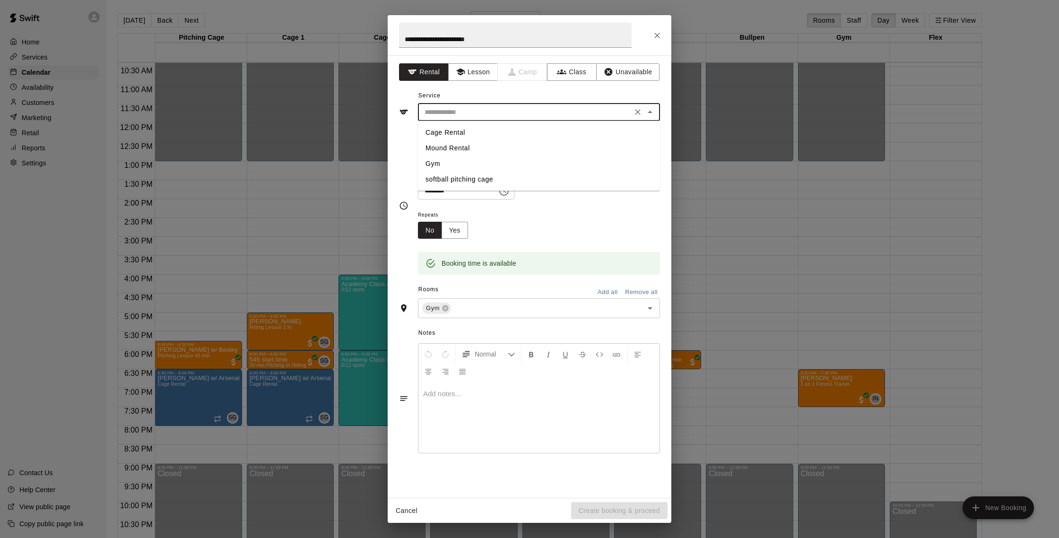
click at [471, 129] on li "Cage Rental" at bounding box center [539, 133] width 242 height 16
type input "**********"
click at [607, 508] on button "Create booking & proceed" at bounding box center [619, 510] width 96 height 17
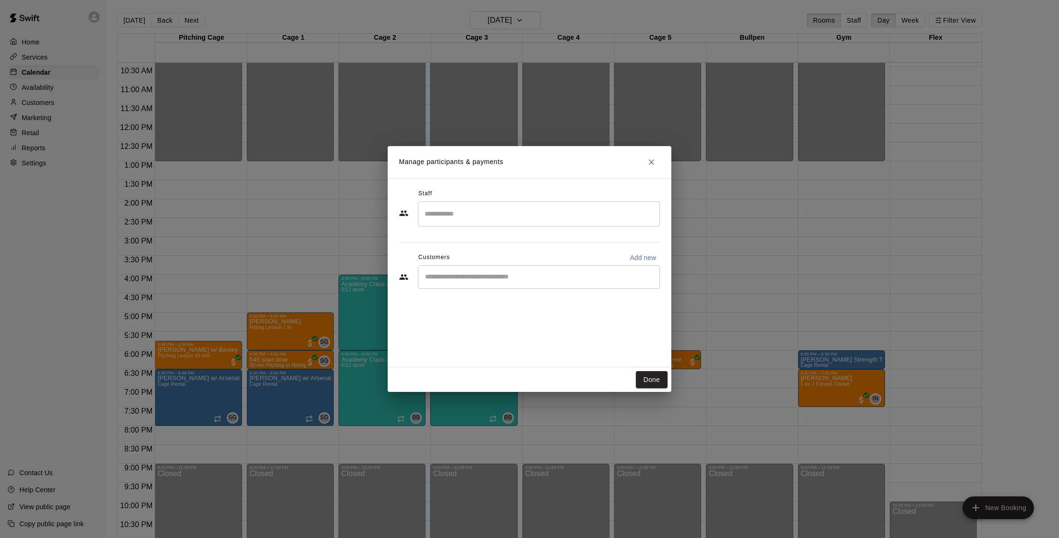
click at [492, 214] on input "Search staff" at bounding box center [538, 214] width 233 height 17
click at [494, 242] on div "Isaiah Nelson Instructor" at bounding box center [547, 245] width 210 height 18
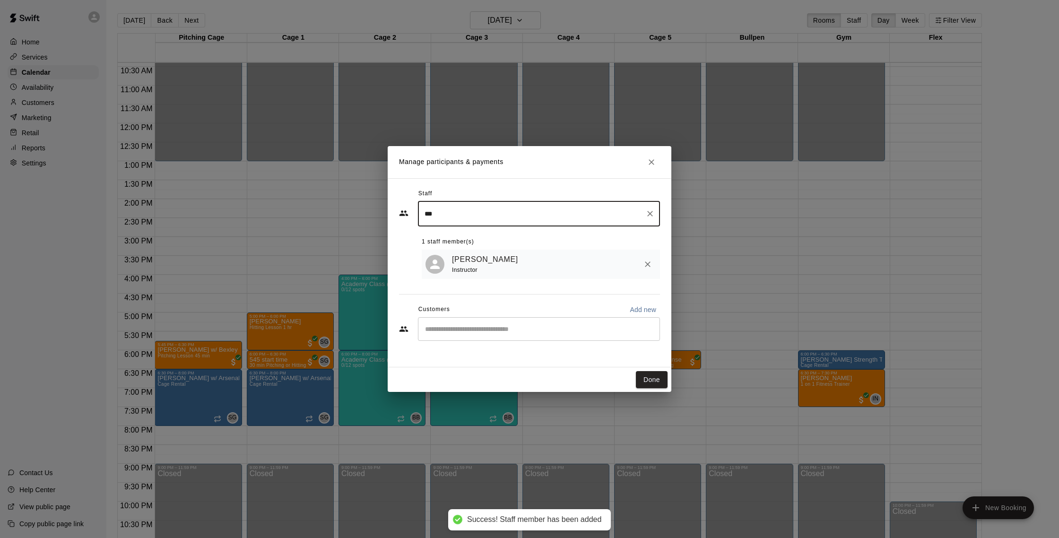
type input "***"
click at [493, 328] on input "Start typing to search customers..." at bounding box center [538, 328] width 233 height 9
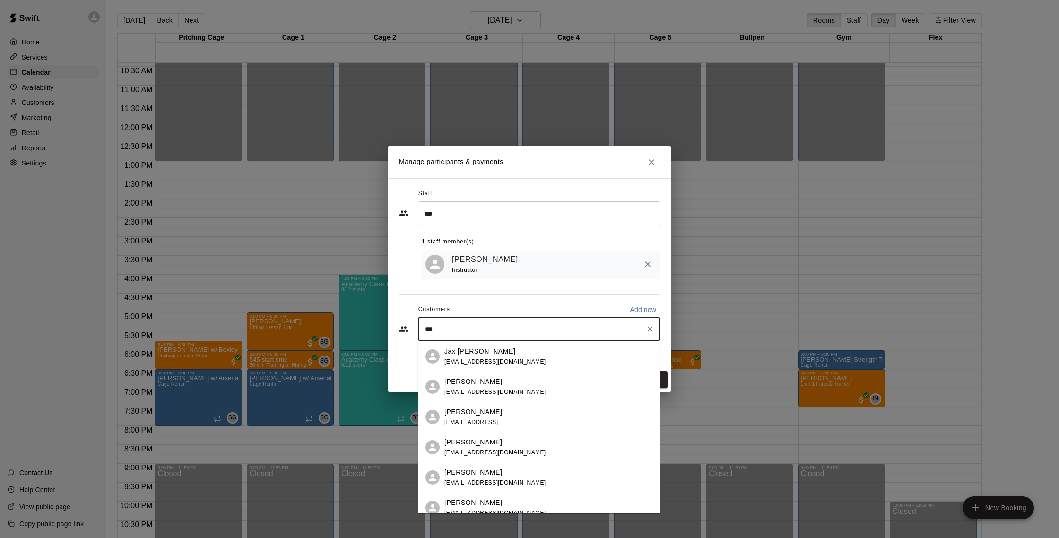
type input "****"
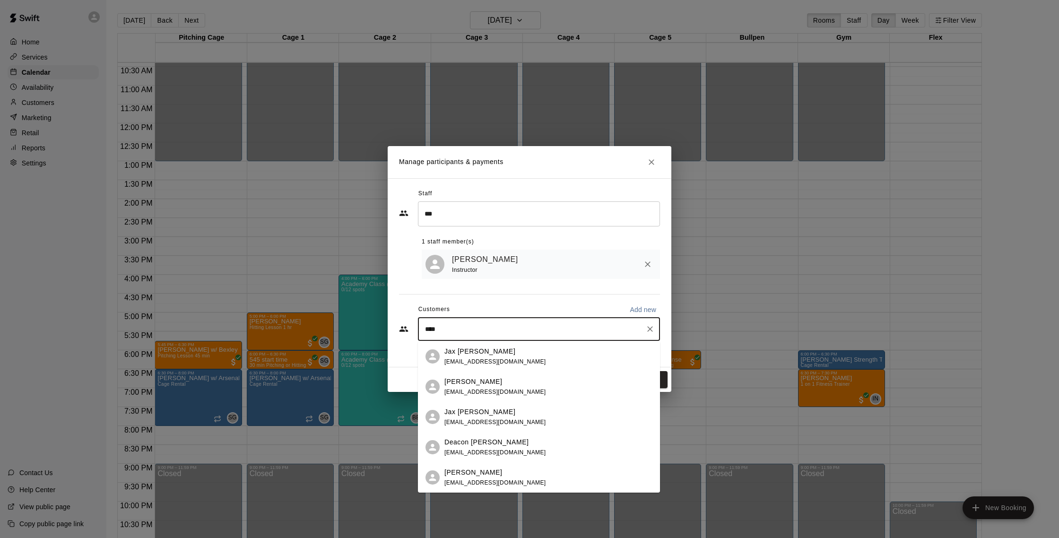
click at [528, 362] on div "Jax Tresch shanetresch@gmail.com" at bounding box center [548, 356] width 208 height 20
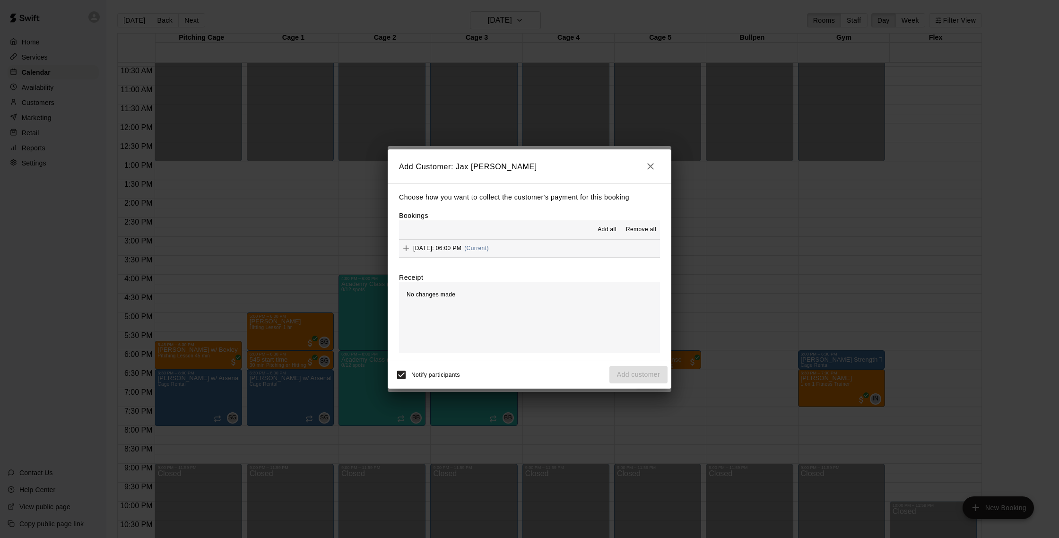
click at [568, 251] on button "Wednesday, September 24: 06:00 PM (Current)" at bounding box center [529, 248] width 261 height 17
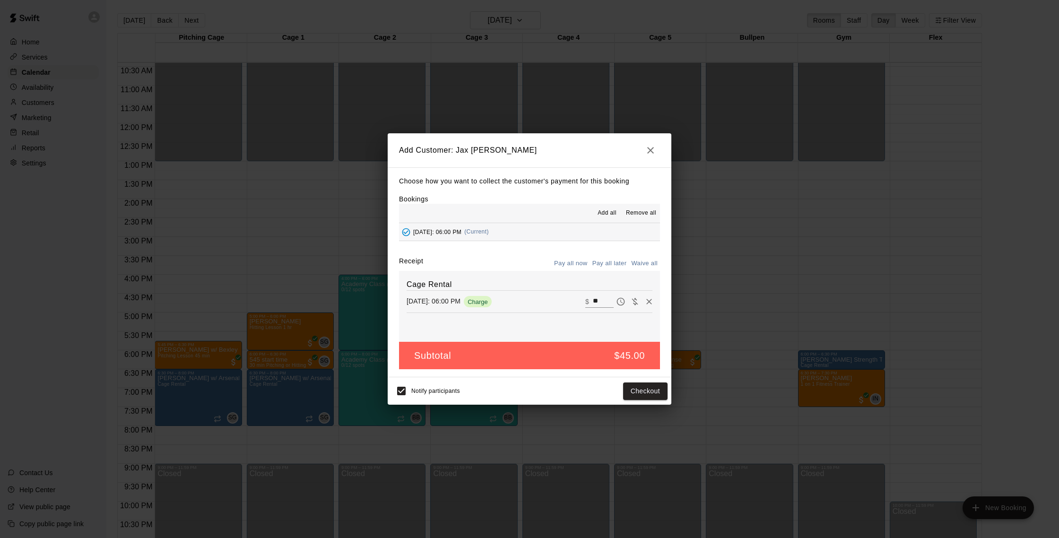
click at [645, 259] on button "Waive all" at bounding box center [644, 263] width 31 height 15
type input "*"
click at [639, 382] on button "Add customer" at bounding box center [638, 390] width 58 height 17
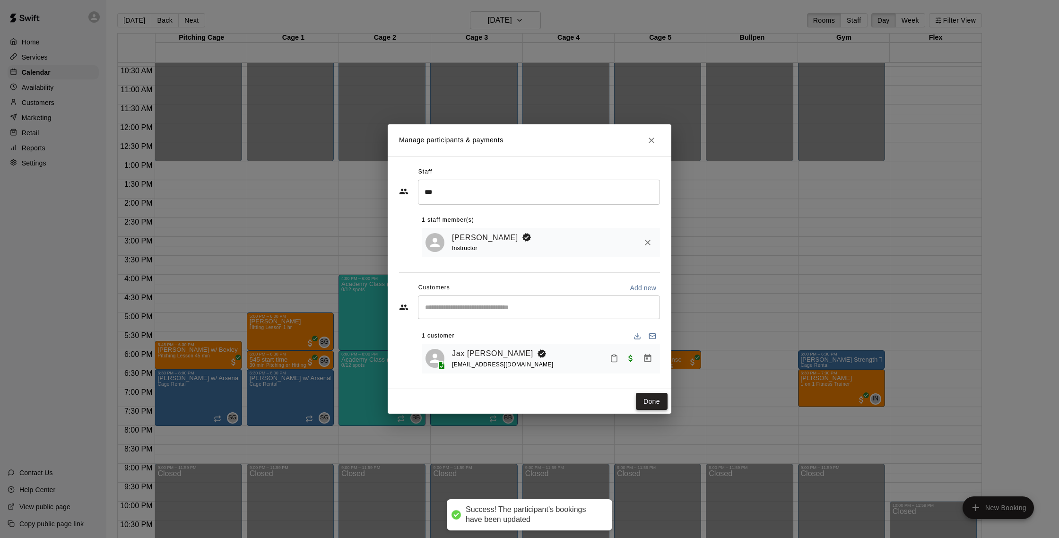
click at [648, 395] on button "Done" at bounding box center [652, 401] width 32 height 17
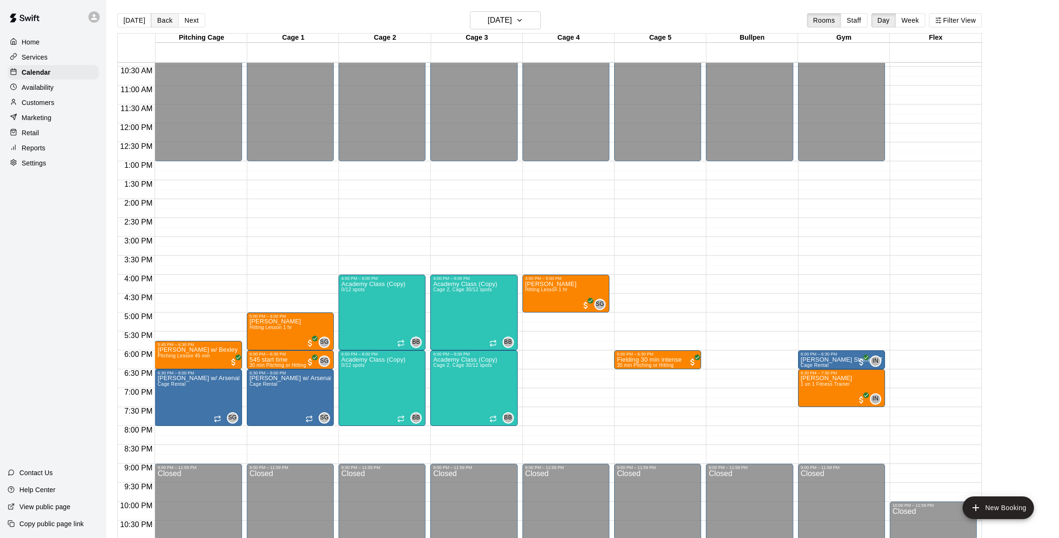
click at [157, 22] on button "Back" at bounding box center [165, 20] width 28 height 14
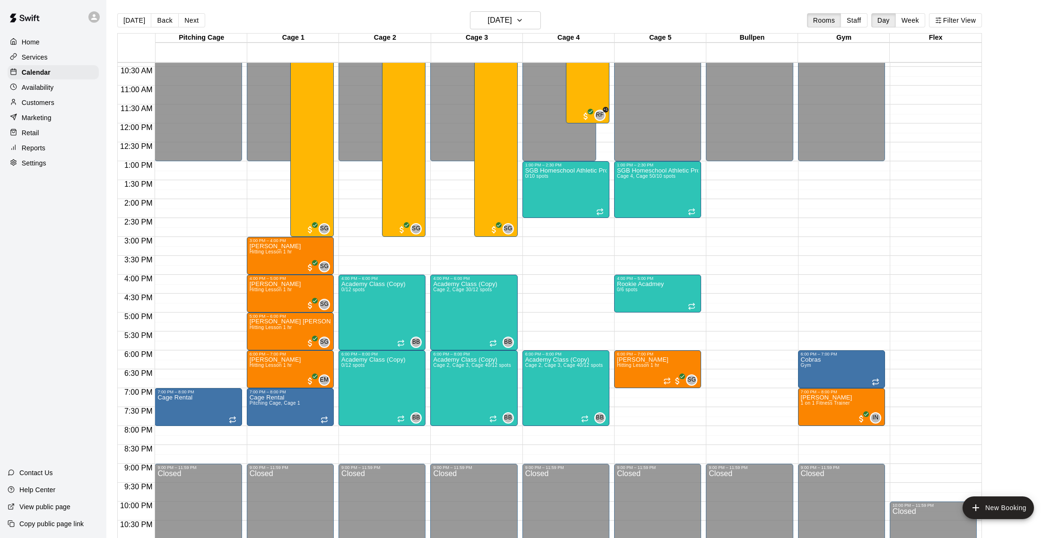
click at [69, 103] on div "Customers" at bounding box center [53, 102] width 91 height 14
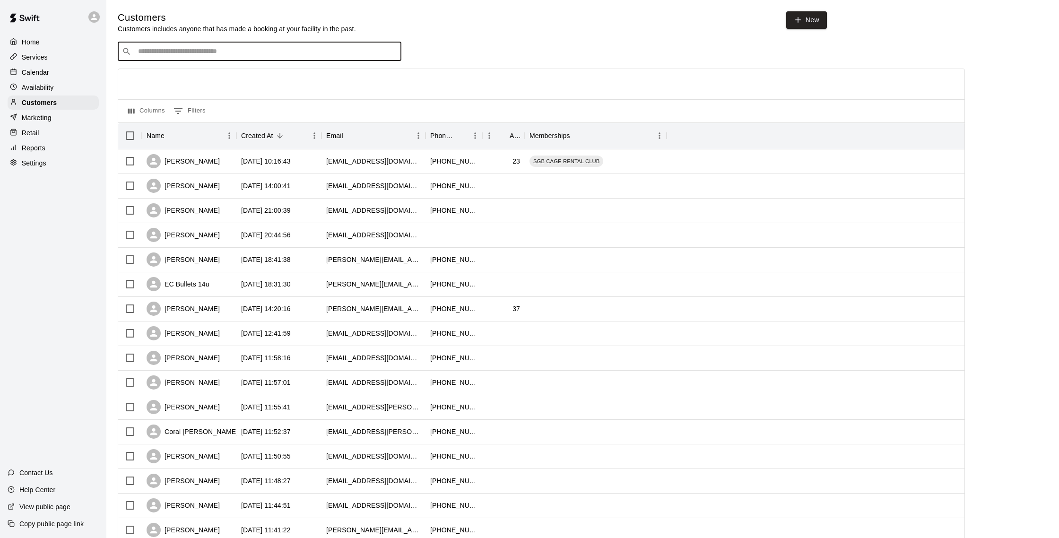
click at [231, 52] on input "Search customers by name or email" at bounding box center [266, 51] width 262 height 9
type input "*****"
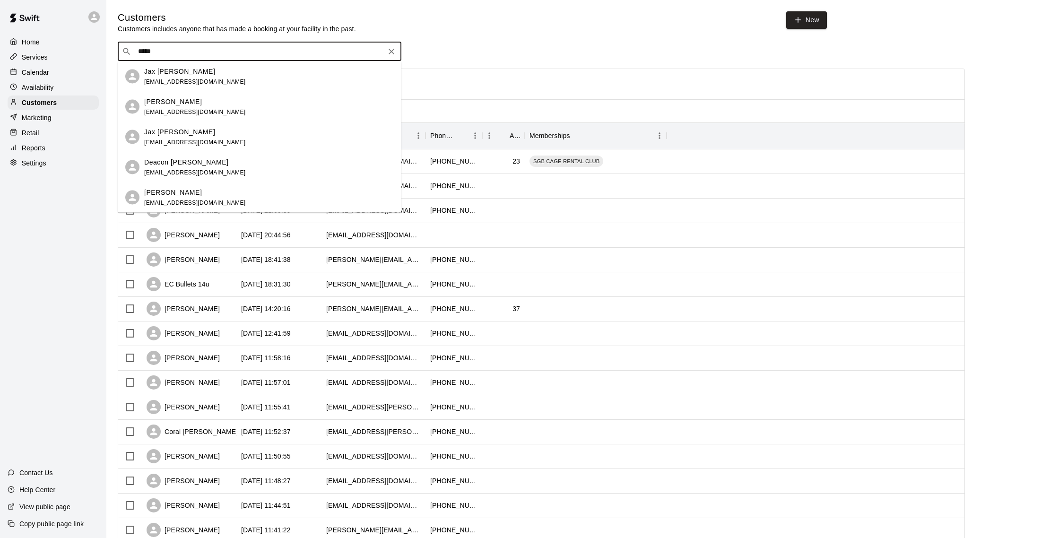
click at [244, 75] on div "Jax Tresch shanetresch@gmail.com" at bounding box center [269, 76] width 250 height 20
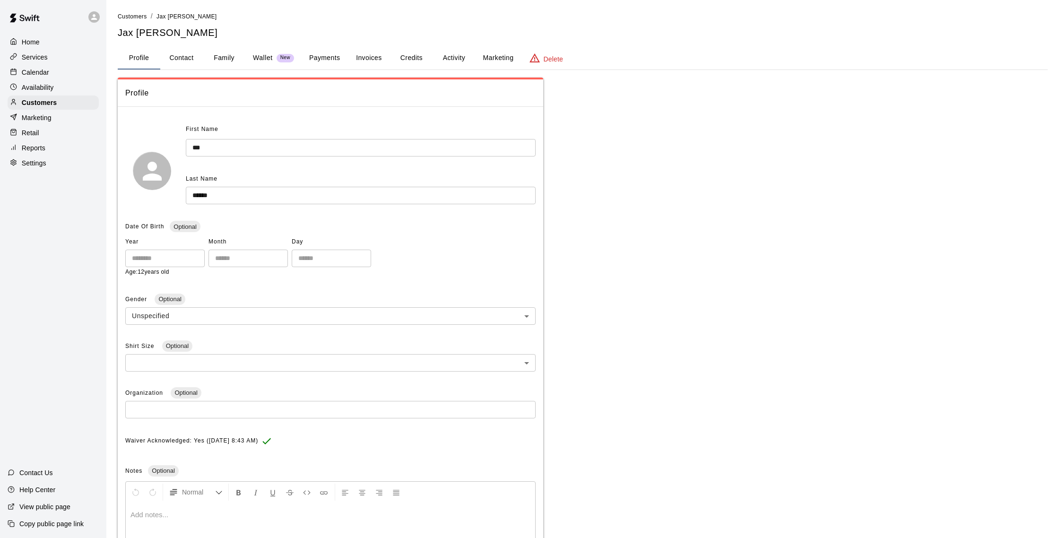
click at [449, 59] on button "Activity" at bounding box center [453, 58] width 43 height 23
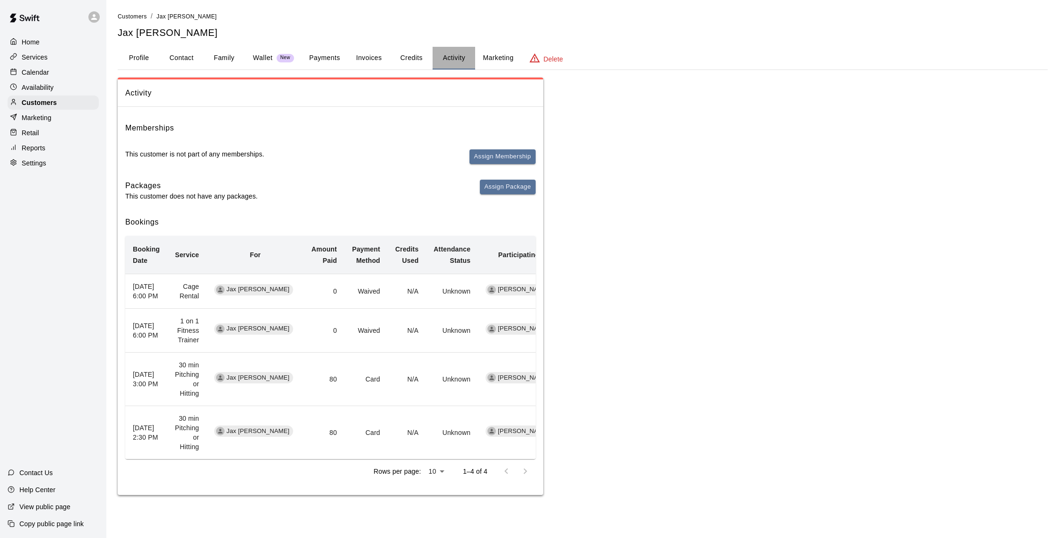
click at [440, 59] on button "Activity" at bounding box center [453, 58] width 43 height 23
click at [333, 60] on button "Payments" at bounding box center [325, 58] width 46 height 23
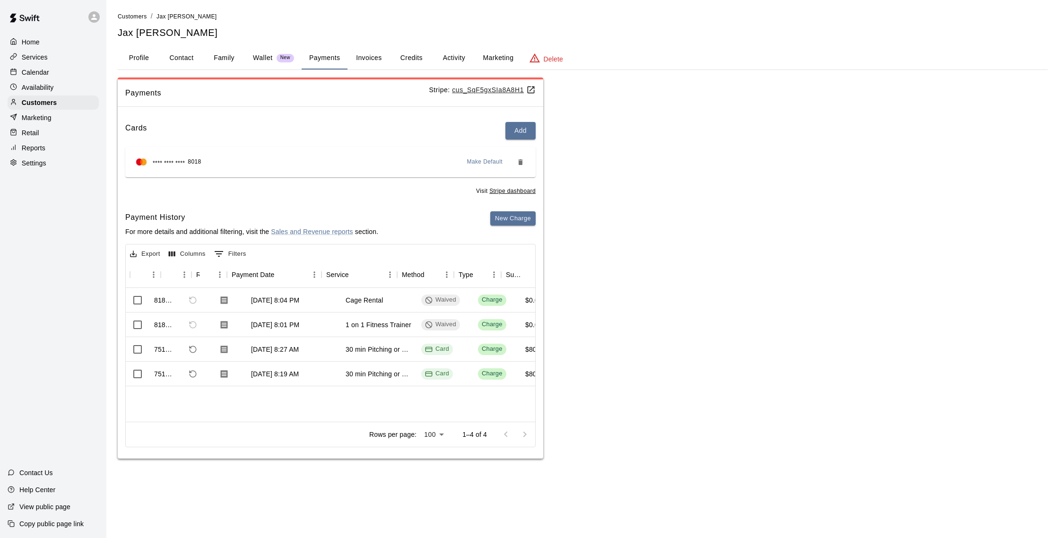
scroll to position [0, 42]
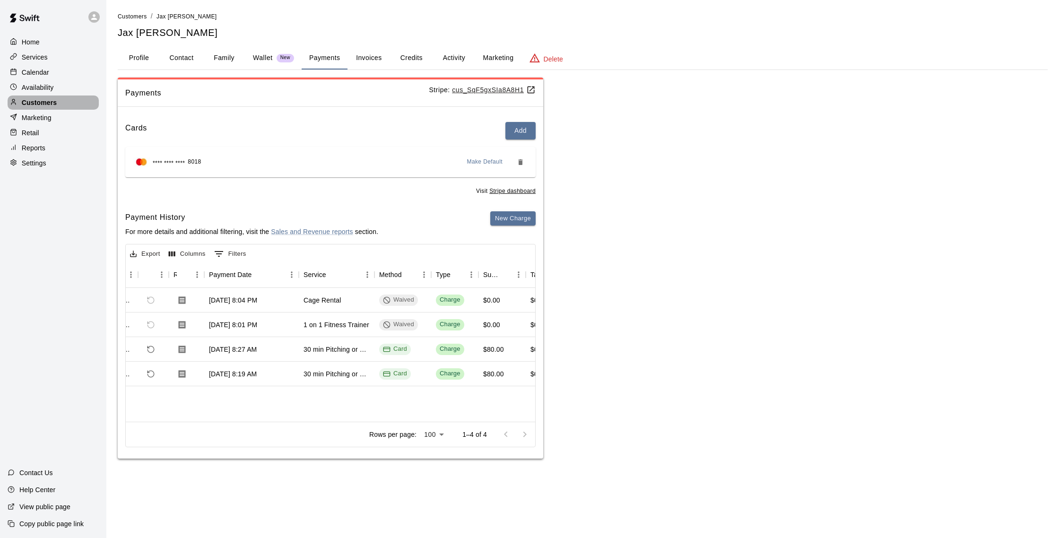
click at [60, 105] on div "Customers" at bounding box center [53, 102] width 91 height 14
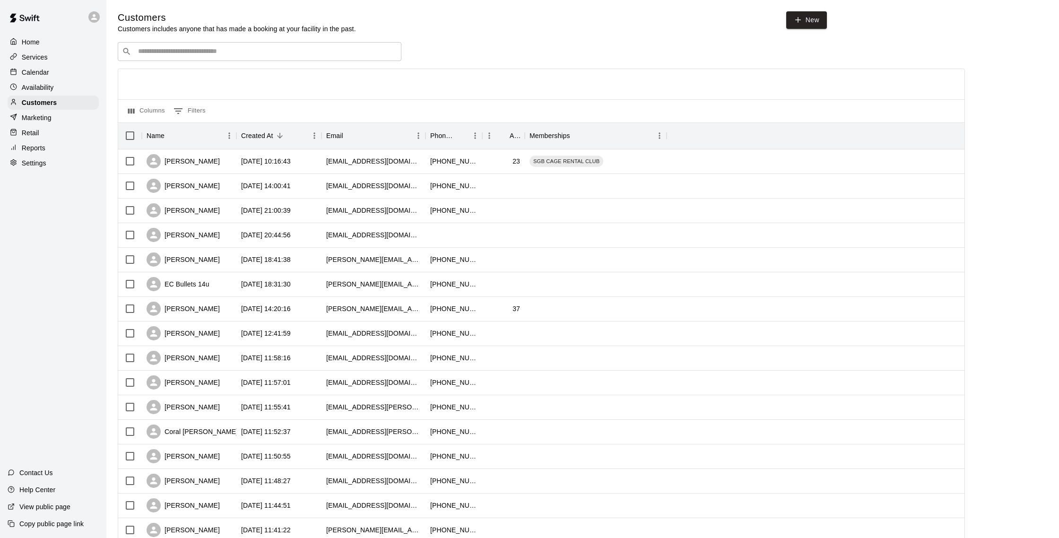
click at [233, 46] on div "​ ​" at bounding box center [260, 51] width 284 height 19
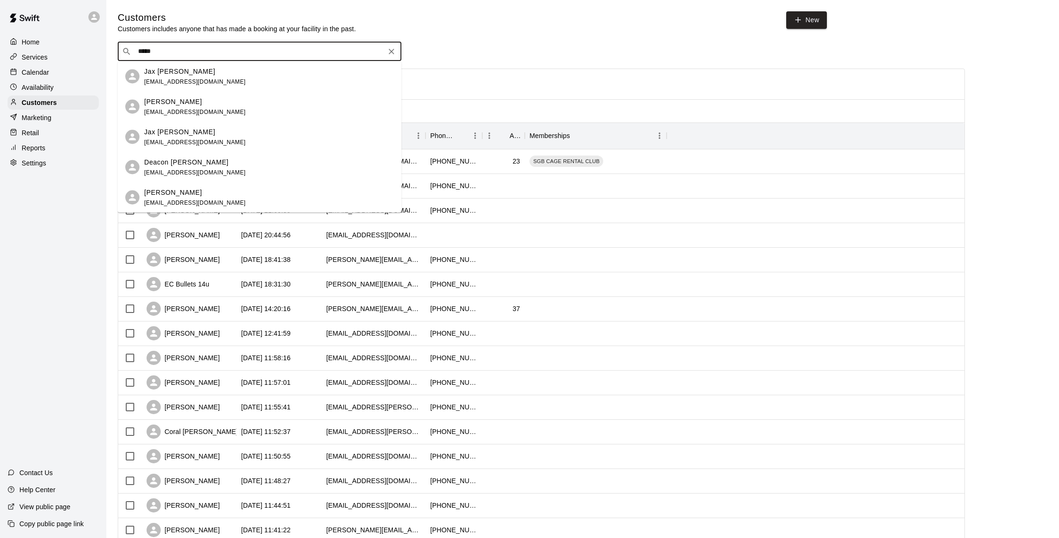
type input "******"
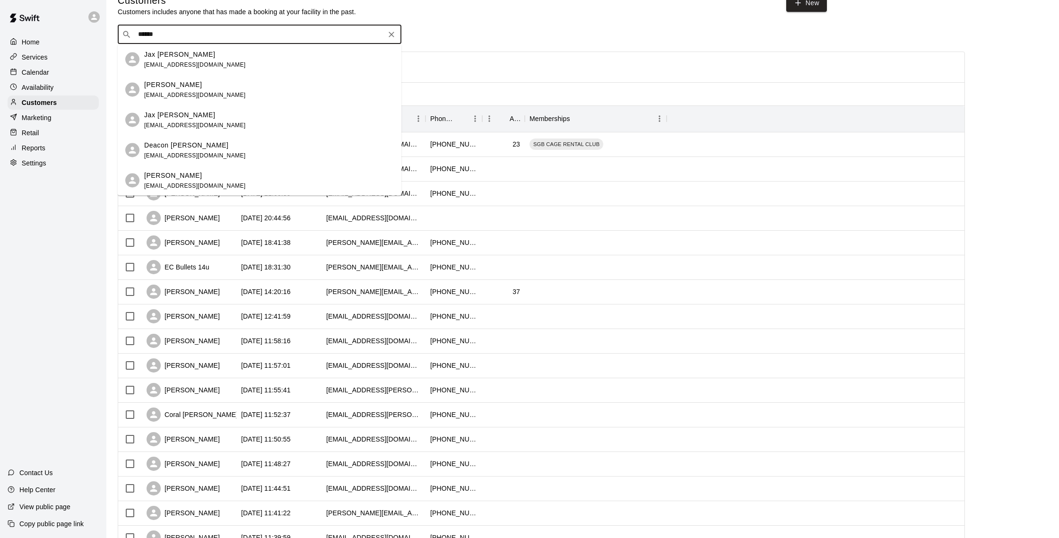
scroll to position [23, 0]
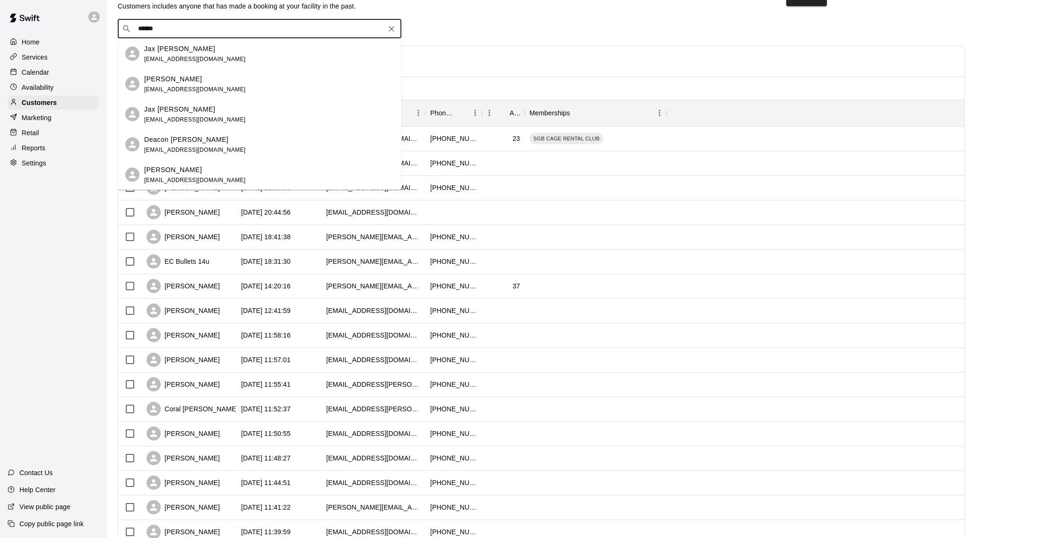
click at [236, 82] on div "Shane Tresch cba.area615@gmail.com" at bounding box center [269, 84] width 250 height 20
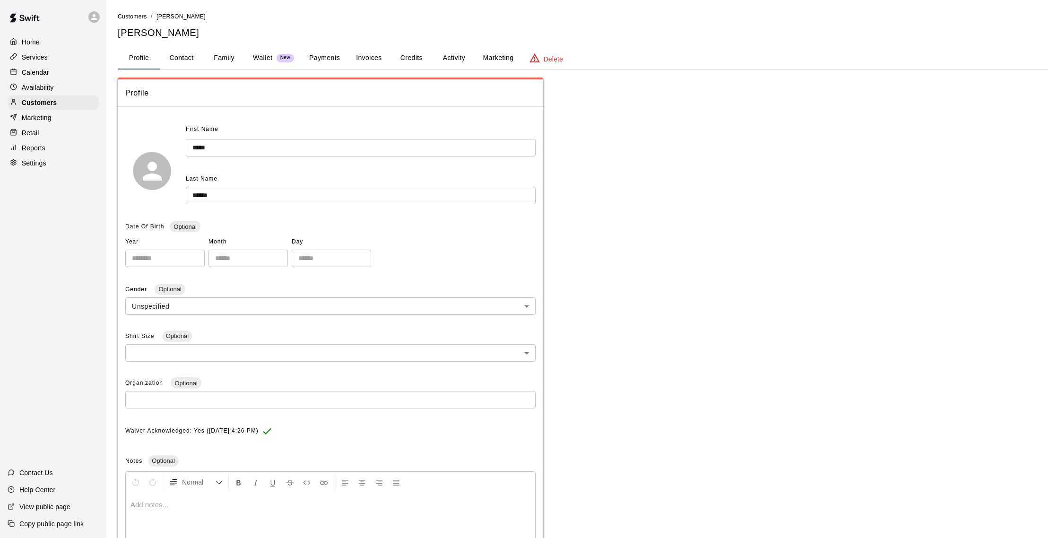
click at [467, 55] on button "Activity" at bounding box center [453, 58] width 43 height 23
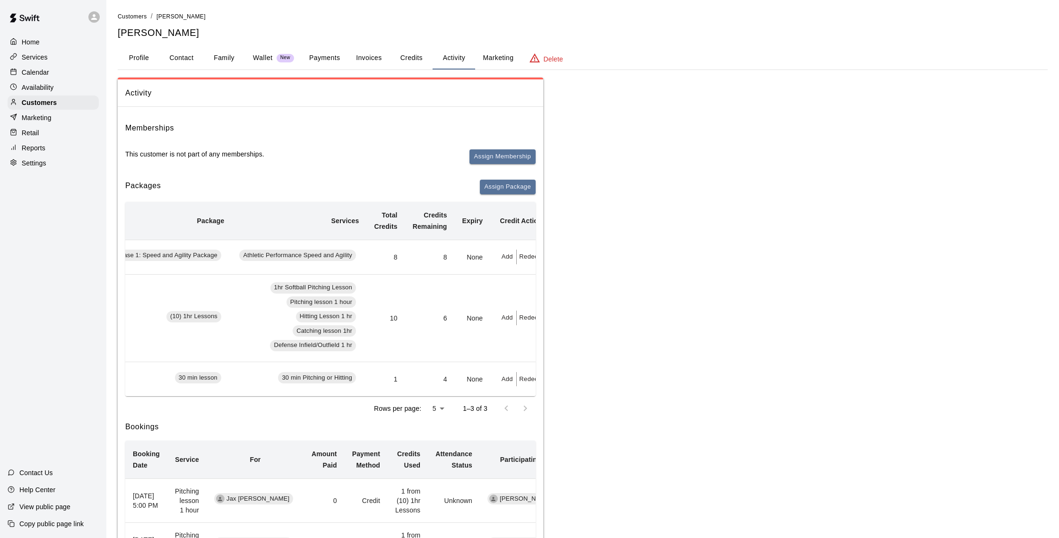
scroll to position [0, 86]
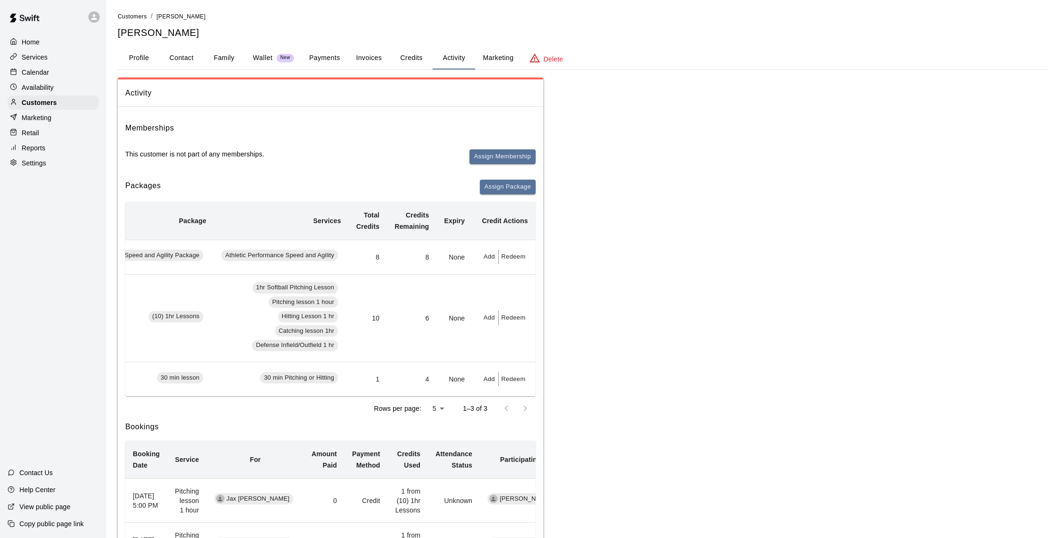
click at [510, 264] on button "Redeem" at bounding box center [513, 257] width 29 height 15
click at [520, 304] on input "text" at bounding box center [523, 298] width 34 height 17
type input "*"
click at [521, 327] on button "Redeem" at bounding box center [545, 323] width 79 height 17
click at [46, 72] on p "Calendar" at bounding box center [35, 72] width 27 height 9
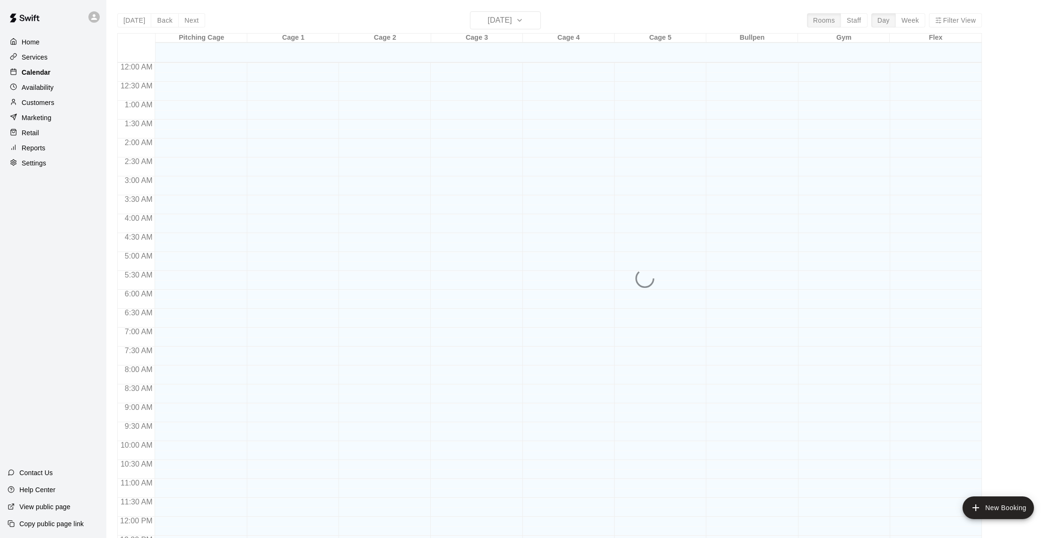
scroll to position [394, 0]
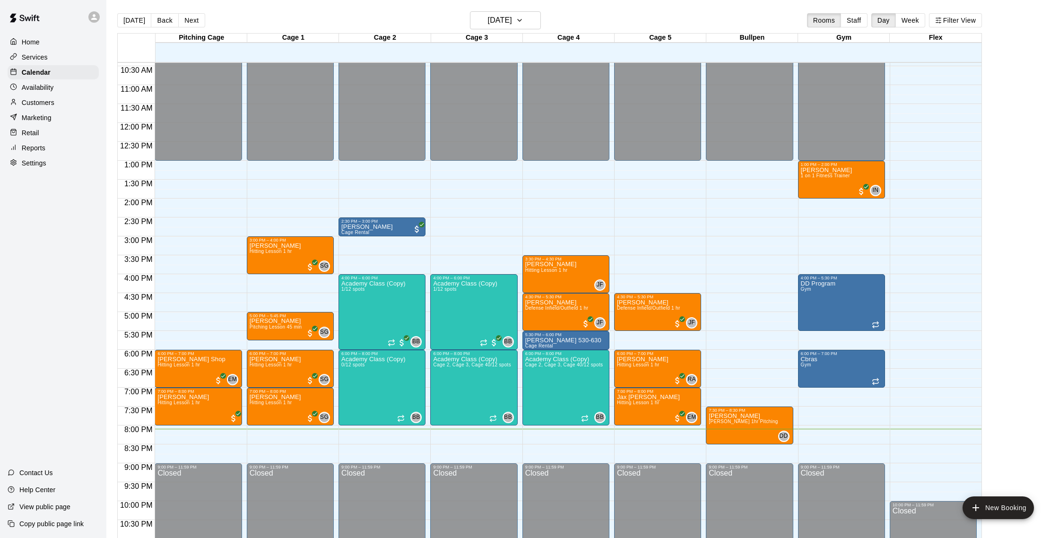
click at [43, 102] on p "Customers" at bounding box center [38, 102] width 33 height 9
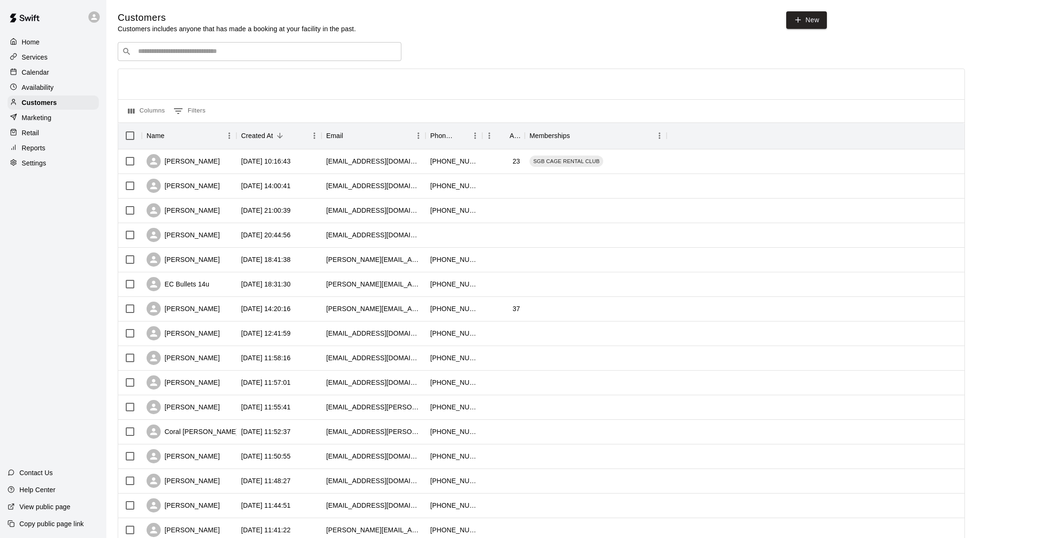
click at [28, 73] on p "Calendar" at bounding box center [35, 72] width 27 height 9
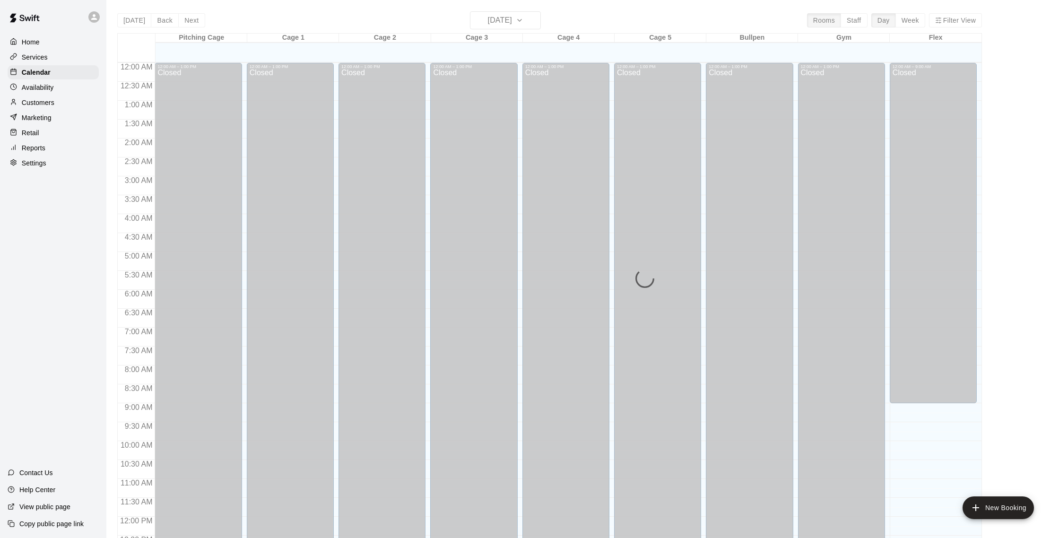
scroll to position [394, 0]
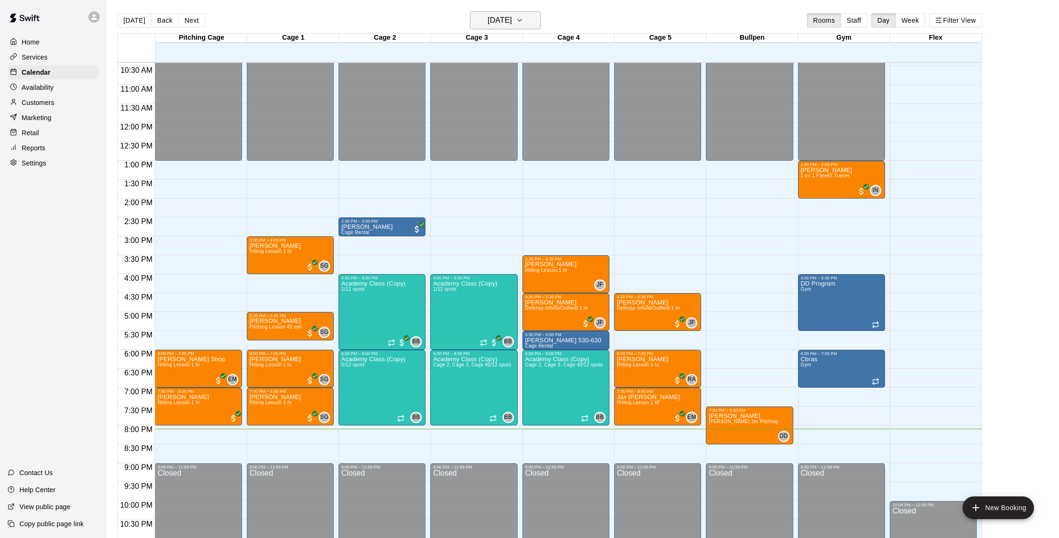
click at [491, 24] on h6 "[DATE]" at bounding box center [500, 20] width 24 height 13
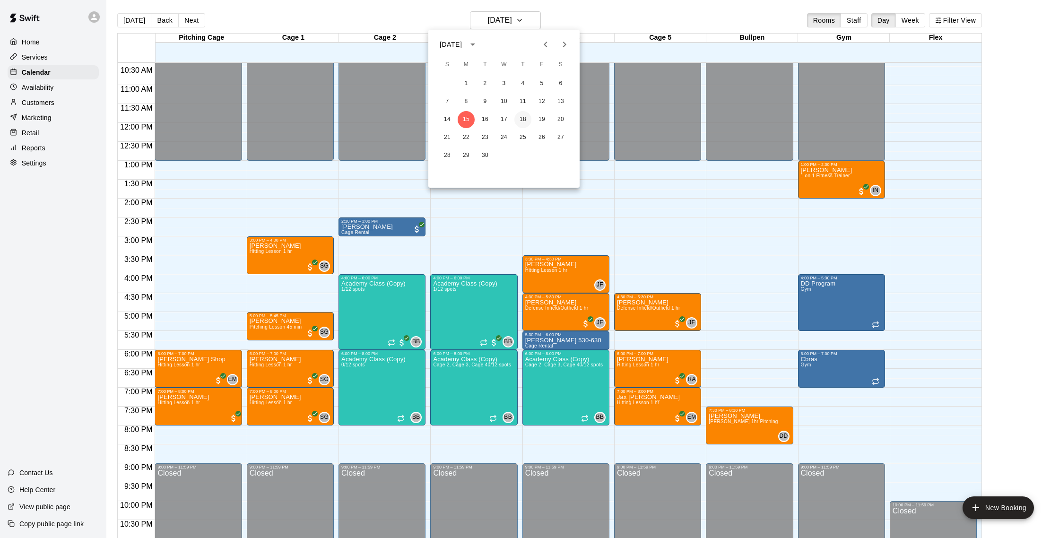
click at [528, 118] on button "18" at bounding box center [522, 119] width 17 height 17
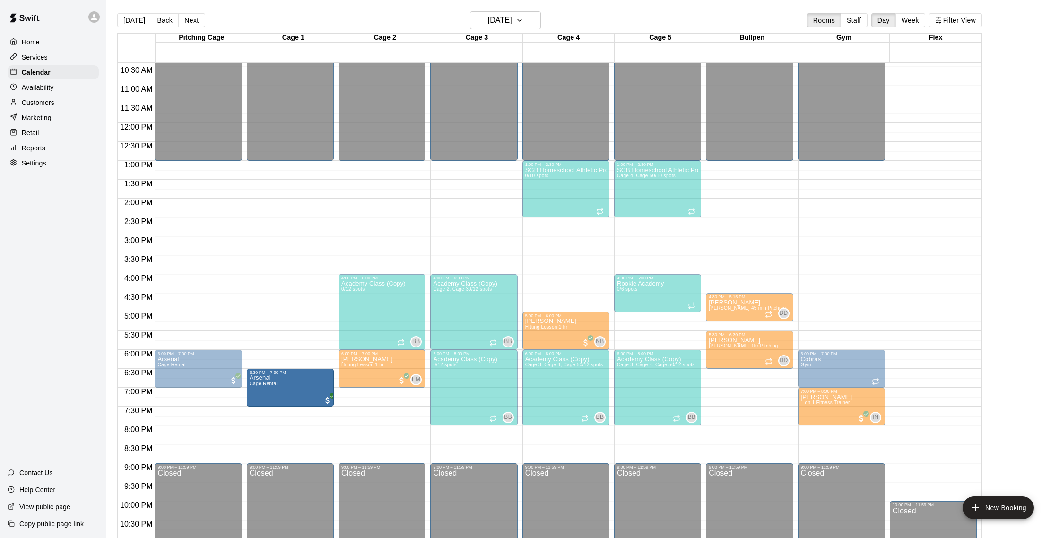
drag, startPoint x: 283, startPoint y: 371, endPoint x: 282, endPoint y: 396, distance: 25.1
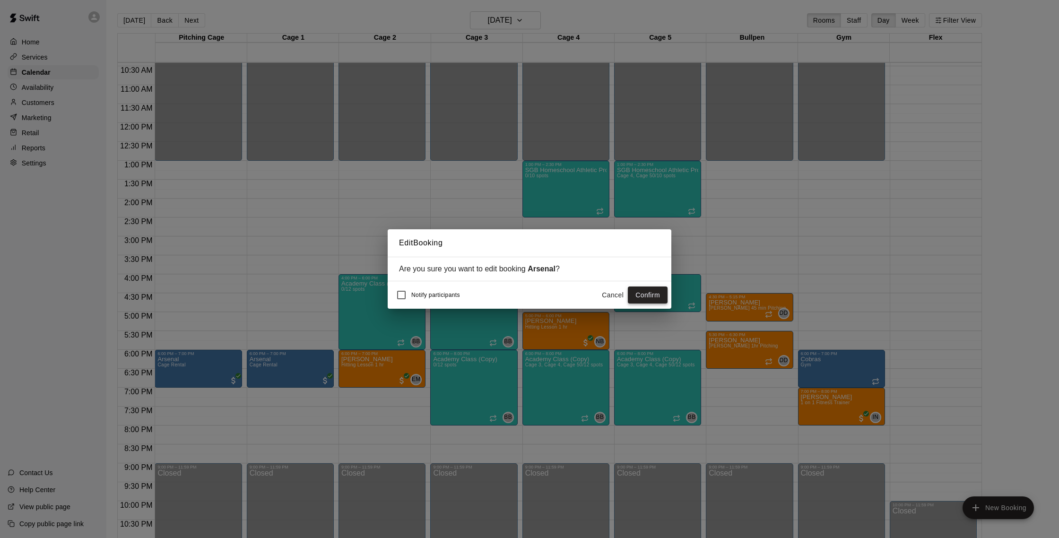
click at [655, 293] on button "Confirm" at bounding box center [648, 294] width 40 height 17
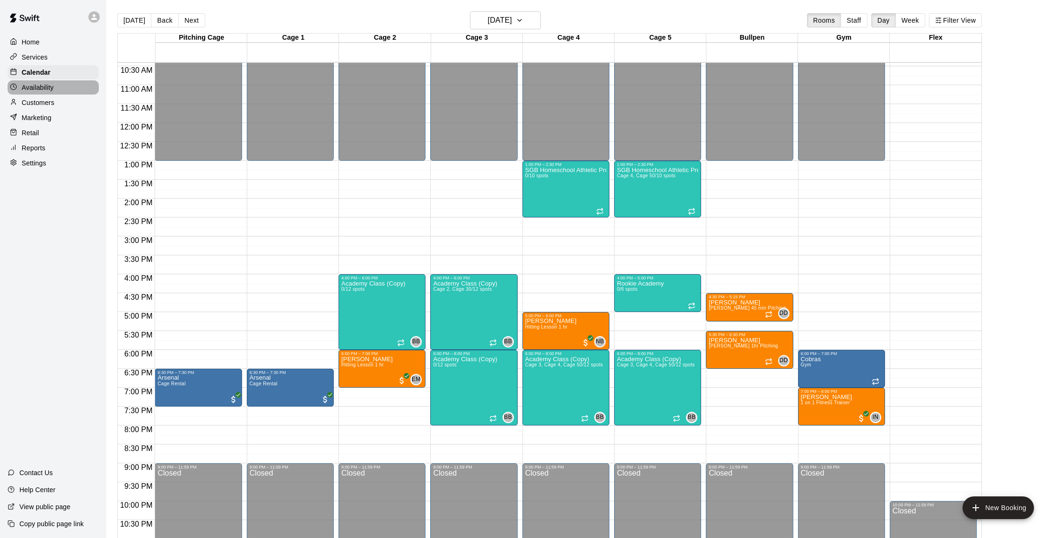
click at [24, 83] on p "Availability" at bounding box center [38, 87] width 32 height 9
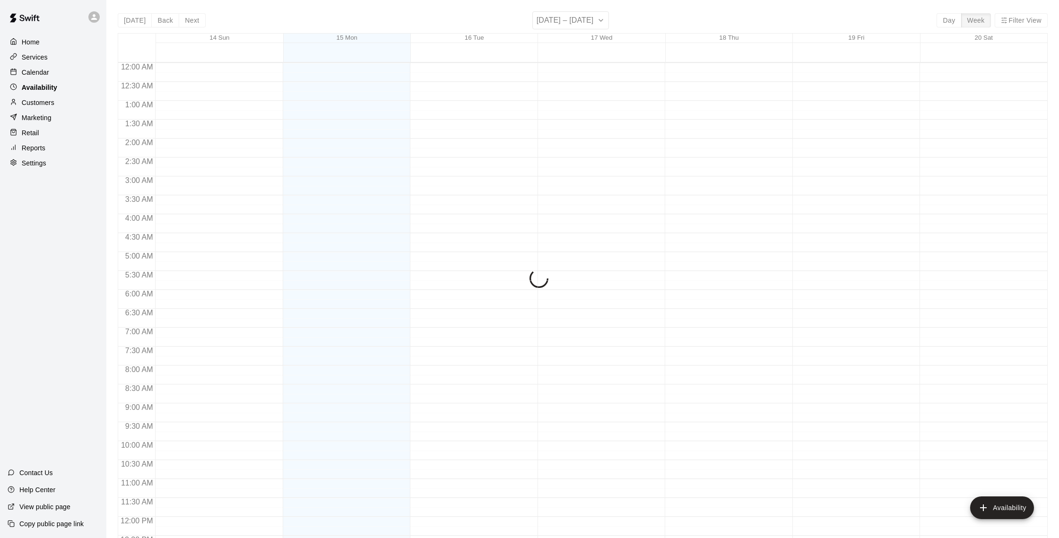
scroll to position [422, 0]
click at [42, 69] on p "Calendar" at bounding box center [35, 72] width 27 height 9
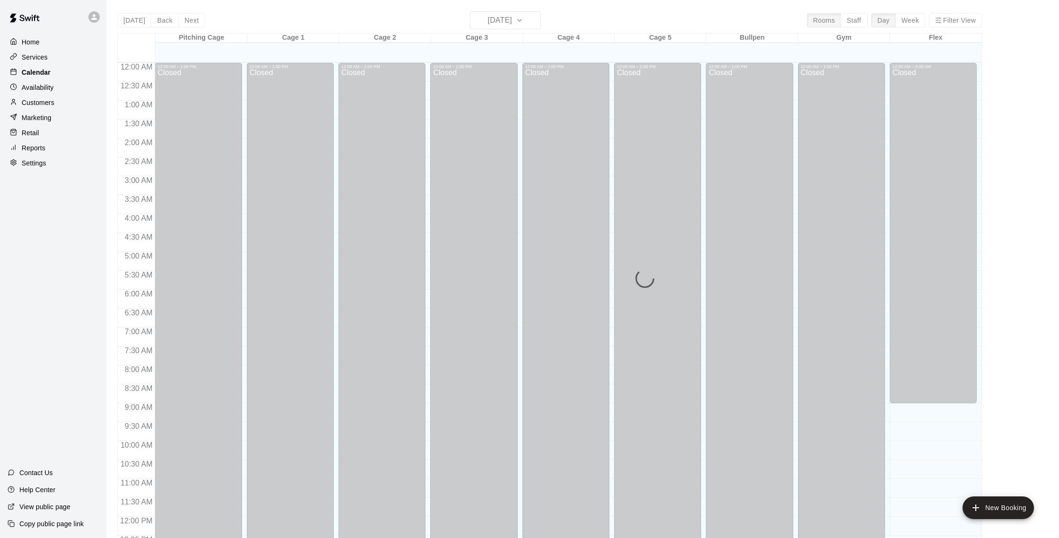
scroll to position [394, 0]
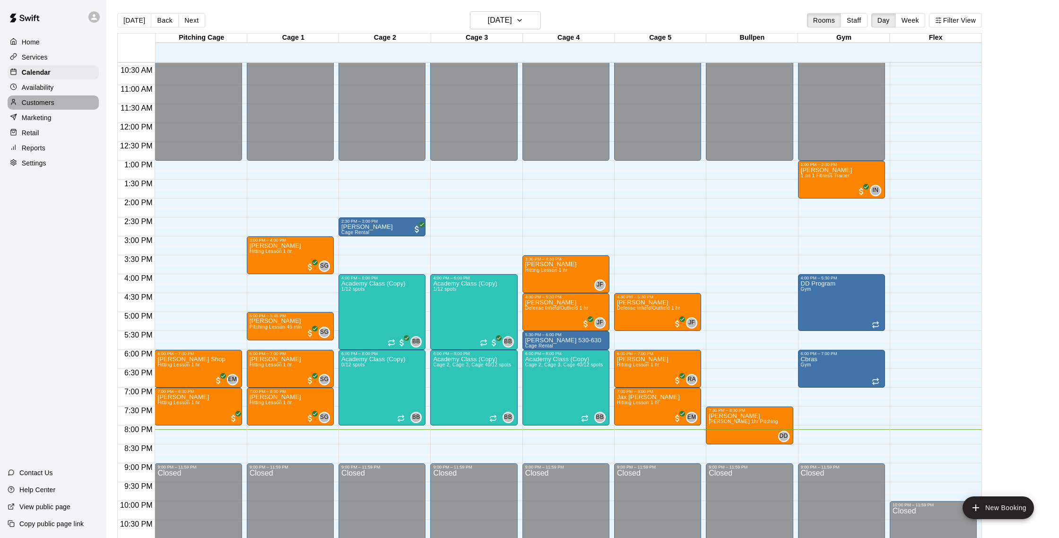
click at [36, 99] on p "Customers" at bounding box center [38, 102] width 33 height 9
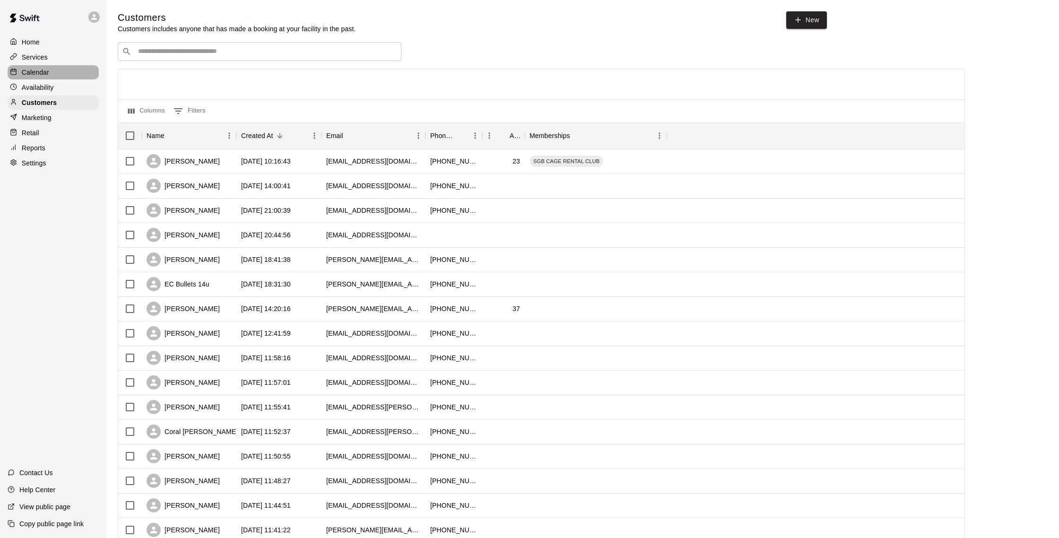
click at [50, 69] on div "Calendar" at bounding box center [53, 72] width 91 height 14
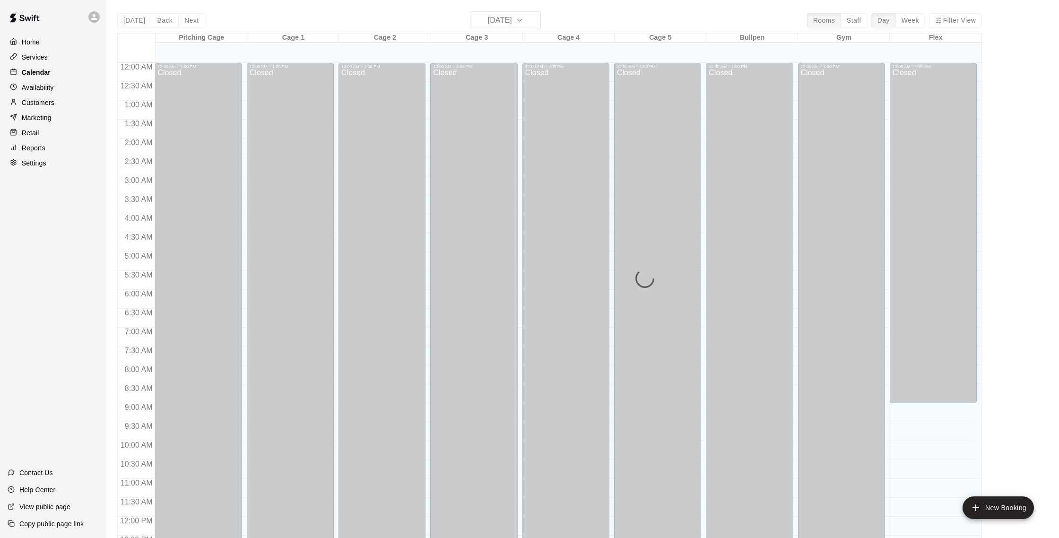
scroll to position [394, 0]
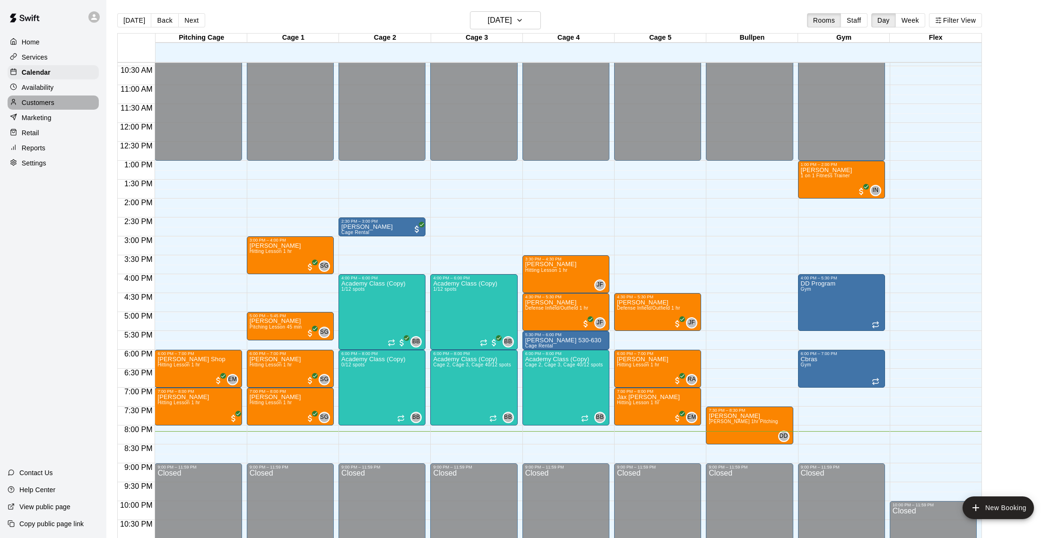
click at [51, 98] on p "Customers" at bounding box center [38, 102] width 33 height 9
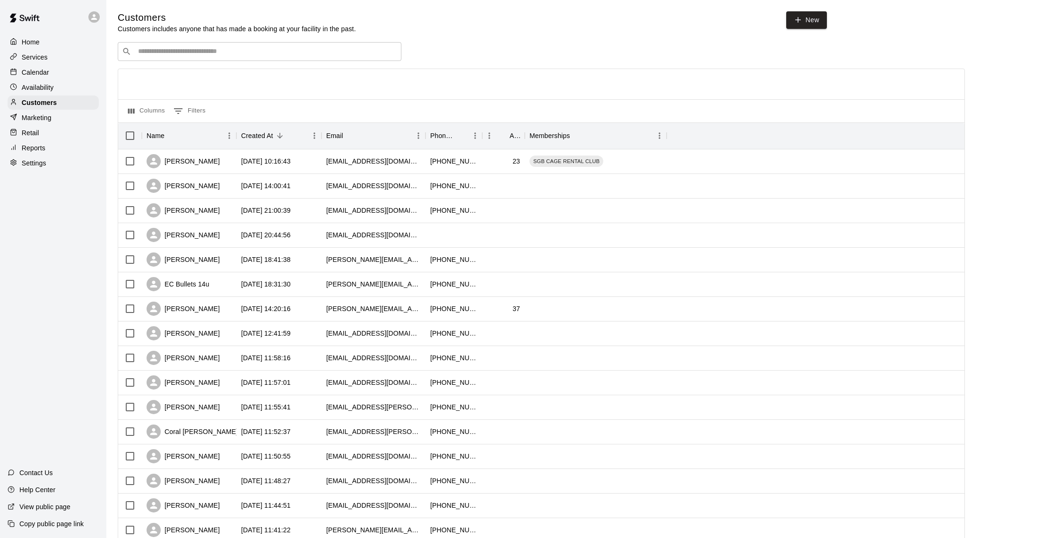
click at [31, 74] on p "Calendar" at bounding box center [35, 72] width 27 height 9
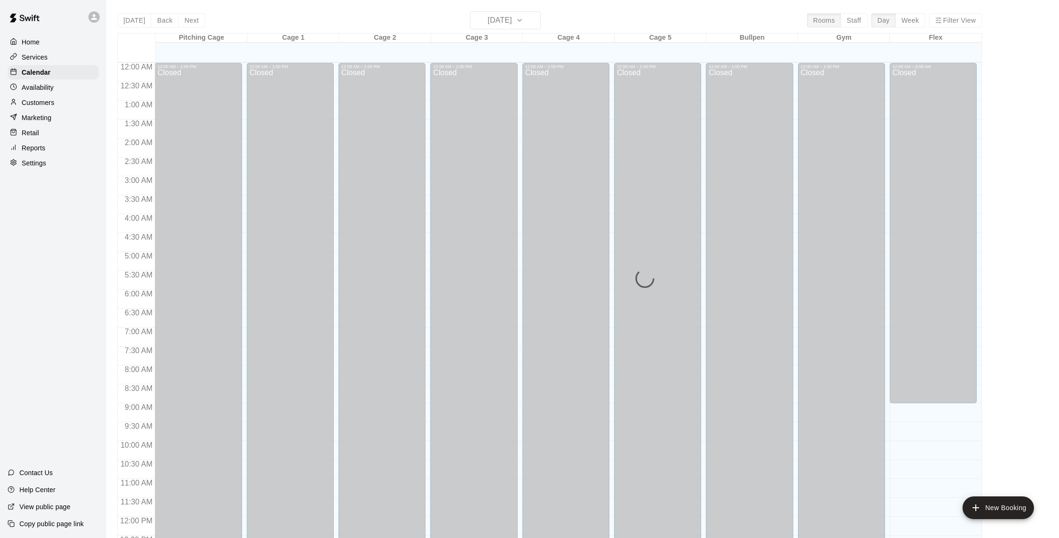
scroll to position [394, 0]
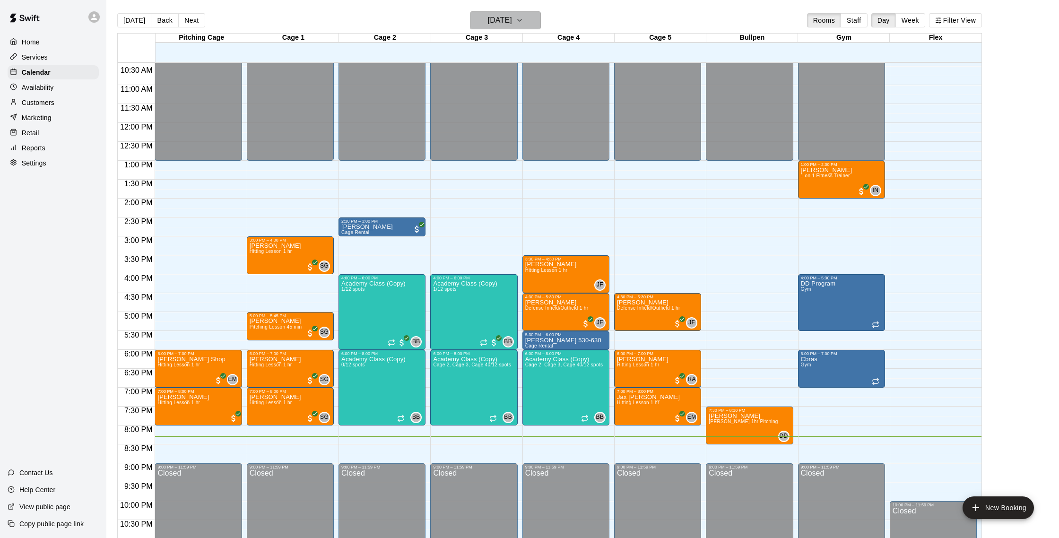
click at [488, 17] on h6 "[DATE]" at bounding box center [500, 20] width 24 height 13
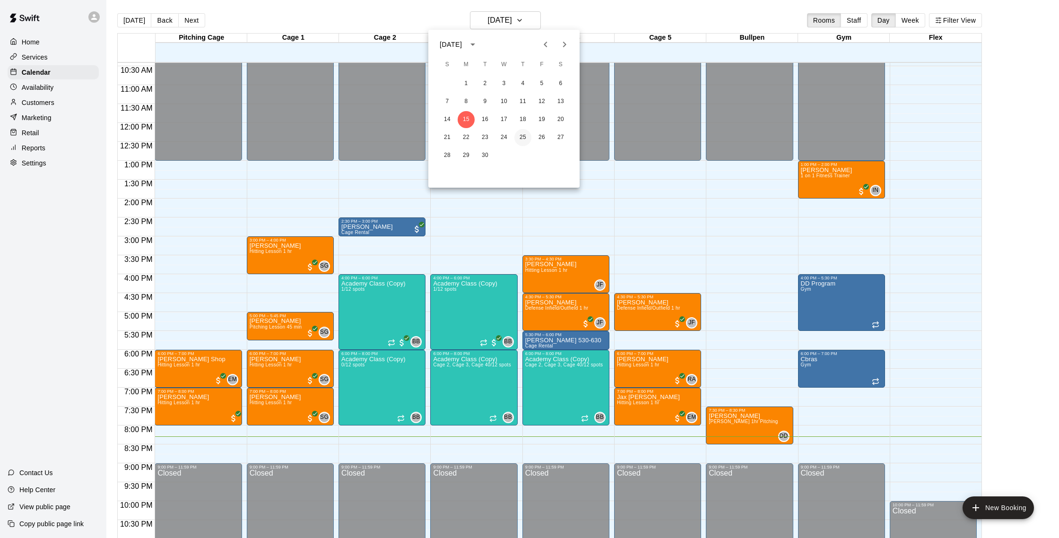
click at [525, 136] on button "25" at bounding box center [522, 137] width 17 height 17
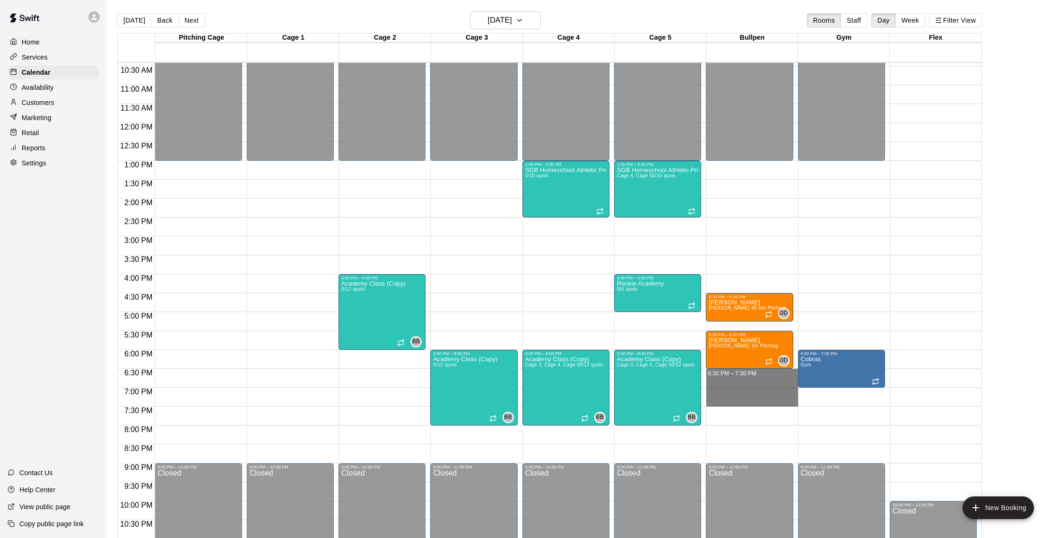
drag, startPoint x: 722, startPoint y: 371, endPoint x: 722, endPoint y: 406, distance: 35.9
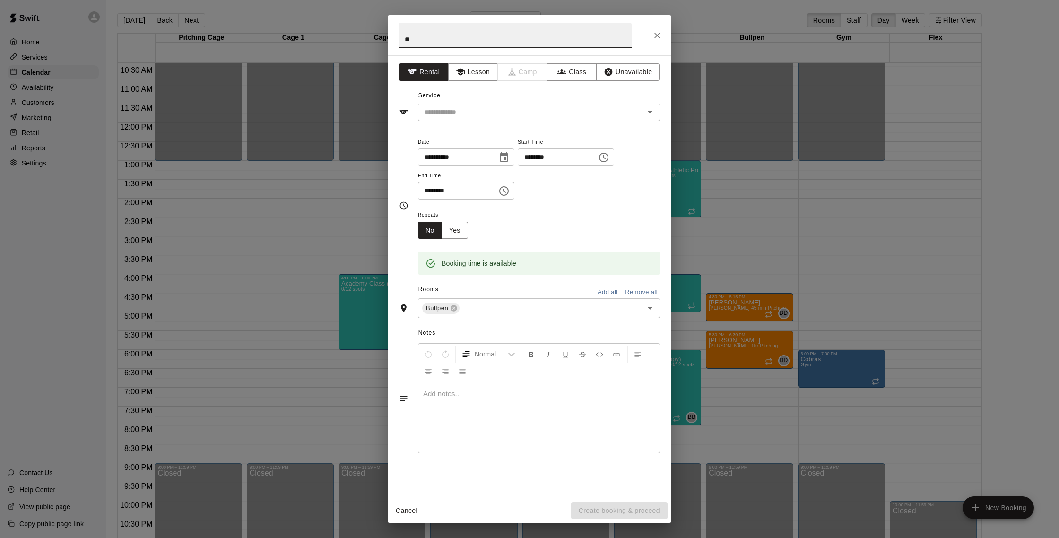
type input "*"
type input "*****"
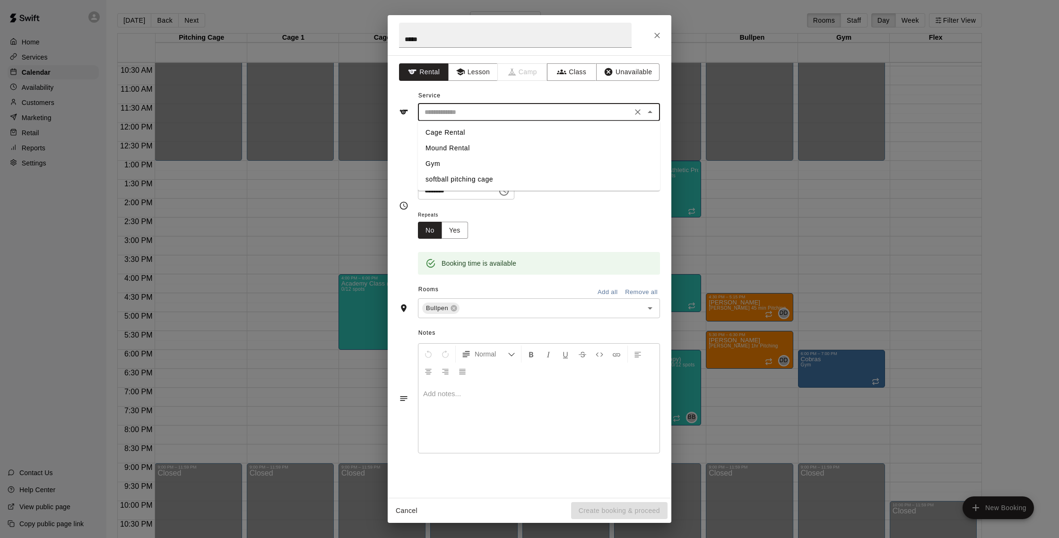
click at [544, 112] on input "text" at bounding box center [525, 112] width 208 height 12
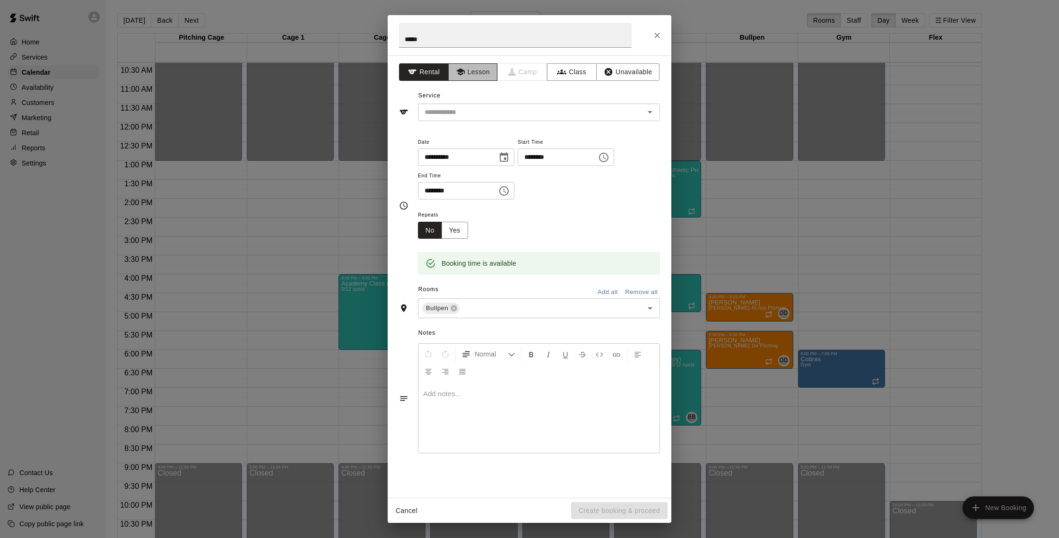
click at [470, 75] on button "Lesson" at bounding box center [473, 71] width 50 height 17
click at [470, 113] on input "text" at bounding box center [525, 112] width 208 height 12
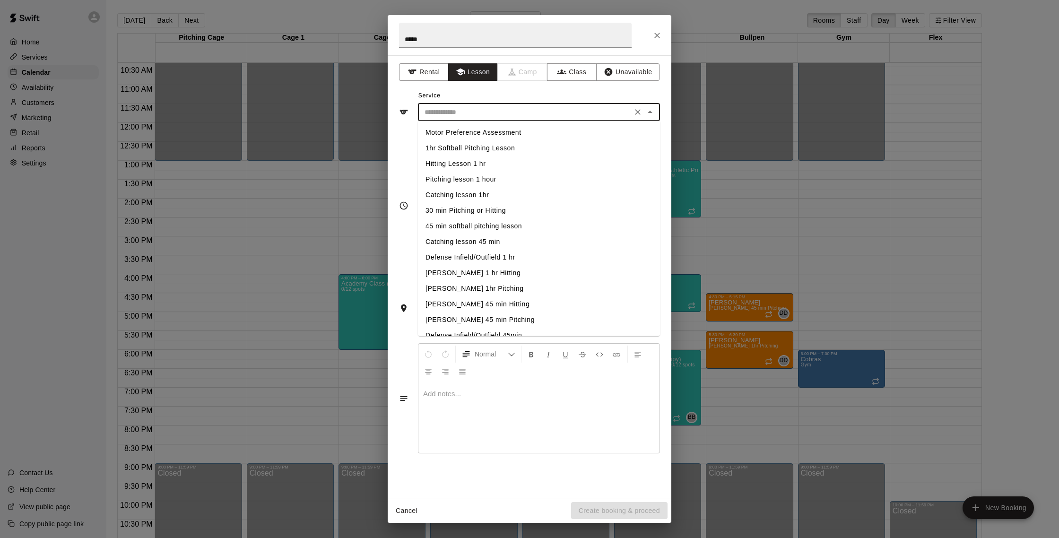
click at [465, 287] on li "[PERSON_NAME] 1hr Pitching" at bounding box center [539, 289] width 242 height 16
type input "**********"
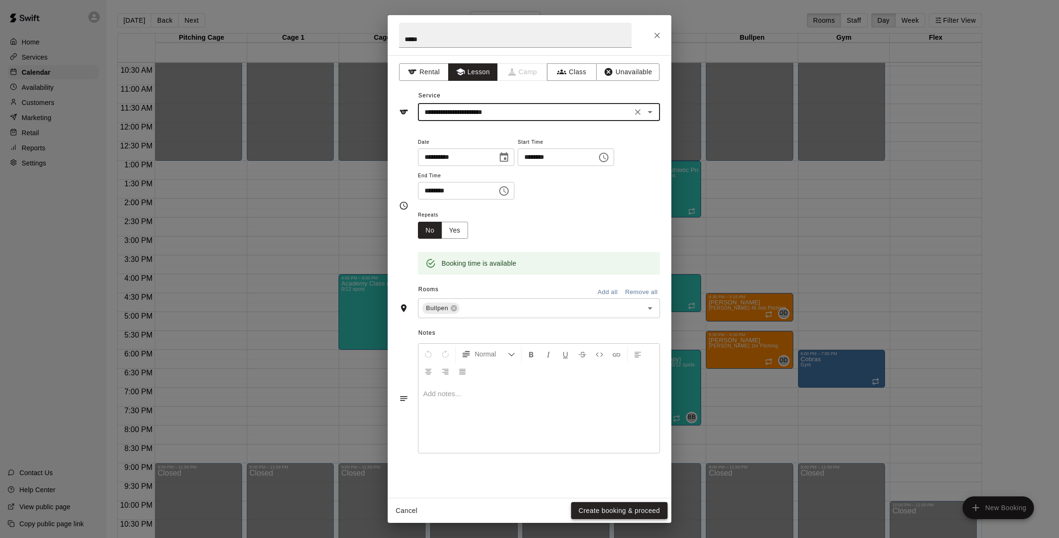
click at [639, 510] on button "Create booking & proceed" at bounding box center [619, 510] width 96 height 17
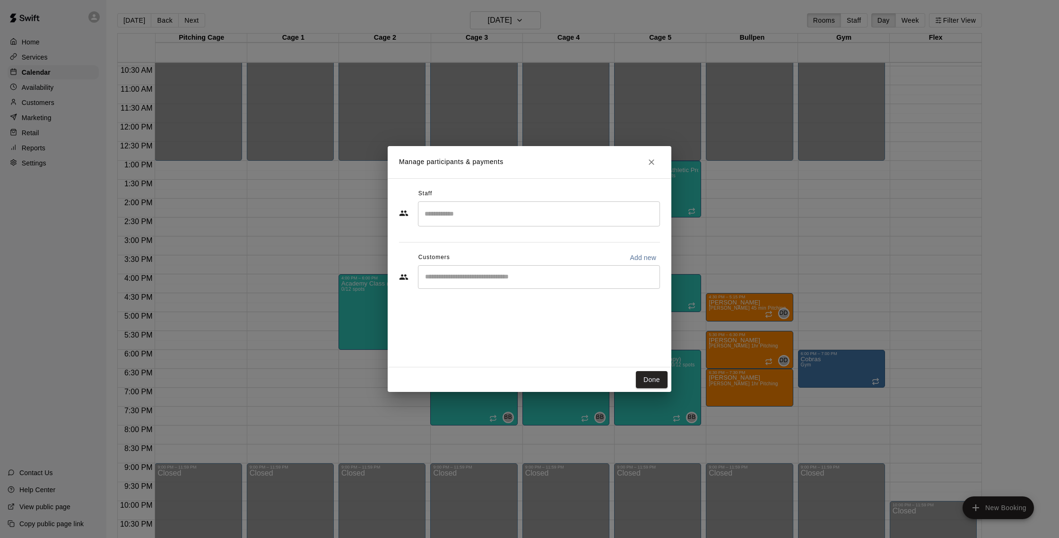
click at [544, 219] on input "Search staff" at bounding box center [538, 214] width 233 height 17
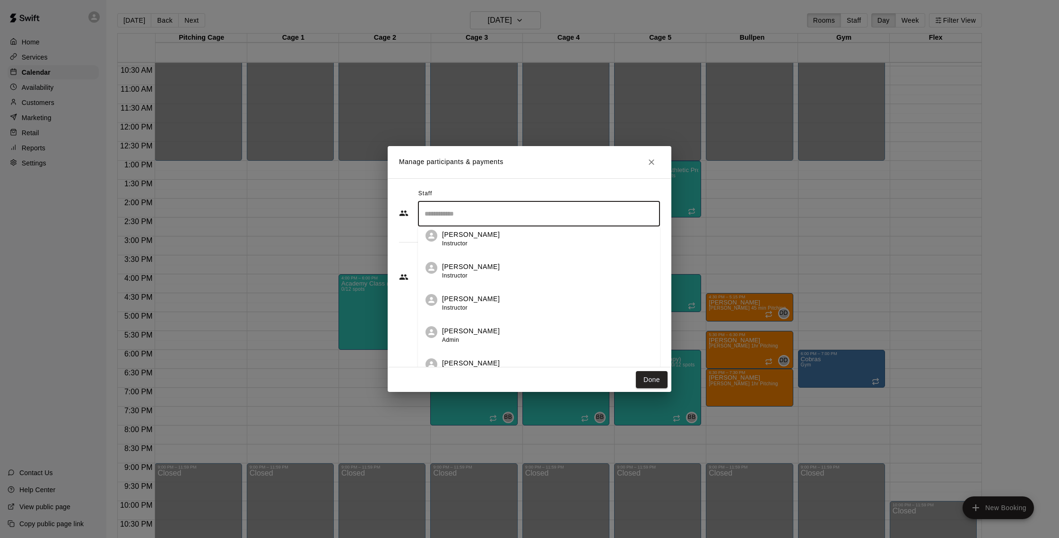
scroll to position [256, 0]
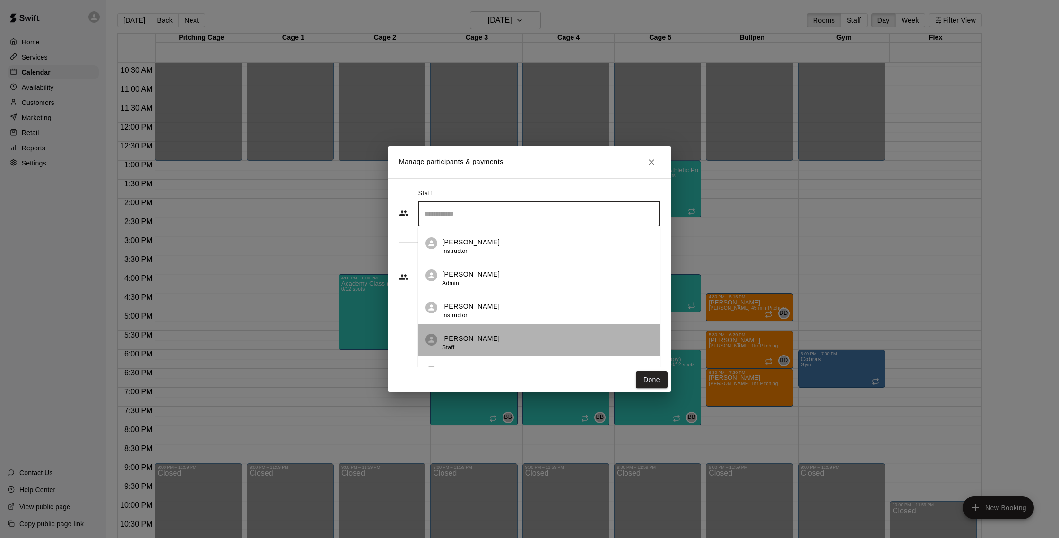
click at [494, 334] on div "Darin Downs Staff" at bounding box center [547, 343] width 210 height 18
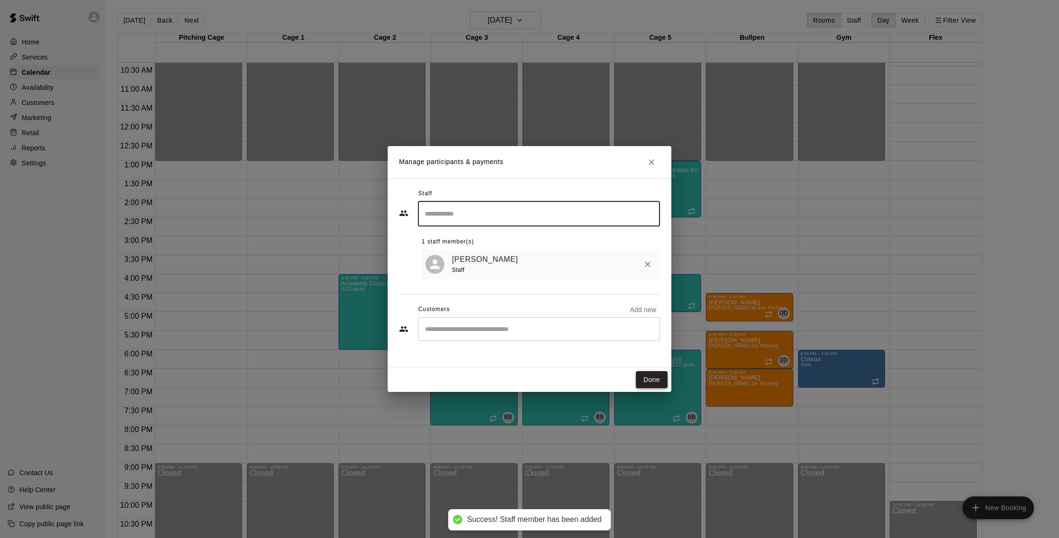
click at [642, 380] on button "Done" at bounding box center [652, 379] width 32 height 17
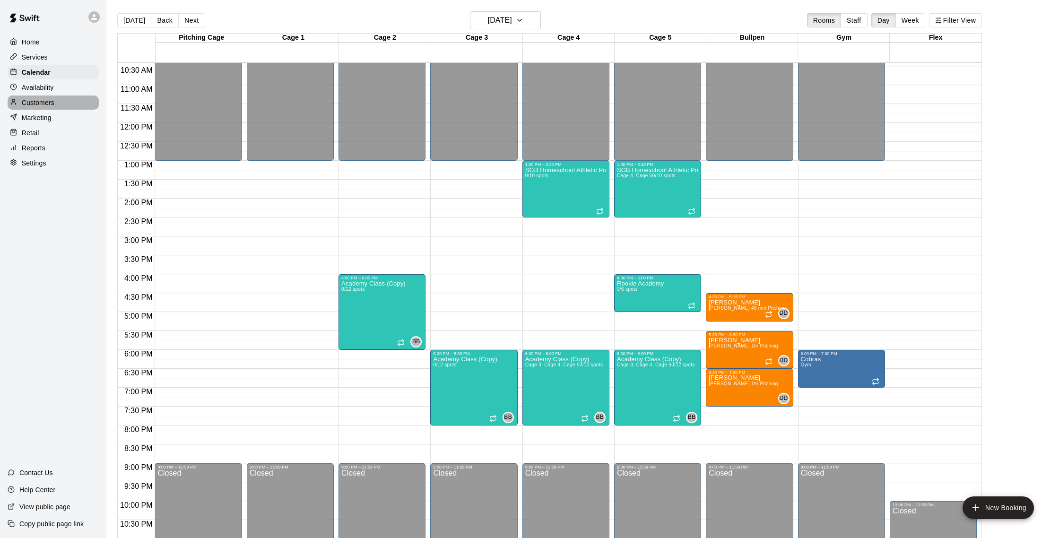
drag, startPoint x: 60, startPoint y: 101, endPoint x: 64, endPoint y: 95, distance: 7.4
click at [60, 101] on div "Customers" at bounding box center [53, 102] width 91 height 14
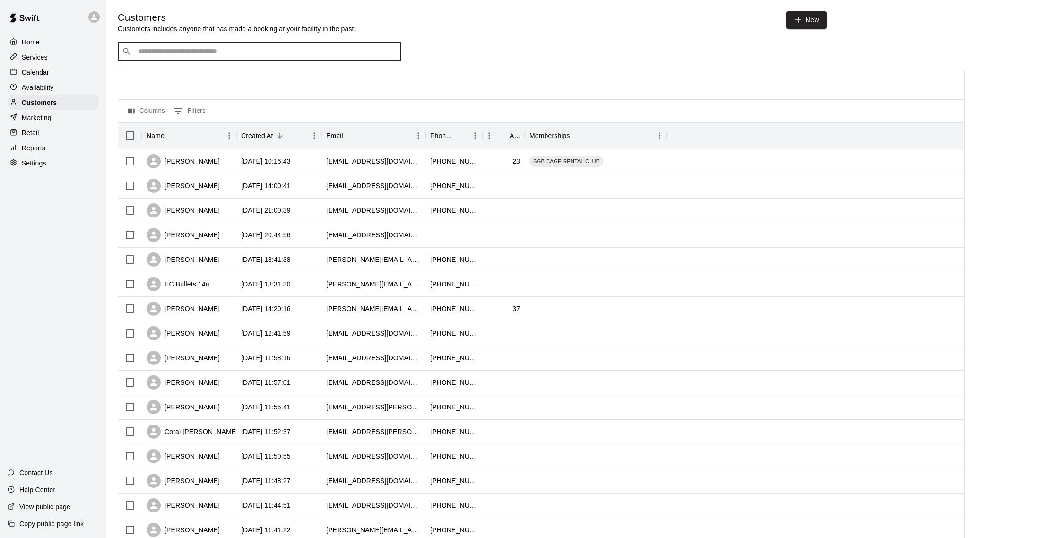
click at [174, 54] on input "Search customers by name or email" at bounding box center [266, 51] width 262 height 9
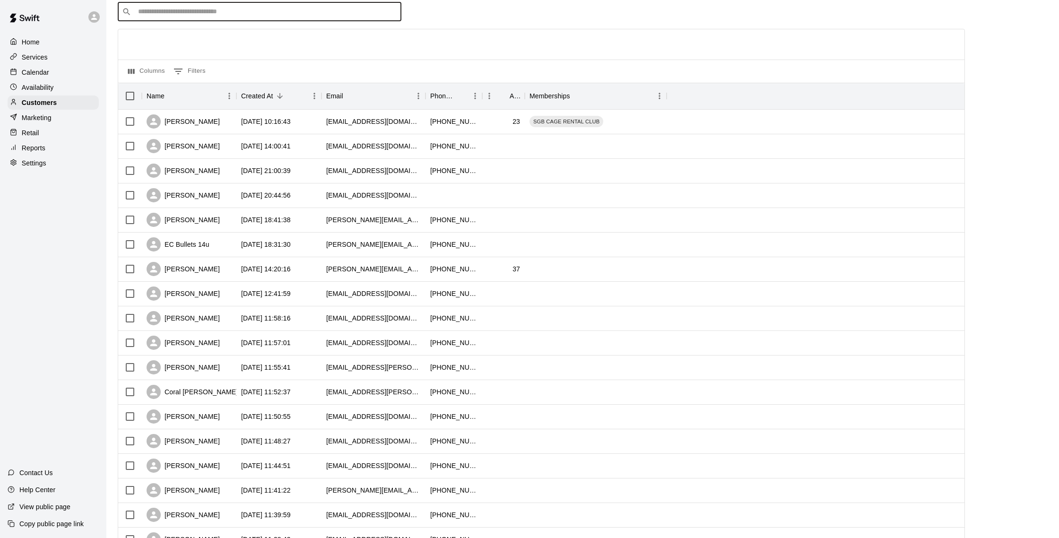
scroll to position [52, 0]
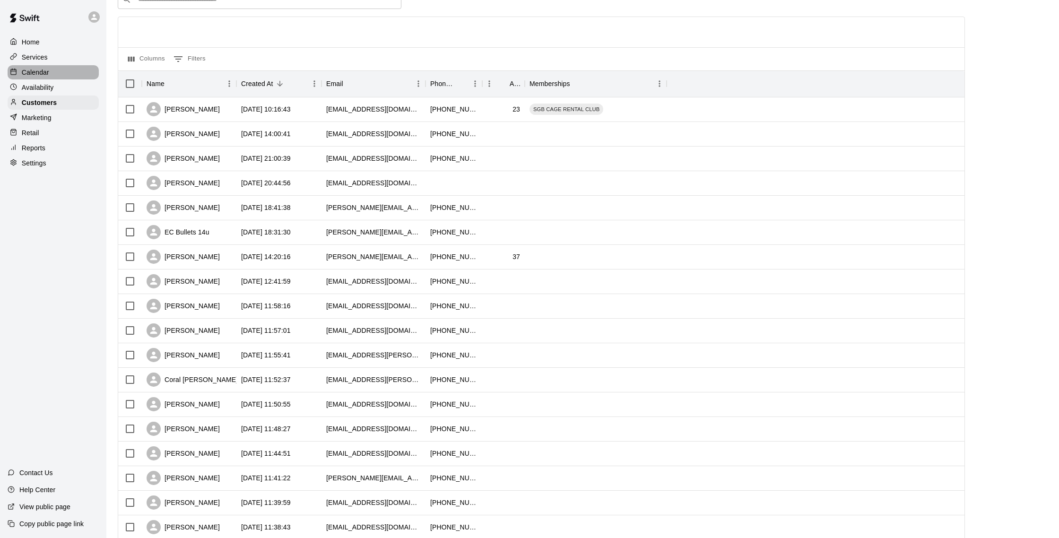
click at [39, 75] on p "Calendar" at bounding box center [35, 72] width 27 height 9
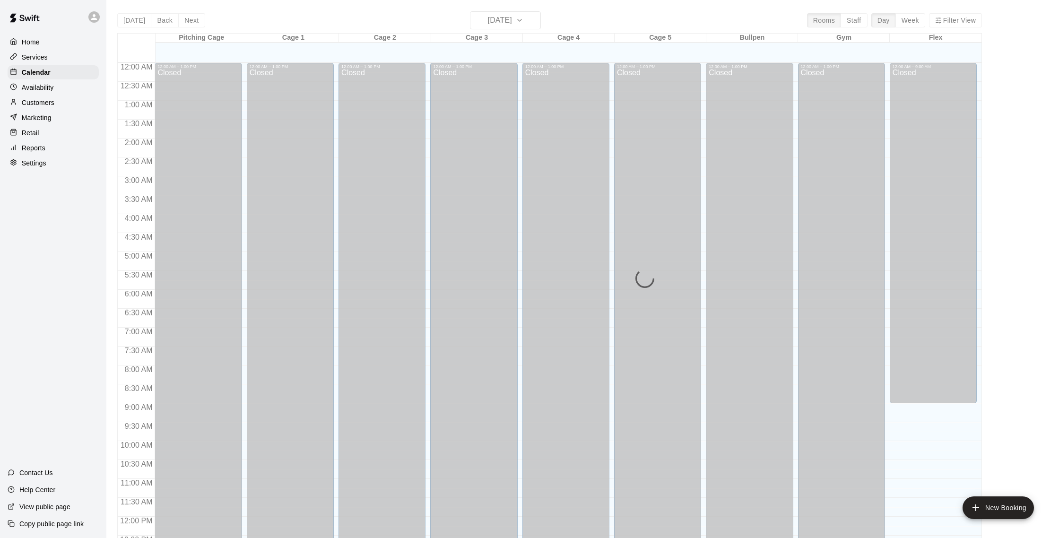
scroll to position [394, 0]
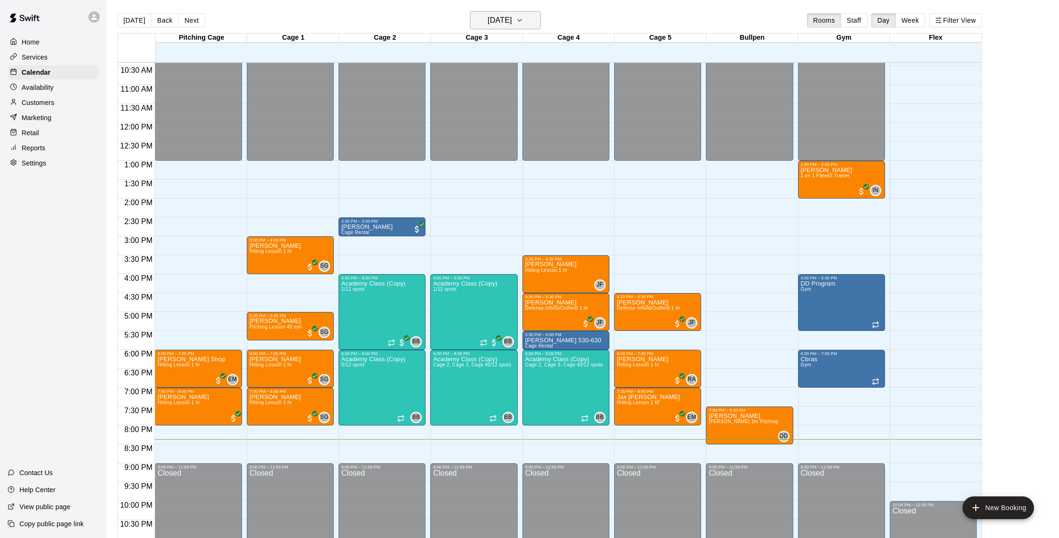
click at [490, 24] on h6 "[DATE]" at bounding box center [500, 20] width 24 height 13
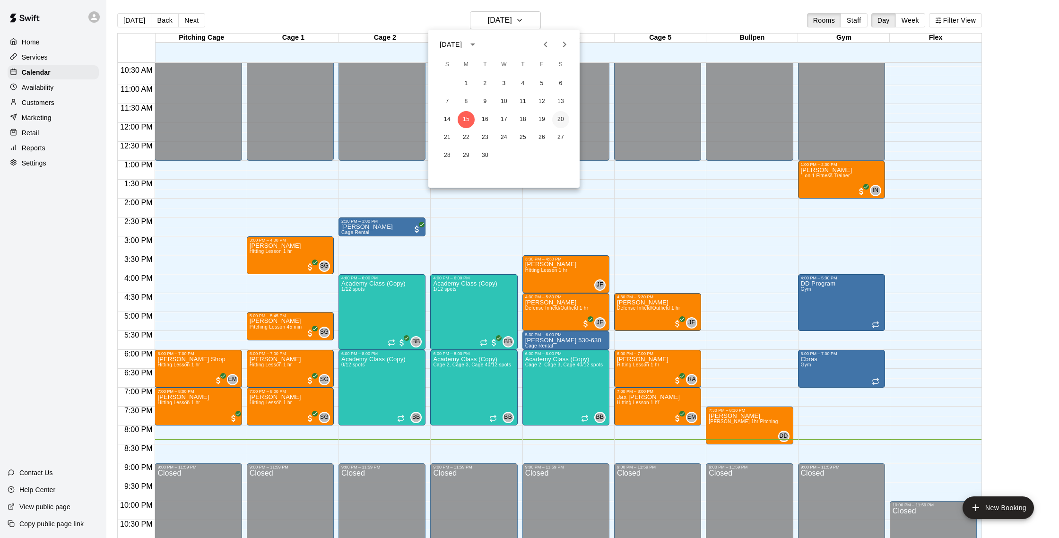
click at [560, 117] on button "20" at bounding box center [560, 119] width 17 height 17
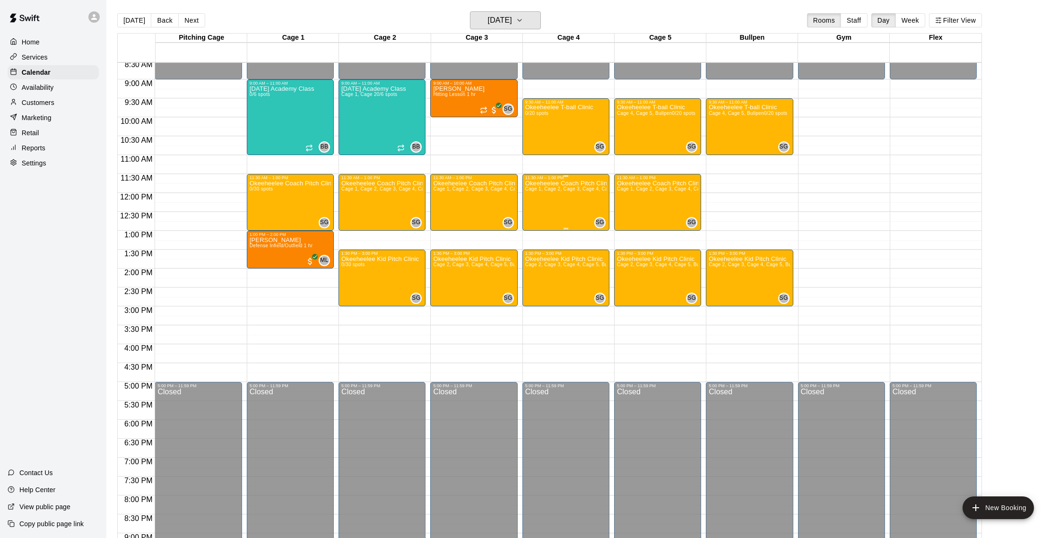
scroll to position [323, 0]
click at [51, 105] on p "Customers" at bounding box center [38, 102] width 33 height 9
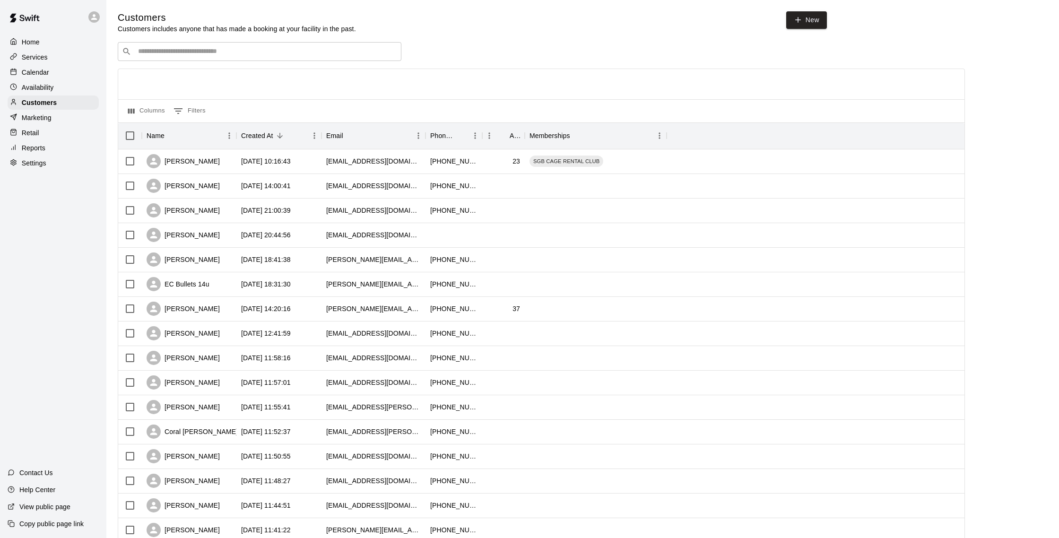
click at [39, 69] on p "Calendar" at bounding box center [35, 72] width 27 height 9
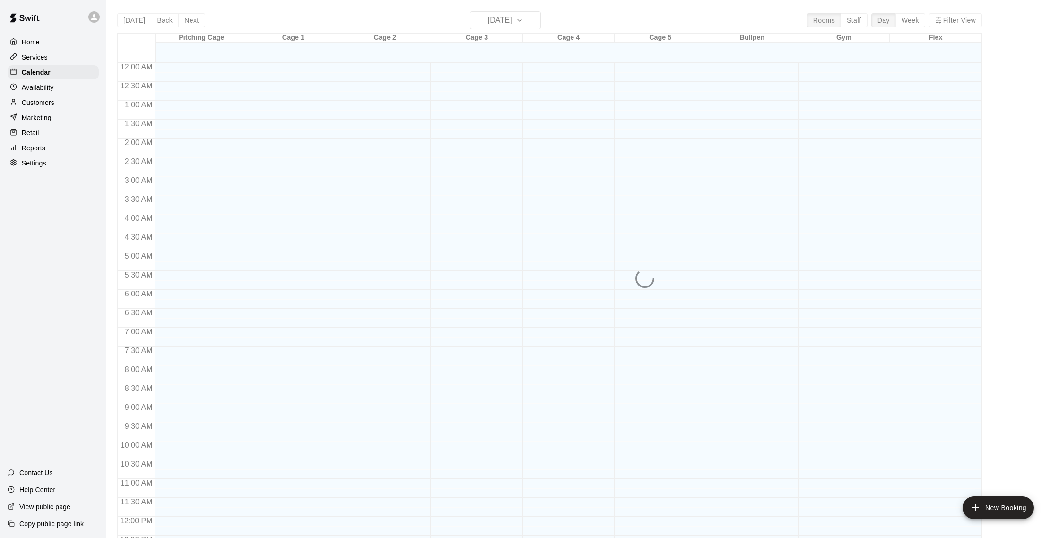
scroll to position [394, 0]
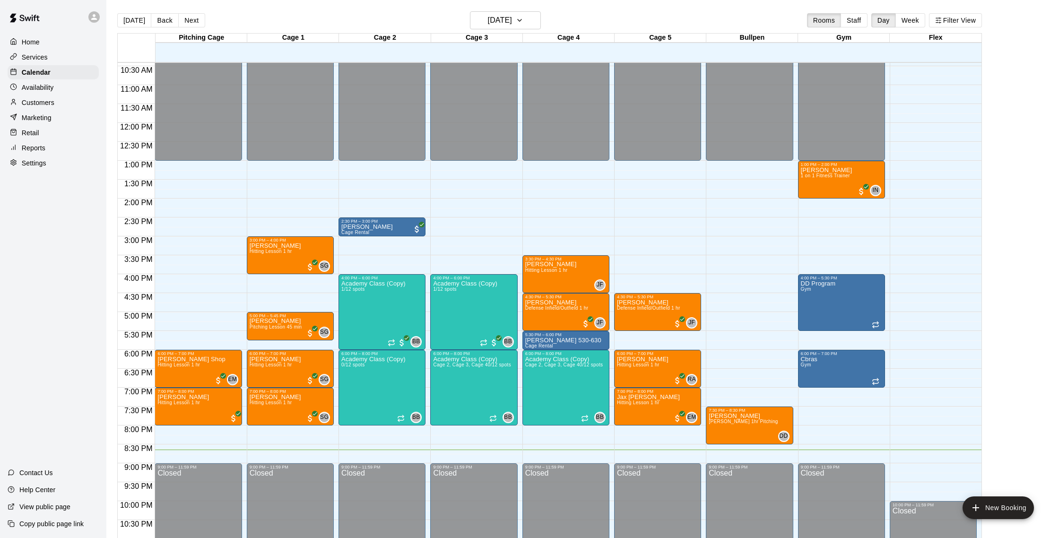
click at [51, 106] on p "Customers" at bounding box center [38, 102] width 33 height 9
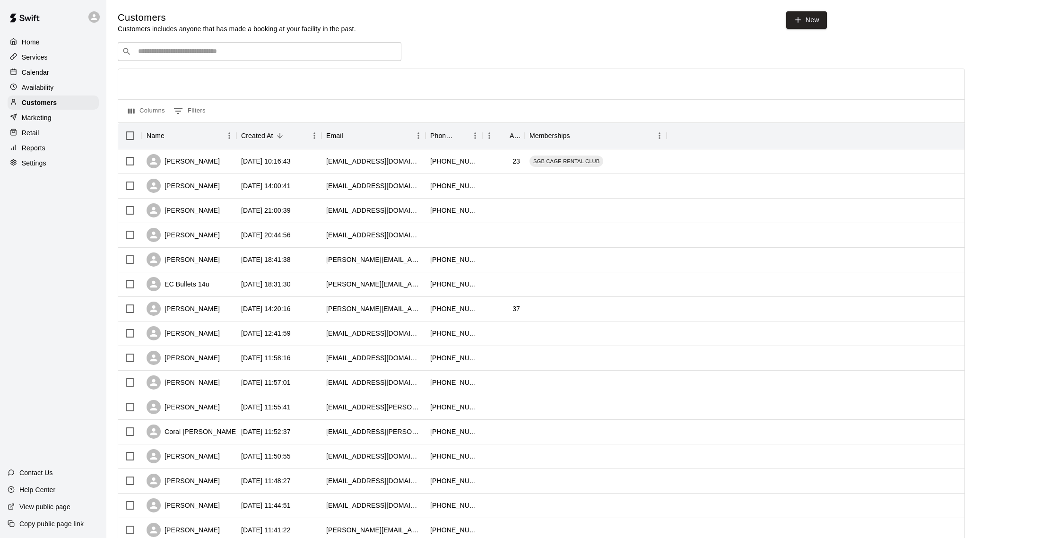
click at [216, 47] on input "Search customers by name or email" at bounding box center [266, 51] width 262 height 9
type input "******"
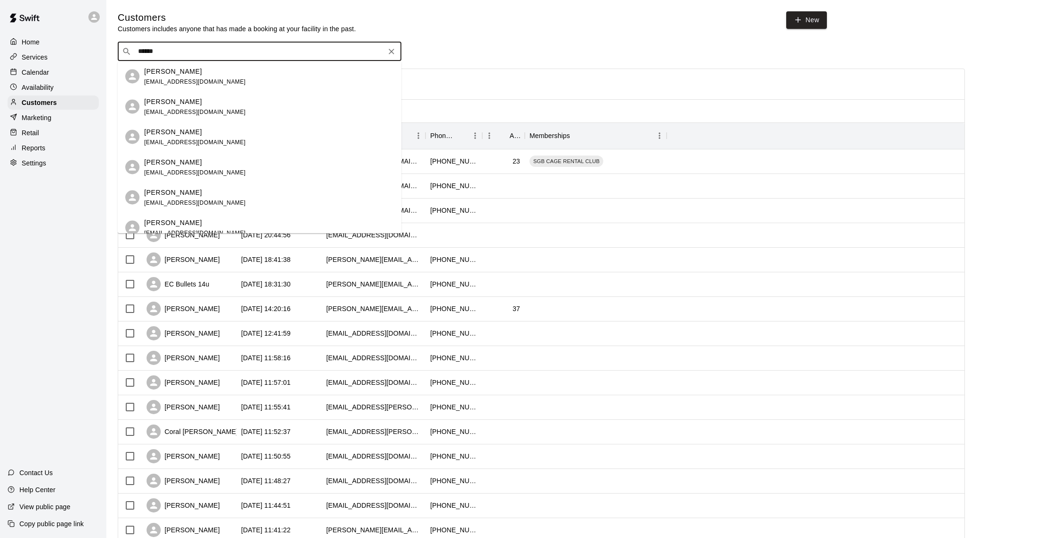
click at [220, 74] on div "Rodney Fowler rodneyfowler12@gmail.com" at bounding box center [269, 76] width 250 height 20
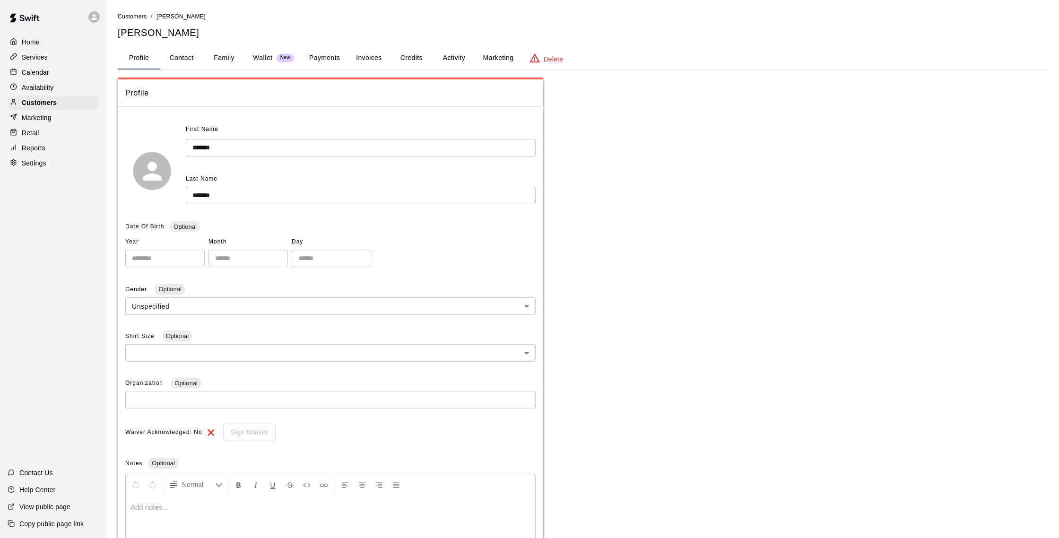
click at [343, 56] on button "Payments" at bounding box center [325, 58] width 46 height 23
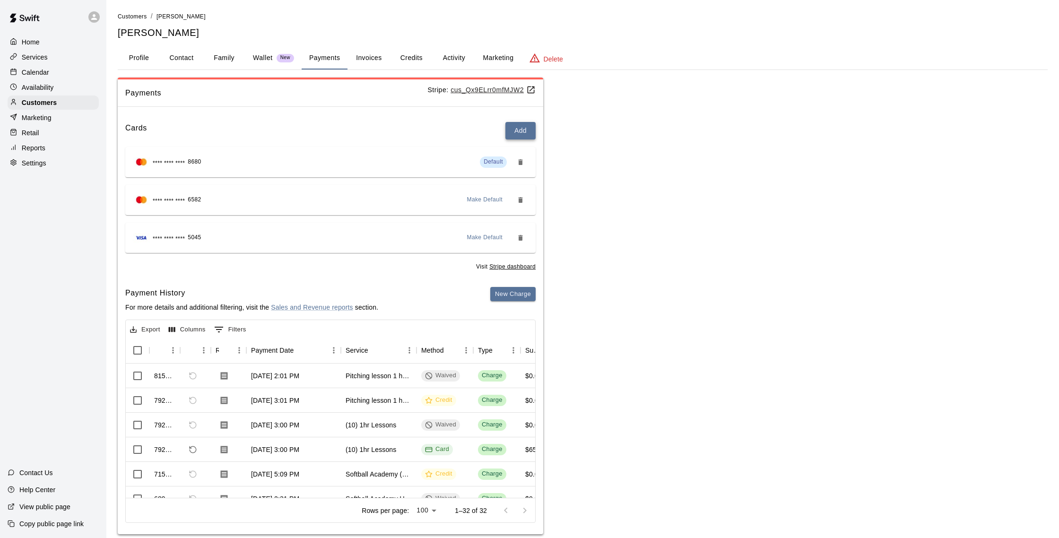
click at [526, 135] on button "Add" at bounding box center [520, 130] width 30 height 17
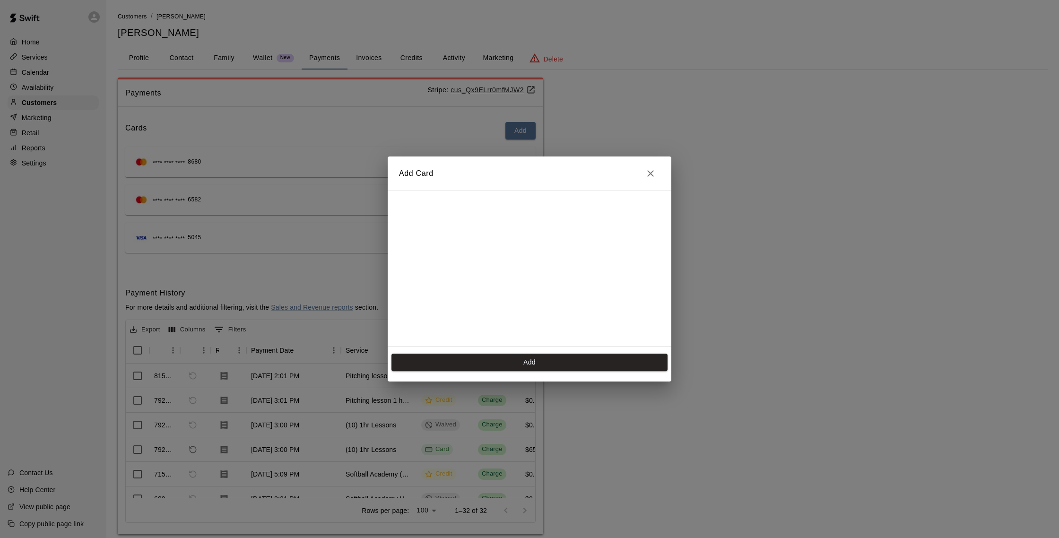
scroll to position [133, 0]
click at [639, 366] on button "Add" at bounding box center [529, 362] width 276 height 17
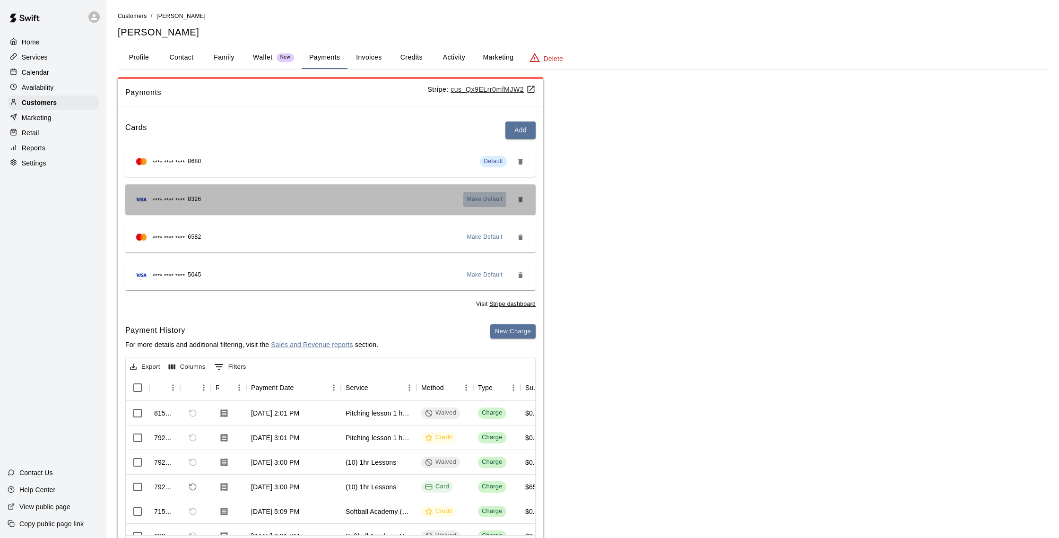
scroll to position [3, 0]
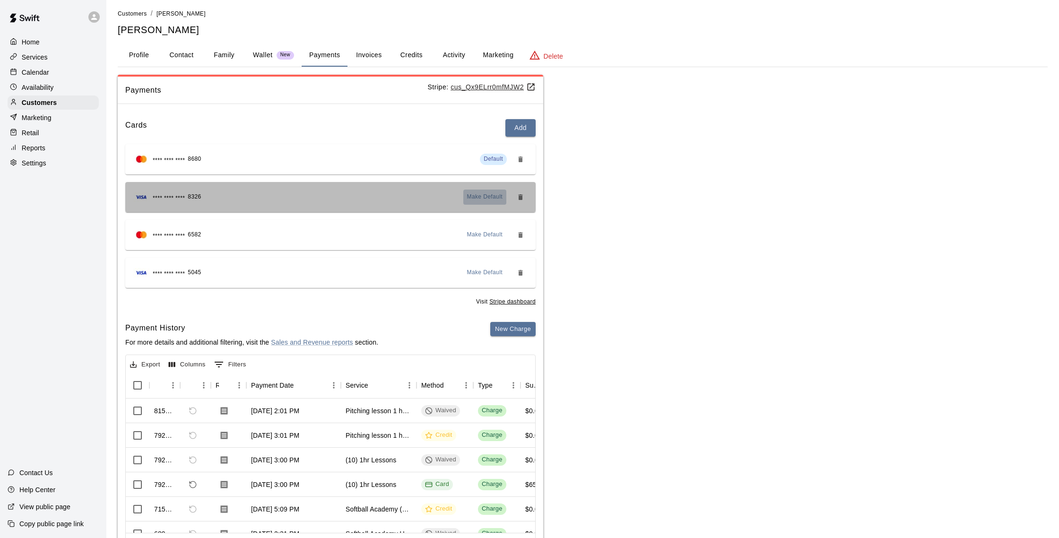
click at [485, 200] on span "Make Default" at bounding box center [485, 196] width 36 height 9
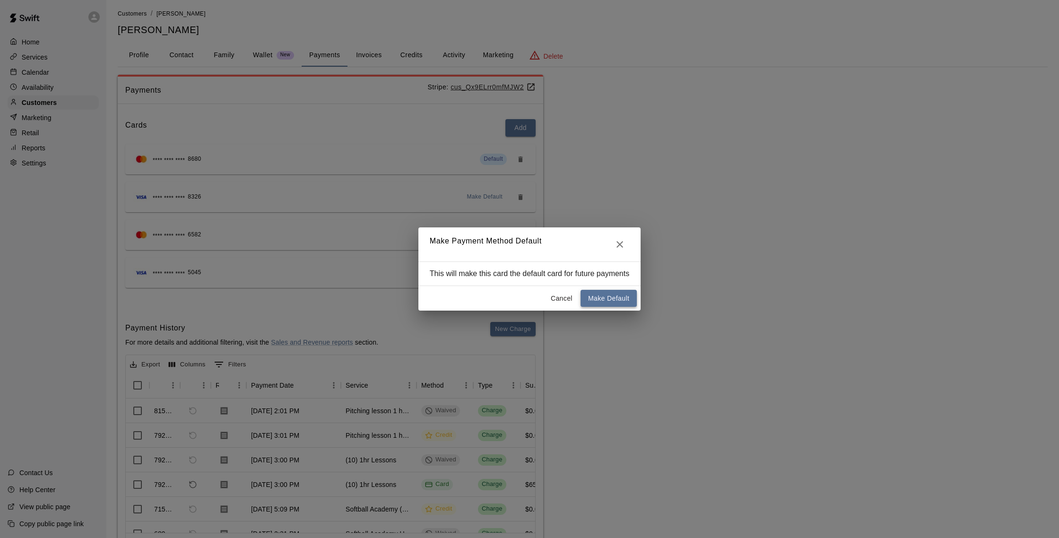
click at [605, 295] on button "Make Default" at bounding box center [608, 298] width 56 height 17
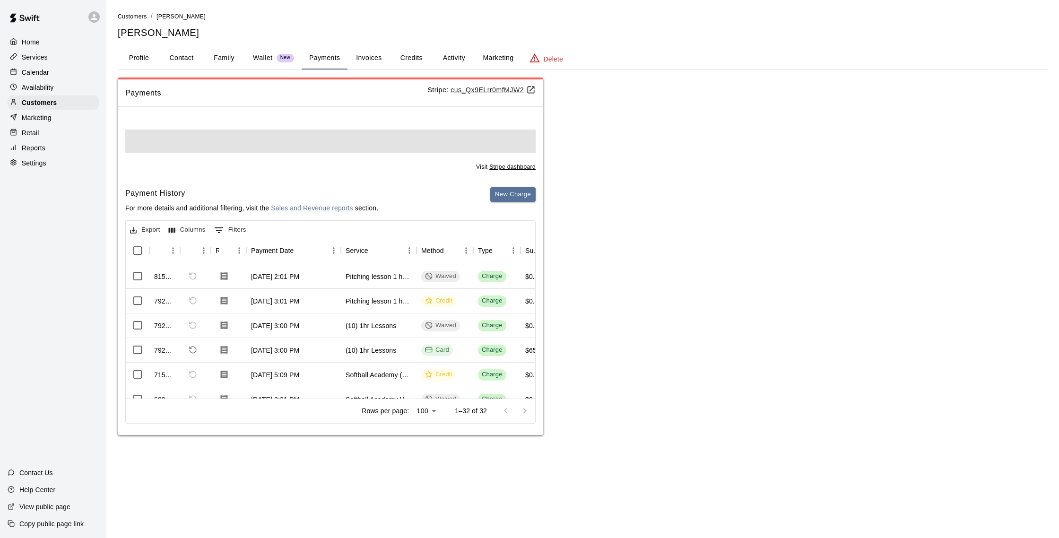
scroll to position [0, 0]
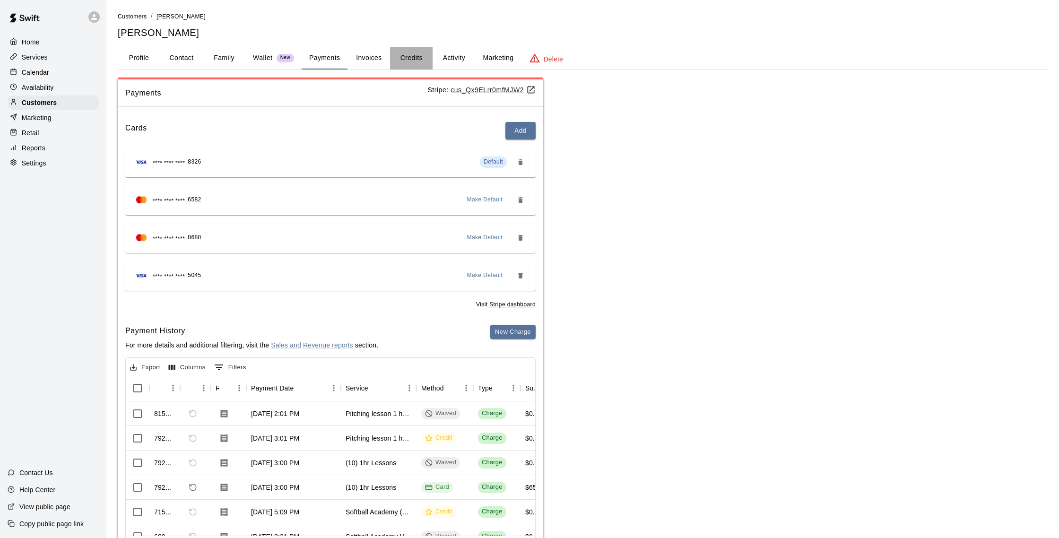
click at [411, 59] on button "Credits" at bounding box center [411, 58] width 43 height 23
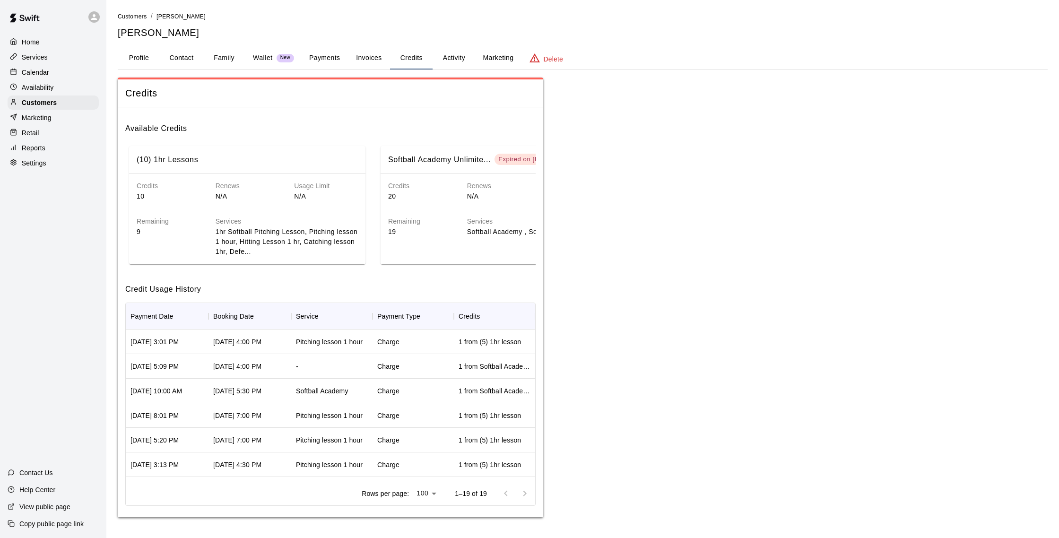
click at [325, 58] on button "Payments" at bounding box center [325, 58] width 46 height 23
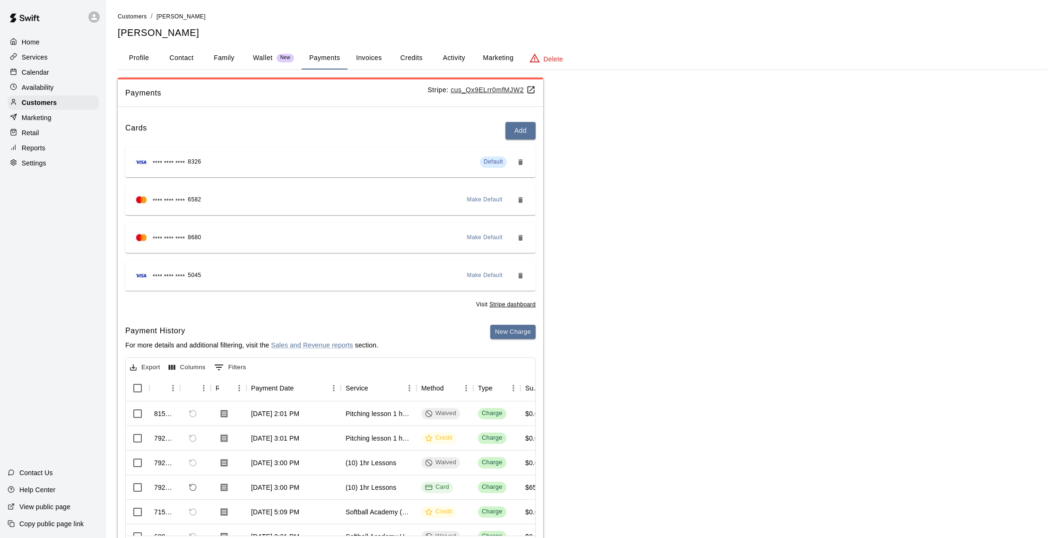
scroll to position [9, 0]
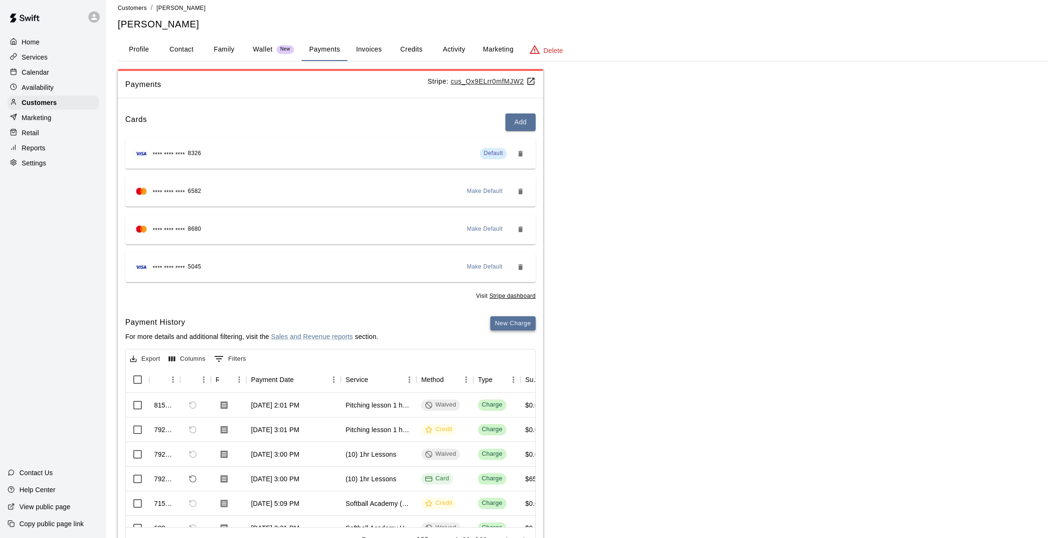
click at [510, 319] on button "New Charge" at bounding box center [512, 323] width 45 height 15
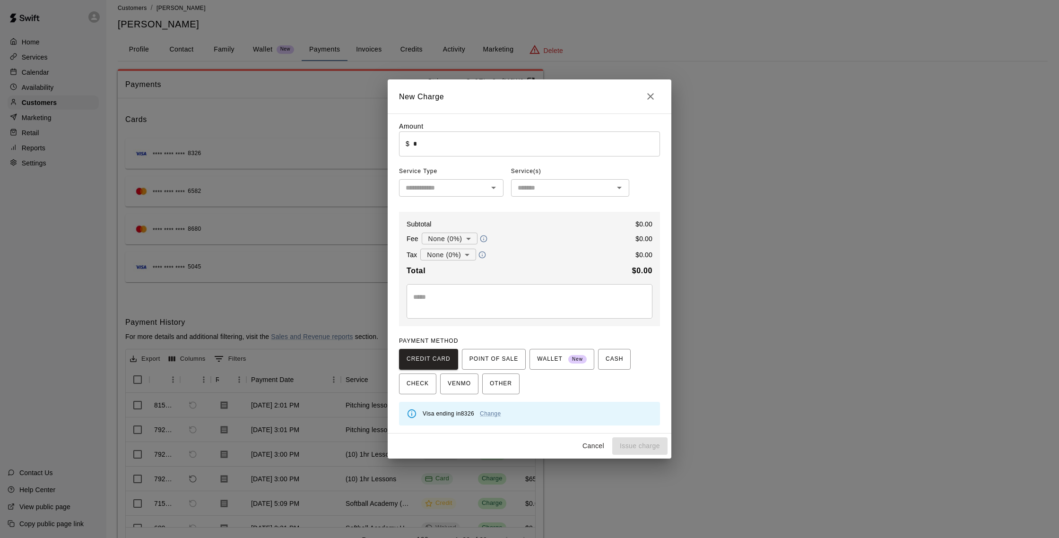
click at [433, 139] on input "*" at bounding box center [536, 143] width 247 height 25
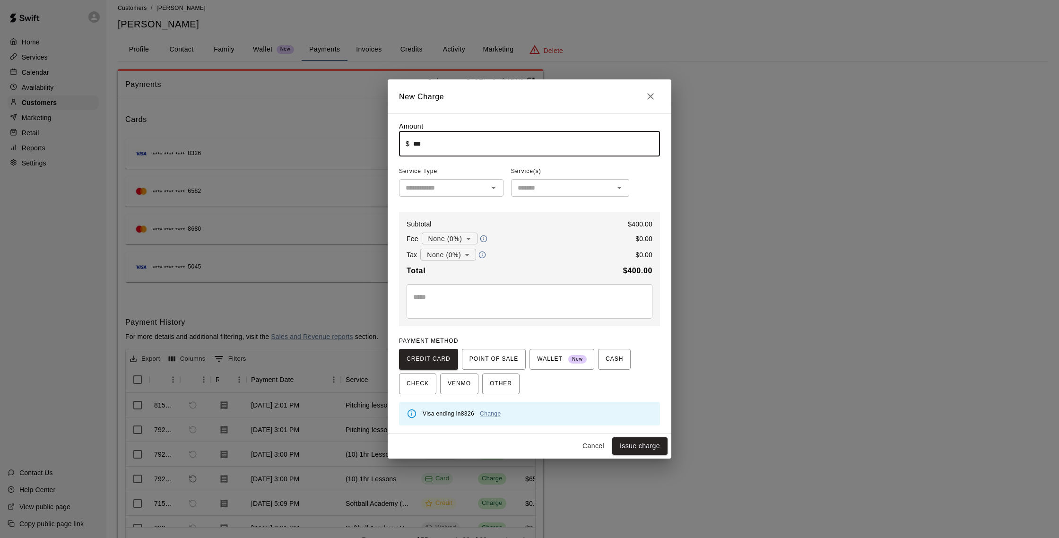
click at [489, 188] on icon "Open" at bounding box center [493, 187] width 11 height 11
type input "******"
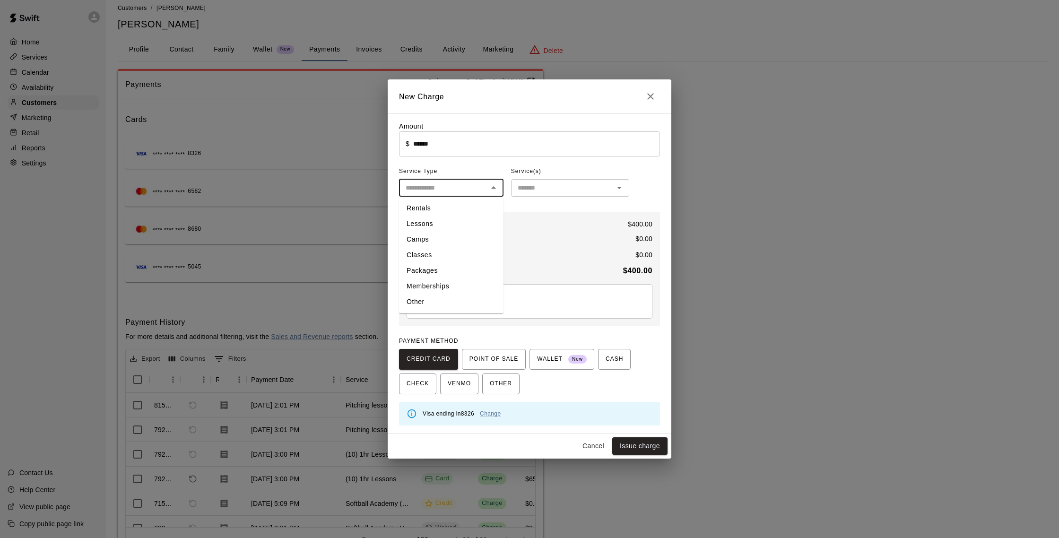
click at [443, 265] on li "Packages" at bounding box center [451, 271] width 104 height 16
type input "********"
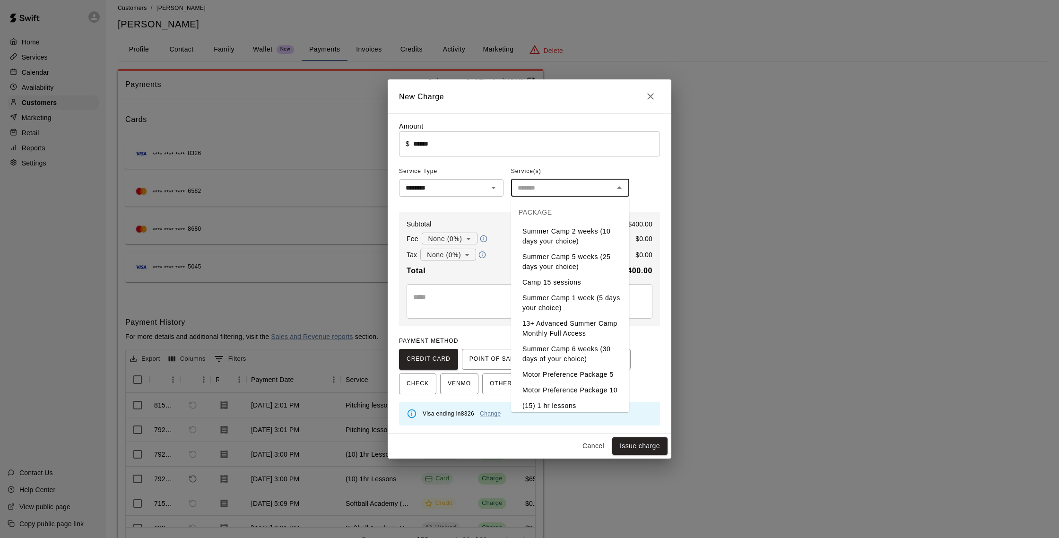
click at [543, 189] on input "text" at bounding box center [562, 188] width 97 height 12
click at [561, 305] on li "(5) 1hr lesson" at bounding box center [570, 306] width 118 height 16
type input "**********"
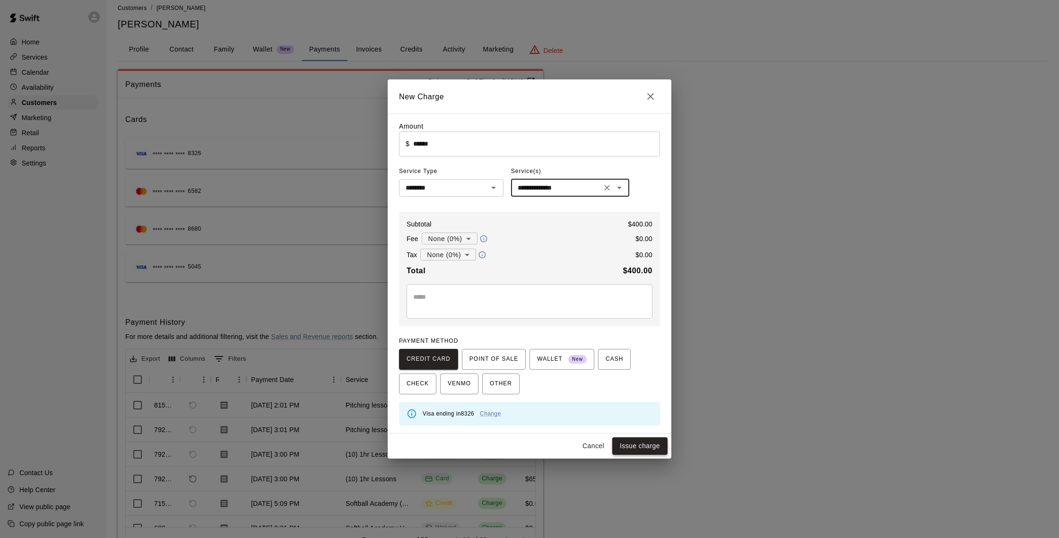
click at [632, 449] on button "Issue charge" at bounding box center [639, 445] width 55 height 17
type input "*"
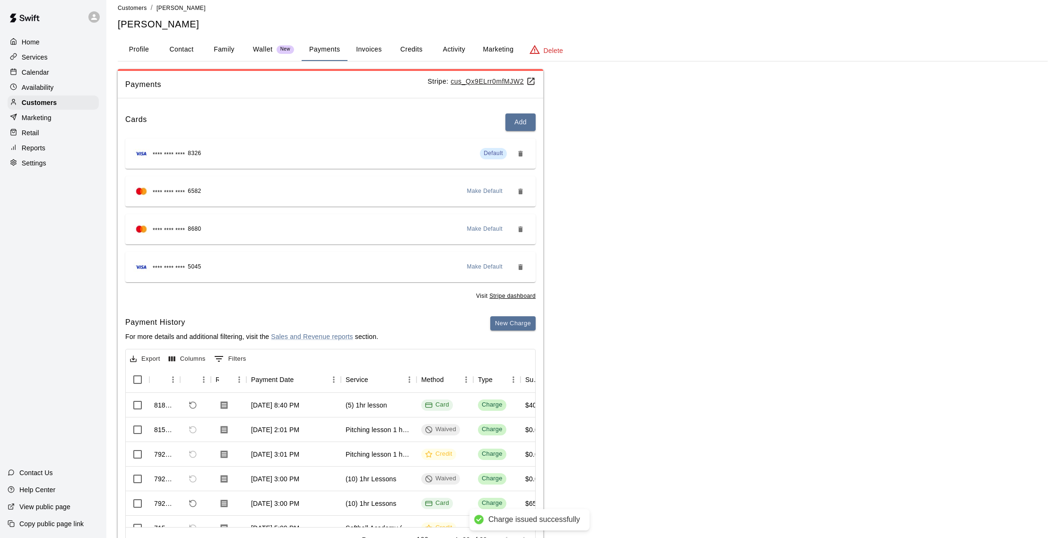
scroll to position [12, 0]
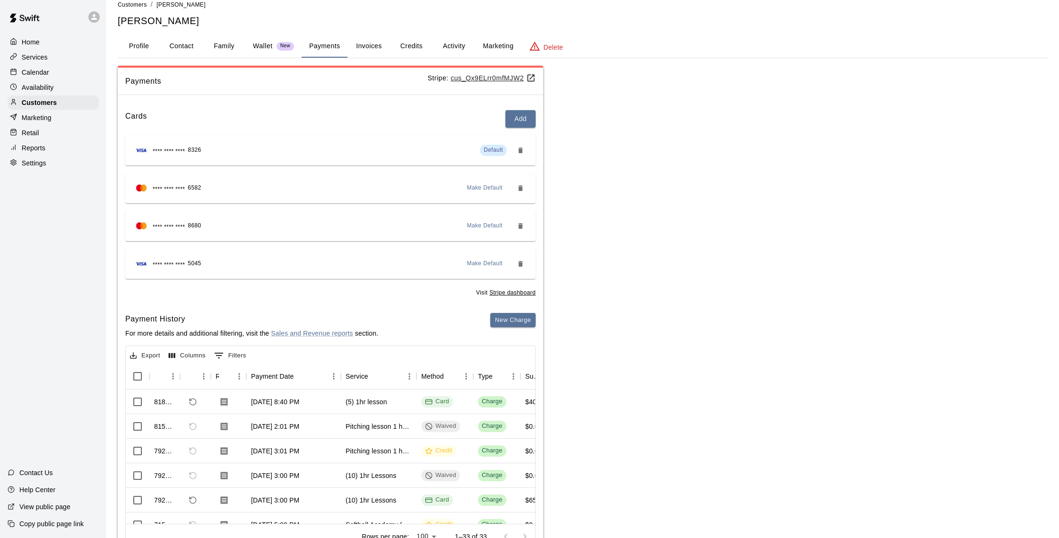
click at [459, 50] on button "Activity" at bounding box center [453, 46] width 43 height 23
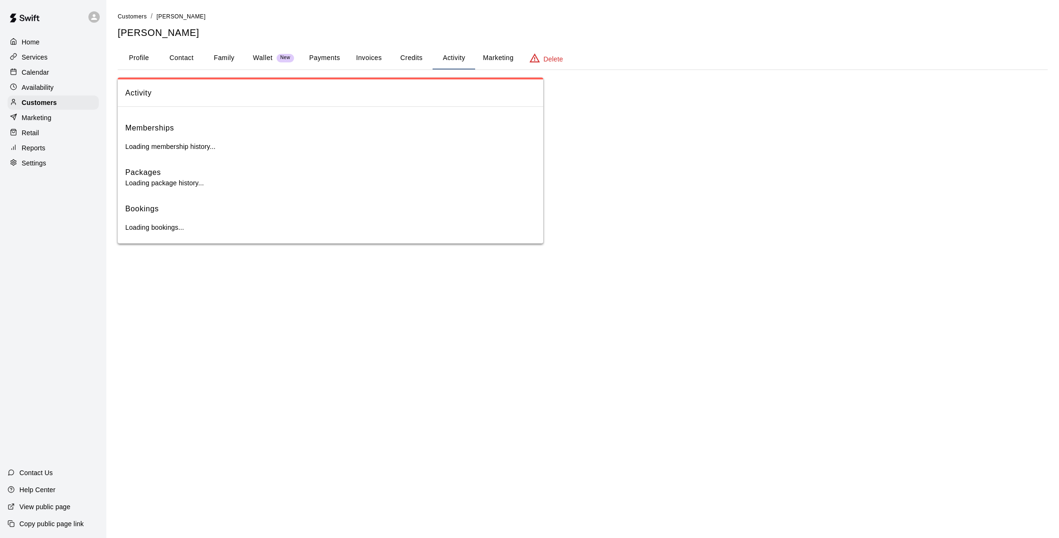
scroll to position [0, 0]
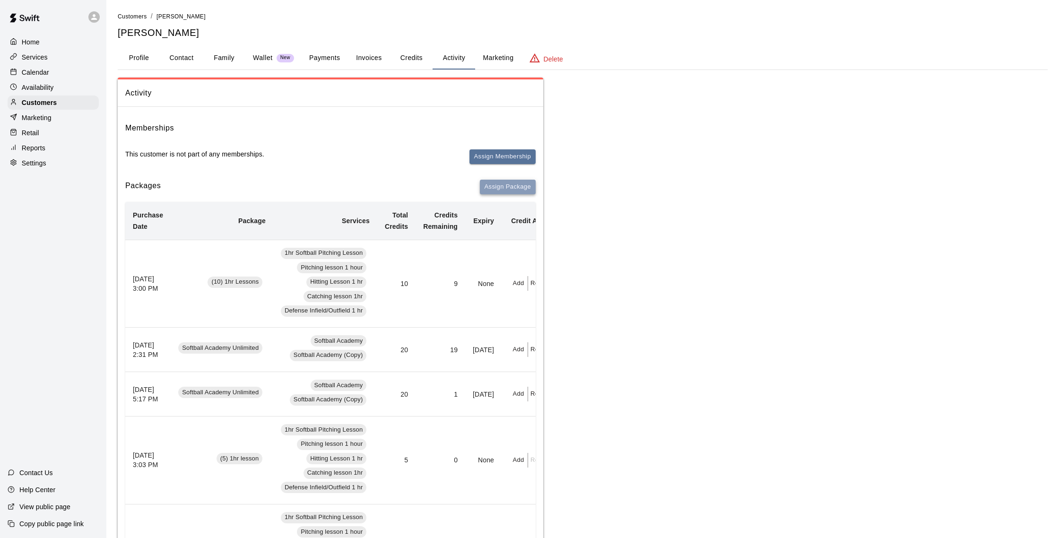
click at [511, 184] on button "Assign Package" at bounding box center [508, 187] width 56 height 15
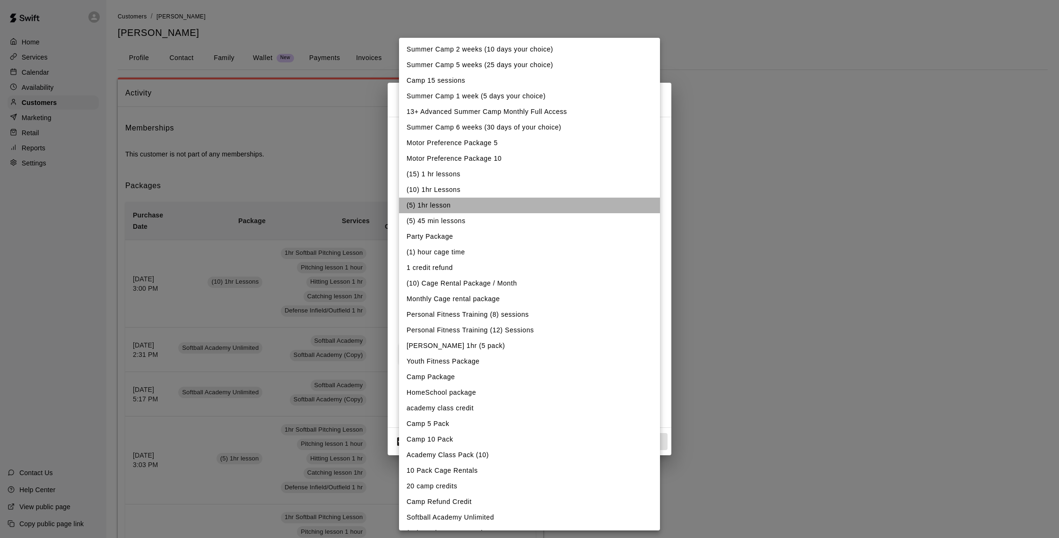
click at [463, 202] on li "(5) 1hr lesson" at bounding box center [529, 206] width 261 height 16
type input "**********"
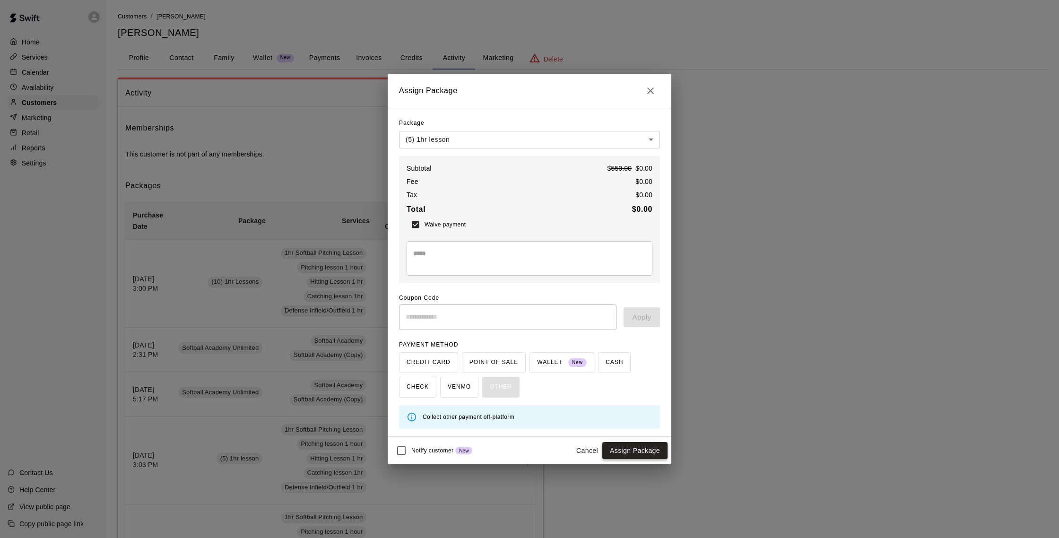
click at [635, 450] on button "Assign Package" at bounding box center [634, 450] width 65 height 17
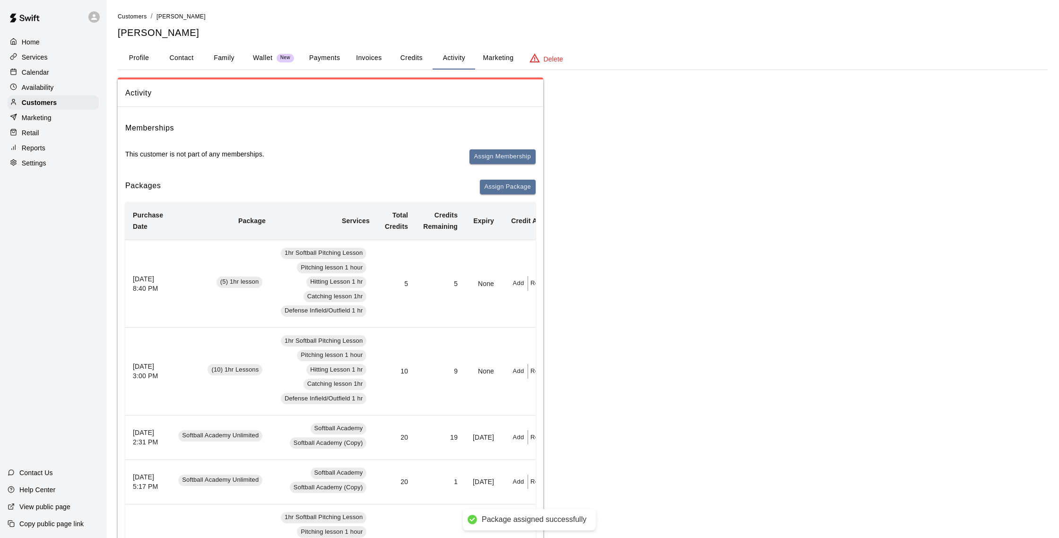
click at [53, 72] on div "Calendar" at bounding box center [53, 72] width 91 height 14
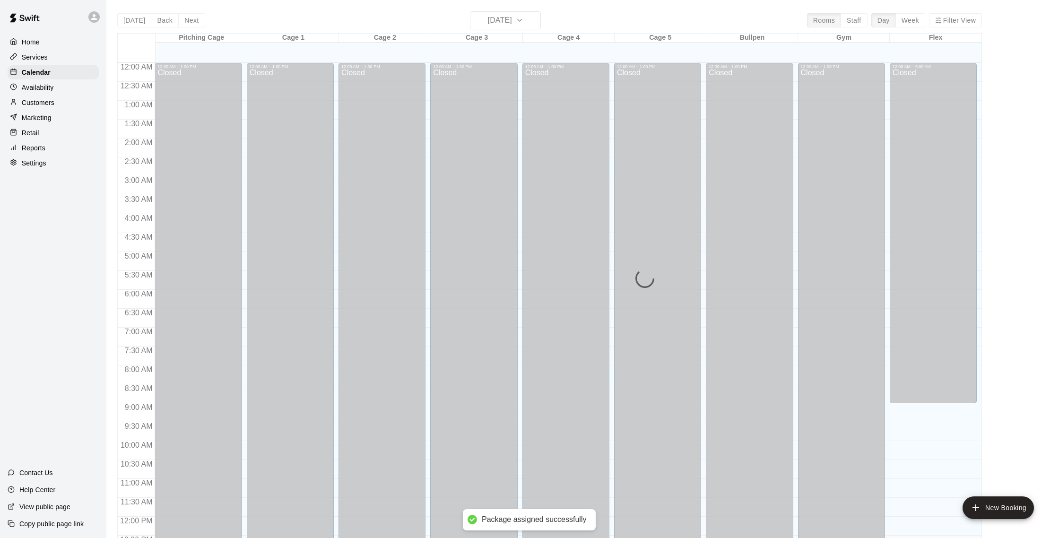
scroll to position [394, 0]
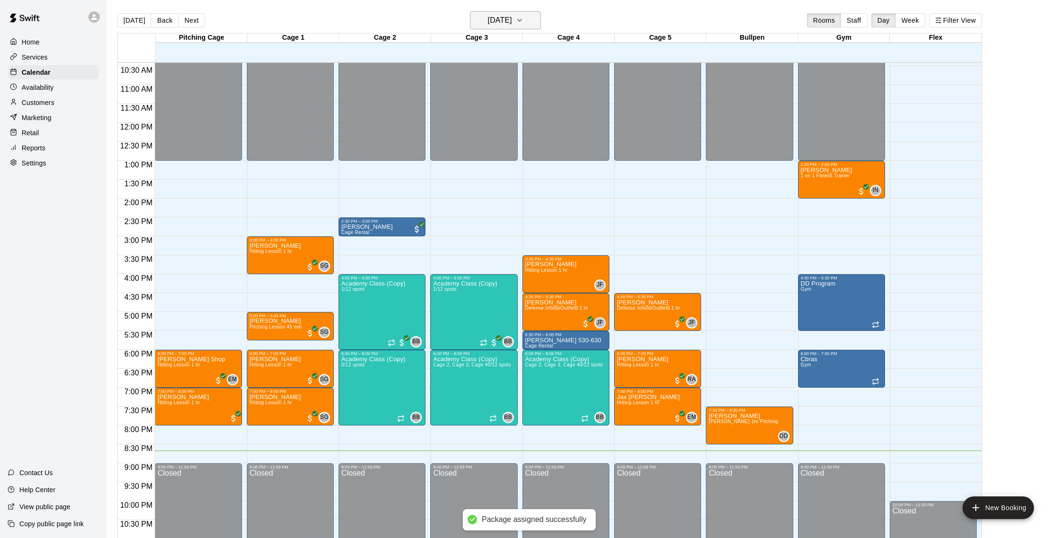
click at [512, 18] on h6 "[DATE]" at bounding box center [500, 20] width 24 height 13
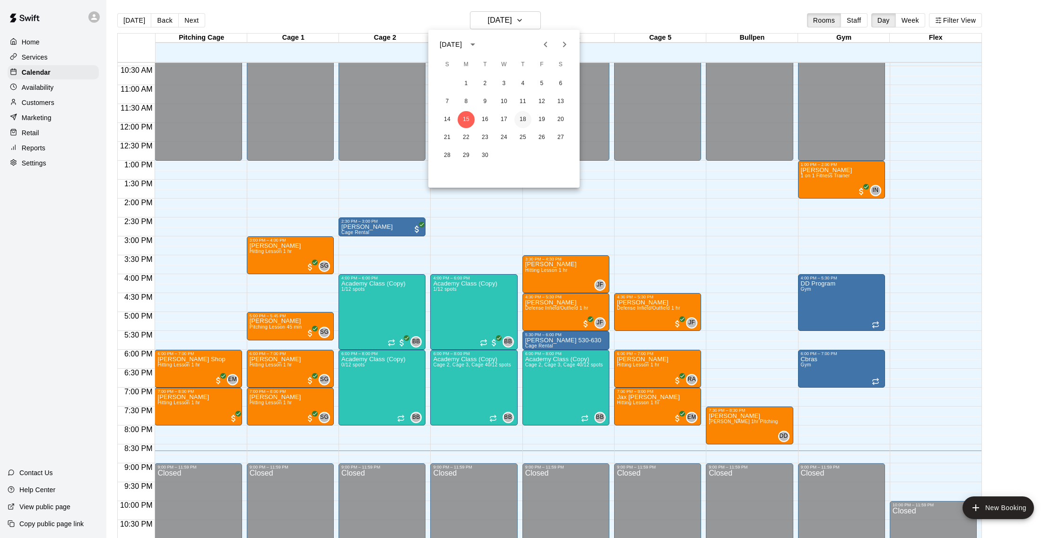
click at [524, 119] on button "18" at bounding box center [522, 119] width 17 height 17
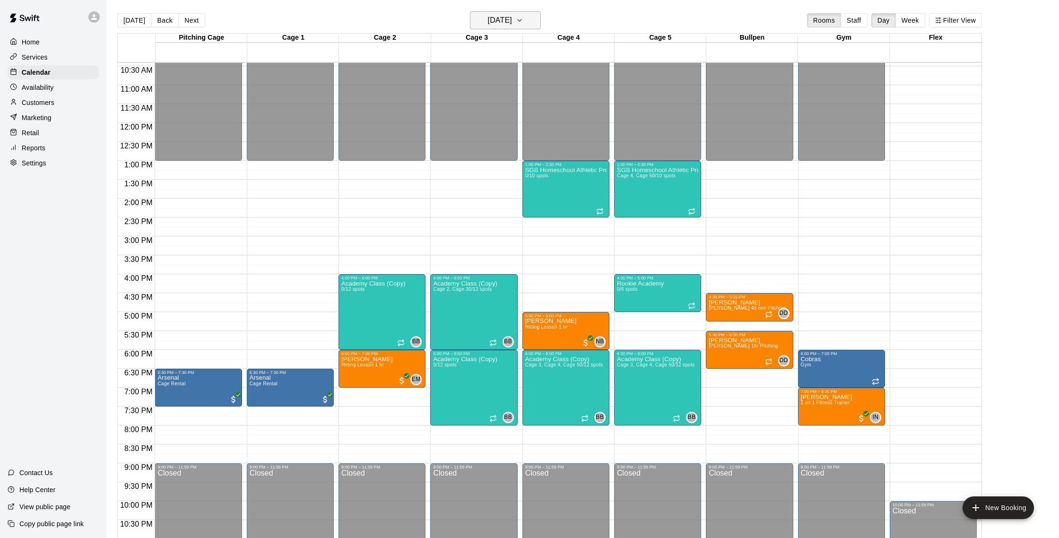
click at [507, 19] on h6 "Thursday Sep 18" at bounding box center [500, 20] width 24 height 13
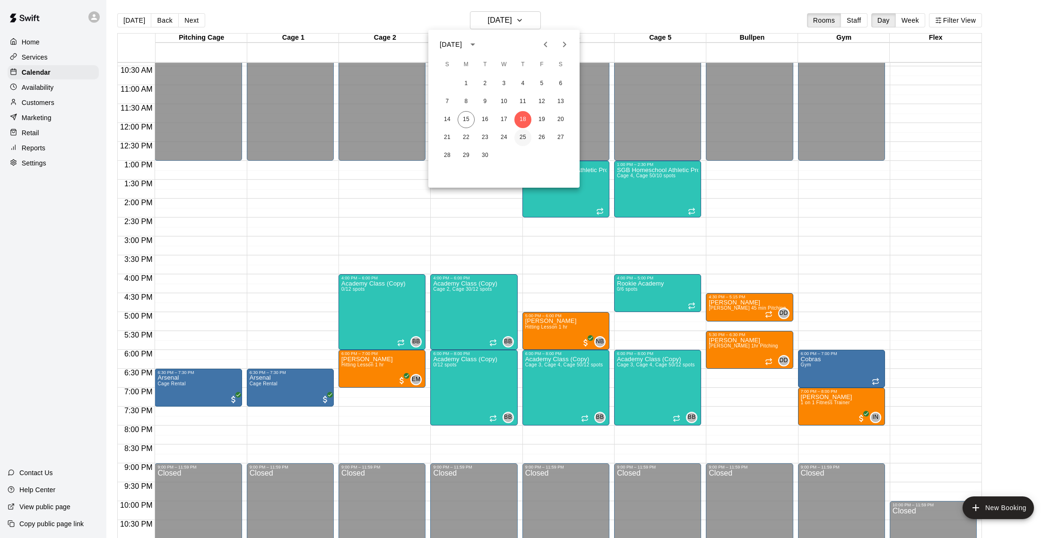
click at [525, 137] on button "25" at bounding box center [522, 137] width 17 height 17
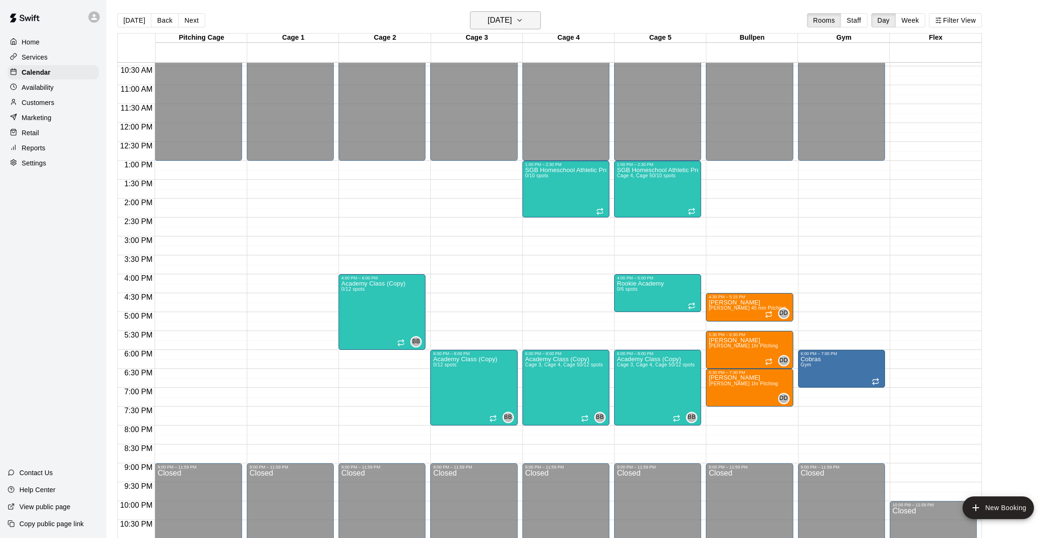
click at [523, 18] on icon "button" at bounding box center [520, 20] width 8 height 11
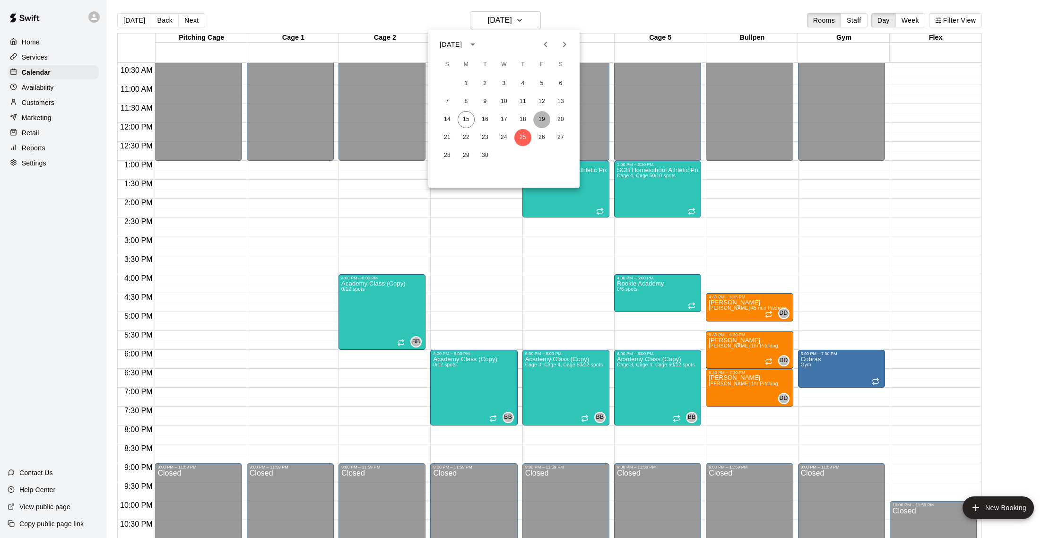
click at [540, 115] on button "19" at bounding box center [541, 119] width 17 height 17
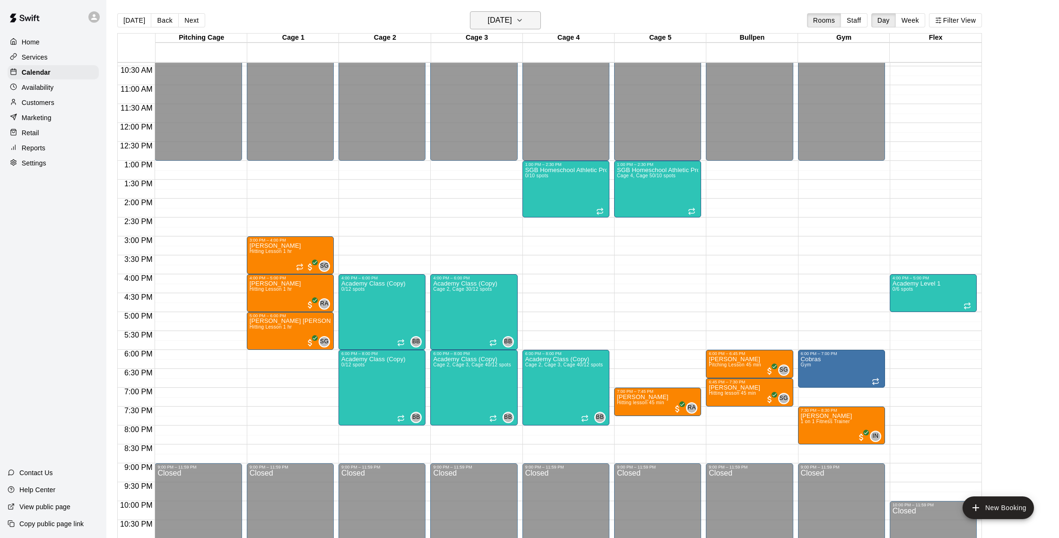
scroll to position [0, 0]
click at [524, 16] on button "Friday Sep 19" at bounding box center [505, 20] width 71 height 18
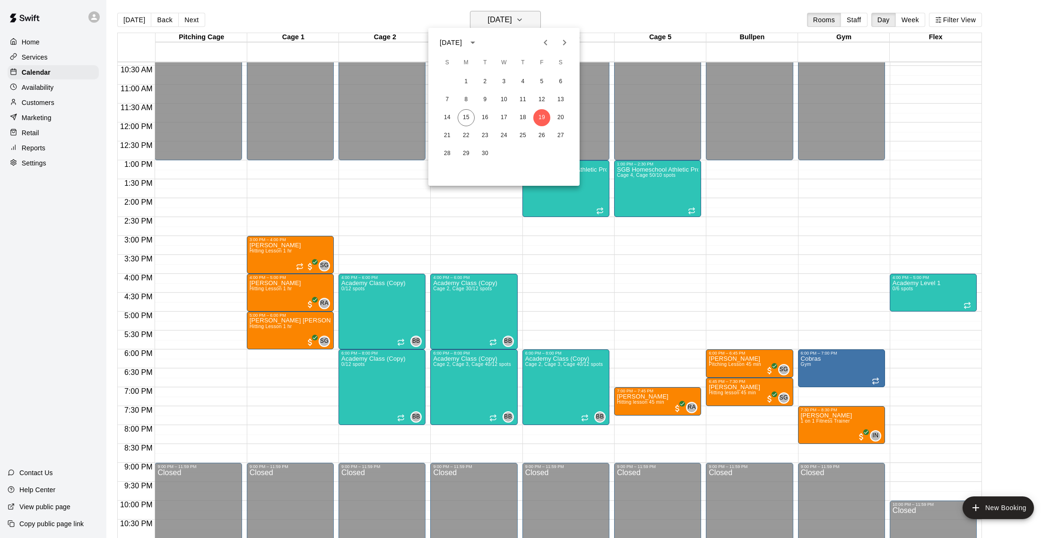
scroll to position [1, 0]
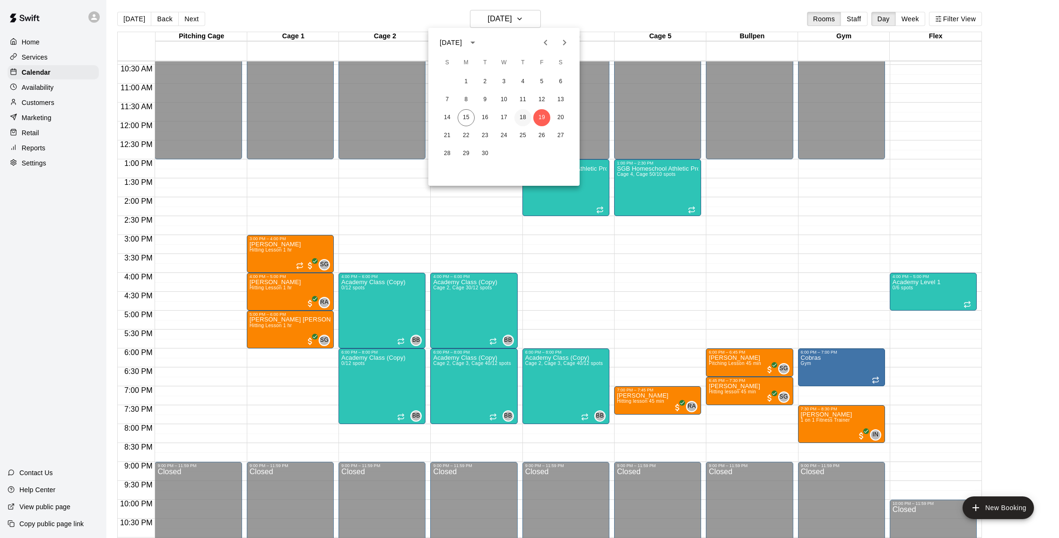
click at [527, 116] on button "18" at bounding box center [522, 117] width 17 height 17
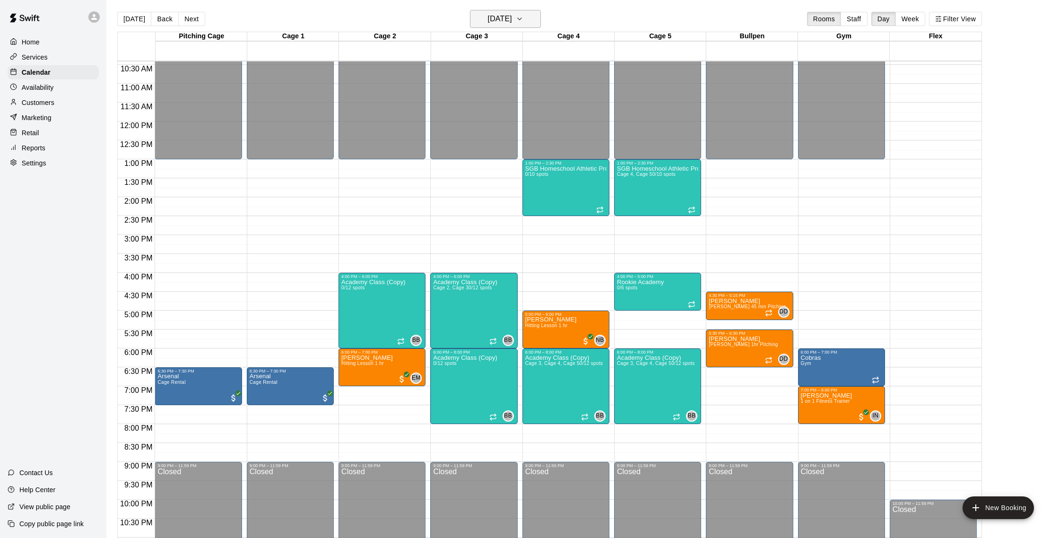
click at [512, 19] on h6 "Thursday Sep 18" at bounding box center [500, 18] width 24 height 13
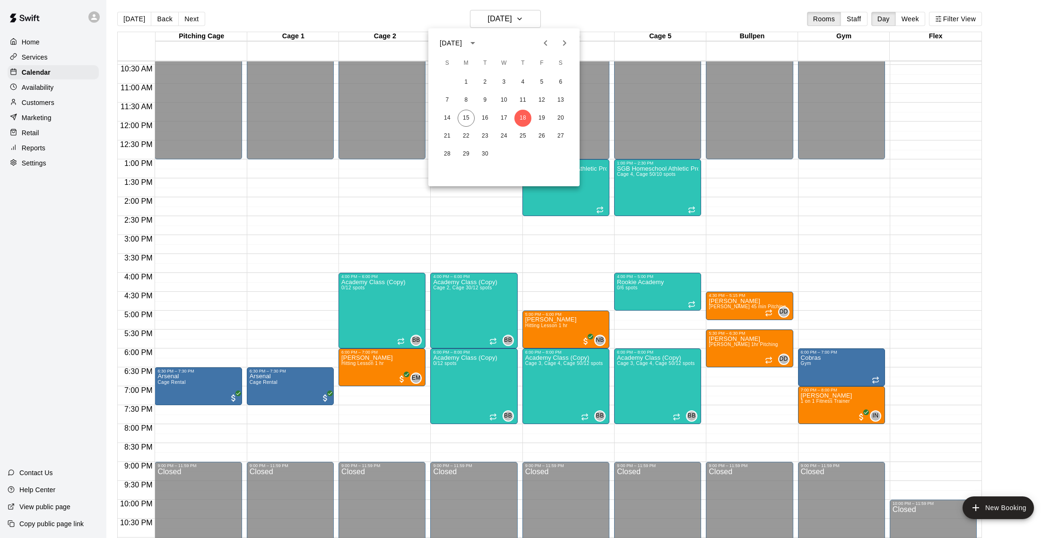
click at [569, 18] on div at bounding box center [529, 269] width 1059 height 538
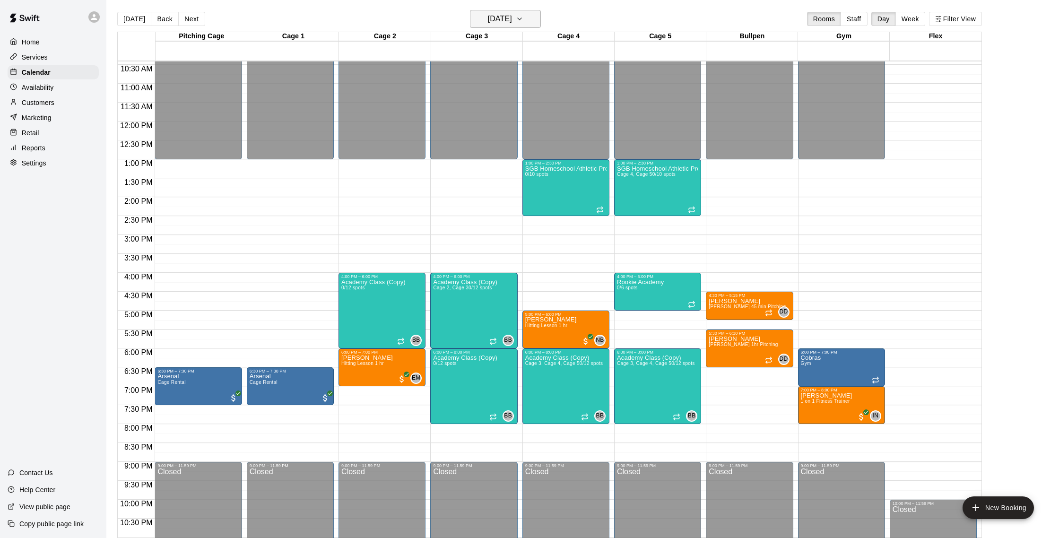
click at [523, 16] on icon "button" at bounding box center [520, 18] width 8 height 11
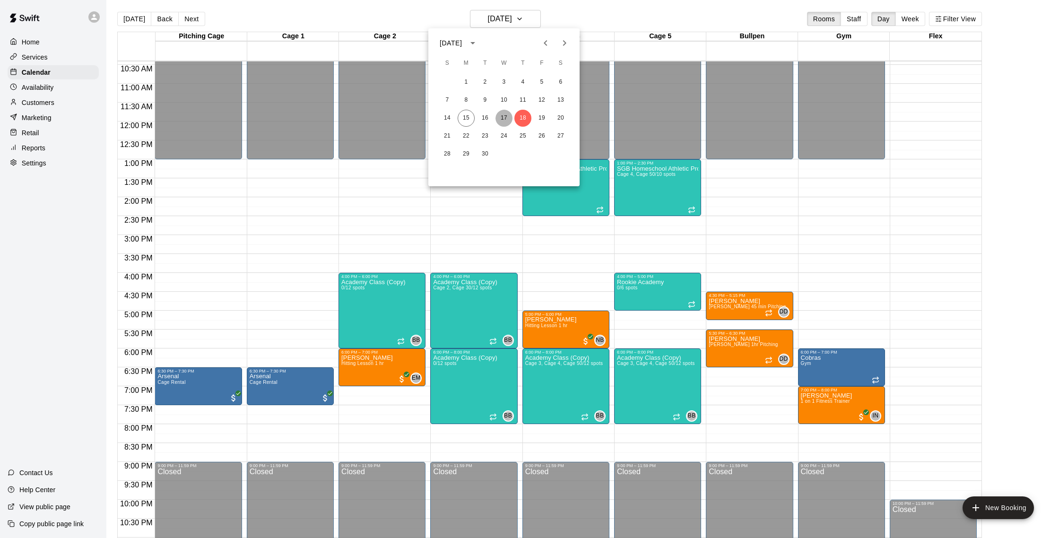
click at [503, 116] on button "17" at bounding box center [503, 118] width 17 height 17
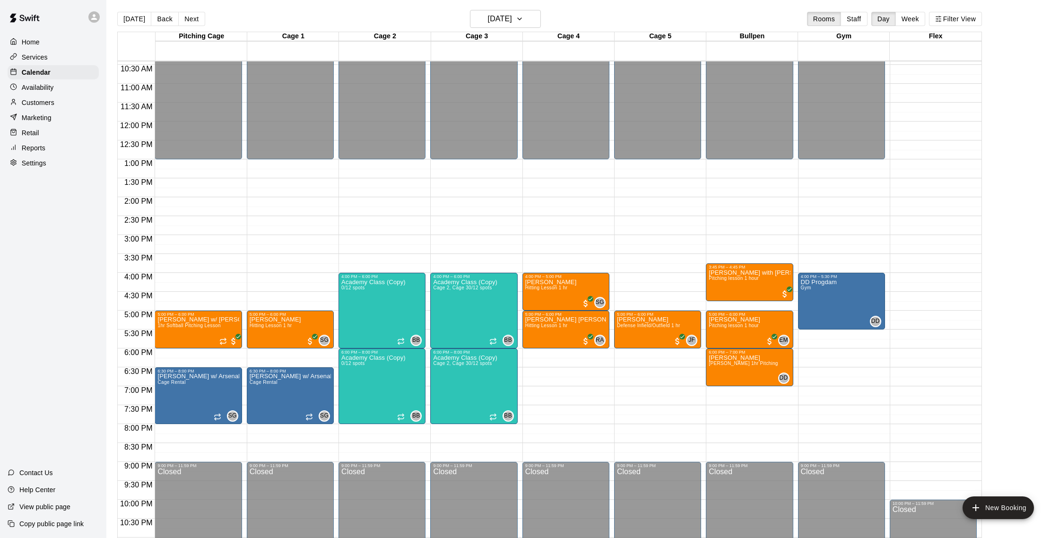
click at [46, 145] on div "Reports" at bounding box center [53, 148] width 91 height 14
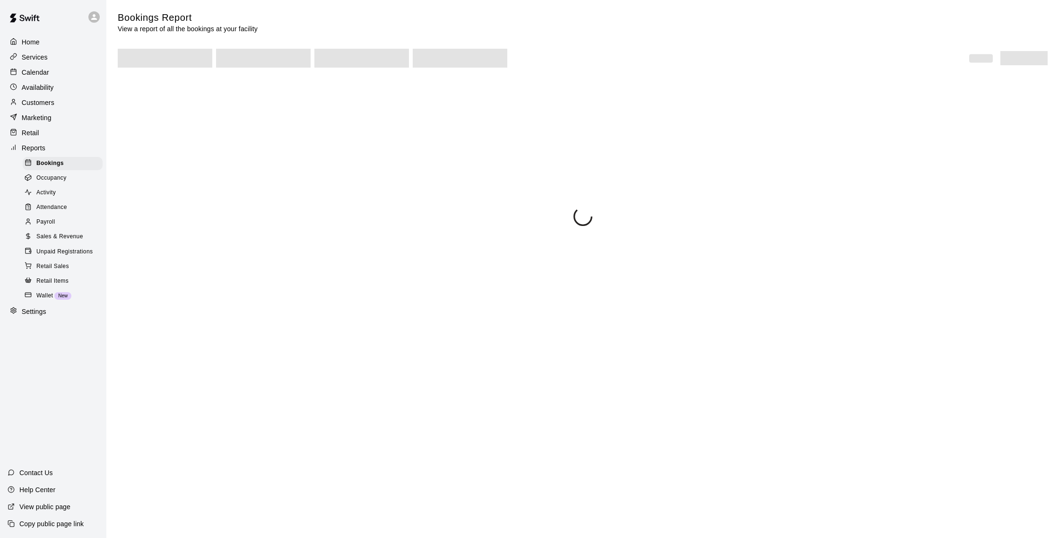
click at [74, 231] on div "Sales & Revenue" at bounding box center [63, 236] width 80 height 13
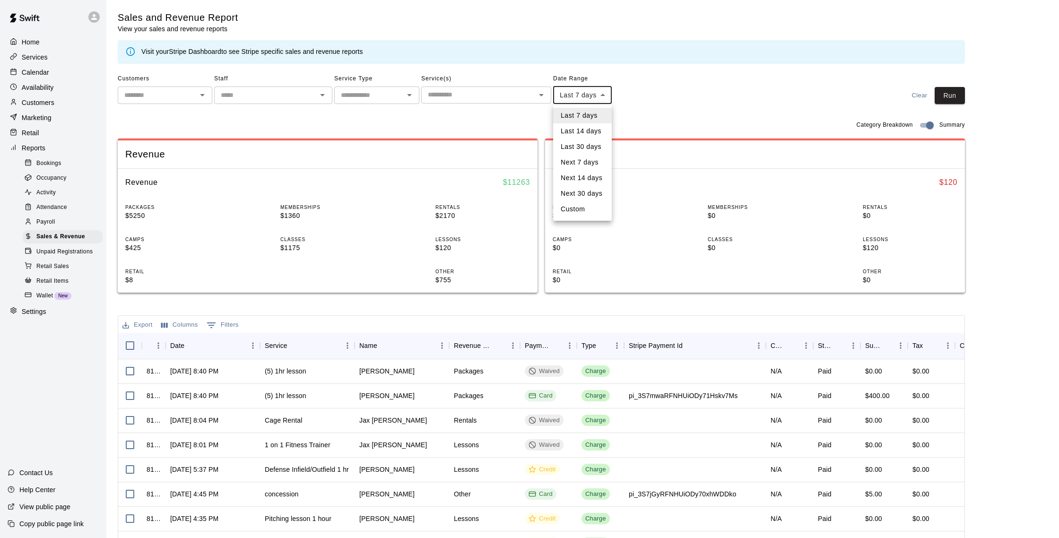
click at [592, 96] on body "Home Services Calendar Availability Customers Marketing Retail Reports Bookings…" at bounding box center [529, 325] width 1059 height 650
click at [575, 206] on li "Custom" at bounding box center [582, 209] width 59 height 16
type input "******"
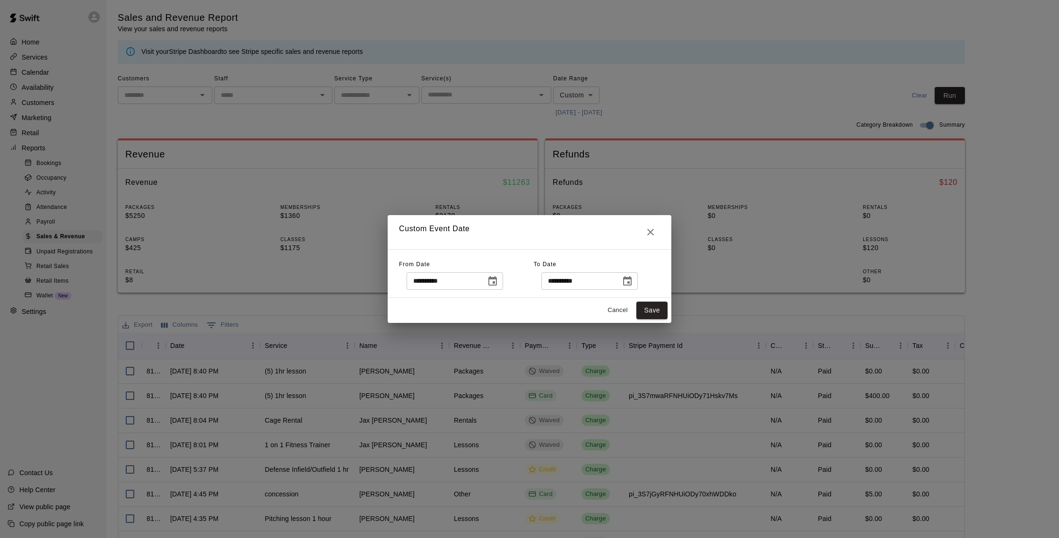
click at [497, 280] on icon "Choose date, selected date is Sep 8, 2025" at bounding box center [492, 281] width 11 height 11
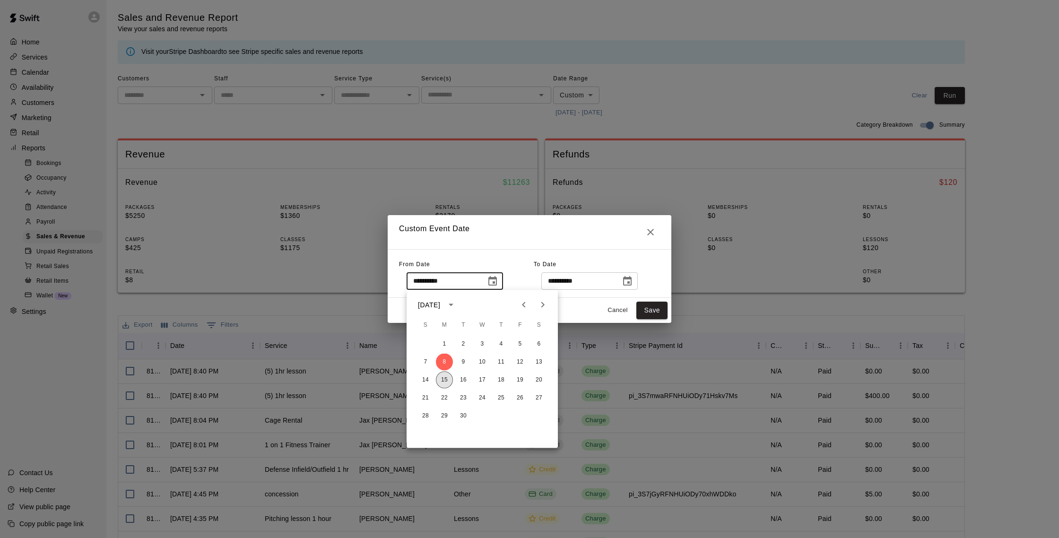
drag, startPoint x: 441, startPoint y: 379, endPoint x: 453, endPoint y: 372, distance: 13.5
click at [441, 379] on button "15" at bounding box center [444, 379] width 17 height 17
type input "**********"
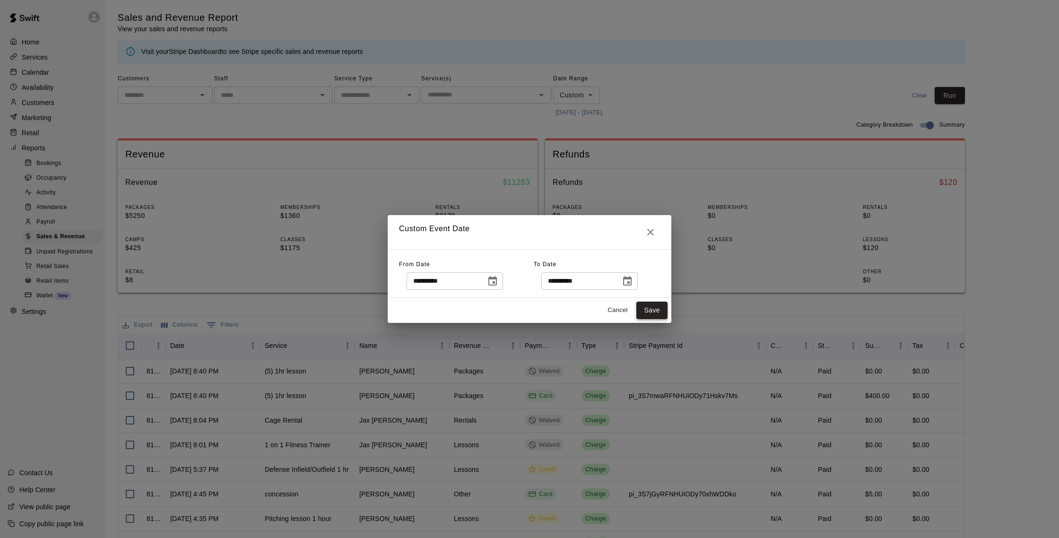
click at [656, 313] on button "Save" at bounding box center [651, 310] width 31 height 17
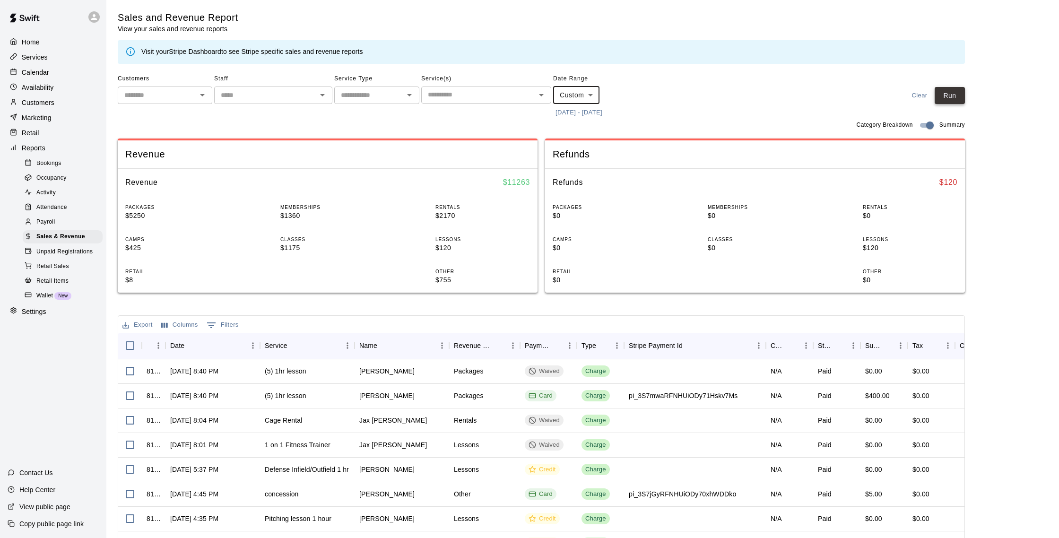
click at [964, 100] on button "Run" at bounding box center [949, 95] width 30 height 17
click at [51, 92] on div "Availability" at bounding box center [53, 87] width 91 height 14
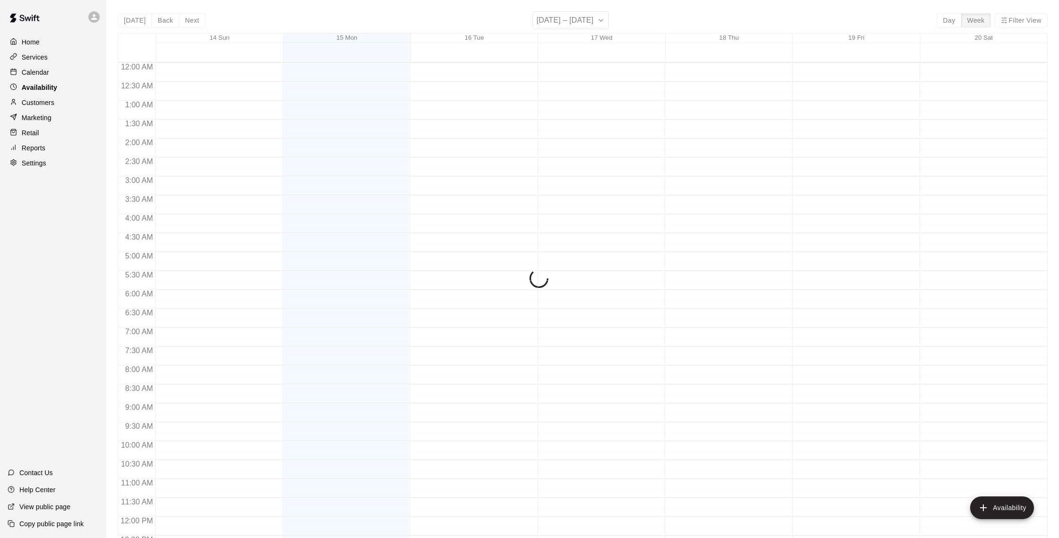
scroll to position [422, 0]
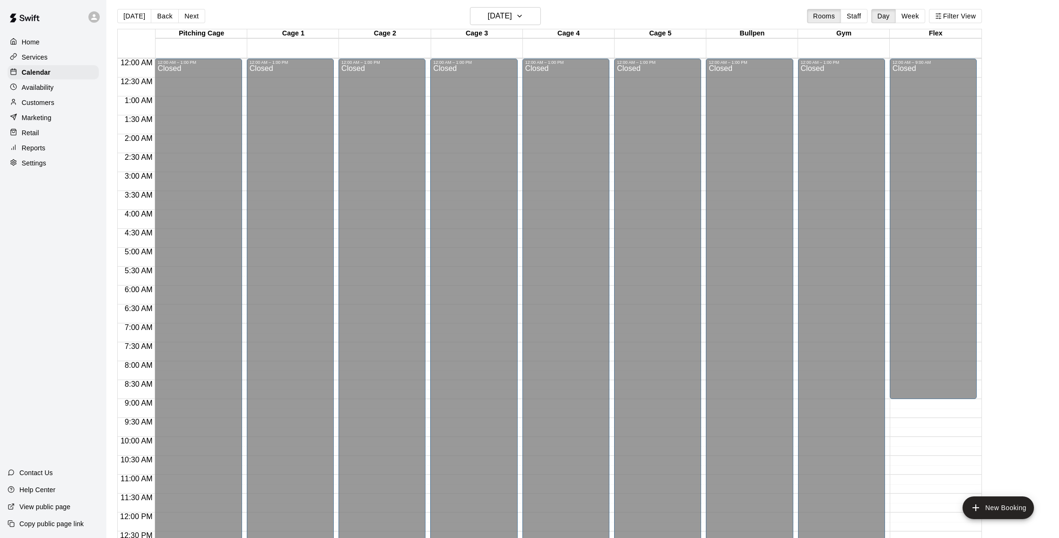
scroll to position [422, 0]
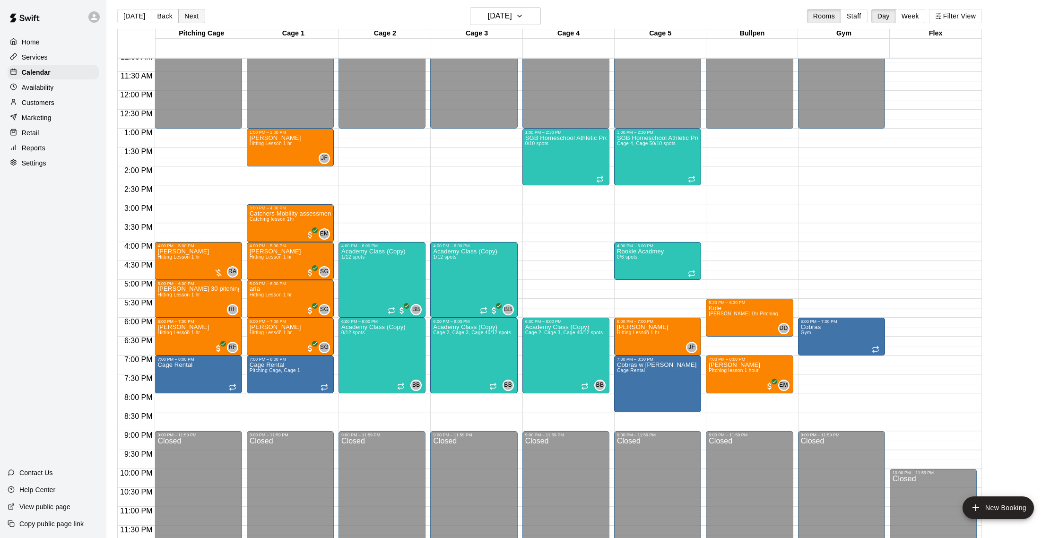
click at [197, 20] on button "Next" at bounding box center [191, 16] width 26 height 14
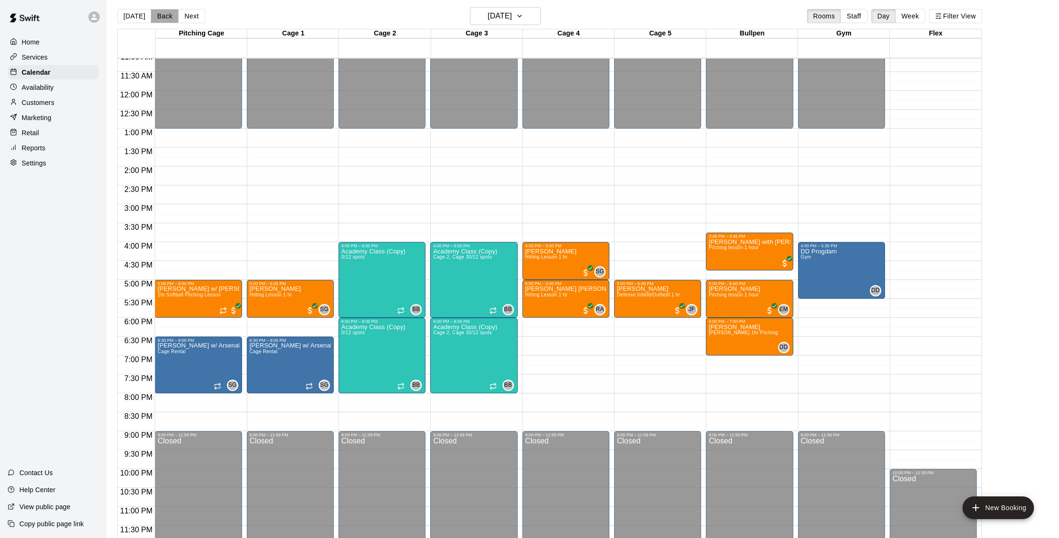
click at [156, 16] on button "Back" at bounding box center [165, 16] width 28 height 14
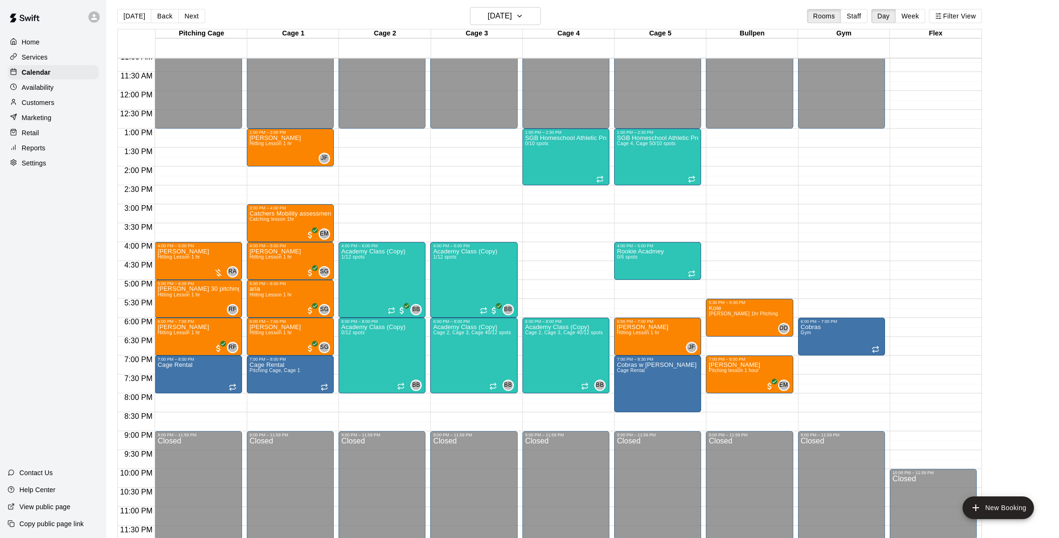
click at [53, 99] on p "Customers" at bounding box center [38, 102] width 33 height 9
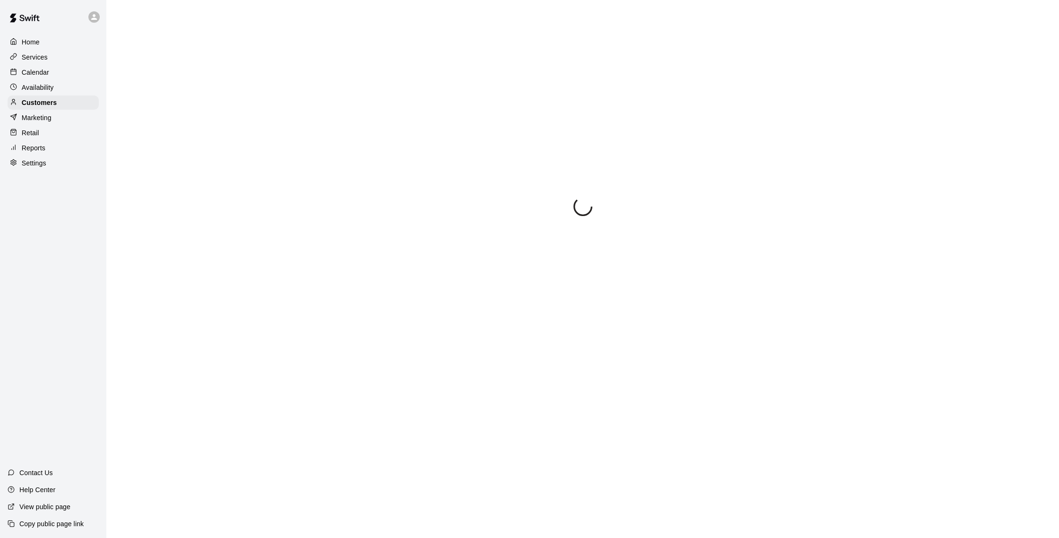
click at [54, 86] on div "Availability" at bounding box center [53, 87] width 91 height 14
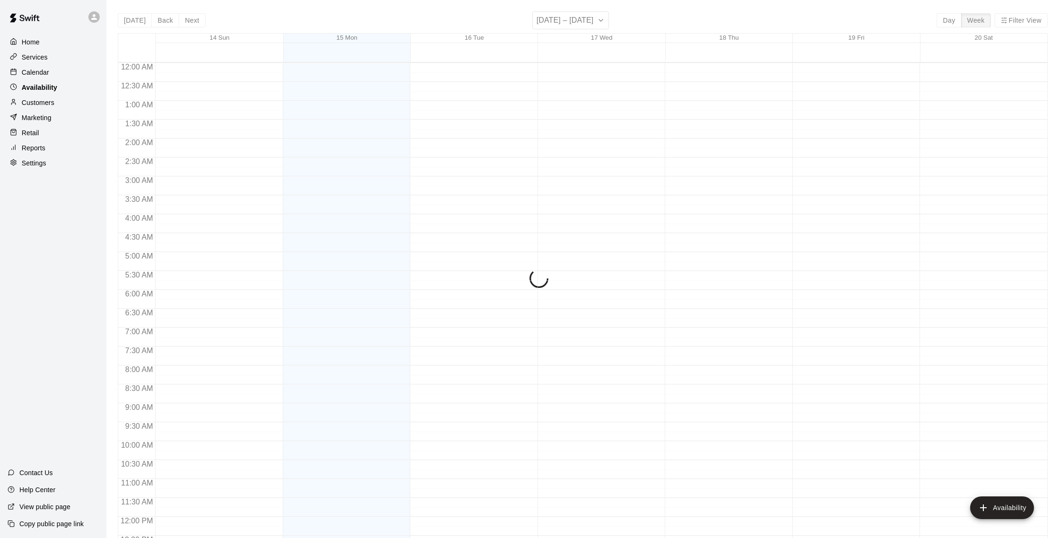
scroll to position [422, 0]
click at [54, 63] on div "Services" at bounding box center [53, 57] width 91 height 14
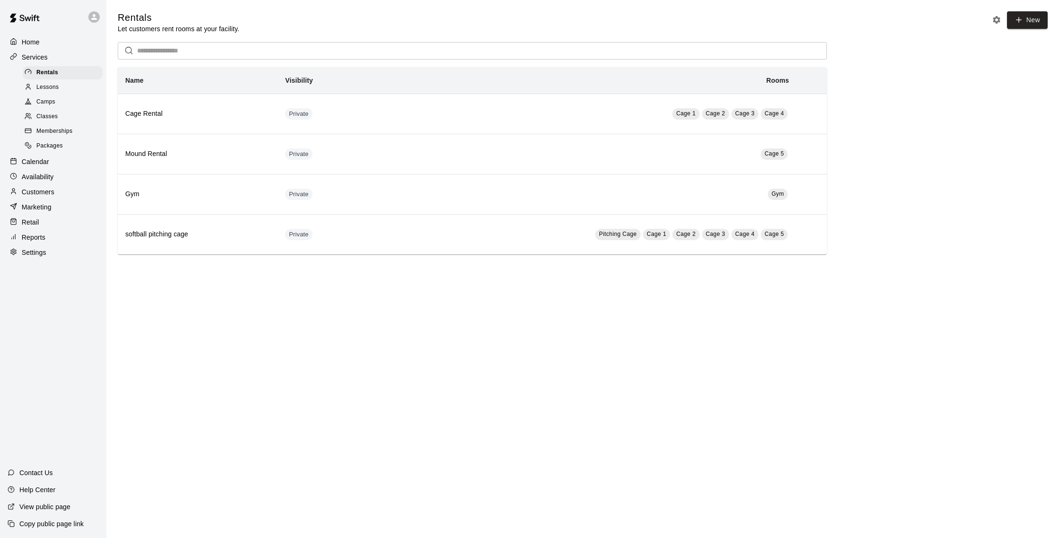
click at [45, 163] on p "Calendar" at bounding box center [35, 161] width 27 height 9
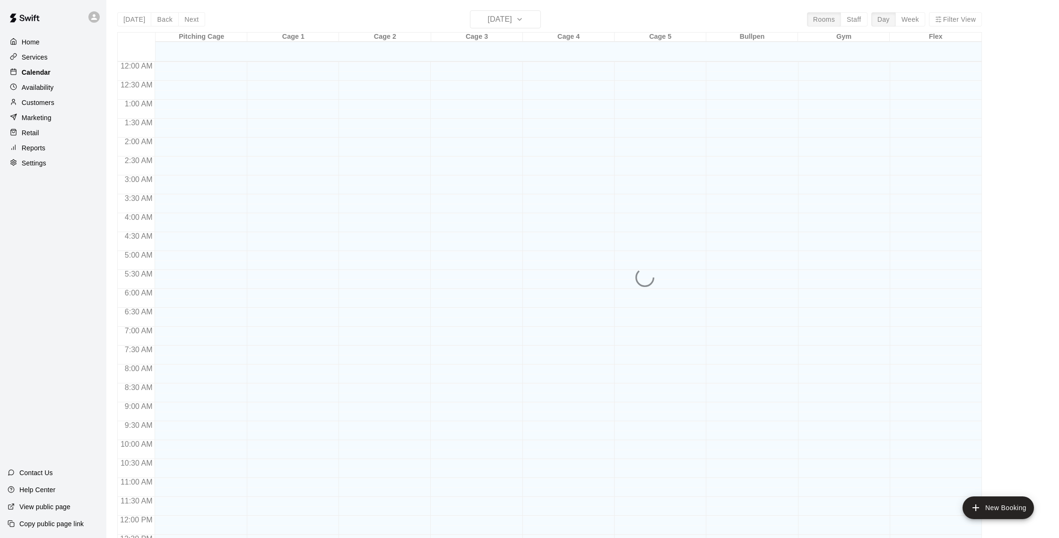
scroll to position [394, 0]
